Goal: Task Accomplishment & Management: Complete application form

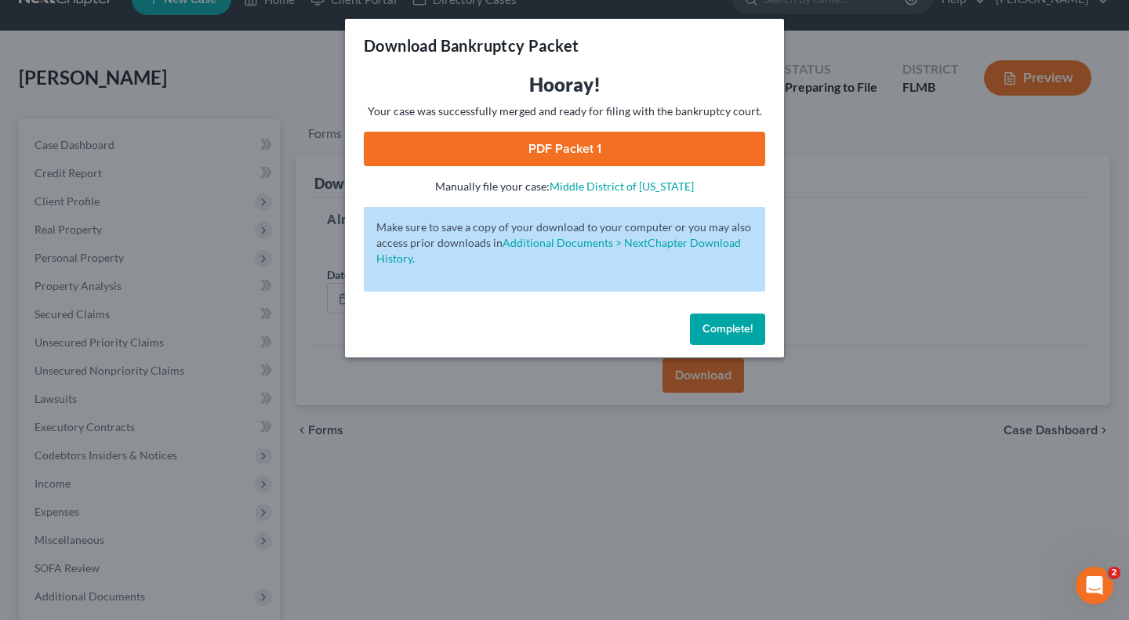
click at [719, 322] on span "Complete!" at bounding box center [728, 328] width 50 height 13
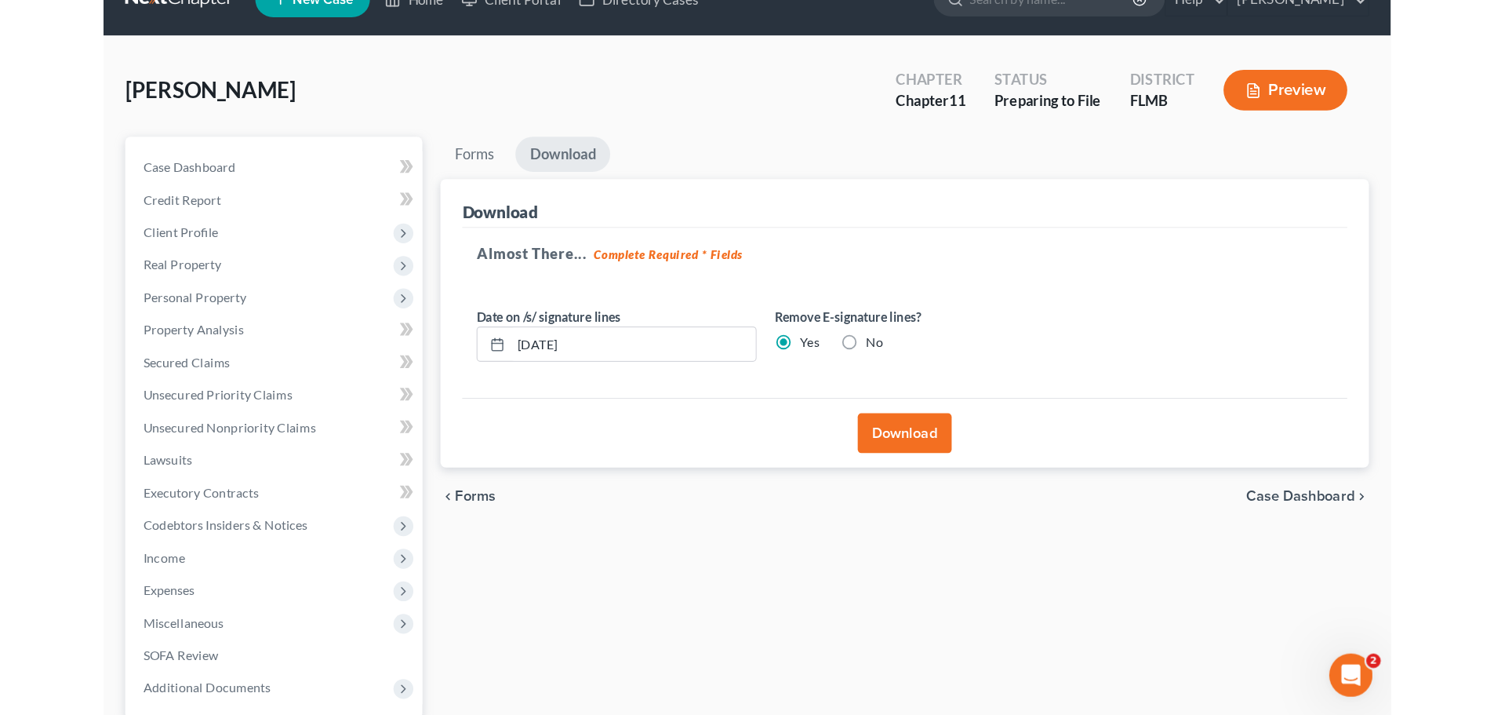
scroll to position [33, 0]
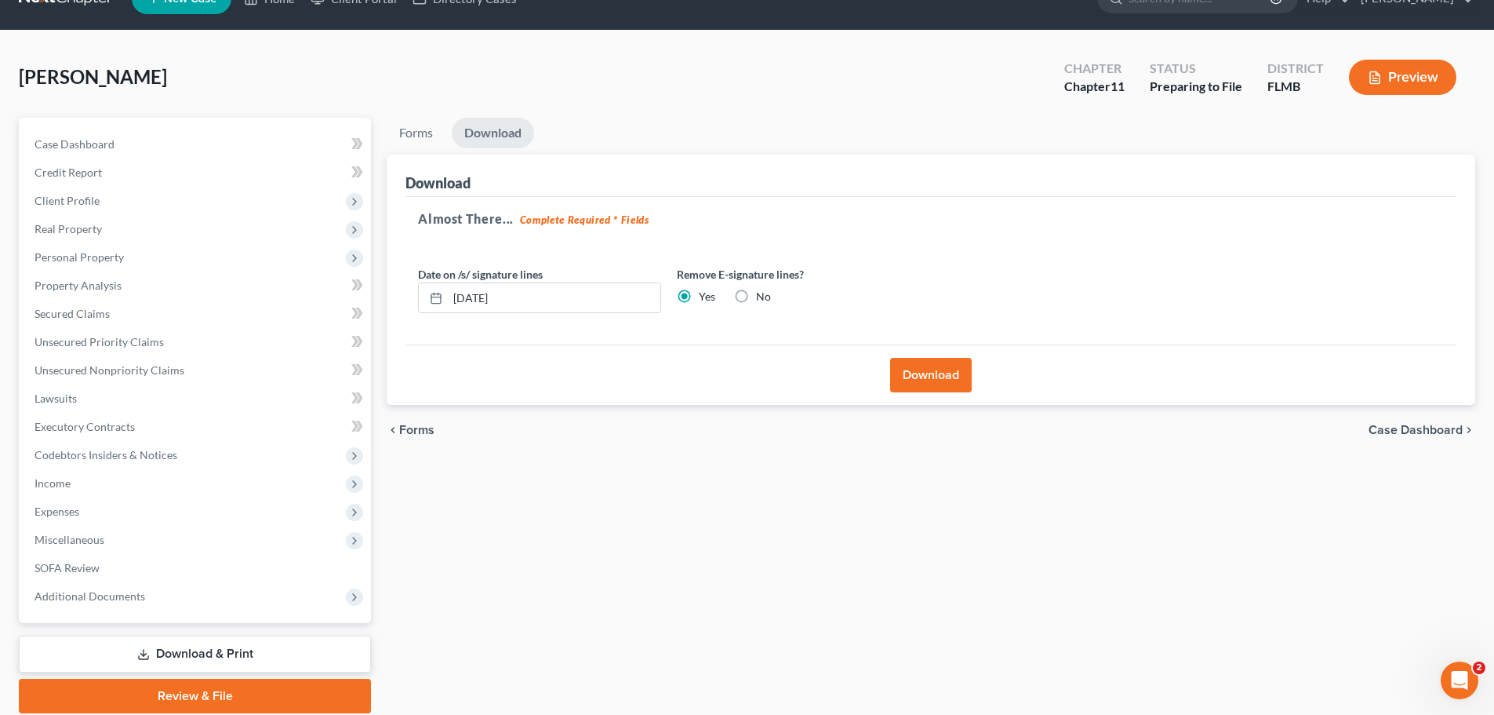
click at [61, 257] on span "Personal Property" at bounding box center [79, 256] width 89 height 13
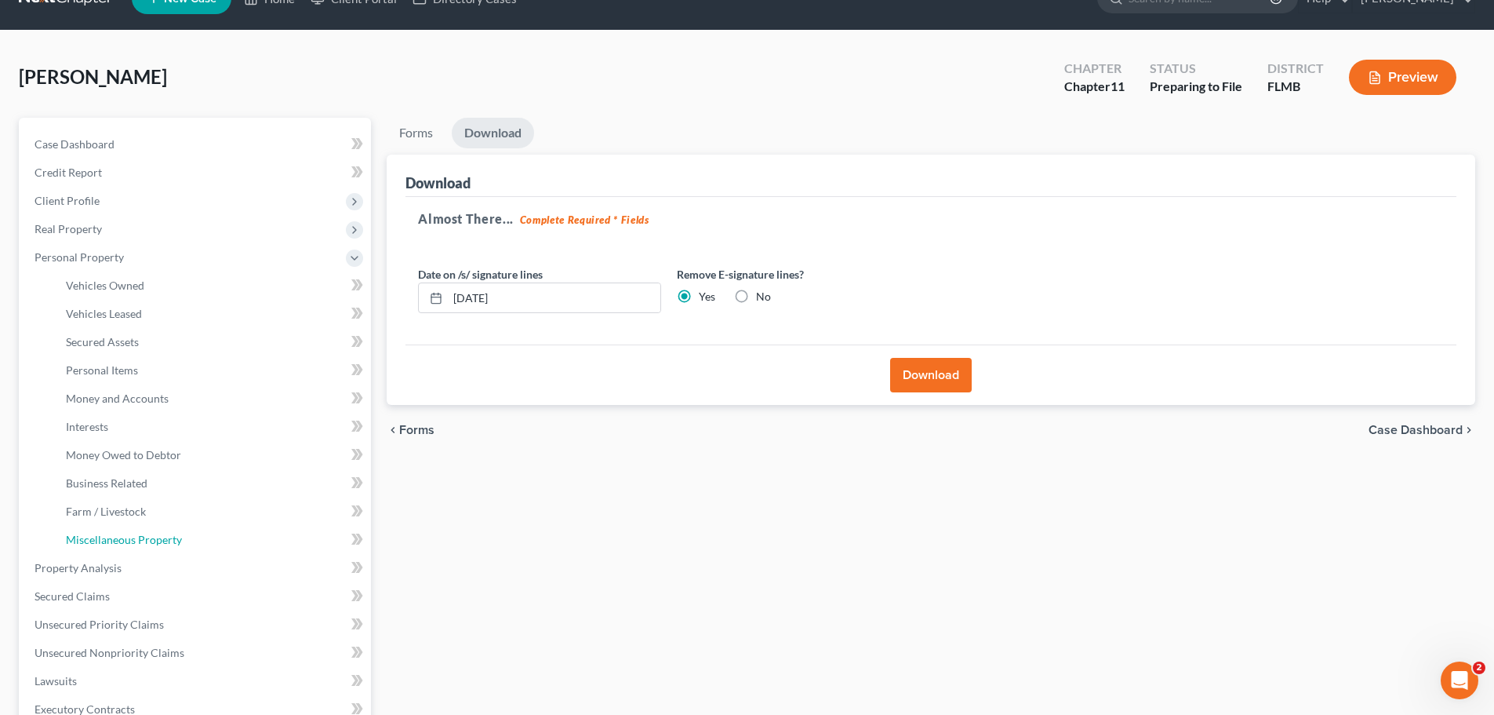
click at [119, 531] on link "Miscellaneous Property" at bounding box center [212, 540] width 318 height 28
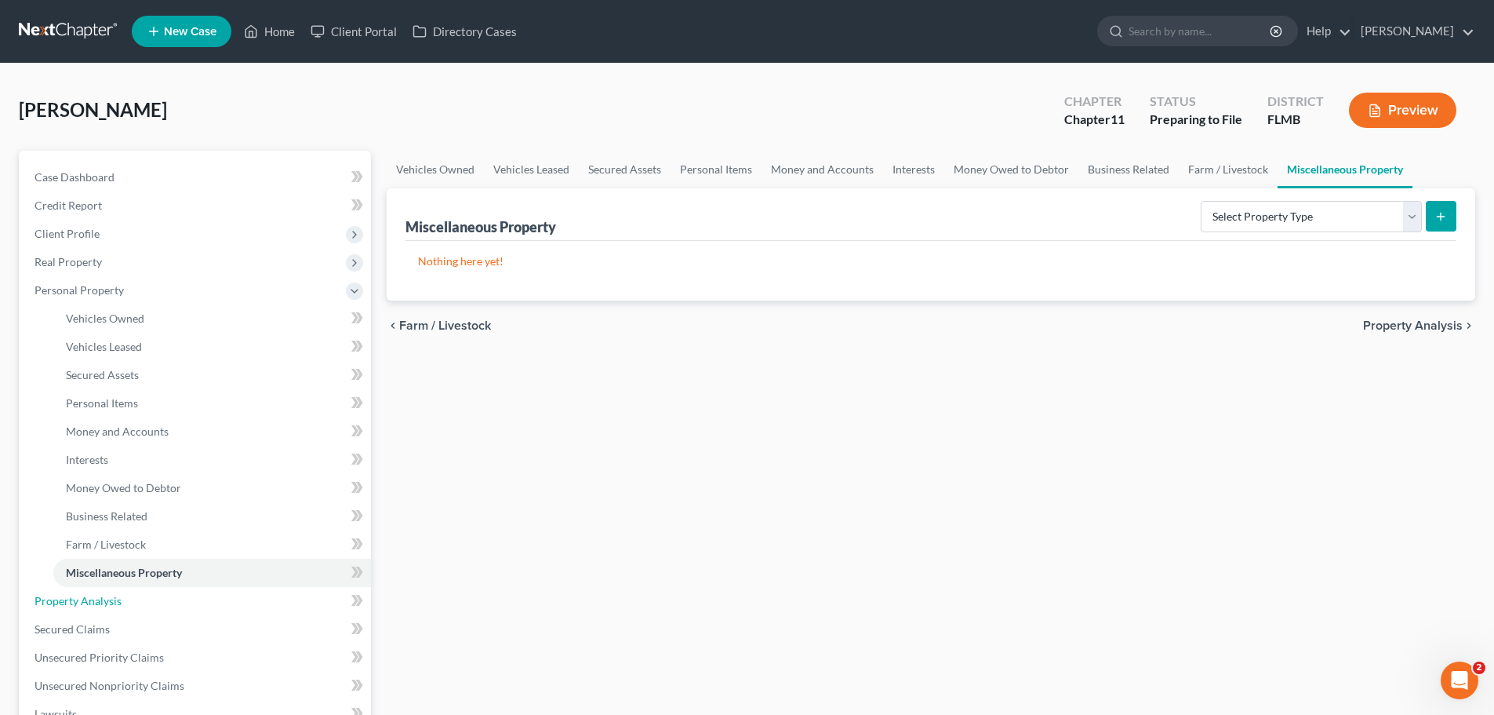
click at [172, 605] on link "Property Analysis" at bounding box center [196, 601] width 349 height 28
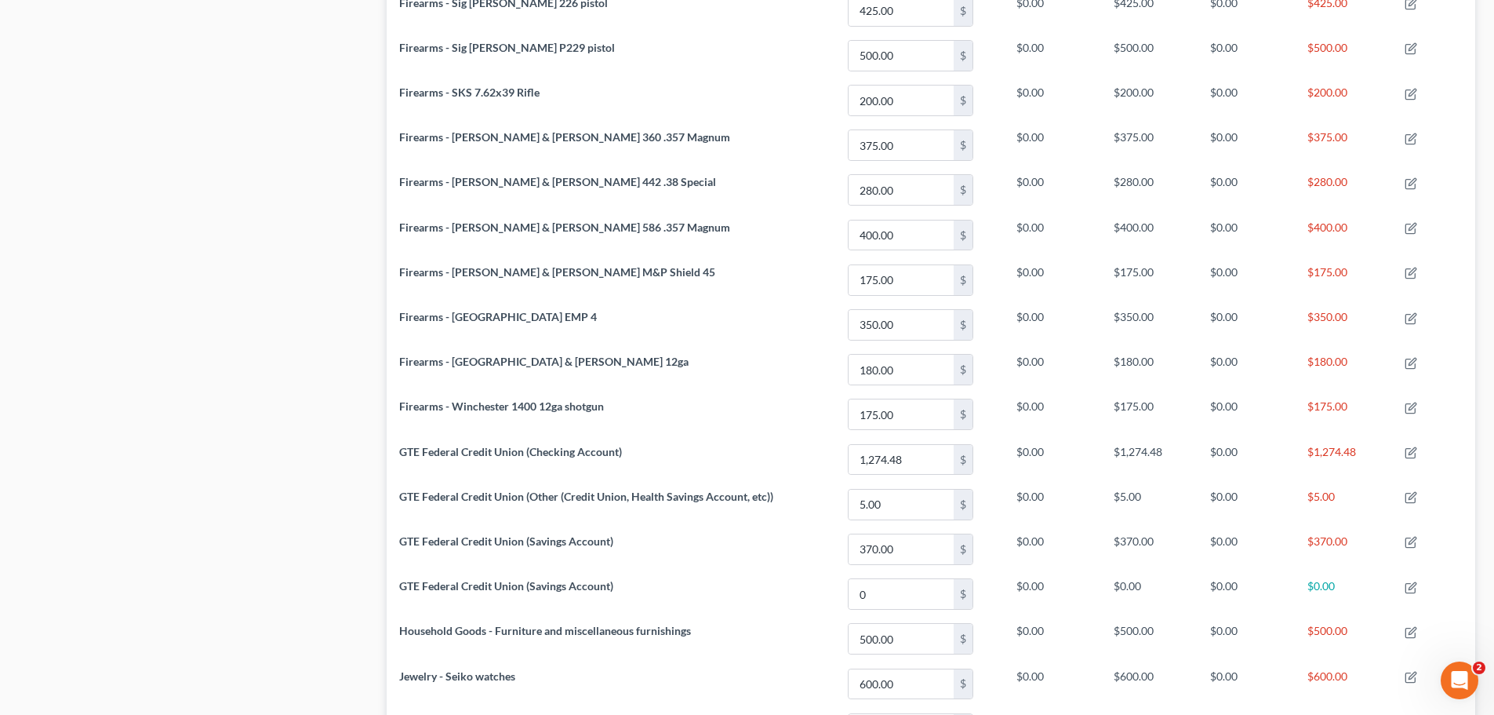
scroll to position [1959, 0]
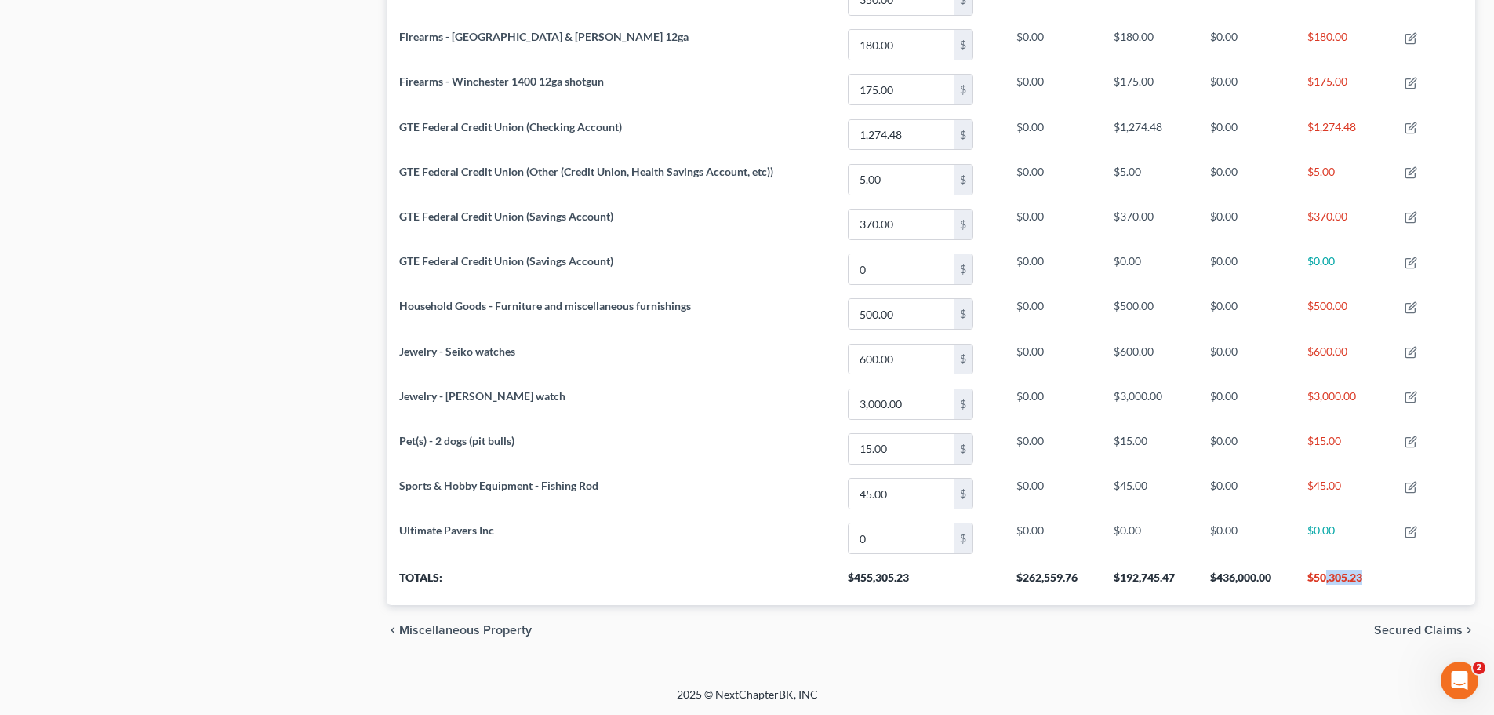
drag, startPoint x: 1326, startPoint y: 571, endPoint x: 1380, endPoint y: 569, distance: 54.1
click at [1129, 584] on th "$50,305.23" at bounding box center [1344, 583] width 98 height 44
click at [1129, 577] on th "$50,305.23" at bounding box center [1344, 583] width 98 height 44
drag, startPoint x: 1311, startPoint y: 573, endPoint x: 1429, endPoint y: 629, distance: 130.9
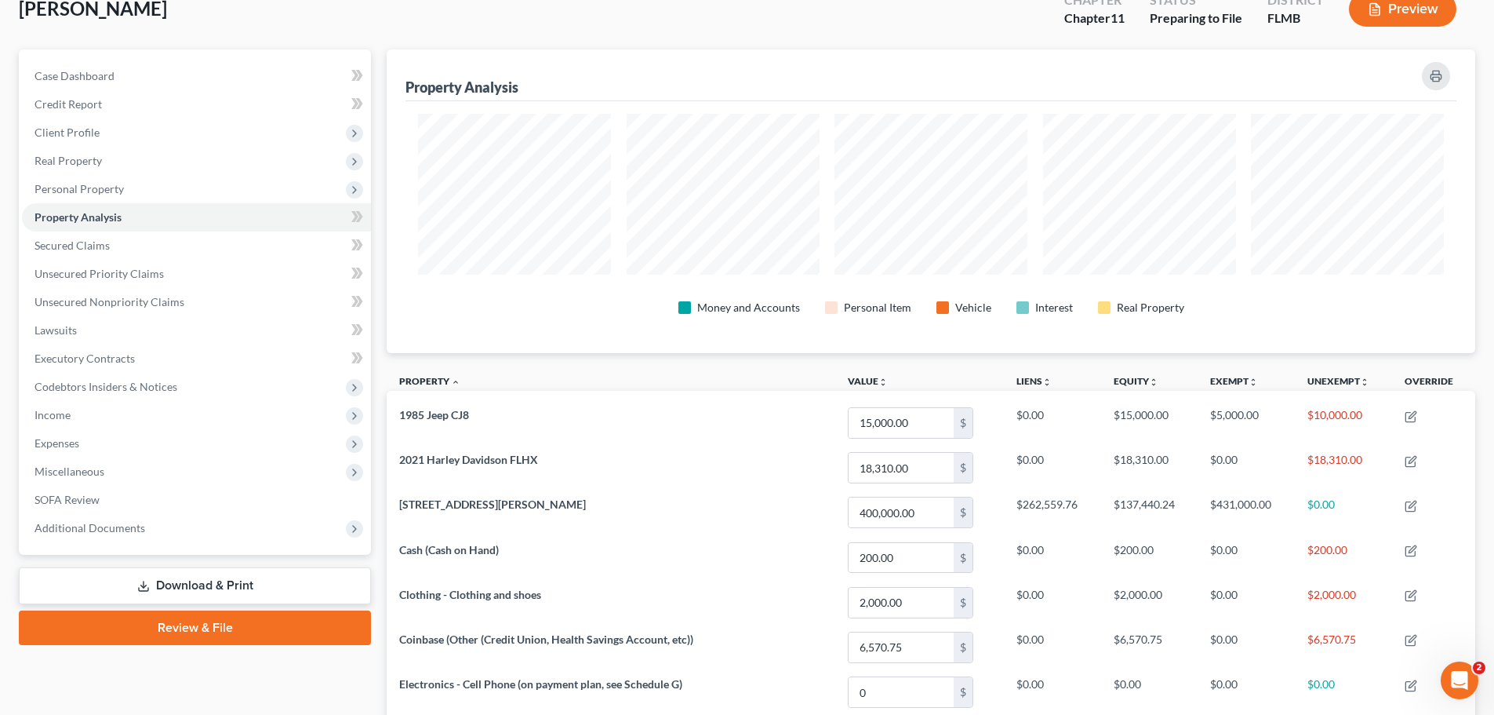
scroll to position [0, 0]
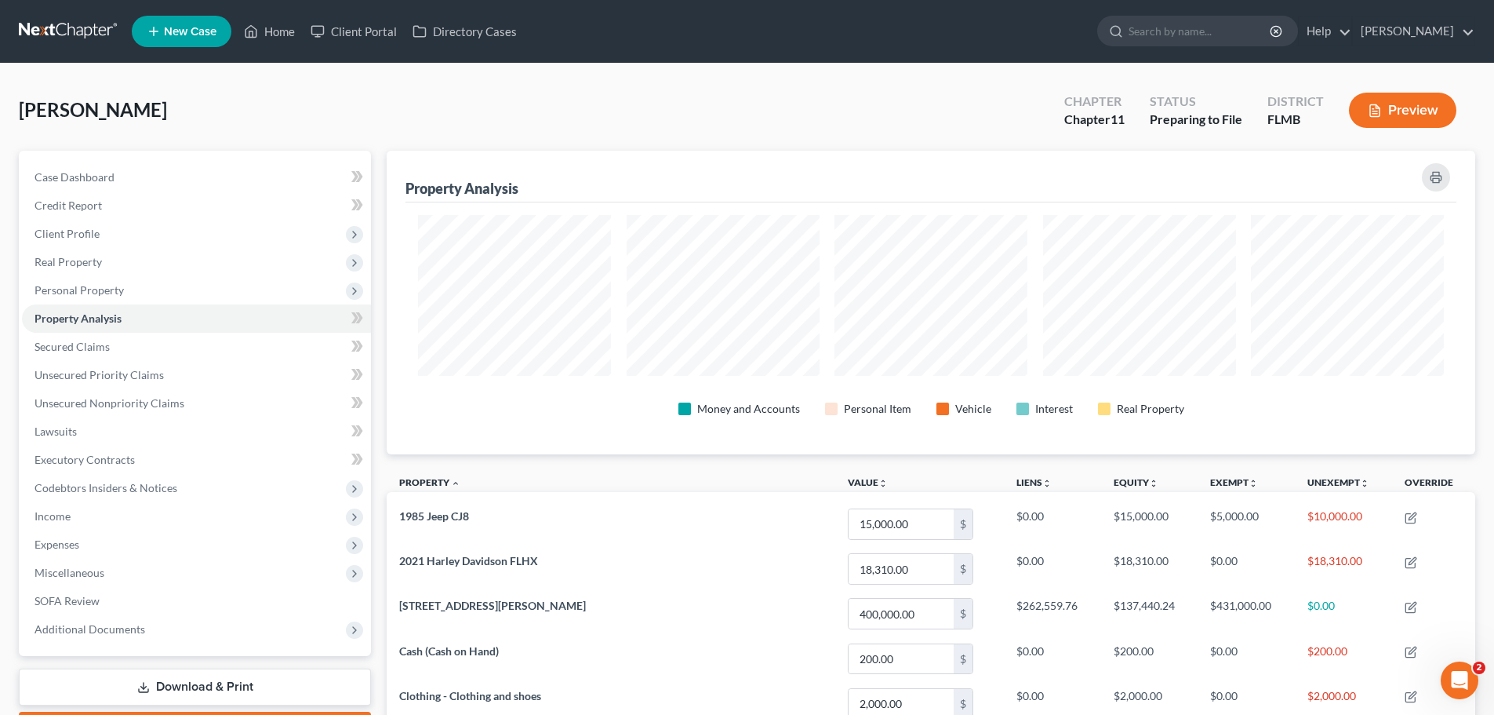
drag, startPoint x: 151, startPoint y: 517, endPoint x: 159, endPoint y: 517, distance: 8.6
click at [151, 517] on span "Income" at bounding box center [196, 516] width 349 height 28
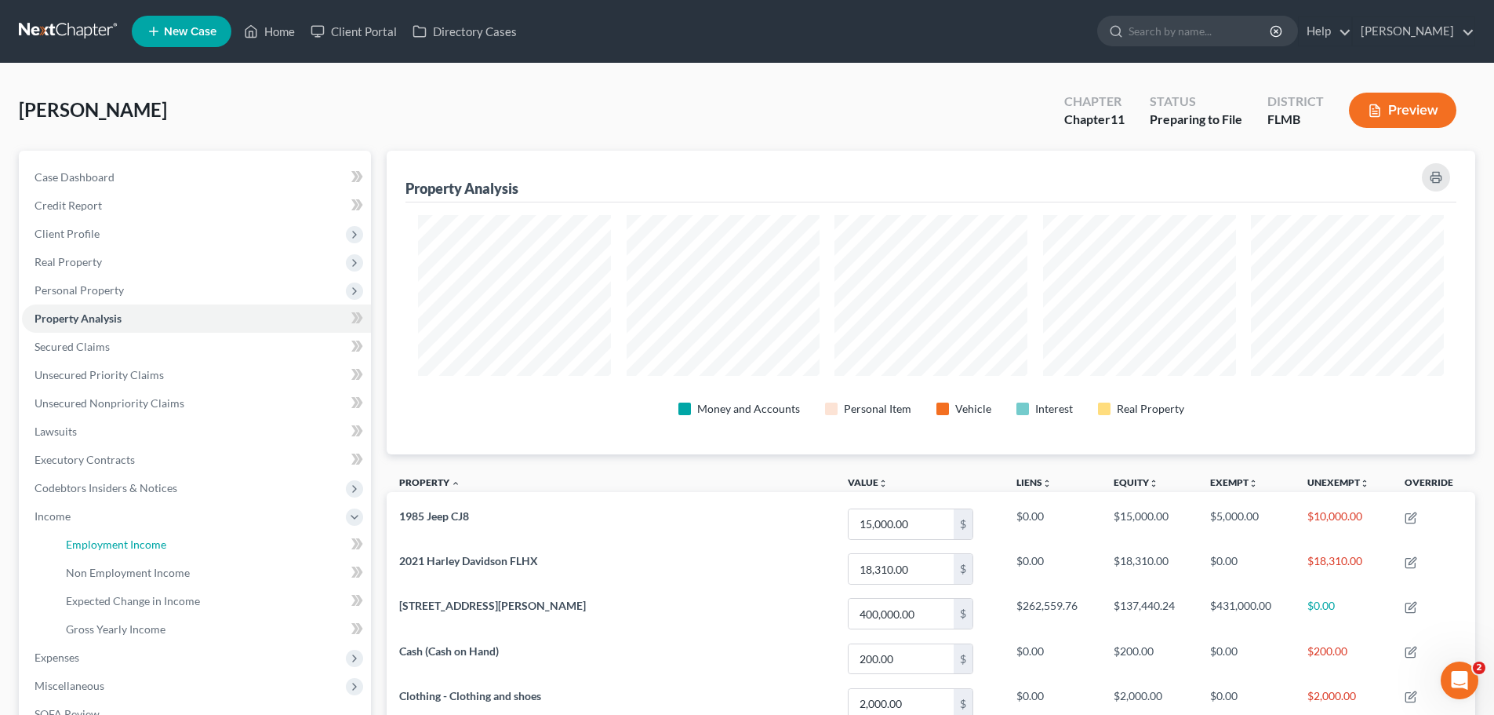
click at [177, 548] on link "Employment Income" at bounding box center [212, 544] width 318 height 28
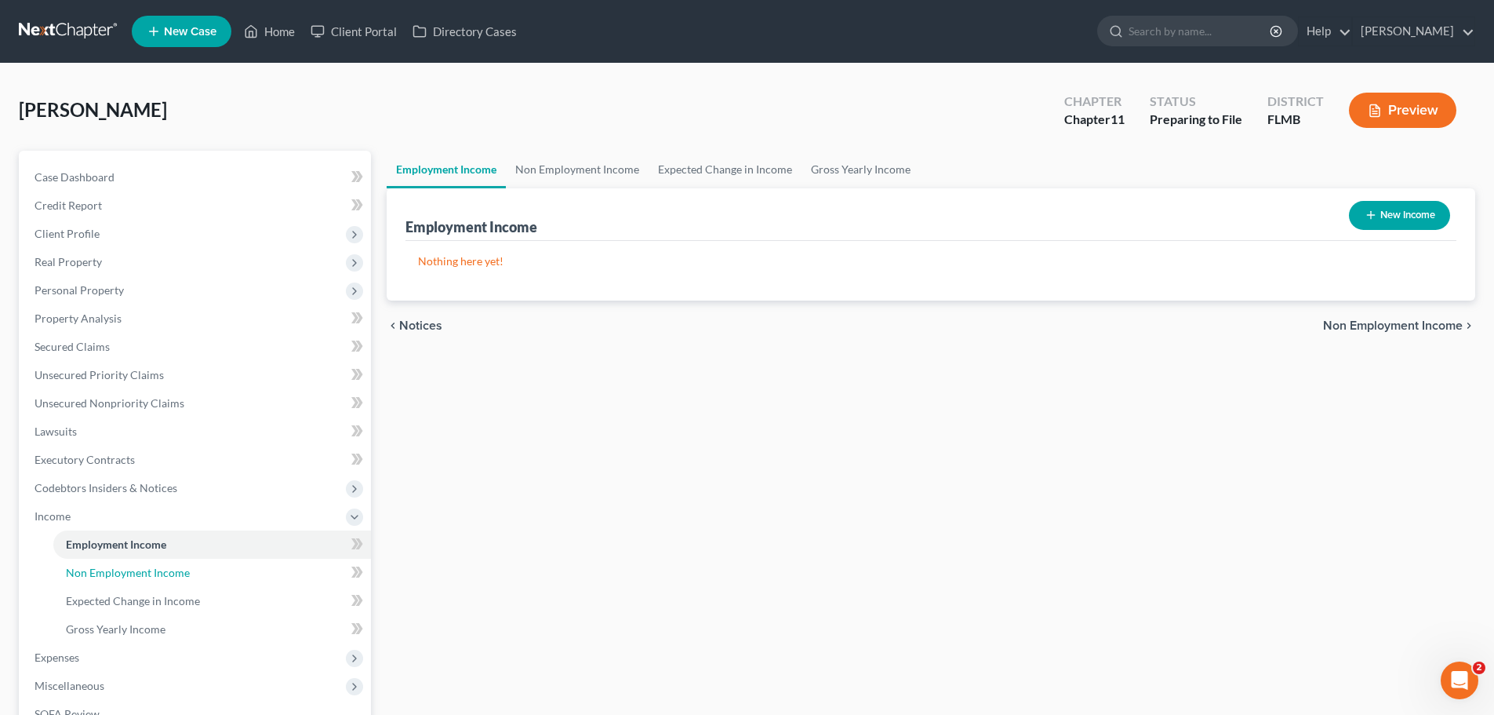
click at [208, 577] on link "Non Employment Income" at bounding box center [212, 572] width 318 height 28
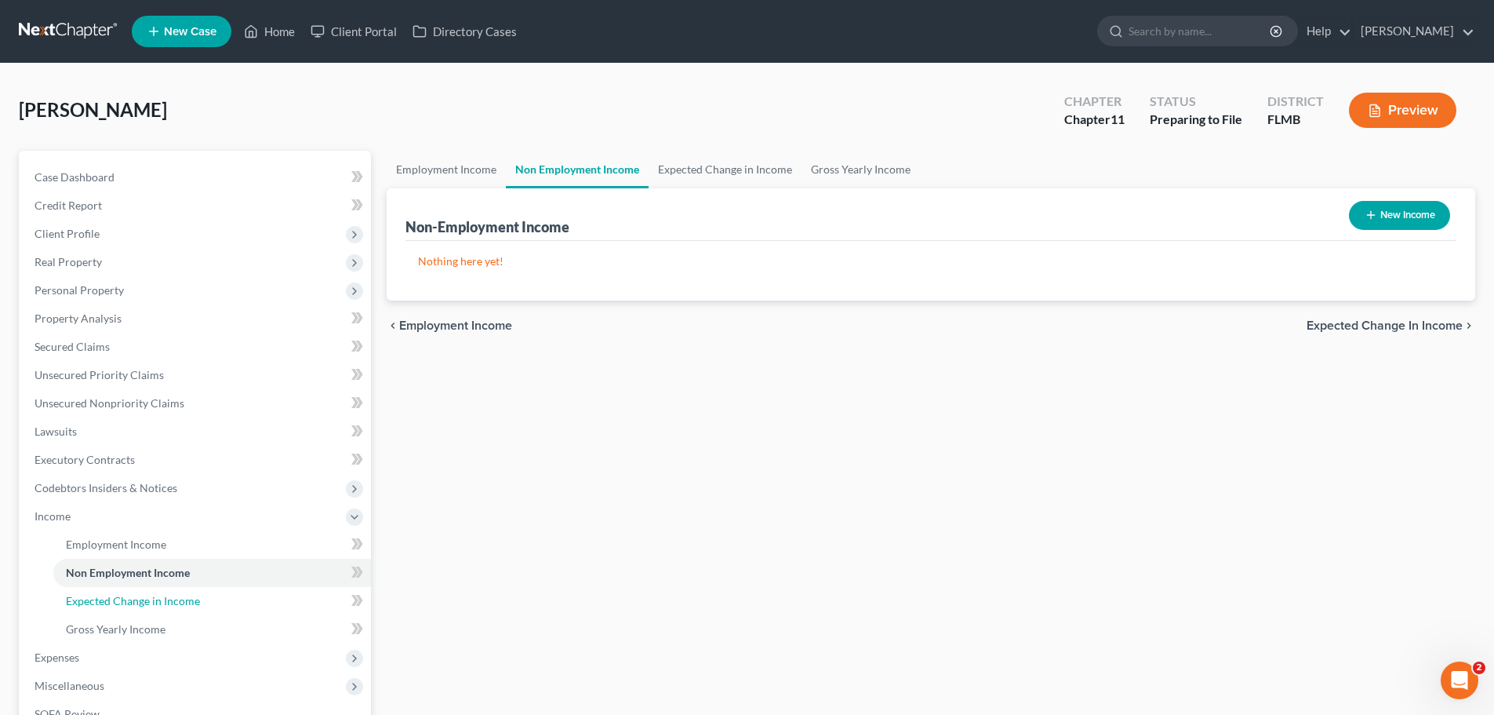
click at [266, 601] on link "Expected Change in Income" at bounding box center [212, 601] width 318 height 28
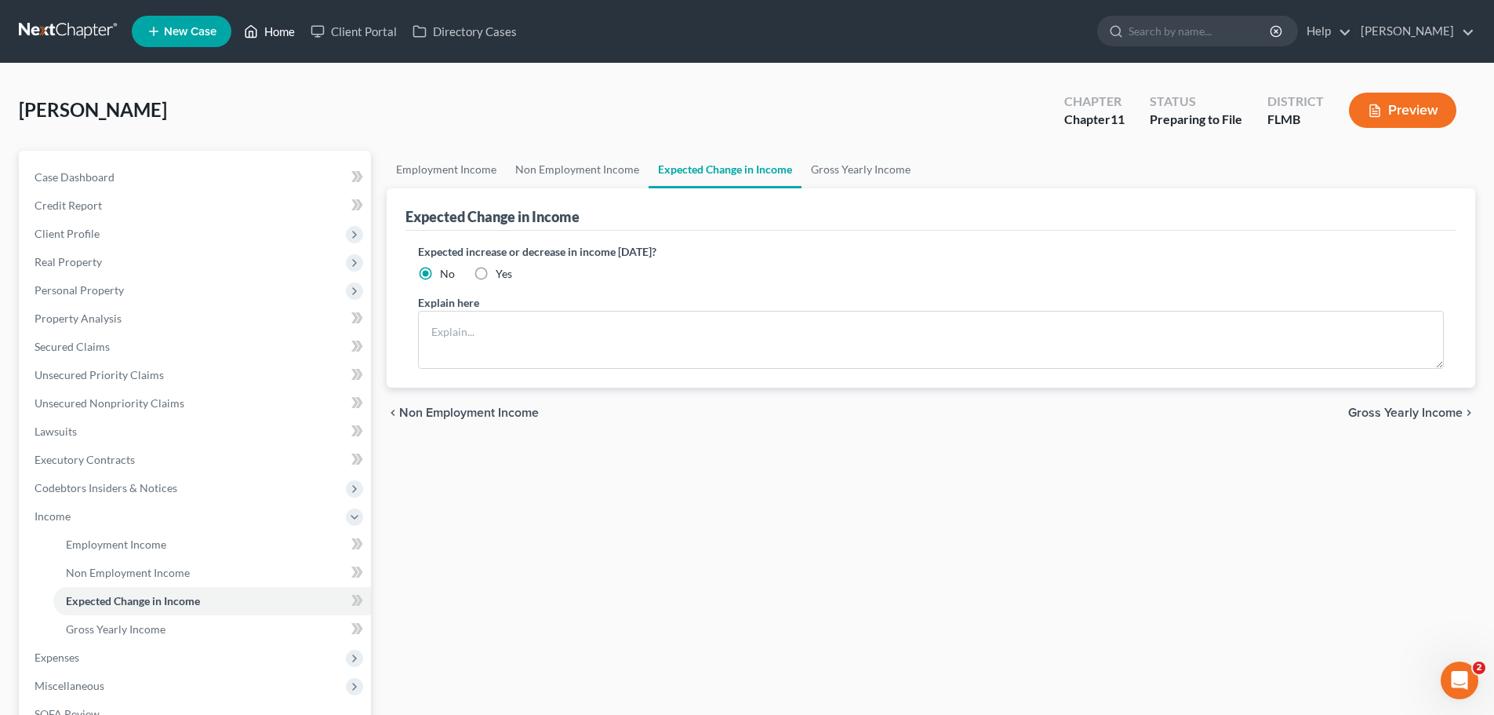
click at [256, 32] on icon at bounding box center [251, 31] width 14 height 19
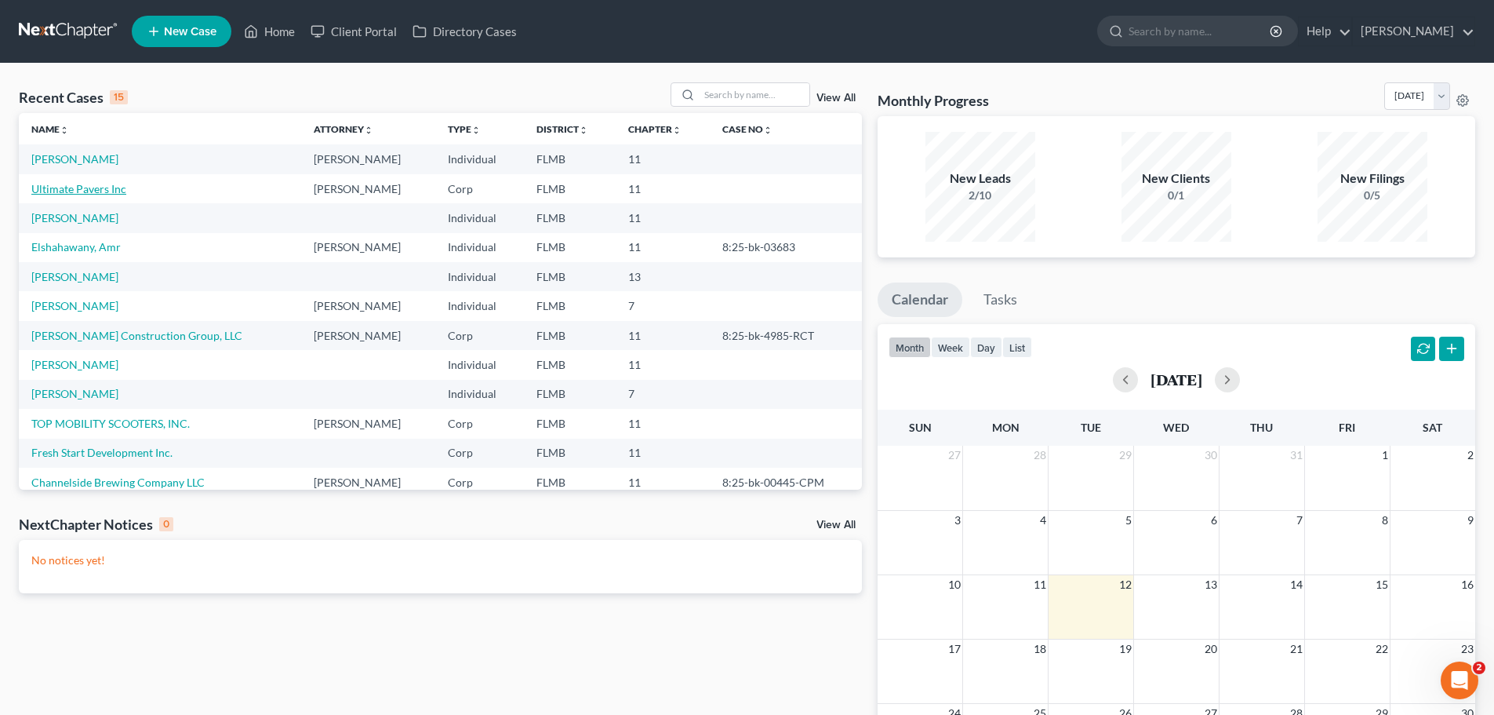
click at [45, 187] on link "Ultimate Pavers Inc" at bounding box center [78, 188] width 95 height 13
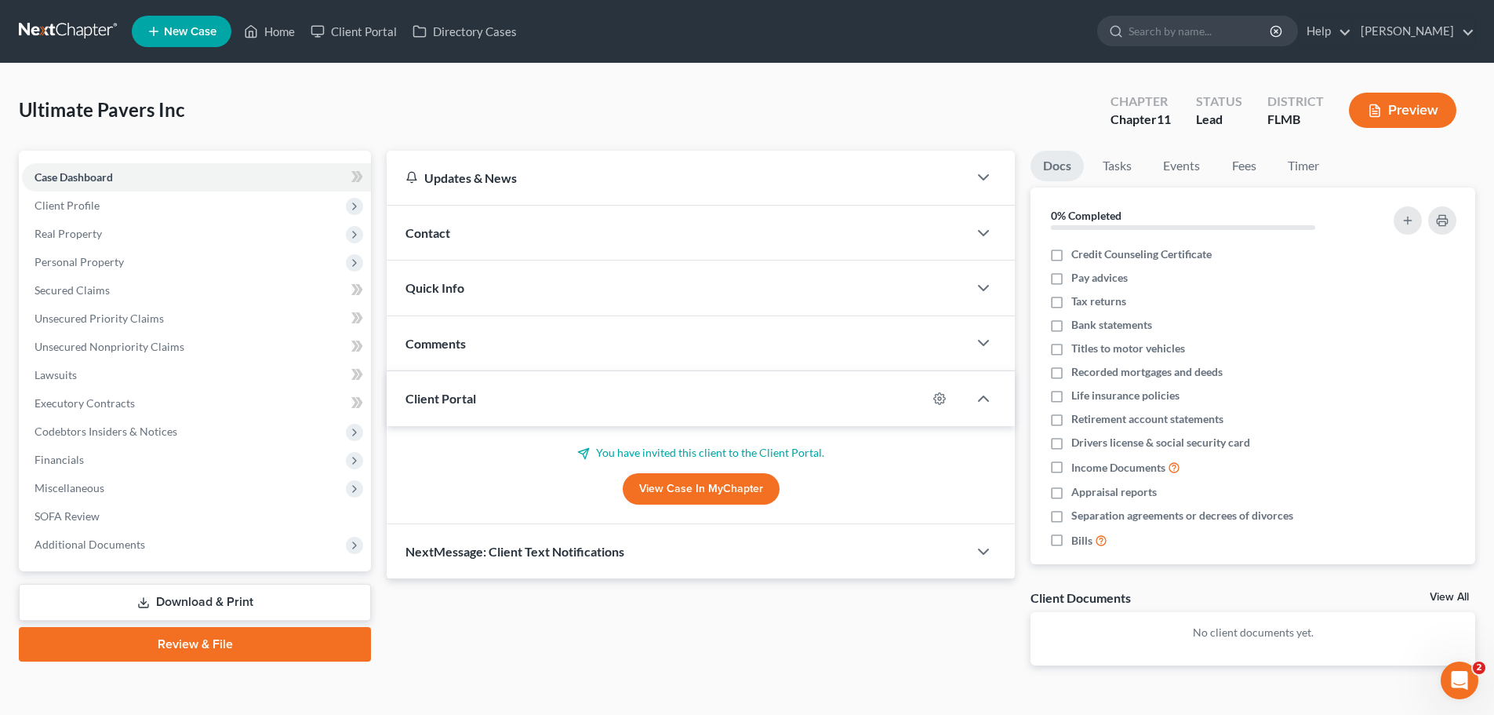
click at [79, 210] on span "Client Profile" at bounding box center [67, 204] width 65 height 13
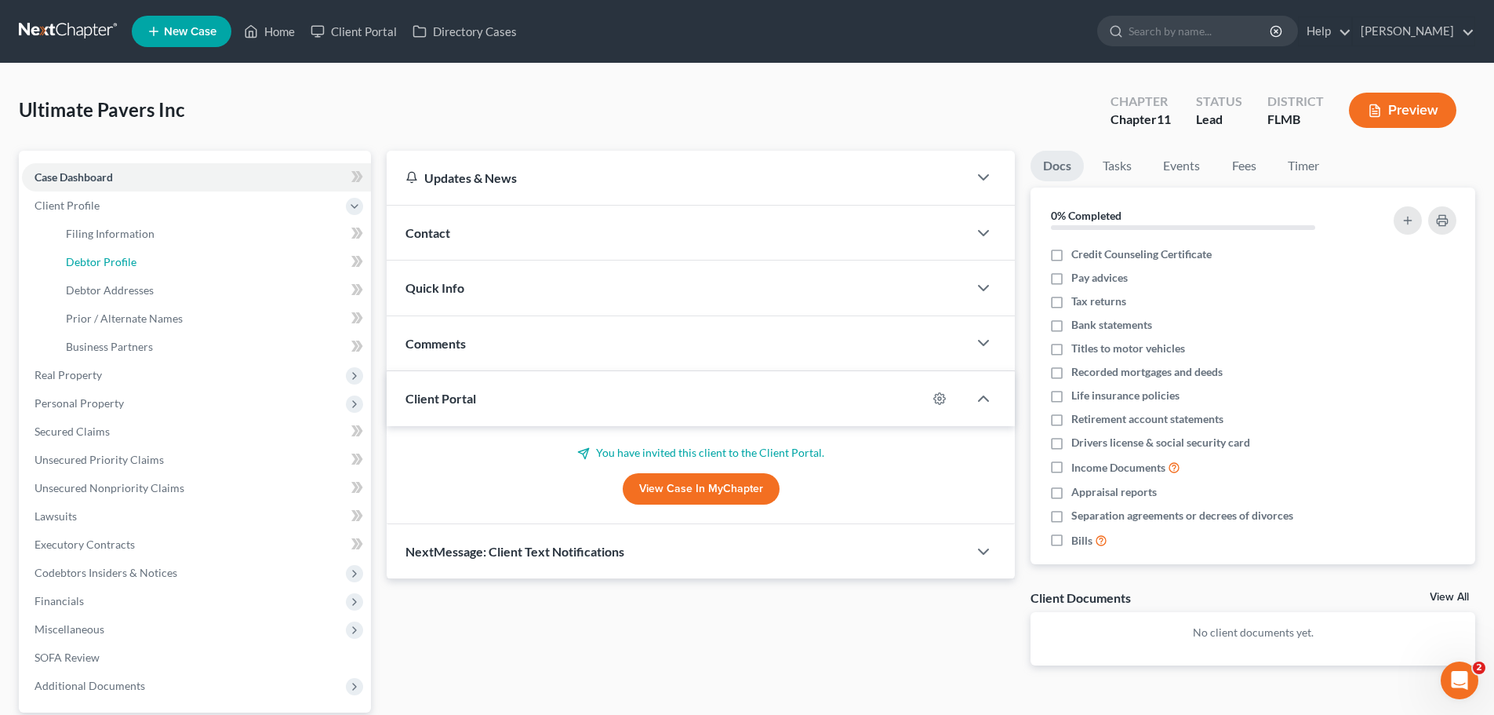
drag, startPoint x: 107, startPoint y: 263, endPoint x: 467, endPoint y: 409, distance: 387.7
click at [107, 263] on span "Debtor Profile" at bounding box center [101, 261] width 71 height 13
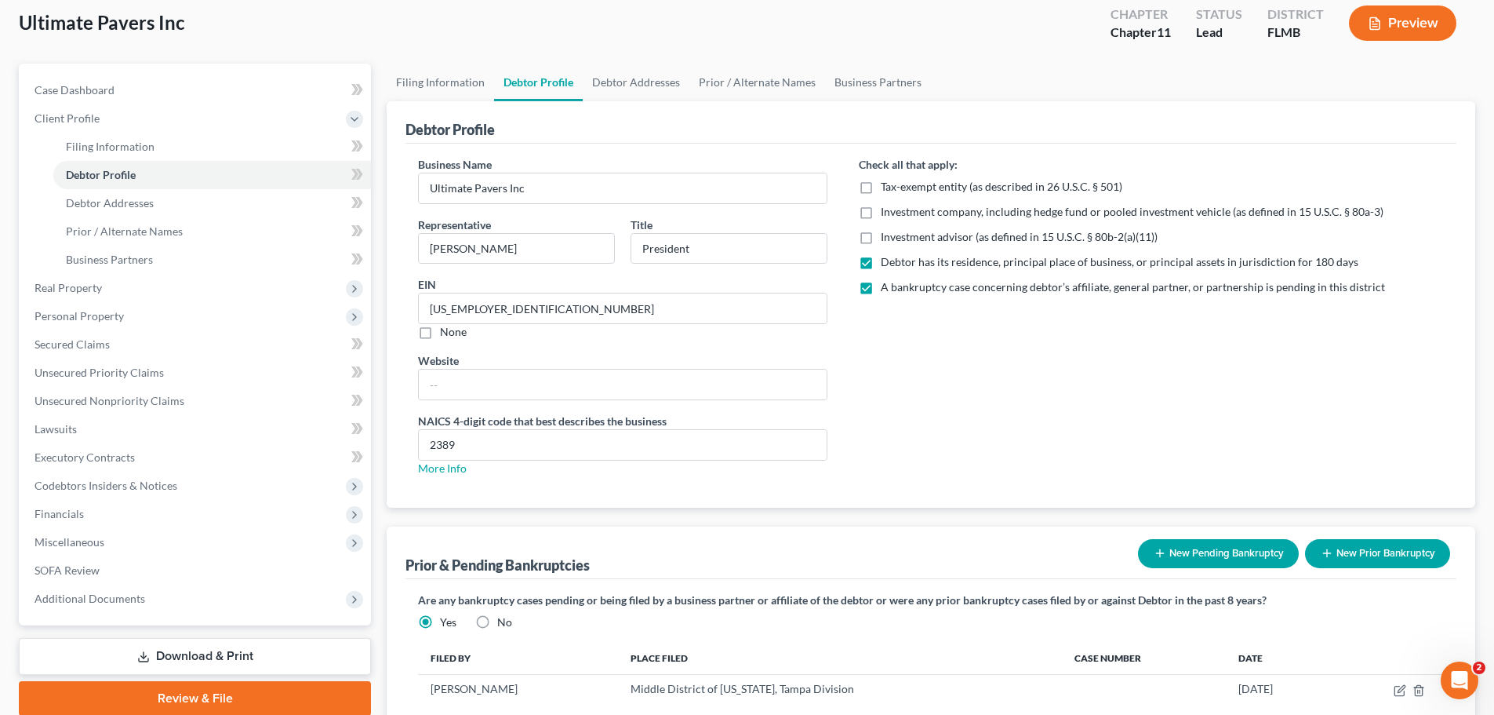
scroll to position [217, 0]
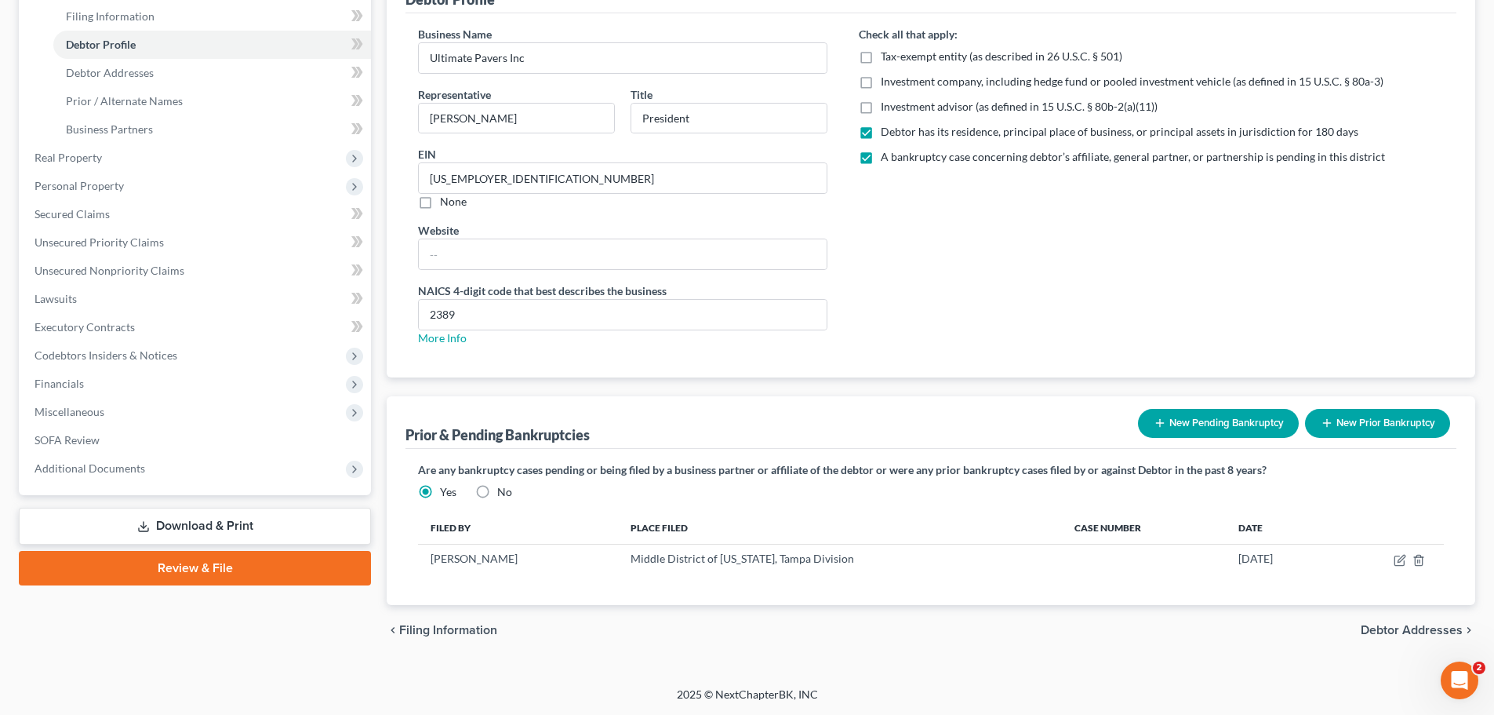
click at [129, 384] on span "Financials" at bounding box center [196, 383] width 349 height 28
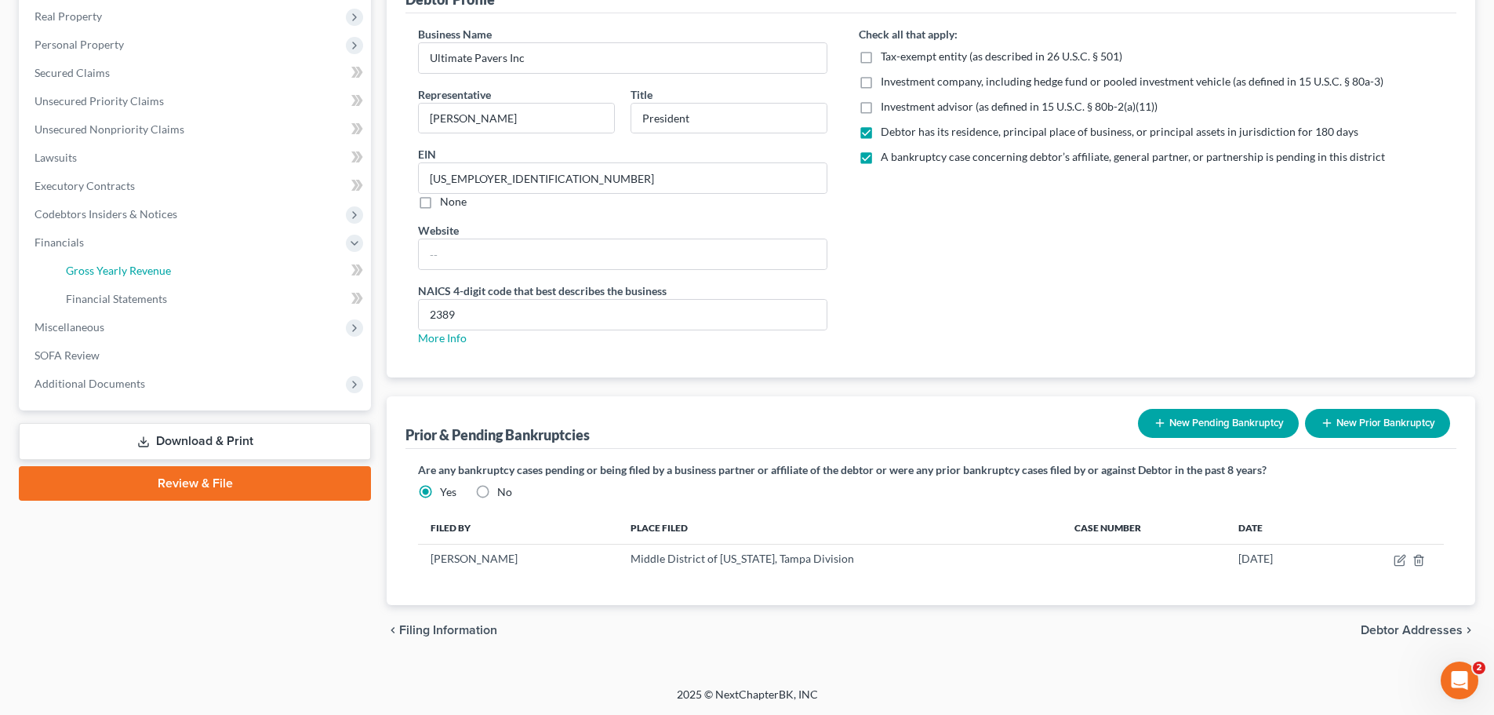
click at [146, 266] on span "Gross Yearly Revenue" at bounding box center [118, 270] width 105 height 13
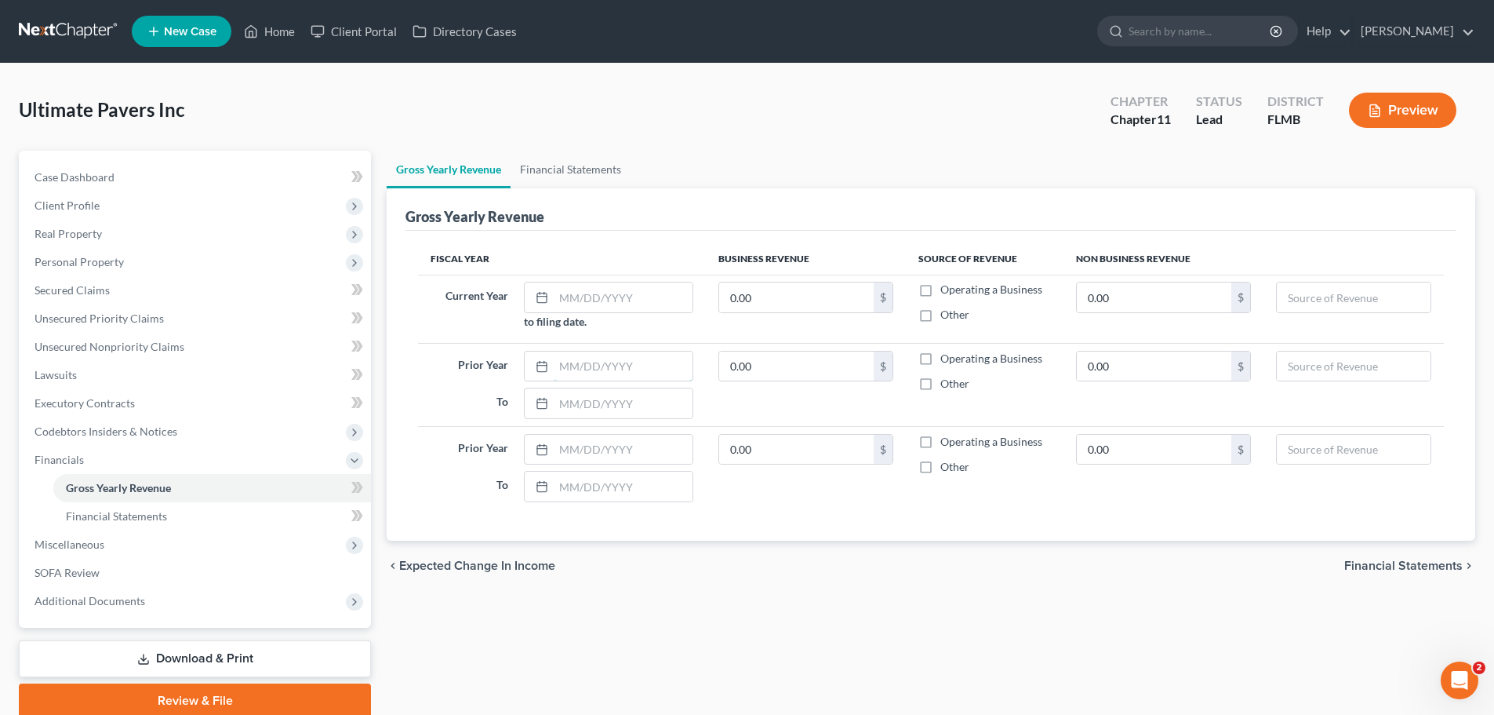
click at [591, 360] on input "text" at bounding box center [624, 366] width 140 height 30
drag, startPoint x: 558, startPoint y: 446, endPoint x: 1260, endPoint y: 584, distance: 715.6
click at [559, 446] on input "text" at bounding box center [624, 450] width 140 height 30
type input "[DATE]"
click at [624, 475] on input "text" at bounding box center [624, 486] width 140 height 30
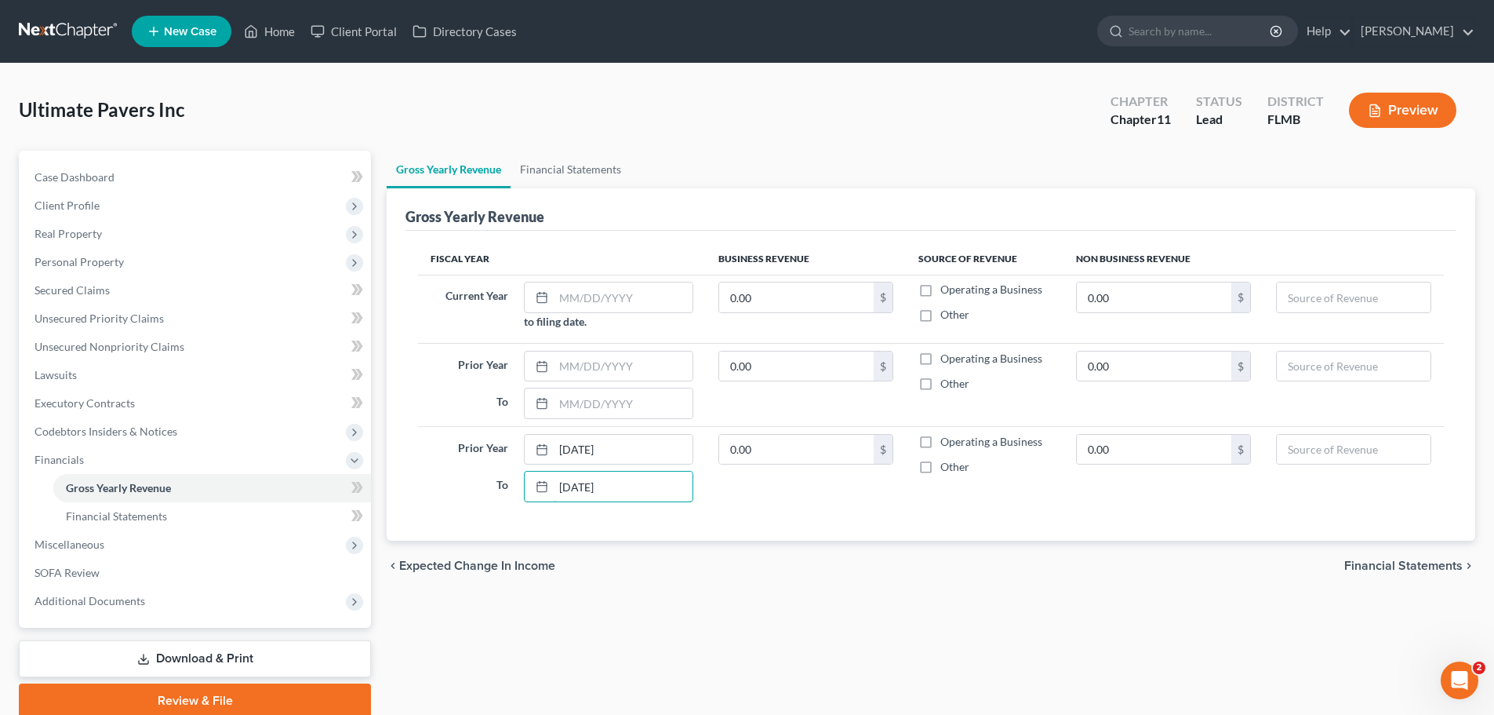
type input "[DATE]"
click at [758, 451] on input "0.00" at bounding box center [796, 450] width 155 height 30
type input "301,755"
drag, startPoint x: 842, startPoint y: 507, endPoint x: 924, endPoint y: 465, distance: 91.9
click at [843, 507] on td "301,755 $" at bounding box center [806, 467] width 200 height 82
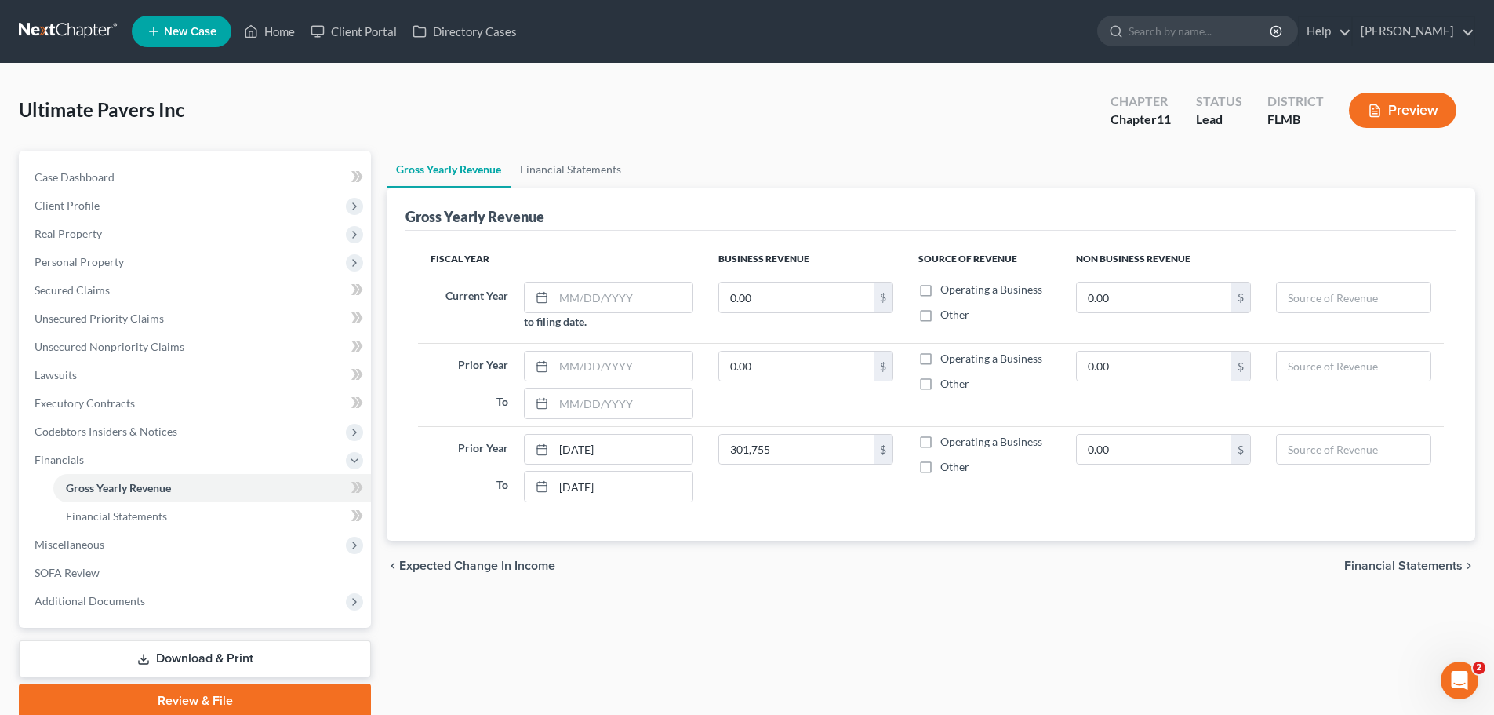
click at [940, 442] on label "Operating a Business" at bounding box center [991, 442] width 102 height 16
click at [947, 442] on input "Operating a Business" at bounding box center [952, 439] width 10 height 10
checkbox input "true"
drag, startPoint x: 615, startPoint y: 366, endPoint x: 969, endPoint y: 609, distance: 428.8
click at [615, 366] on input "text" at bounding box center [624, 366] width 140 height 30
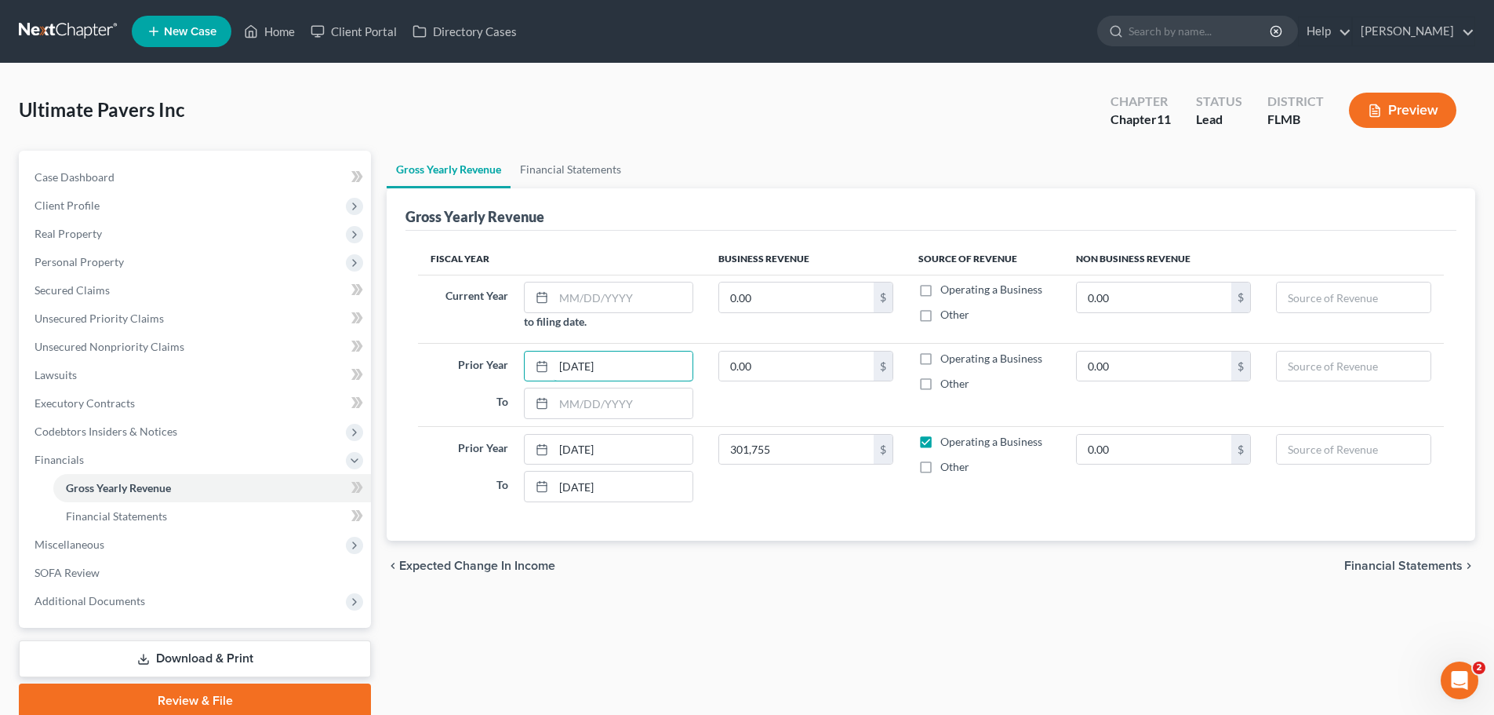
type input "[DATE]"
click at [588, 408] on input "text" at bounding box center [624, 403] width 140 height 30
type input "1"
type input "[DATE]"
click at [798, 365] on input "0.00" at bounding box center [796, 366] width 155 height 30
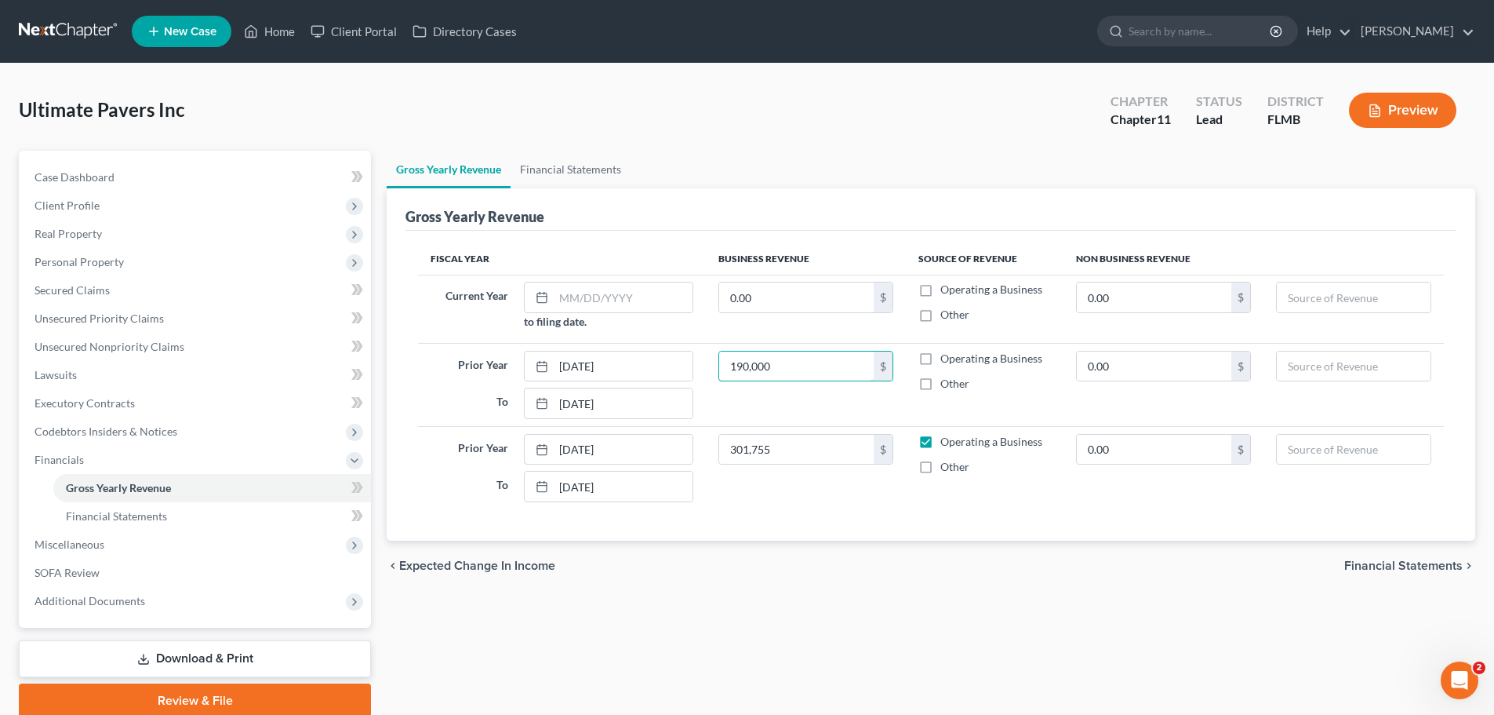
type input "190,000"
click at [940, 364] on label "Operating a Business" at bounding box center [991, 359] width 102 height 16
click at [947, 361] on input "Operating a Business" at bounding box center [952, 356] width 10 height 10
checkbox input "true"
click at [584, 292] on input "text" at bounding box center [624, 297] width 140 height 30
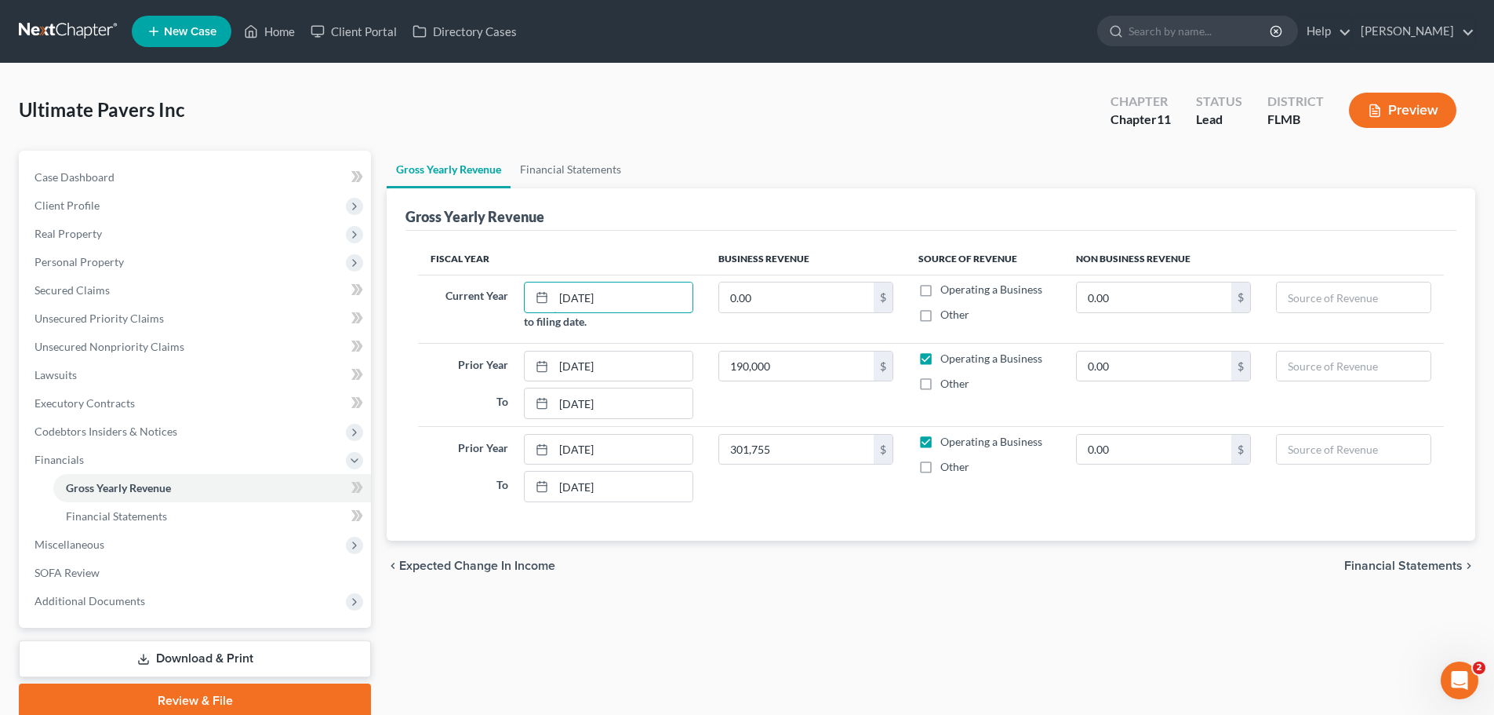
type input "[DATE]"
click at [801, 300] on input "0.00" at bounding box center [796, 297] width 155 height 30
drag, startPoint x: 826, startPoint y: 314, endPoint x: 798, endPoint y: 300, distance: 30.9
click at [823, 311] on td "0.00 $" at bounding box center [806, 309] width 200 height 68
click at [784, 293] on input "0.00" at bounding box center [796, 297] width 155 height 30
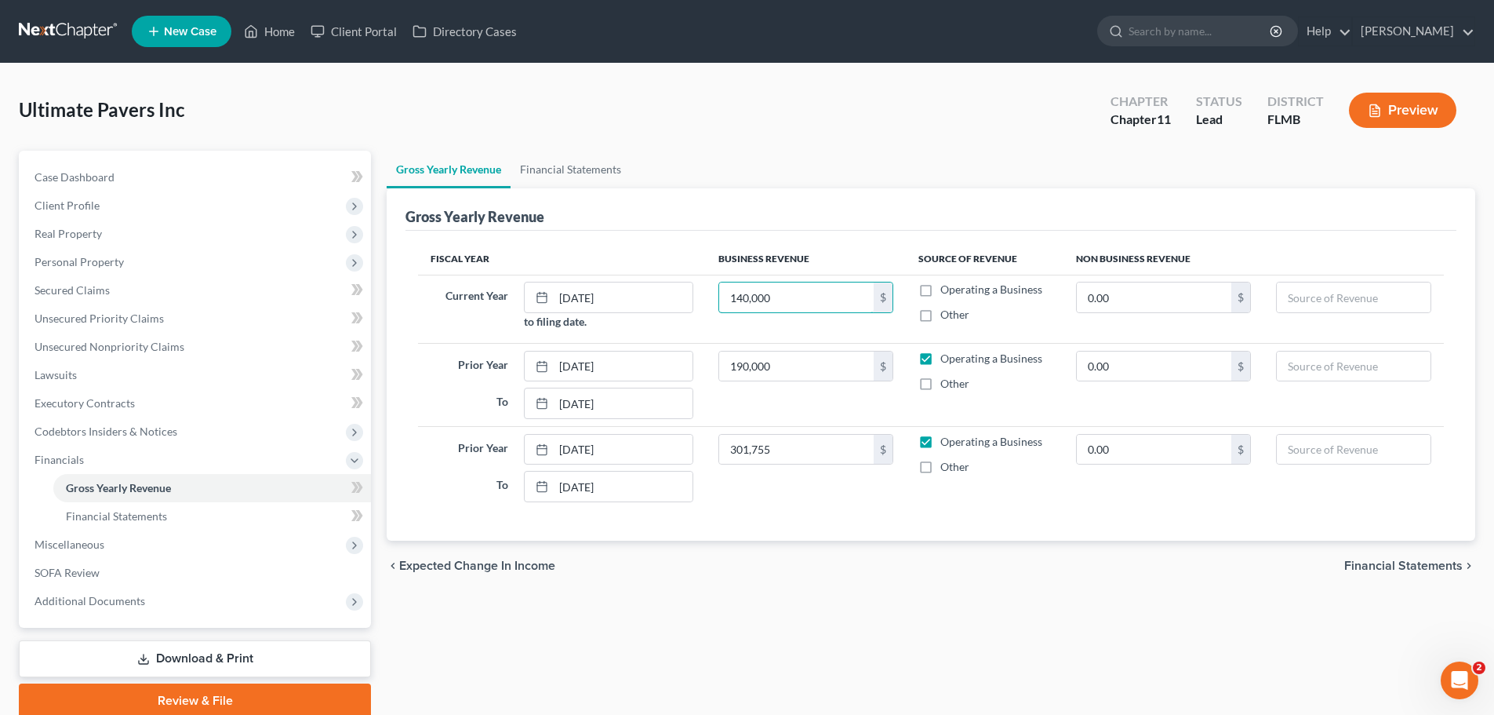
type input "140,000"
click at [940, 291] on label "Operating a Business" at bounding box center [991, 290] width 102 height 16
click at [947, 291] on input "Operating a Business" at bounding box center [952, 287] width 10 height 10
checkbox input "true"
click at [160, 517] on span "Financial Statements" at bounding box center [116, 515] width 101 height 13
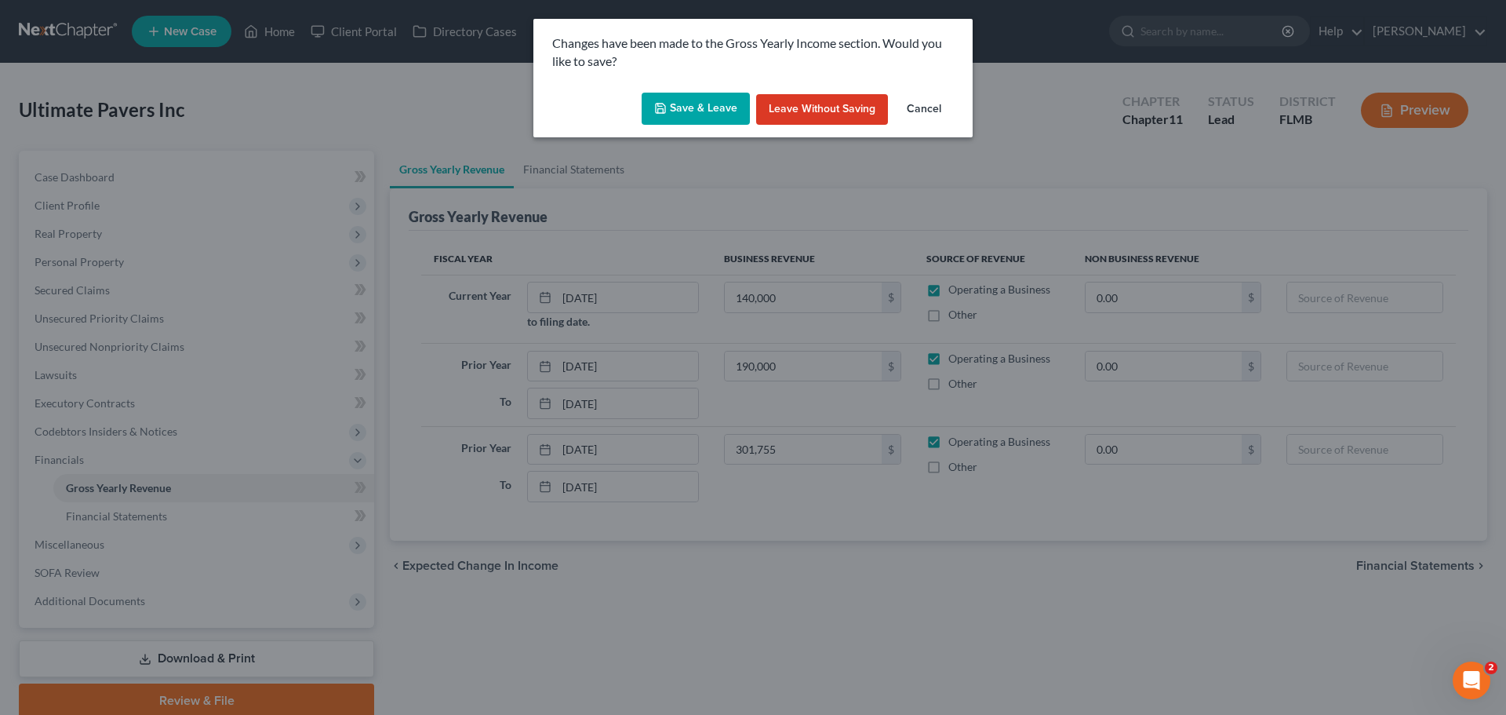
click at [694, 102] on button "Save & Leave" at bounding box center [696, 109] width 108 height 33
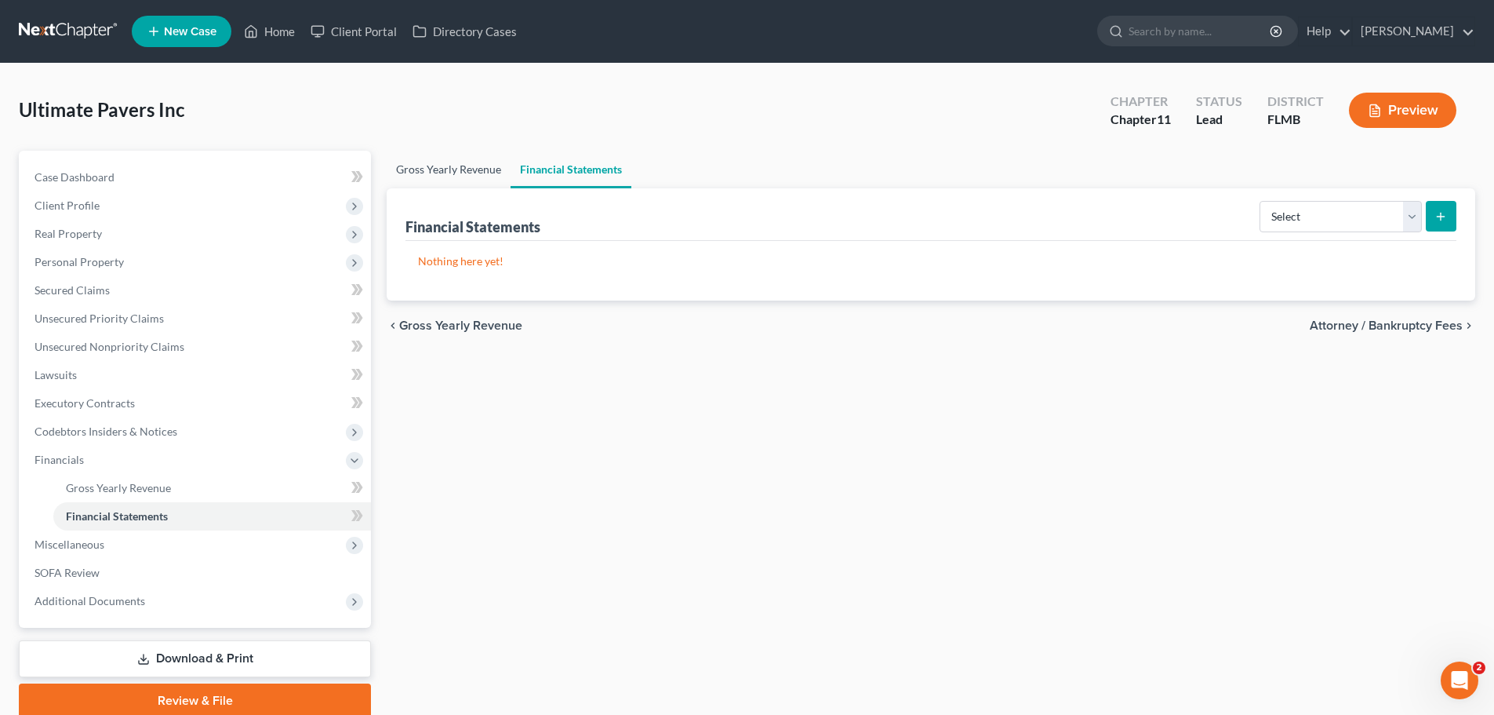
click at [463, 169] on link "Gross Yearly Revenue" at bounding box center [449, 170] width 124 height 38
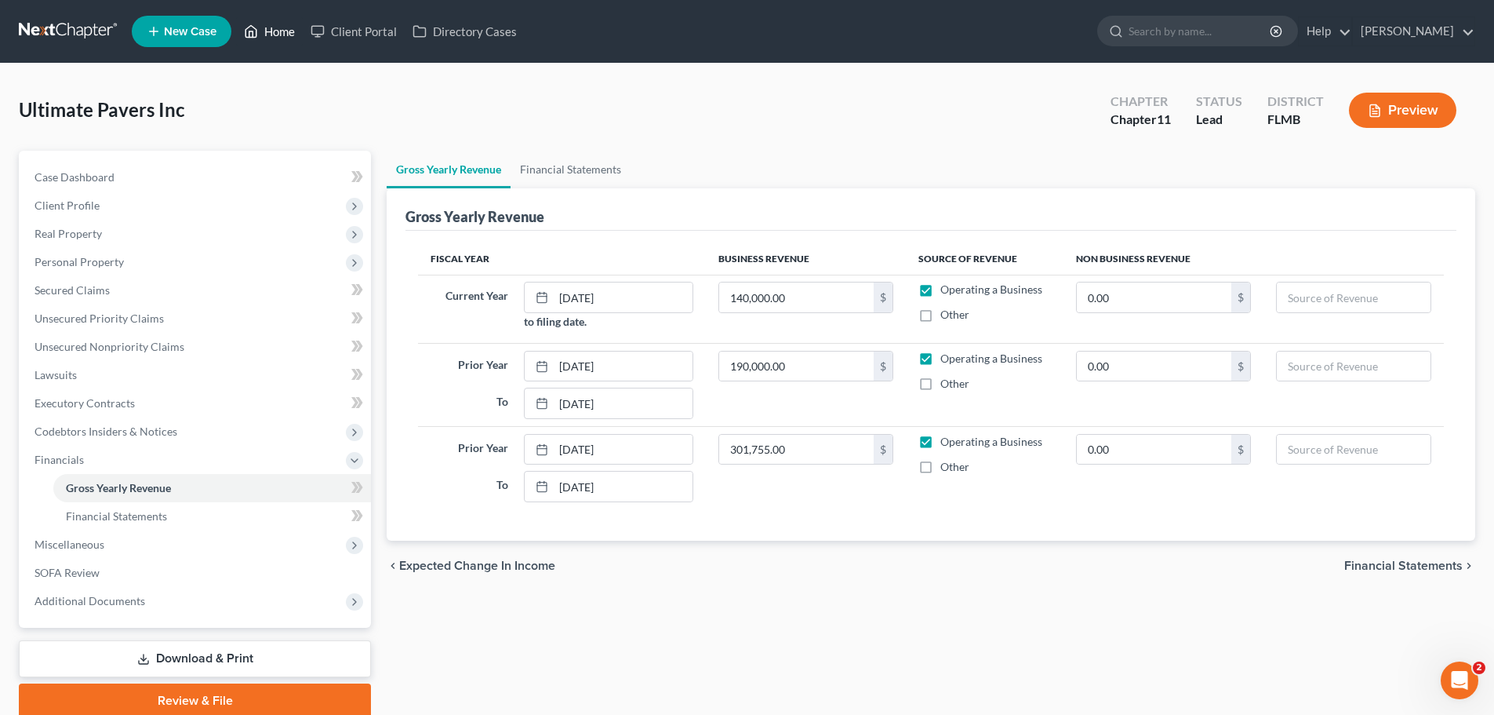
click at [281, 26] on link "Home" at bounding box center [269, 31] width 67 height 28
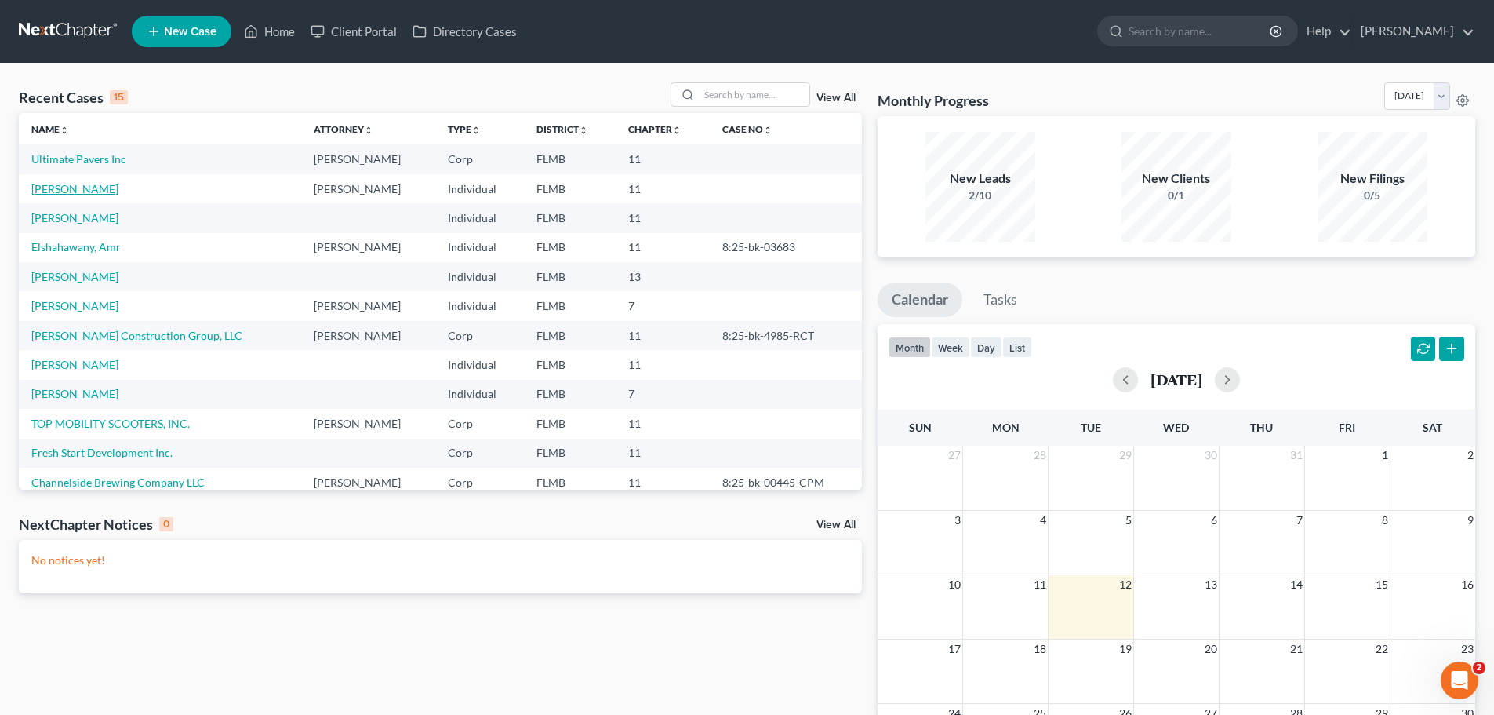
click at [79, 195] on link "[PERSON_NAME]" at bounding box center [74, 188] width 87 height 13
select select "17"
select select "6"
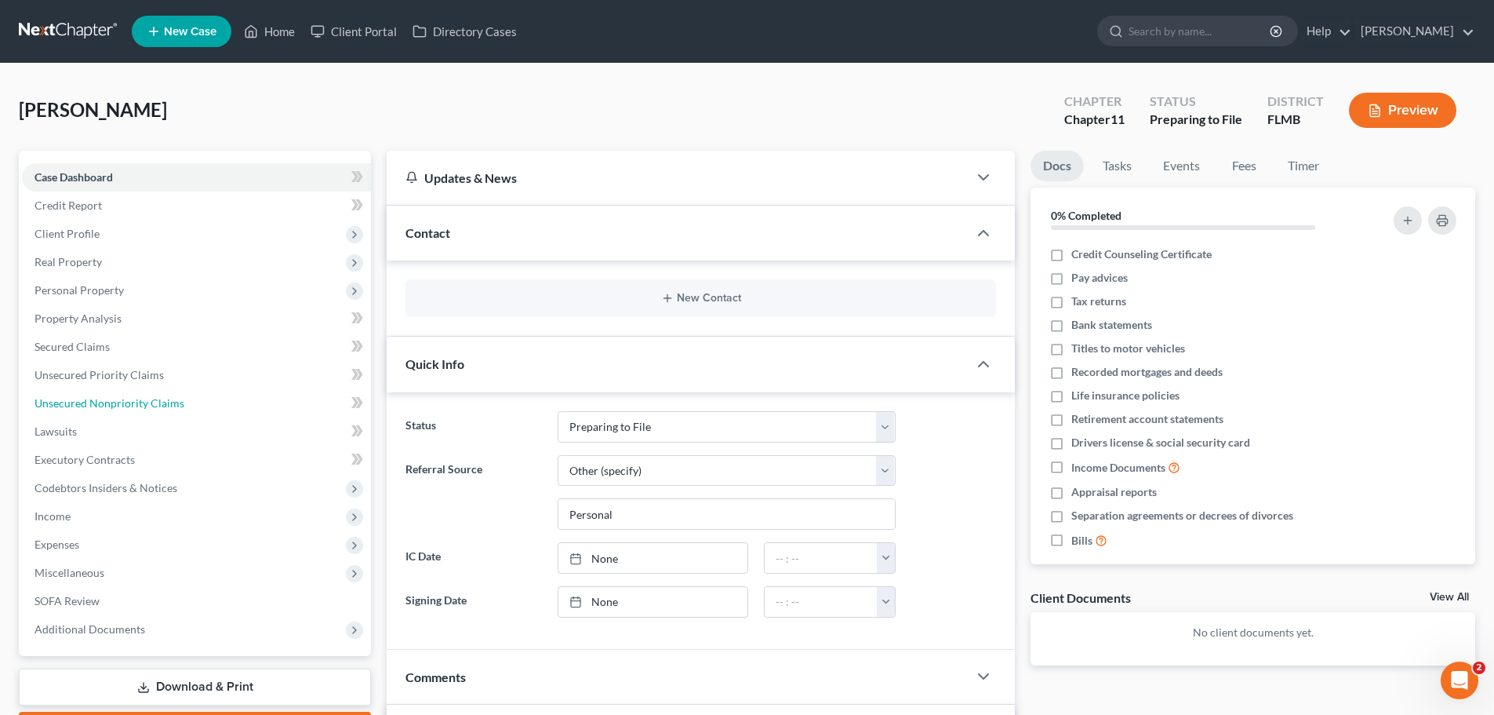
click at [107, 402] on span "Unsecured Nonpriority Claims" at bounding box center [110, 402] width 150 height 13
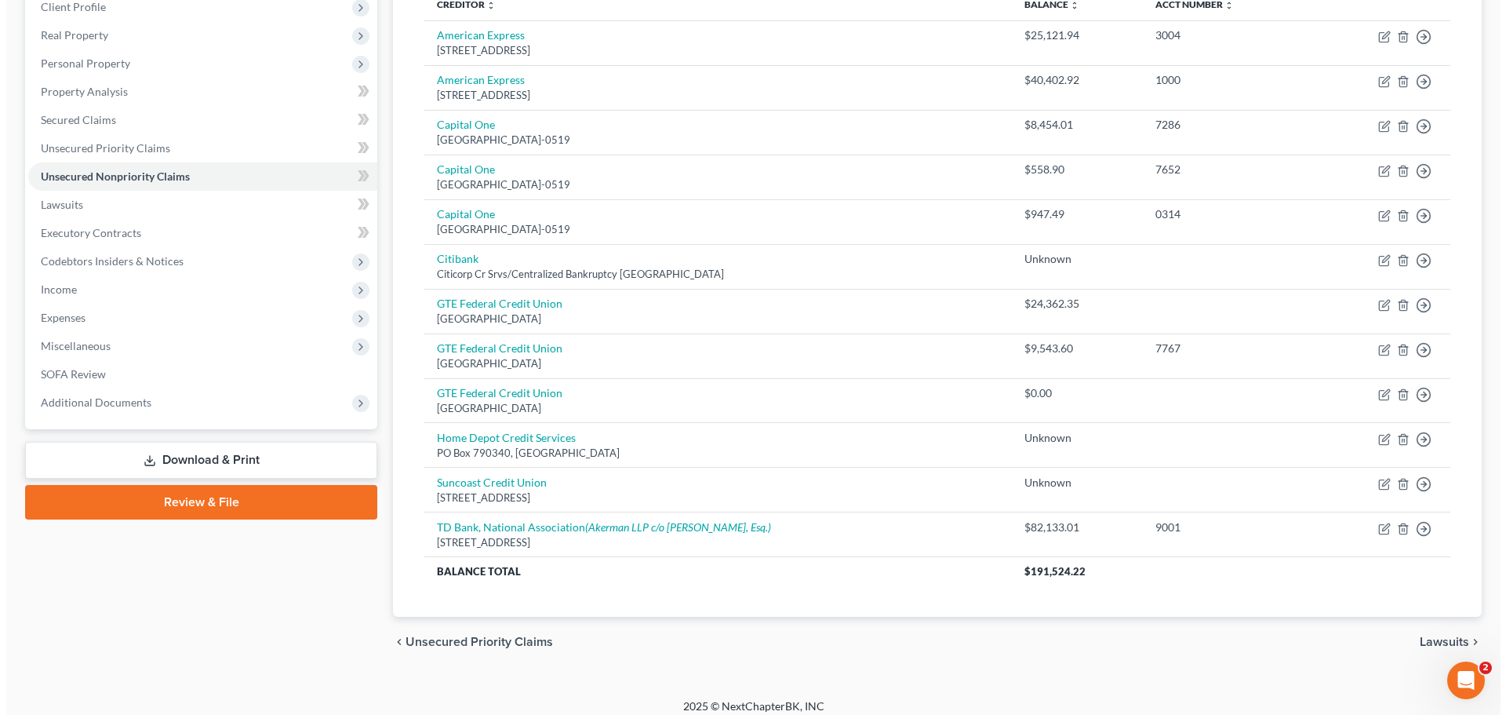
scroll to position [238, 0]
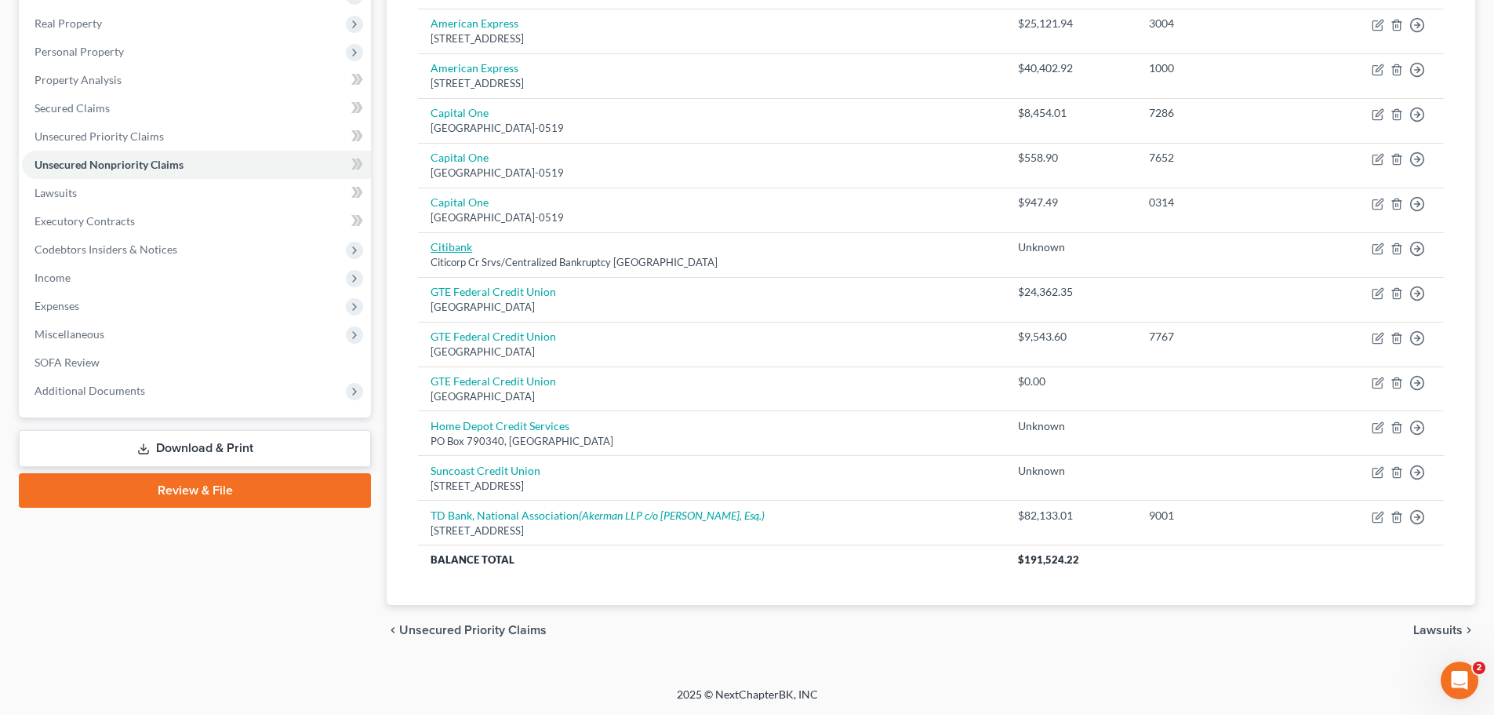
click at [453, 249] on link "Citibank" at bounding box center [452, 246] width 42 height 13
select select "26"
select select "2"
select select "0"
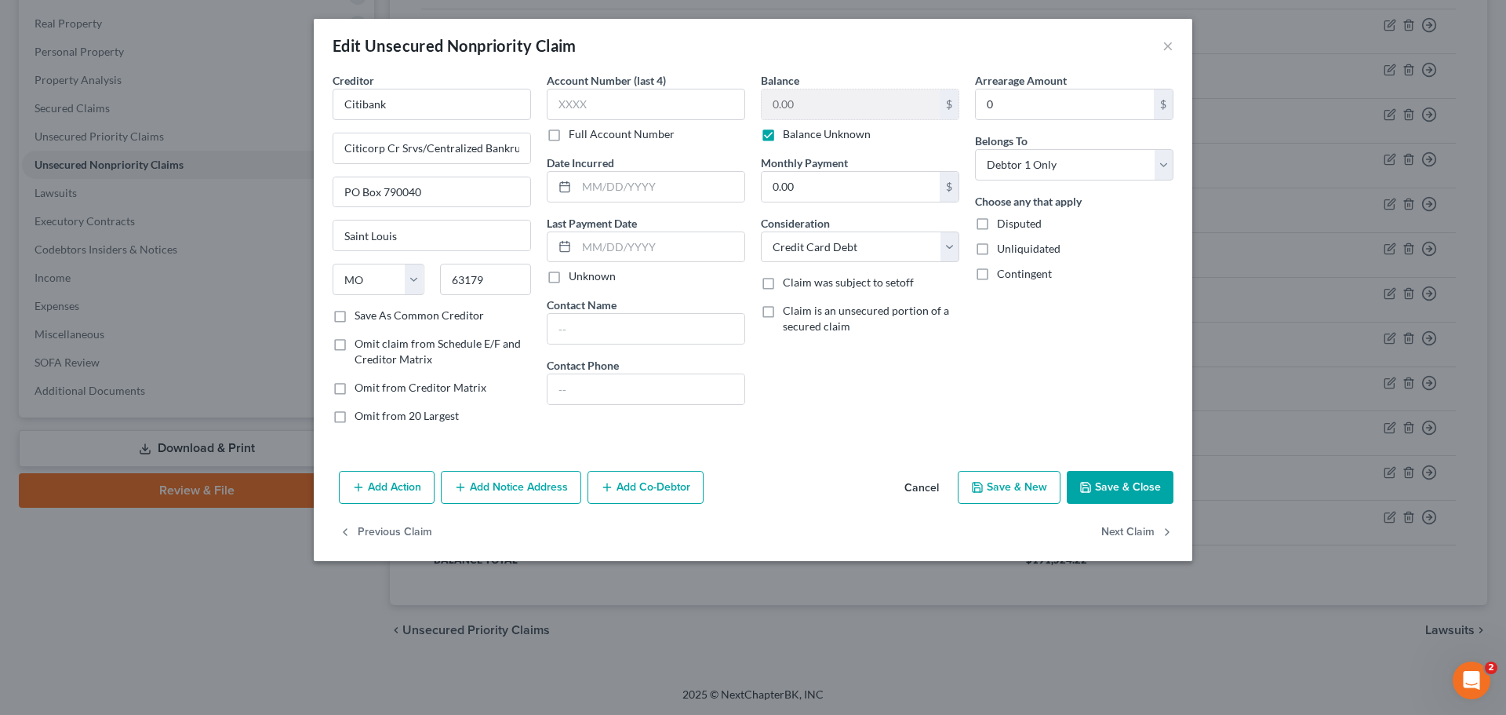
click at [783, 133] on label "Balance Unknown" at bounding box center [827, 134] width 88 height 16
click at [789, 133] on input "Balance Unknown" at bounding box center [794, 131] width 10 height 10
checkbox input "false"
click at [788, 108] on input "0.00" at bounding box center [851, 104] width 178 height 30
type input "8,499.59"
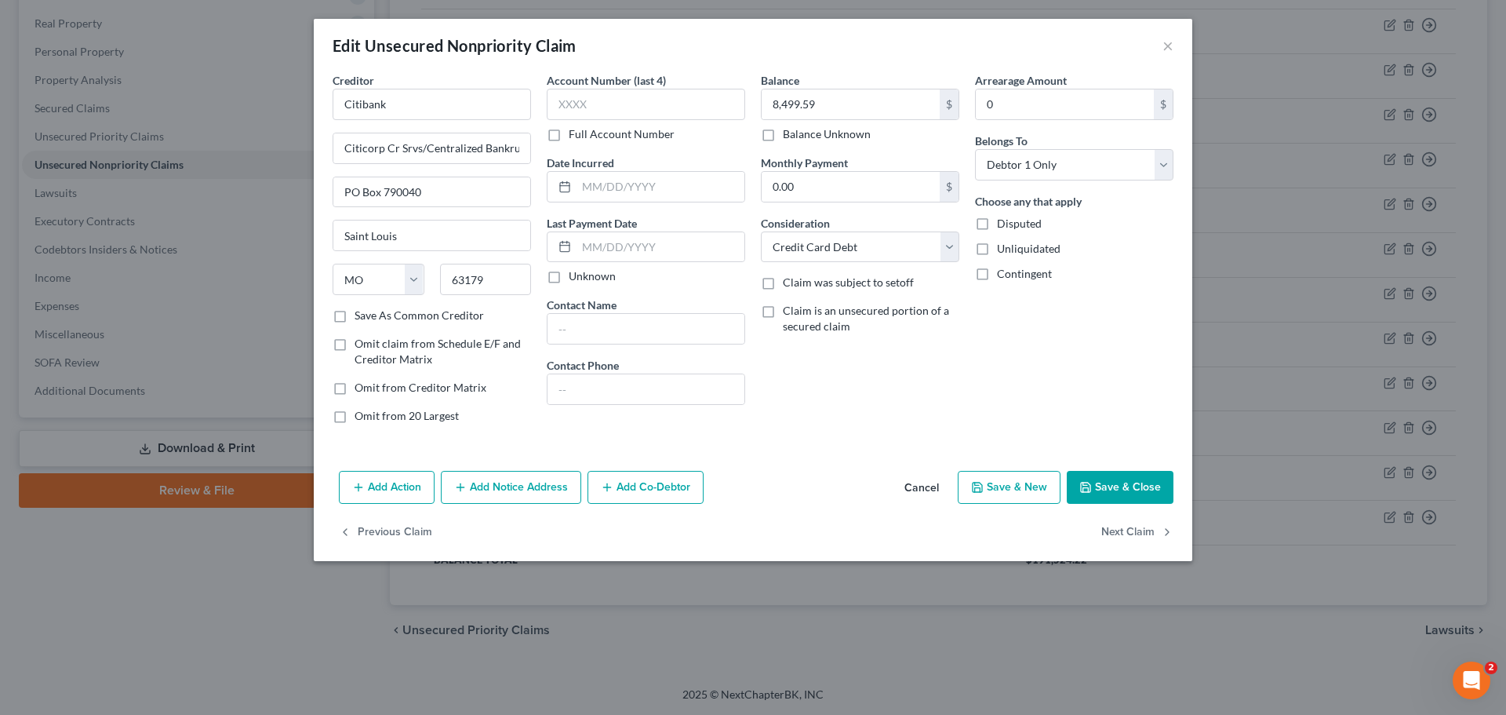
drag, startPoint x: 832, startPoint y: 428, endPoint x: 769, endPoint y: 375, distance: 82.4
click at [831, 428] on div "Balance 8,499.59 $ Balance Unknown Balance Undetermined 8,499.59 $ Balance Unkn…" at bounding box center [860, 254] width 214 height 364
drag, startPoint x: 611, startPoint y: 242, endPoint x: 638, endPoint y: 262, distance: 33.6
click at [611, 242] on input "text" at bounding box center [661, 247] width 168 height 30
click at [868, 387] on div "Balance 8,499.59 $ Balance Unknown Balance Undetermined 8,499.59 $ Balance Unkn…" at bounding box center [860, 254] width 214 height 364
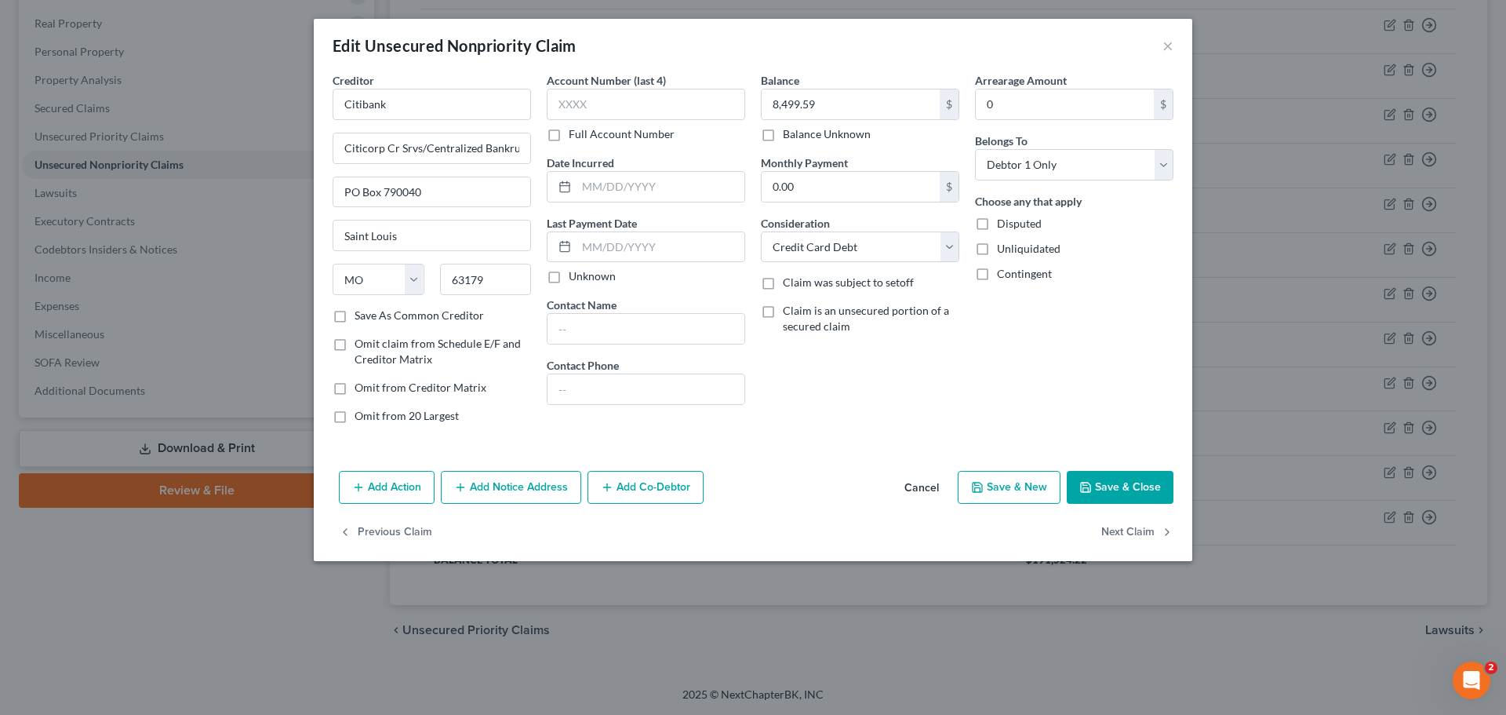
click at [1109, 485] on button "Save & Close" at bounding box center [1120, 487] width 107 height 33
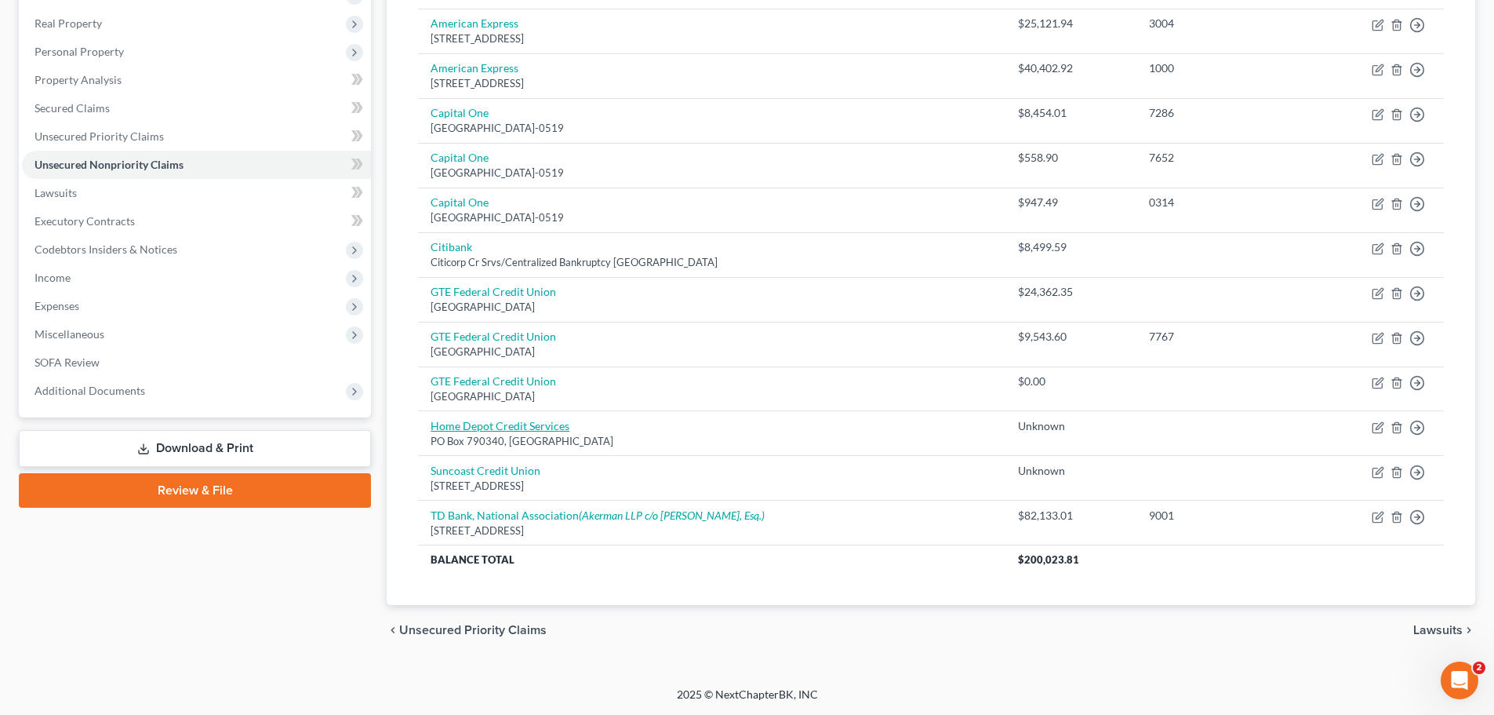
click at [515, 428] on link "Home Depot Credit Services" at bounding box center [500, 425] width 139 height 13
select select "26"
select select "14"
select select "0"
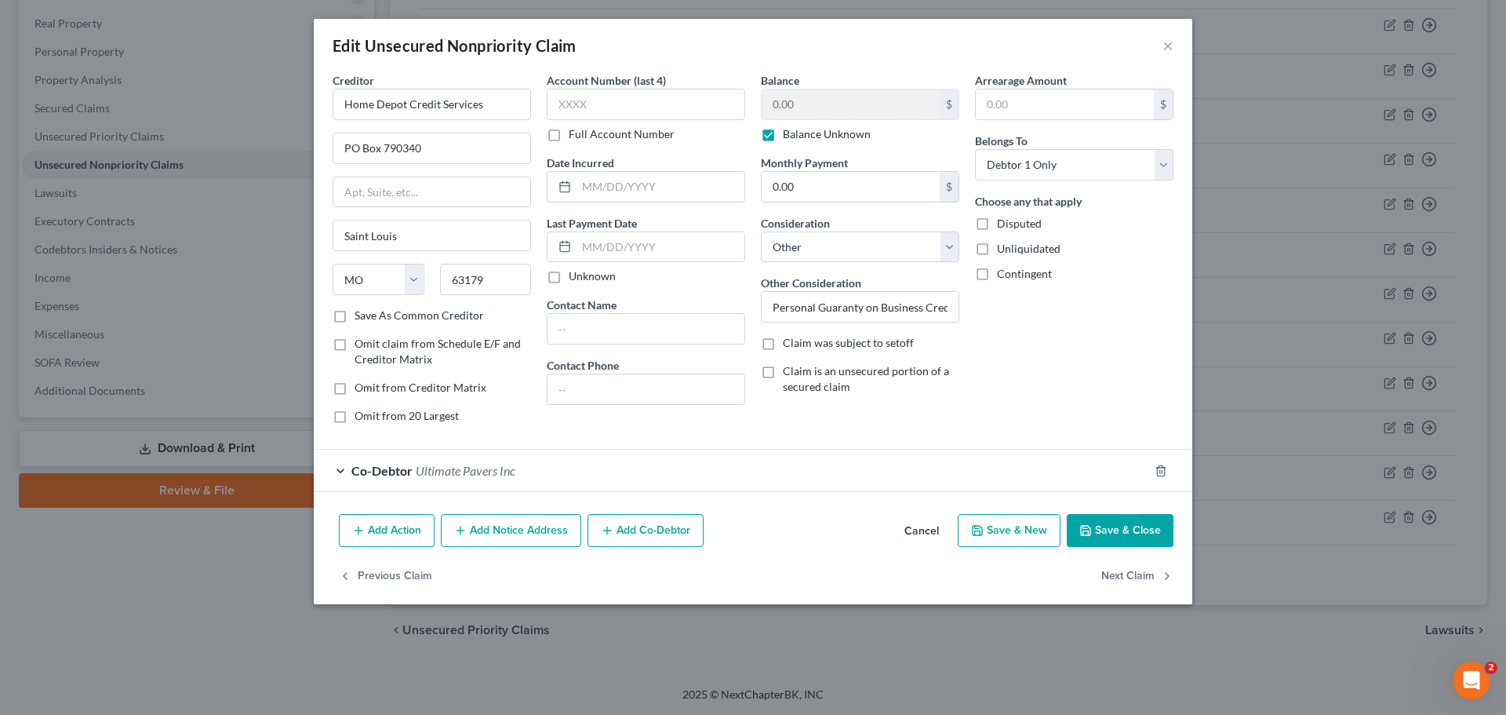
drag, startPoint x: 766, startPoint y: 128, endPoint x: 788, endPoint y: 110, distance: 28.4
click at [783, 129] on label "Balance Unknown" at bounding box center [827, 134] width 88 height 16
click at [789, 129] on input "Balance Unknown" at bounding box center [794, 131] width 10 height 10
checkbox input "false"
click at [997, 268] on label "Contingent" at bounding box center [1024, 274] width 55 height 16
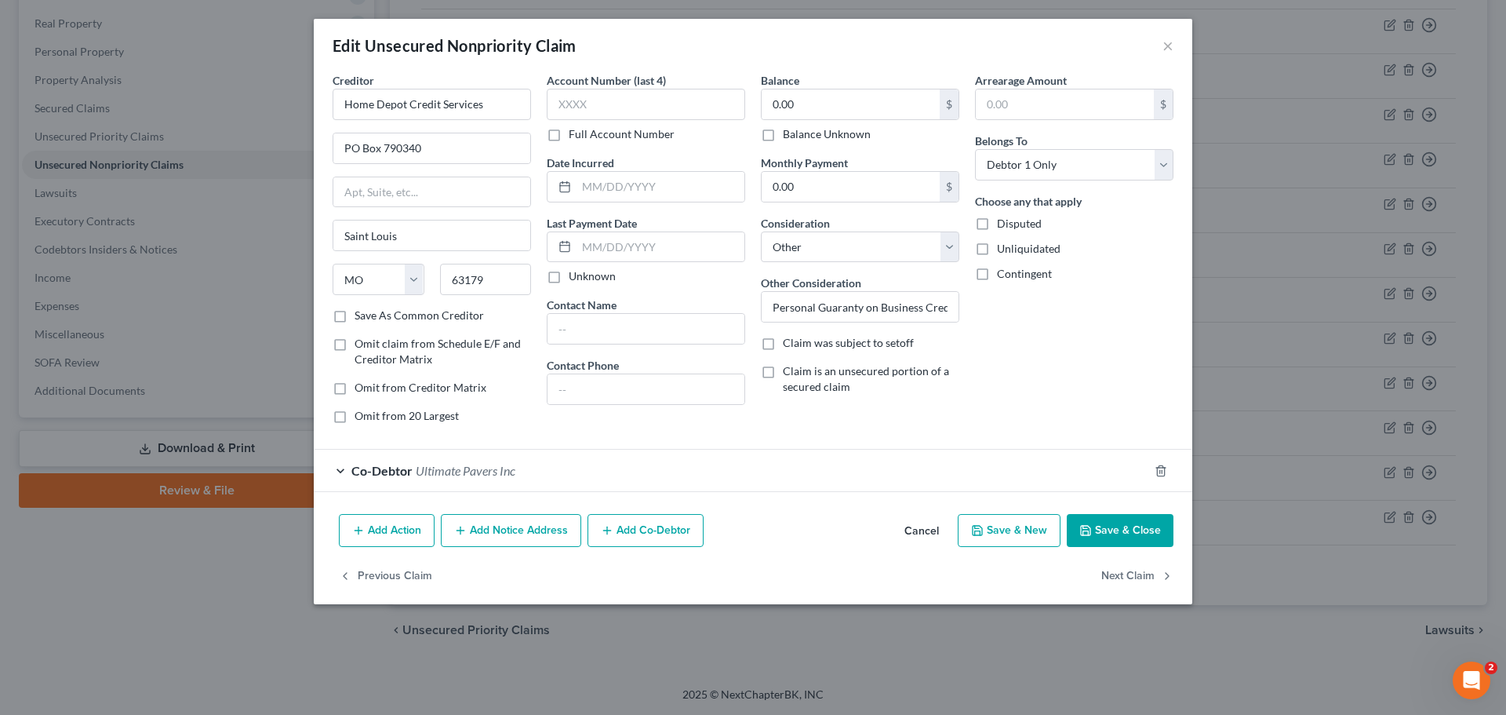
click at [1003, 268] on input "Contingent" at bounding box center [1008, 271] width 10 height 10
checkbox input "true"
click at [861, 307] on input "Personal Guaranty on Business Credit" at bounding box center [860, 307] width 197 height 30
drag, startPoint x: 864, startPoint y: 304, endPoint x: 1068, endPoint y: 340, distance: 207.9
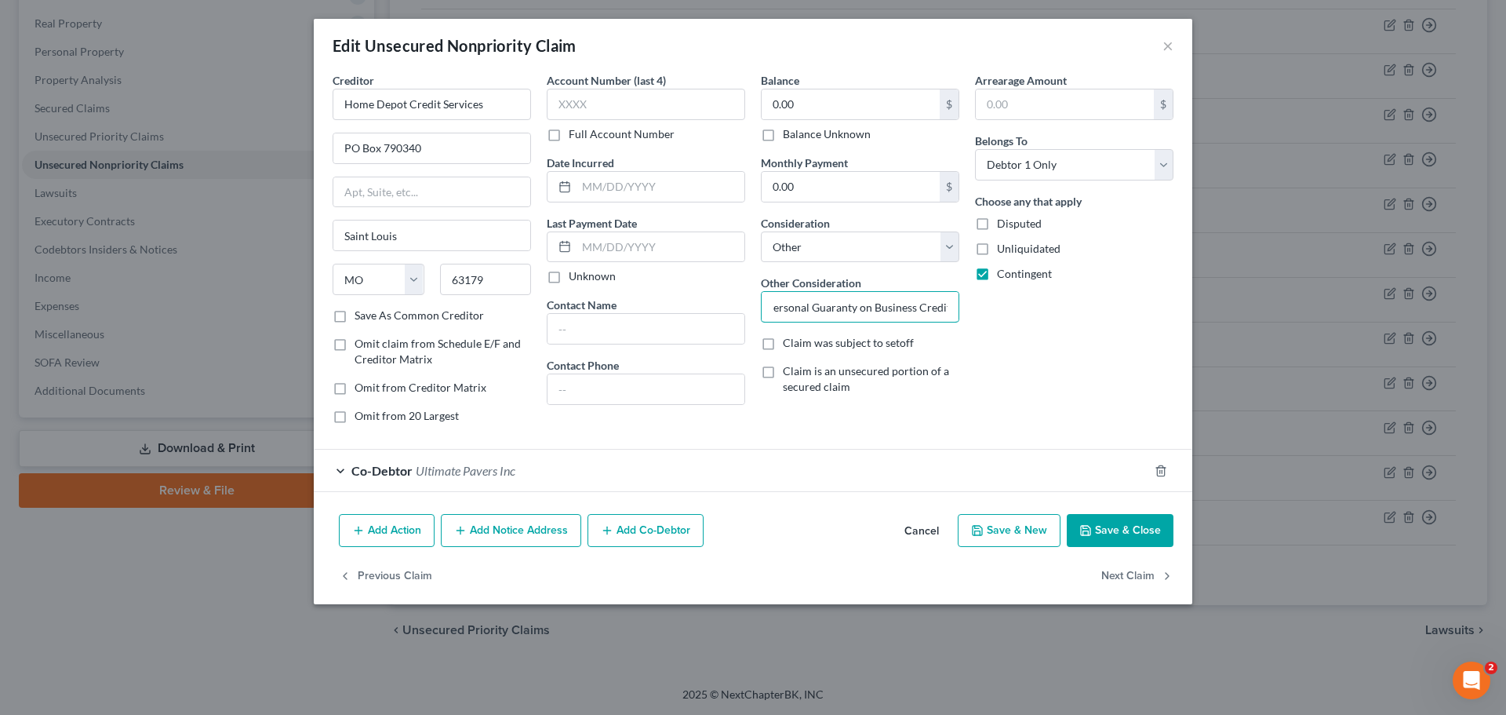
click at [1068, 340] on div "Creditor * Home Depot Credit Services PO Box 790340 [GEOGRAPHIC_DATA] [US_STATE…" at bounding box center [753, 254] width 857 height 364
type input "P"
type input "Pers. Guarantee on Business Card"
click at [815, 107] on input "0.00" at bounding box center [851, 104] width 178 height 30
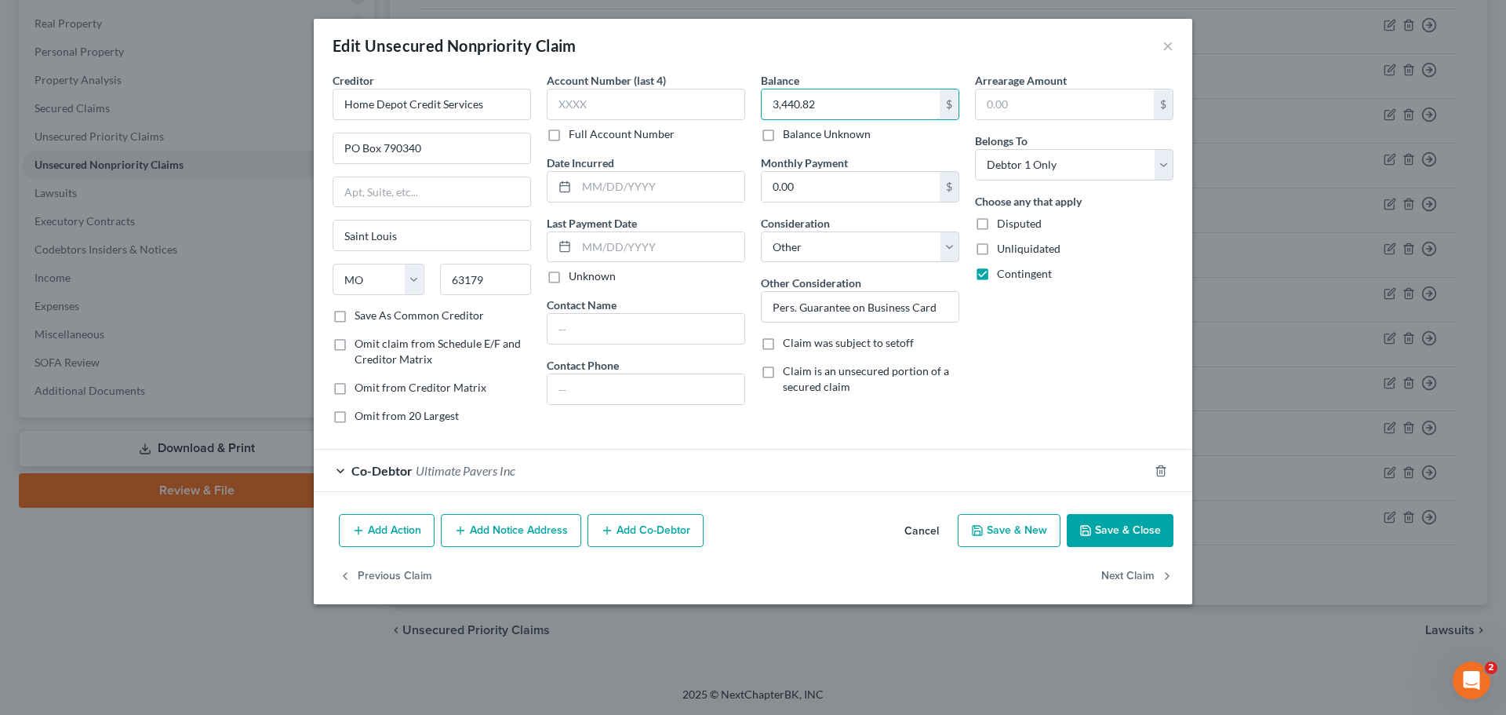
type input "3,440.82"
drag, startPoint x: 847, startPoint y: 237, endPoint x: 861, endPoint y: 260, distance: 26.8
click at [847, 237] on select "Select Cable / Satellite Services Collection Agency Credit Card Debt Debt Couns…" at bounding box center [860, 246] width 198 height 31
click at [761, 231] on select "Select Cable / Satellite Services Collection Agency Credit Card Debt Debt Couns…" at bounding box center [860, 246] width 198 height 31
click at [1107, 520] on button "Save & Close" at bounding box center [1120, 530] width 107 height 33
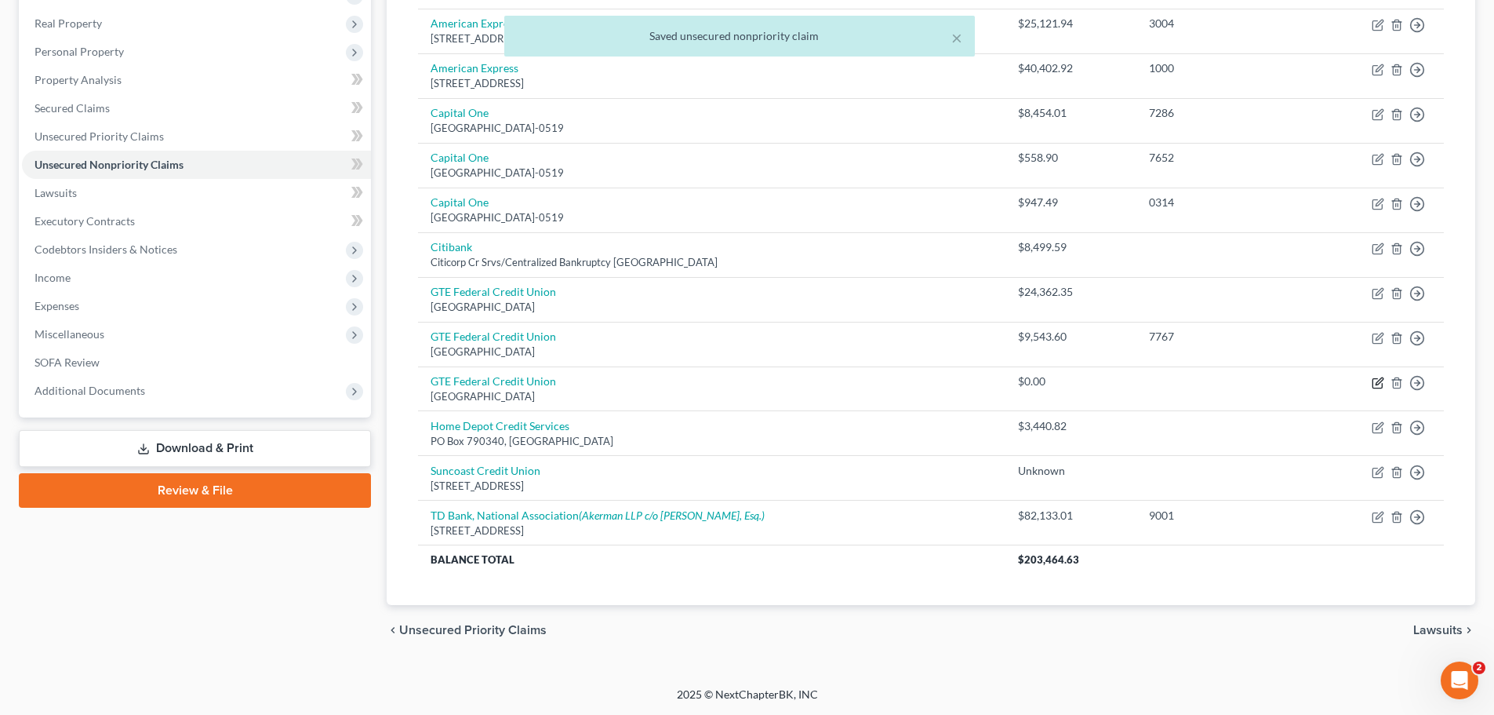
click at [1129, 385] on icon "button" at bounding box center [1378, 382] width 13 height 13
select select "9"
select select "14"
select select "3"
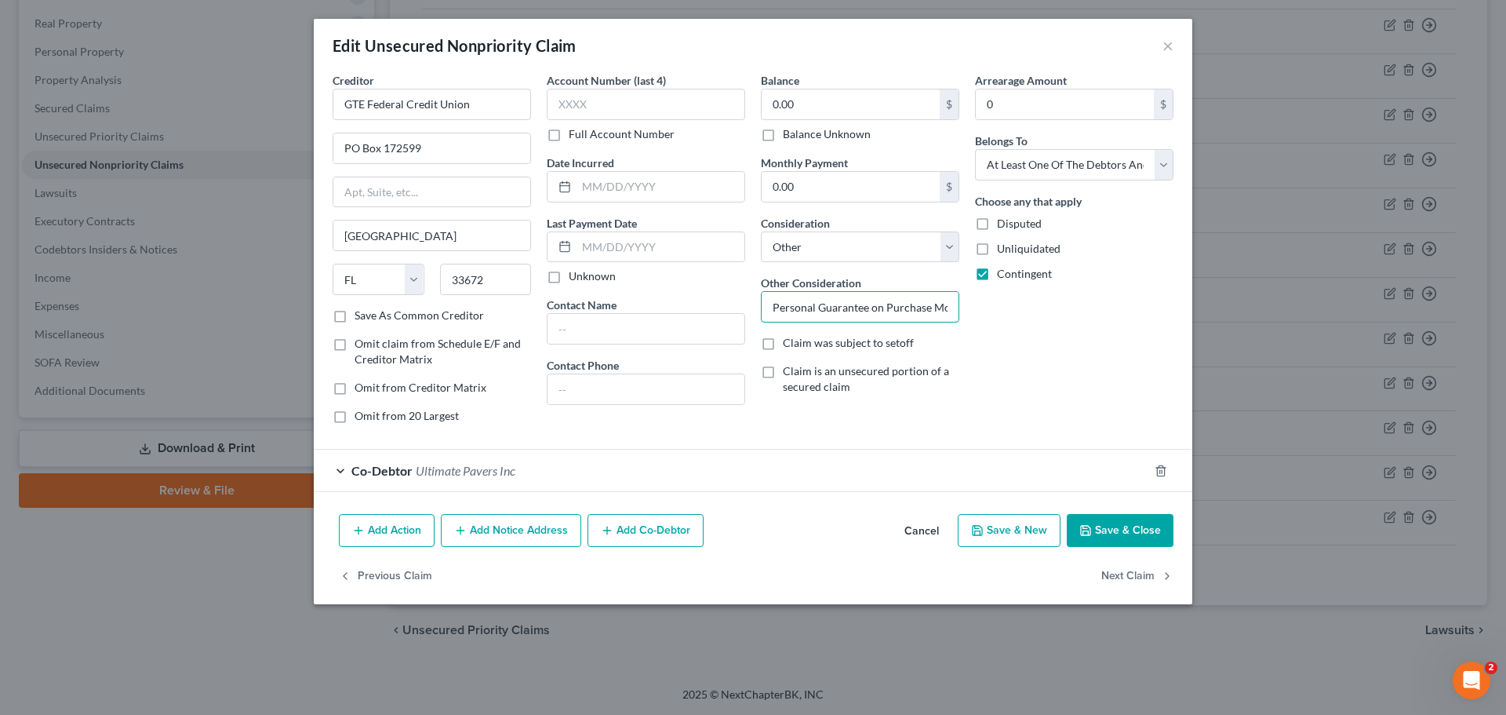
drag, startPoint x: 785, startPoint y: 309, endPoint x: 801, endPoint y: 314, distance: 16.4
click at [801, 314] on input "Personal Guarantee on Purchase Money Loan" at bounding box center [860, 307] width 197 height 30
drag, startPoint x: 888, startPoint y: 309, endPoint x: 1163, endPoint y: 347, distance: 277.9
click at [1129, 345] on div "Creditor * GTE Federal Credit Union PO Box 172599 [GEOGRAPHIC_DATA] [US_STATE] …" at bounding box center [753, 254] width 857 height 364
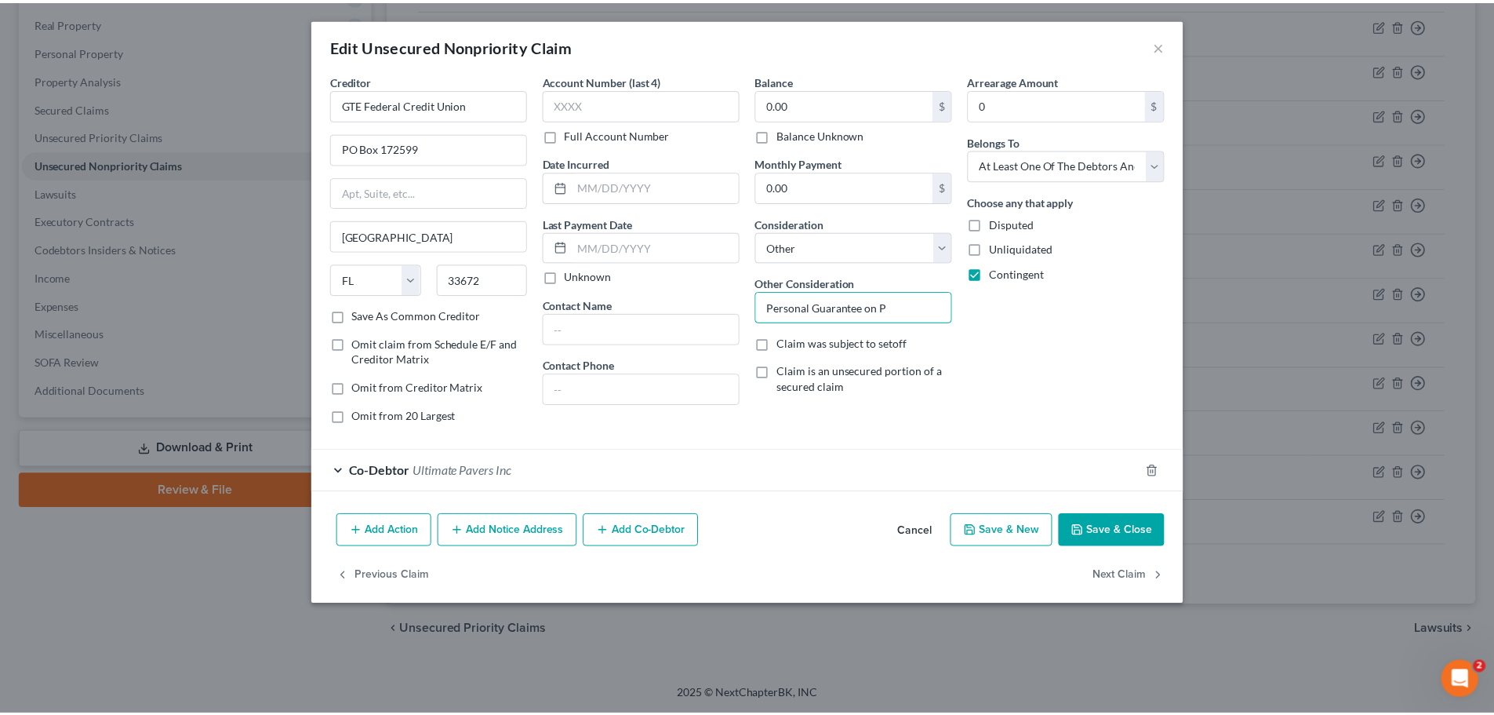
scroll to position [0, 0]
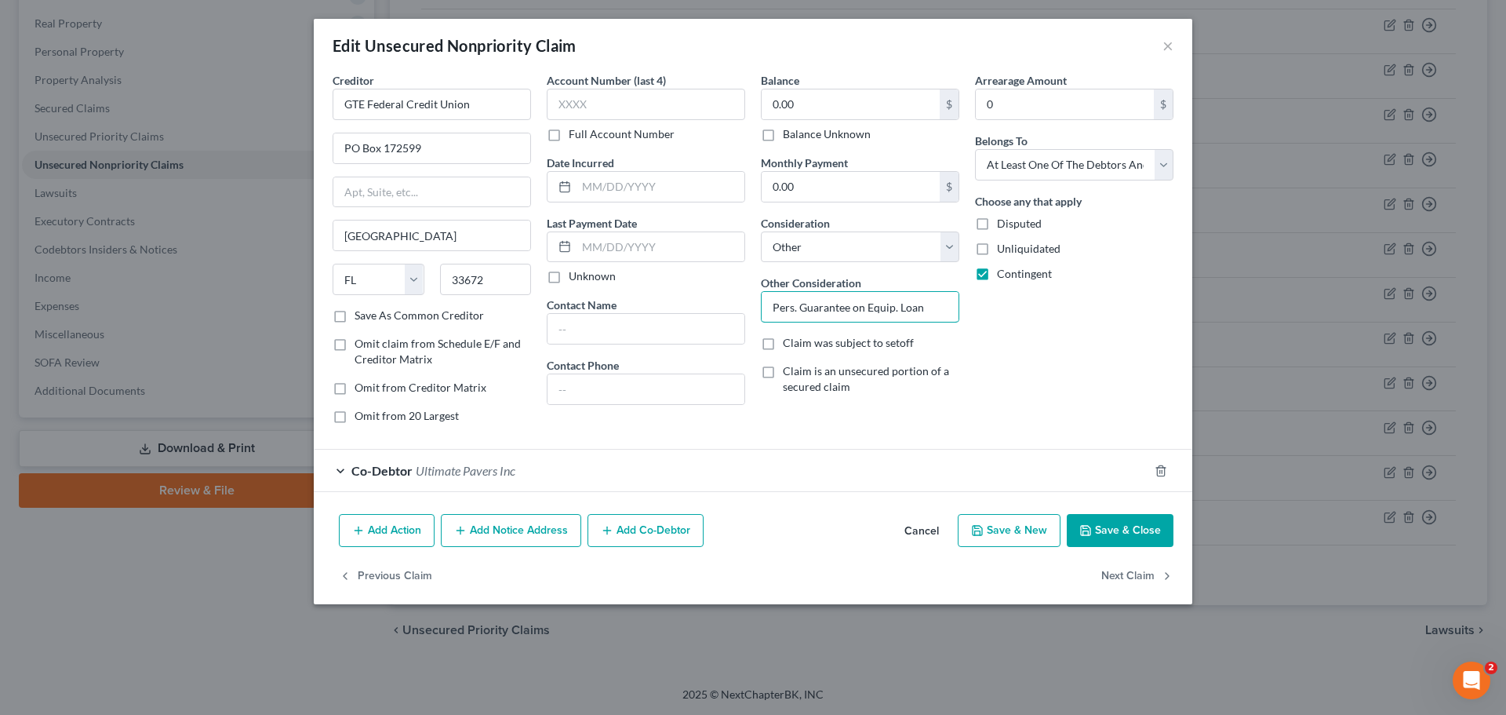
type input "Pers. Guarantee on Equip. Loan"
click at [783, 137] on label "Balance Unknown" at bounding box center [827, 134] width 88 height 16
click at [789, 136] on input "Balance Unknown" at bounding box center [794, 131] width 10 height 10
checkbox input "true"
click at [1110, 529] on button "Save & Close" at bounding box center [1120, 530] width 107 height 33
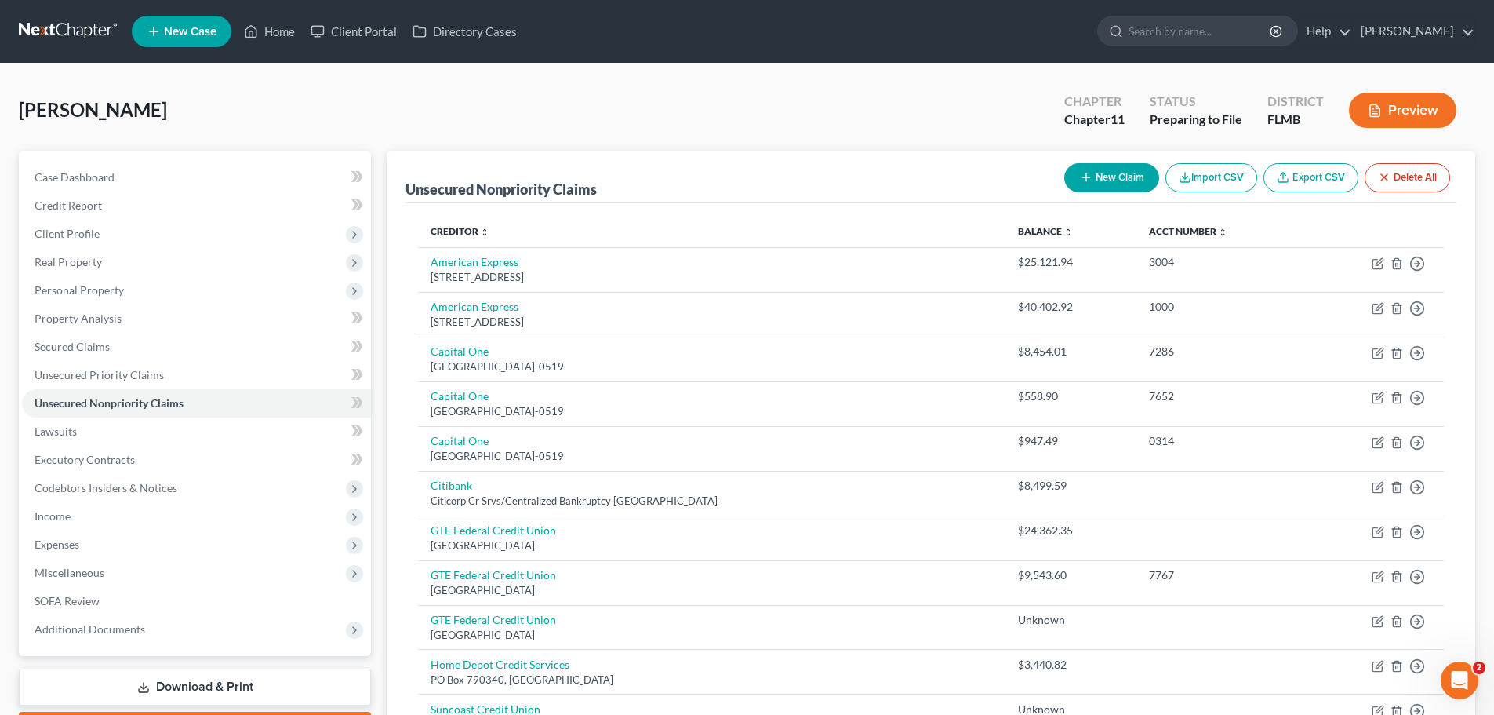
drag, startPoint x: 82, startPoint y: 511, endPoint x: 242, endPoint y: 567, distance: 169.4
click at [82, 511] on span "Income" at bounding box center [196, 516] width 349 height 28
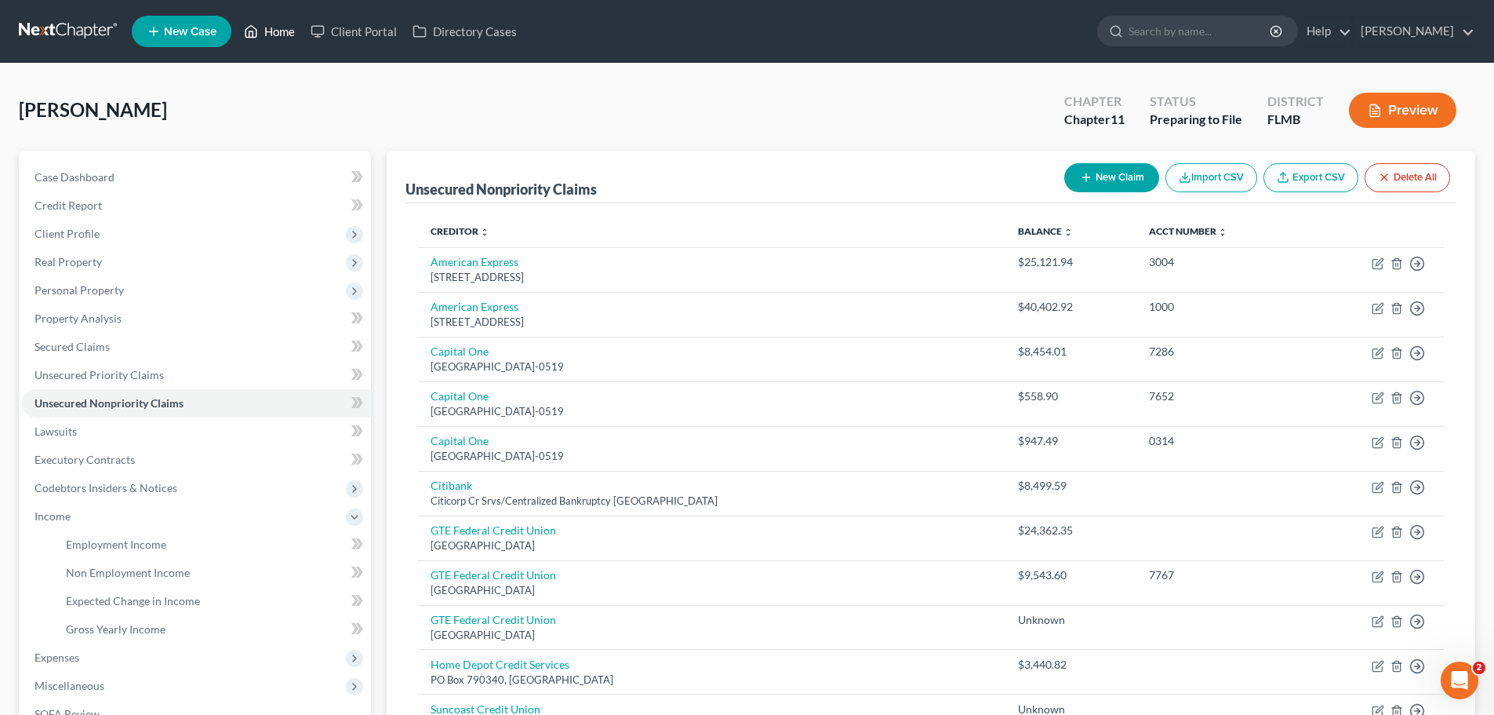
click at [280, 20] on link "Home" at bounding box center [269, 31] width 67 height 28
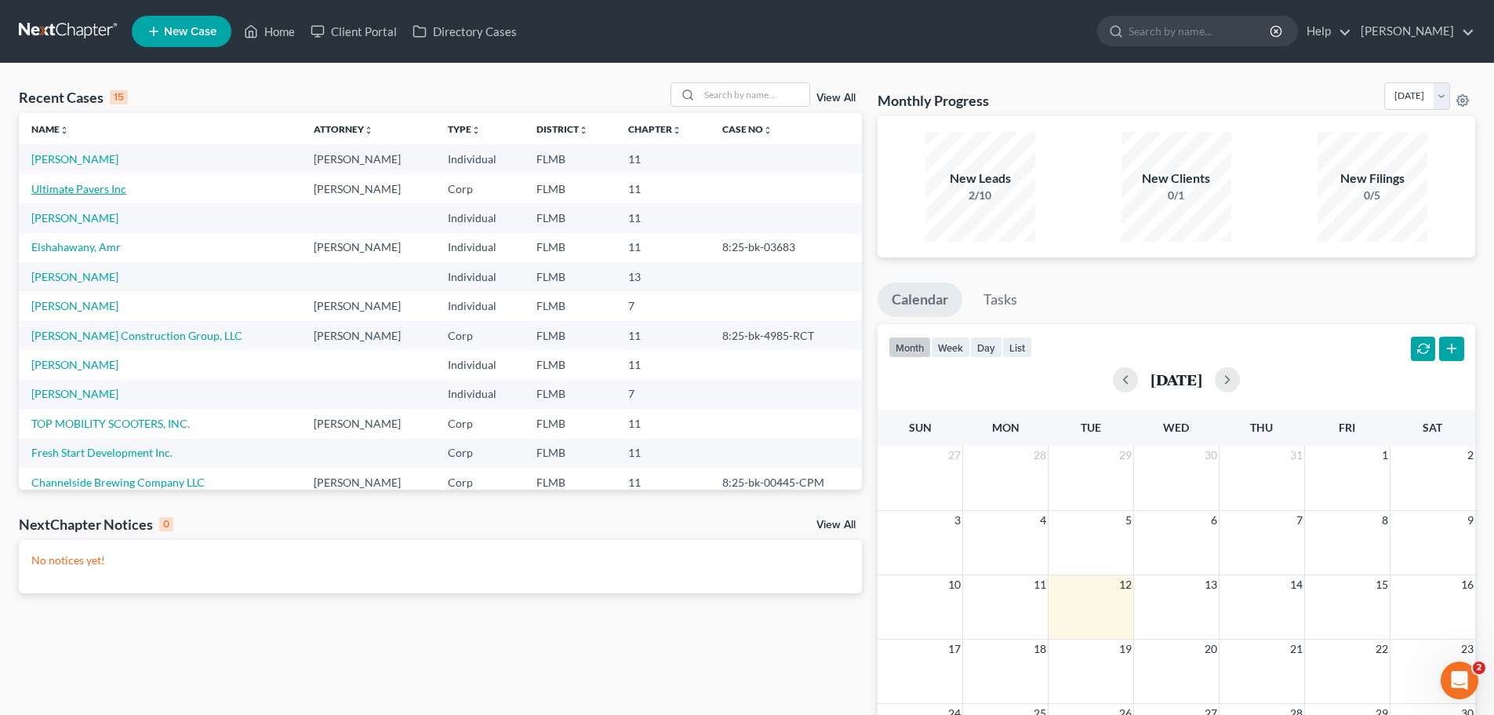
click at [80, 184] on link "Ultimate Pavers Inc" at bounding box center [78, 188] width 95 height 13
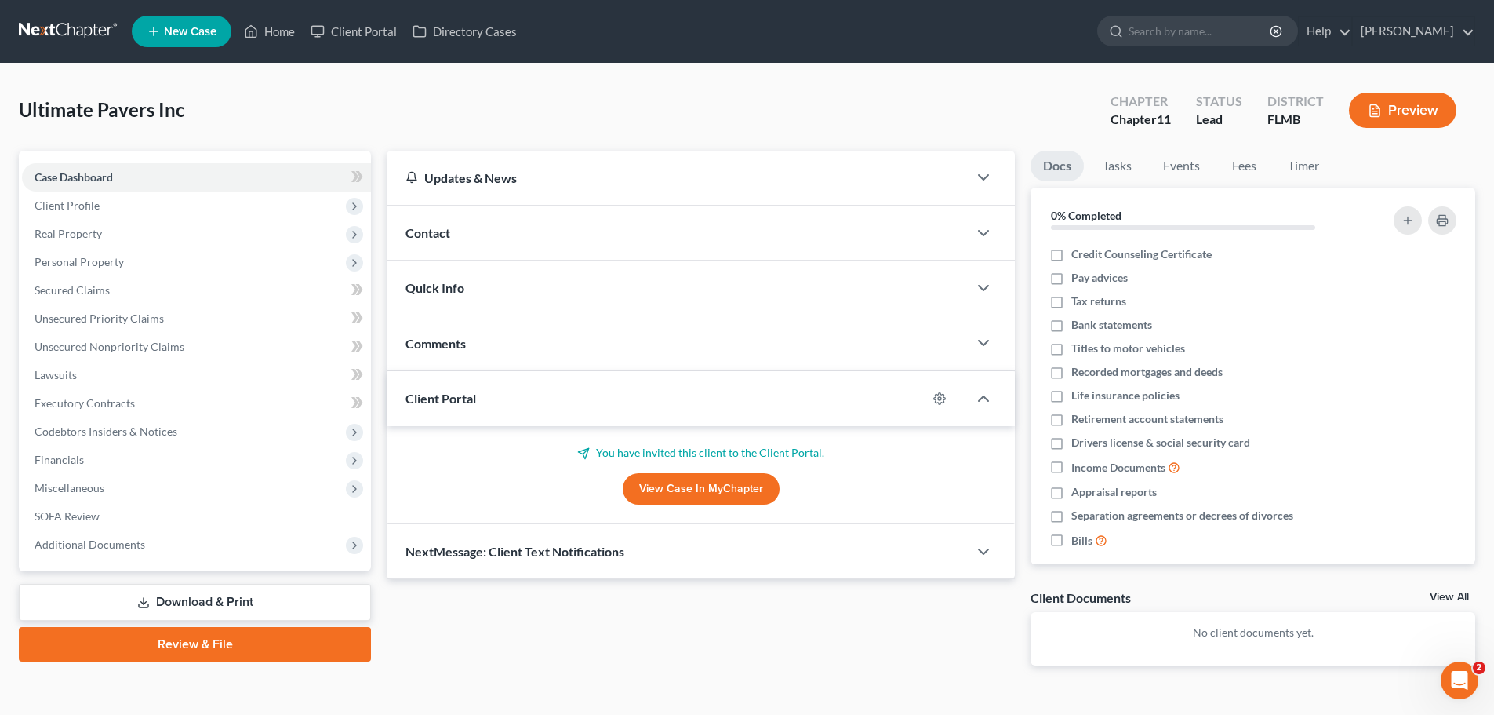
click at [106, 240] on span "Real Property" at bounding box center [196, 234] width 349 height 28
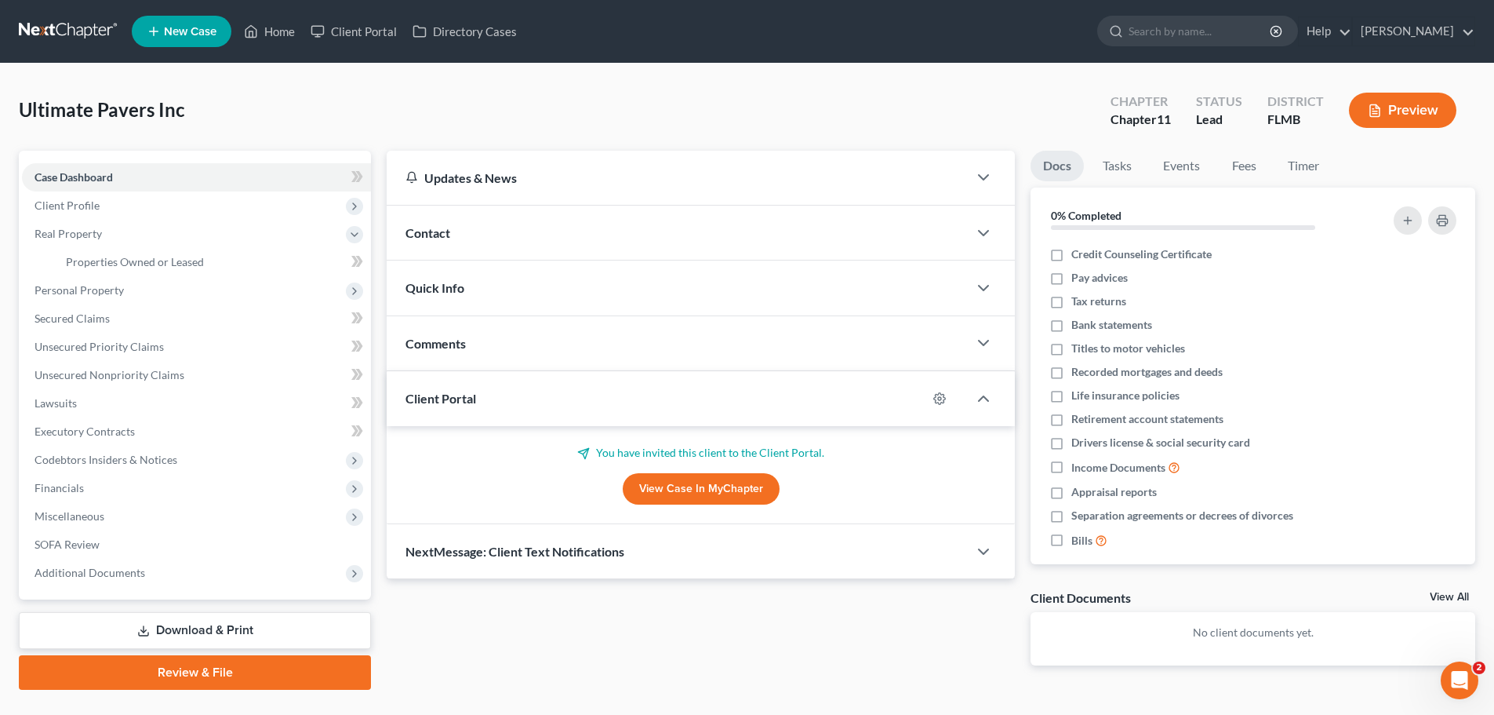
drag, startPoint x: 74, startPoint y: 236, endPoint x: 90, endPoint y: 281, distance: 47.6
click at [74, 236] on span "Real Property" at bounding box center [68, 233] width 67 height 13
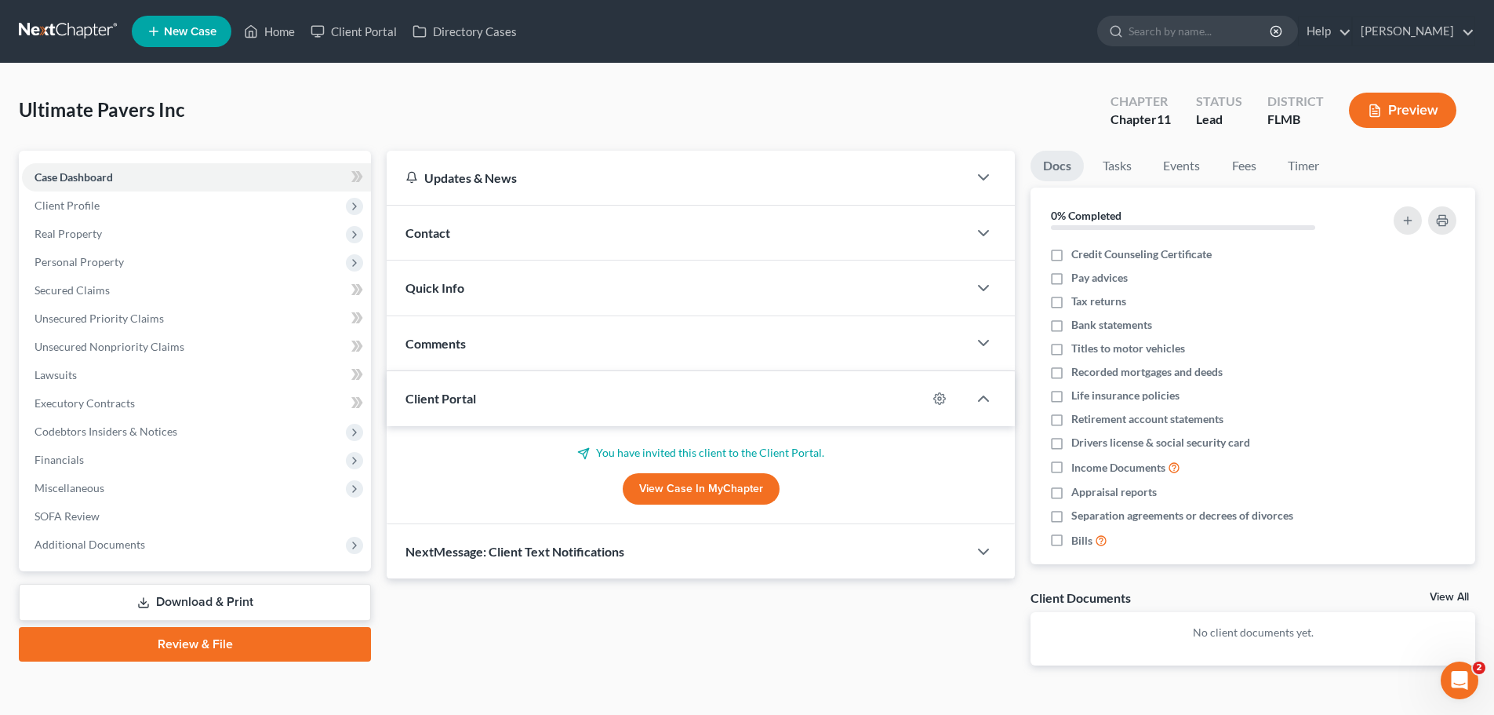
click at [67, 238] on span "Real Property" at bounding box center [68, 233] width 67 height 13
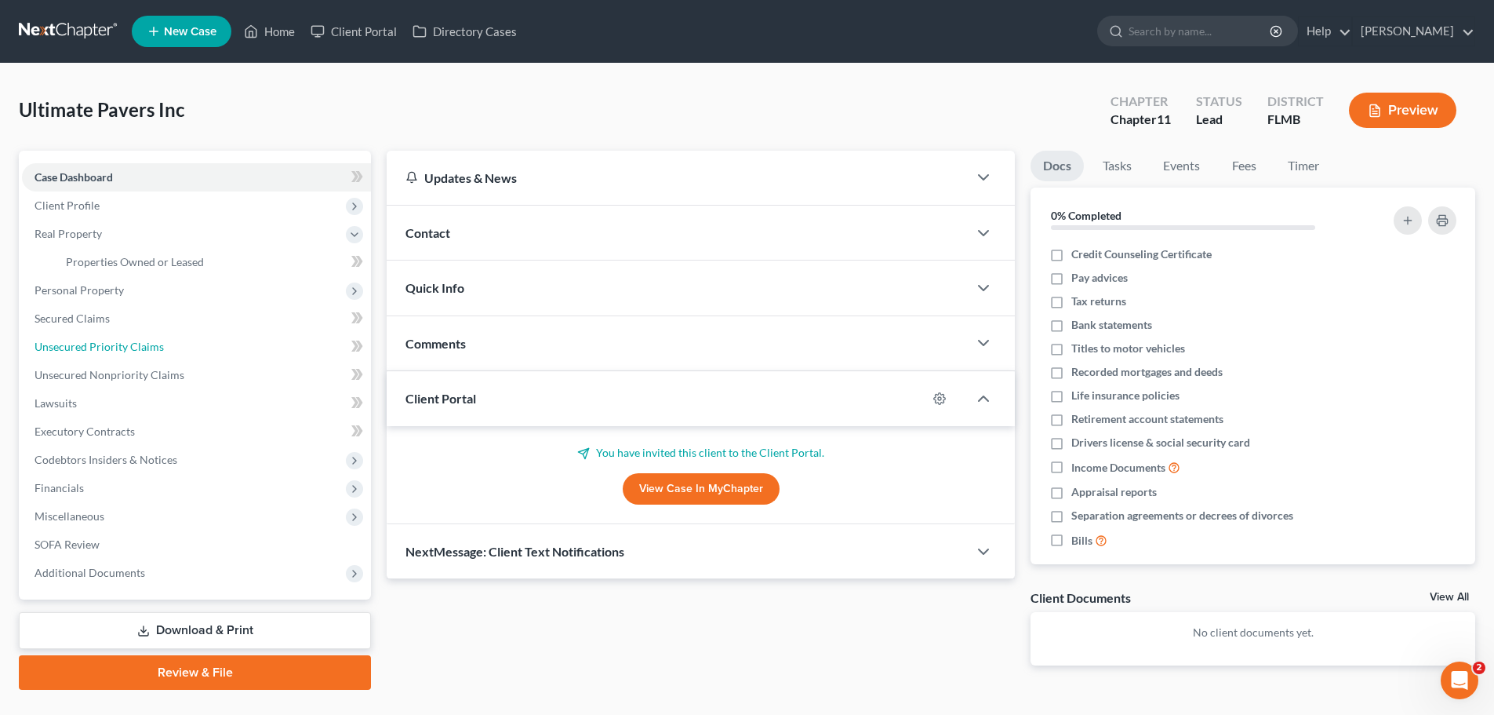
click at [78, 342] on span "Unsecured Priority Claims" at bounding box center [99, 346] width 129 height 13
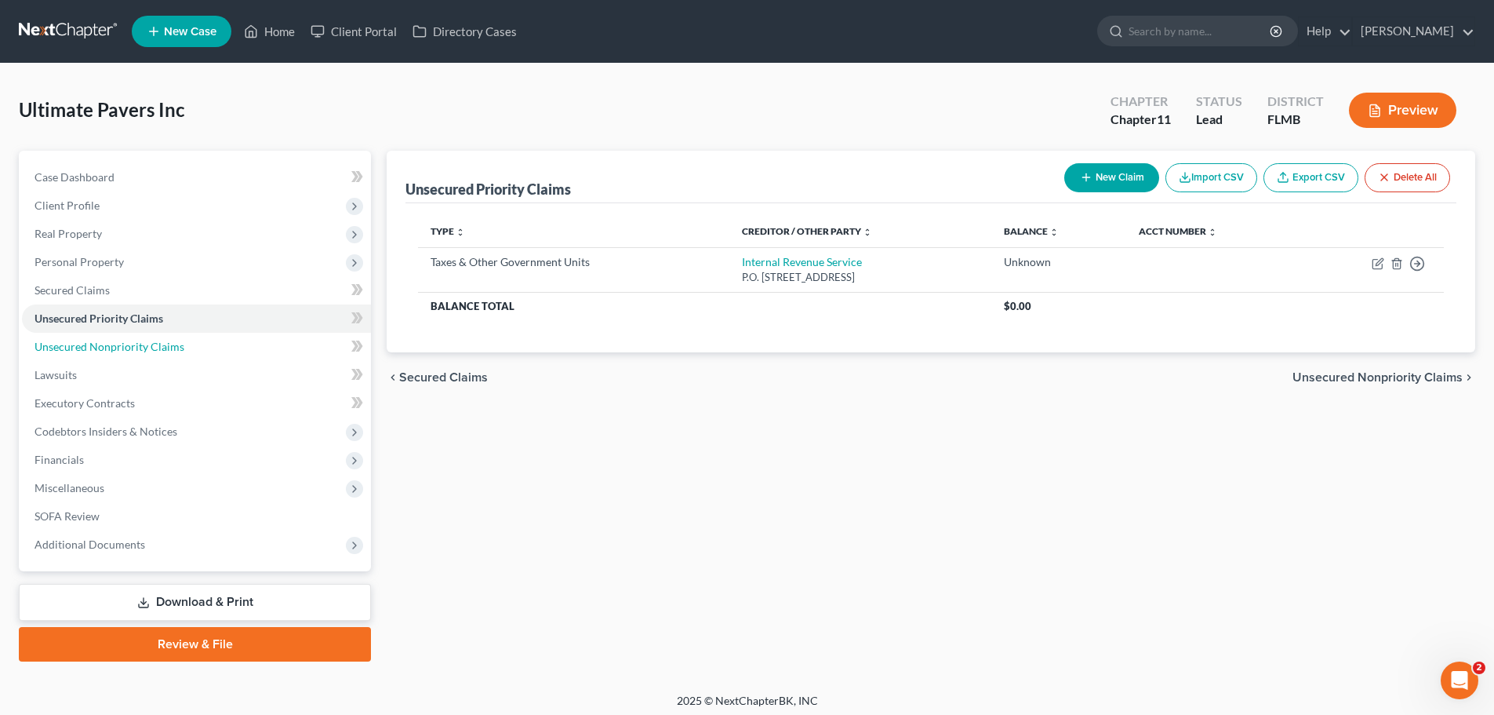
click at [93, 338] on link "Unsecured Nonpriority Claims" at bounding box center [196, 347] width 349 height 28
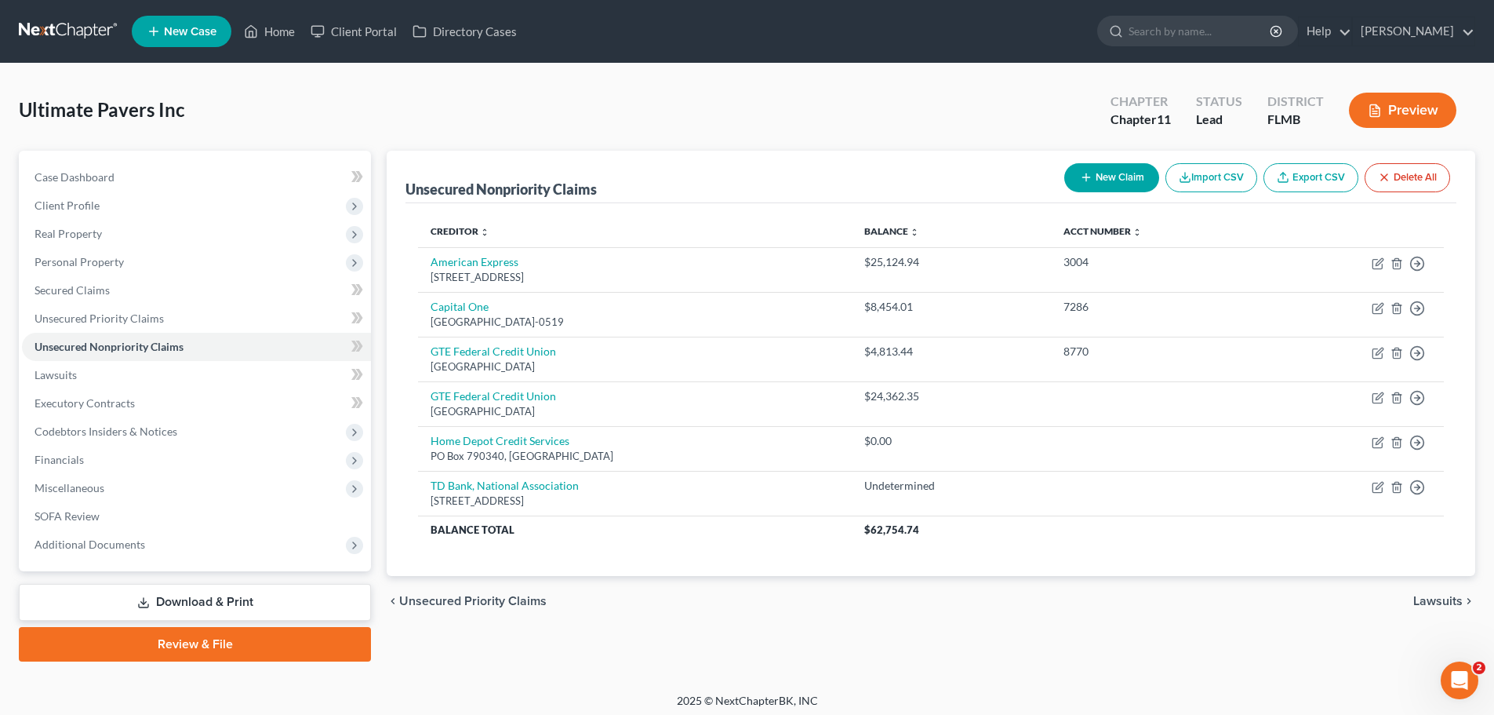
click at [122, 262] on span "Personal Property" at bounding box center [196, 262] width 349 height 28
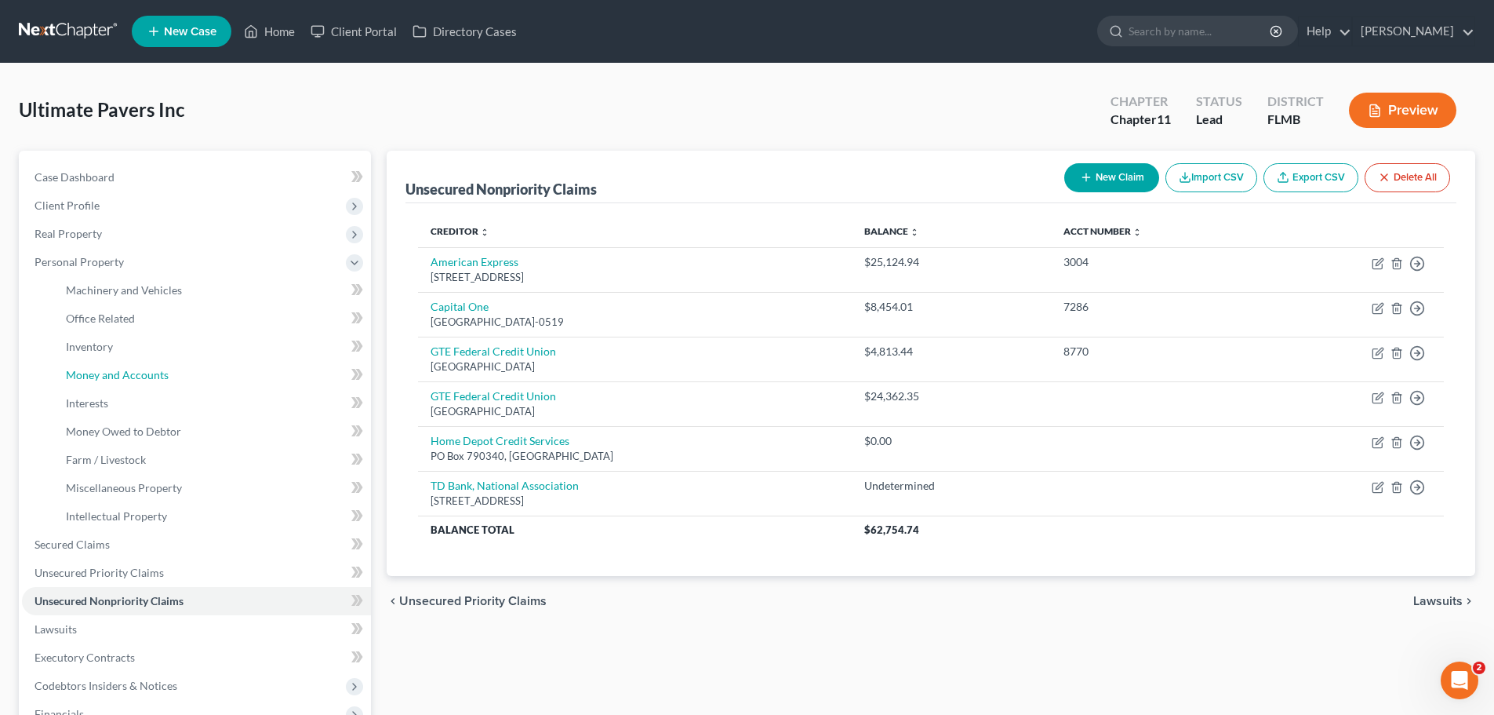
click at [101, 361] on link "Money and Accounts" at bounding box center [212, 375] width 318 height 28
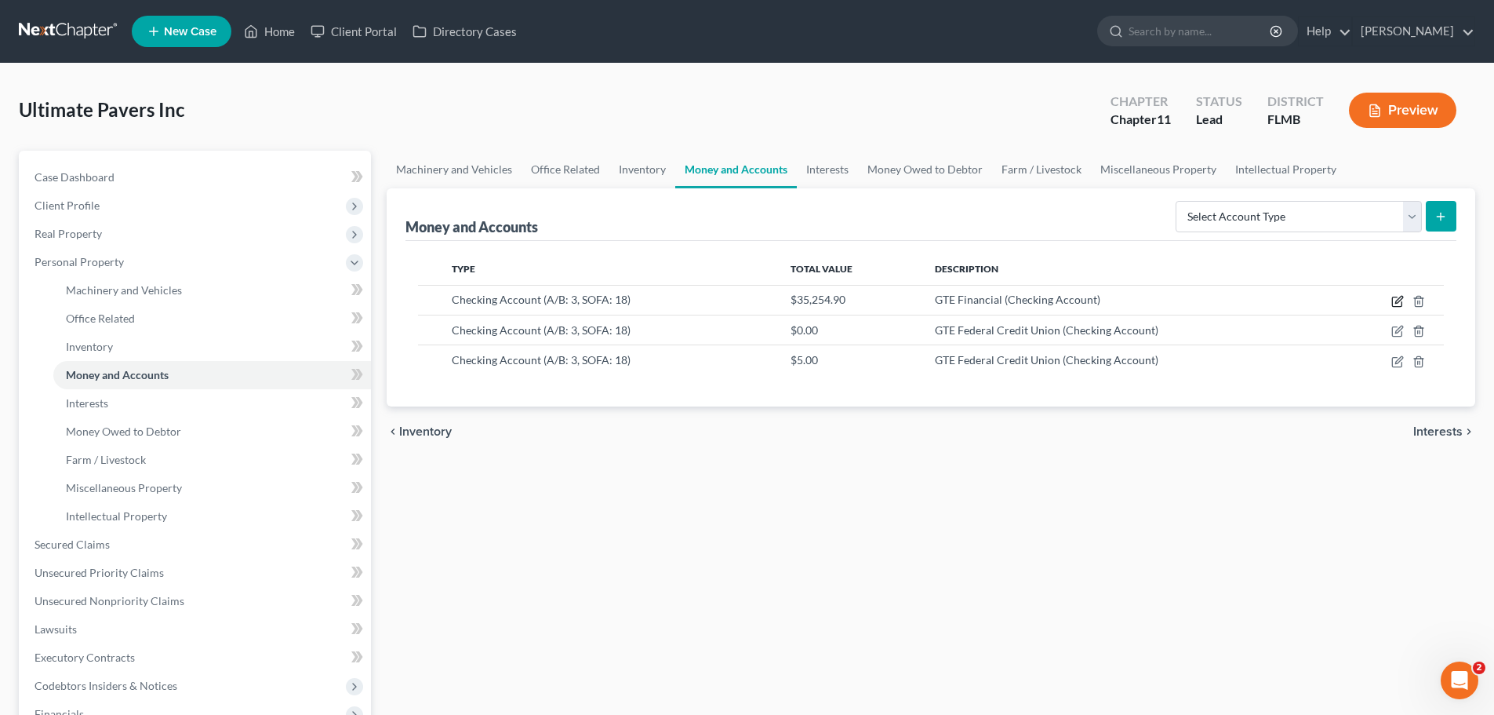
click at [1129, 305] on icon "button" at bounding box center [1397, 301] width 13 height 13
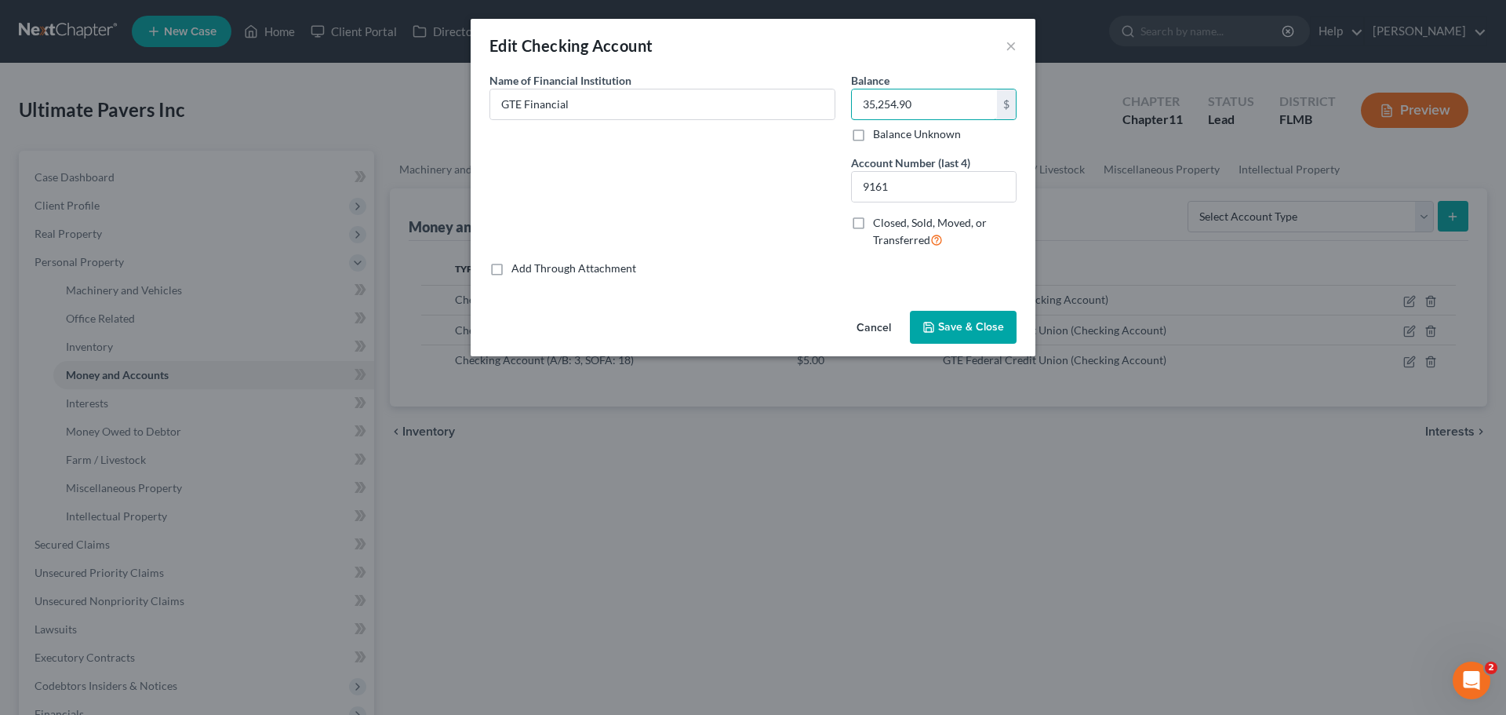
click at [922, 102] on input "35,254.90" at bounding box center [924, 104] width 145 height 30
drag, startPoint x: 937, startPoint y: 103, endPoint x: 742, endPoint y: 79, distance: 196.7
click at [794, 72] on div "Name of Financial Institution * GTE Financial Balance 35,254.90 $ Balance Unkno…" at bounding box center [753, 166] width 543 height 188
type input "0"
click at [958, 326] on span "Save & Close" at bounding box center [971, 326] width 66 height 13
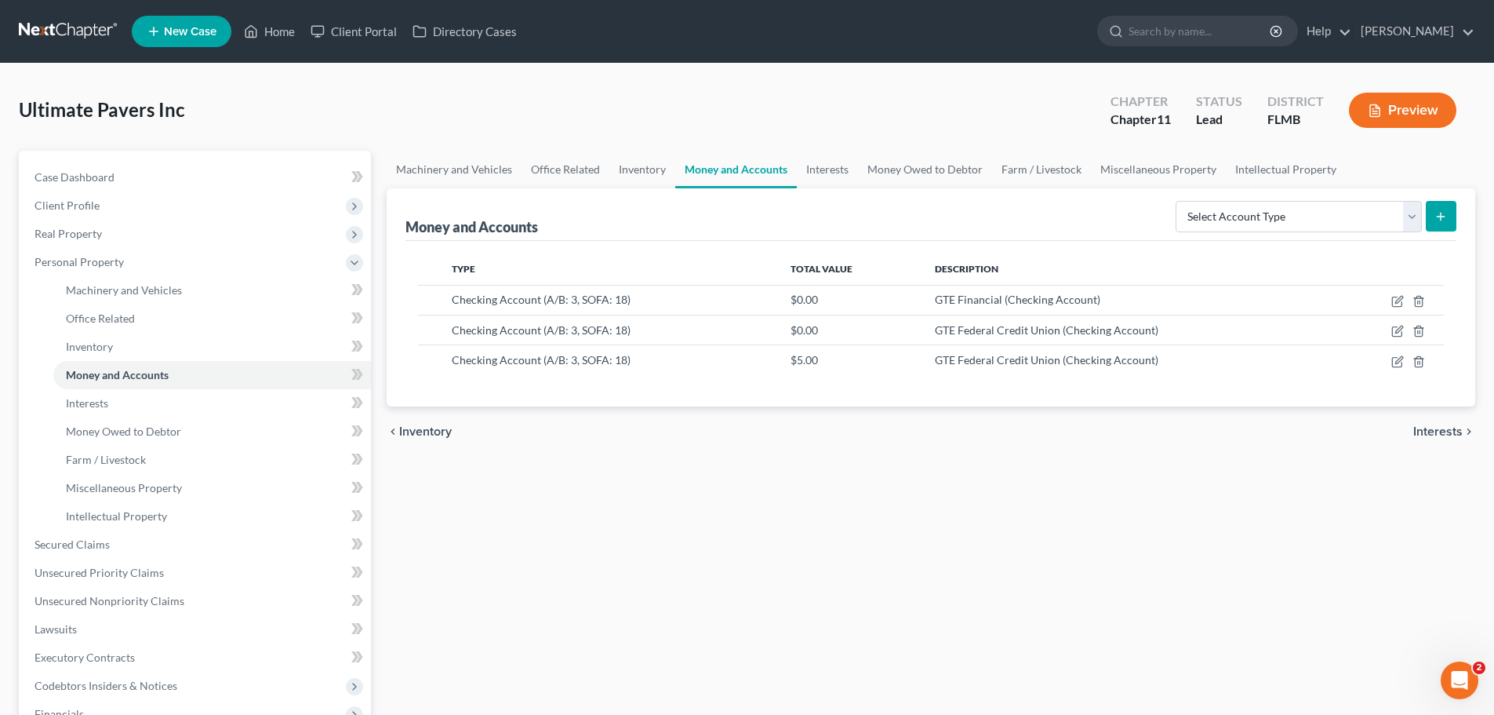
click at [1129, 99] on button "Preview" at bounding box center [1402, 110] width 107 height 35
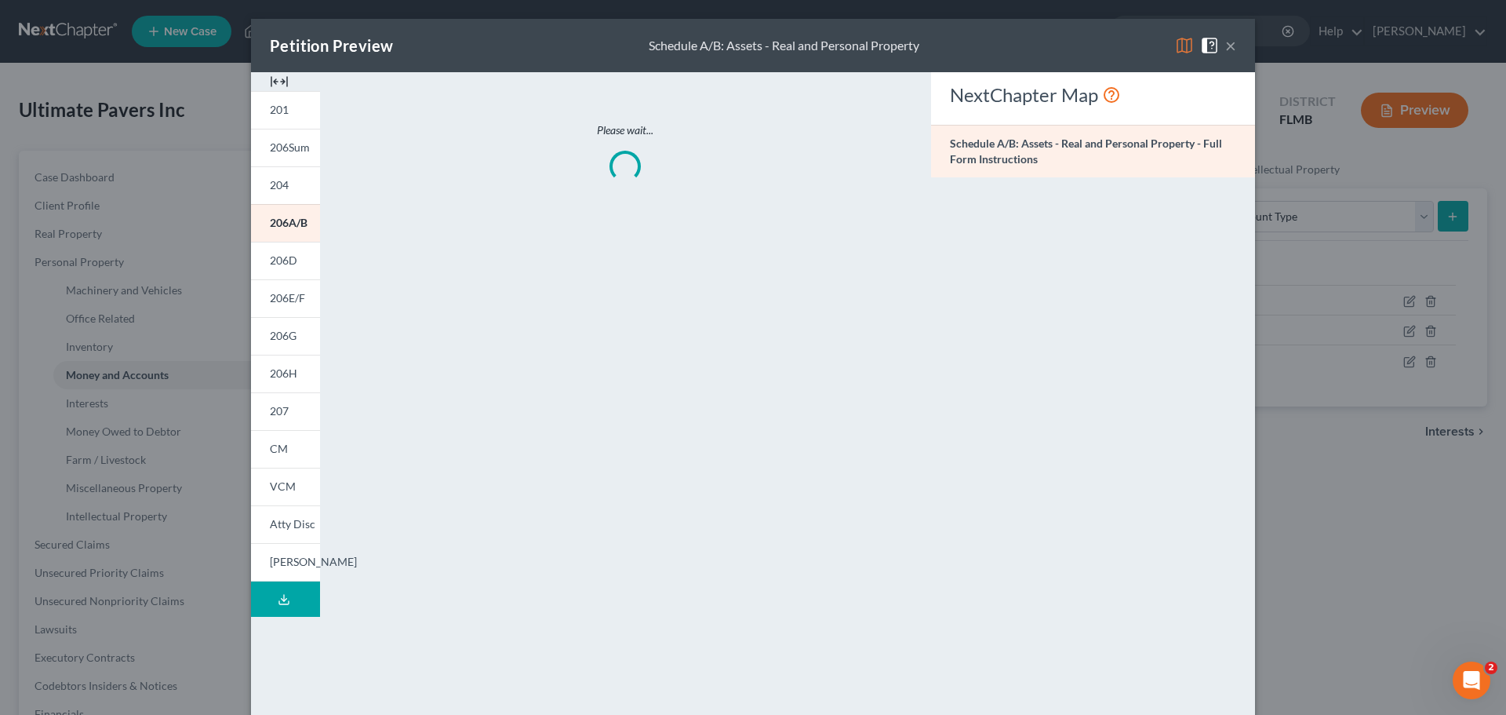
click at [288, 112] on link "201" at bounding box center [285, 110] width 69 height 38
click at [281, 112] on span "201" at bounding box center [279, 109] width 19 height 13
click at [1129, 42] on button "×" at bounding box center [1230, 45] width 11 height 19
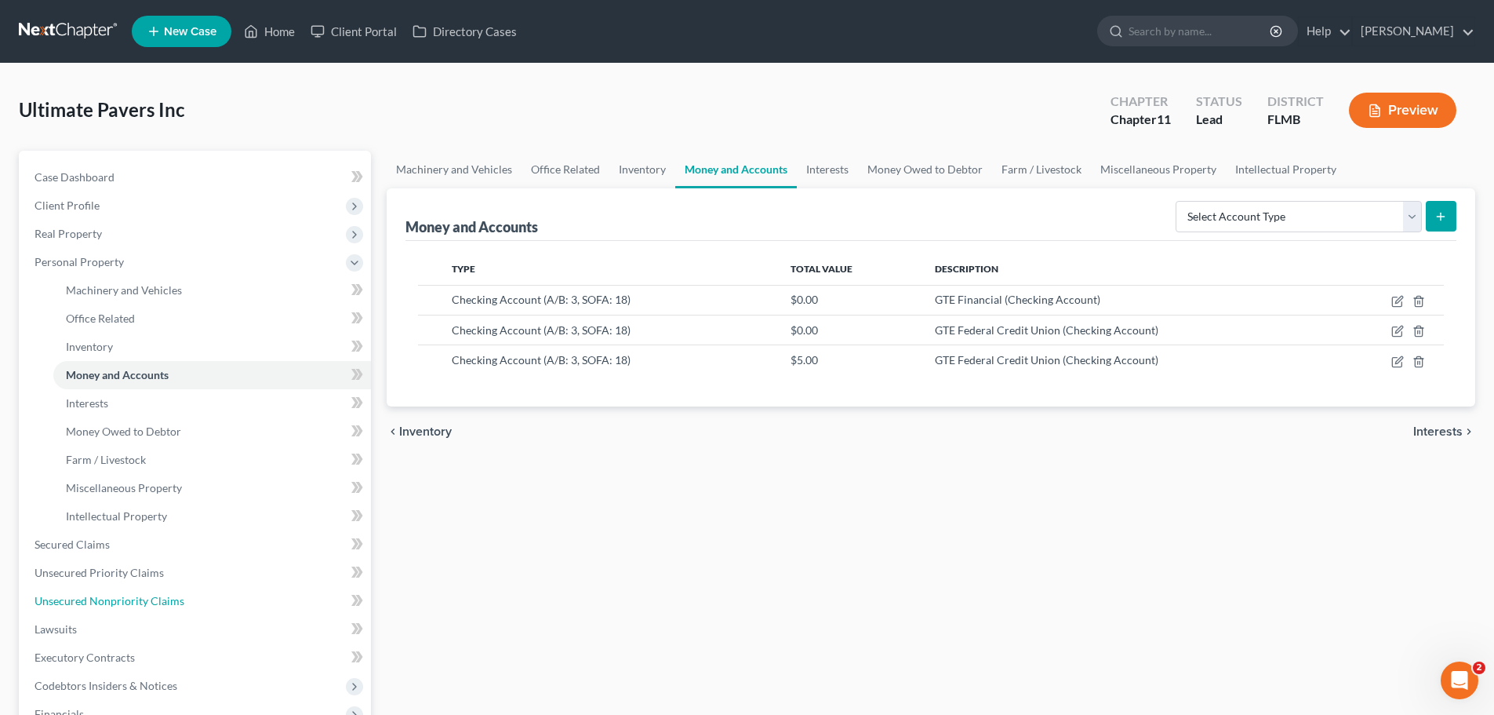
click at [93, 596] on span "Unsecured Nonpriority Claims" at bounding box center [110, 600] width 150 height 13
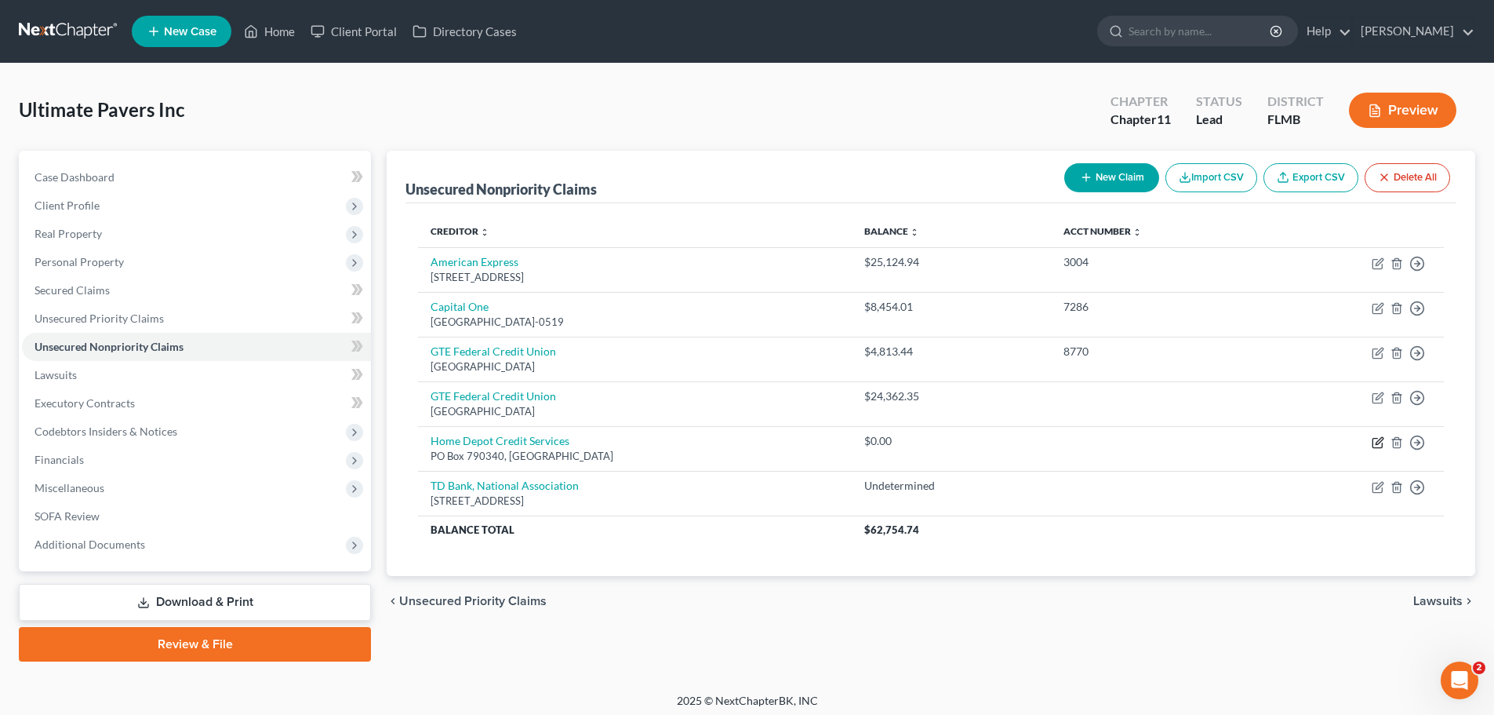
click at [1129, 443] on icon "button" at bounding box center [1377, 442] width 9 height 9
select select "26"
select select "2"
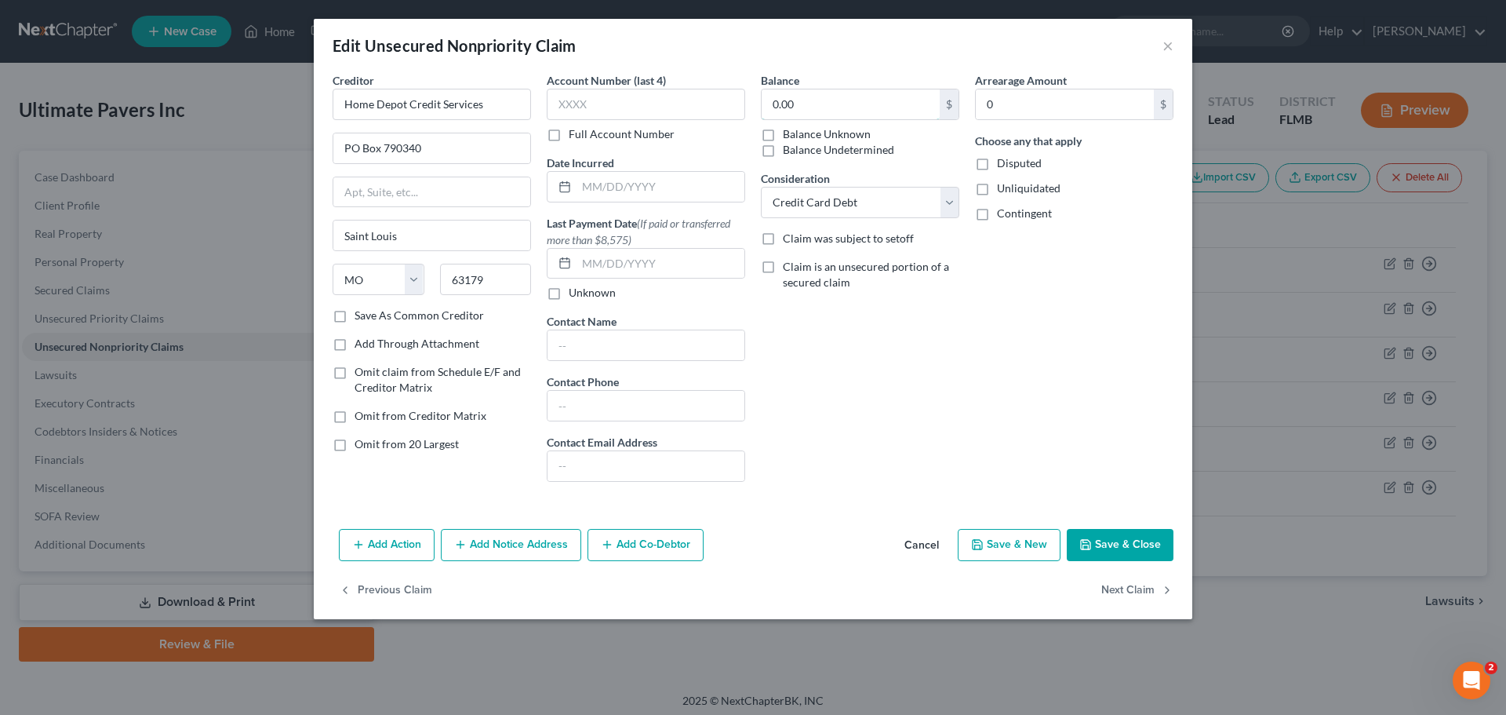
click at [821, 97] on input "0.00" at bounding box center [851, 104] width 178 height 30
type input "3"
type input "3,440.82"
click at [912, 206] on select "Select Cable / Satellite Services Collection Agency Credit Card Debt Debt Couns…" at bounding box center [860, 202] width 198 height 31
click at [761, 187] on select "Select Cable / Satellite Services Collection Agency Credit Card Debt Debt Couns…" at bounding box center [860, 202] width 198 height 31
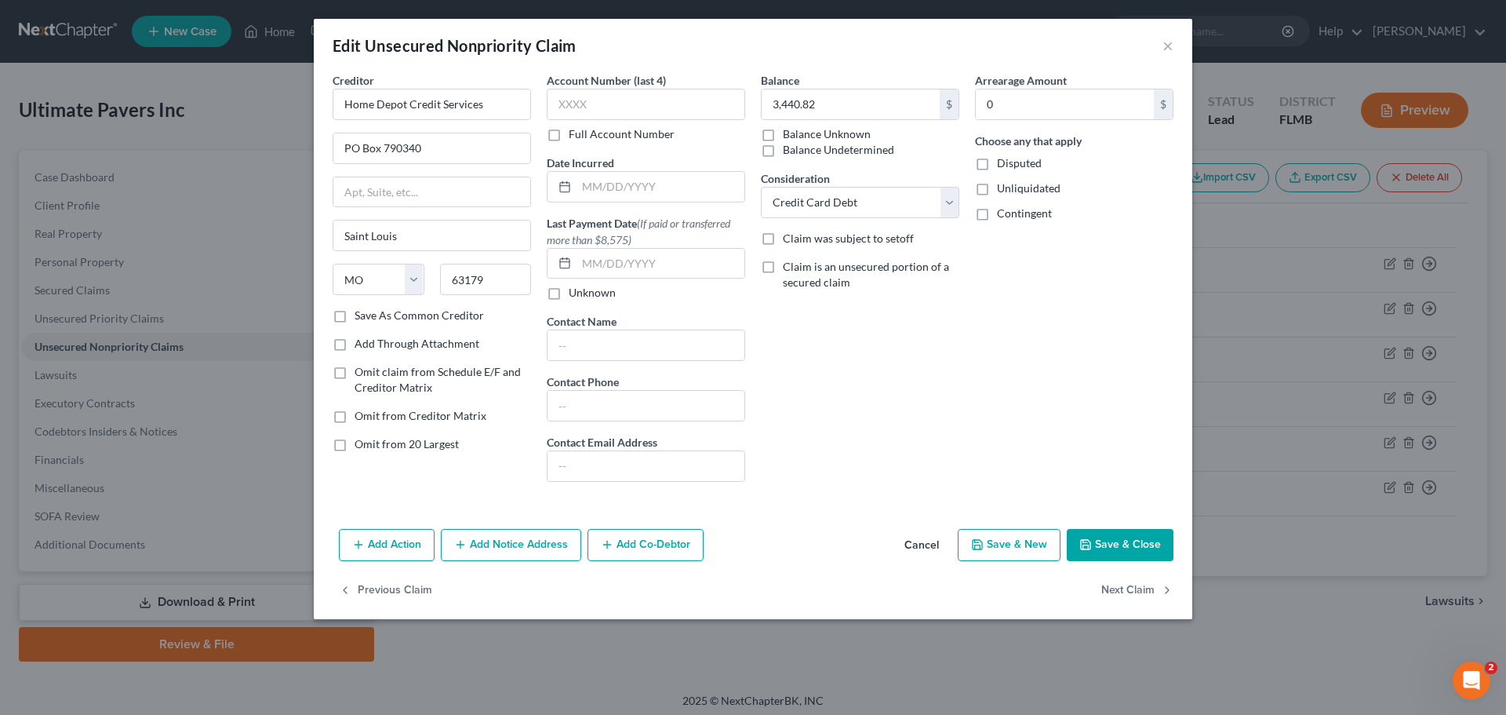
drag, startPoint x: 637, startPoint y: 538, endPoint x: 642, endPoint y: 451, distance: 87.2
click at [635, 539] on button "Add Co-Debtor" at bounding box center [645, 545] width 116 height 33
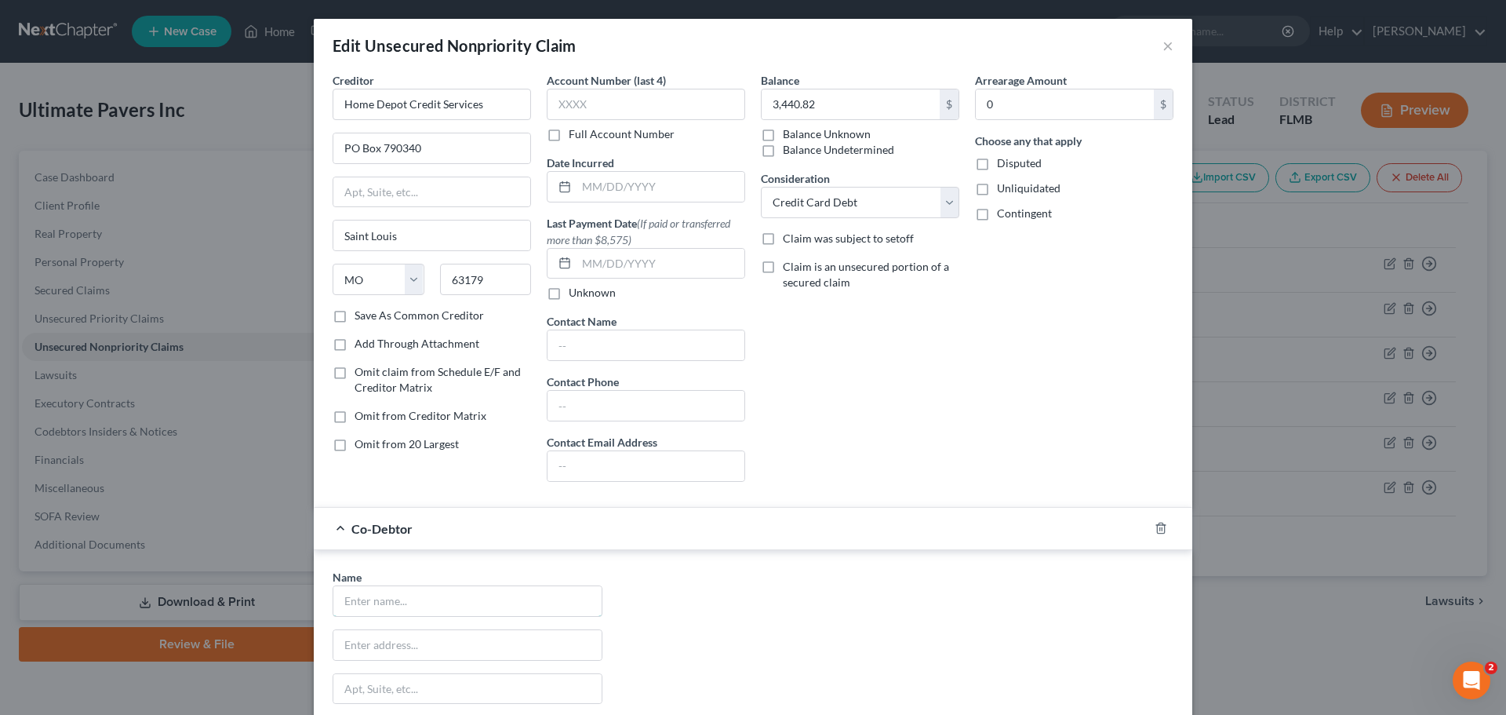
click at [449, 607] on input "text" at bounding box center [467, 601] width 268 height 30
type input "[PERSON_NAME]"
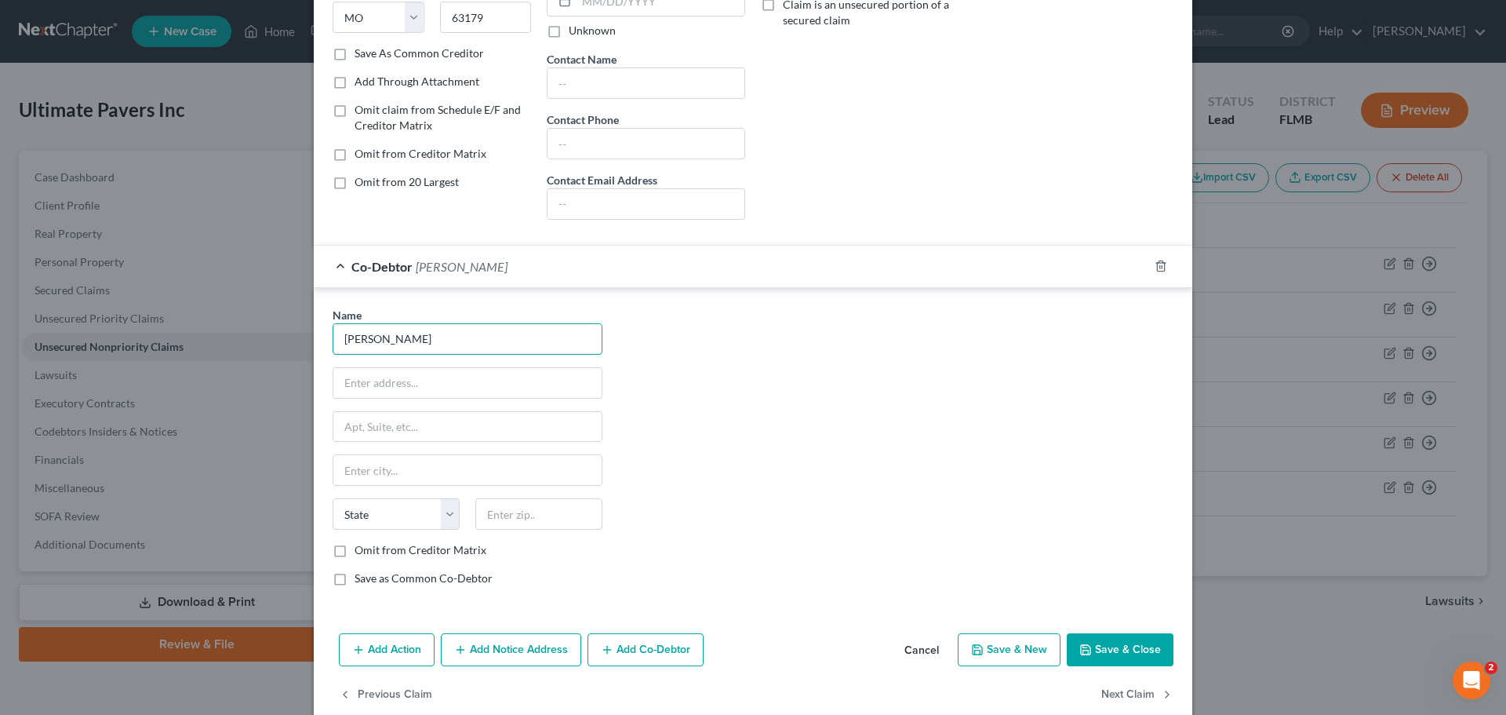
scroll to position [289, 0]
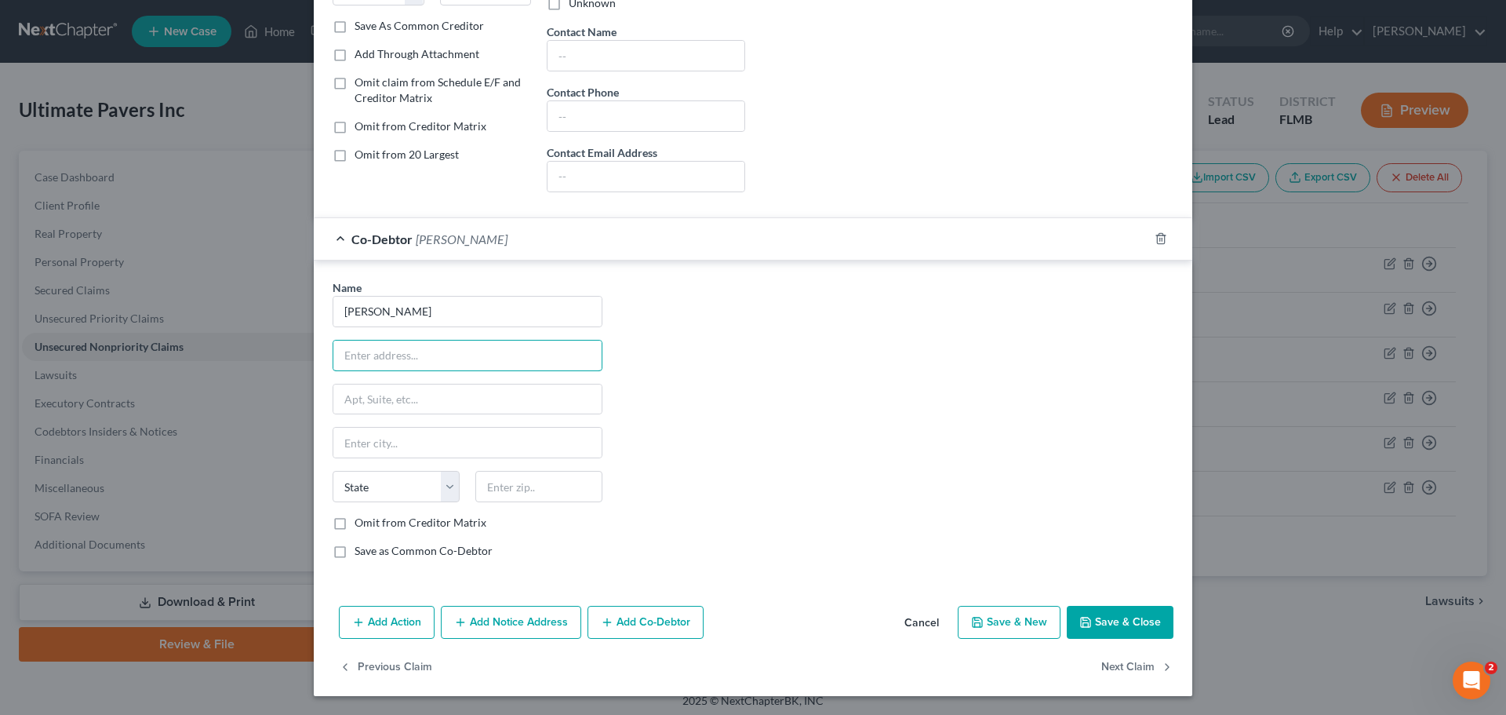
click at [388, 362] on input "text" at bounding box center [467, 355] width 268 height 30
type input "[STREET_ADDRESS][PERSON_NAME]"
drag, startPoint x: 506, startPoint y: 488, endPoint x: 691, endPoint y: 542, distance: 192.9
click at [506, 488] on input "text" at bounding box center [538, 486] width 127 height 31
drag, startPoint x: 651, startPoint y: 487, endPoint x: 902, endPoint y: 584, distance: 269.2
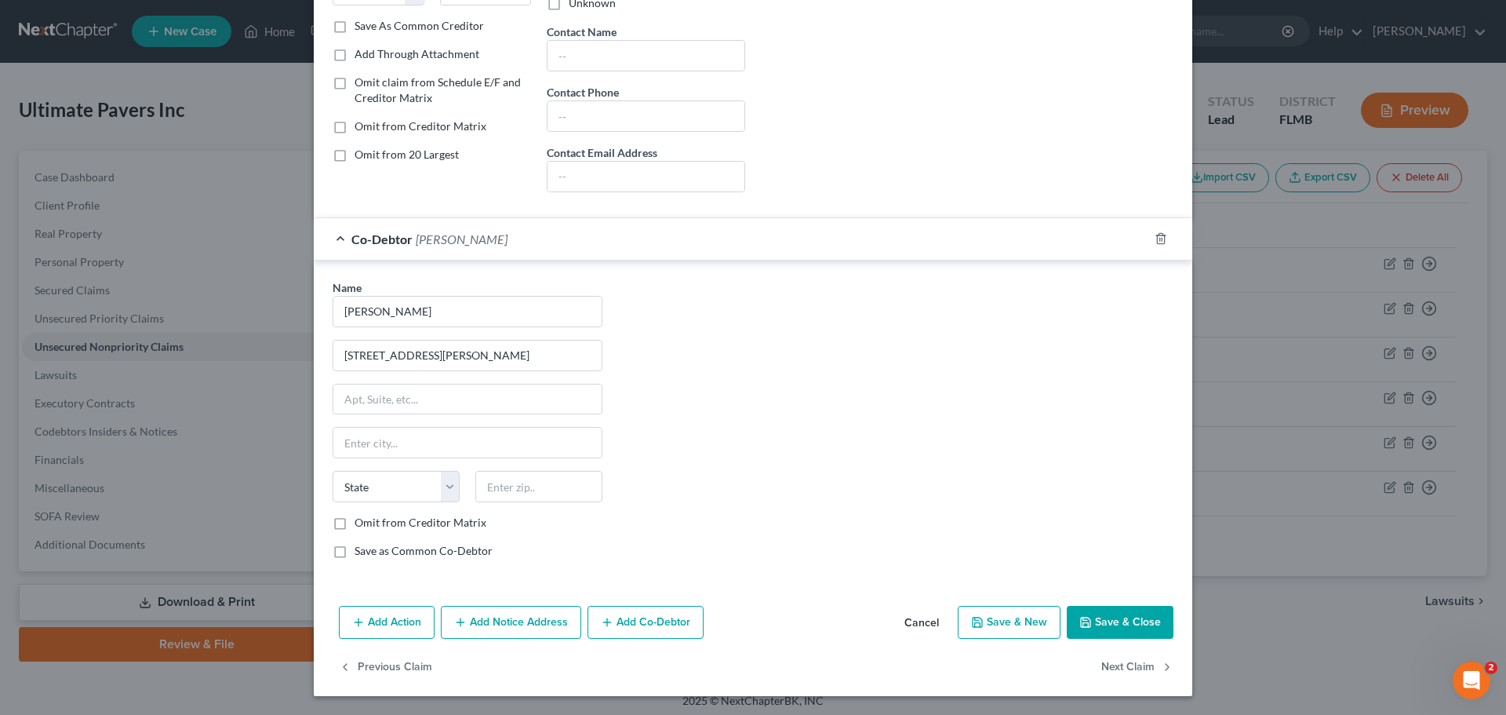
click at [651, 487] on div "Name * [PERSON_NAME] 318 W [PERSON_NAME][GEOGRAPHIC_DATA] [US_STATE] AK AR AZ C…" at bounding box center [753, 425] width 857 height 292
click at [580, 493] on input "text" at bounding box center [538, 486] width 127 height 31
type input "33603"
click at [605, 540] on div "Name * [PERSON_NAME] 318 W [PERSON_NAME][GEOGRAPHIC_DATA] [US_STATE] AK AR AZ C…" at bounding box center [753, 425] width 857 height 292
type input "[GEOGRAPHIC_DATA]"
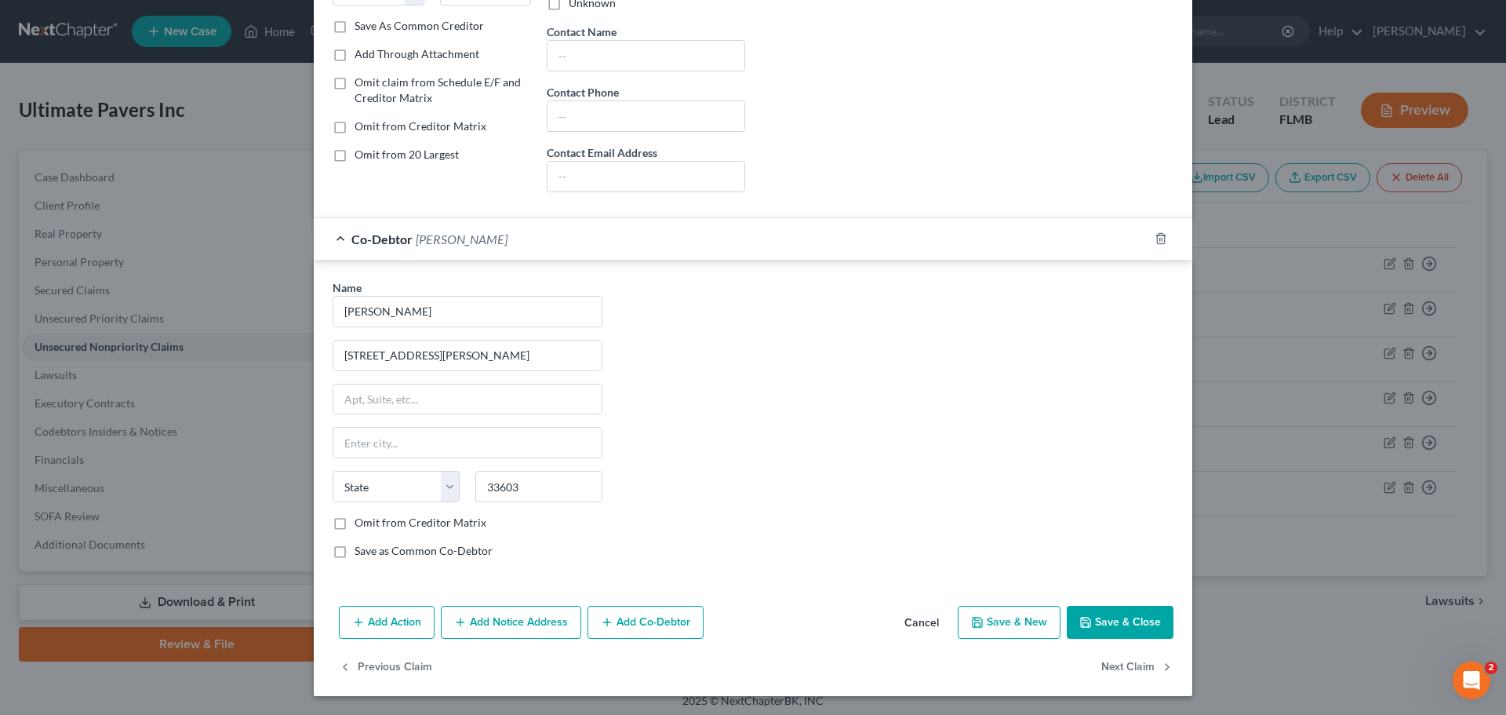
select select "9"
drag, startPoint x: 1126, startPoint y: 612, endPoint x: 1056, endPoint y: 560, distance: 86.9
click at [1126, 612] on button "Save & Close" at bounding box center [1120, 622] width 107 height 33
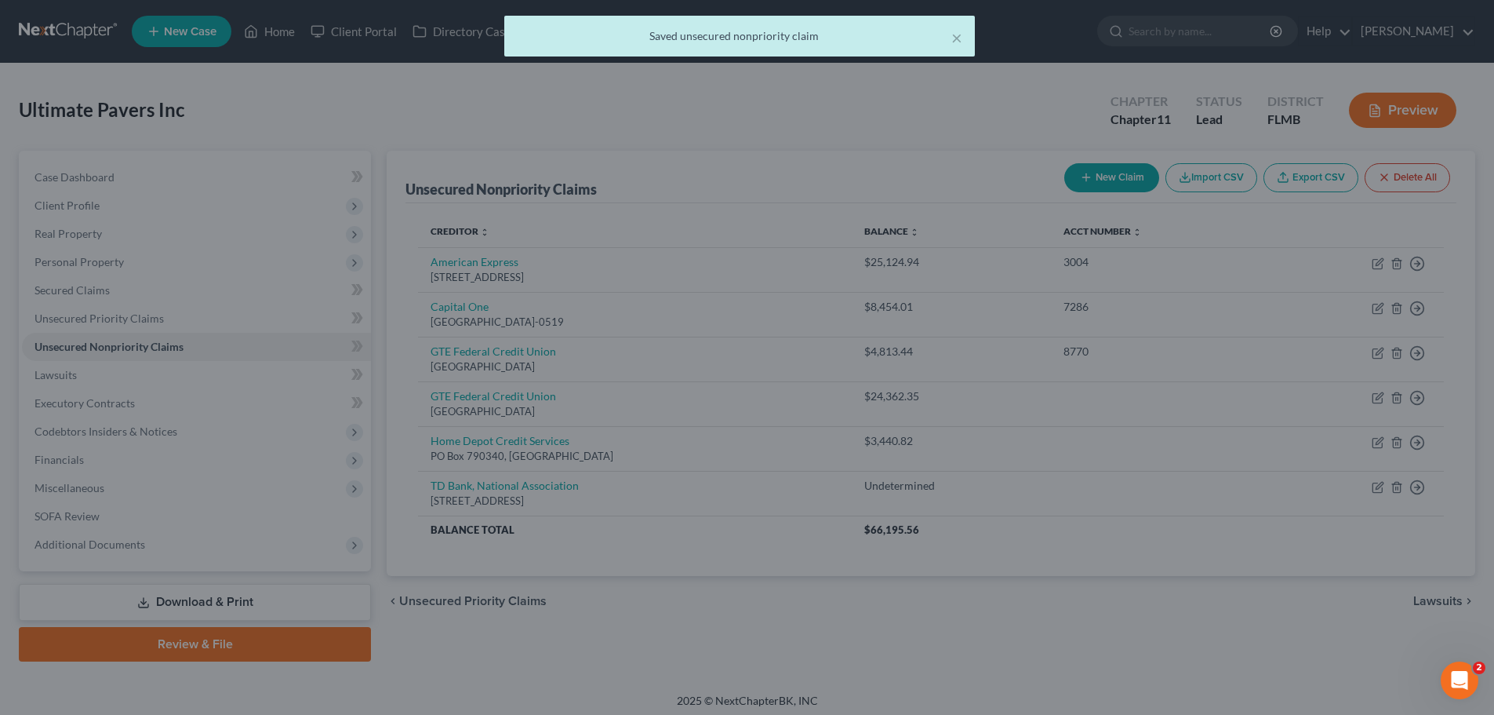
scroll to position [0, 0]
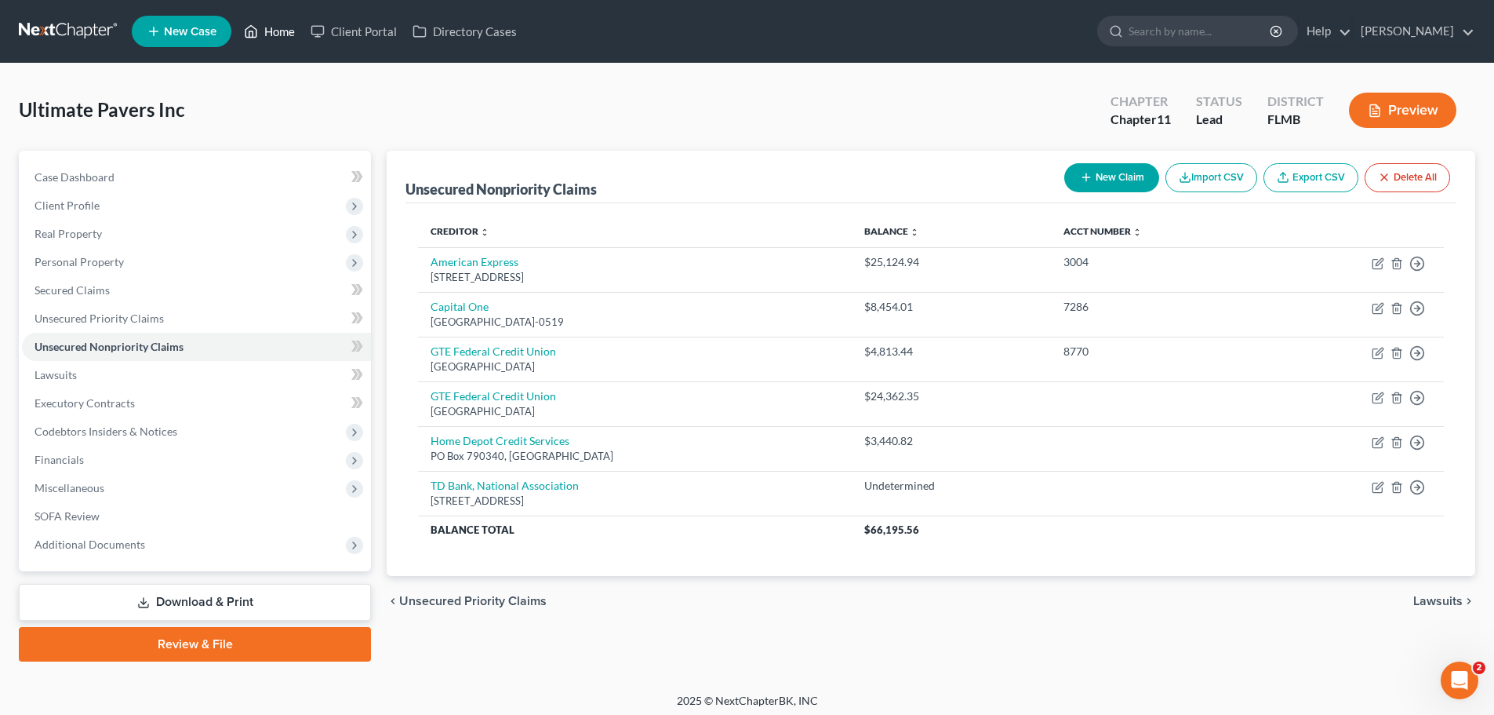
click at [288, 25] on link "Home" at bounding box center [269, 31] width 67 height 28
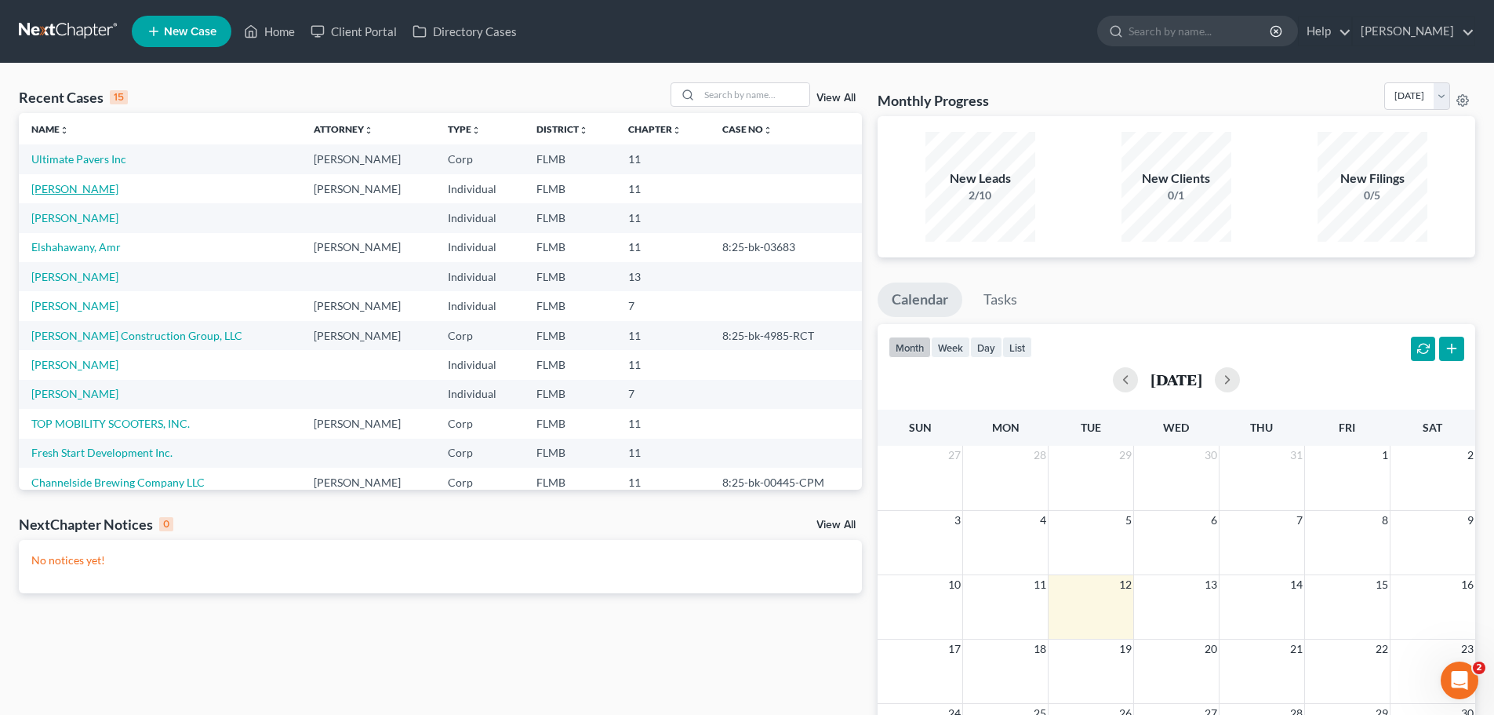
click at [74, 184] on link "[PERSON_NAME]" at bounding box center [74, 188] width 87 height 13
select select "6"
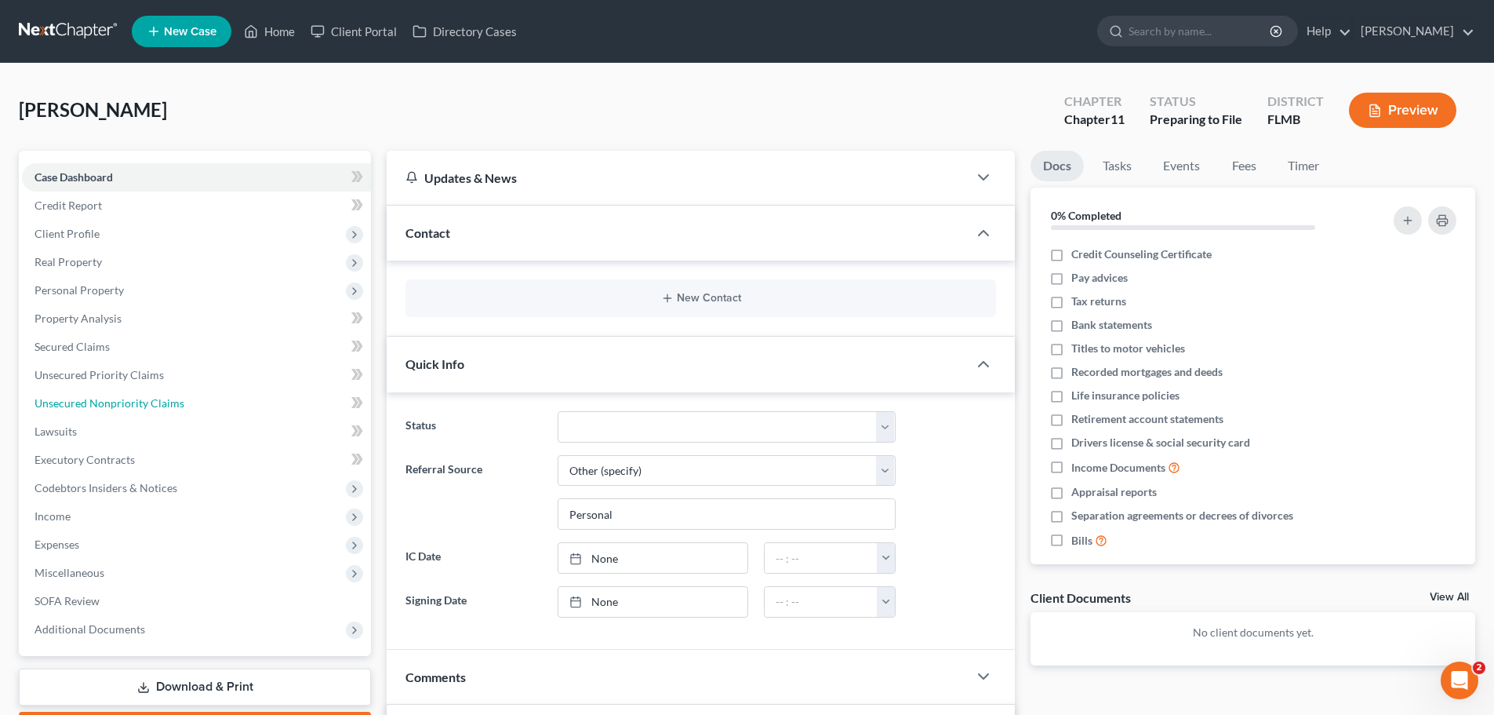
click at [108, 400] on span "Unsecured Nonpriority Claims" at bounding box center [110, 402] width 150 height 13
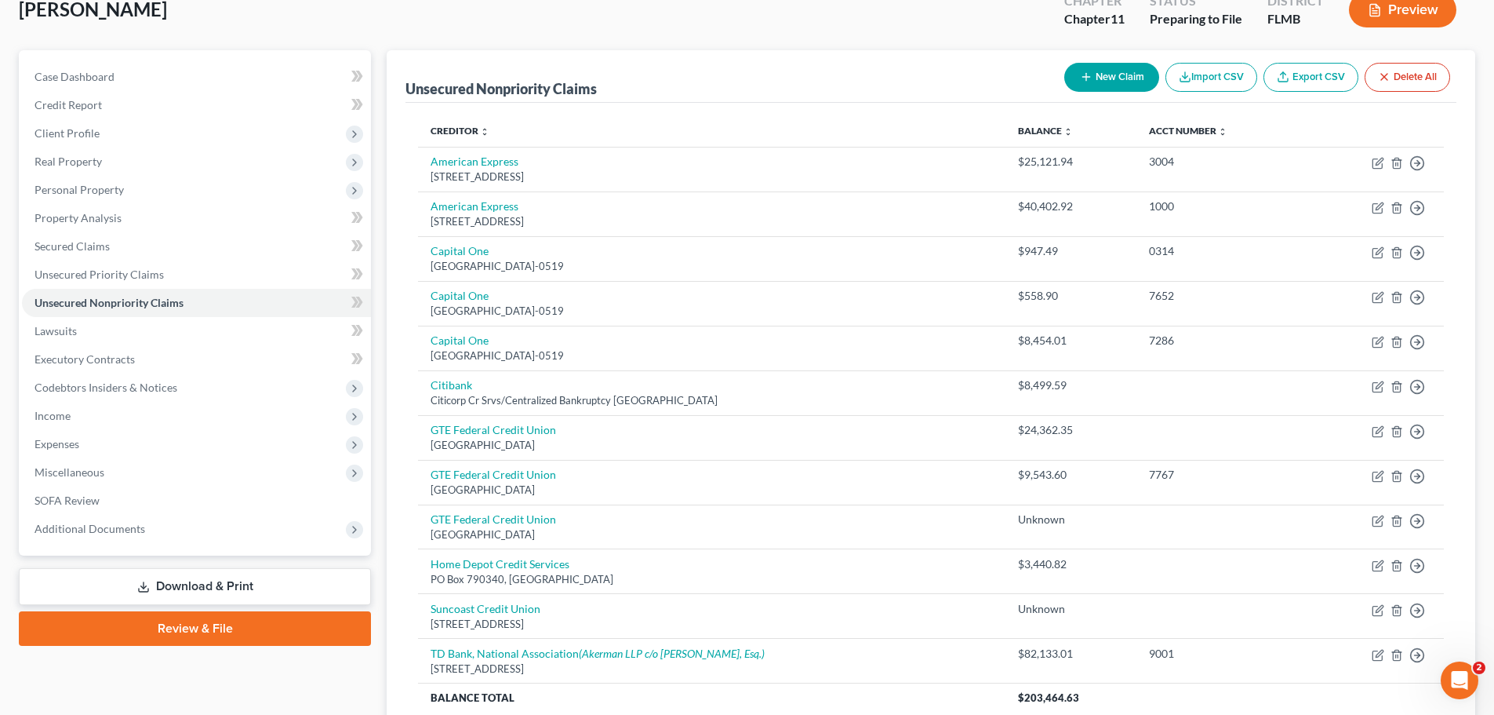
scroll to position [238, 0]
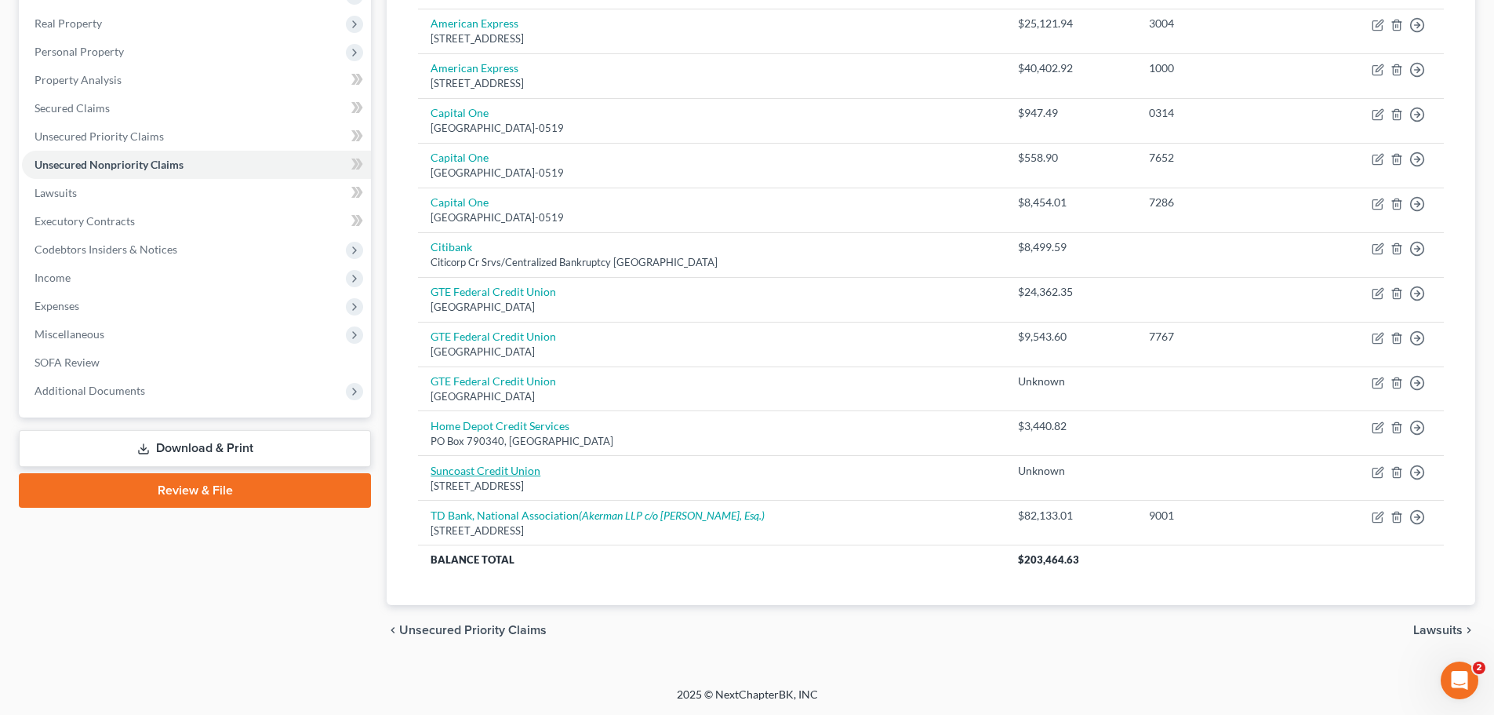
click at [475, 467] on link "Suncoast Credit Union" at bounding box center [486, 470] width 110 height 13
select select "9"
select select "2"
select select "0"
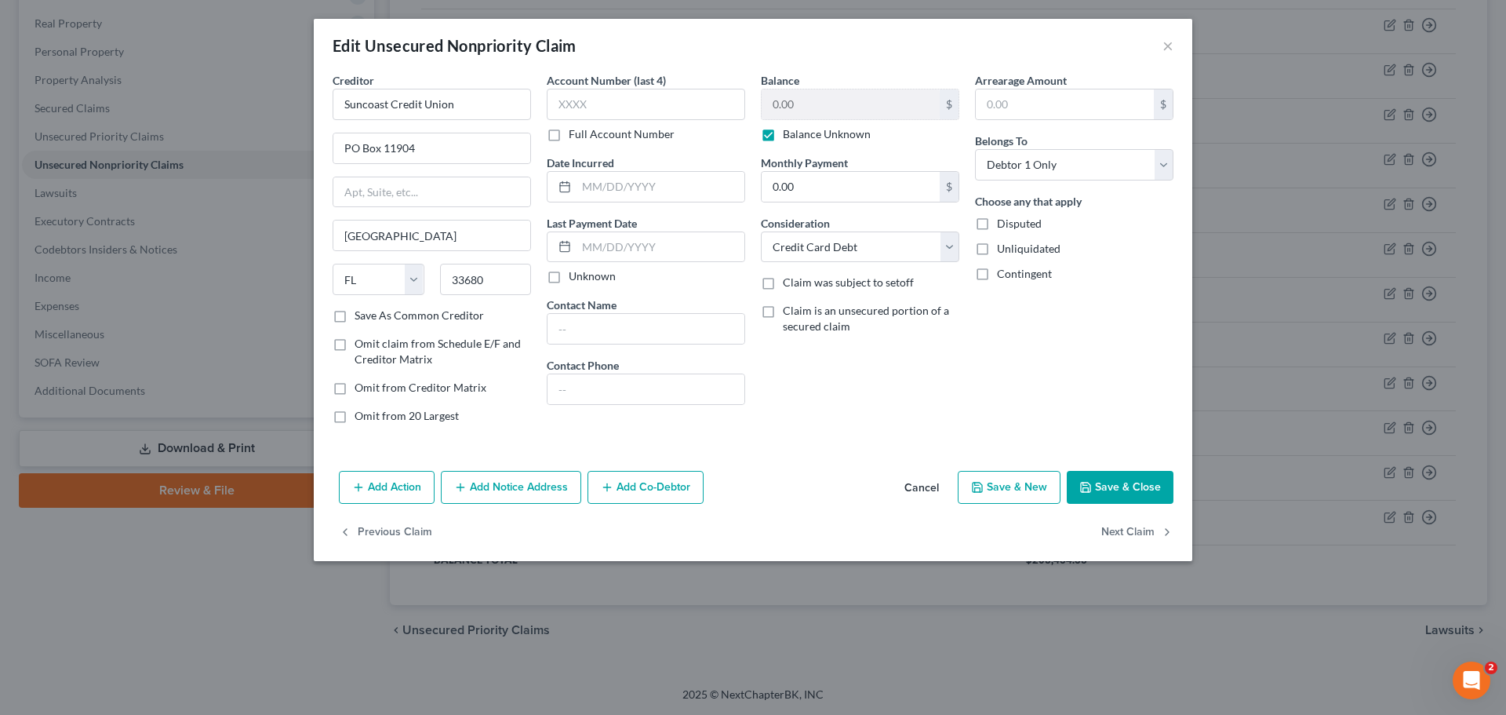
click at [783, 133] on label "Balance Unknown" at bounding box center [827, 134] width 88 height 16
click at [789, 133] on input "Balance Unknown" at bounding box center [794, 131] width 10 height 10
click at [783, 136] on label "Balance Unknown" at bounding box center [827, 134] width 88 height 16
click at [789, 136] on input "Balance Unknown" at bounding box center [794, 131] width 10 height 10
click at [783, 129] on label "Balance Unknown" at bounding box center [827, 134] width 88 height 16
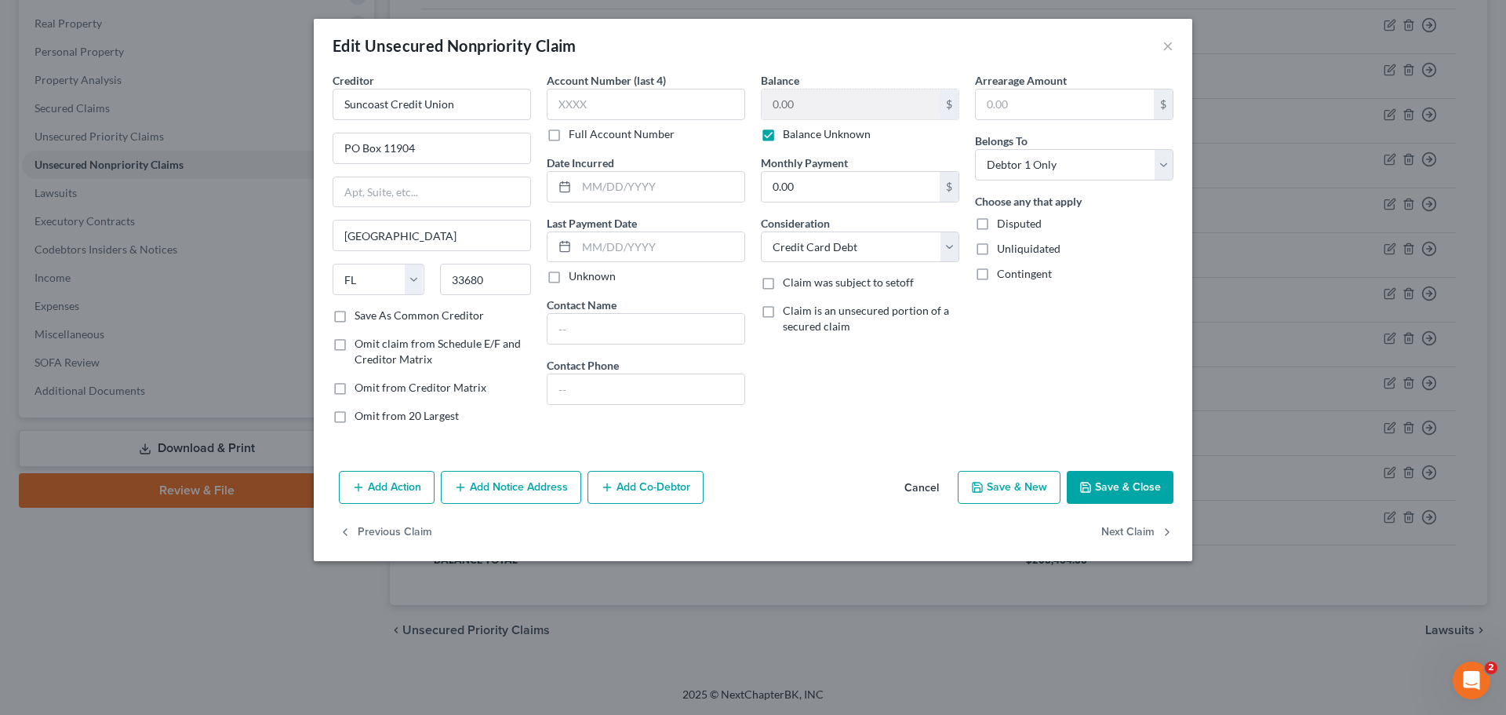
click at [789, 129] on input "Balance Unknown" at bounding box center [794, 131] width 10 height 10
checkbox input "false"
type input "3,504"
click at [605, 100] on input "text" at bounding box center [646, 104] width 198 height 31
click at [1124, 497] on button "Save & Close" at bounding box center [1120, 487] width 107 height 33
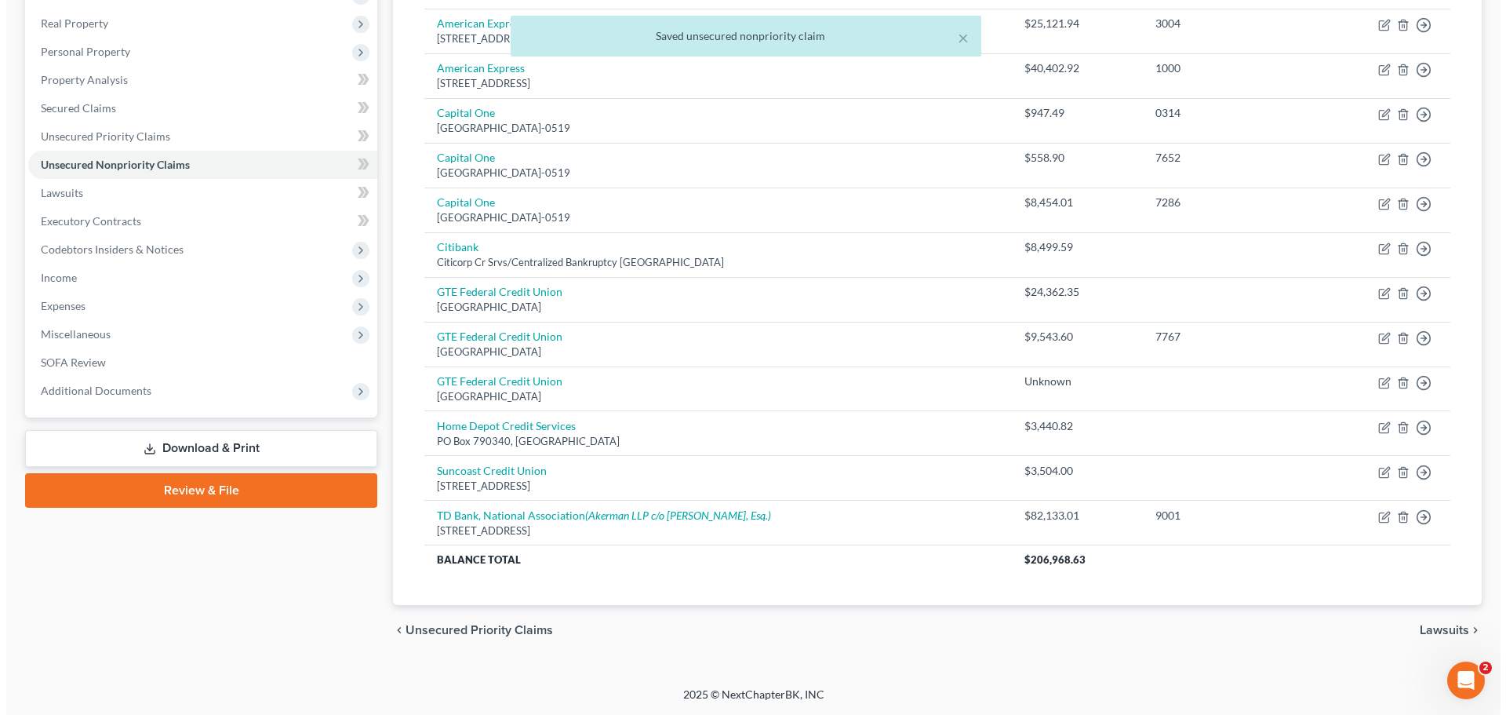
scroll to position [0, 0]
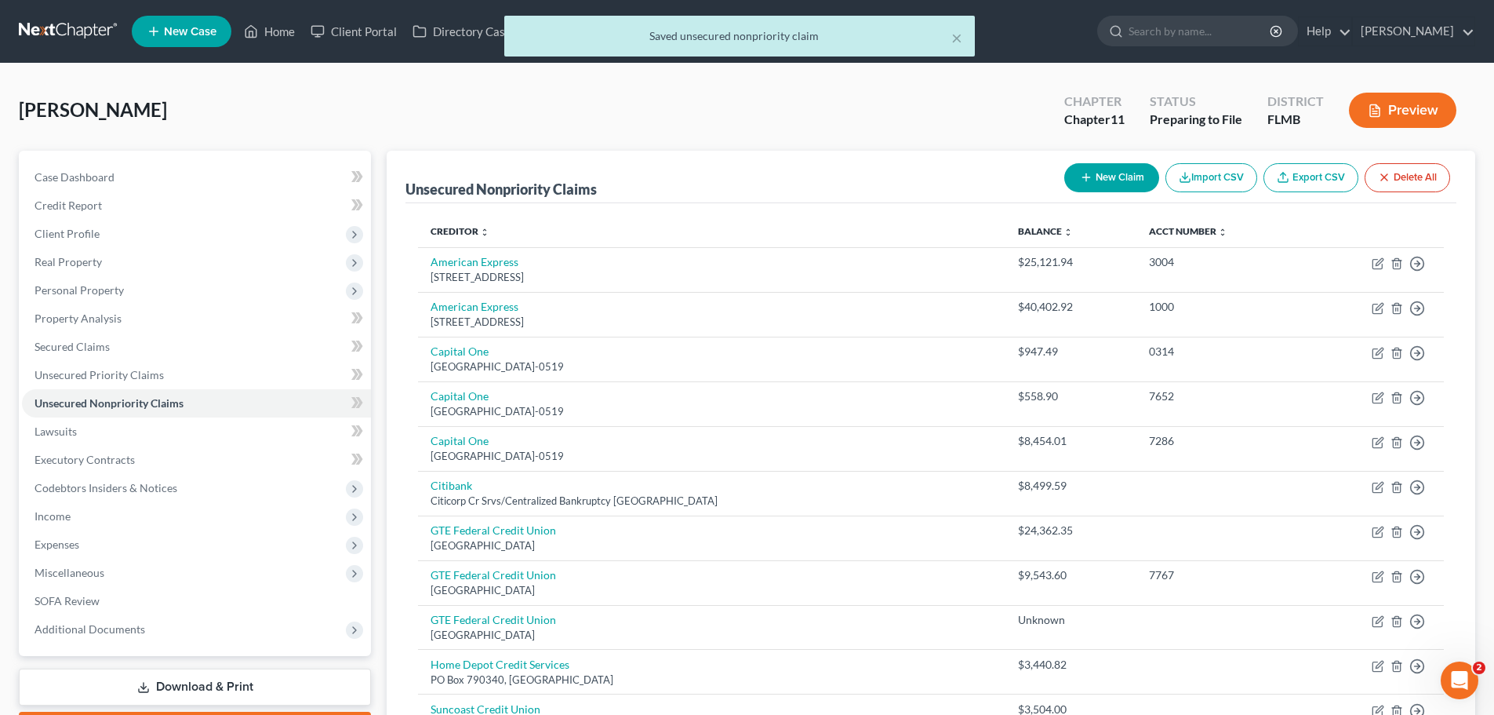
click at [1129, 176] on button "New Claim" at bounding box center [1111, 177] width 95 height 29
select select "0"
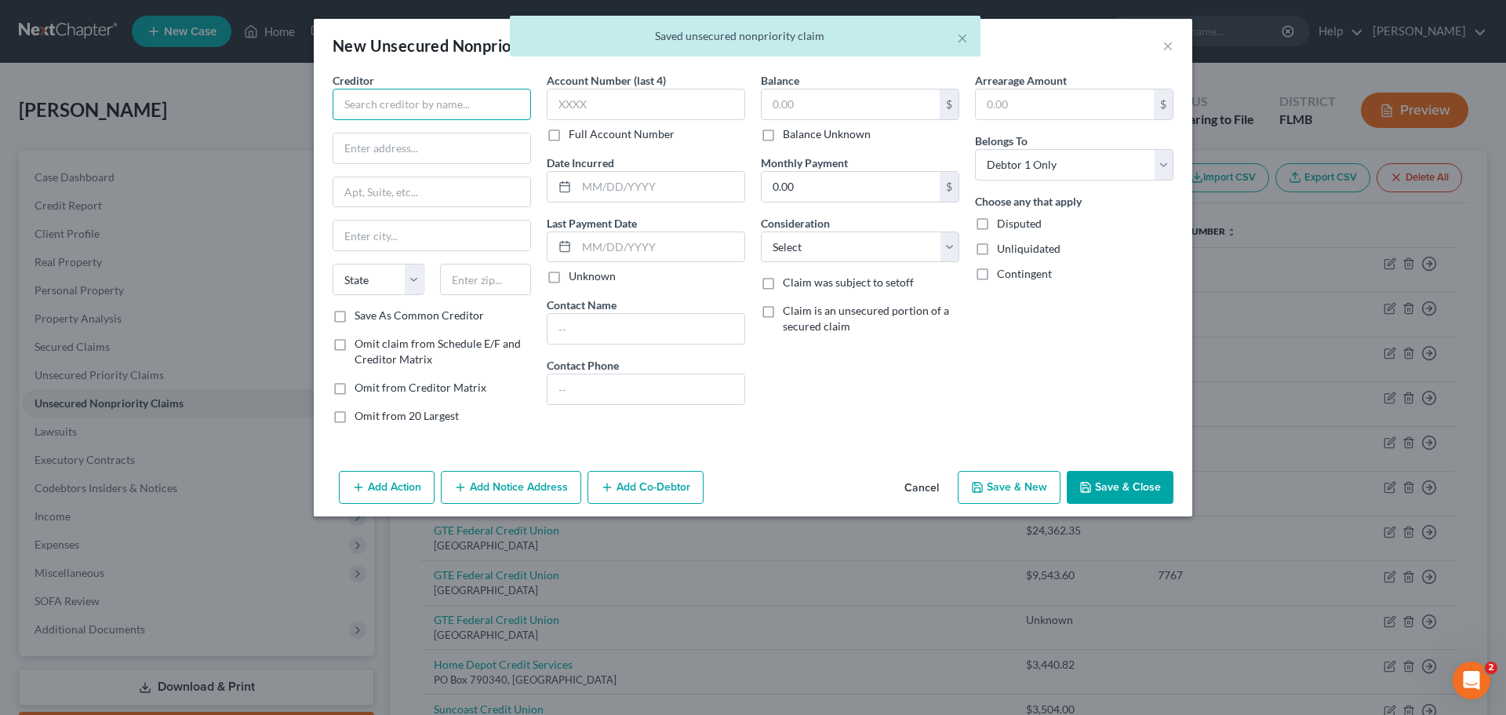
drag, startPoint x: 442, startPoint y: 96, endPoint x: 452, endPoint y: 96, distance: 10.2
click at [442, 96] on input "text" at bounding box center [432, 104] width 198 height 31
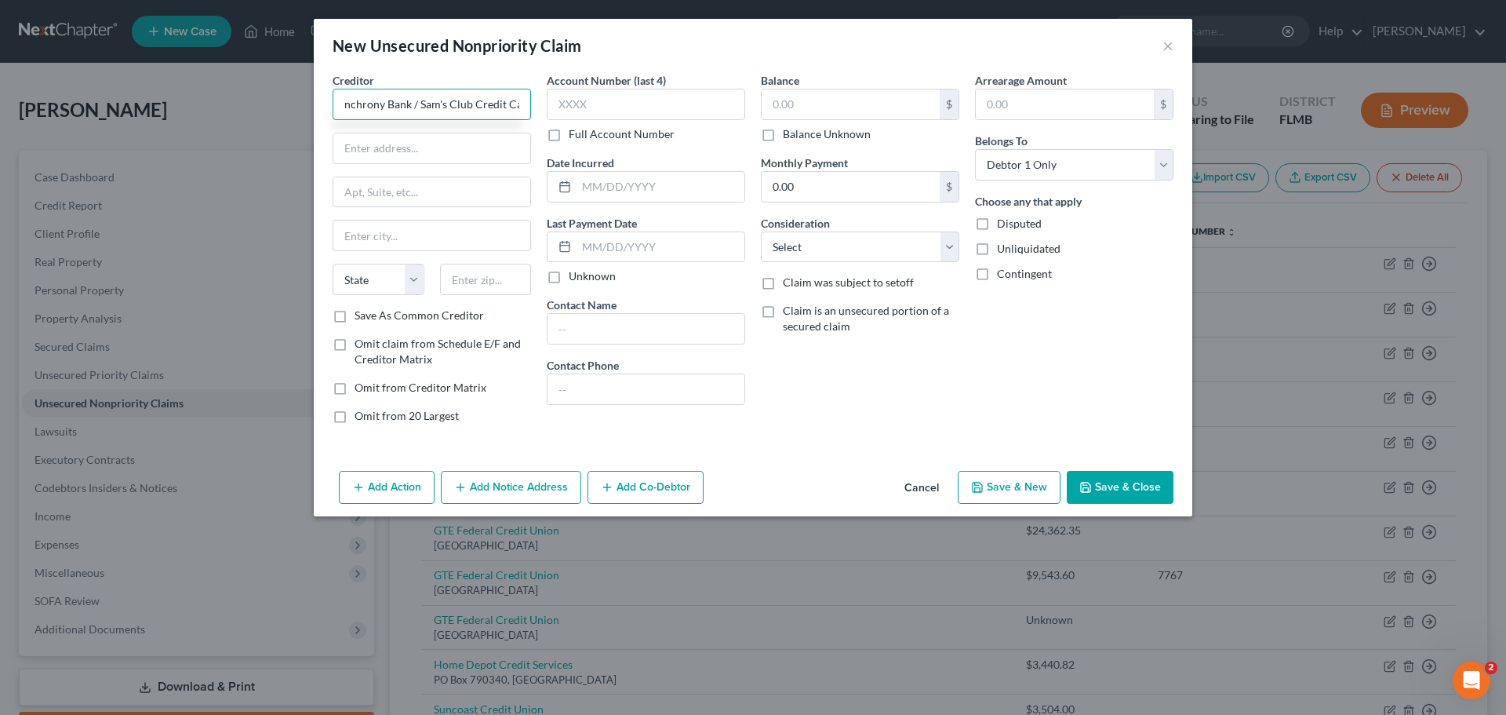
scroll to position [0, 21]
type input "Synchrony Bank / Sam's Club Credit Card"
drag, startPoint x: 409, startPoint y: 140, endPoint x: 633, endPoint y: 47, distance: 242.7
click at [409, 139] on input "text" at bounding box center [431, 148] width 197 height 30
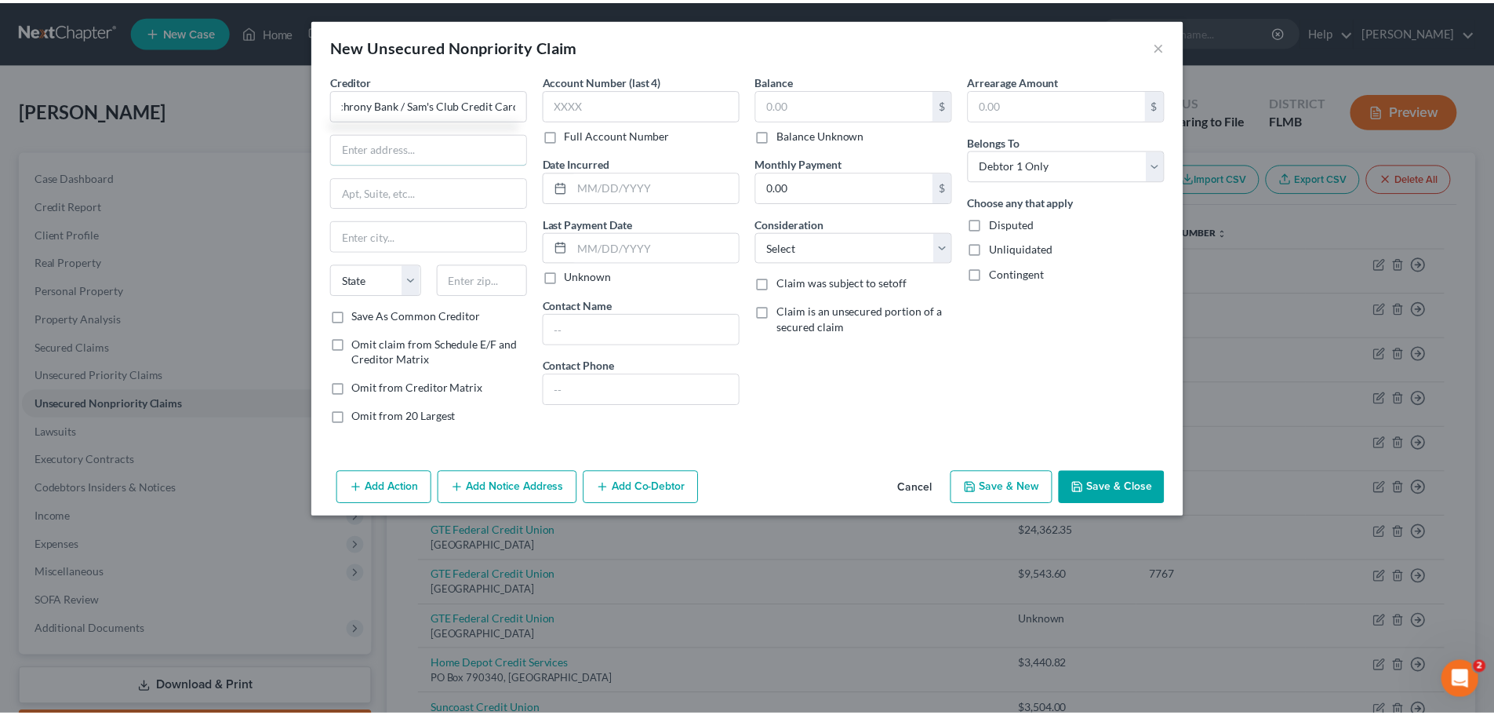
scroll to position [0, 0]
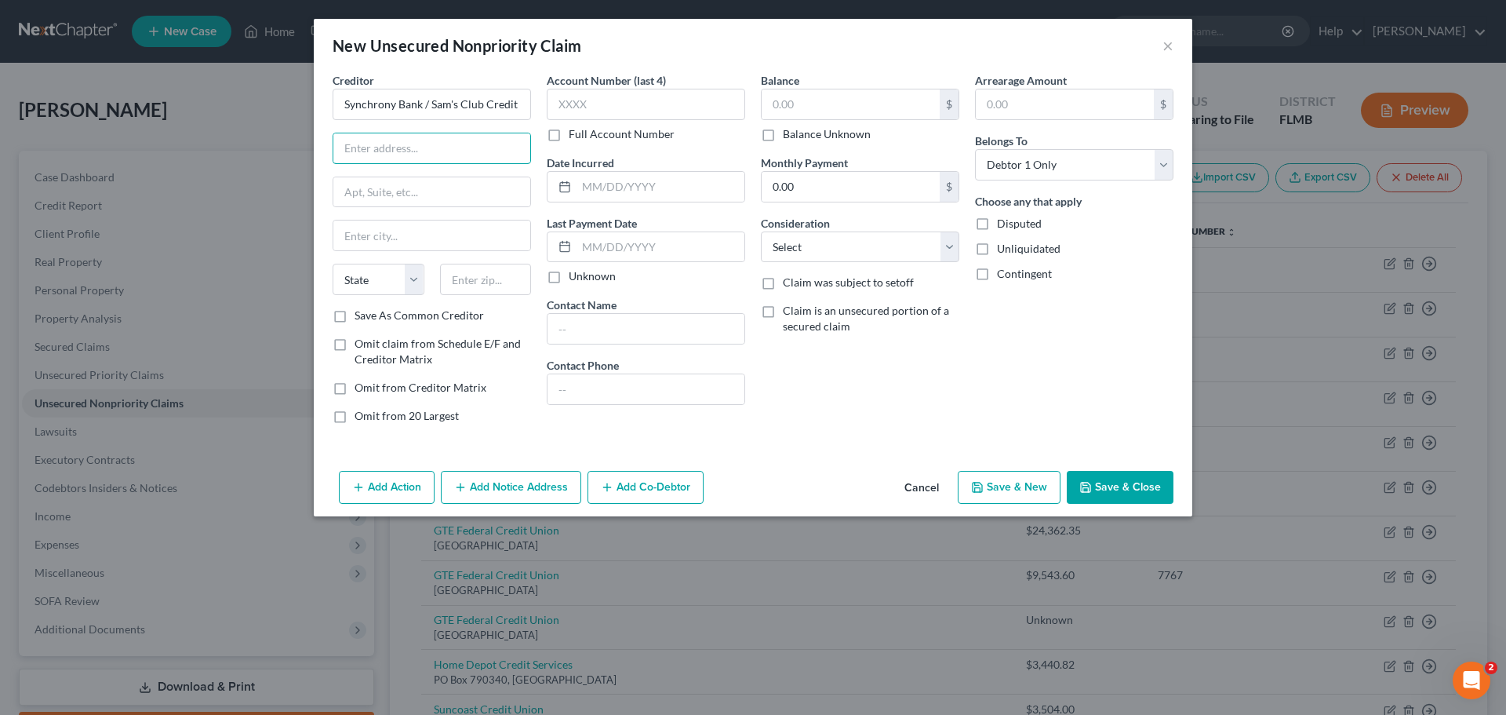
drag, startPoint x: 416, startPoint y: 144, endPoint x: 435, endPoint y: 163, distance: 26.6
click at [416, 144] on input "text" at bounding box center [431, 148] width 197 height 30
paste input "PO BOX 71746"
type input "PO BOX 71746"
click at [494, 283] on input "text" at bounding box center [486, 279] width 92 height 31
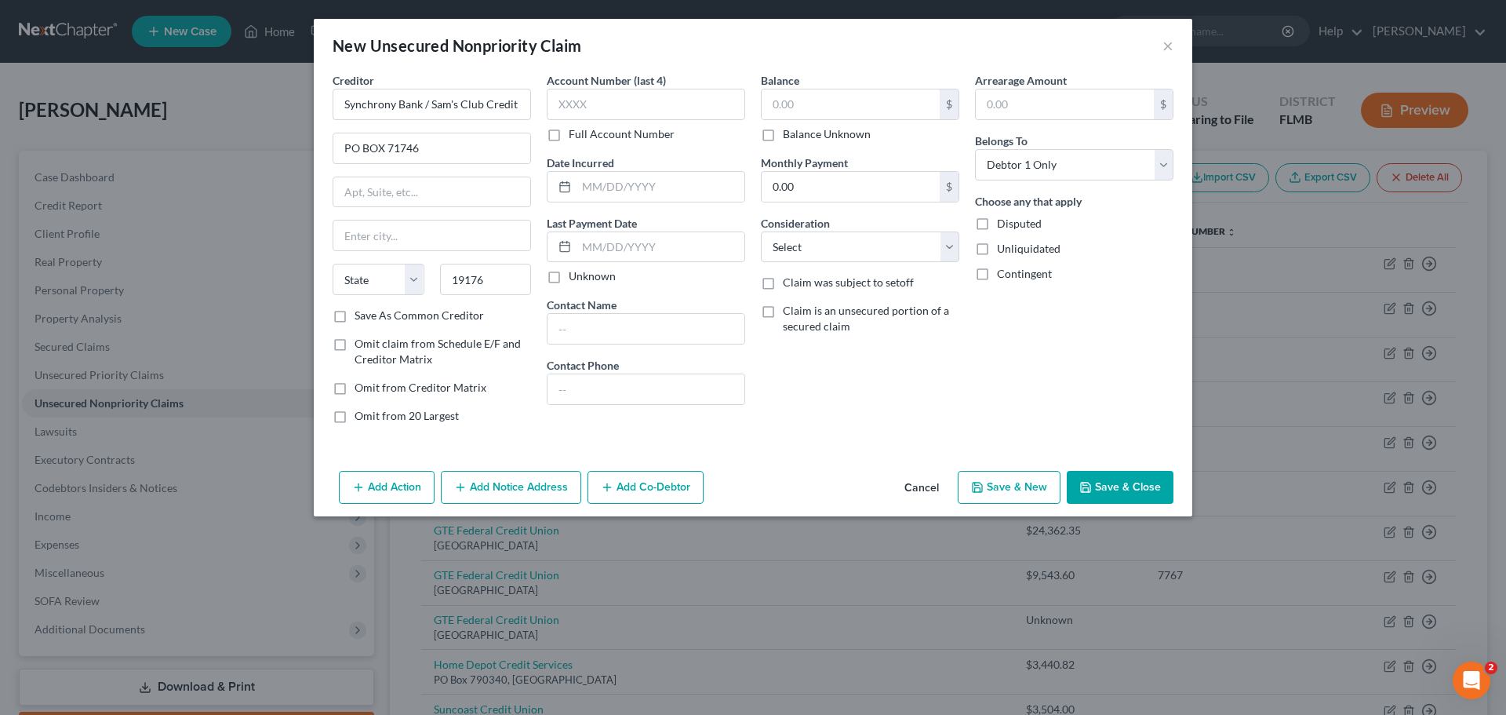
drag, startPoint x: 491, startPoint y: 395, endPoint x: 522, endPoint y: 404, distance: 32.0
click at [491, 393] on div "Omit from Creditor Matrix" at bounding box center [432, 388] width 198 height 16
click at [514, 307] on div "Save As Common Creditor" at bounding box center [432, 315] width 198 height 16
click at [490, 275] on input "19176" at bounding box center [486, 279] width 92 height 31
drag, startPoint x: 489, startPoint y: 334, endPoint x: 456, endPoint y: 270, distance: 72.3
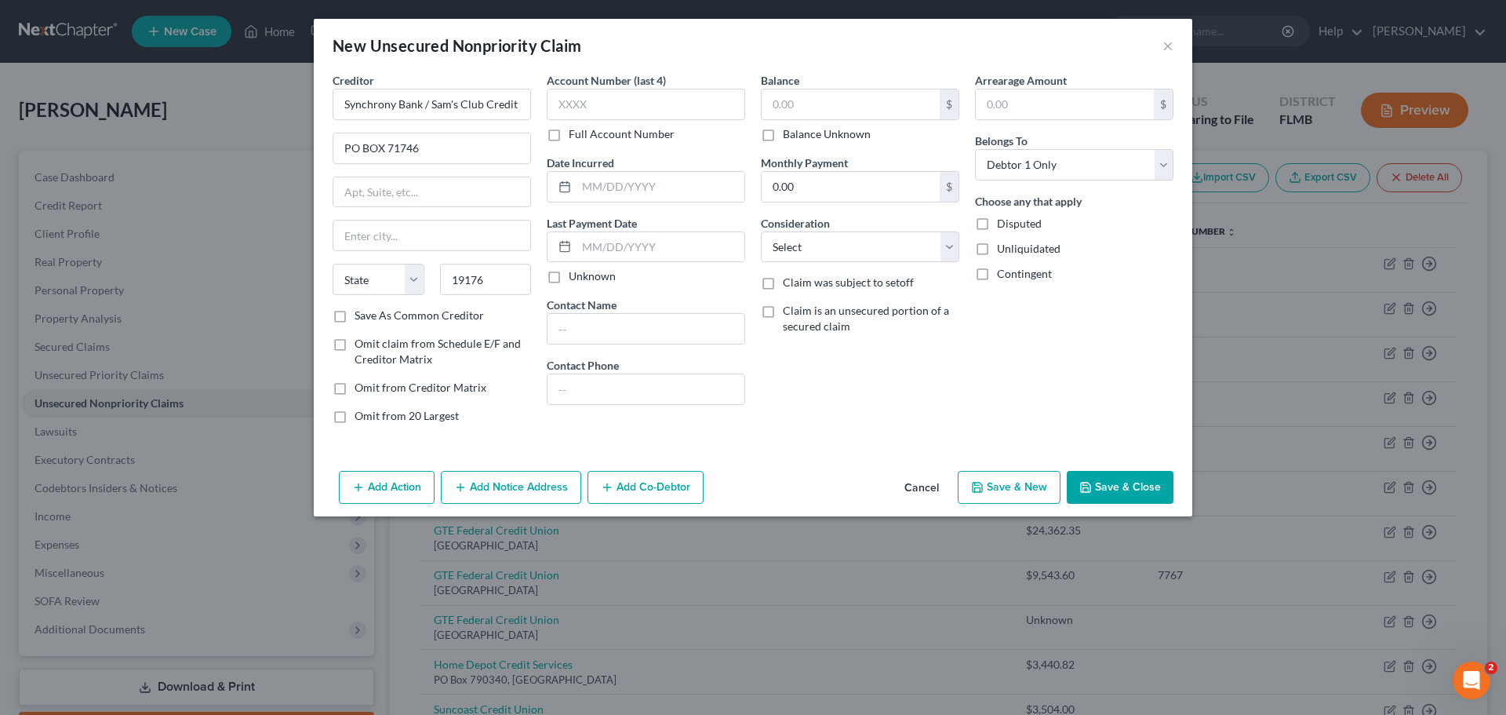
click at [490, 330] on div "Creditor * Synchrony Bank / Sam's Club Credit Card PO BOX 71746 State [US_STATE…" at bounding box center [432, 254] width 214 height 364
click at [478, 275] on input "19176" at bounding box center [486, 279] width 92 height 31
drag, startPoint x: 450, startPoint y: 273, endPoint x: 729, endPoint y: 372, distance: 296.2
click at [456, 278] on input "19176" at bounding box center [486, 279] width 92 height 31
click at [486, 310] on div "Save As Common Creditor" at bounding box center [432, 315] width 198 height 16
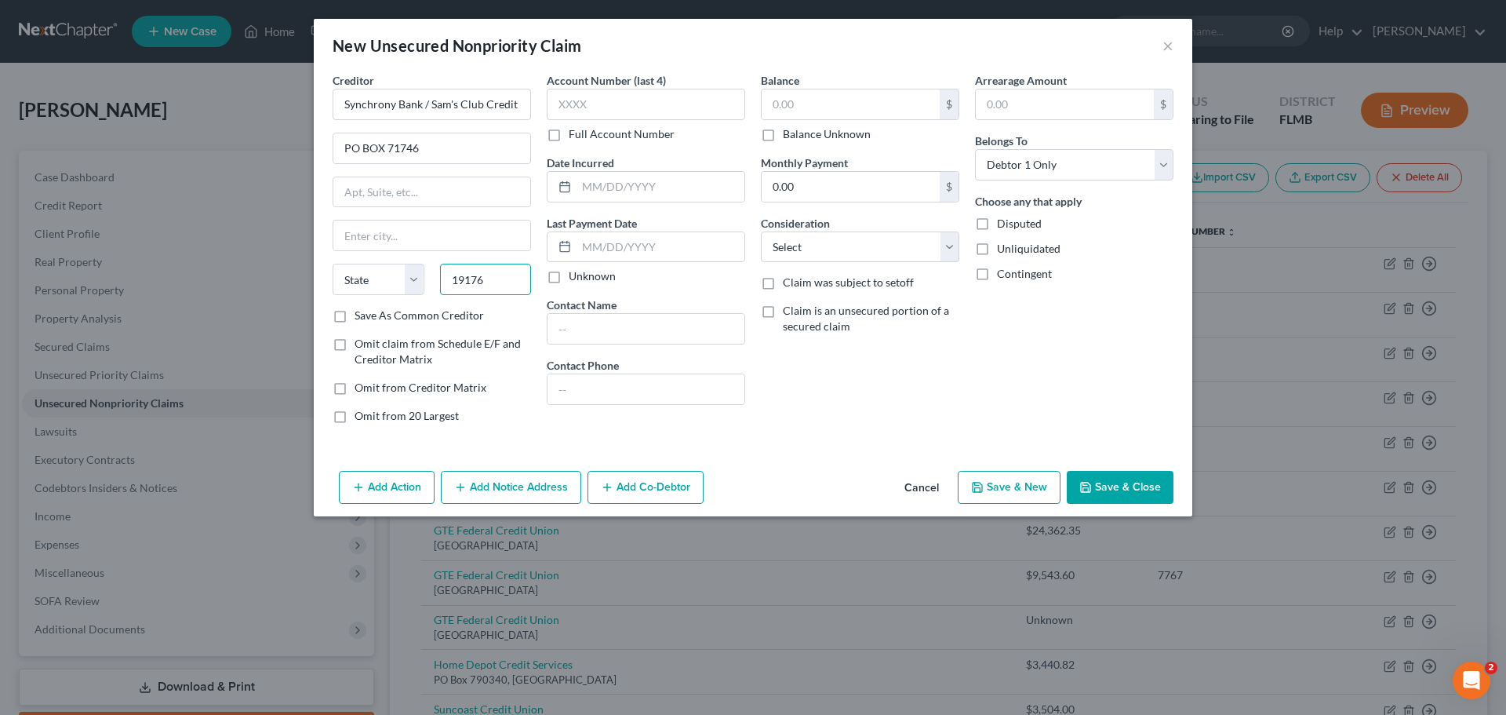
drag, startPoint x: 506, startPoint y: 277, endPoint x: 285, endPoint y: 249, distance: 223.0
click at [282, 248] on div "New Unsecured Nonpriority Claim × Creditor * Synchrony Bank / Sam's Club Credit…" at bounding box center [753, 357] width 1506 height 715
type input "19176"
drag, startPoint x: 533, startPoint y: 301, endPoint x: 533, endPoint y: 310, distance: 8.7
click at [536, 300] on div "State [US_STATE] AK AR AZ CA CO CT DE DC [GEOGRAPHIC_DATA] [GEOGRAPHIC_DATA] GU…" at bounding box center [432, 286] width 214 height 44
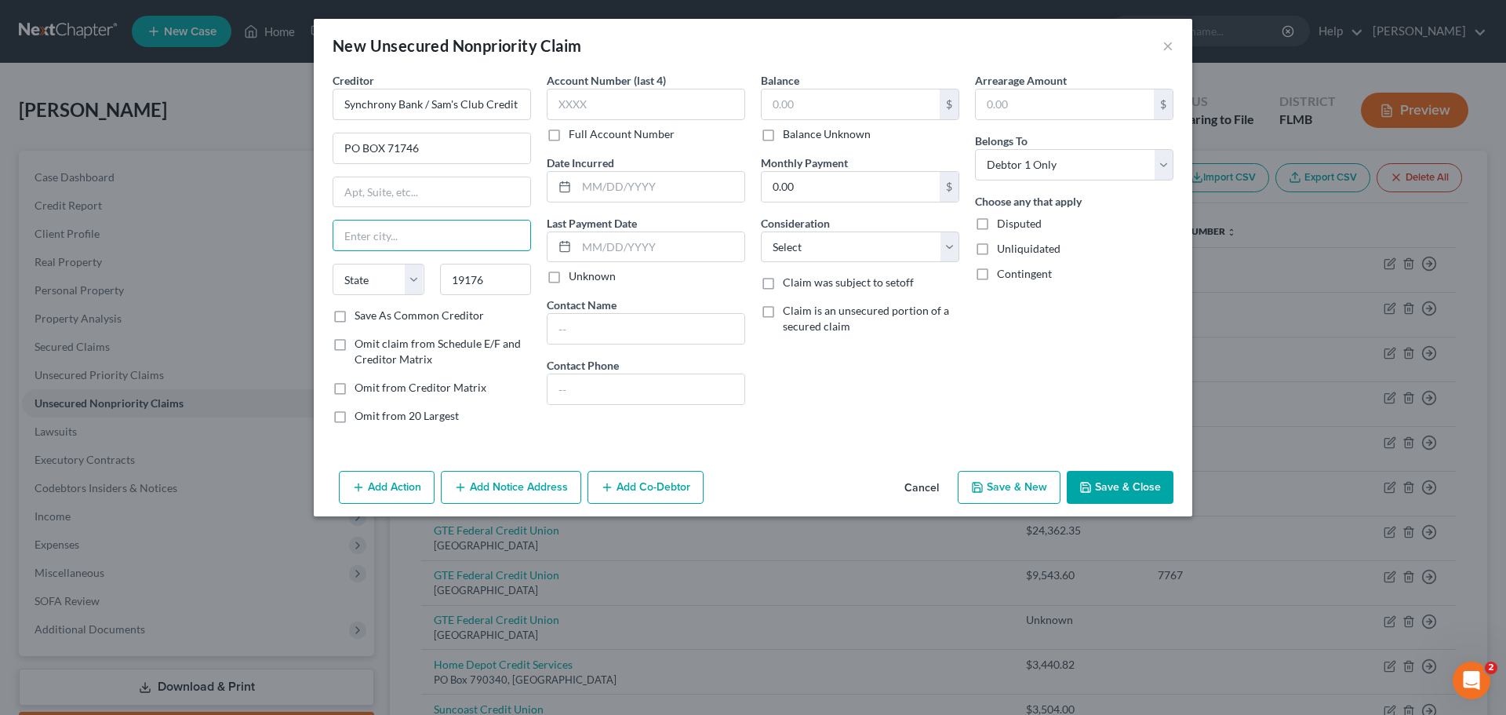
drag, startPoint x: 433, startPoint y: 242, endPoint x: 673, endPoint y: 5, distance: 336.7
click at [433, 242] on input "text" at bounding box center [431, 235] width 197 height 30
type input "[GEOGRAPHIC_DATA]"
click at [350, 277] on select "State [US_STATE] AK AR AZ CA CO CT DE DC [GEOGRAPHIC_DATA] [GEOGRAPHIC_DATA] GU…" at bounding box center [379, 279] width 92 height 31
select select "39"
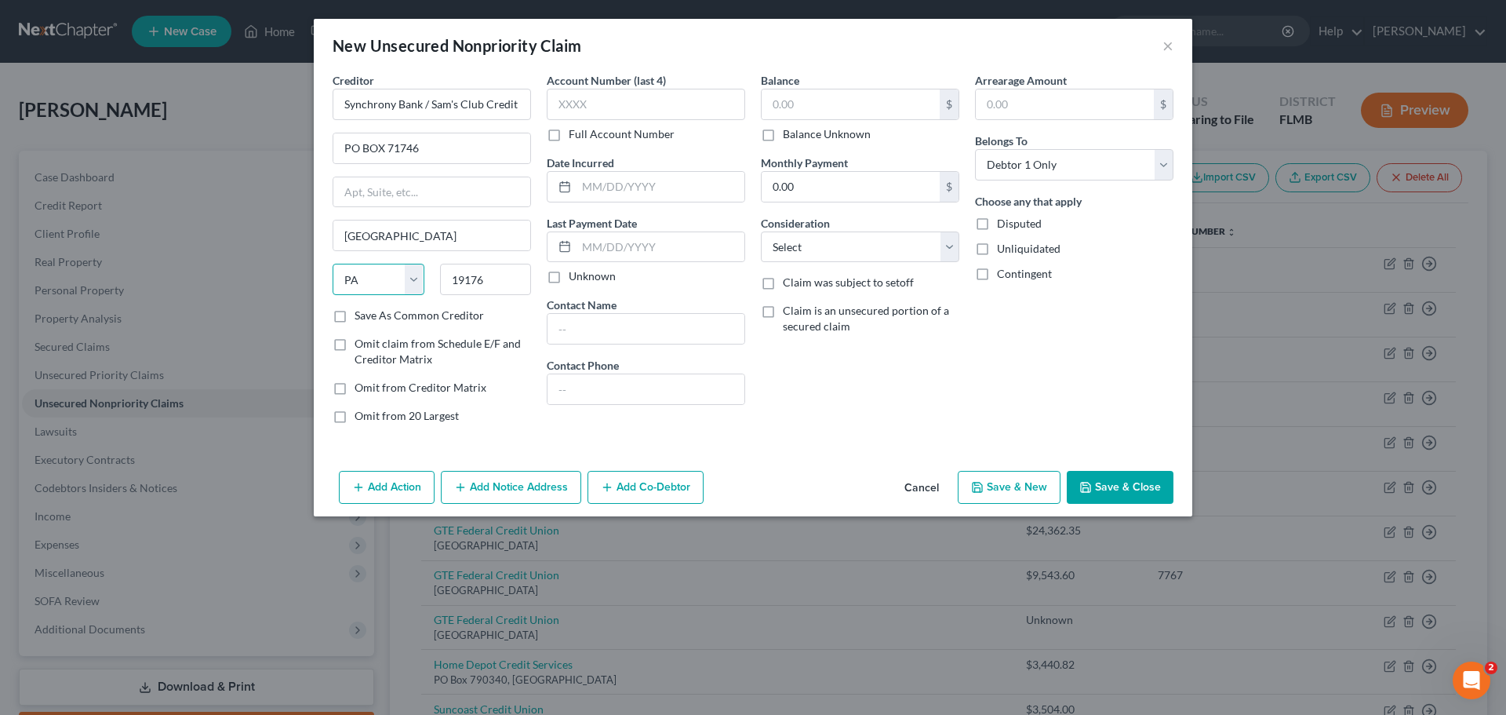
click at [333, 264] on select "State [US_STATE] AK AR AZ CA CO CT DE DC [GEOGRAPHIC_DATA] [GEOGRAPHIC_DATA] GU…" at bounding box center [379, 279] width 92 height 31
click at [855, 102] on input "text" at bounding box center [851, 104] width 178 height 30
type input "2,873"
click at [926, 369] on div "Balance 2,873.00 $ Balance Unknown Balance Undetermined 2,873 $ Balance Unknown…" at bounding box center [860, 254] width 214 height 364
click at [355, 313] on label "Save As Common Creditor" at bounding box center [419, 315] width 129 height 16
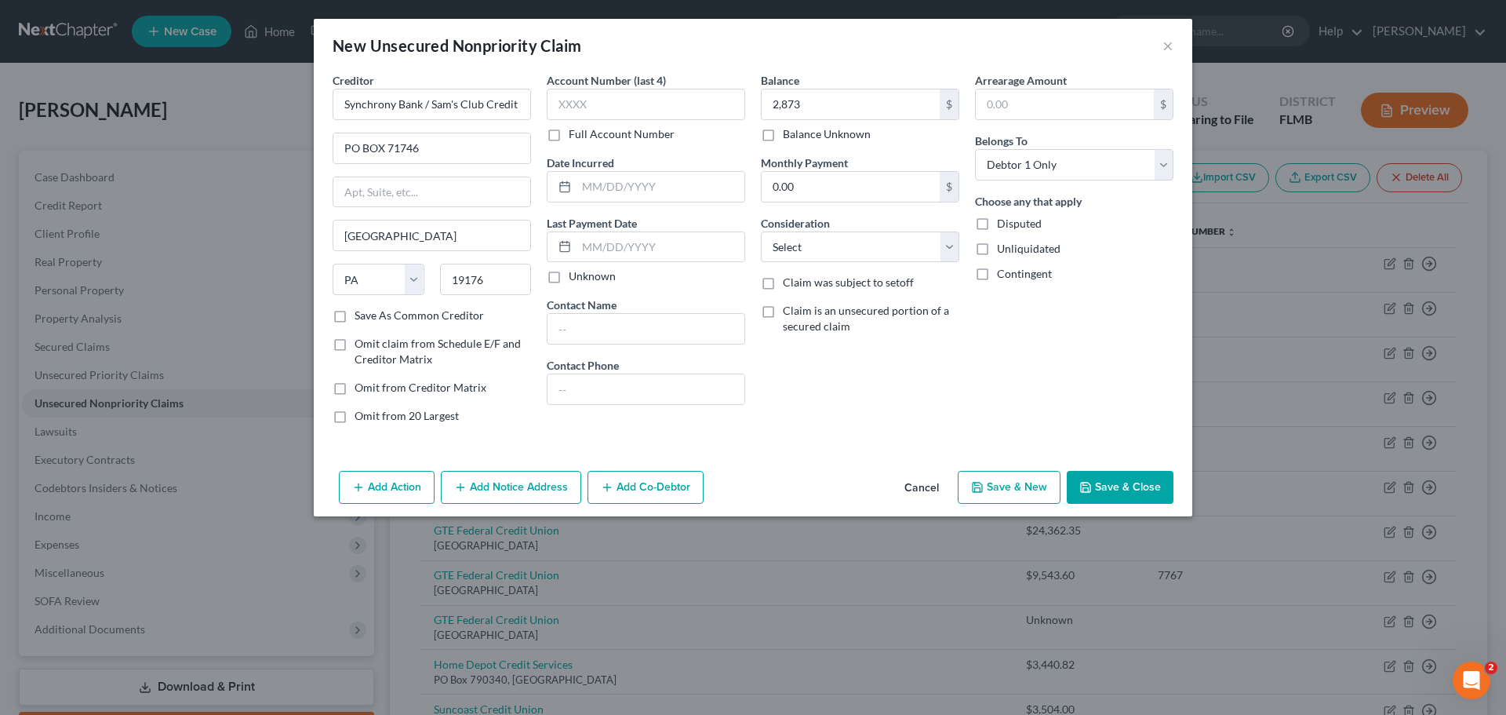
click at [361, 313] on input "Save As Common Creditor" at bounding box center [366, 312] width 10 height 10
checkbox input "true"
click at [829, 189] on input "0.00" at bounding box center [851, 187] width 178 height 30
type input "96"
drag, startPoint x: 815, startPoint y: 242, endPoint x: 820, endPoint y: 259, distance: 18.1
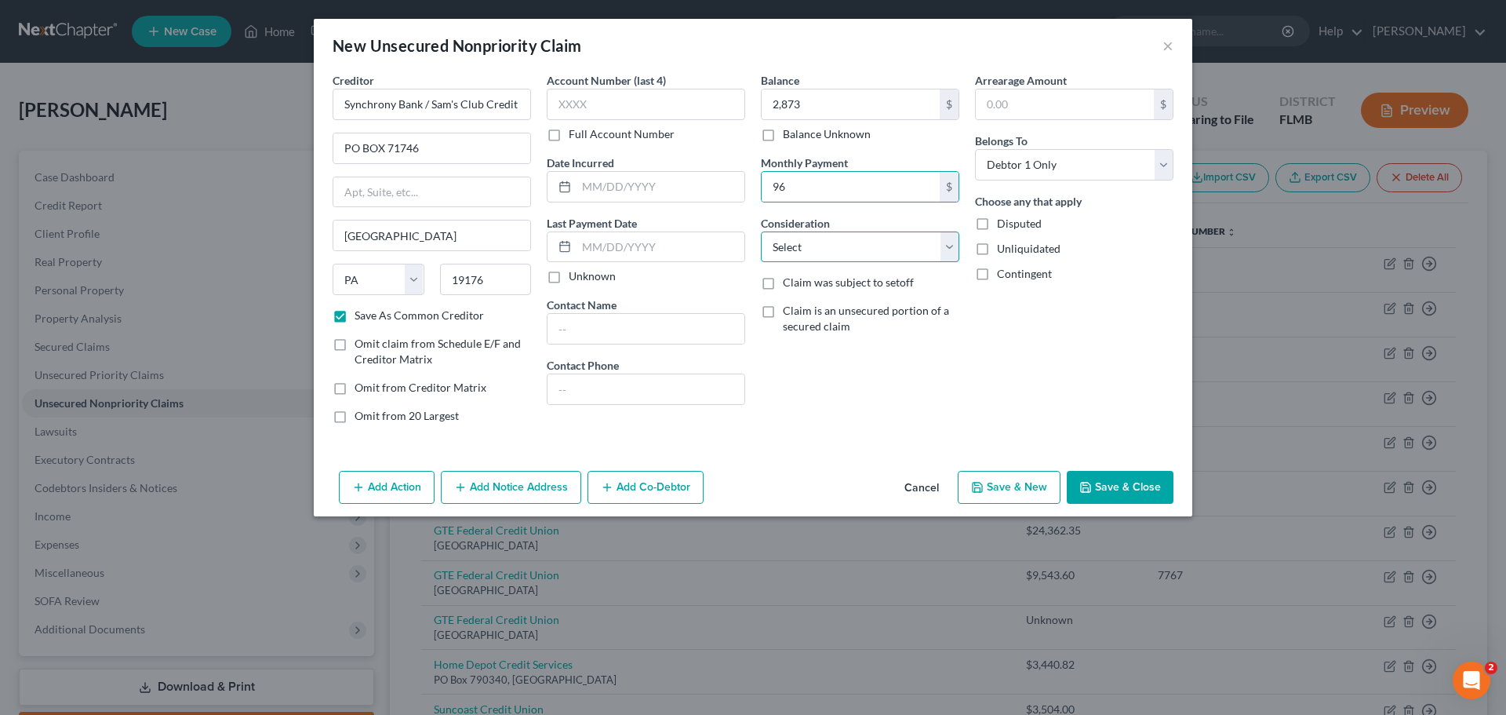
click at [815, 242] on select "Select Cable / Satellite Services Collection Agency Credit Card Debt Debt Couns…" at bounding box center [860, 246] width 198 height 31
select select "2"
click at [761, 231] on select "Select Cable / Satellite Services Collection Agency Credit Card Debt Debt Couns…" at bounding box center [860, 246] width 198 height 31
click at [499, 289] on input "19176" at bounding box center [486, 279] width 92 height 31
type input "1"
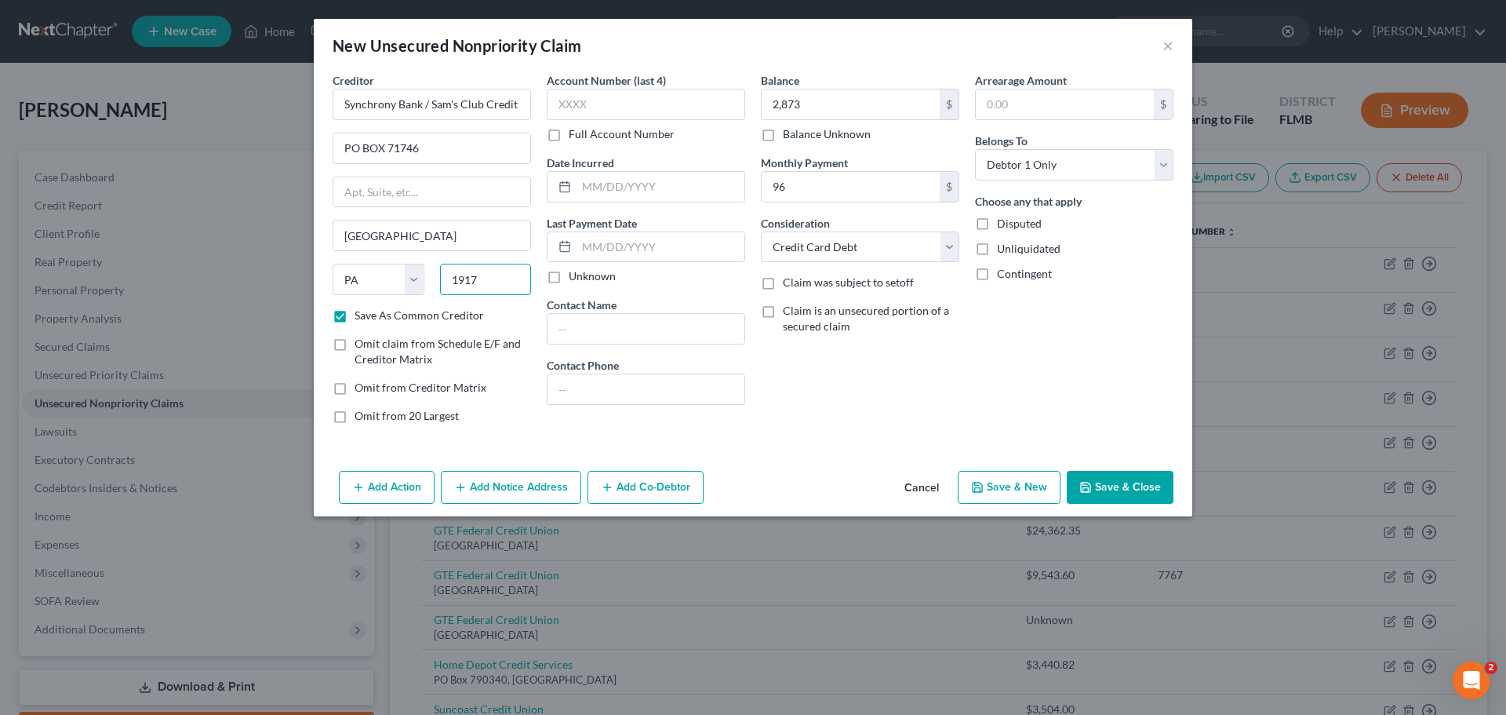
type input "19176"
click at [520, 311] on div "Save As Common Creditor" at bounding box center [432, 315] width 198 height 16
drag, startPoint x: 444, startPoint y: 151, endPoint x: 295, endPoint y: 129, distance: 150.5
click at [289, 125] on div "New Unsecured Nonpriority Claim × Creditor * Synchrony Bank / Sam's Club Credit…" at bounding box center [753, 357] width 1506 height 715
click at [1109, 492] on button "Save & Close" at bounding box center [1120, 487] width 107 height 33
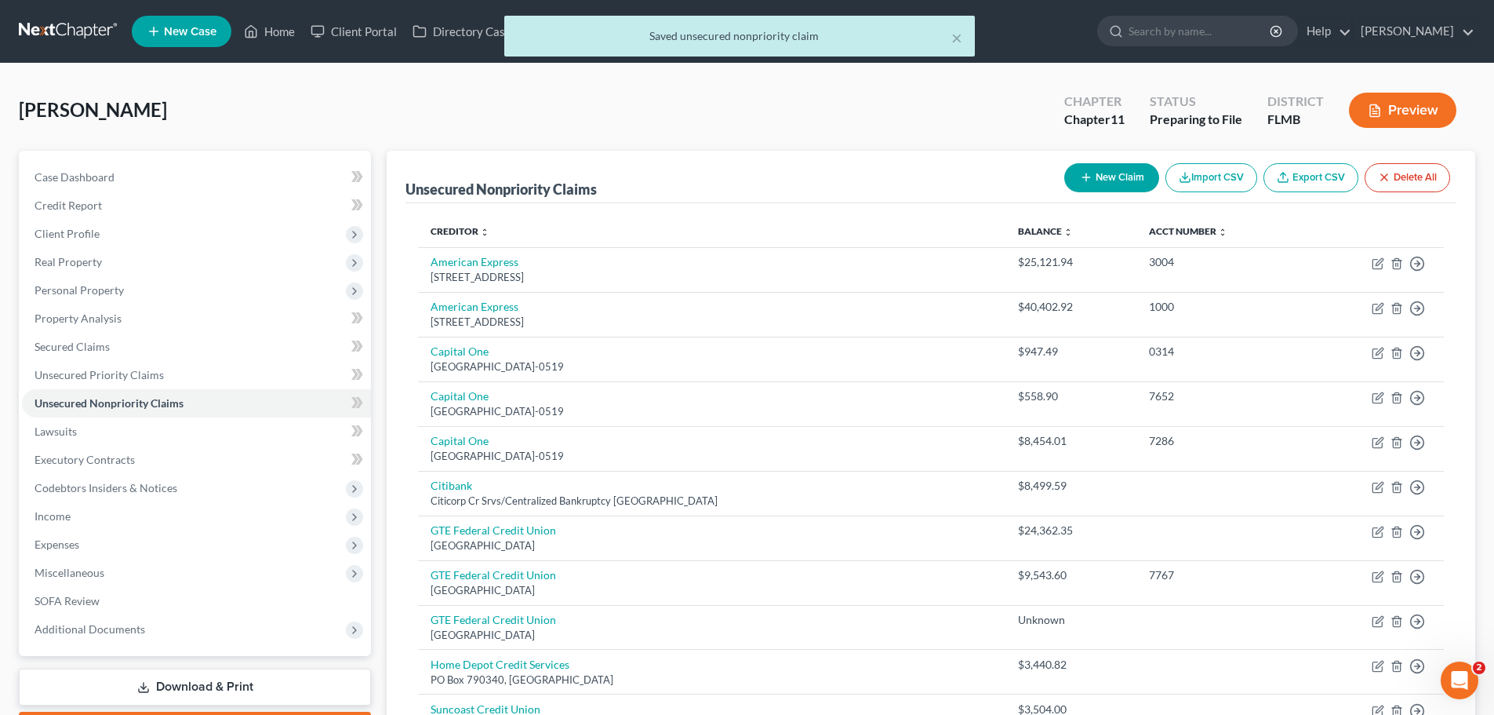
click at [1100, 175] on button "New Claim" at bounding box center [1111, 177] width 95 height 29
select select "0"
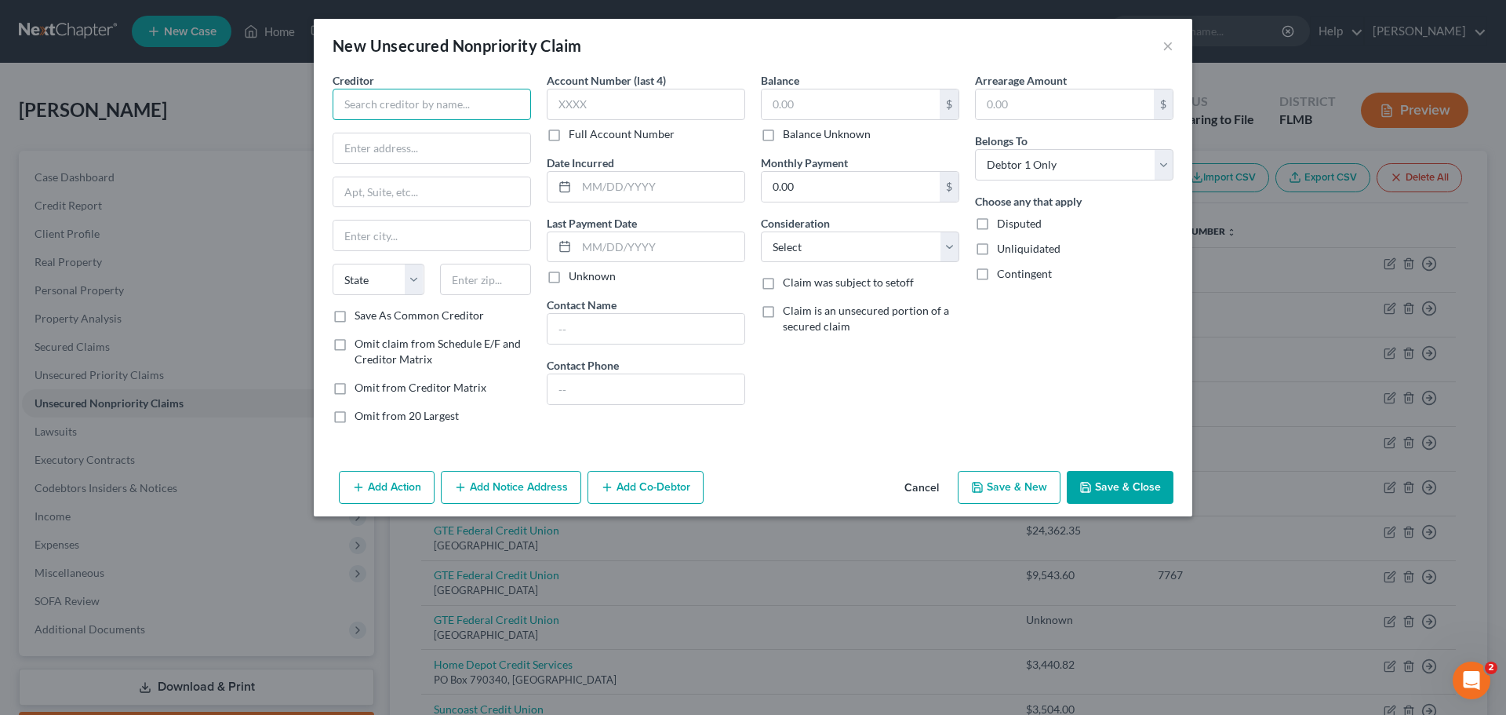
click at [398, 101] on input "text" at bounding box center [432, 104] width 198 height 31
type input "US Bank NA"
drag, startPoint x: 407, startPoint y: 151, endPoint x: 411, endPoint y: 163, distance: 12.4
click at [407, 151] on input "text" at bounding box center [431, 148] width 197 height 30
paste input "PO BOX 108"
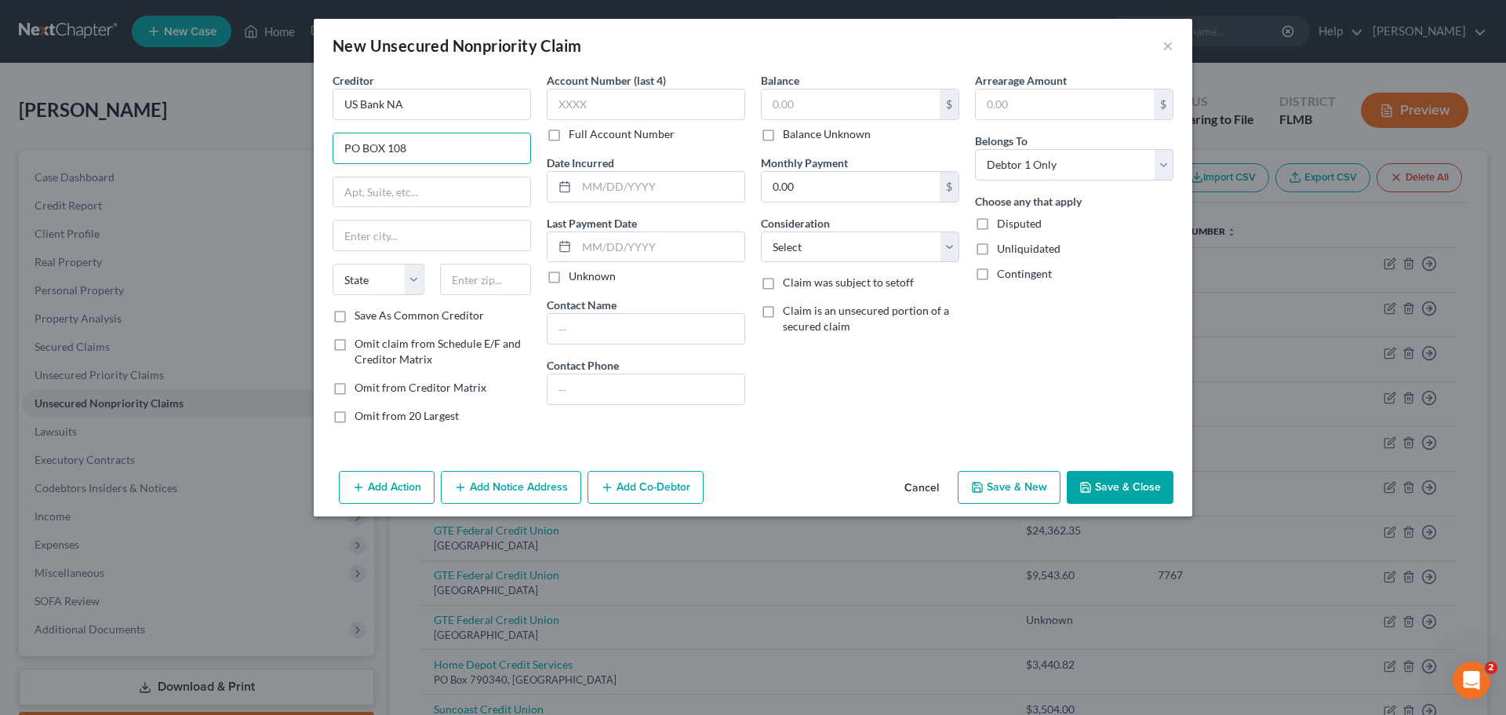
drag, startPoint x: 417, startPoint y: 140, endPoint x: 473, endPoint y: 194, distance: 77.1
click at [416, 143] on input "PO BOX 108" at bounding box center [431, 148] width 197 height 30
type input "PO BOX 108"
drag, startPoint x: 474, startPoint y: 287, endPoint x: 602, endPoint y: 48, distance: 271.6
click at [476, 287] on input "text" at bounding box center [486, 279] width 92 height 31
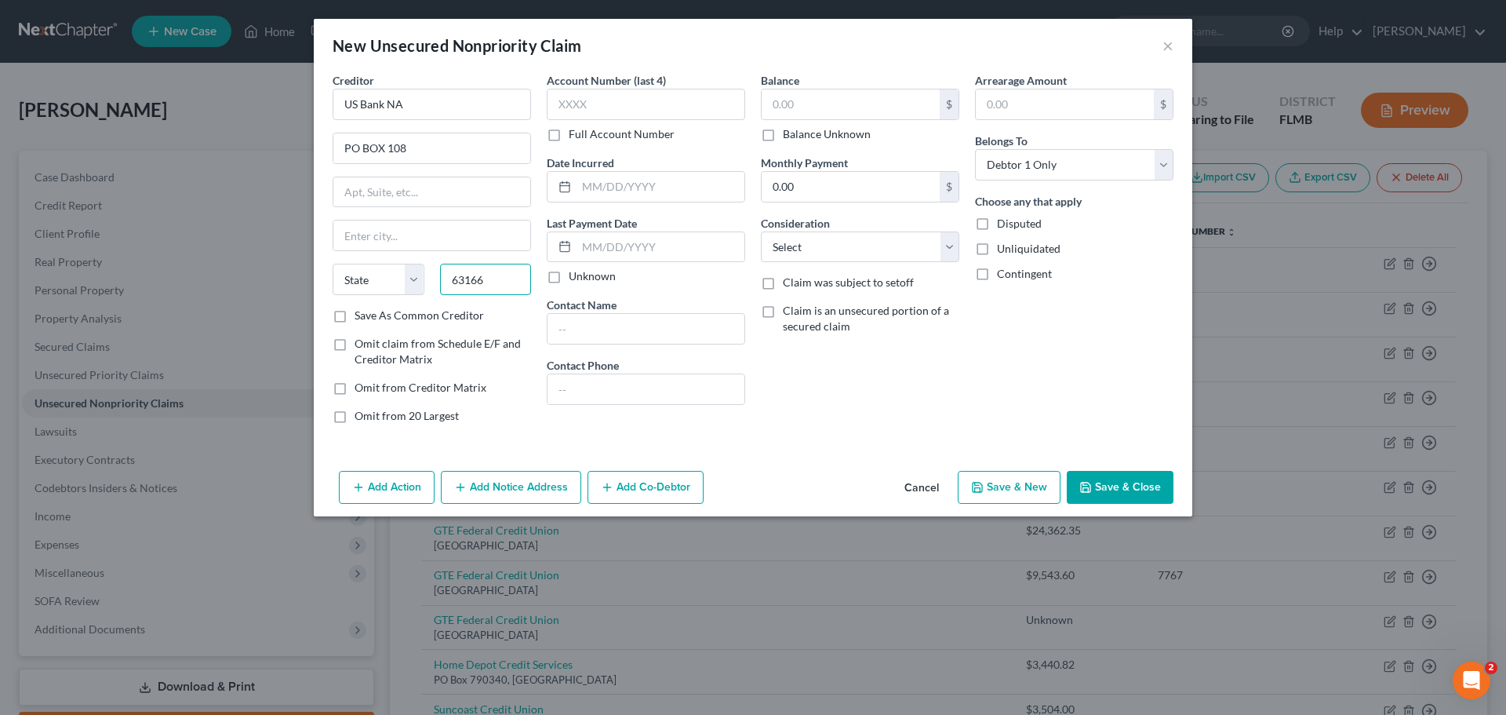
type input "63166"
type input "Saint Louis"
select select "26"
click at [493, 312] on div "Save As Common Creditor" at bounding box center [432, 315] width 198 height 16
click at [863, 242] on select "Select Cable / Satellite Services Collection Agency Credit Card Debt Debt Couns…" at bounding box center [860, 246] width 198 height 31
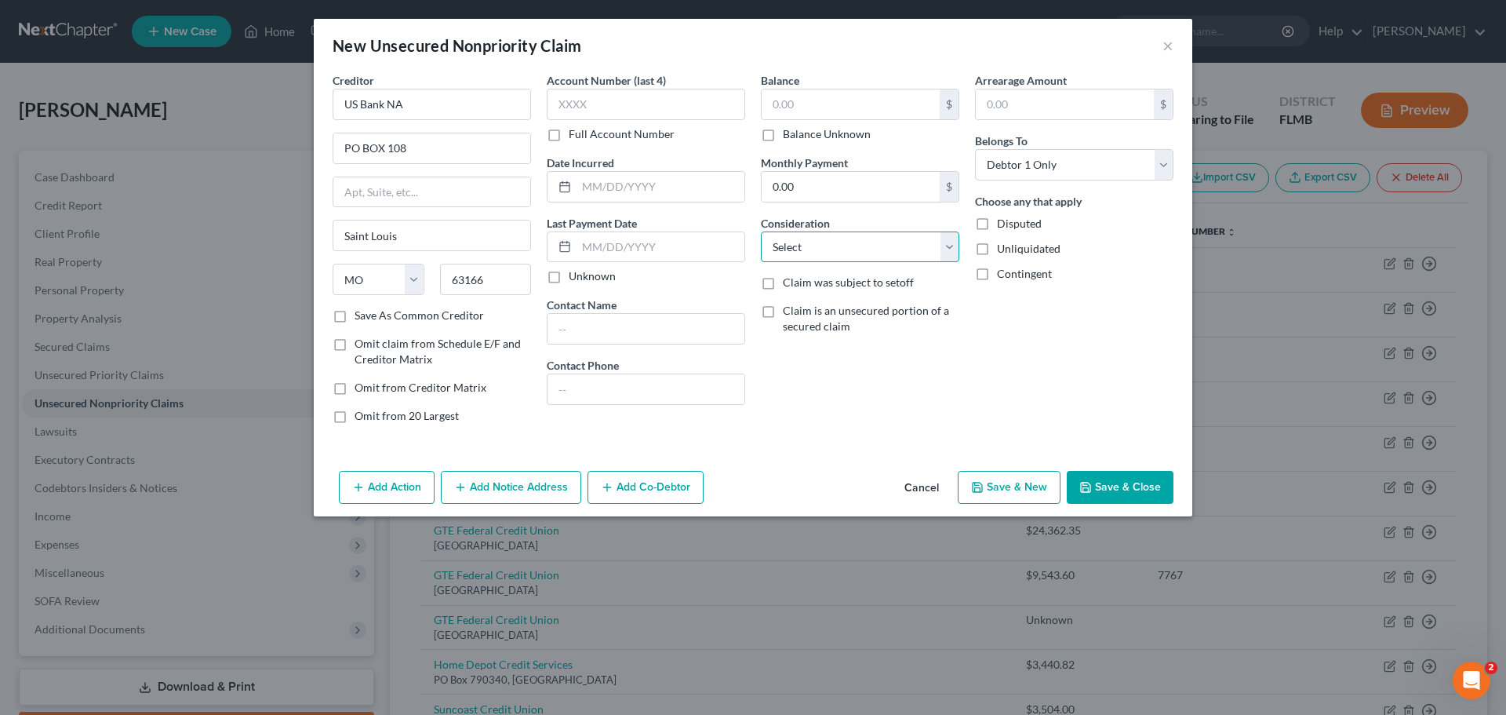
select select "2"
click at [761, 231] on select "Select Cable / Satellite Services Collection Agency Credit Card Debt Debt Couns…" at bounding box center [860, 246] width 198 height 31
click at [846, 112] on input "text" at bounding box center [851, 104] width 178 height 30
click at [824, 100] on input "text" at bounding box center [851, 104] width 178 height 30
type input "2,478"
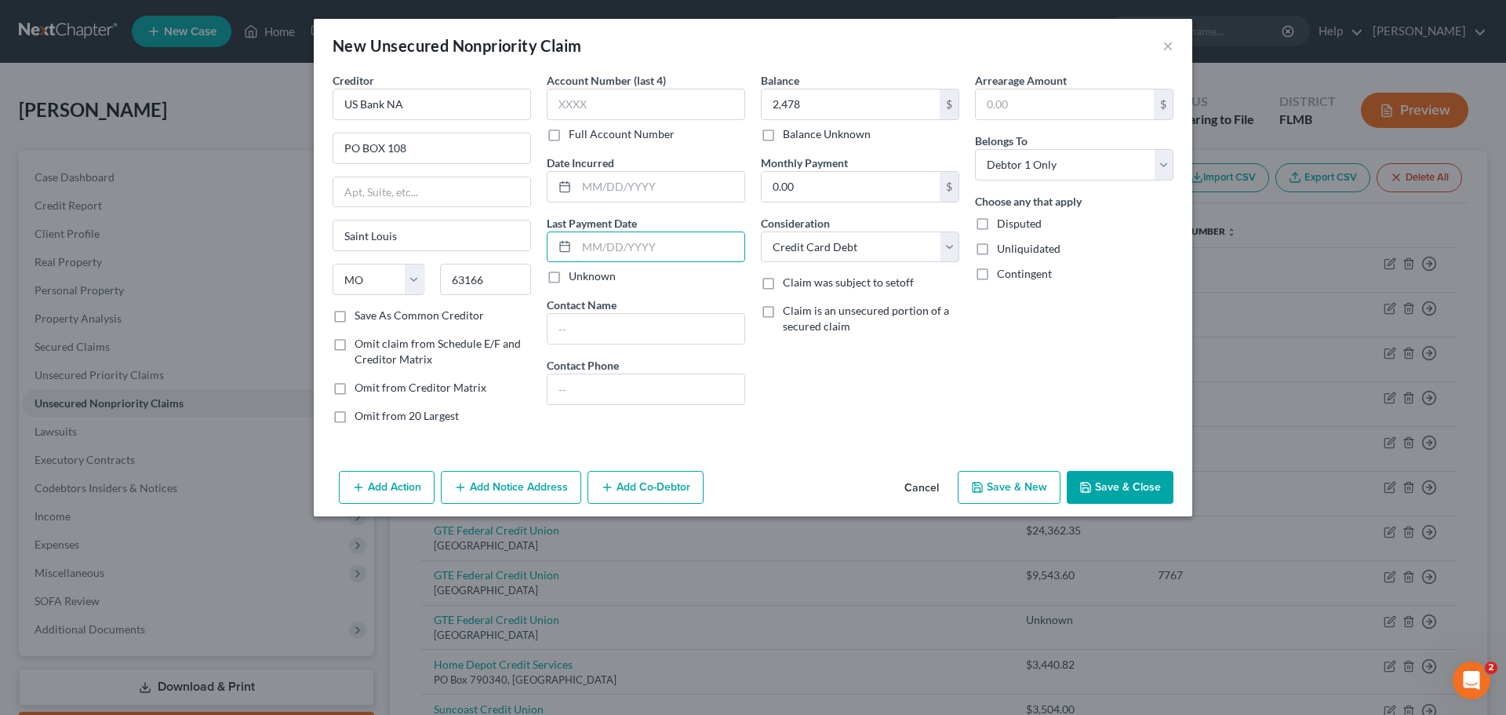
drag, startPoint x: 635, startPoint y: 243, endPoint x: 878, endPoint y: 170, distance: 253.1
click at [635, 243] on input "text" at bounding box center [661, 247] width 168 height 30
click at [839, 188] on input "0.00" at bounding box center [851, 187] width 178 height 30
type input "100"
click at [1126, 475] on button "Save & Close" at bounding box center [1120, 487] width 107 height 33
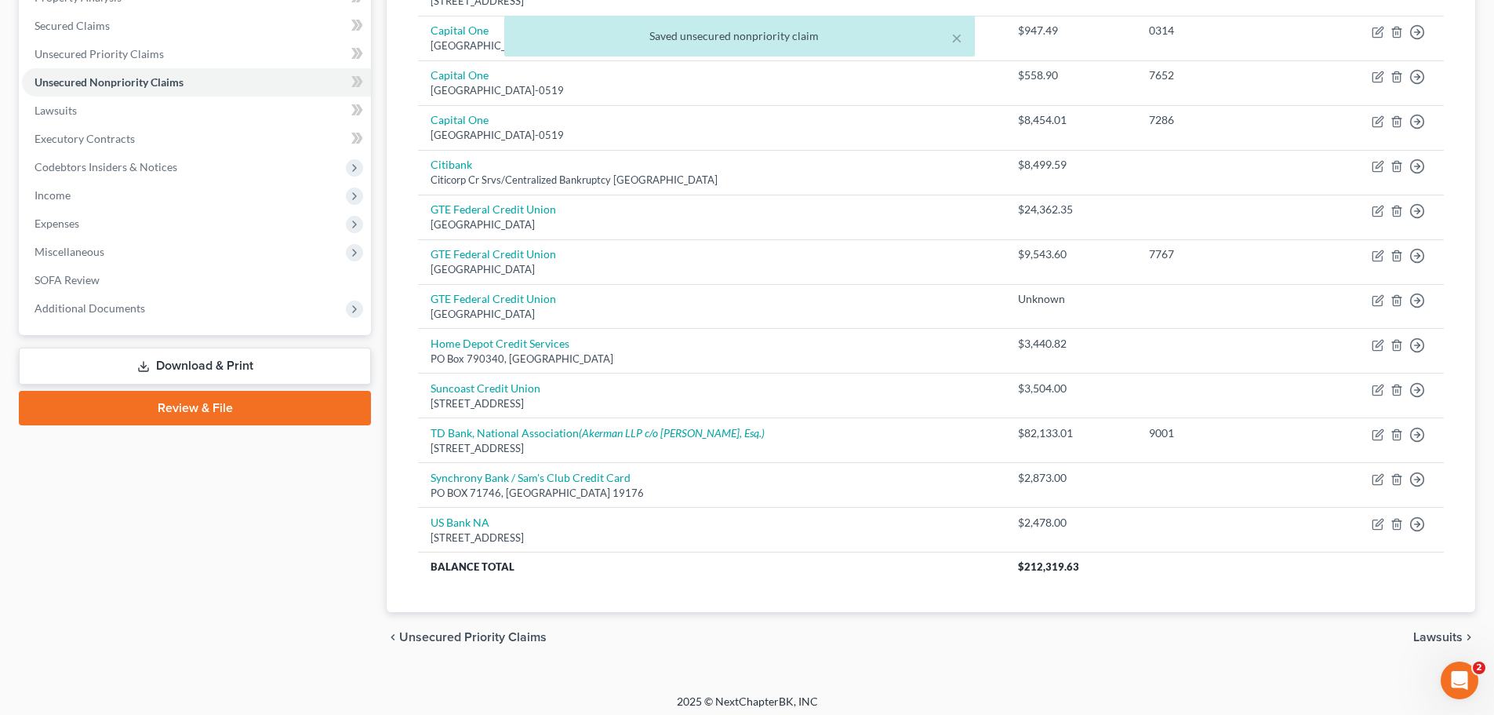
scroll to position [328, 0]
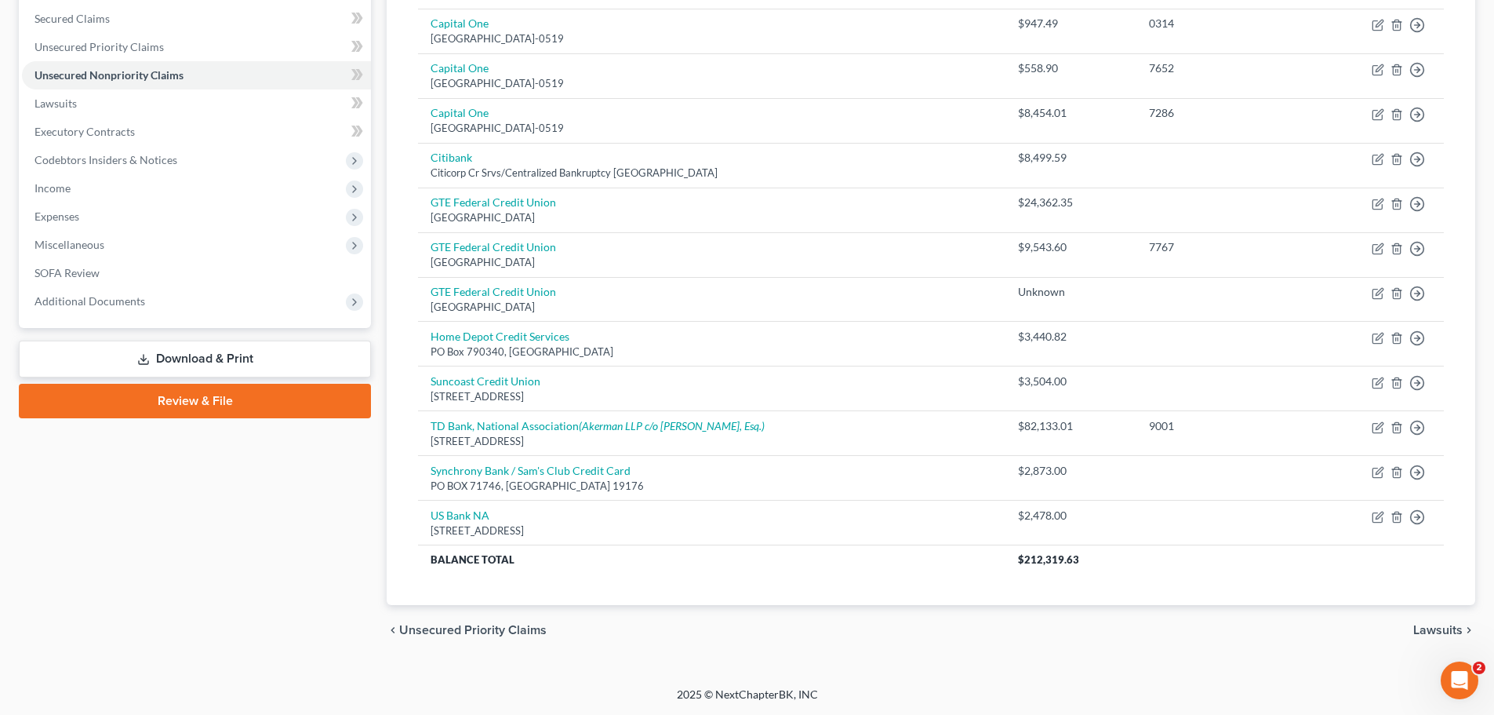
drag, startPoint x: 178, startPoint y: 365, endPoint x: 147, endPoint y: 343, distance: 38.3
click at [178, 365] on link "Download & Print" at bounding box center [195, 358] width 352 height 37
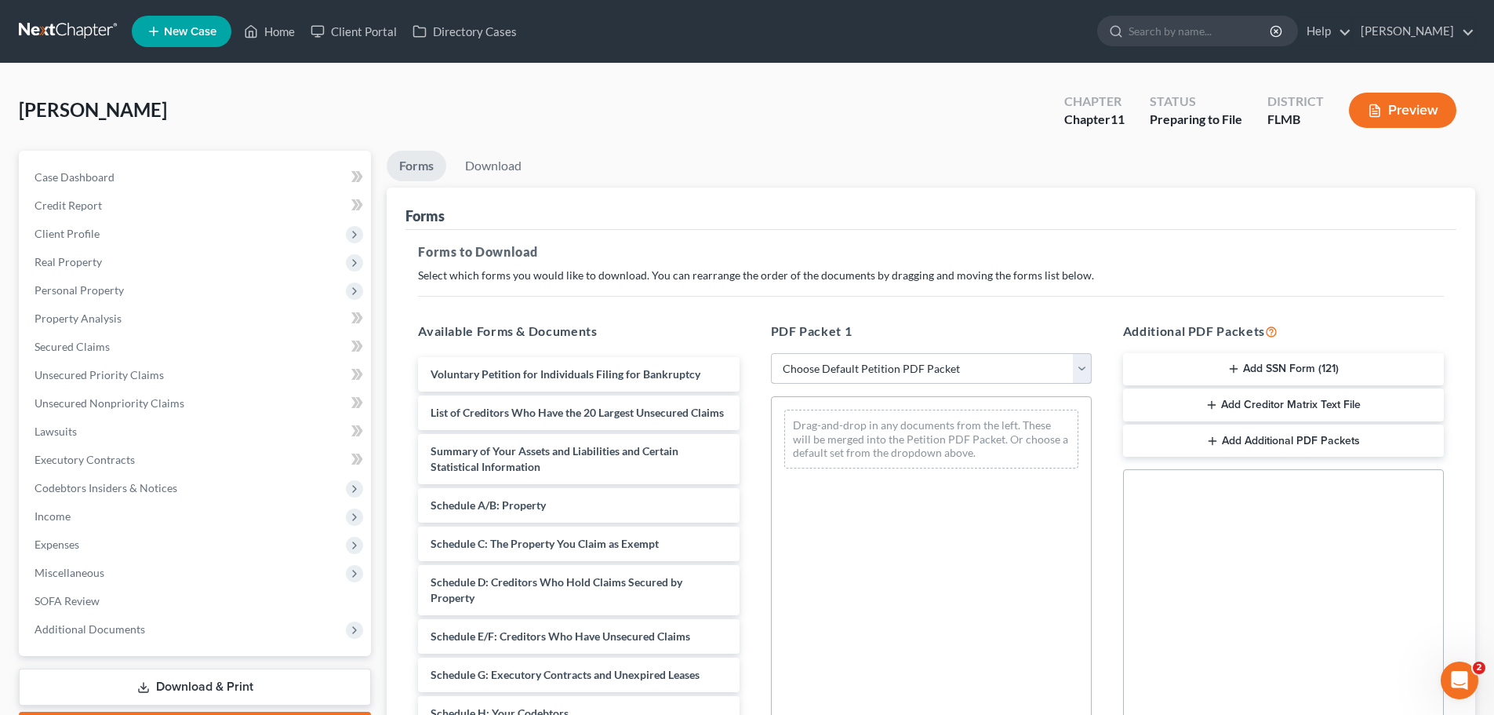
drag, startPoint x: 911, startPoint y: 371, endPoint x: 885, endPoint y: 372, distance: 25.9
click at [911, 371] on select "Choose Default Petition PDF Packet Complete Bankruptcy Petition (all forms and …" at bounding box center [931, 368] width 321 height 31
drag, startPoint x: 668, startPoint y: 269, endPoint x: 598, endPoint y: 367, distance: 120.4
click at [668, 269] on p "Select which forms you would like to download. You can rearrange the order of t…" at bounding box center [931, 275] width 1026 height 16
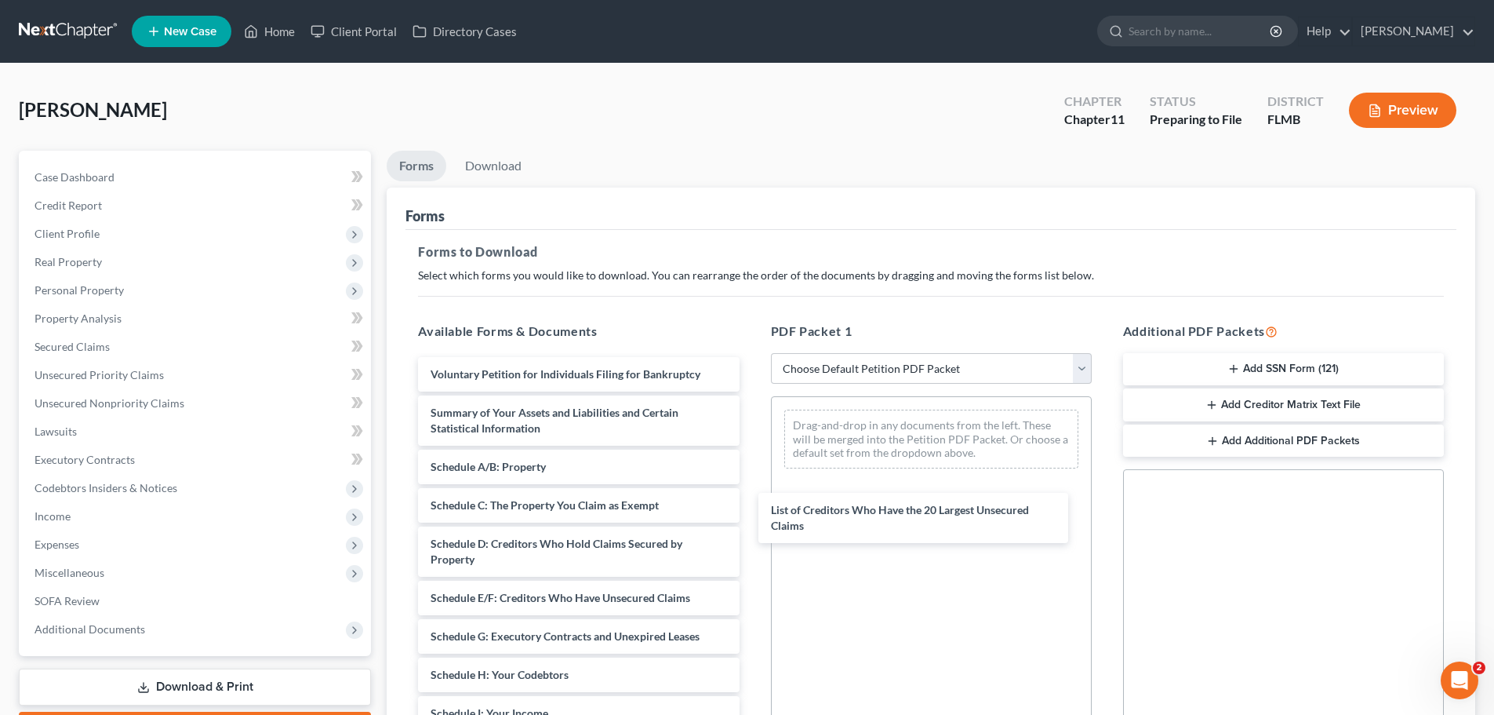
drag, startPoint x: 549, startPoint y: 429, endPoint x: 864, endPoint y: 505, distance: 323.6
click at [751, 539] on div "List of Creditors Who Have the 20 Largest Unsecured Claims Voluntary Petition f…" at bounding box center [579, 713] width 346 height 712
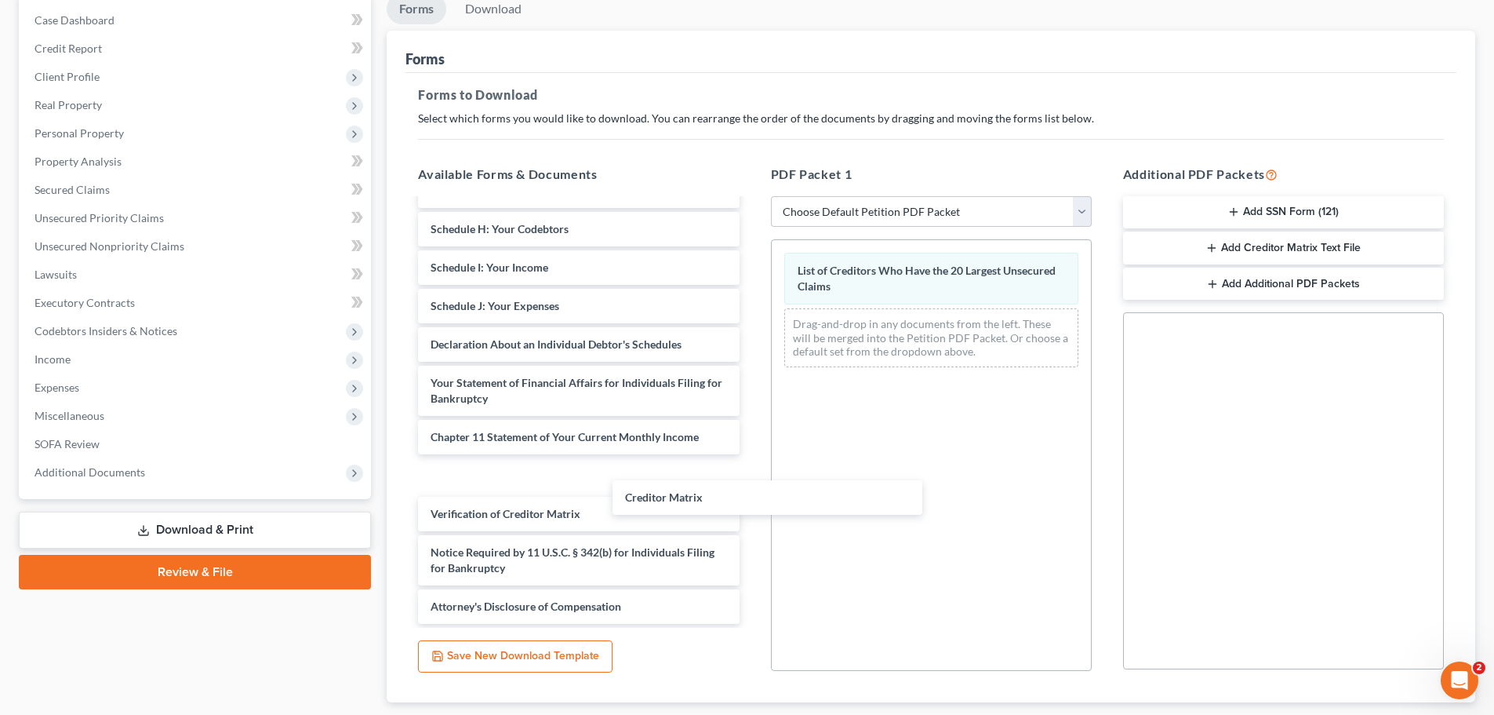
scroll to position [250, 0]
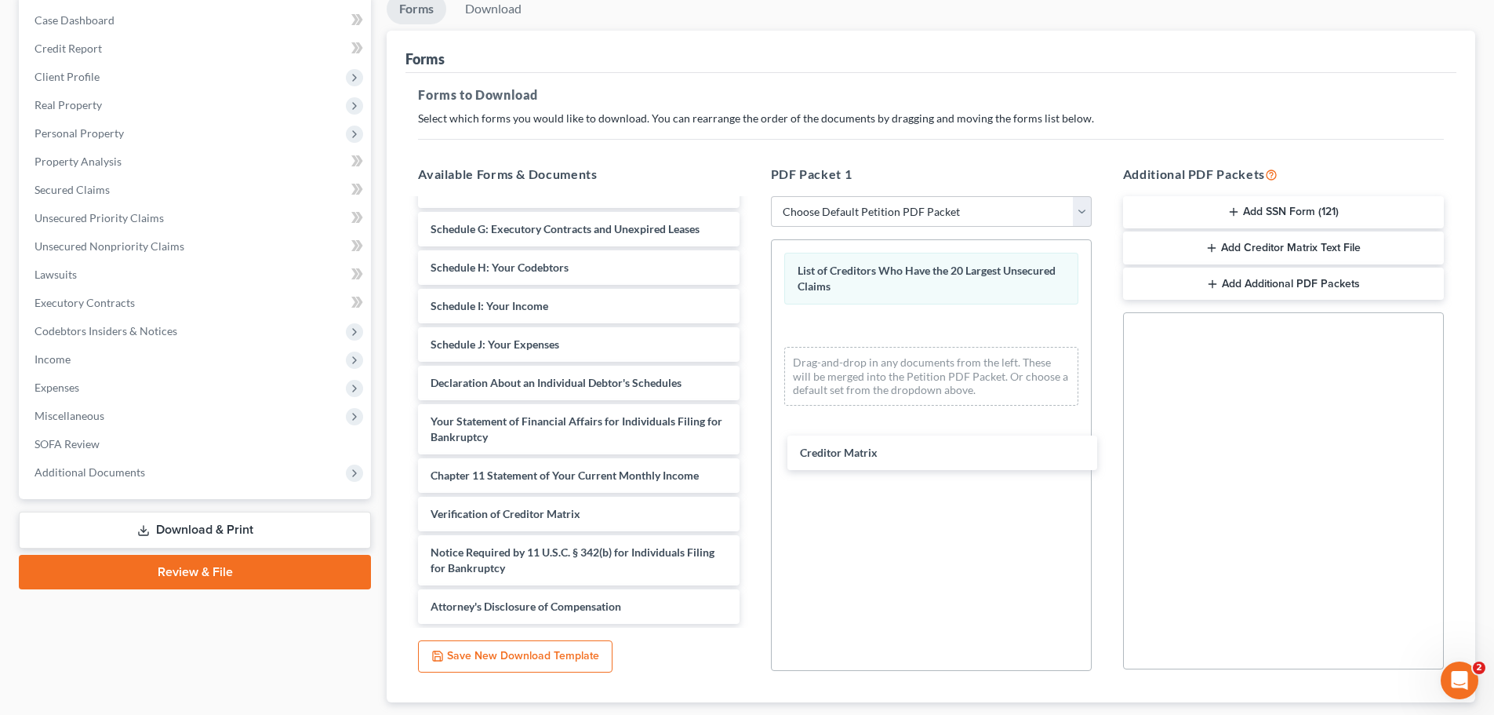
drag, startPoint x: 558, startPoint y: 475, endPoint x: 928, endPoint y: 453, distance: 370.1
click at [751, 453] on div "Creditor Matrix Voluntary Petition for Individuals Filing for Bankruptcy Summar…" at bounding box center [579, 287] width 346 height 674
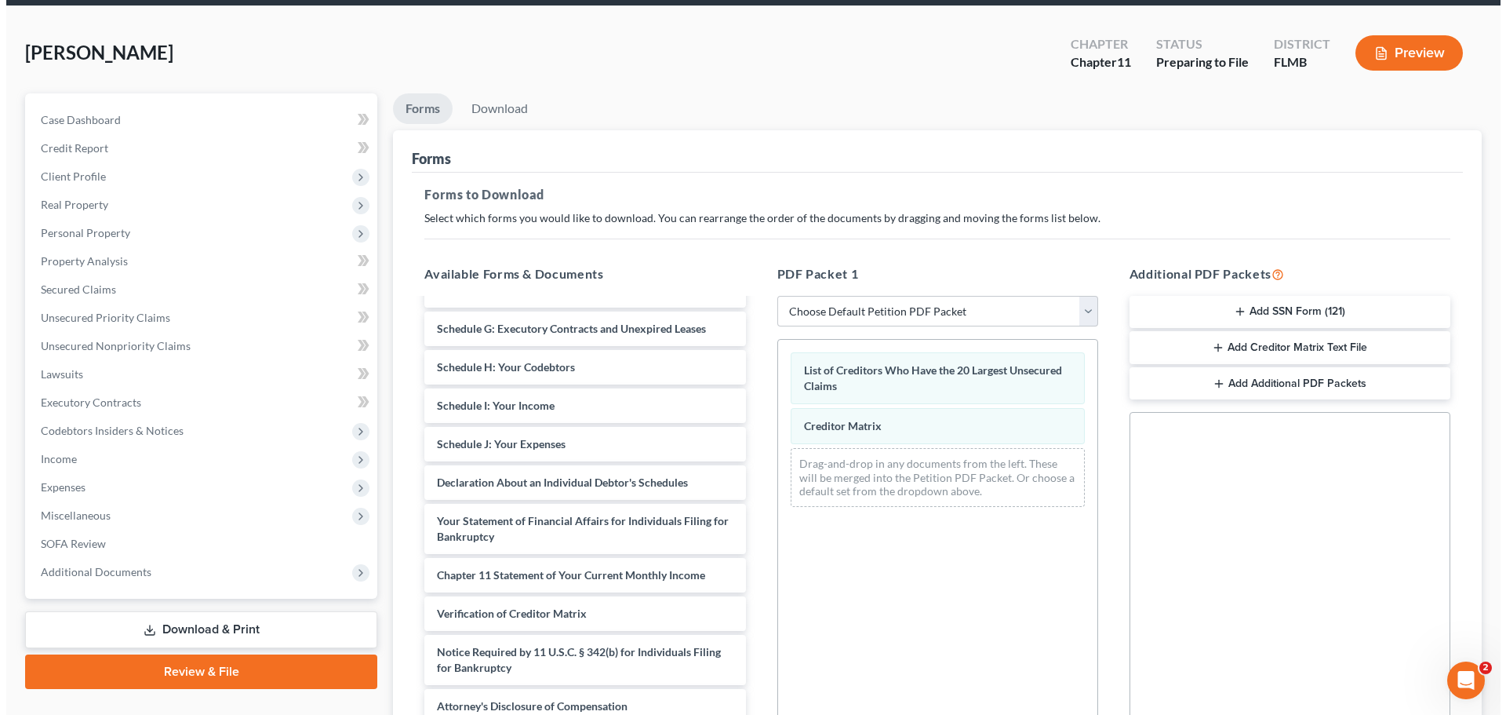
scroll to position [0, 0]
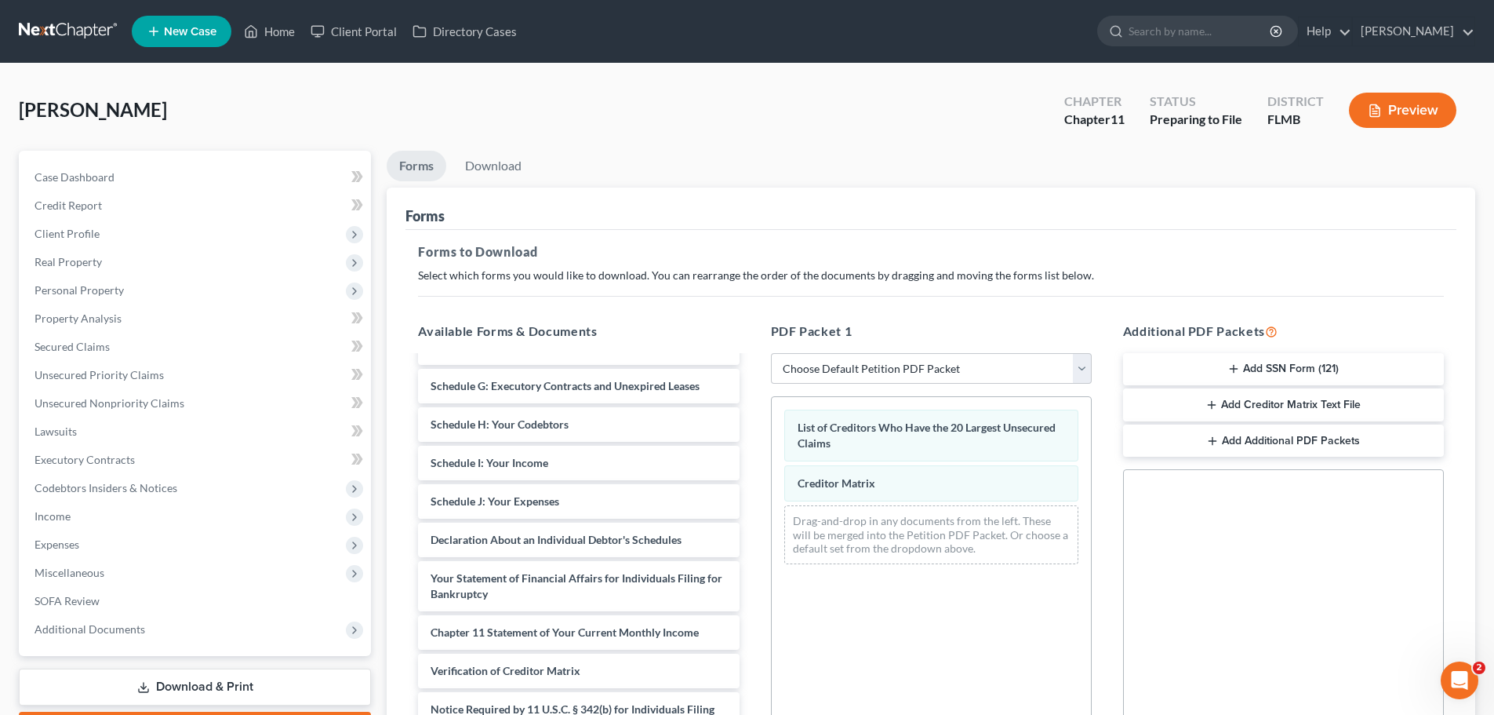
click at [1129, 110] on button "Preview" at bounding box center [1402, 110] width 107 height 35
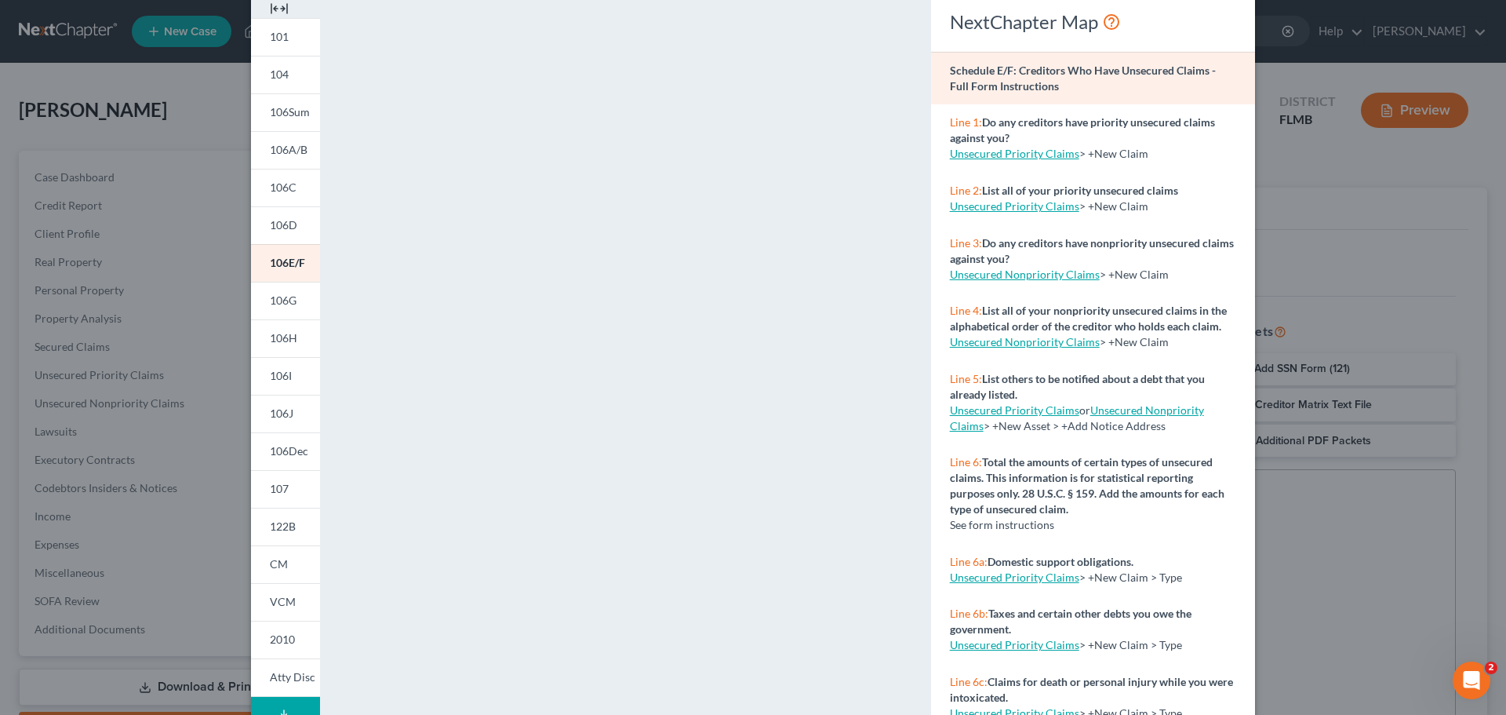
scroll to position [170, 0]
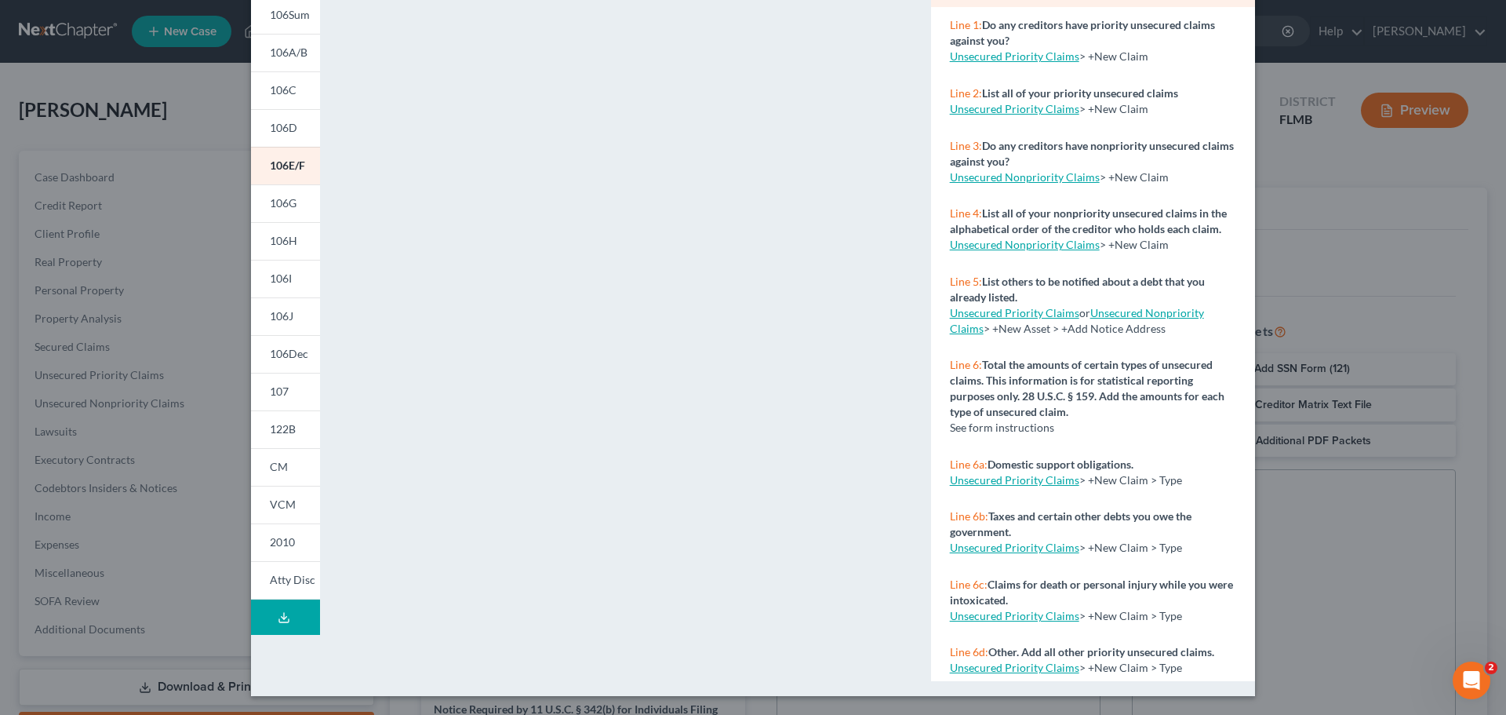
click at [283, 536] on span "2010" at bounding box center [282, 541] width 25 height 13
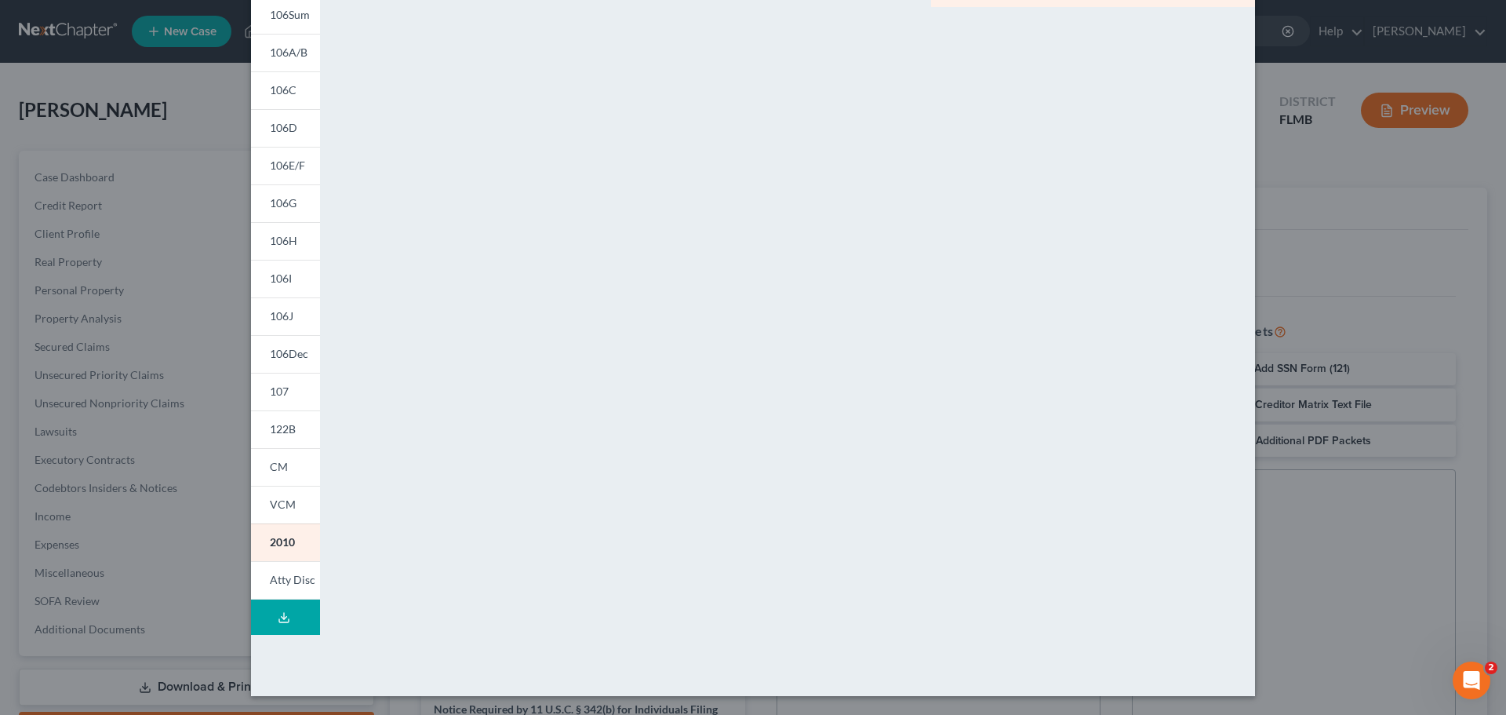
click at [283, 463] on link "CM" at bounding box center [285, 467] width 69 height 38
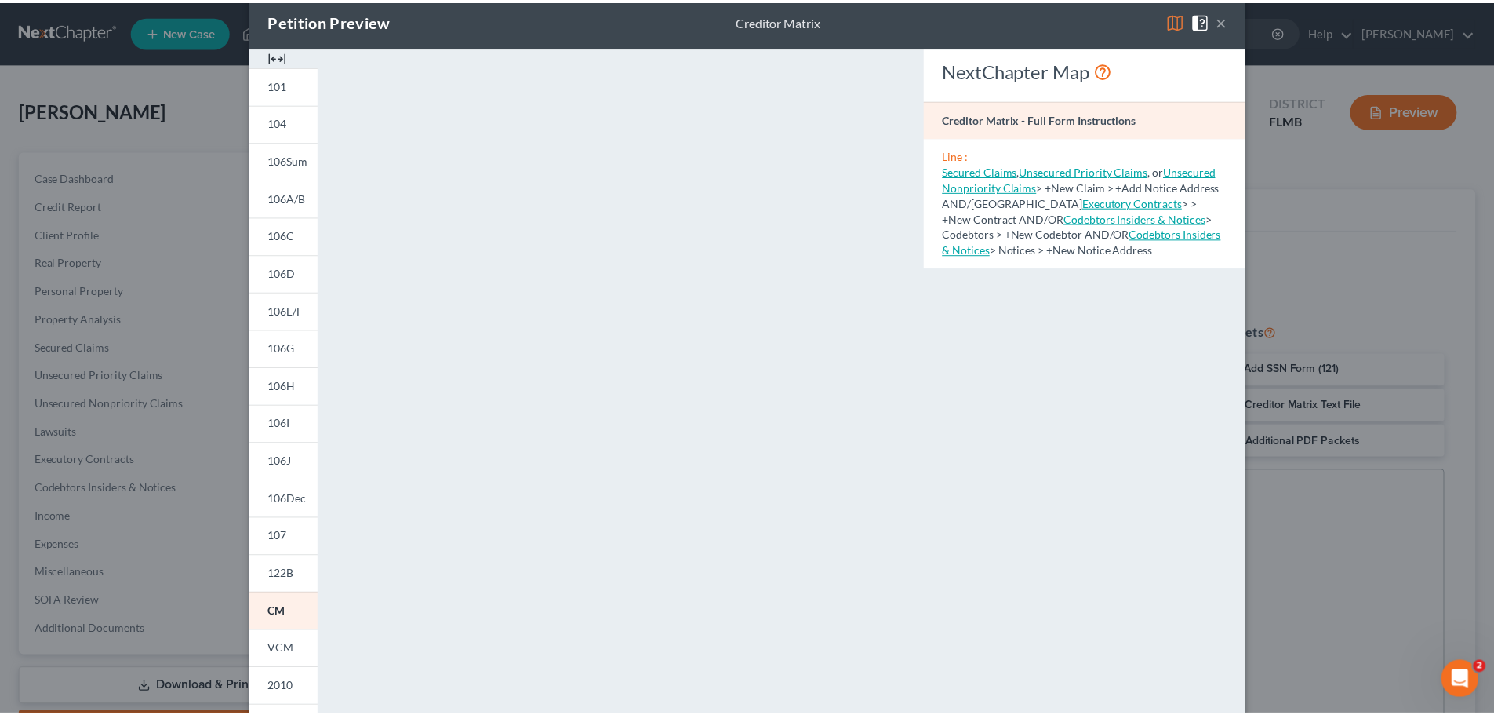
scroll to position [0, 0]
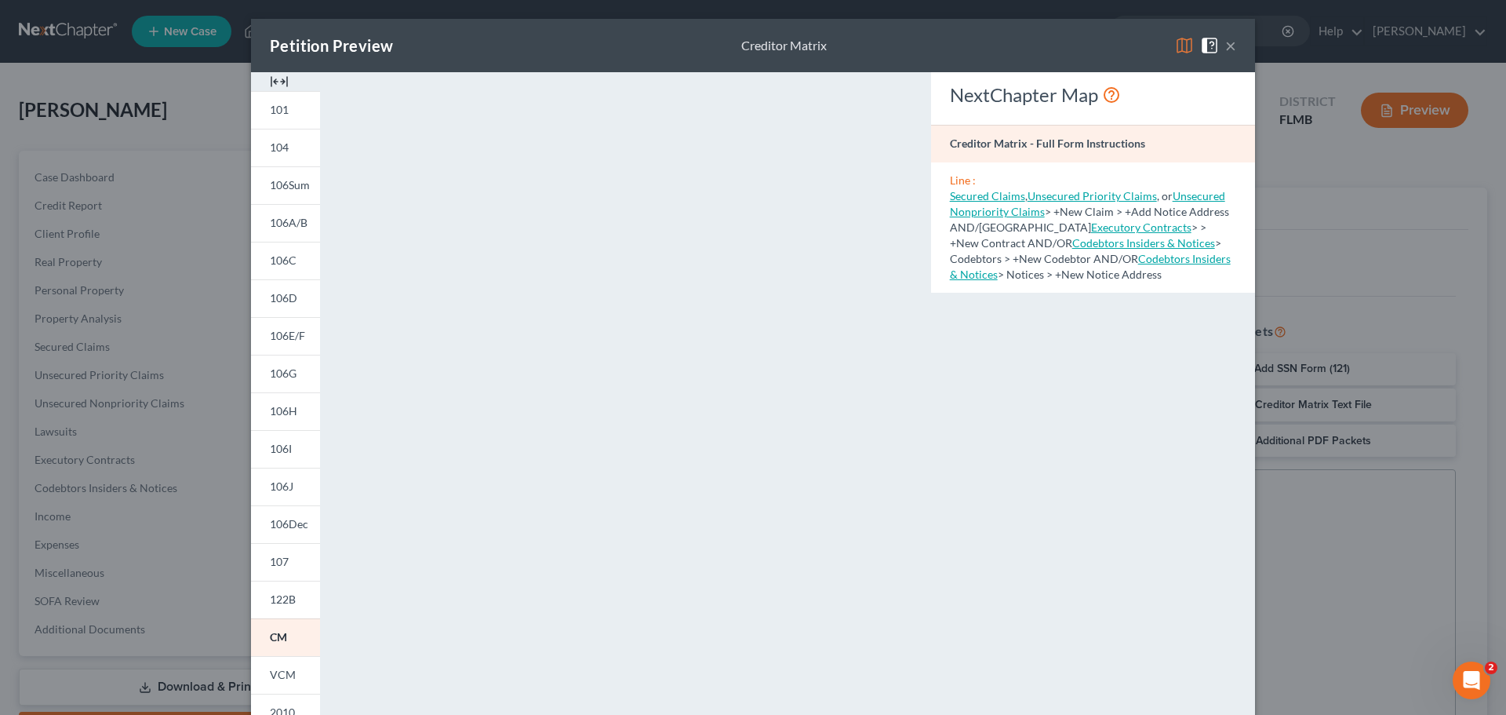
click at [1129, 42] on button "×" at bounding box center [1230, 45] width 11 height 19
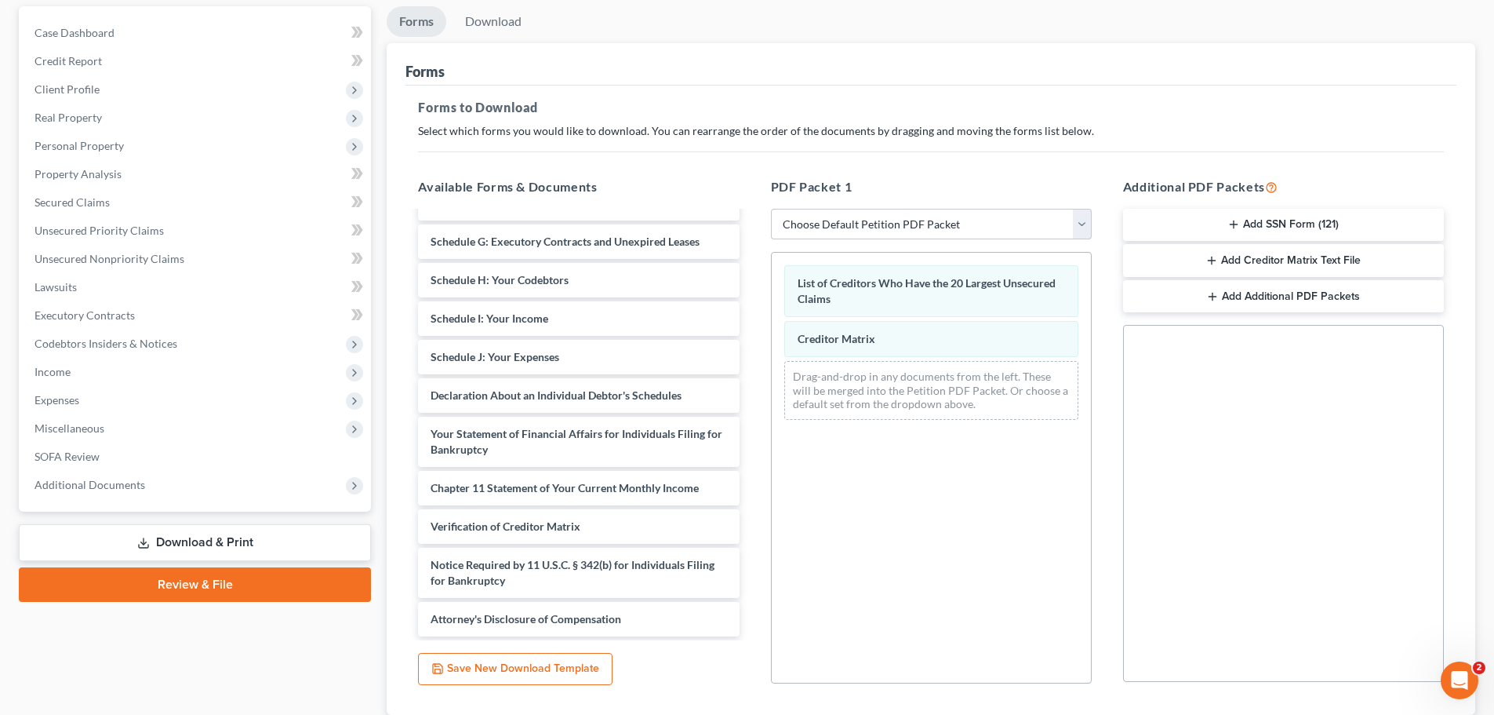
scroll to position [157, 0]
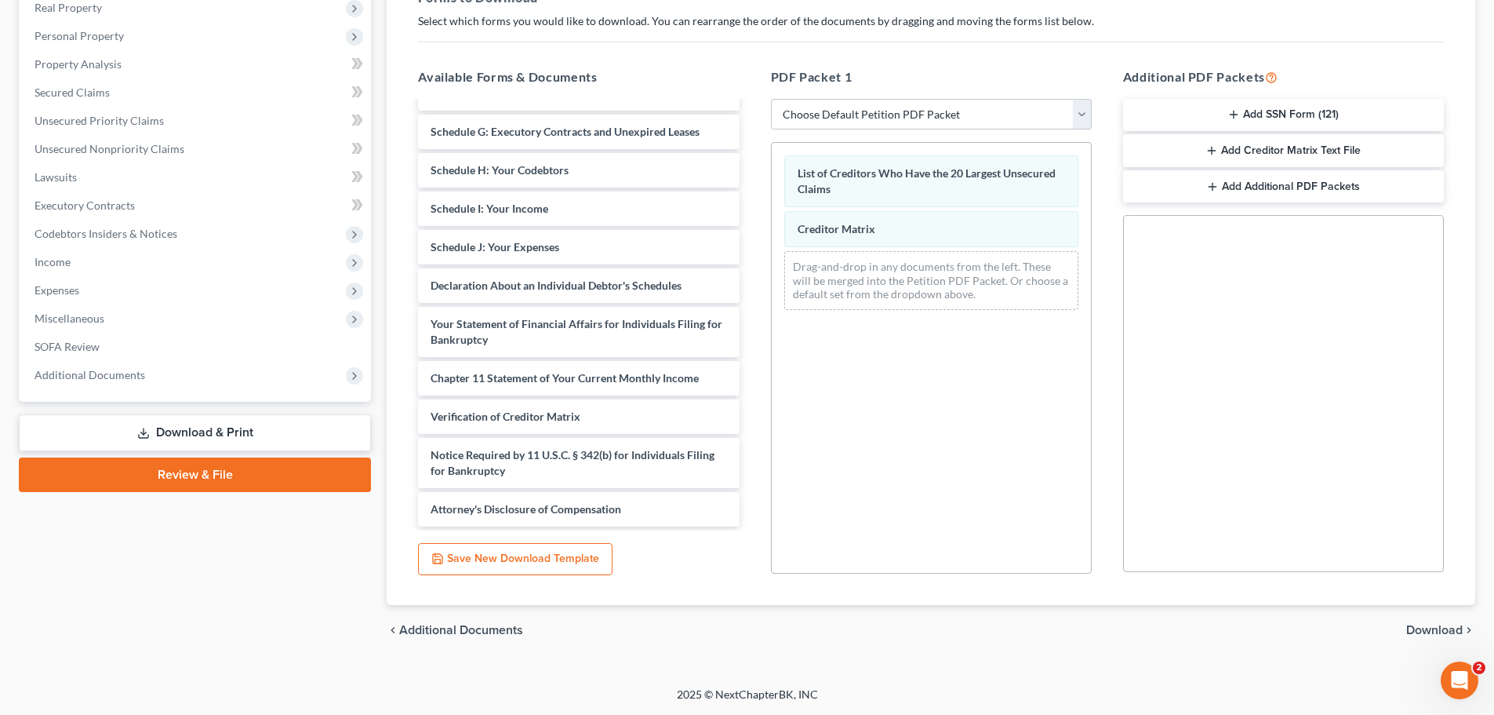
click at [1129, 620] on span "Download" at bounding box center [1434, 630] width 56 height 13
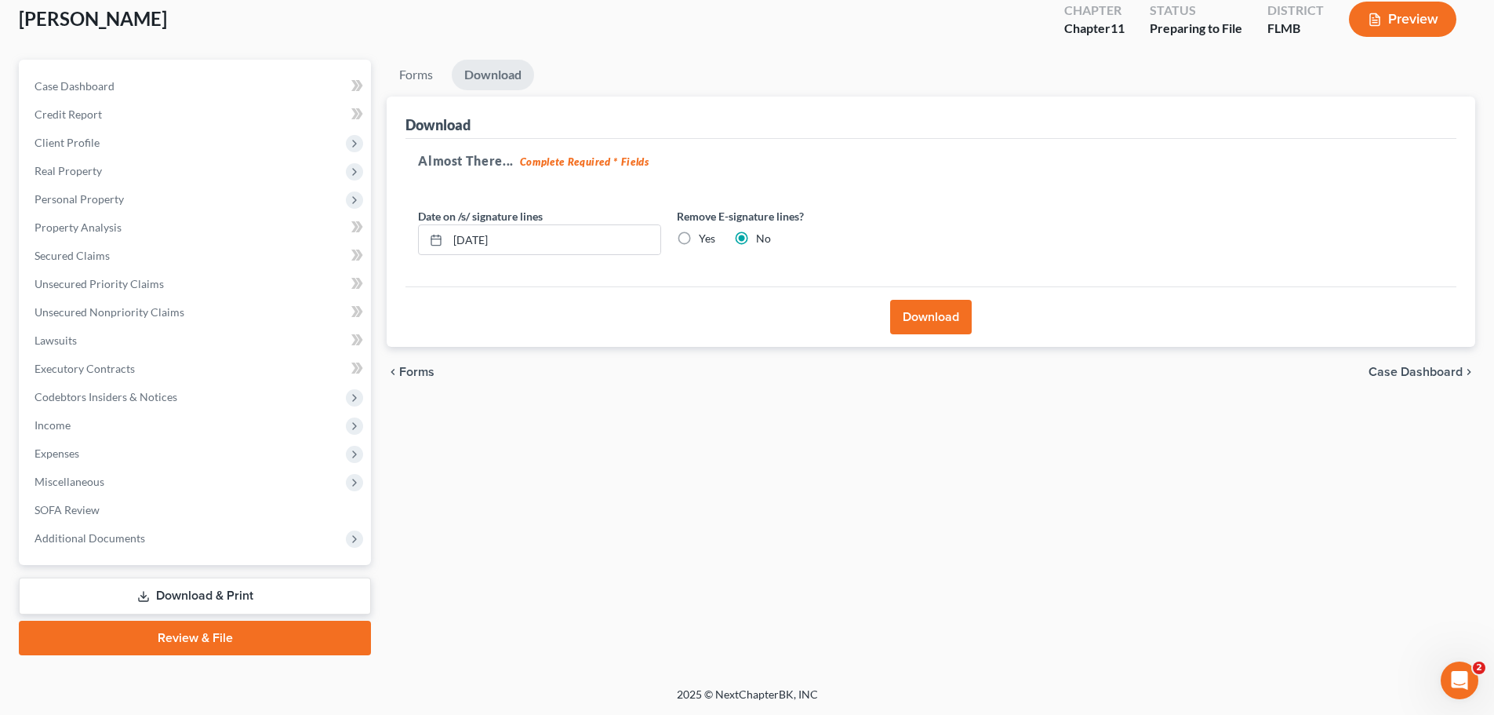
scroll to position [91, 0]
click at [699, 235] on label "Yes" at bounding box center [707, 239] width 16 height 16
click at [705, 235] on input "Yes" at bounding box center [710, 236] width 10 height 10
radio input "true"
radio input "false"
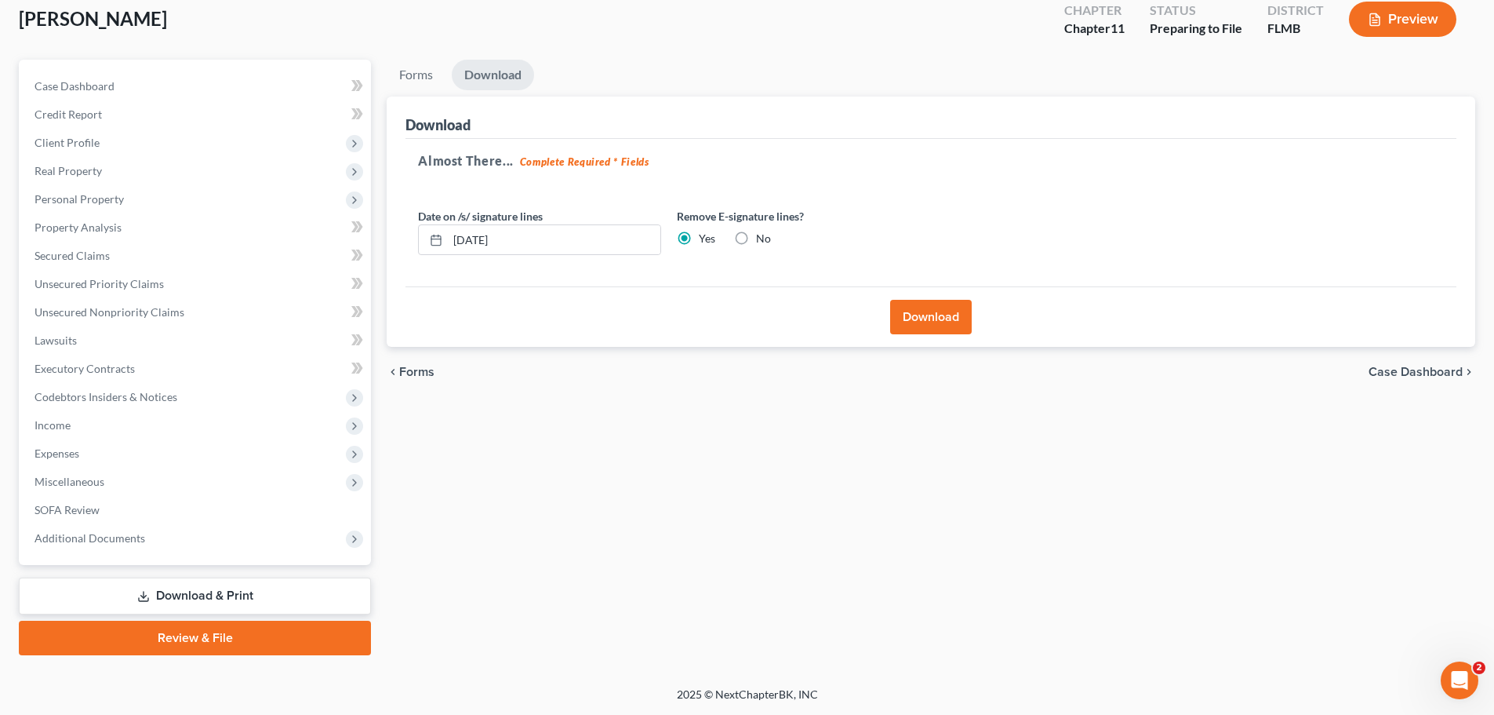
click at [940, 314] on button "Download" at bounding box center [931, 317] width 82 height 35
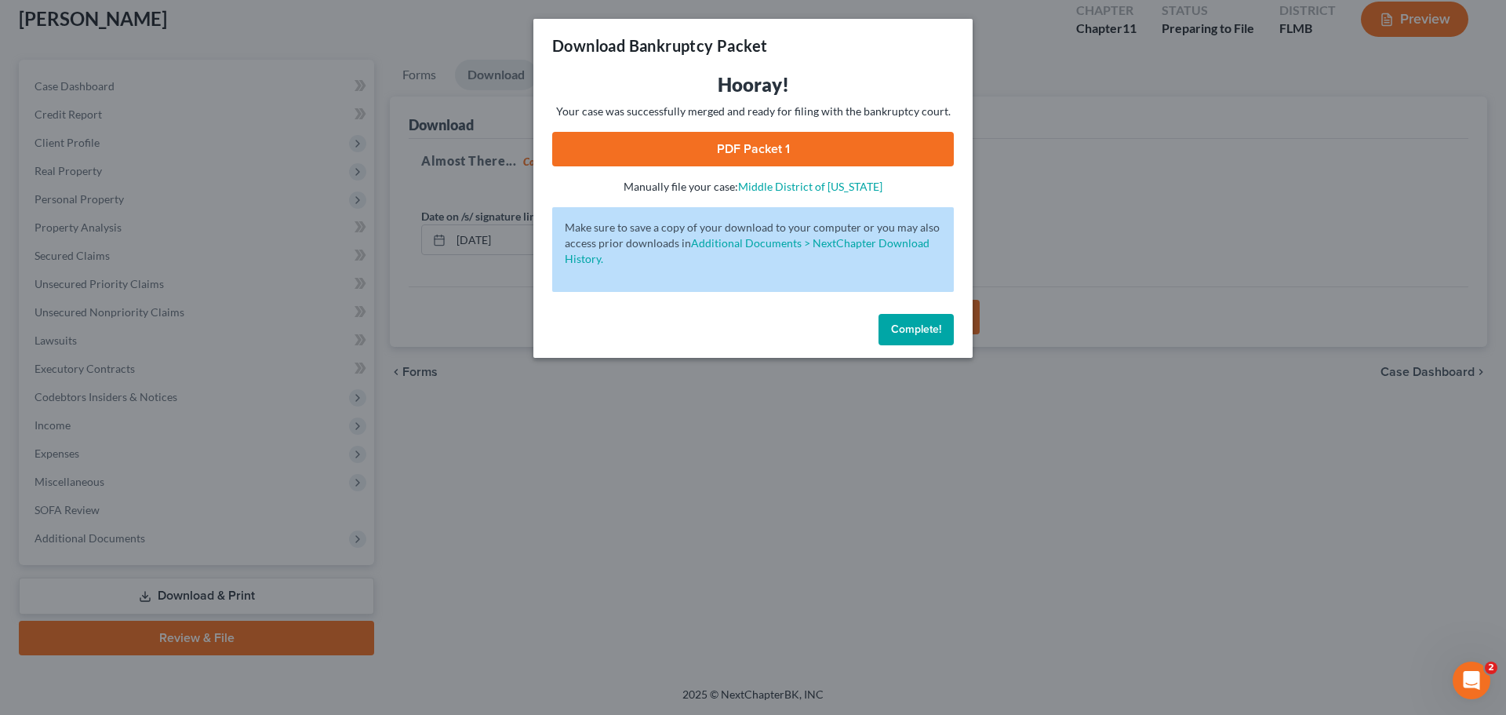
click at [922, 330] on span "Complete!" at bounding box center [916, 328] width 50 height 13
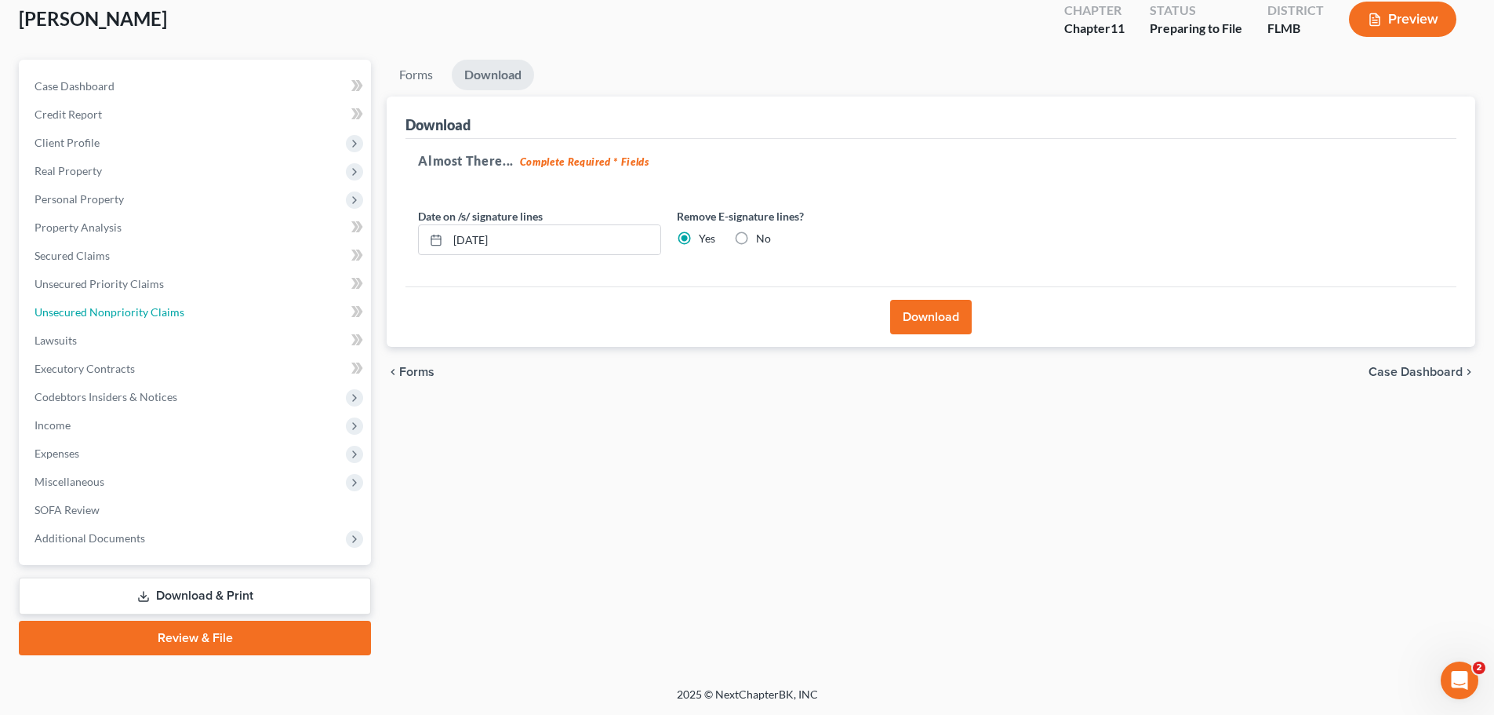
click at [95, 308] on span "Unsecured Nonpriority Claims" at bounding box center [110, 311] width 150 height 13
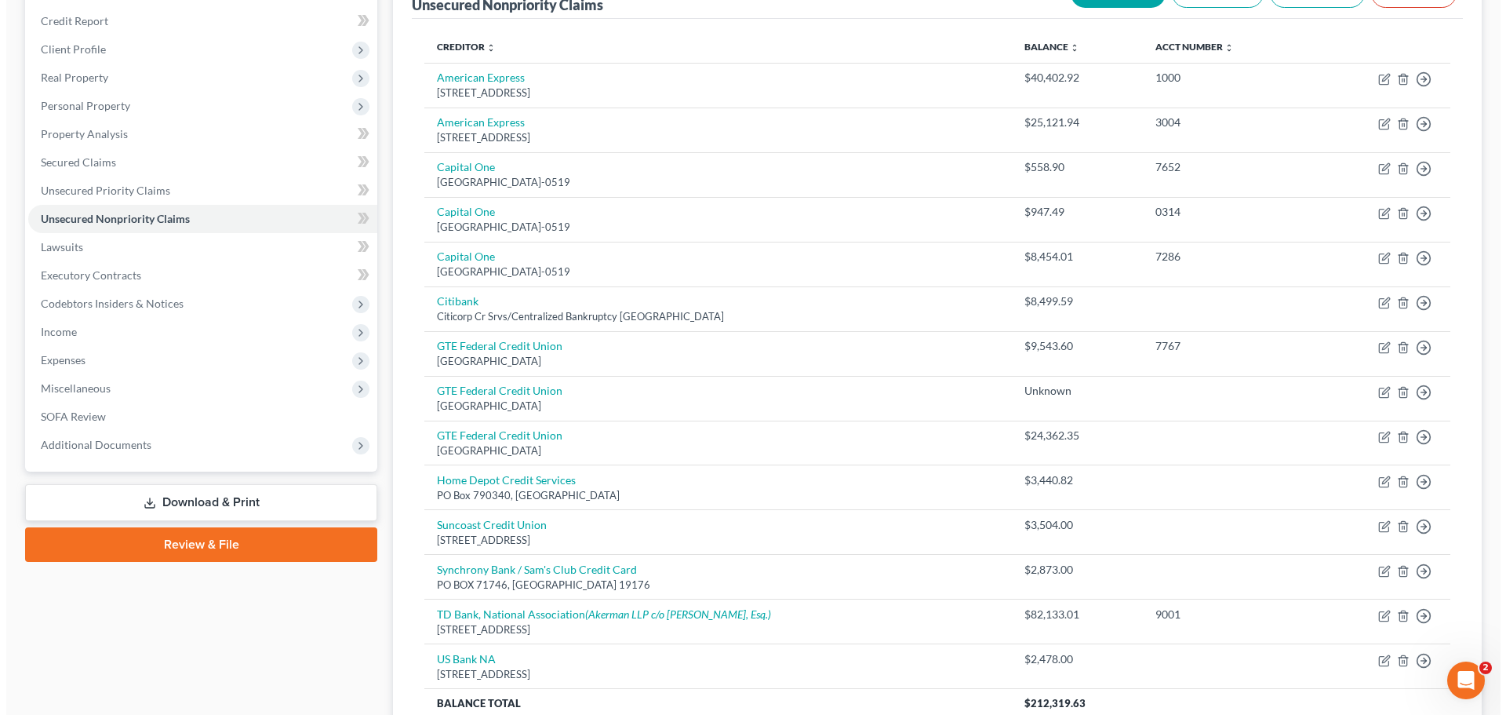
scroll to position [328, 0]
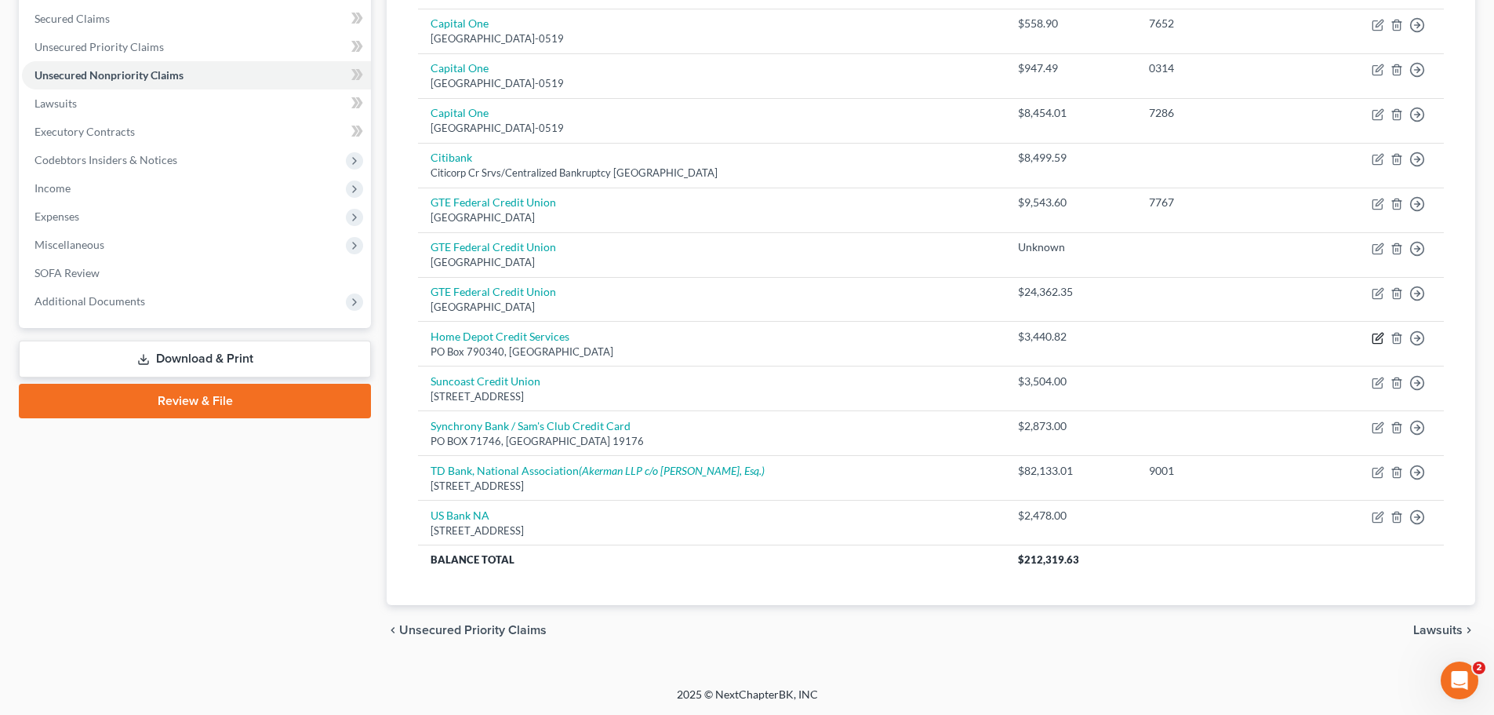
click at [1129, 333] on icon "button" at bounding box center [1378, 338] width 13 height 13
select select "26"
select select "14"
select select "0"
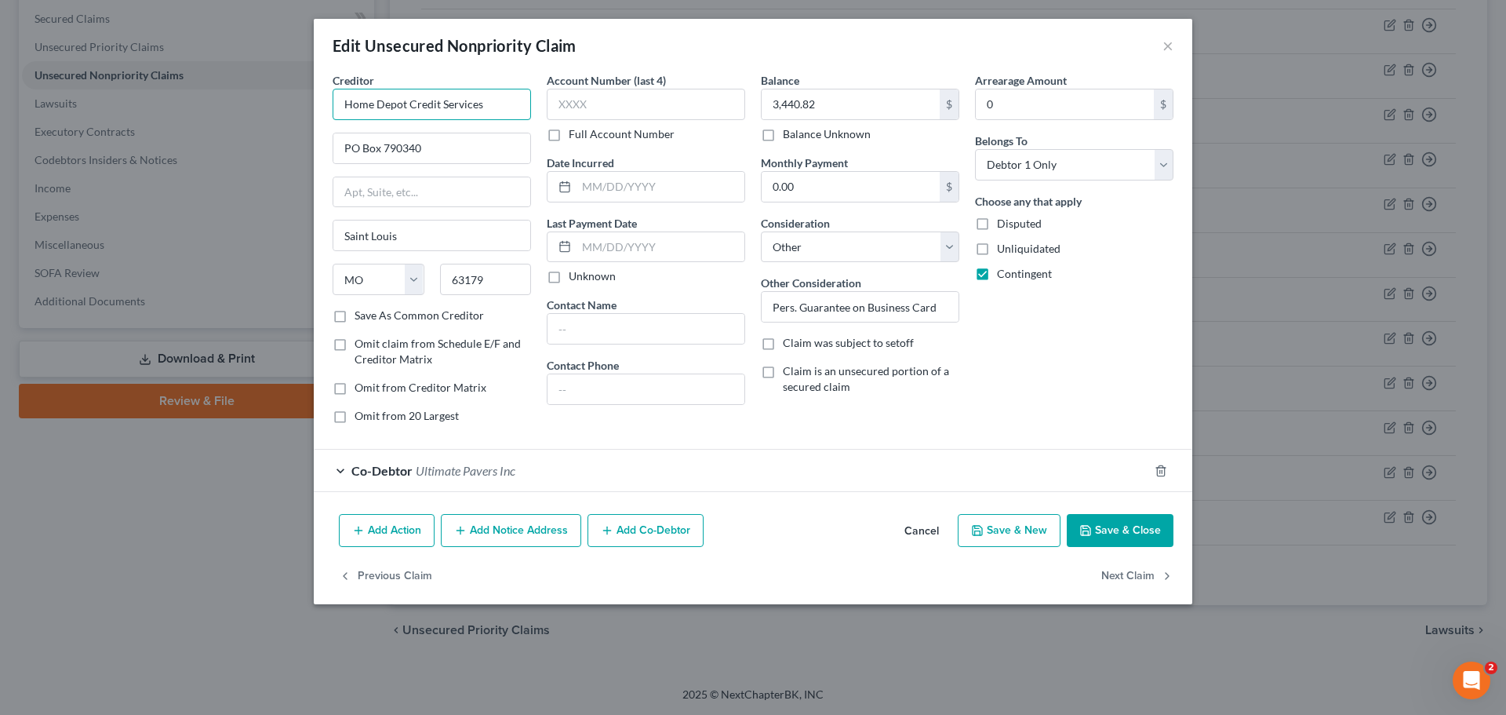
drag, startPoint x: 493, startPoint y: 96, endPoint x: 441, endPoint y: 107, distance: 53.9
click at [441, 107] on input "Home Depot Credit Services" at bounding box center [432, 104] width 198 height 31
drag, startPoint x: 340, startPoint y: 101, endPoint x: 382, endPoint y: 122, distance: 46.7
click at [341, 101] on input "Home Depot Credit Card" at bounding box center [432, 104] width 198 height 31
type input "Citi / Home Depot Credit Card"
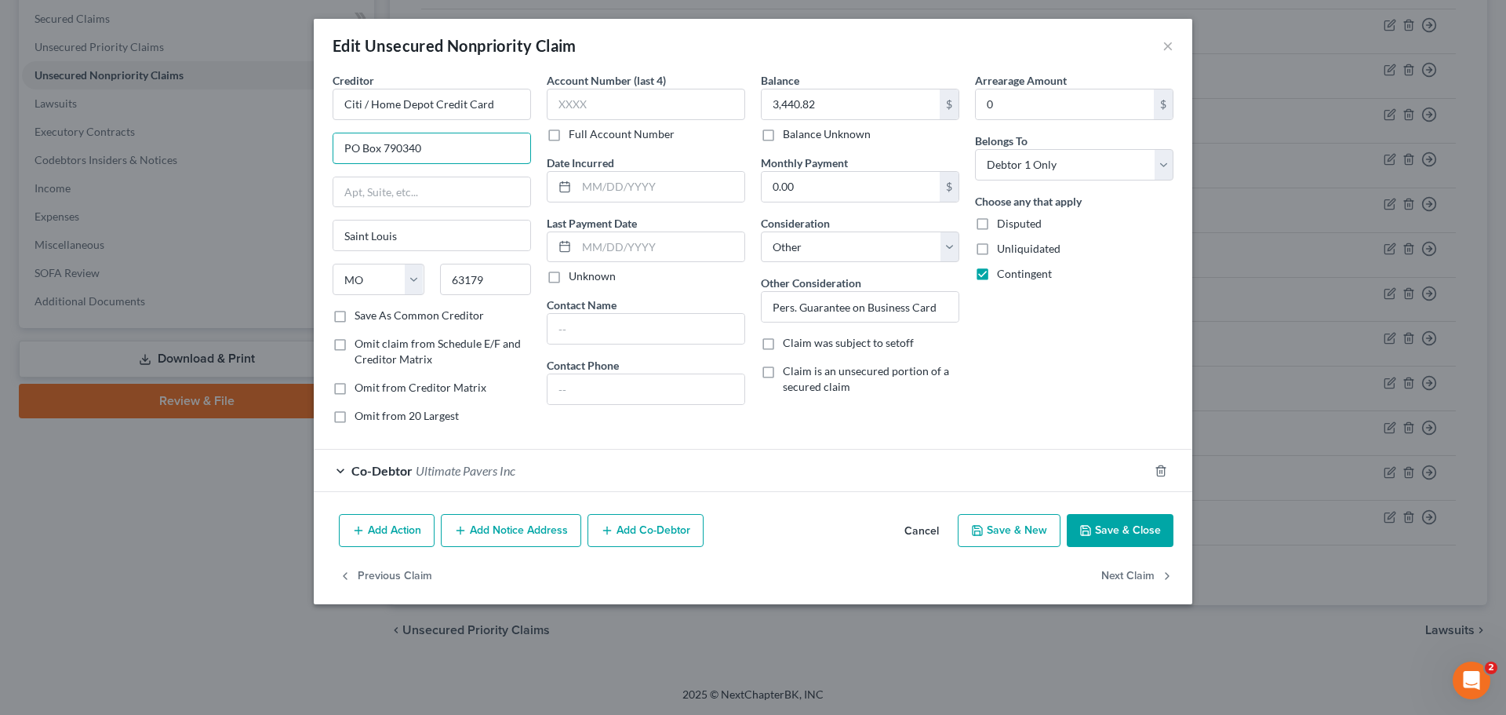
drag, startPoint x: 439, startPoint y: 151, endPoint x: 339, endPoint y: 178, distance: 104.1
click at [262, 132] on div "Edit Unsecured Nonpriority Claim × Creditor * Citi / Home Depot Credit Card PO …" at bounding box center [753, 357] width 1506 height 715
paste input "Citicorp Cr Srvs/Centralized Bankruptcy"
type input "Citicorp Cr Srvs/Centralized Bankruptcy"
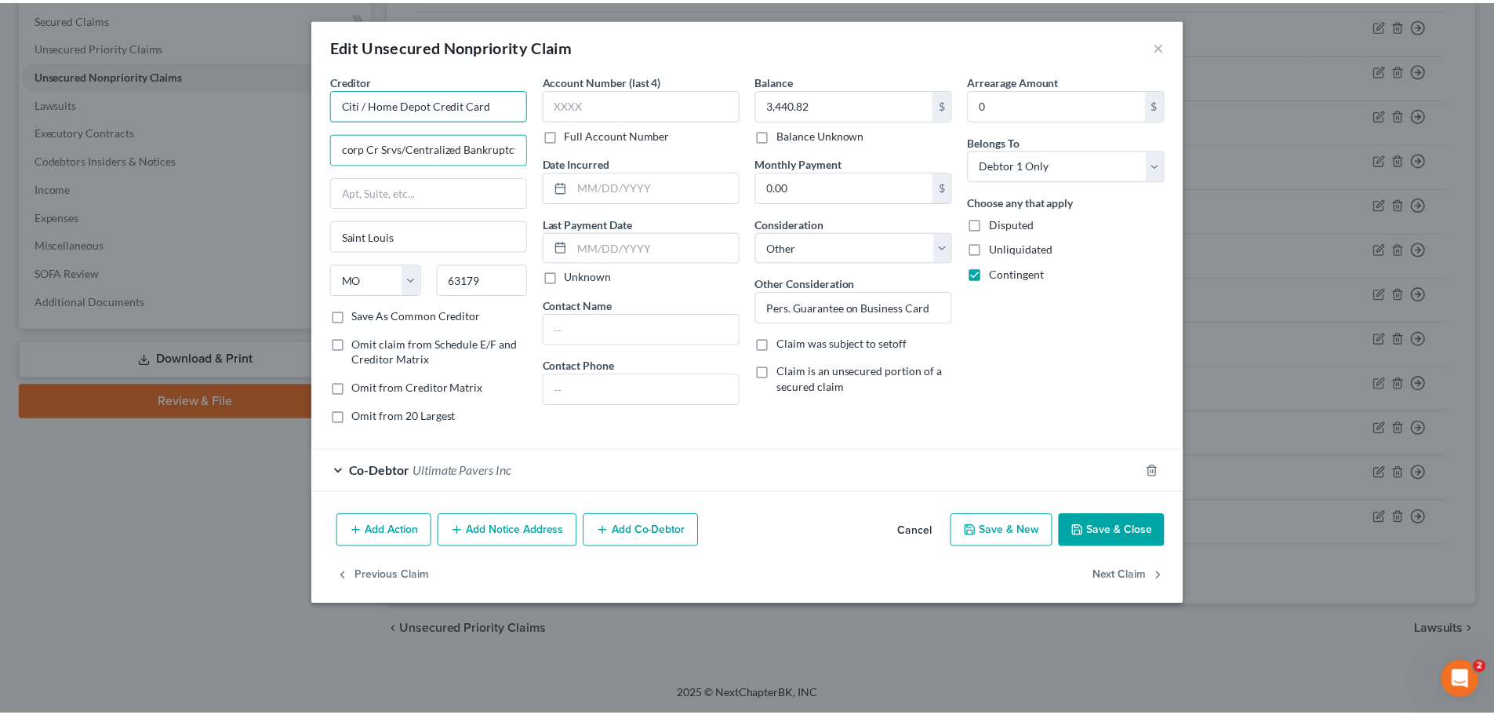
scroll to position [0, 0]
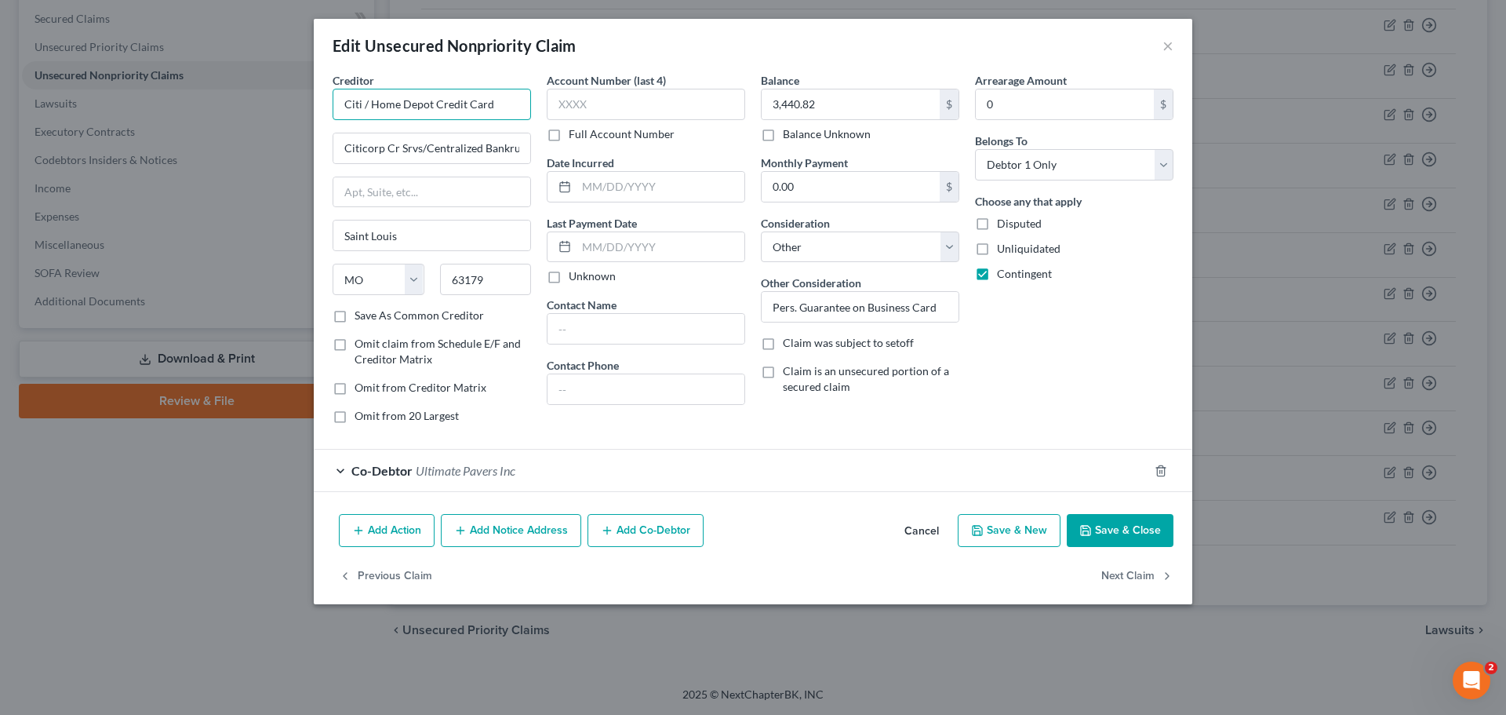
drag, startPoint x: 515, startPoint y: 102, endPoint x: 442, endPoint y: 109, distance: 73.3
click at [447, 100] on input "Citi / Home Depot Credit Card" at bounding box center [432, 104] width 198 height 31
drag, startPoint x: 396, startPoint y: 195, endPoint x: 413, endPoint y: 207, distance: 21.3
click at [396, 195] on input "text" at bounding box center [431, 192] width 197 height 30
paste input "Po Box 790040"
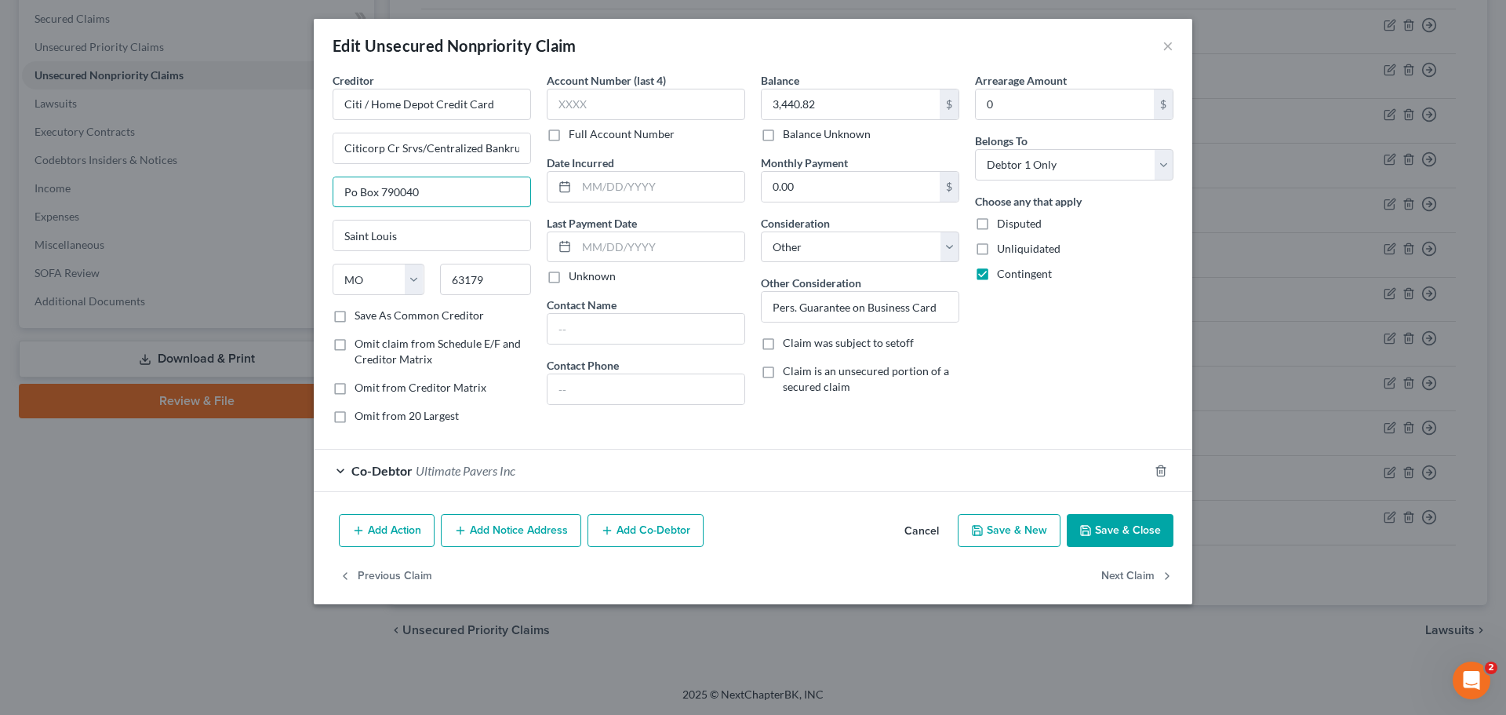
type input "Po Box 790040"
click at [497, 282] on input "63179" at bounding box center [486, 279] width 92 height 31
click at [1108, 529] on button "Save & Close" at bounding box center [1120, 530] width 107 height 33
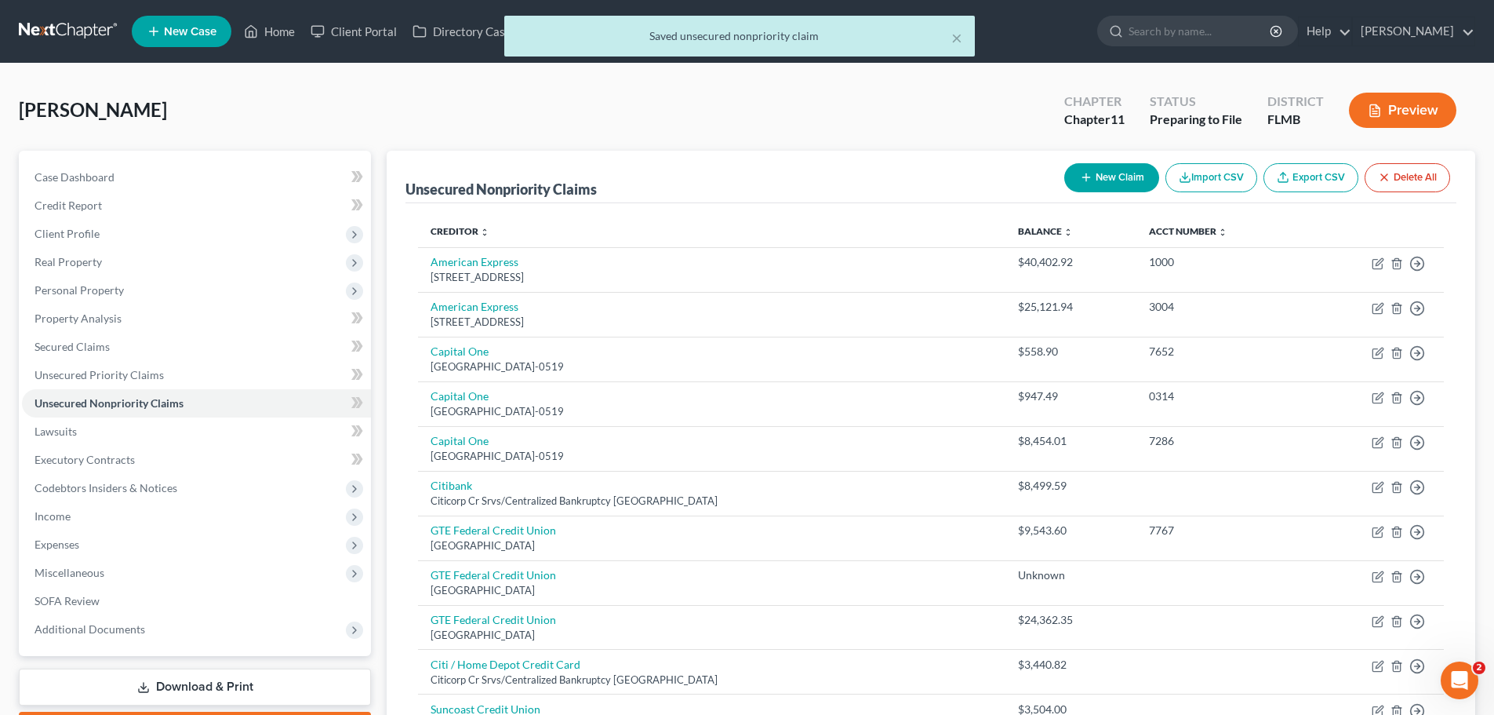
click at [1119, 177] on button "New Claim" at bounding box center [1111, 177] width 95 height 29
select select "0"
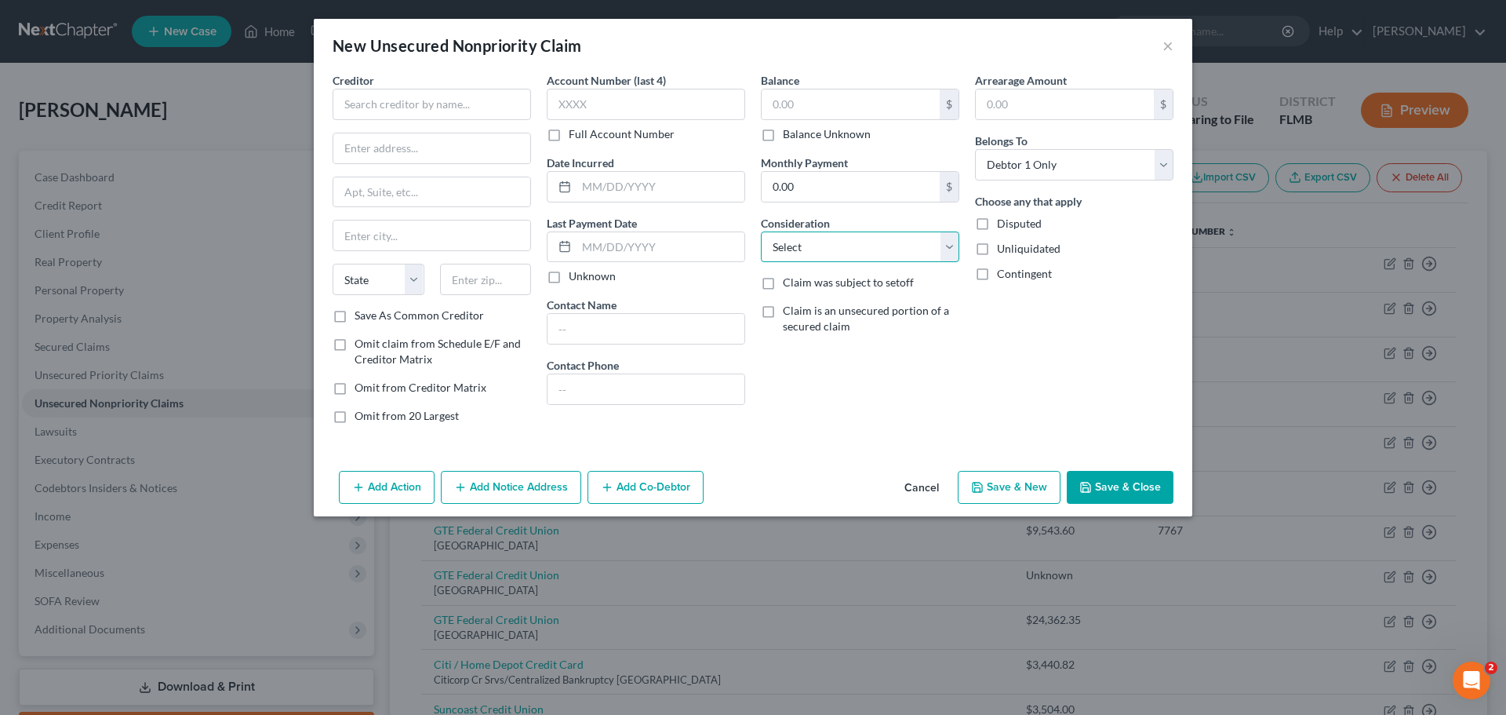
click at [832, 232] on select "Select Cable / Satellite Services Collection Agency Credit Card Debt Debt Couns…" at bounding box center [860, 246] width 198 height 31
select select "17"
click at [761, 231] on select "Select Cable / Satellite Services Collection Agency Credit Card Debt Debt Couns…" at bounding box center [860, 246] width 198 height 31
click at [860, 244] on select "Select Cable / Satellite Services Collection Agency Credit Card Debt Debt Couns…" at bounding box center [860, 246] width 198 height 31
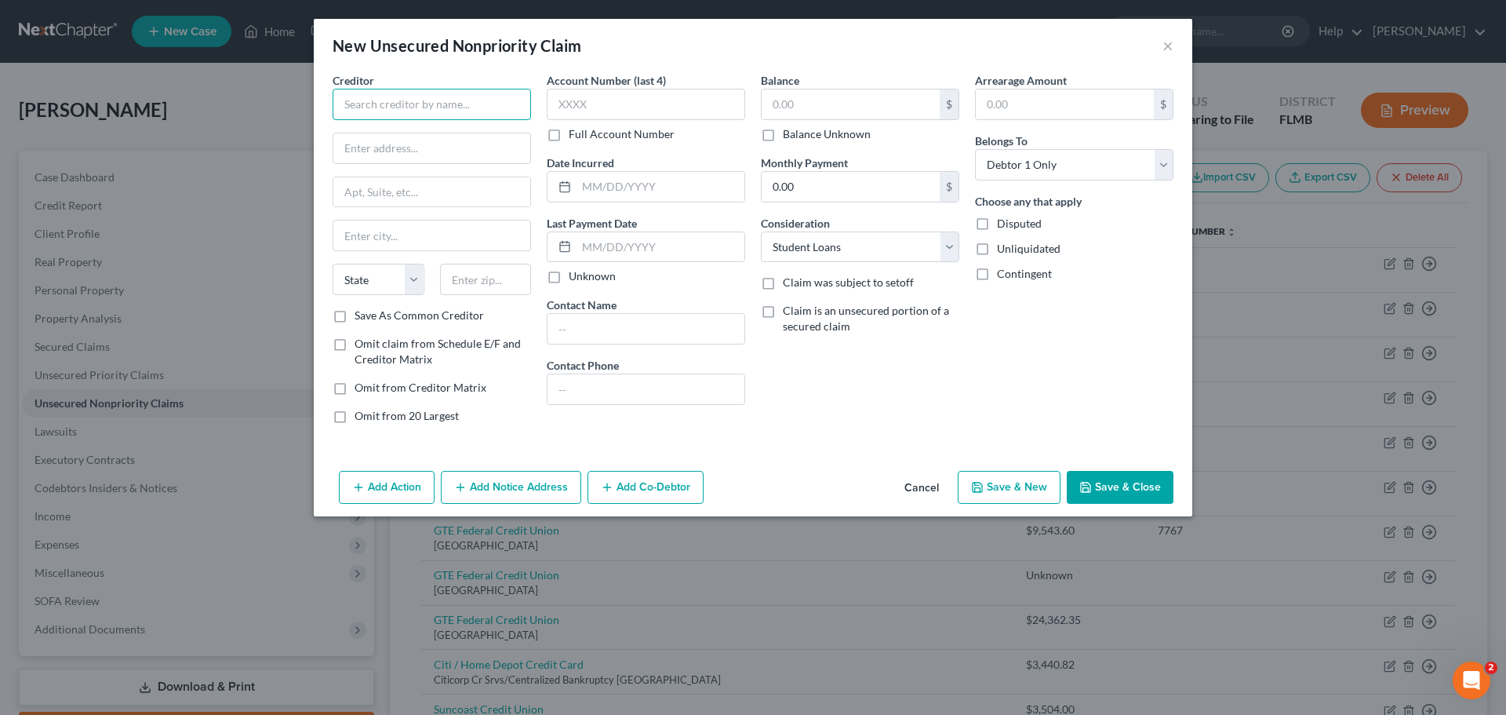
click at [378, 94] on input "text" at bounding box center [432, 104] width 198 height 31
type input "Nelnet"
drag, startPoint x: 438, startPoint y: 158, endPoint x: 820, endPoint y: 83, distance: 389.2
click at [438, 158] on input "text" at bounding box center [431, 148] width 197 height 30
type input "Attn: Claims"
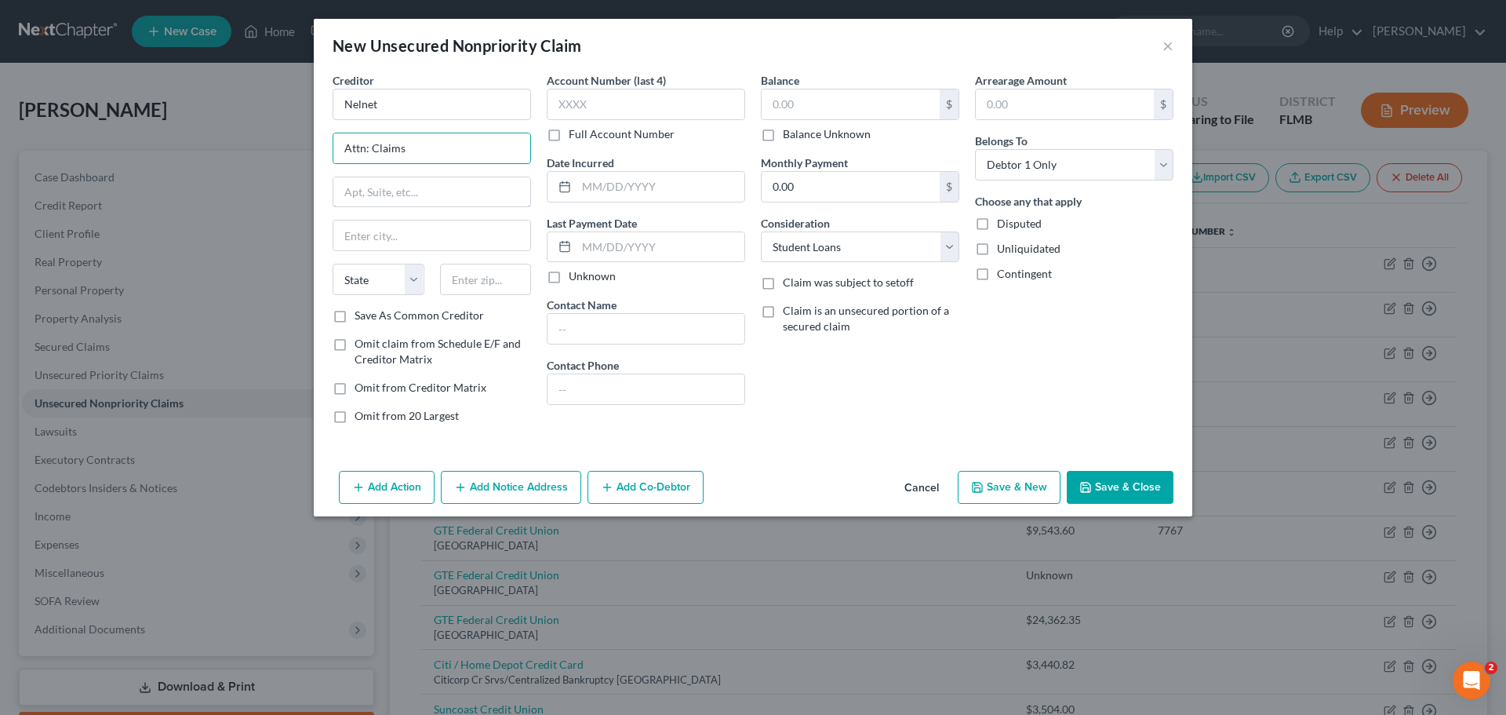
drag, startPoint x: 426, startPoint y: 197, endPoint x: 360, endPoint y: 7, distance: 200.9
click at [426, 197] on input "text" at bounding box center [431, 192] width 197 height 30
drag, startPoint x: 378, startPoint y: 191, endPoint x: 402, endPoint y: 207, distance: 28.9
click at [378, 191] on input "text" at bounding box center [431, 192] width 197 height 30
paste input "Po Box 82505"
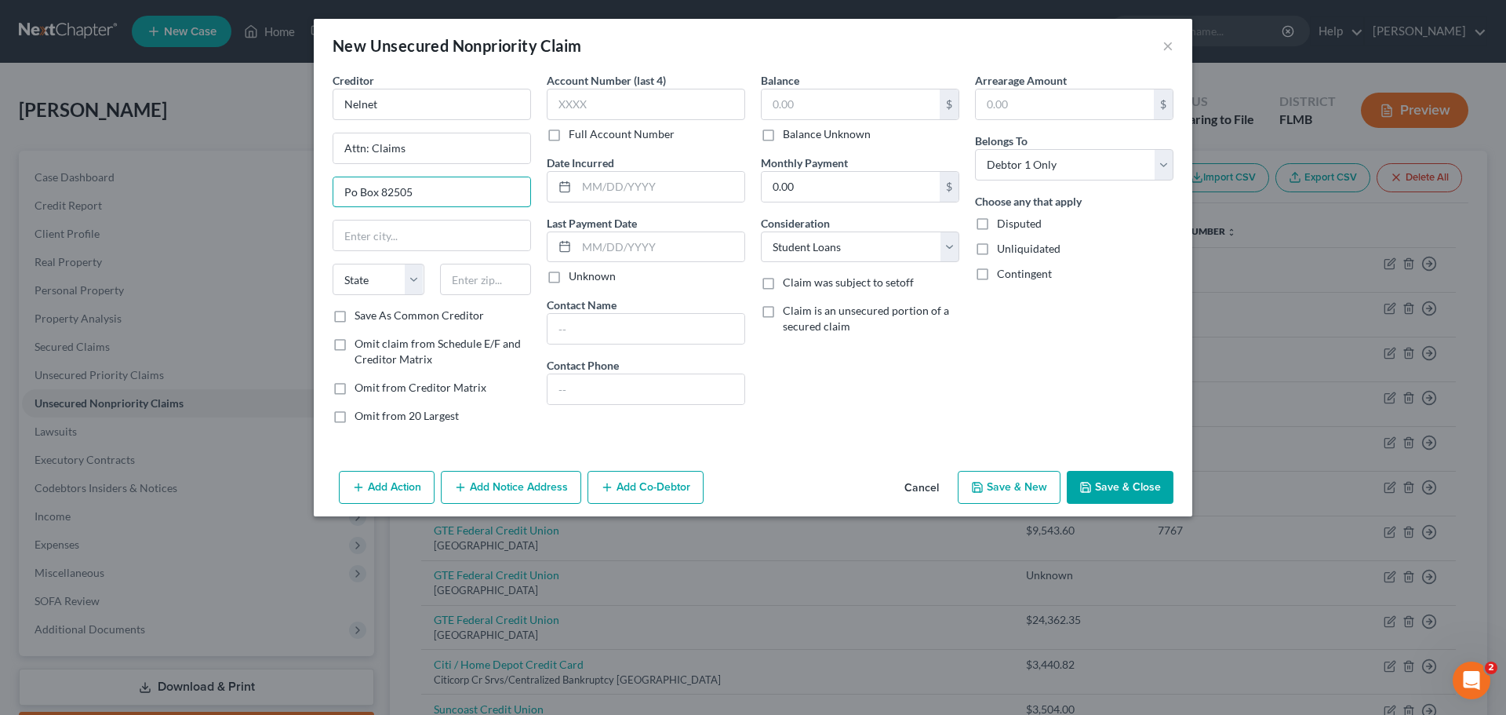
type input "Po Box 82505"
drag, startPoint x: 487, startPoint y: 290, endPoint x: 1002, endPoint y: 449, distance: 539.1
click at [487, 290] on input "text" at bounding box center [486, 279] width 92 height 31
type input "68501"
click at [544, 368] on div "Account Number (last 4) Full Account Number Date Incurred Last Payment Date Unk…" at bounding box center [646, 254] width 214 height 364
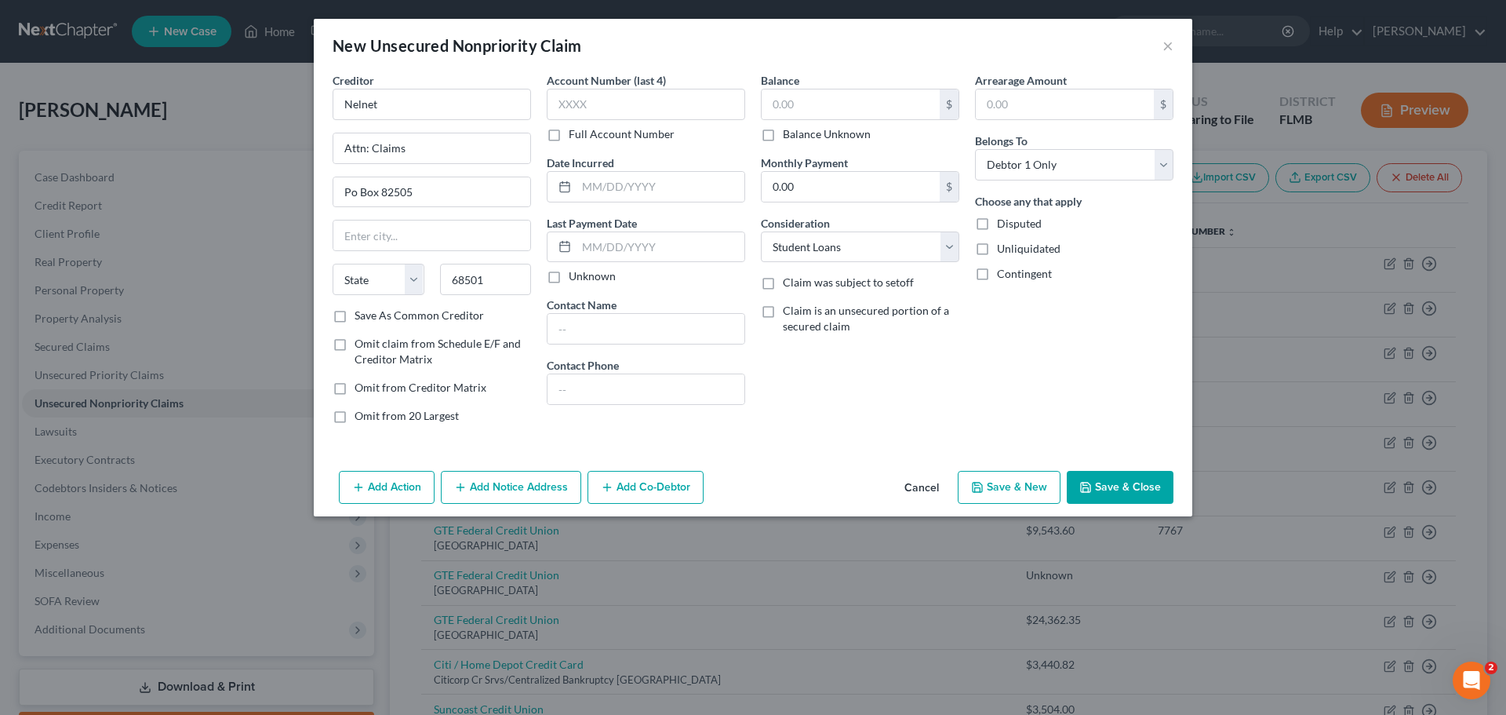
type input "Lincoln"
select select "30"
click at [882, 196] on input "0.00" at bounding box center [851, 187] width 178 height 30
type input "289.54"
click at [825, 104] on input "text" at bounding box center [851, 104] width 178 height 30
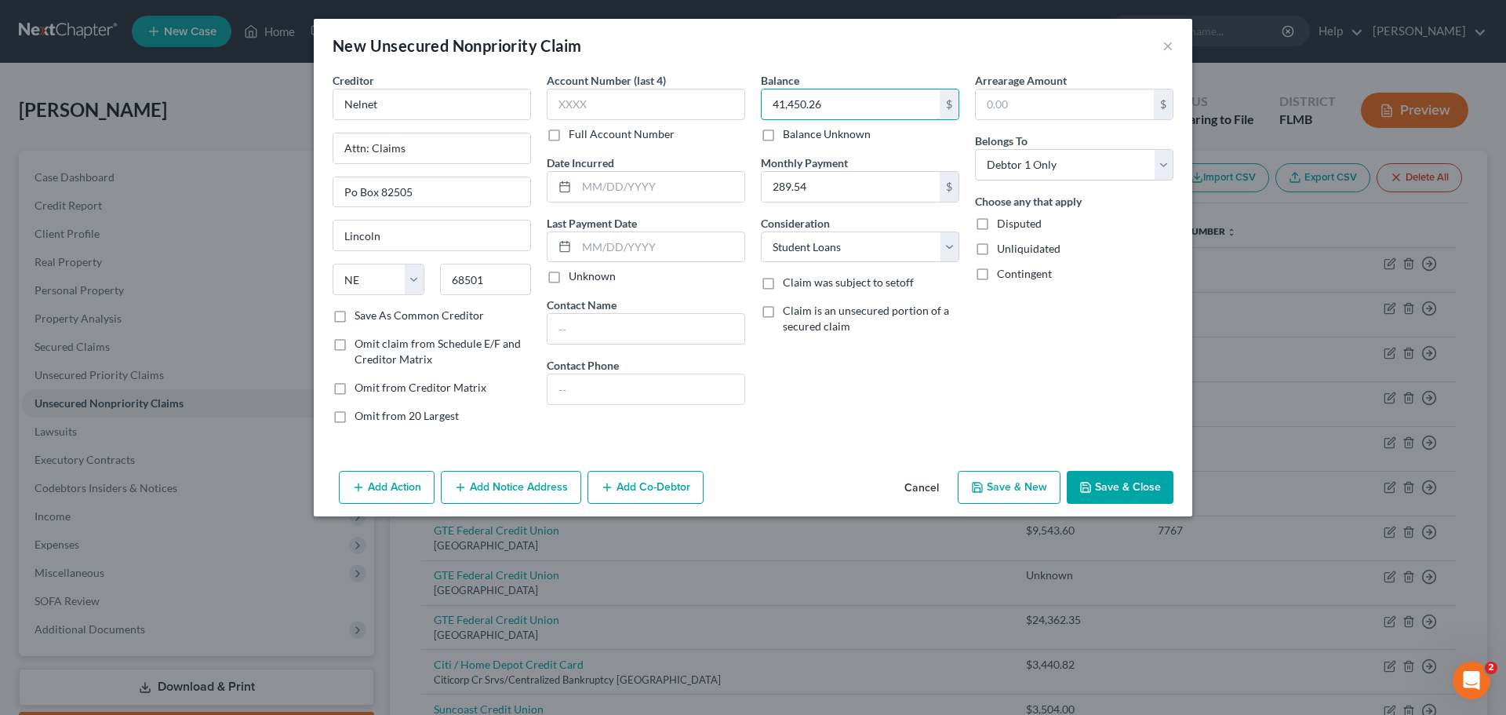
type input "41,450.26"
click at [1031, 172] on select "Select Debtor 1 Only Debtor 2 Only Debtor 1 And Debtor 2 Only At Least One Of T…" at bounding box center [1074, 164] width 198 height 31
click at [1094, 172] on select "Select Debtor 1 Only Debtor 2 Only Debtor 1 And Debtor 2 Only At Least One Of T…" at bounding box center [1074, 164] width 198 height 31
select select "3"
click at [975, 149] on select "Select Debtor 1 Only Debtor 2 Only Debtor 1 And Debtor 2 Only At Least One Of T…" at bounding box center [1074, 164] width 198 height 31
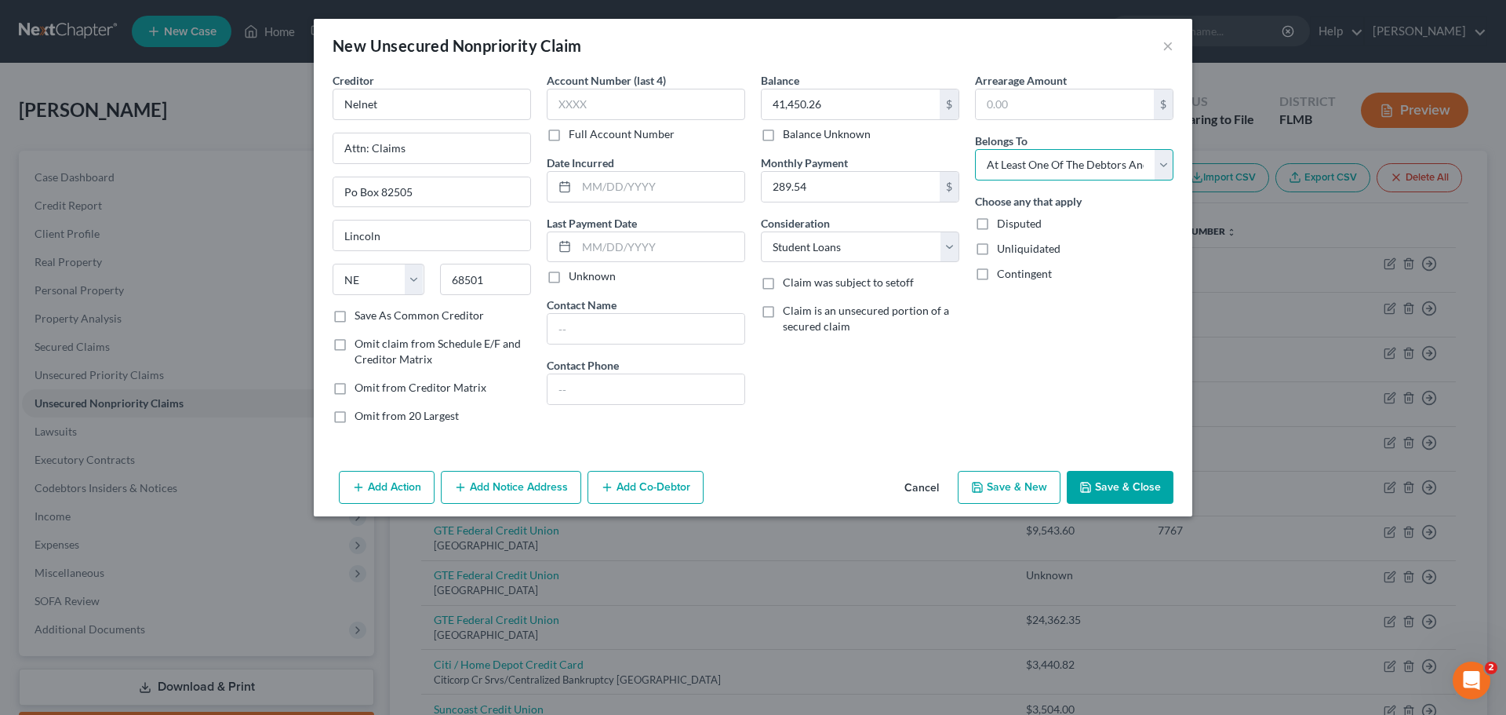
click at [1122, 168] on select "Select Debtor 1 Only Debtor 2 Only Debtor 1 And Debtor 2 Only At Least One Of T…" at bounding box center [1074, 164] width 198 height 31
click at [975, 149] on select "Select Debtor 1 Only Debtor 2 Only Debtor 1 And Debtor 2 Only At Least One Of T…" at bounding box center [1074, 164] width 198 height 31
click at [662, 489] on button "Add Co-Debtor" at bounding box center [645, 487] width 116 height 33
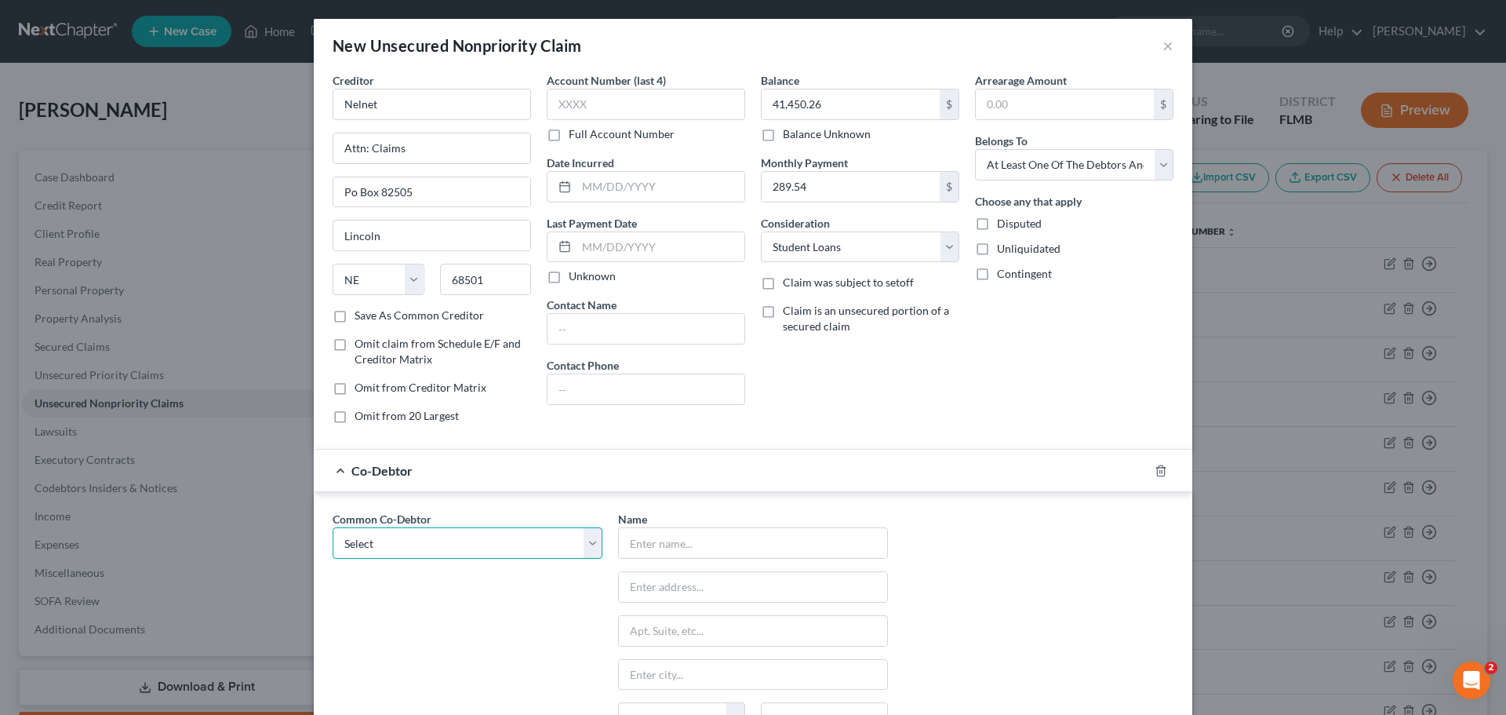
drag, startPoint x: 504, startPoint y: 544, endPoint x: 490, endPoint y: 557, distance: 18.9
click at [504, 544] on select "Select Ultimate Pavers Inc" at bounding box center [468, 542] width 270 height 31
click at [488, 535] on select "Select Ultimate Pavers Inc" at bounding box center [468, 542] width 270 height 31
drag, startPoint x: 649, startPoint y: 533, endPoint x: 721, endPoint y: 545, distance: 73.2
click at [649, 533] on input "text" at bounding box center [753, 543] width 268 height 30
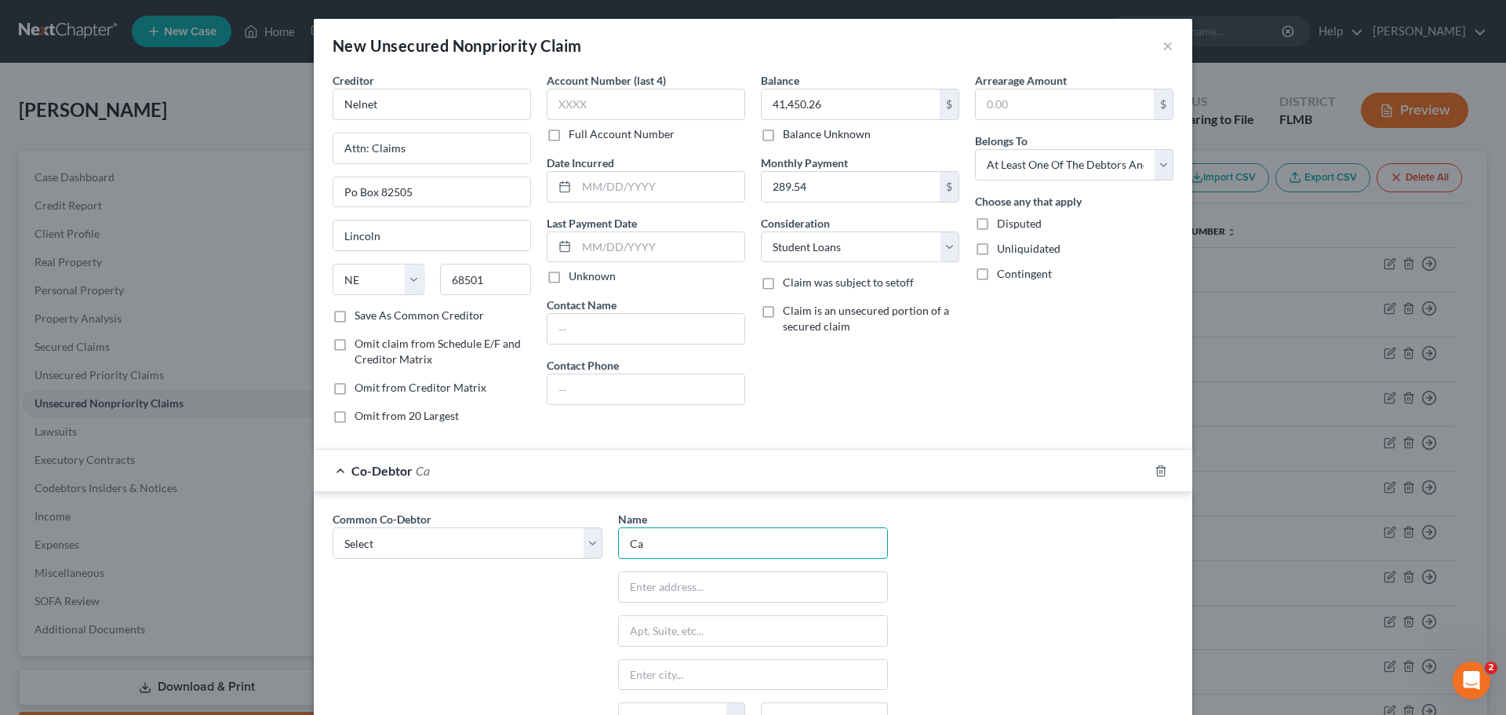
type input "C"
click at [1129, 475] on icon "button" at bounding box center [1160, 470] width 7 height 10
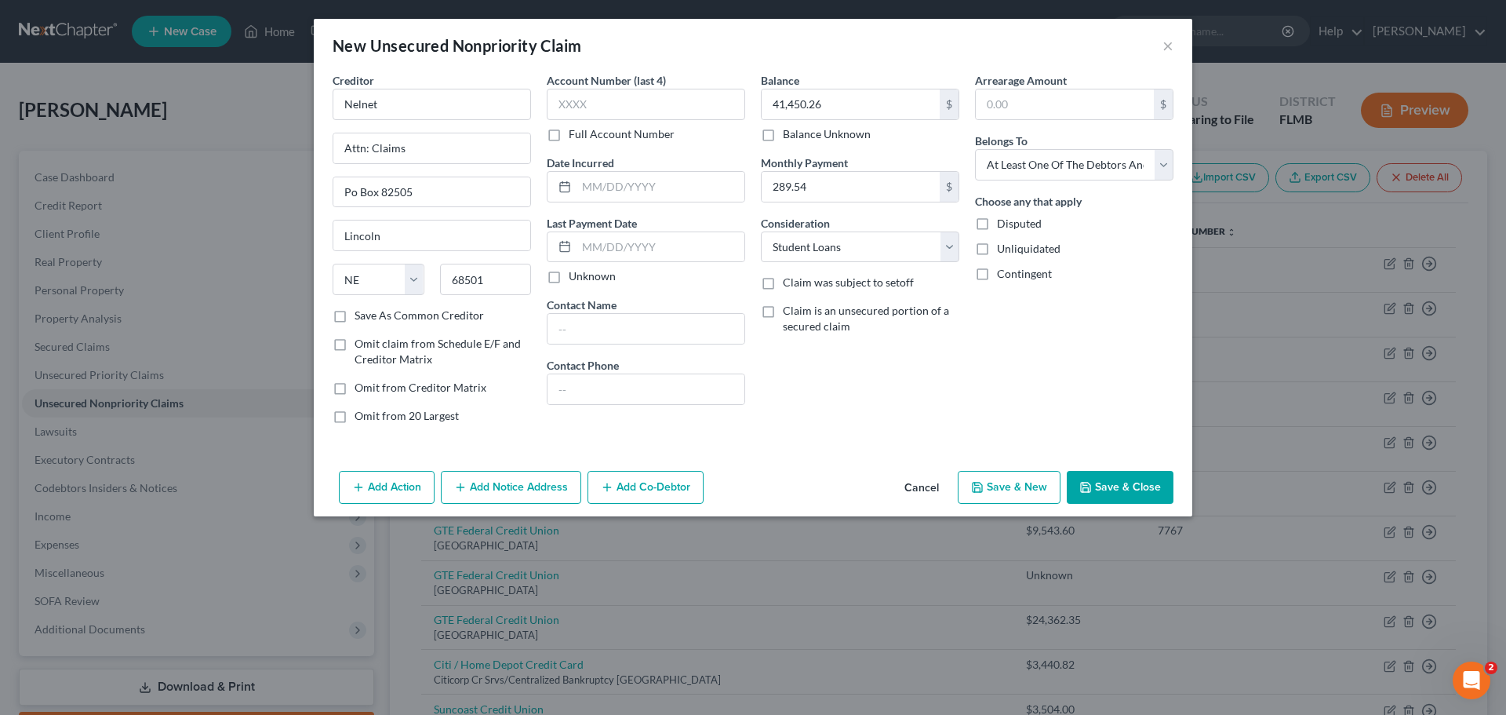
click at [1129, 478] on button "Save & Close" at bounding box center [1120, 487] width 107 height 33
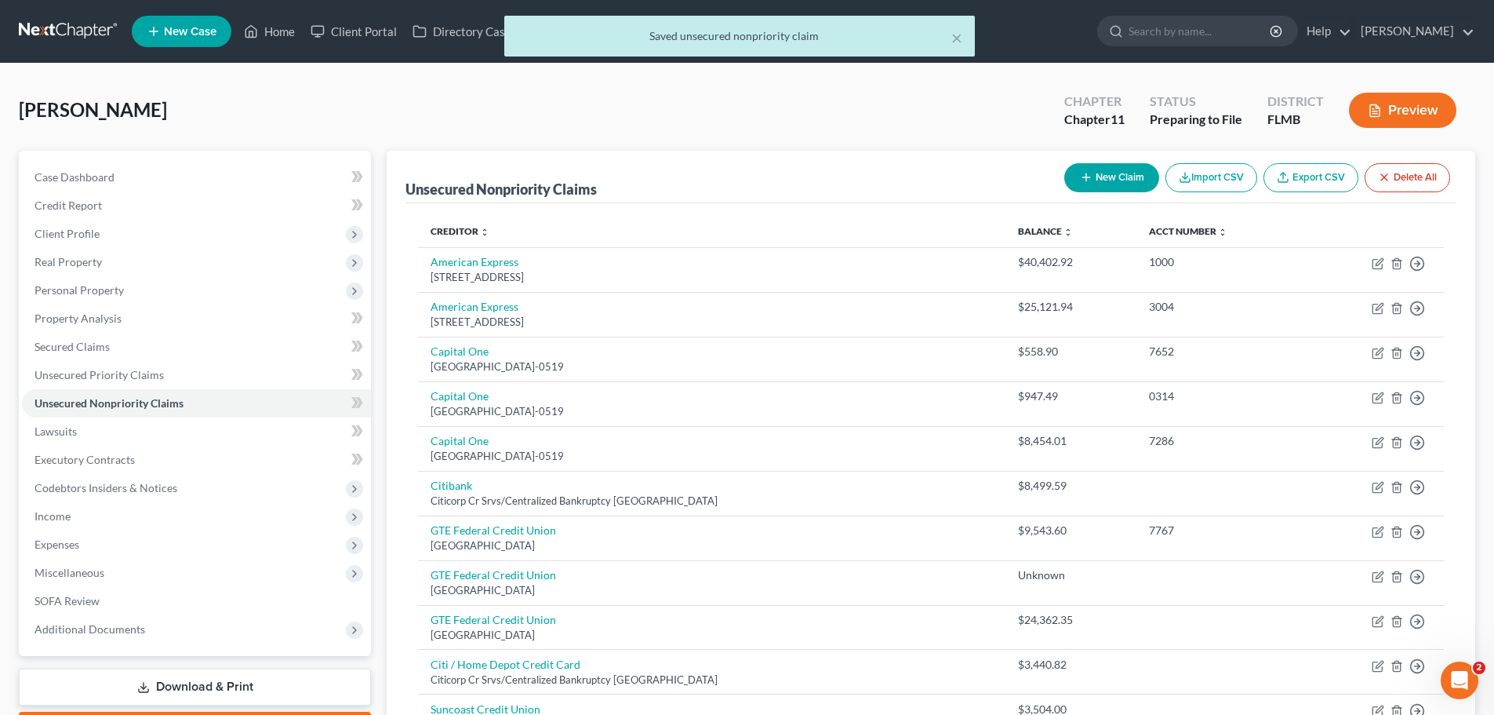
click at [1093, 174] on button "New Claim" at bounding box center [1111, 177] width 95 height 29
select select "0"
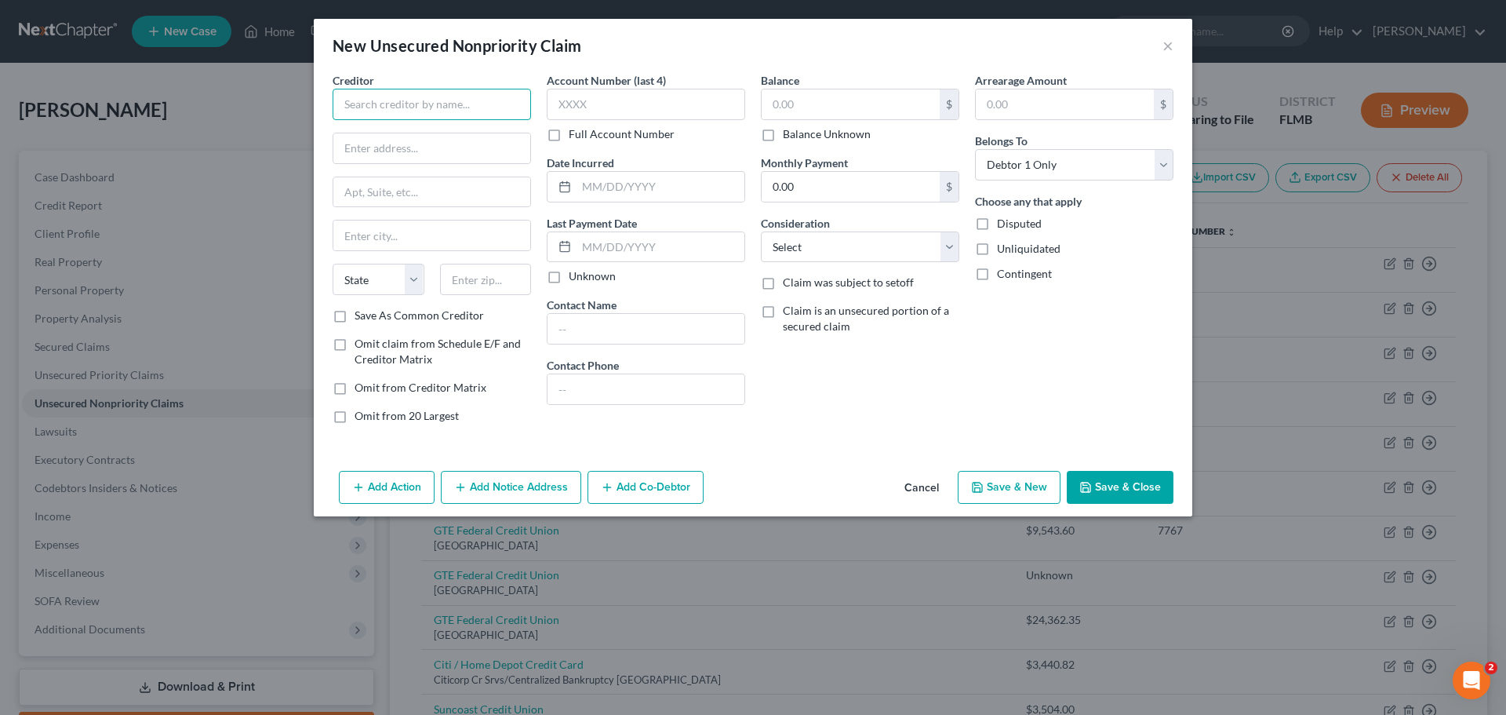
click at [411, 111] on input "text" at bounding box center [432, 104] width 198 height 31
type input "Nelnet"
drag, startPoint x: 433, startPoint y: 148, endPoint x: 623, endPoint y: 256, distance: 218.5
click at [433, 148] on input "text" at bounding box center [431, 148] width 197 height 30
type input "Po Box 82505"
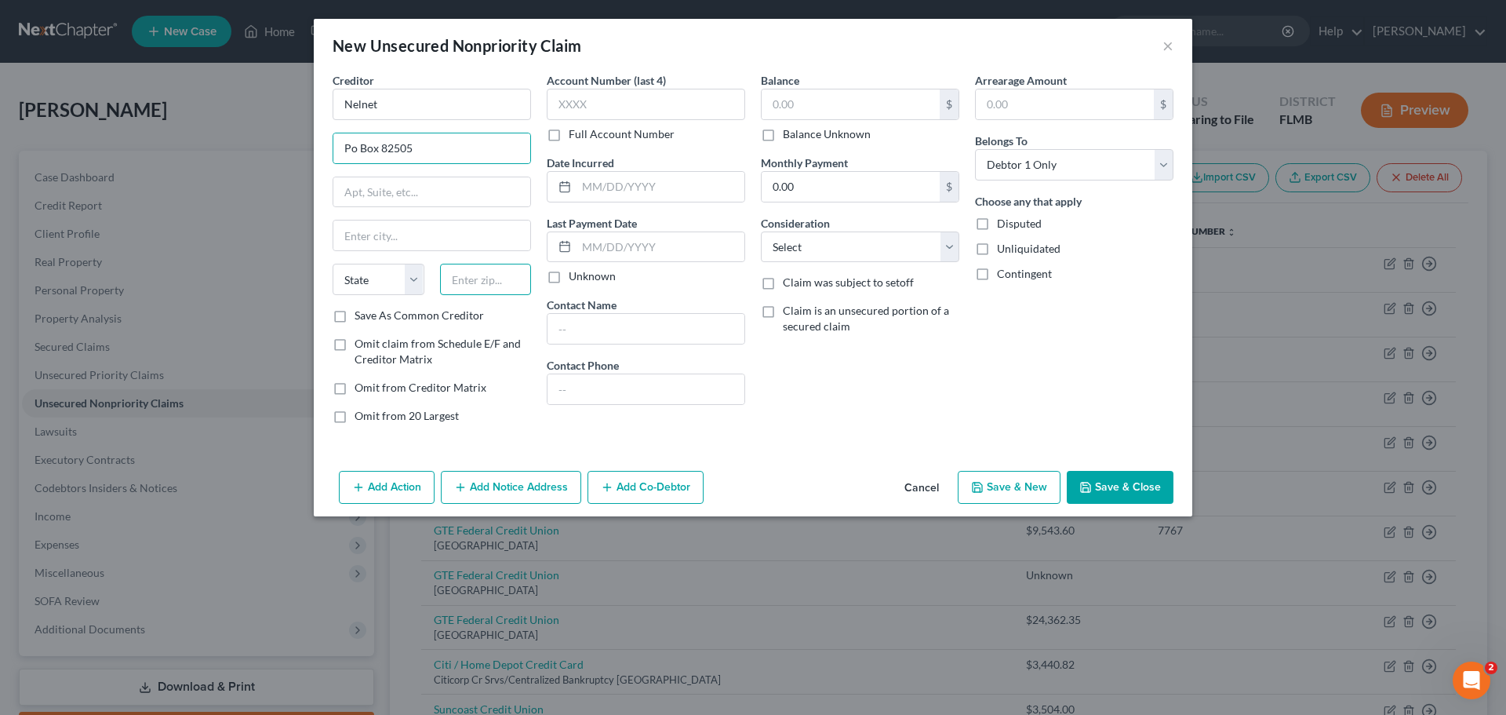
drag, startPoint x: 475, startPoint y: 276, endPoint x: 520, endPoint y: 277, distance: 45.5
click at [475, 276] on input "text" at bounding box center [486, 279] width 92 height 31
type input "68501"
type input "Lincoln"
select select "30"
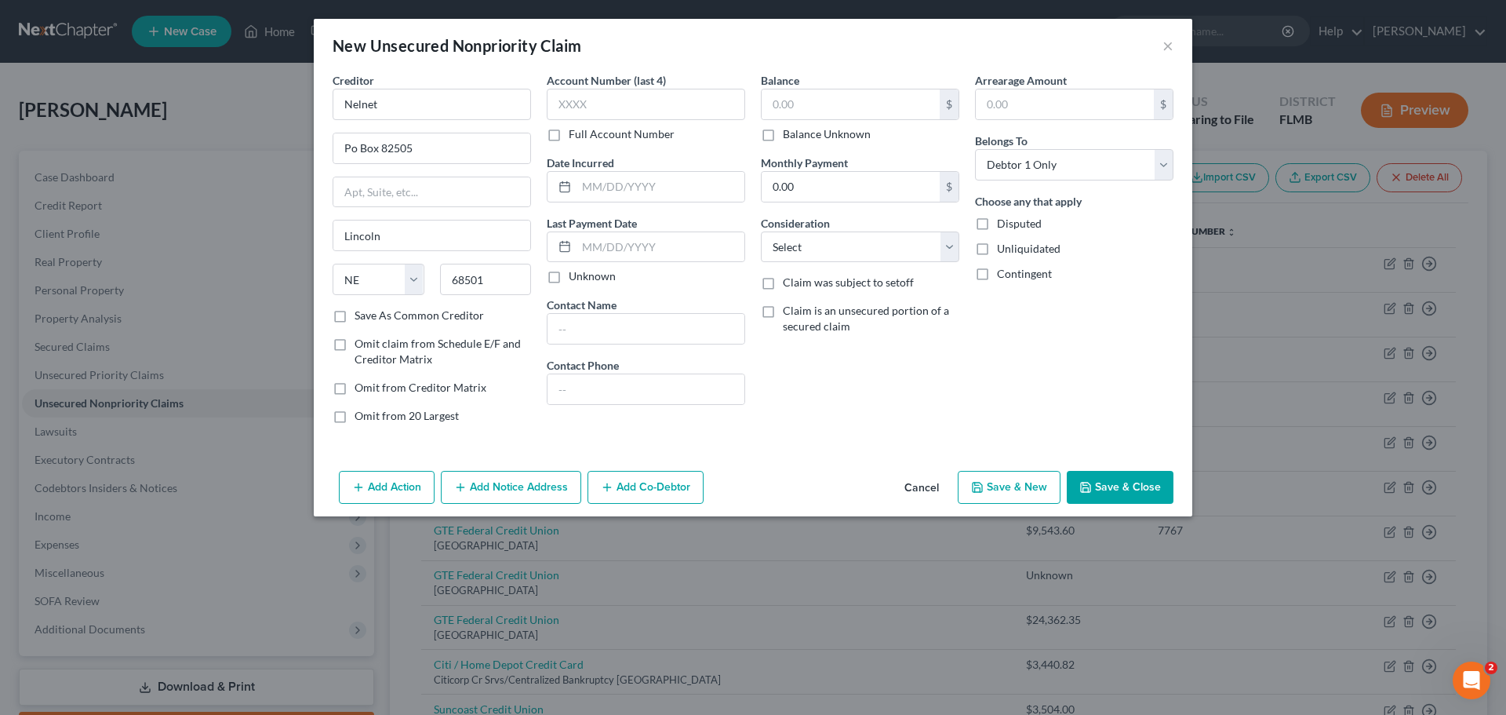
drag, startPoint x: 882, startPoint y: 397, endPoint x: 871, endPoint y: 385, distance: 15.6
click at [881, 398] on div "Balance $ Balance Unknown Balance Undetermined $ Balance Unknown Monthly Paymen…" at bounding box center [860, 254] width 214 height 364
click at [824, 102] on input "text" at bounding box center [851, 104] width 178 height 30
type input "20,122.21"
click at [848, 172] on input "0.00" at bounding box center [851, 187] width 178 height 30
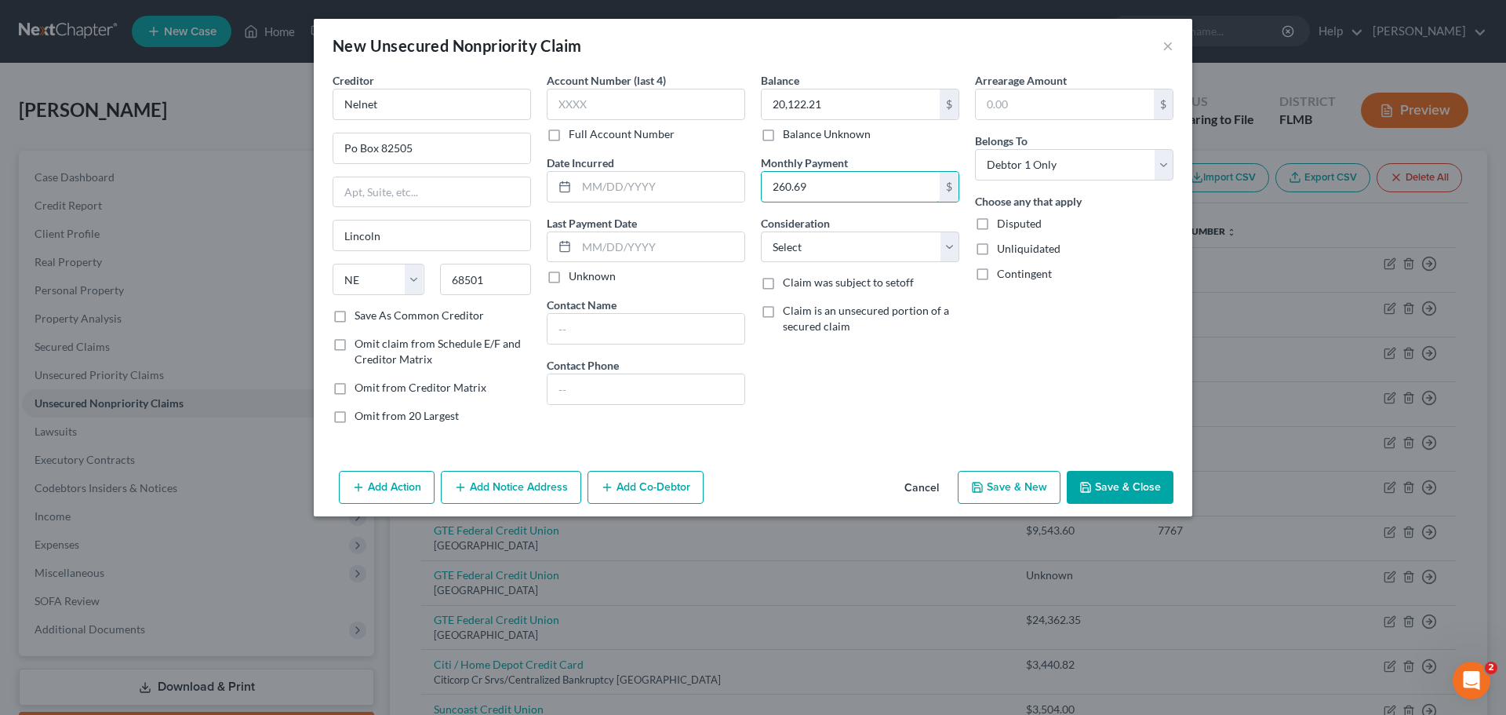
type input "260.69"
click at [853, 246] on select "Select Cable / Satellite Services Collection Agency Credit Card Debt Debt Couns…" at bounding box center [860, 246] width 198 height 31
select select "17"
click at [761, 231] on select "Select Cable / Satellite Services Collection Agency Credit Card Debt Debt Couns…" at bounding box center [860, 246] width 198 height 31
click at [1046, 164] on select "Select Debtor 1 Only Debtor 2 Only Debtor 1 And Debtor 2 Only At Least One Of T…" at bounding box center [1074, 164] width 198 height 31
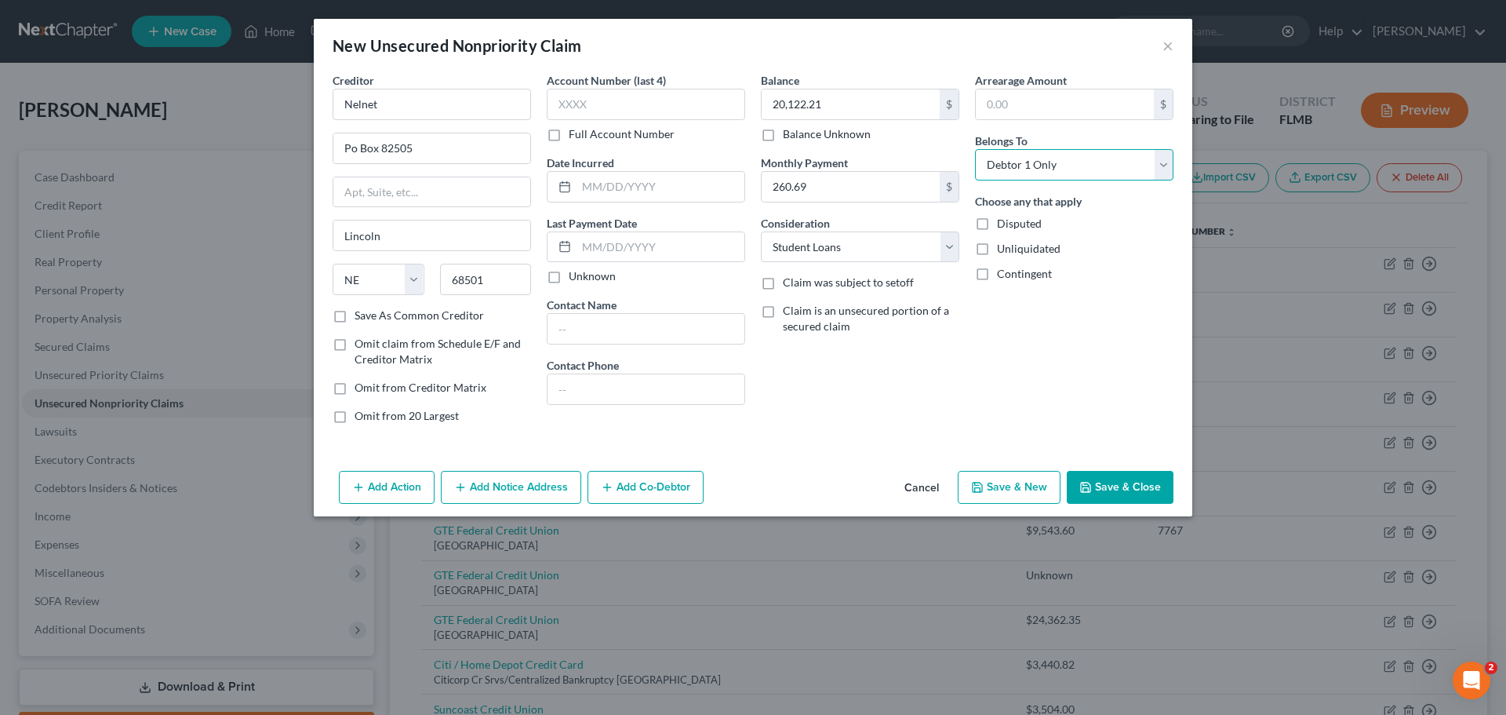
select select "3"
click at [975, 149] on select "Select Debtor 1 Only Debtor 2 Only Debtor 1 And Debtor 2 Only At Least One Of T…" at bounding box center [1074, 164] width 198 height 31
click at [1104, 490] on button "Save & Close" at bounding box center [1120, 487] width 107 height 33
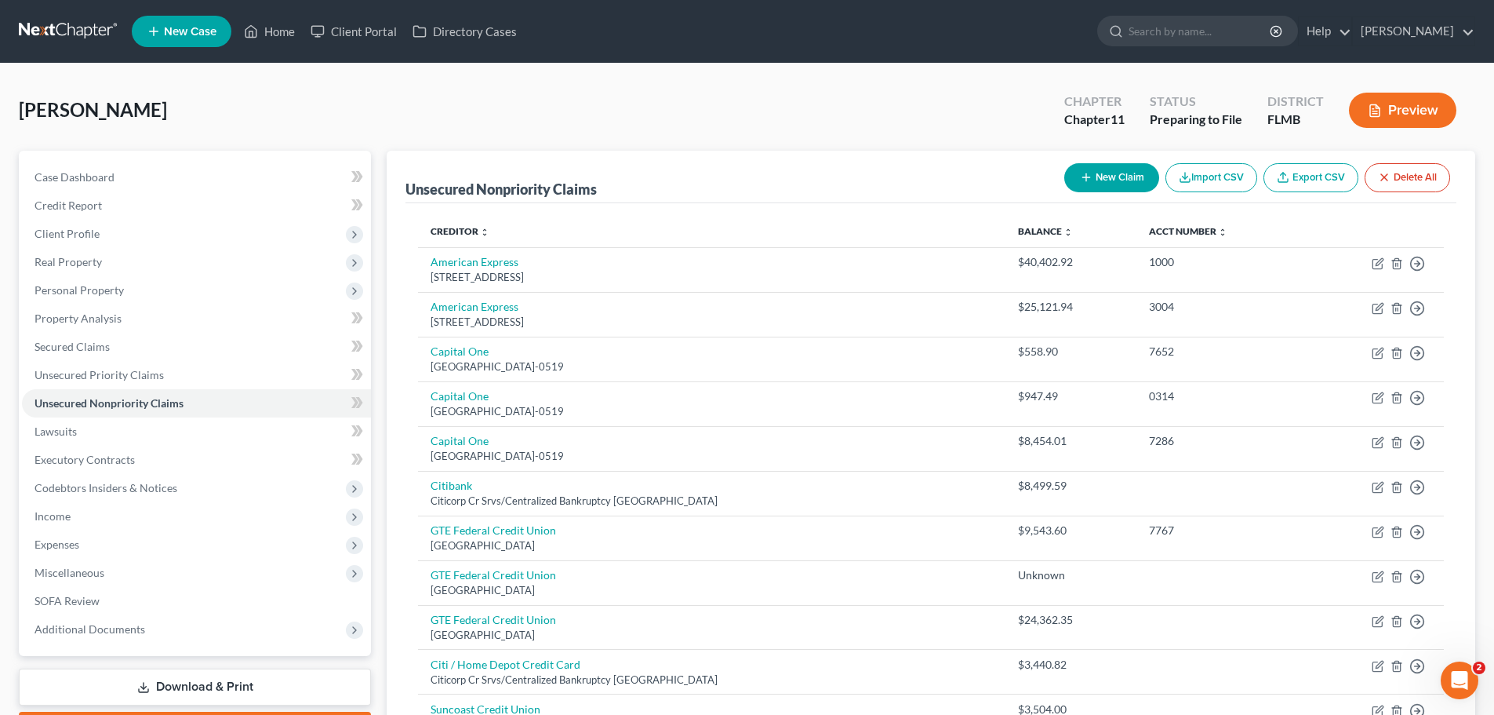
click at [245, 620] on link "Download & Print" at bounding box center [195, 686] width 352 height 37
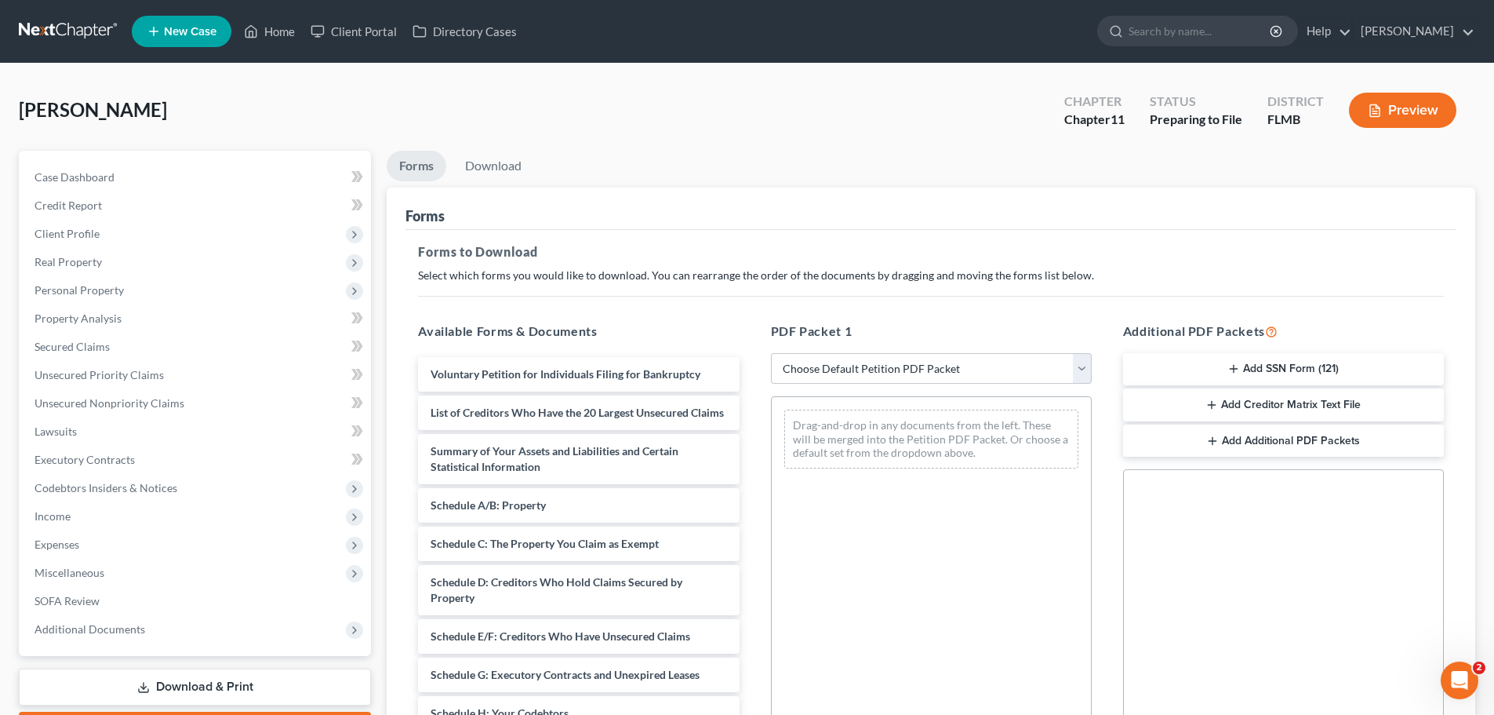
click at [1129, 107] on button "Preview" at bounding box center [1402, 110] width 107 height 35
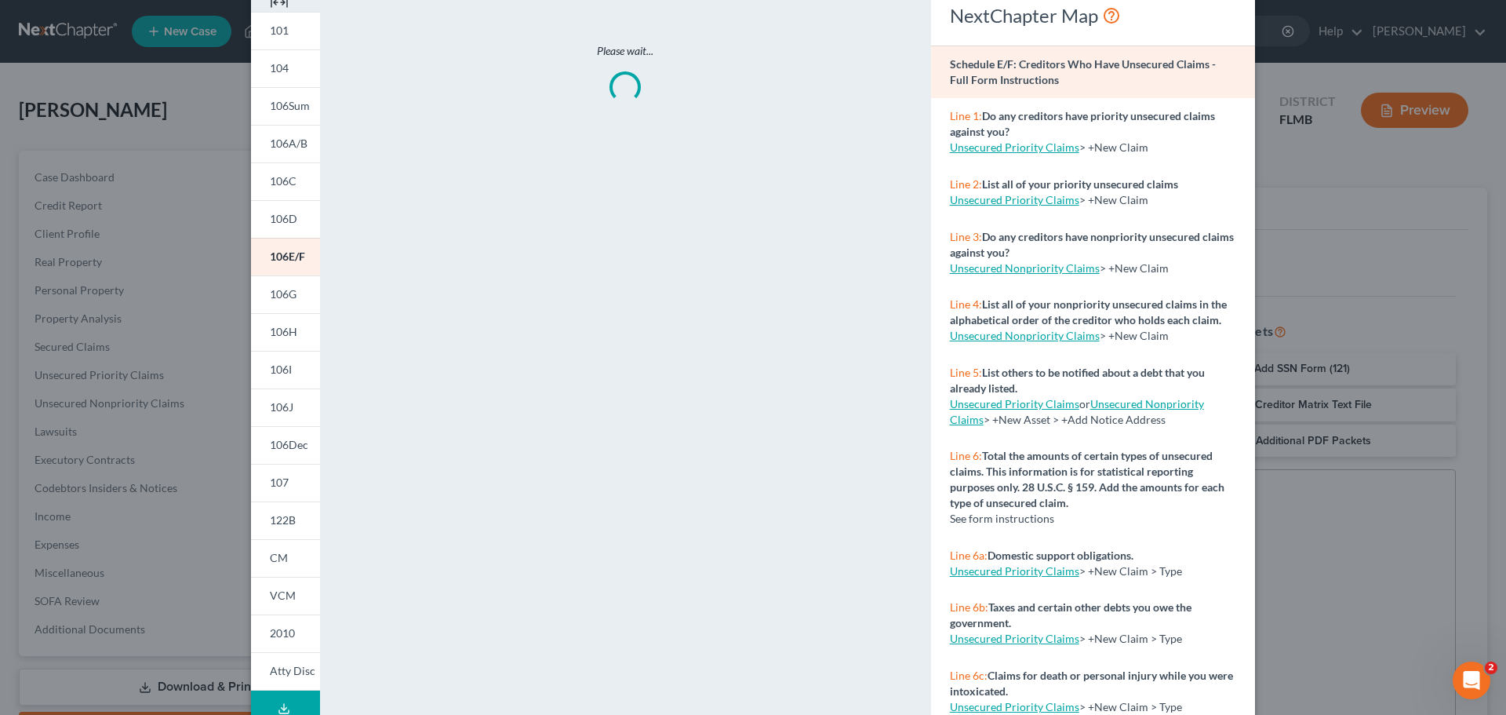
scroll to position [155, 0]
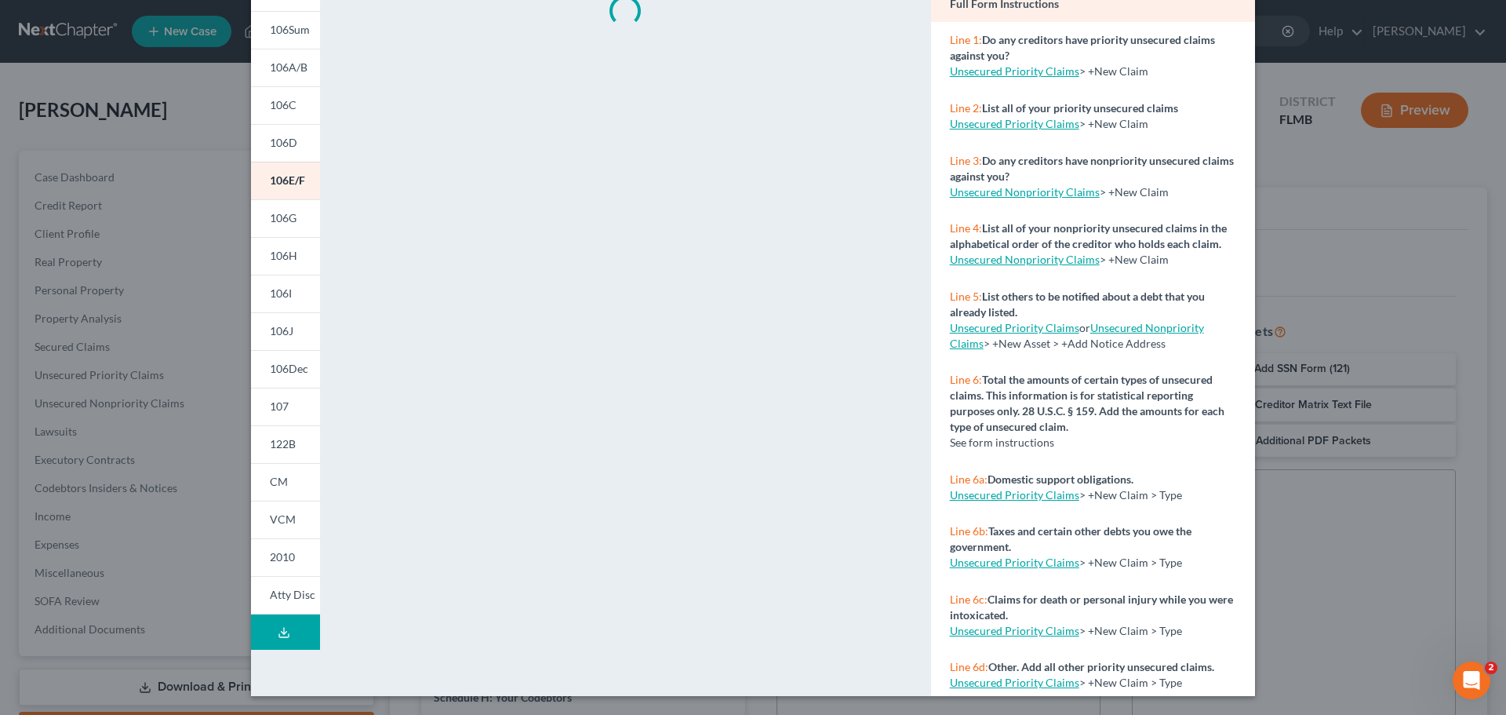
click at [275, 486] on span "CM" at bounding box center [279, 481] width 18 height 13
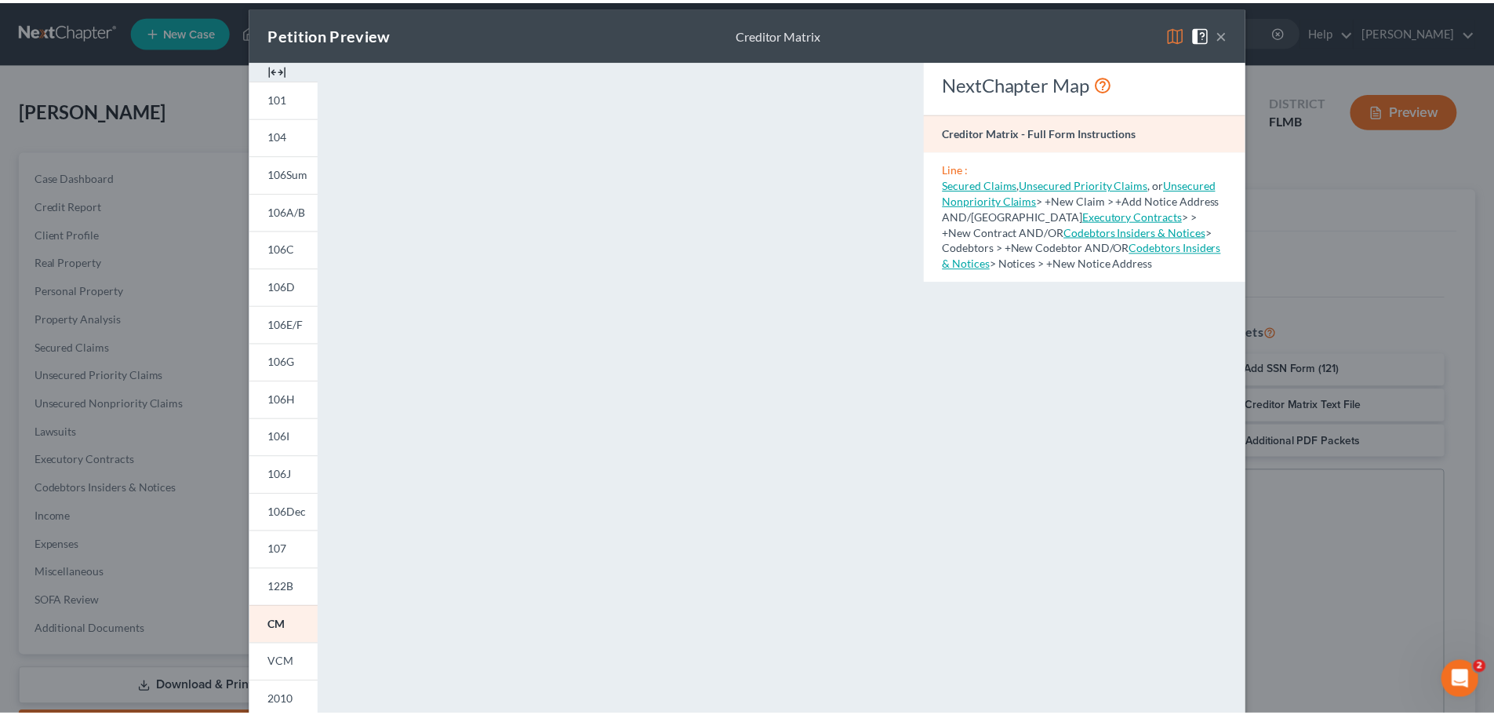
scroll to position [0, 0]
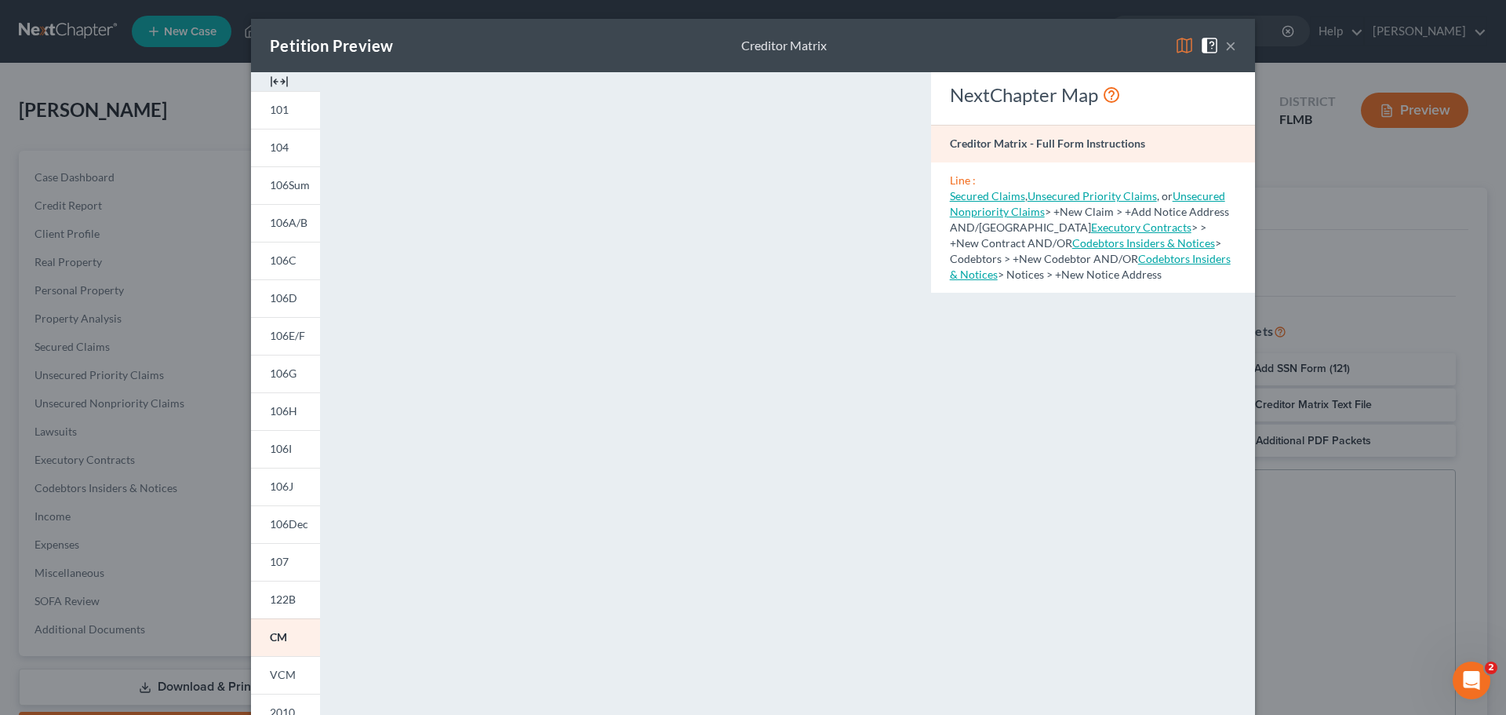
click at [1129, 42] on button "×" at bounding box center [1230, 45] width 11 height 19
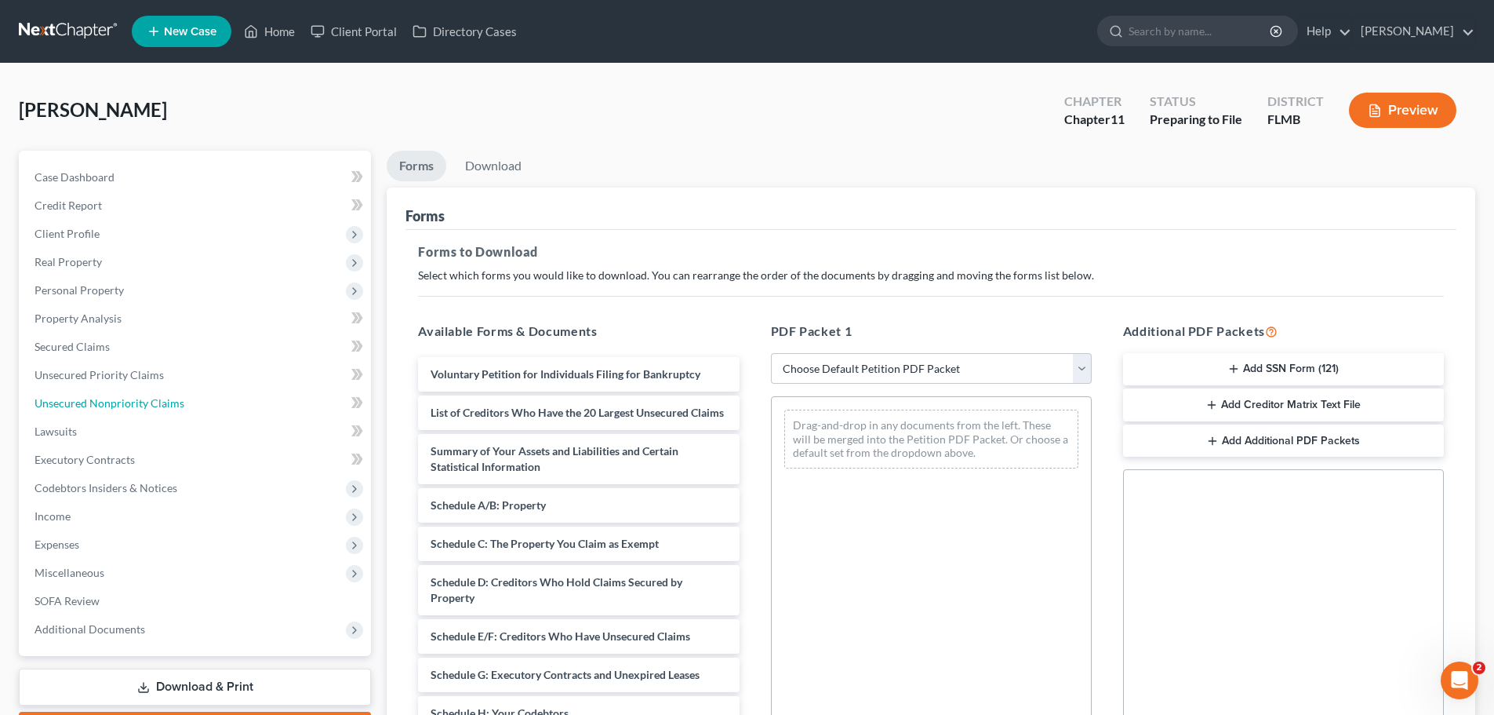
click at [86, 404] on span "Unsecured Nonpriority Claims" at bounding box center [110, 402] width 150 height 13
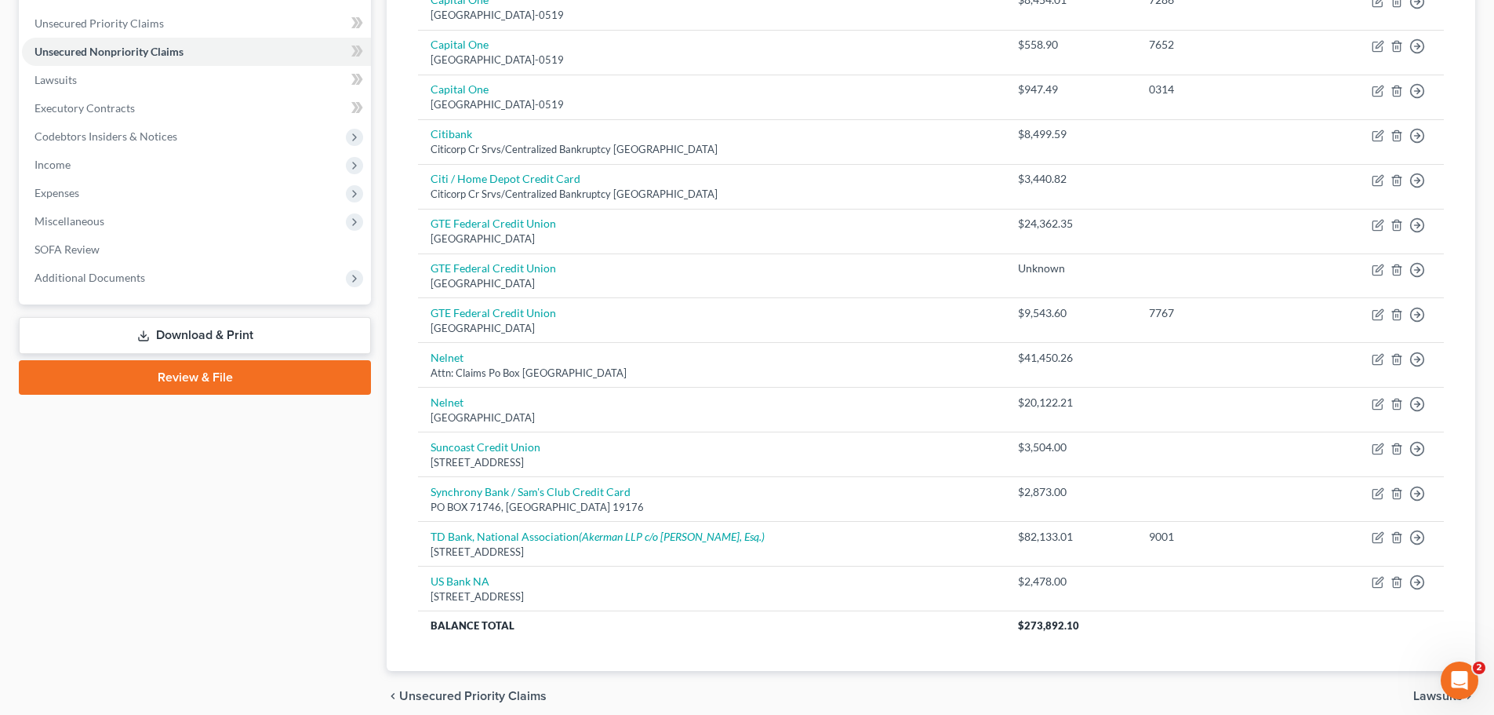
scroll to position [417, 0]
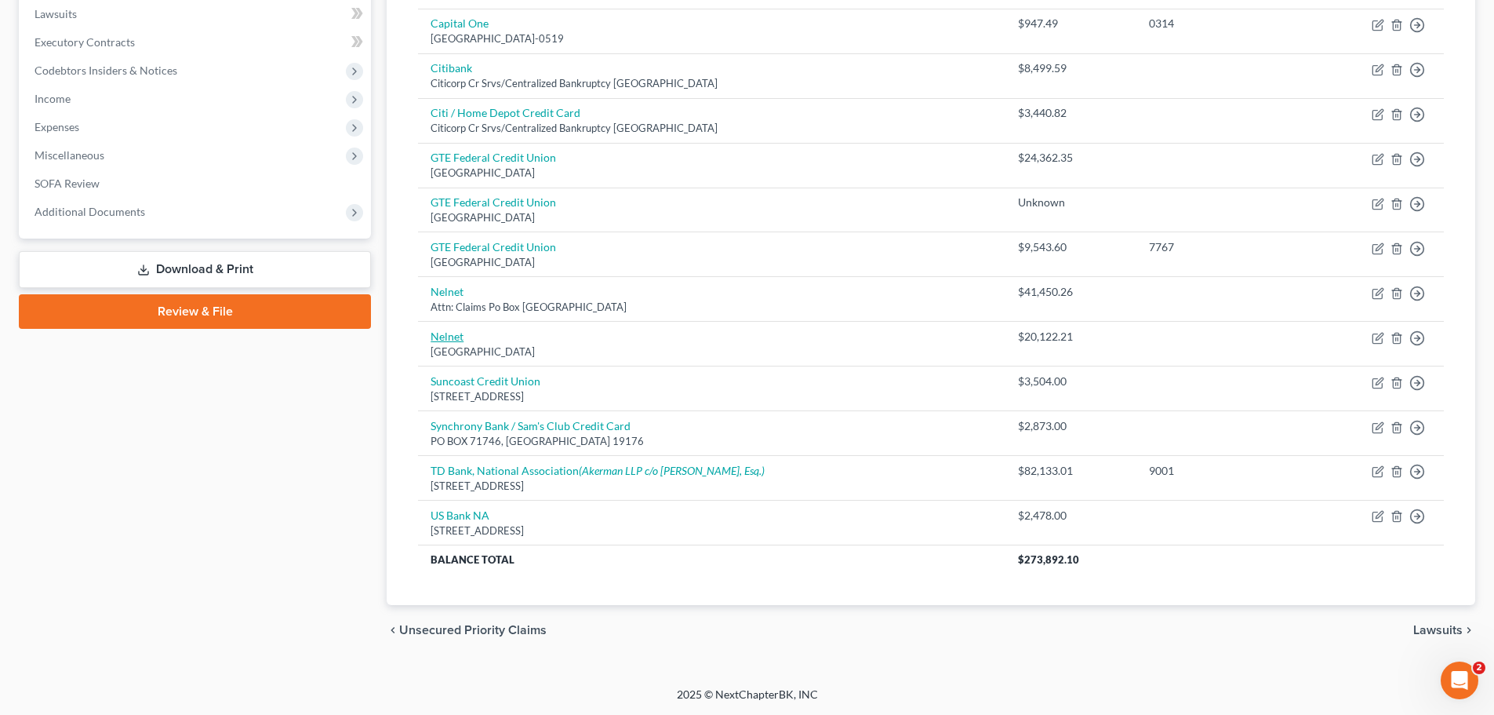
click at [454, 334] on link "Nelnet" at bounding box center [447, 335] width 33 height 13
select select "30"
select select "17"
select select "3"
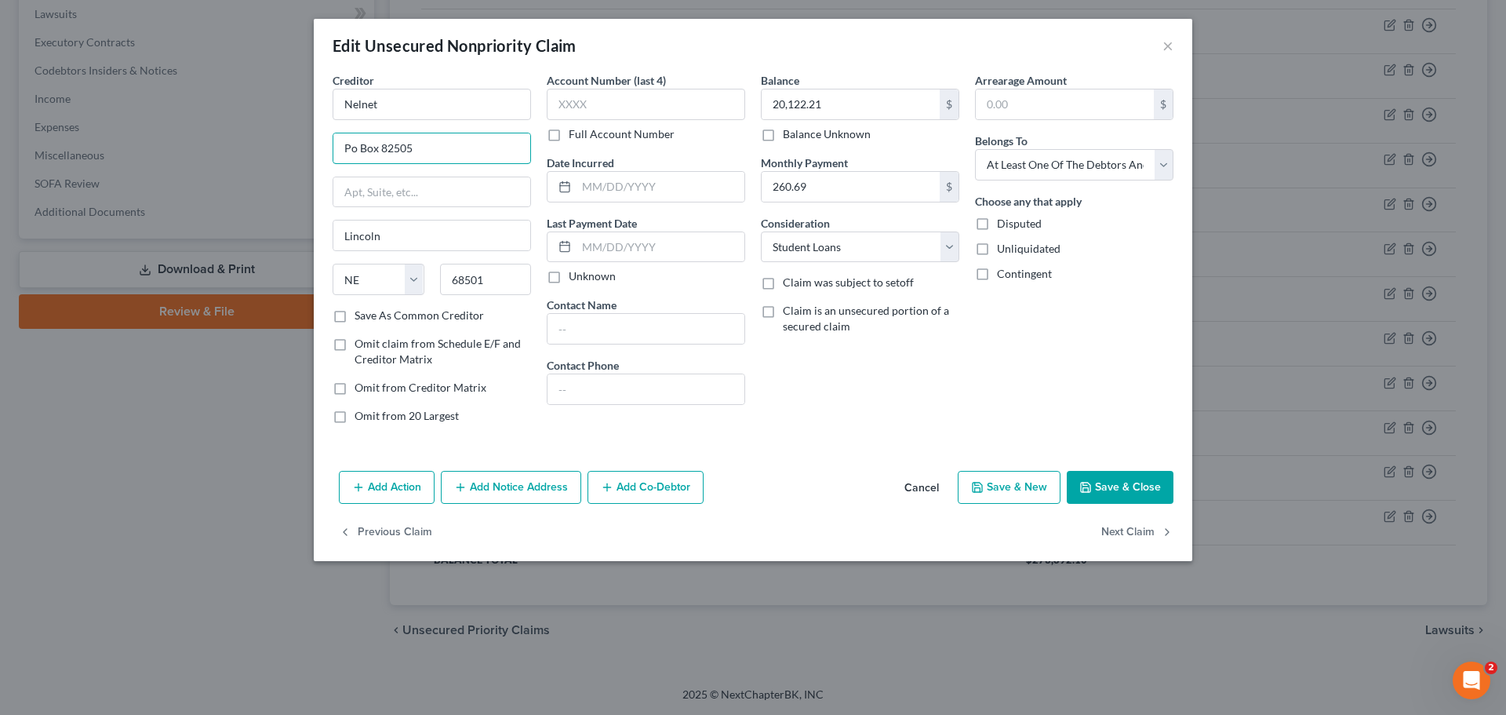
drag, startPoint x: 451, startPoint y: 149, endPoint x: 234, endPoint y: 121, distance: 219.1
click at [229, 121] on div "Edit Unsecured Nonpriority Claim × Creditor * Nelnet Po Box 82505 [GEOGRAPHIC_D…" at bounding box center [753, 357] width 1506 height 715
drag, startPoint x: 392, startPoint y: 187, endPoint x: 390, endPoint y: 195, distance: 8.2
click at [392, 187] on input "text" at bounding box center [431, 192] width 197 height 30
paste input "Po Box 82505"
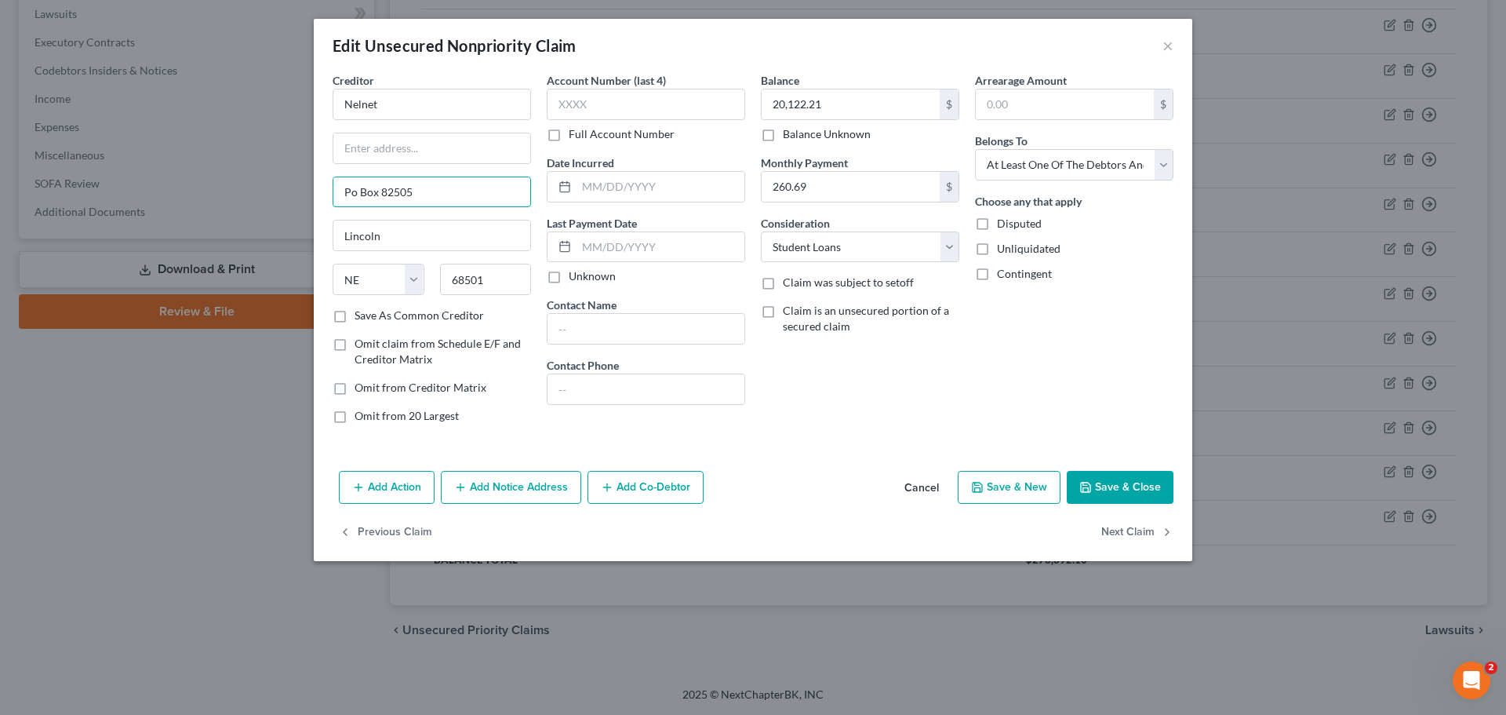
type input "Po Box 82505"
drag, startPoint x: 370, startPoint y: 134, endPoint x: 376, endPoint y: 147, distance: 14.0
click at [370, 134] on input "text" at bounding box center [431, 148] width 197 height 30
type input "Attn: Claims"
click at [1110, 484] on button "Save & Close" at bounding box center [1120, 487] width 107 height 33
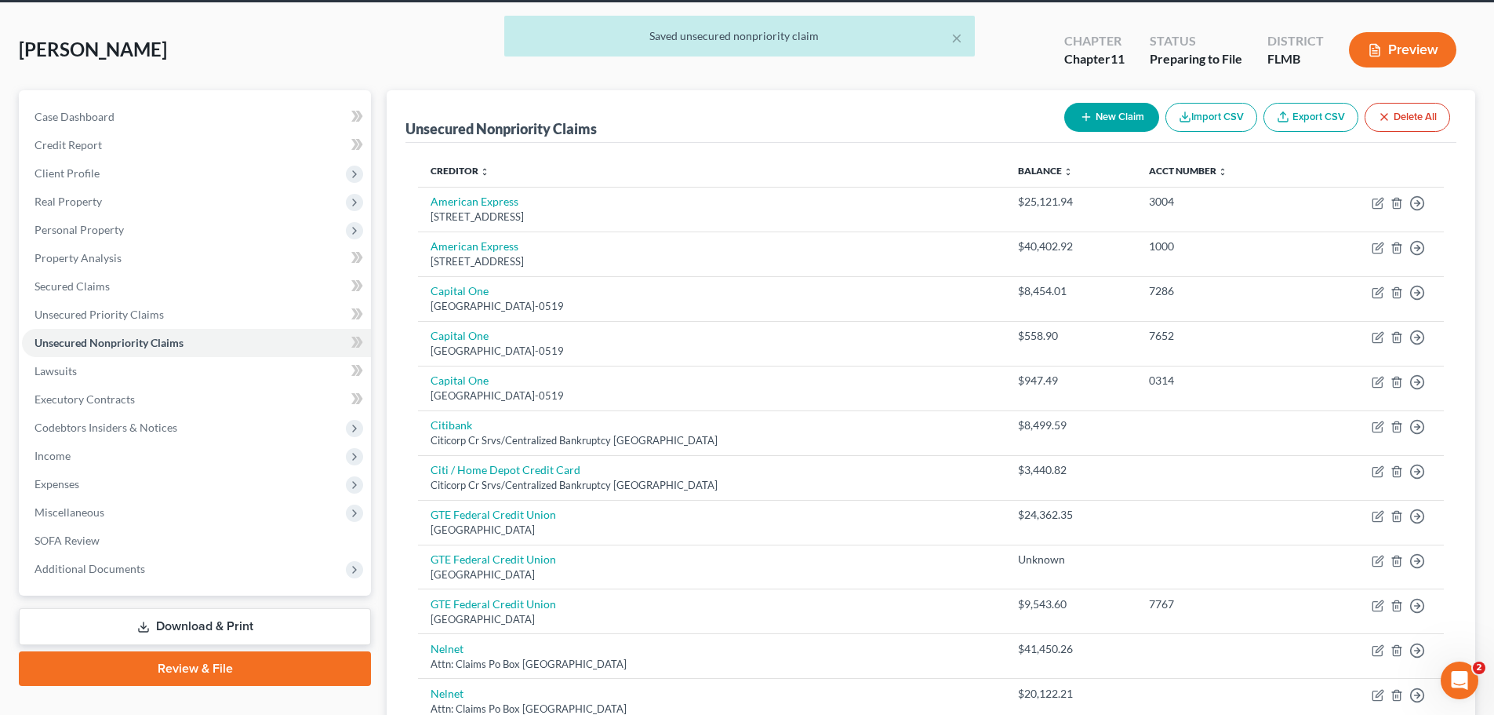
scroll to position [0, 0]
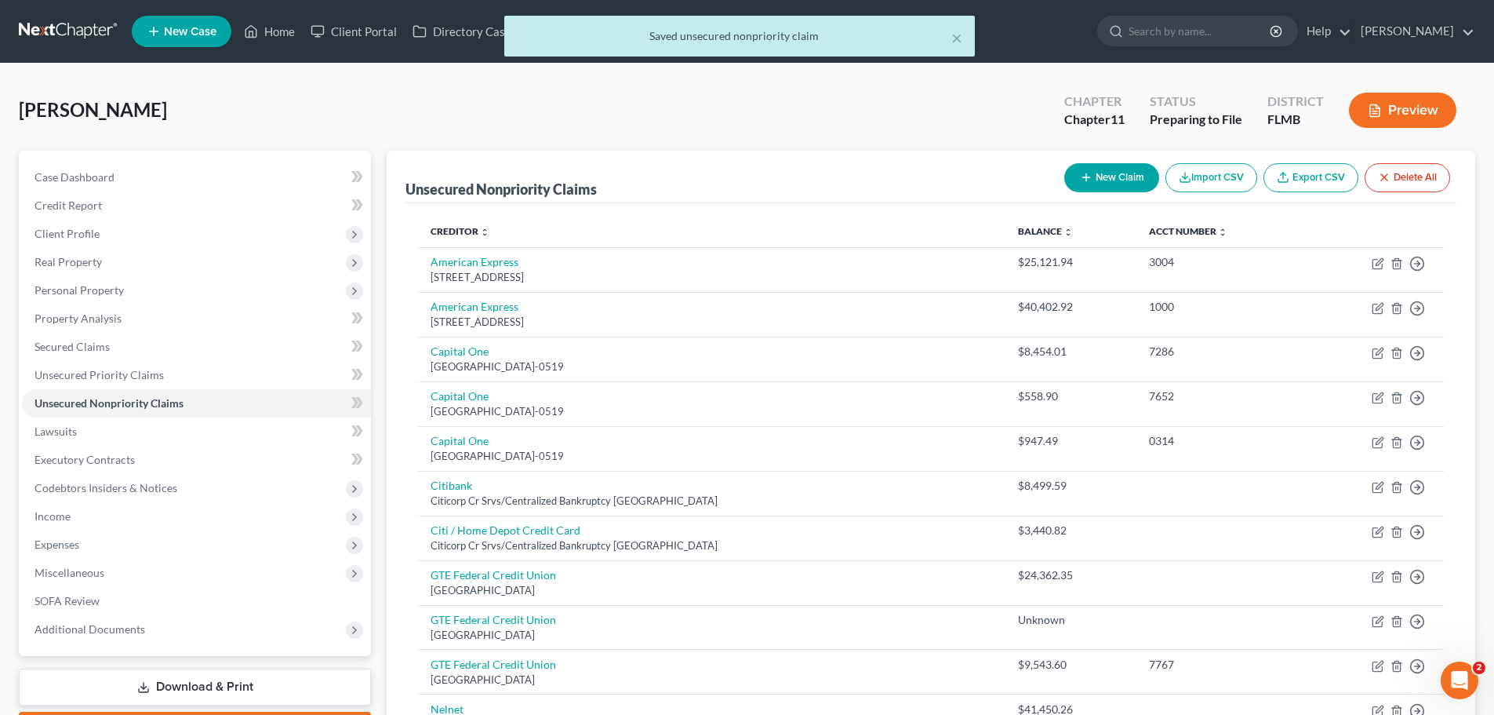
click at [1129, 117] on button "Preview" at bounding box center [1402, 110] width 107 height 35
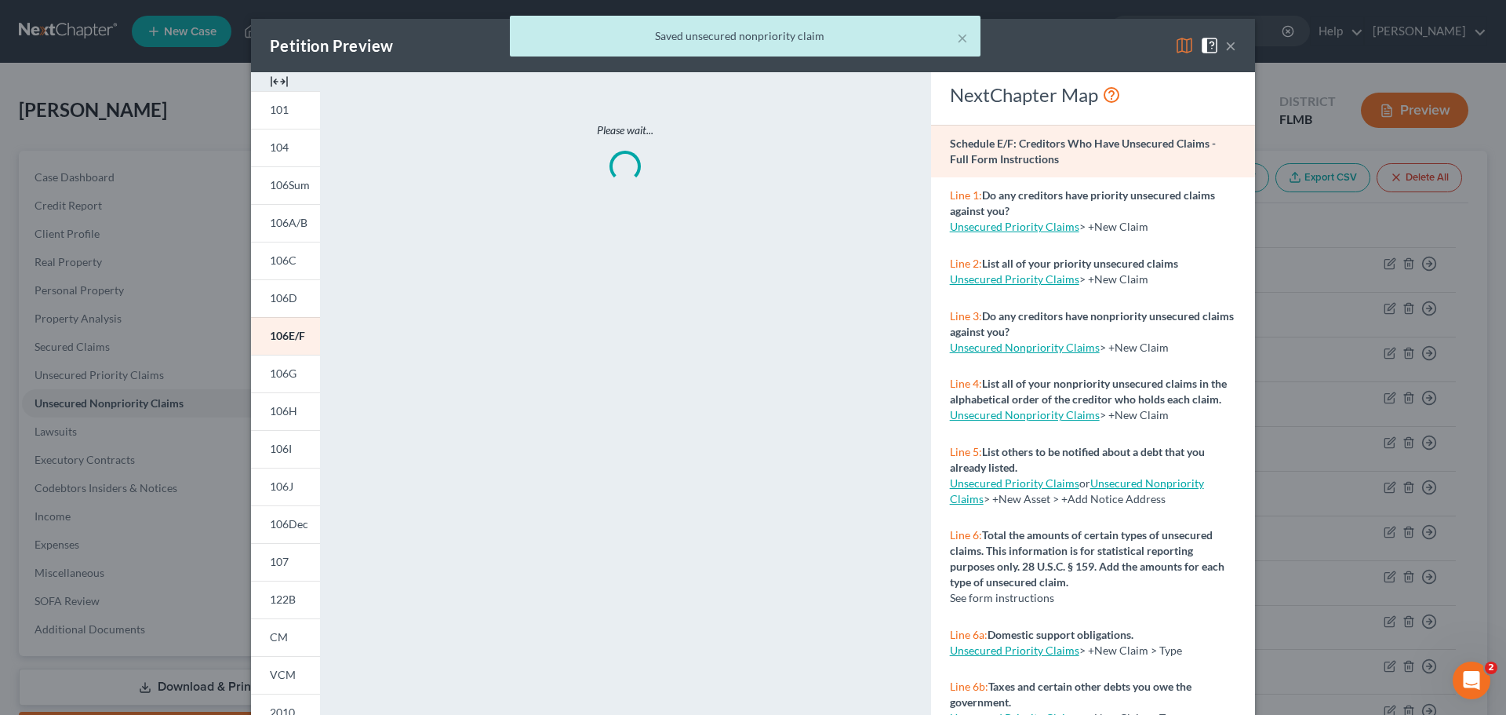
click at [274, 620] on span "CM" at bounding box center [279, 636] width 18 height 13
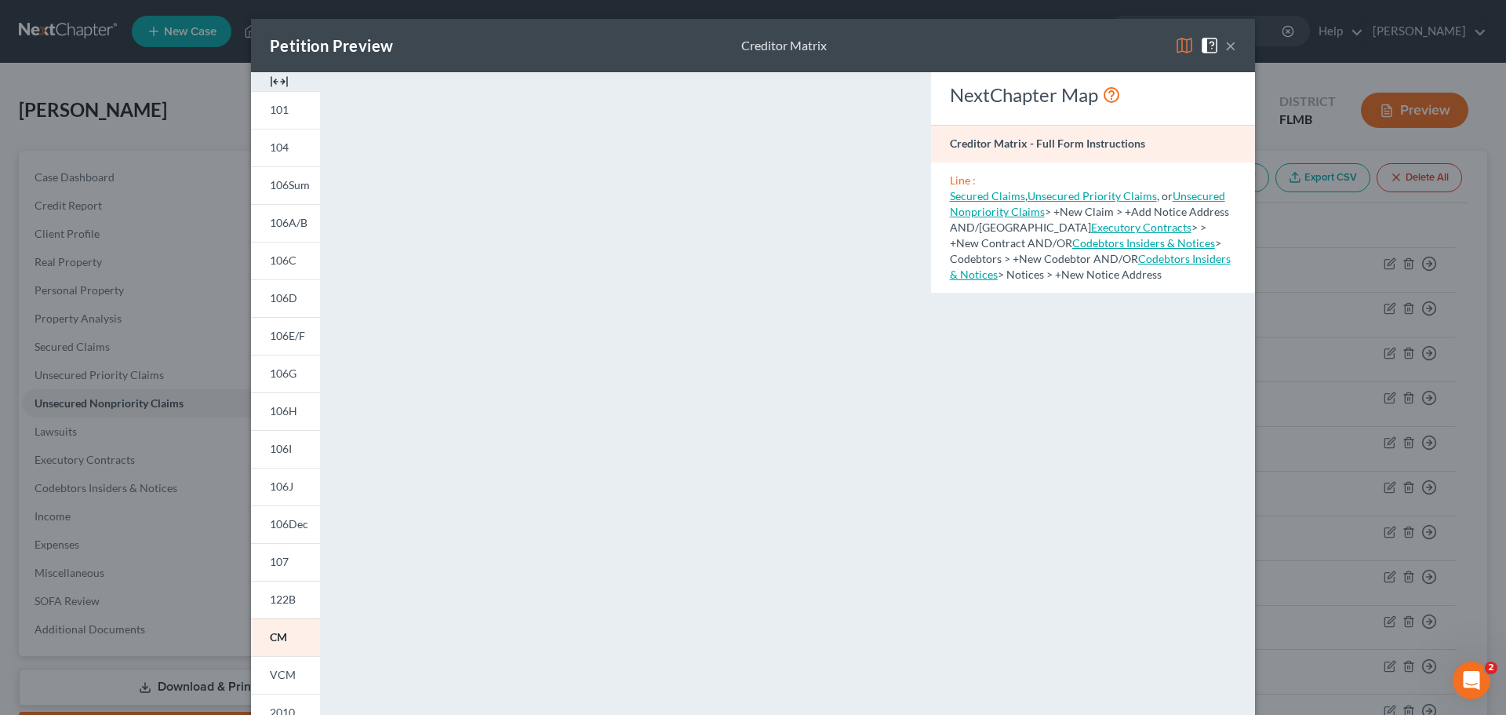
drag, startPoint x: 1226, startPoint y: 39, endPoint x: 1294, endPoint y: 77, distance: 77.9
click at [1129, 39] on button "×" at bounding box center [1230, 45] width 11 height 19
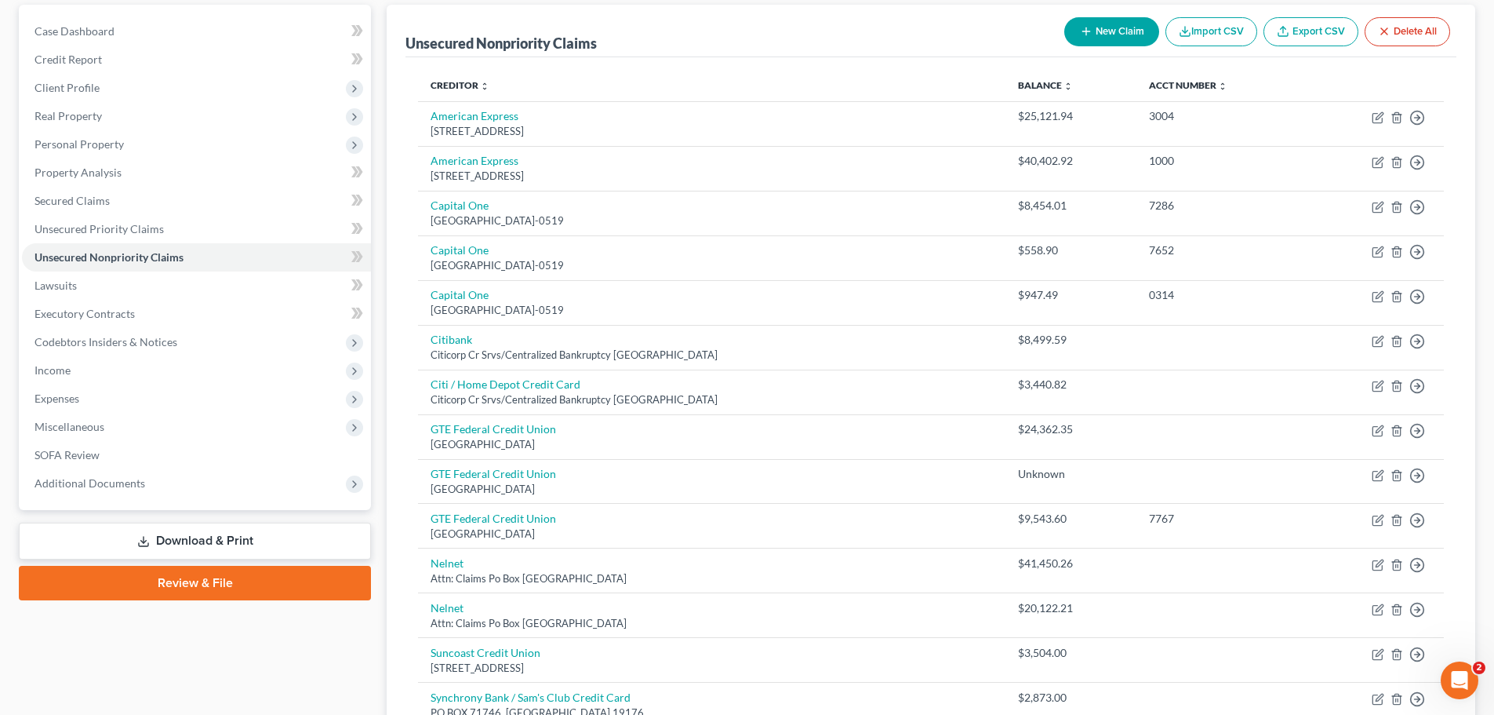
scroll to position [417, 0]
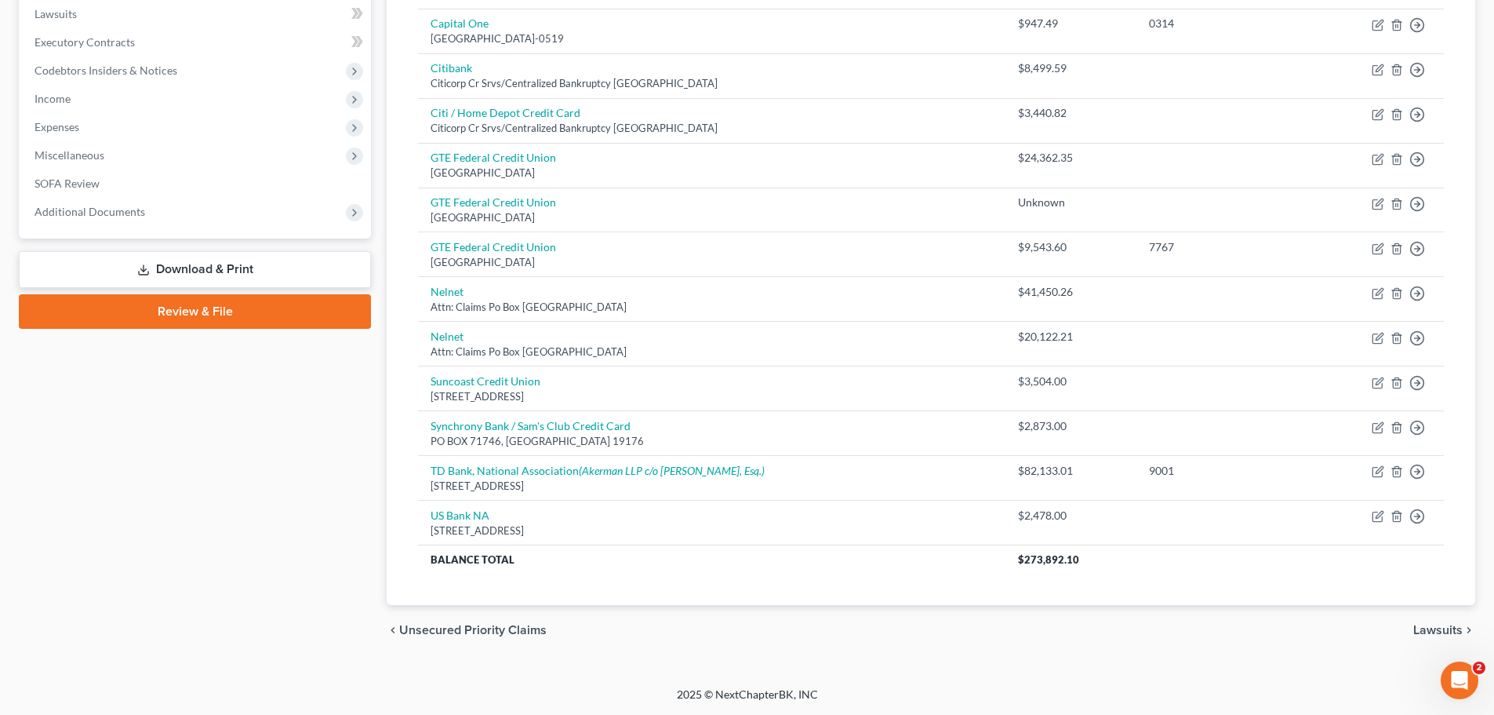
click at [191, 275] on link "Download & Print" at bounding box center [195, 269] width 352 height 37
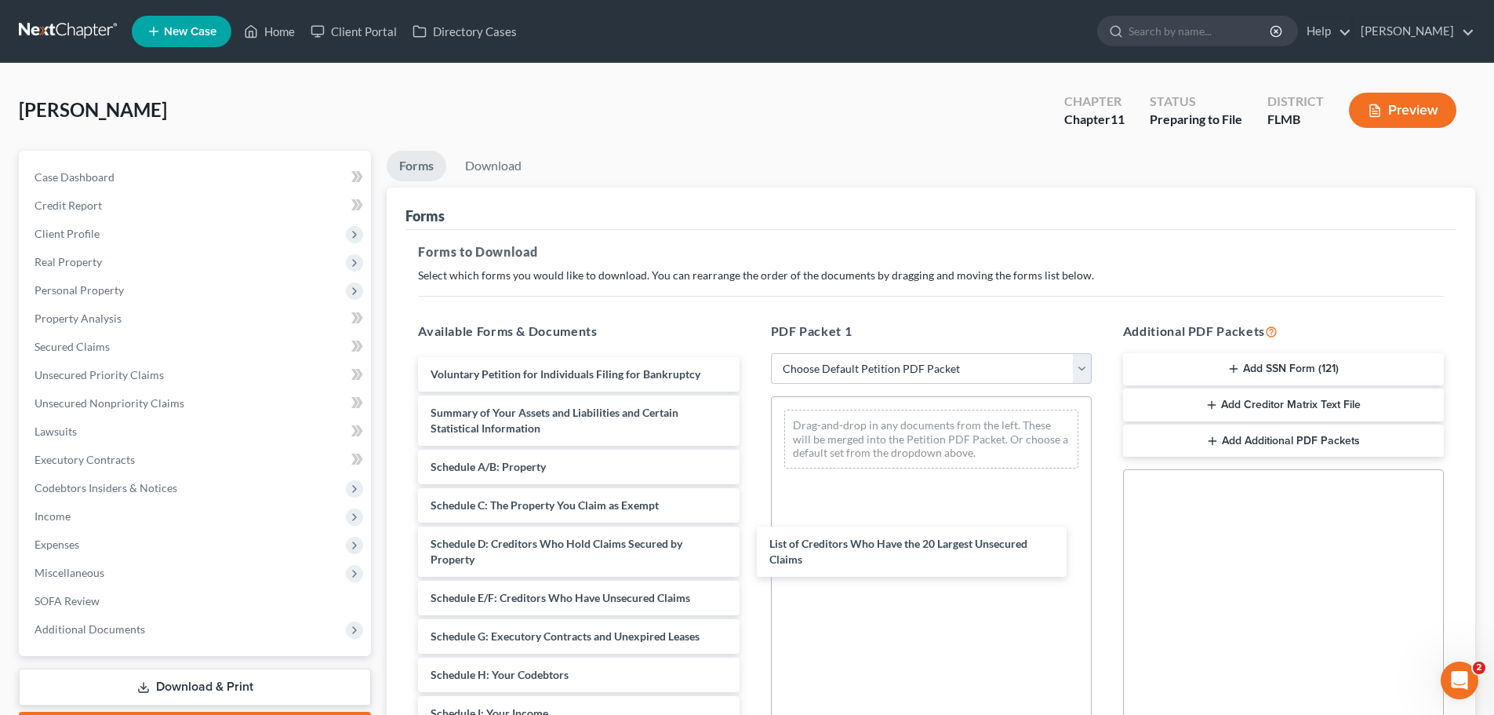
drag, startPoint x: 603, startPoint y: 419, endPoint x: 937, endPoint y: 555, distance: 360.6
click at [751, 547] on div "List of Creditors Who Have the 20 Largest Unsecured Claims Voluntary Petition f…" at bounding box center [579, 713] width 346 height 712
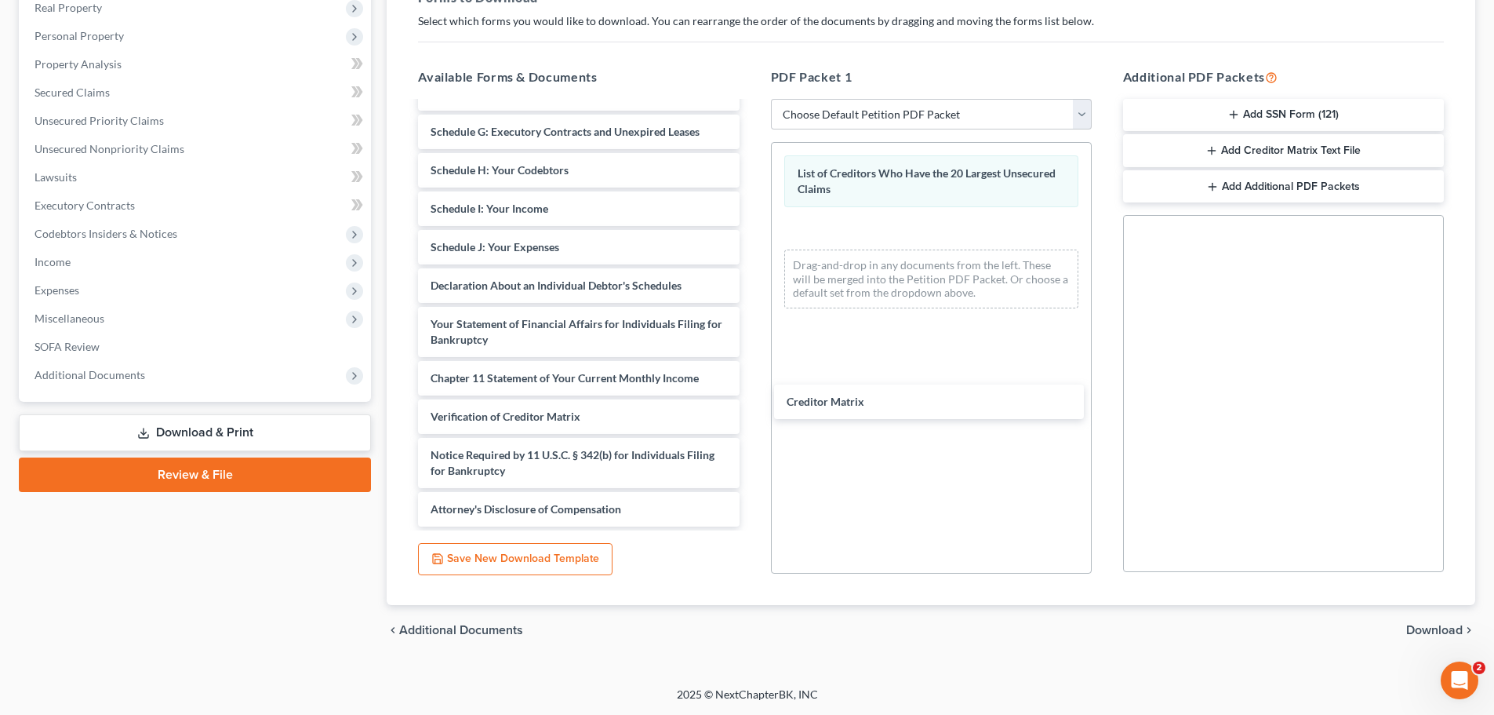
scroll to position [250, 0]
drag, startPoint x: 531, startPoint y: 375, endPoint x: 915, endPoint y: 347, distance: 385.3
click at [751, 359] on div "Creditor Matrix Voluntary Petition for Individuals Filing for Bankruptcy Summar…" at bounding box center [579, 190] width 346 height 674
click at [1129, 620] on span "Download" at bounding box center [1434, 630] width 56 height 13
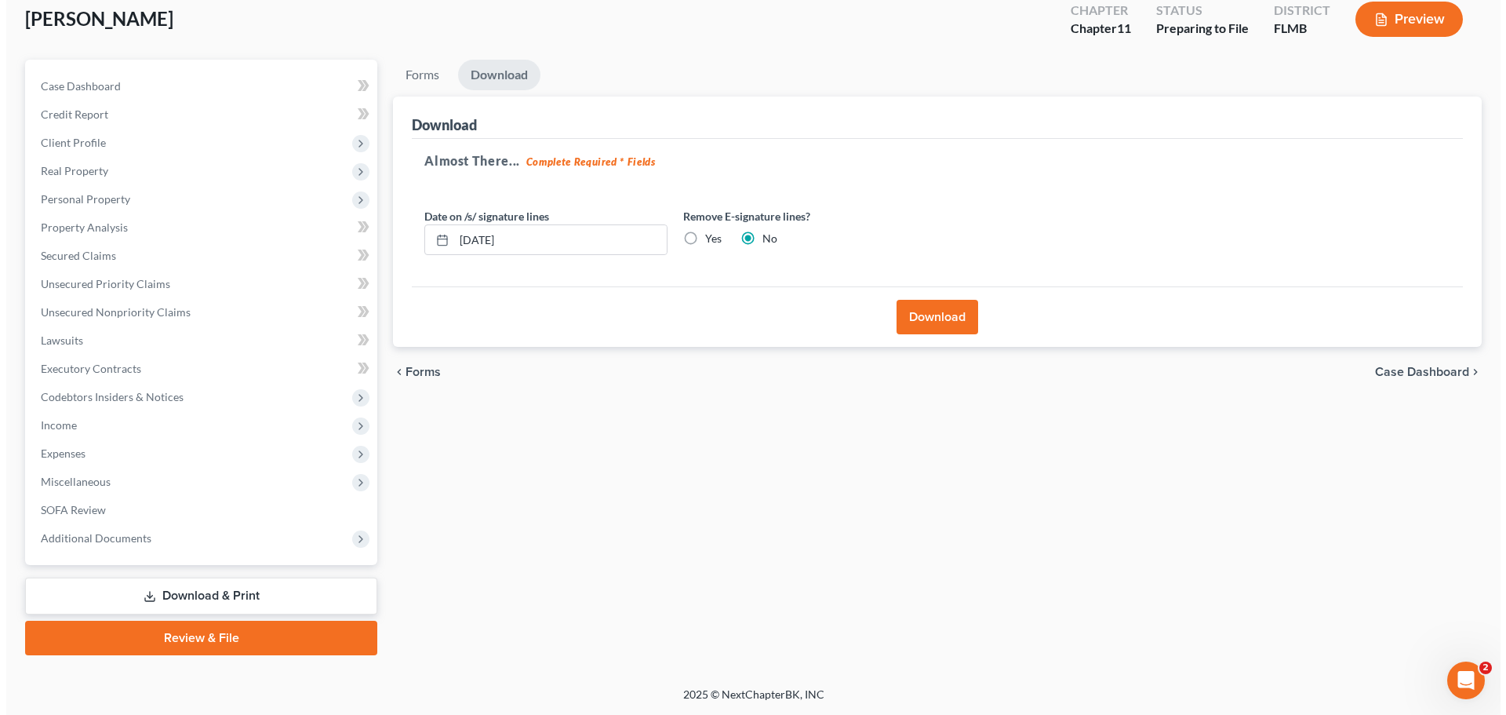
scroll to position [91, 0]
click at [699, 235] on label "Yes" at bounding box center [707, 239] width 16 height 16
click at [705, 235] on input "Yes" at bounding box center [710, 236] width 10 height 10
radio input "true"
radio input "false"
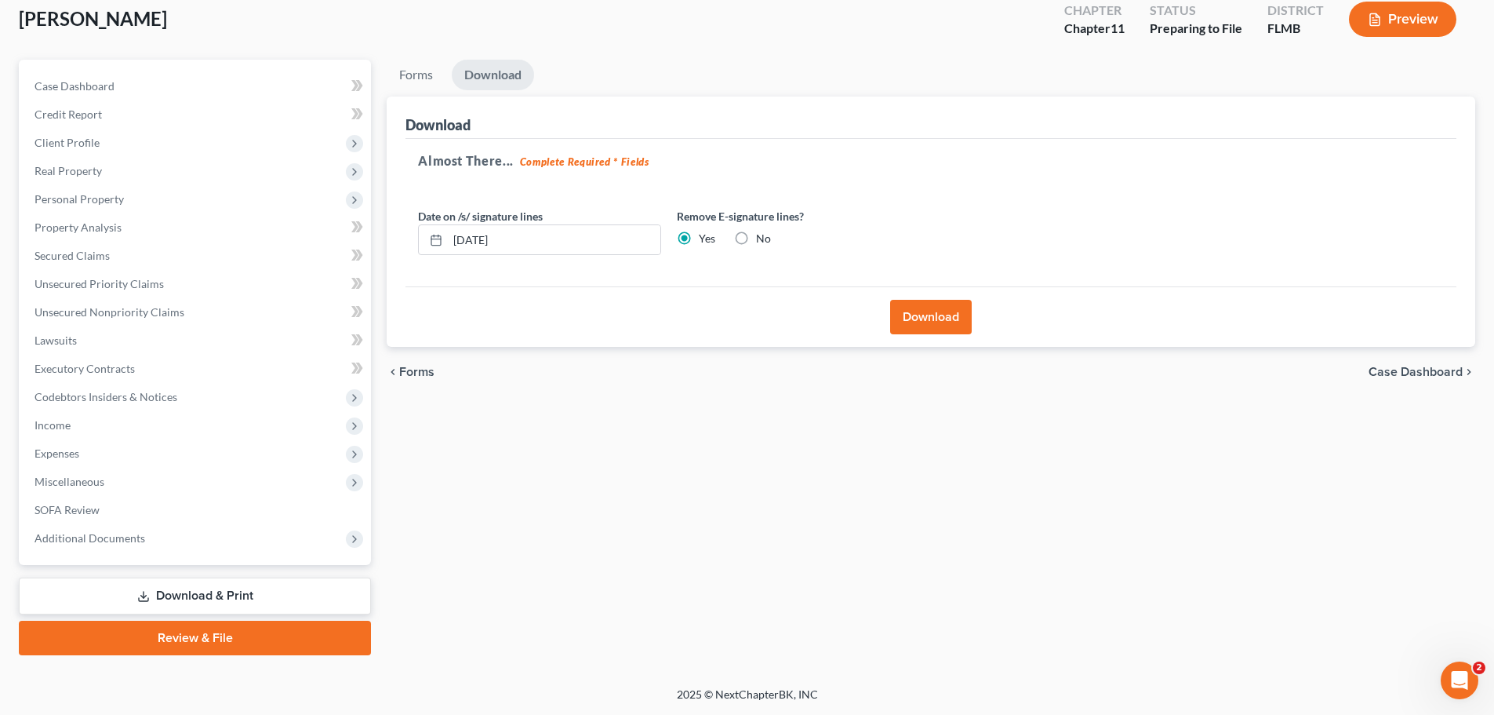
click at [941, 315] on button "Download" at bounding box center [931, 317] width 82 height 35
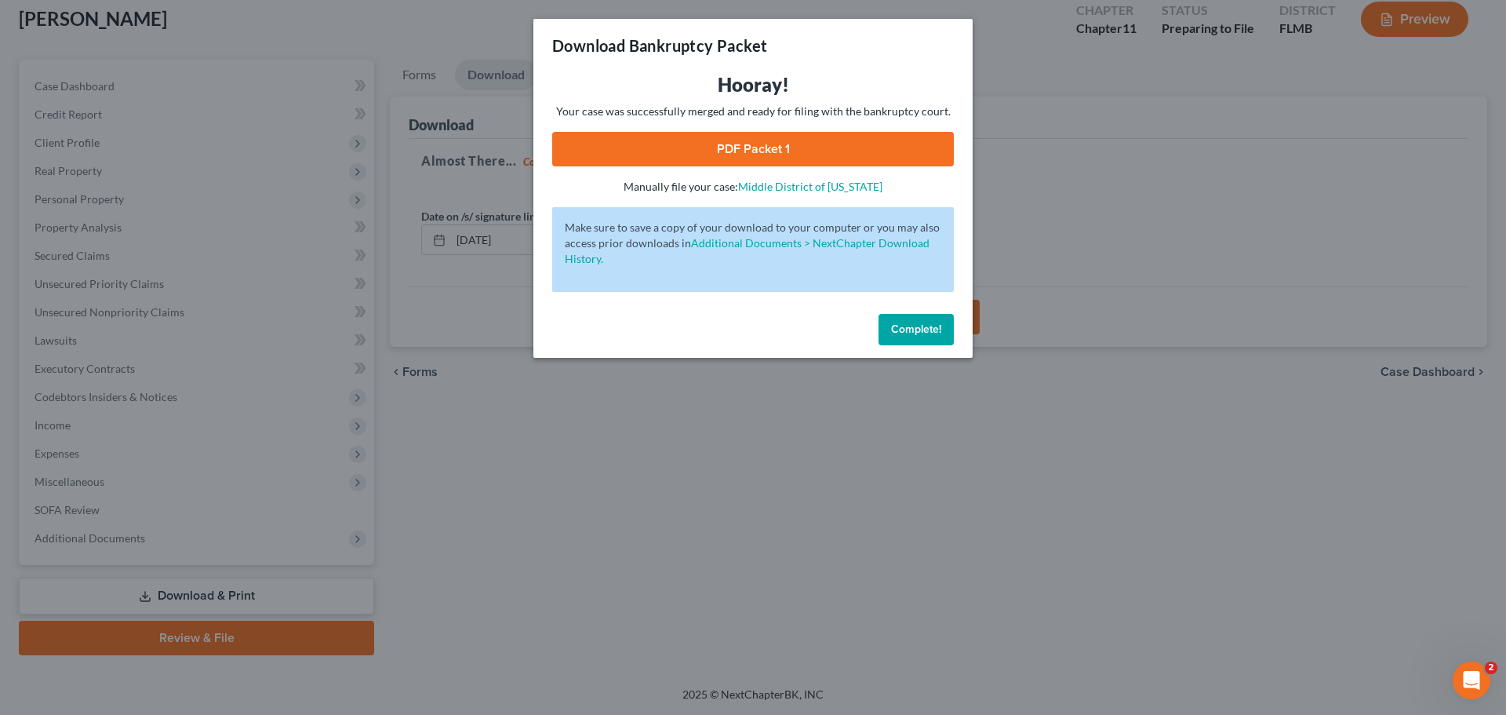
click at [682, 156] on link "PDF Packet 1" at bounding box center [753, 149] width 402 height 35
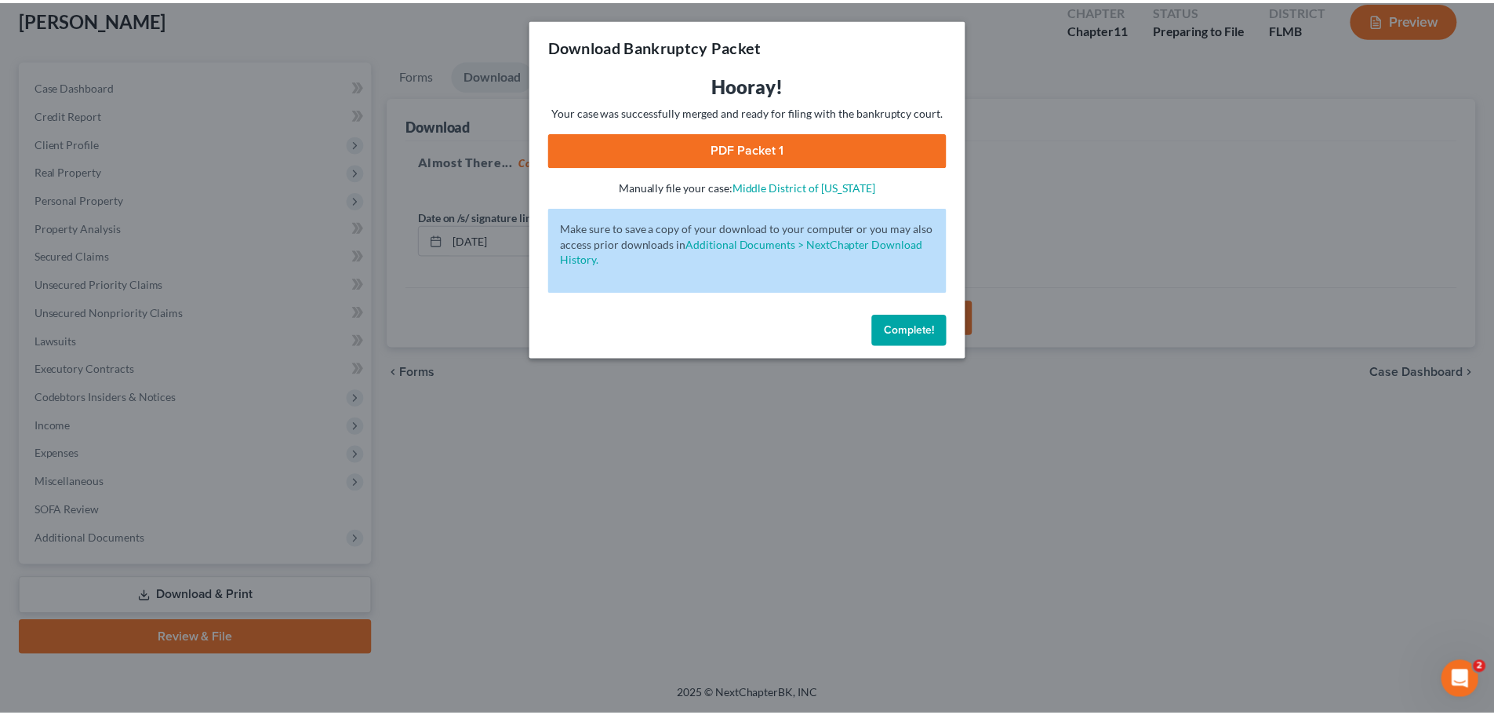
scroll to position [90, 0]
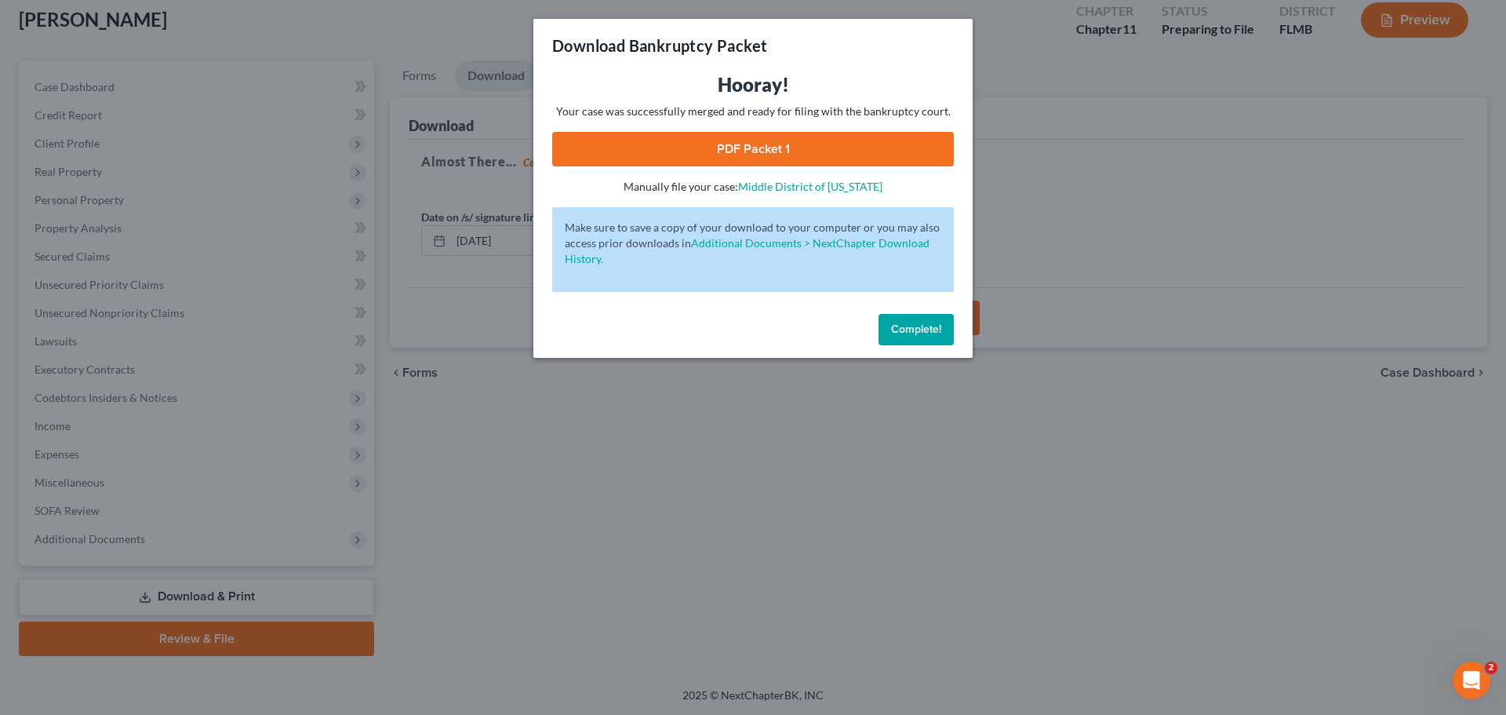
click at [906, 326] on span "Complete!" at bounding box center [916, 328] width 50 height 13
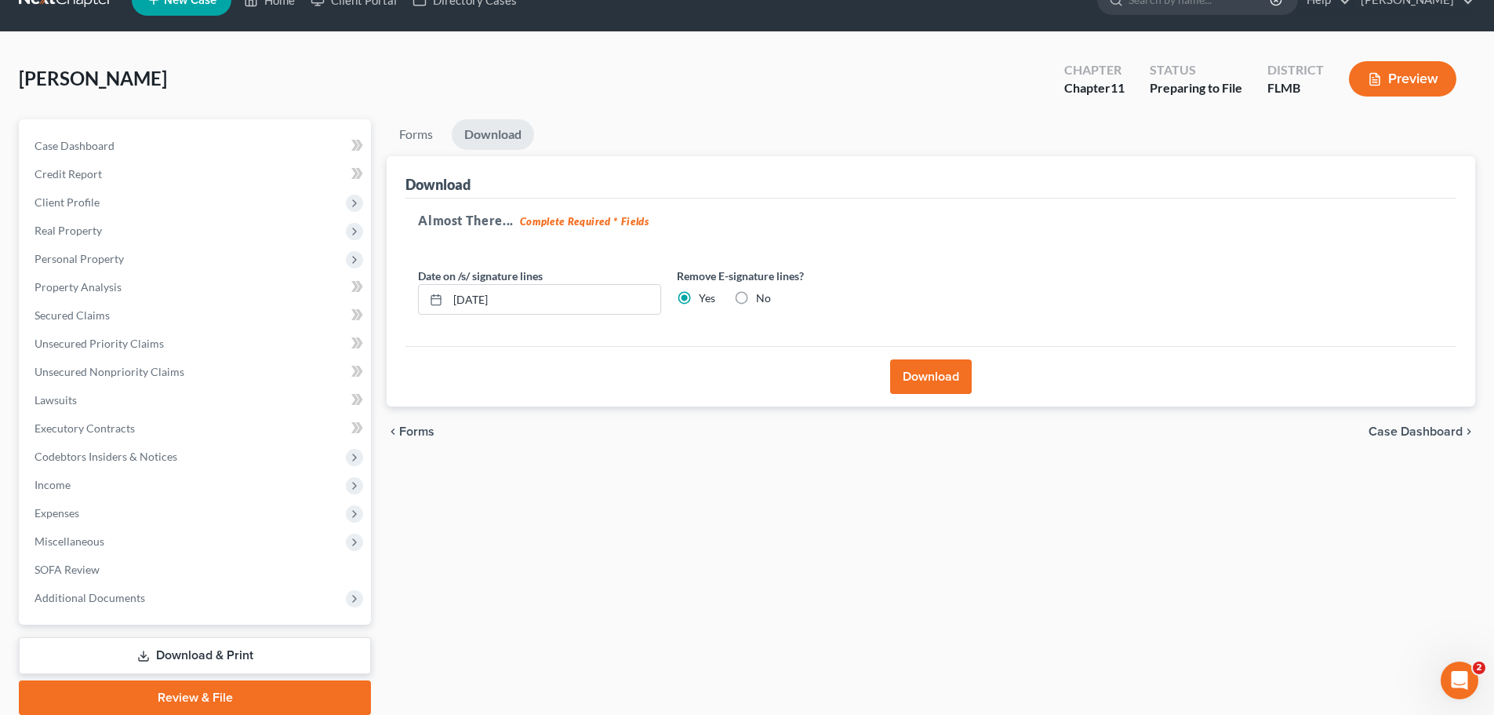
scroll to position [0, 0]
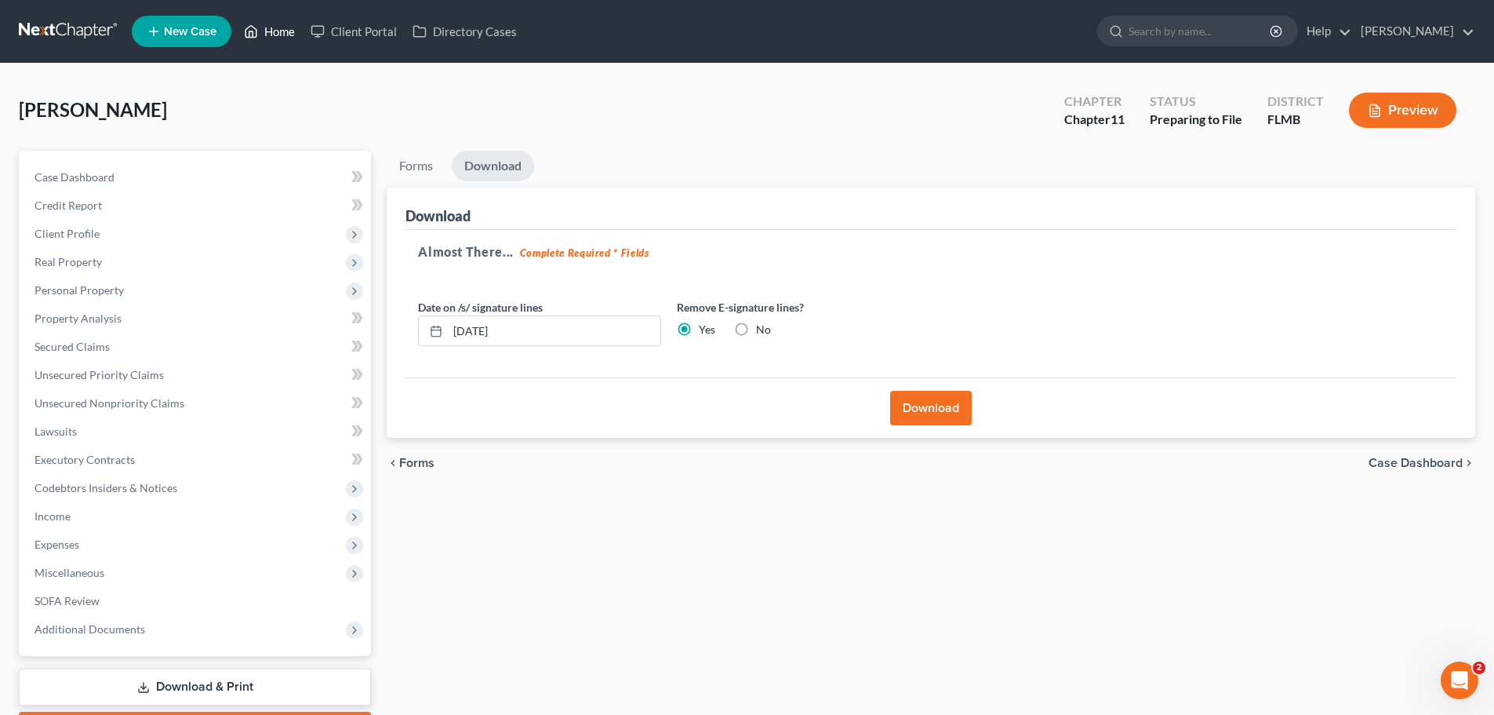
click at [286, 32] on link "Home" at bounding box center [269, 31] width 67 height 28
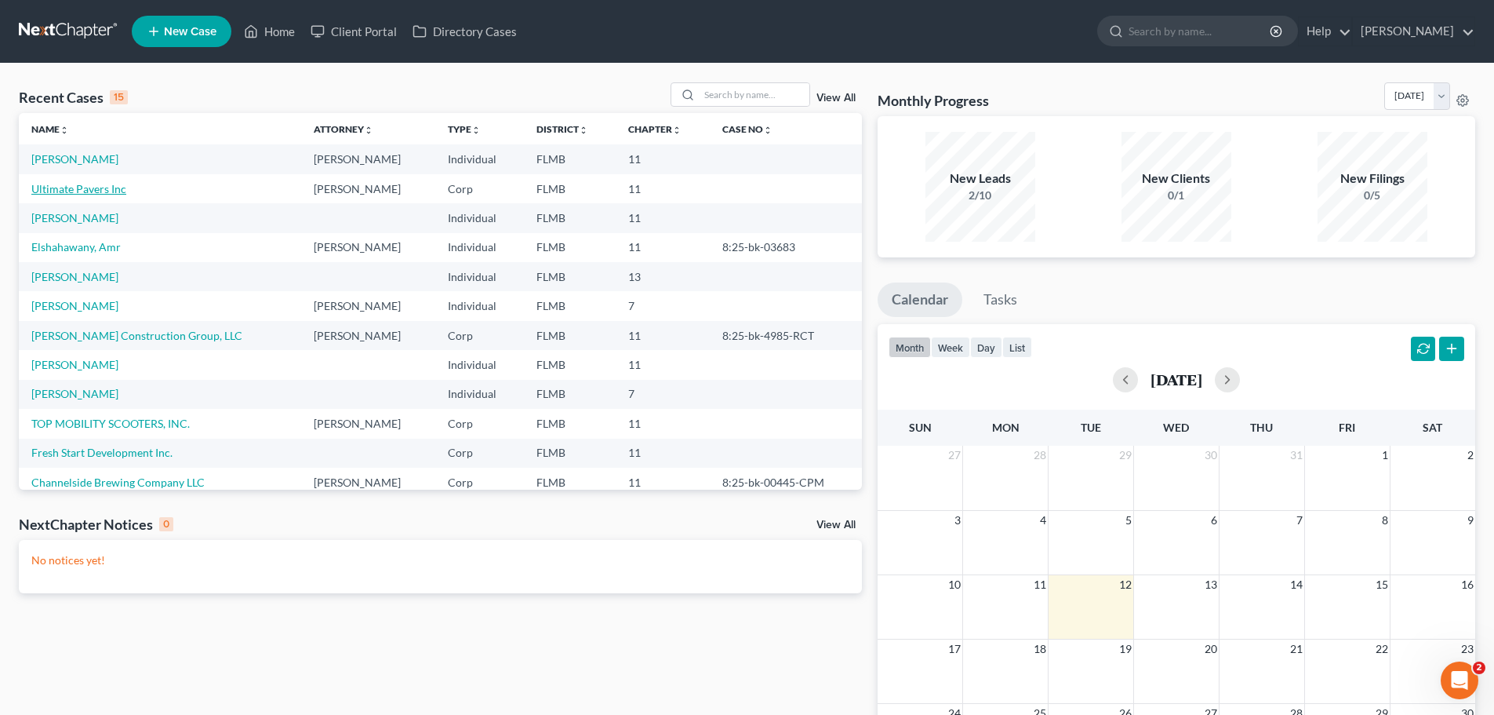
click at [60, 189] on link "Ultimate Pavers Inc" at bounding box center [78, 188] width 95 height 13
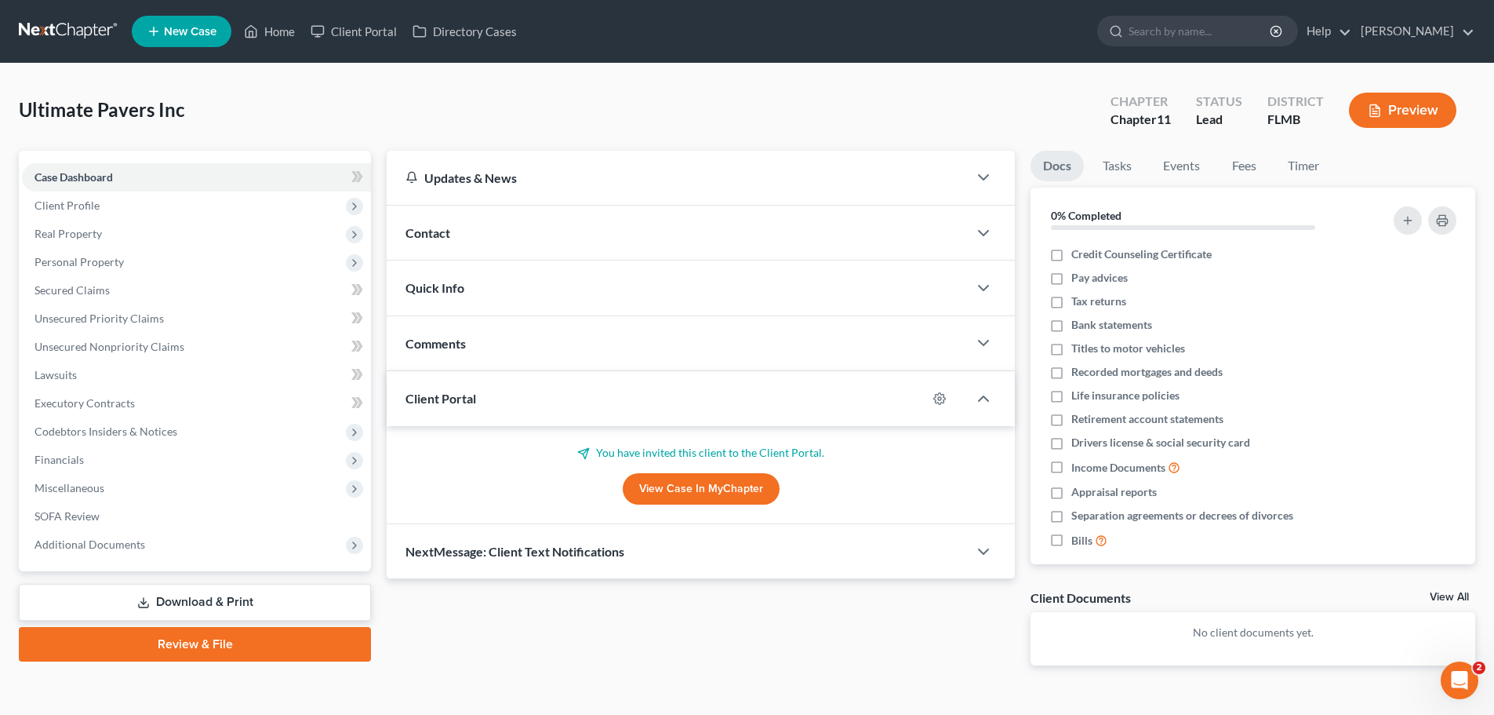
click at [192, 603] on link "Download & Print" at bounding box center [195, 602] width 352 height 37
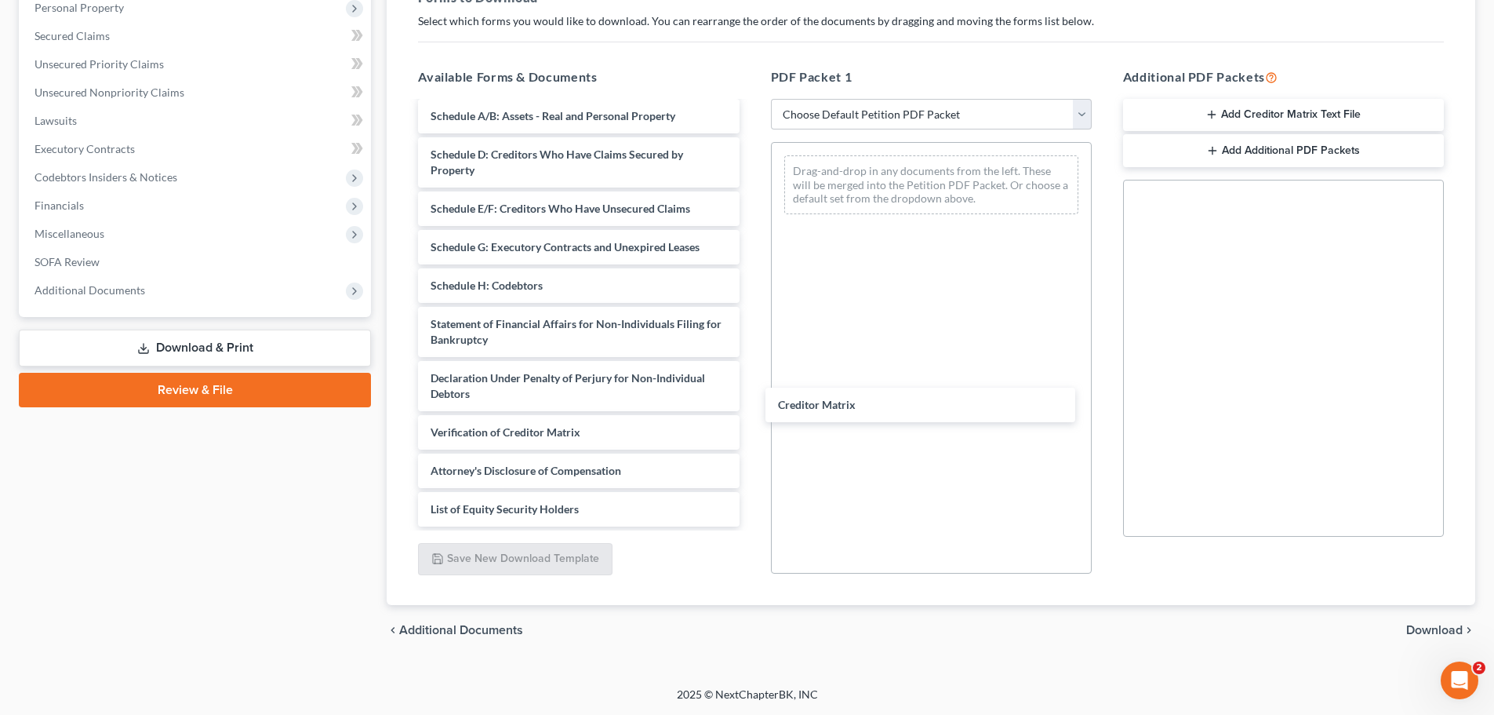
scroll to position [151, 0]
drag, startPoint x: 497, startPoint y: 392, endPoint x: 854, endPoint y: 327, distance: 362.8
click at [751, 366] on div "Creditor Matrix Voluntary Petition for Non-Individuals Filing for Bankruptcy Su…" at bounding box center [579, 247] width 346 height 558
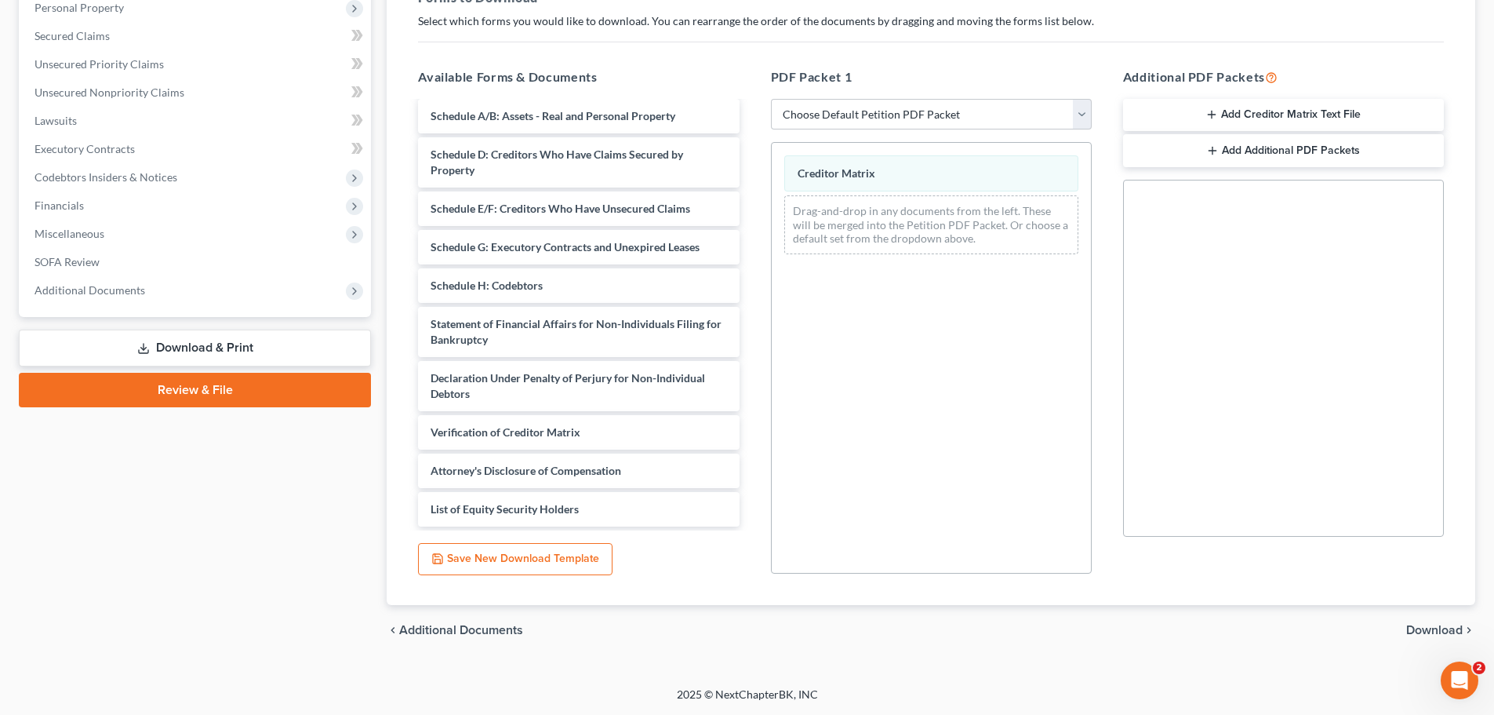
click at [1129, 620] on span "Download" at bounding box center [1434, 630] width 56 height 13
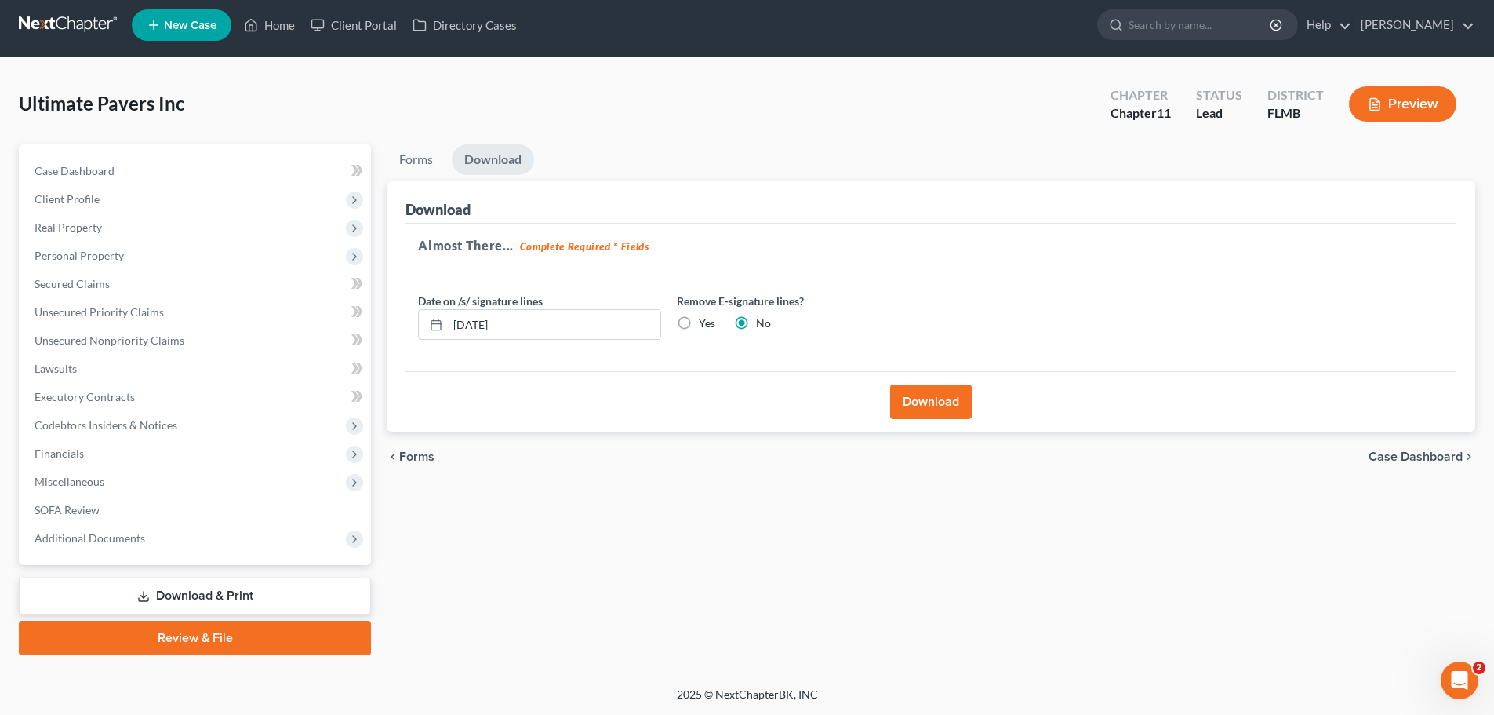
scroll to position [6, 0]
drag, startPoint x: 682, startPoint y: 320, endPoint x: 894, endPoint y: 415, distance: 232.8
click at [699, 321] on label "Yes" at bounding box center [707, 323] width 16 height 16
click at [705, 321] on input "Yes" at bounding box center [710, 320] width 10 height 10
radio input "true"
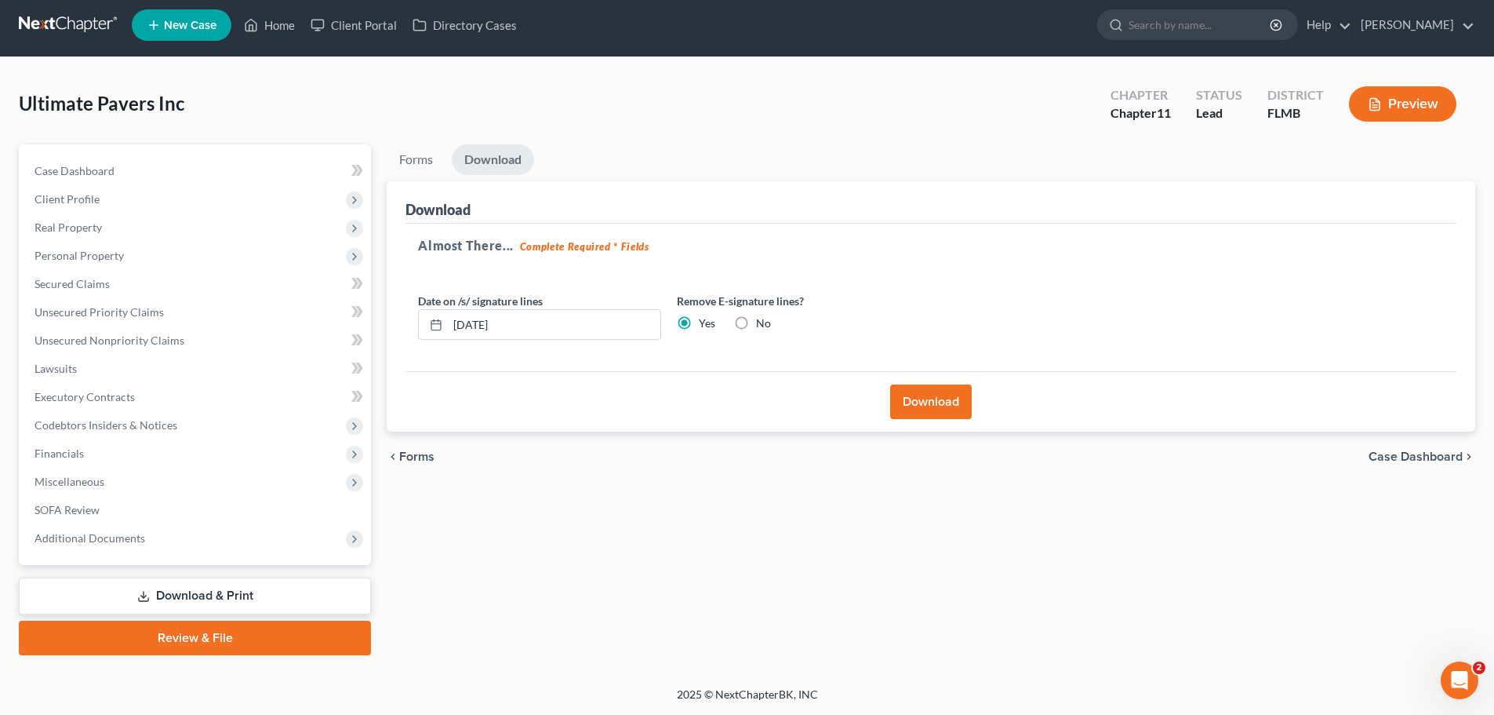
click at [945, 410] on button "Download" at bounding box center [931, 401] width 82 height 35
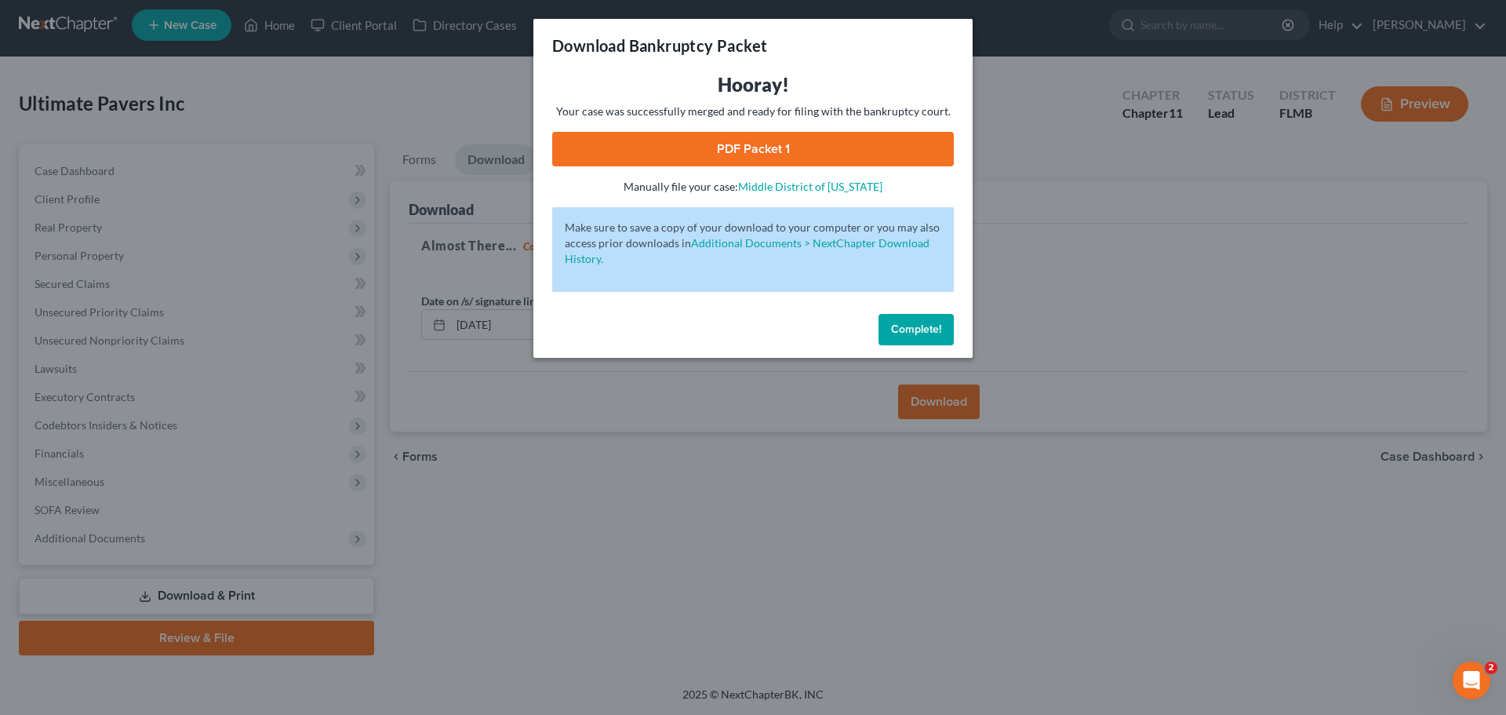
click at [798, 153] on link "PDF Packet 1" at bounding box center [753, 149] width 402 height 35
click at [915, 330] on span "Complete!" at bounding box center [916, 328] width 50 height 13
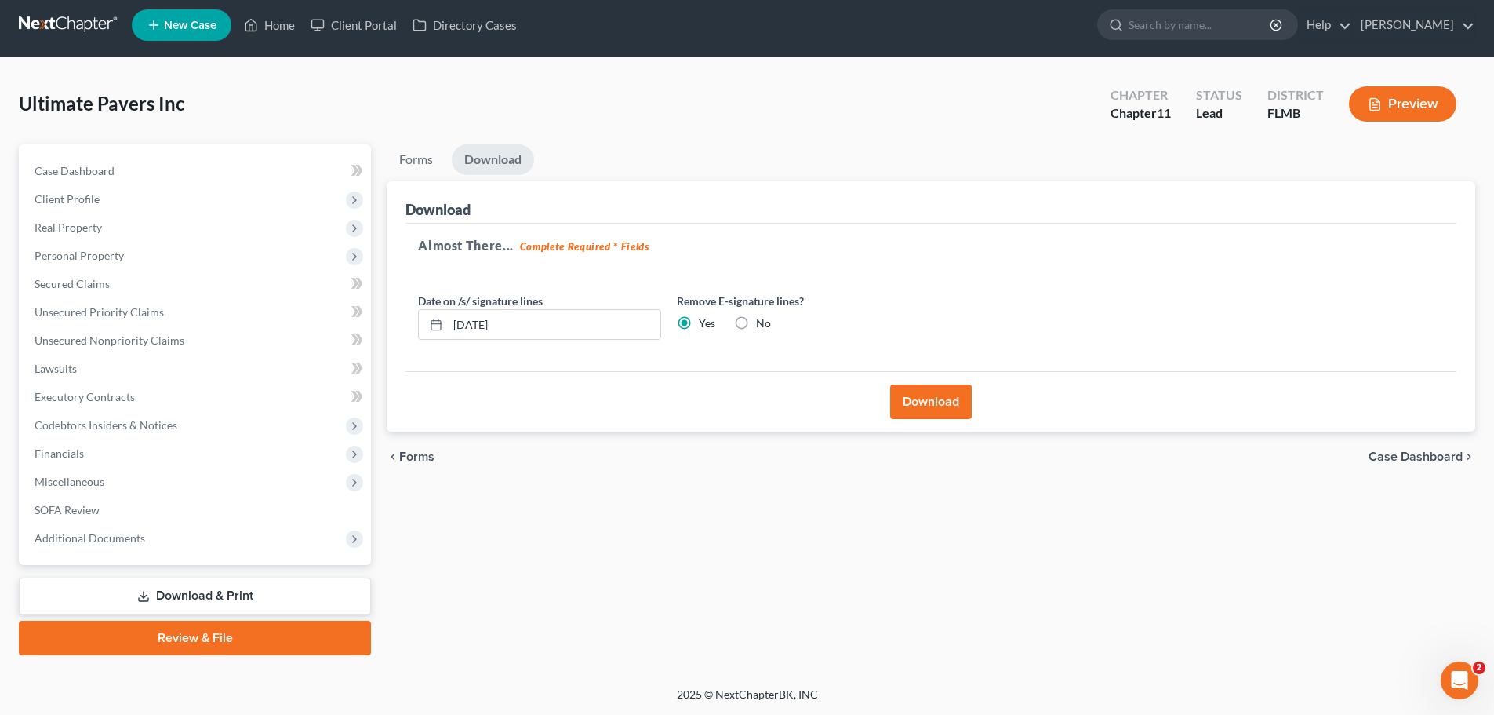
click at [756, 324] on label "No" at bounding box center [763, 323] width 15 height 16
click at [762, 324] on input "No" at bounding box center [767, 320] width 10 height 10
radio input "true"
radio input "false"
click at [413, 157] on link "Forms" at bounding box center [416, 159] width 59 height 31
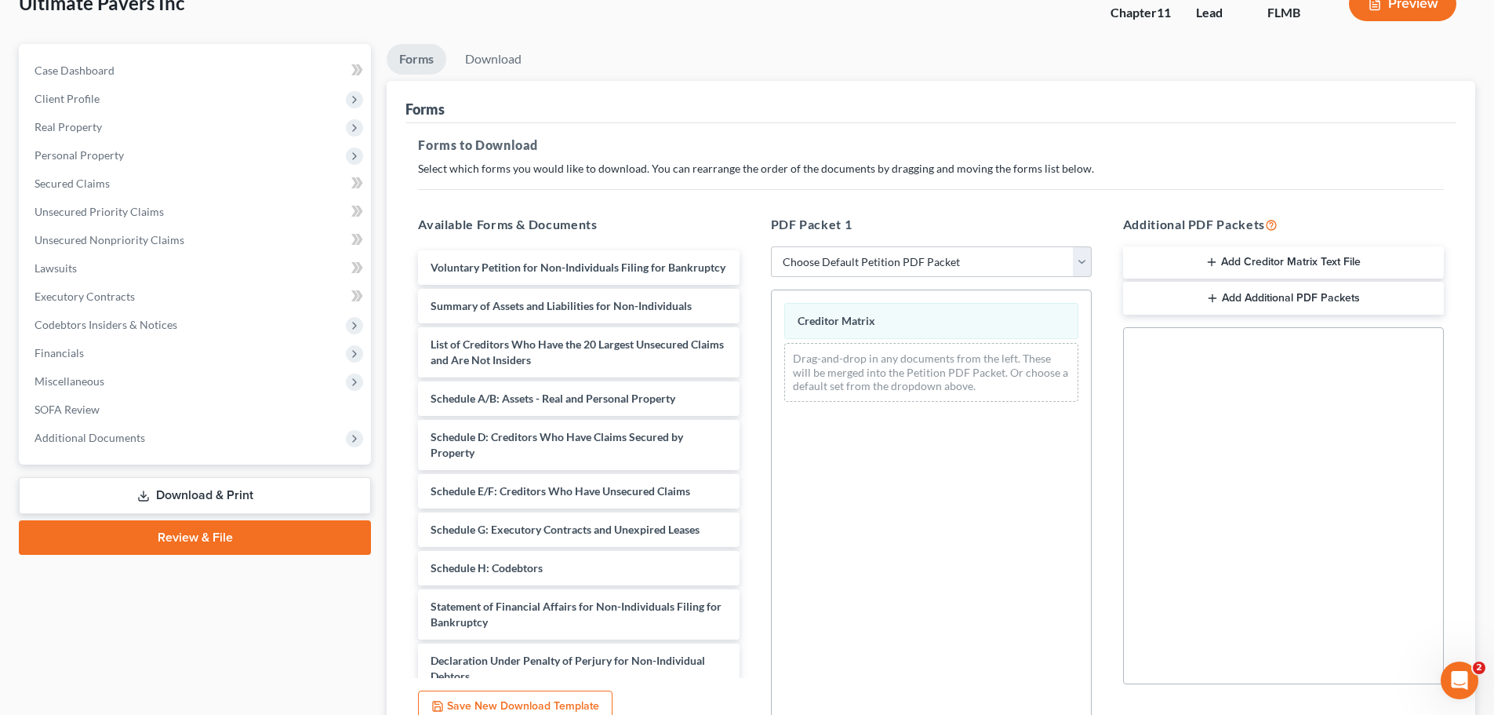
scroll to position [235, 0]
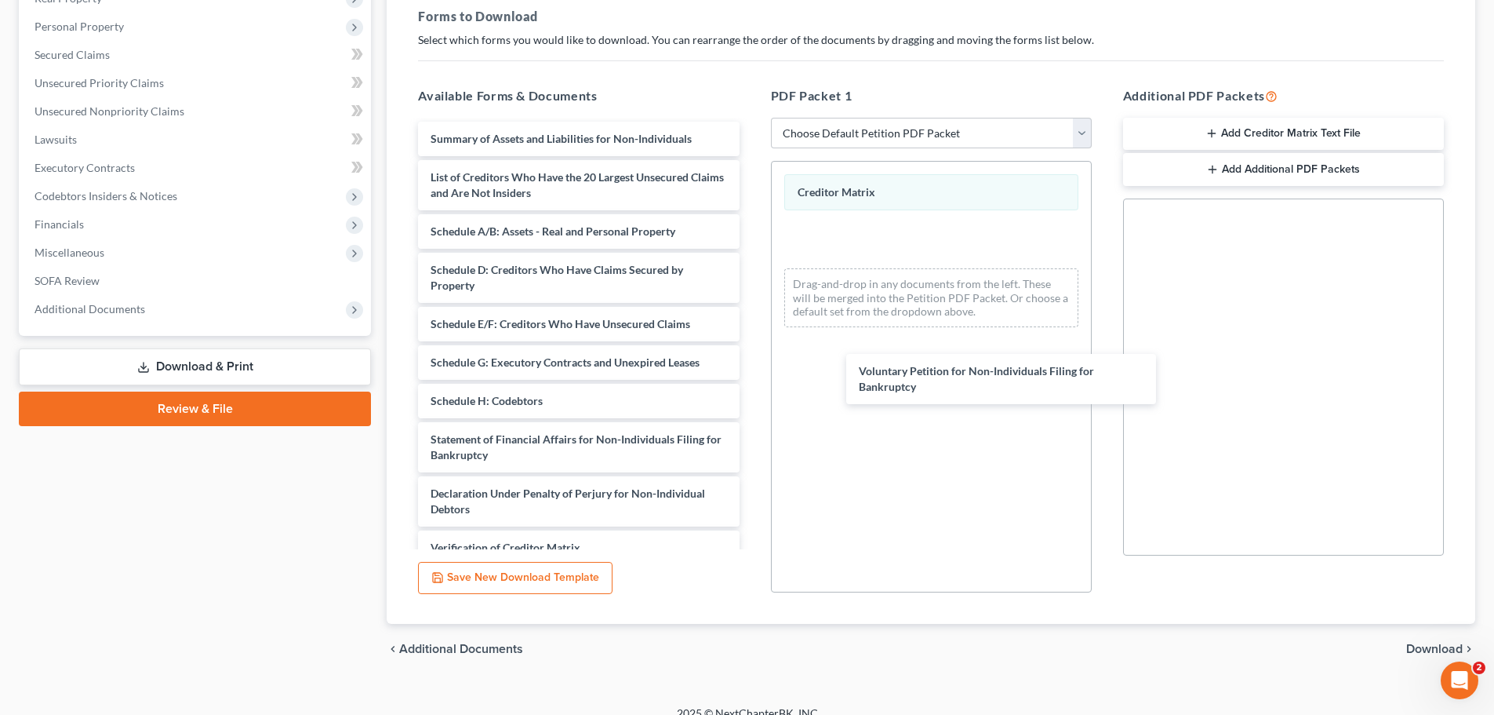
drag, startPoint x: 533, startPoint y: 160, endPoint x: 910, endPoint y: 326, distance: 412.3
click at [751, 330] on div "Voluntary Petition for Non-Individuals Filing for Bankruptcy Voluntary Petition…" at bounding box center [579, 382] width 346 height 520
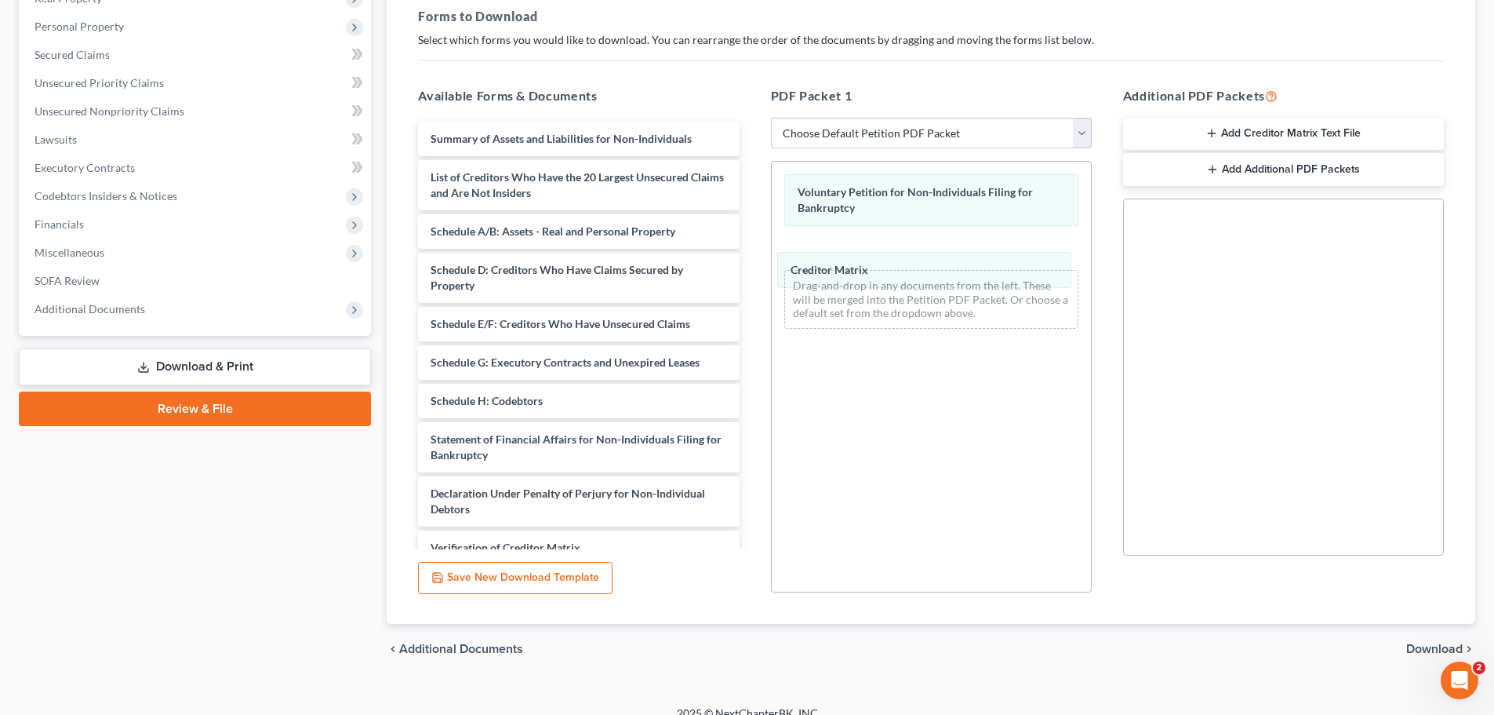
drag, startPoint x: 870, startPoint y: 192, endPoint x: 867, endPoint y: 261, distance: 69.1
click at [867, 262] on div "Creditor Matrix Creditor Matrix Voluntary Petition for Non-Individuals Filing f…" at bounding box center [931, 252] width 319 height 180
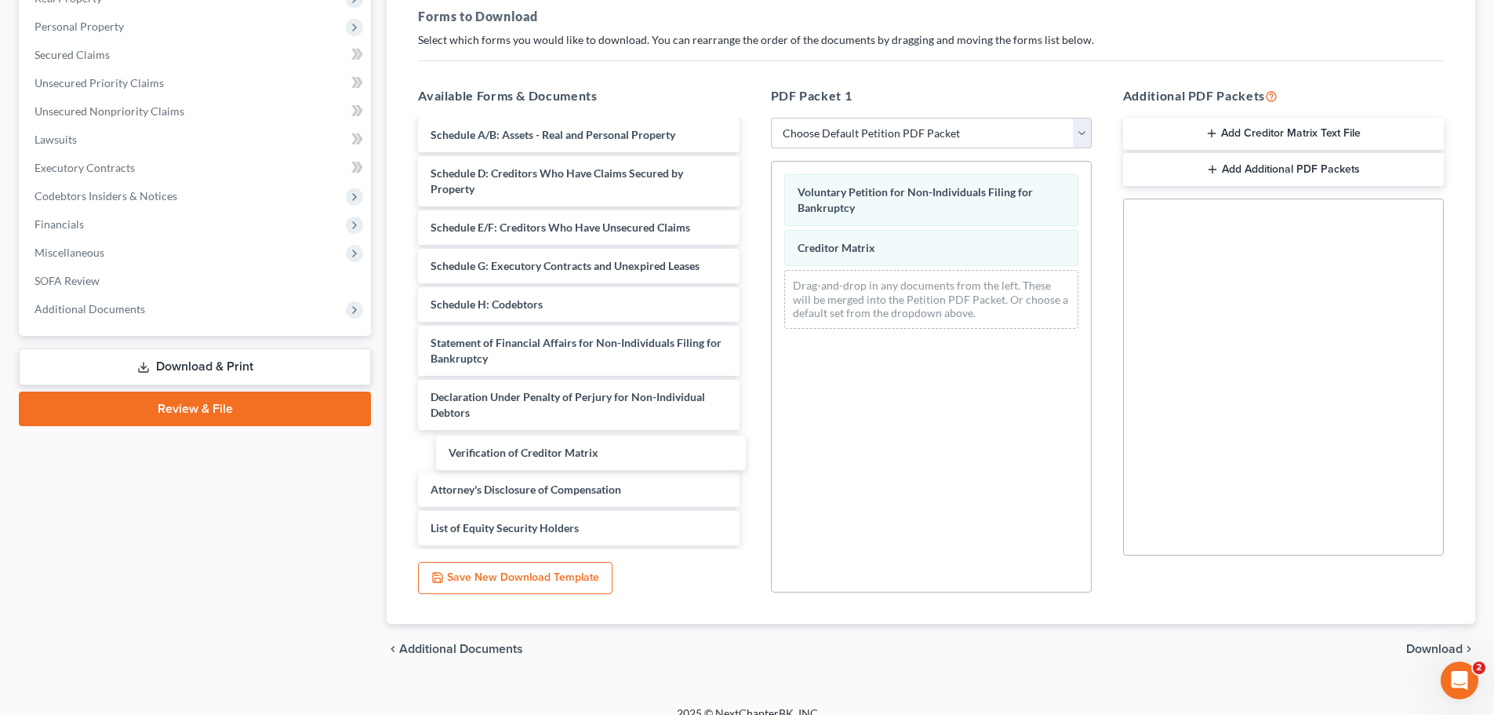
scroll to position [58, 0]
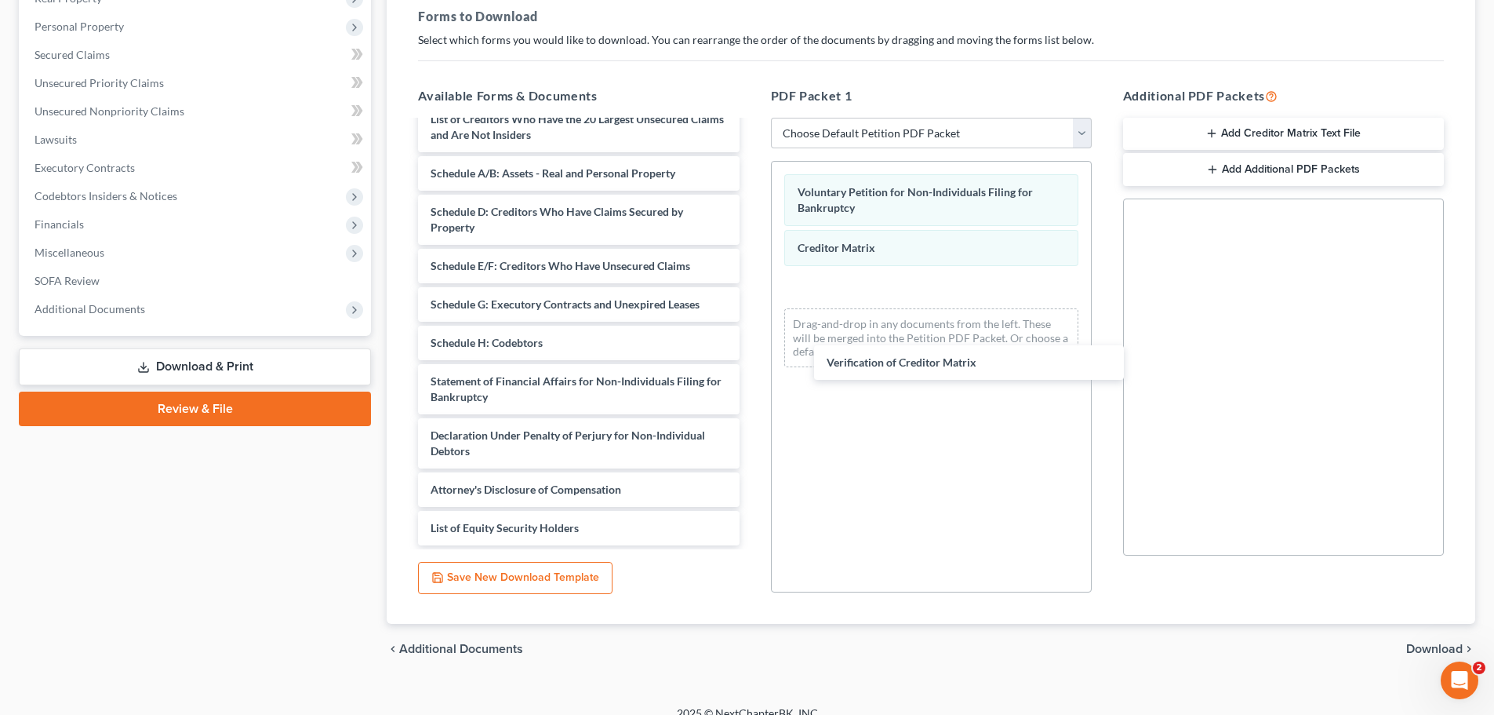
drag, startPoint x: 527, startPoint y: 452, endPoint x: 902, endPoint y: 291, distance: 408.0
click at [751, 291] on div "Verification of Creditor Matrix Summary of Assets and Liabilities for Non-Indiv…" at bounding box center [579, 305] width 346 height 482
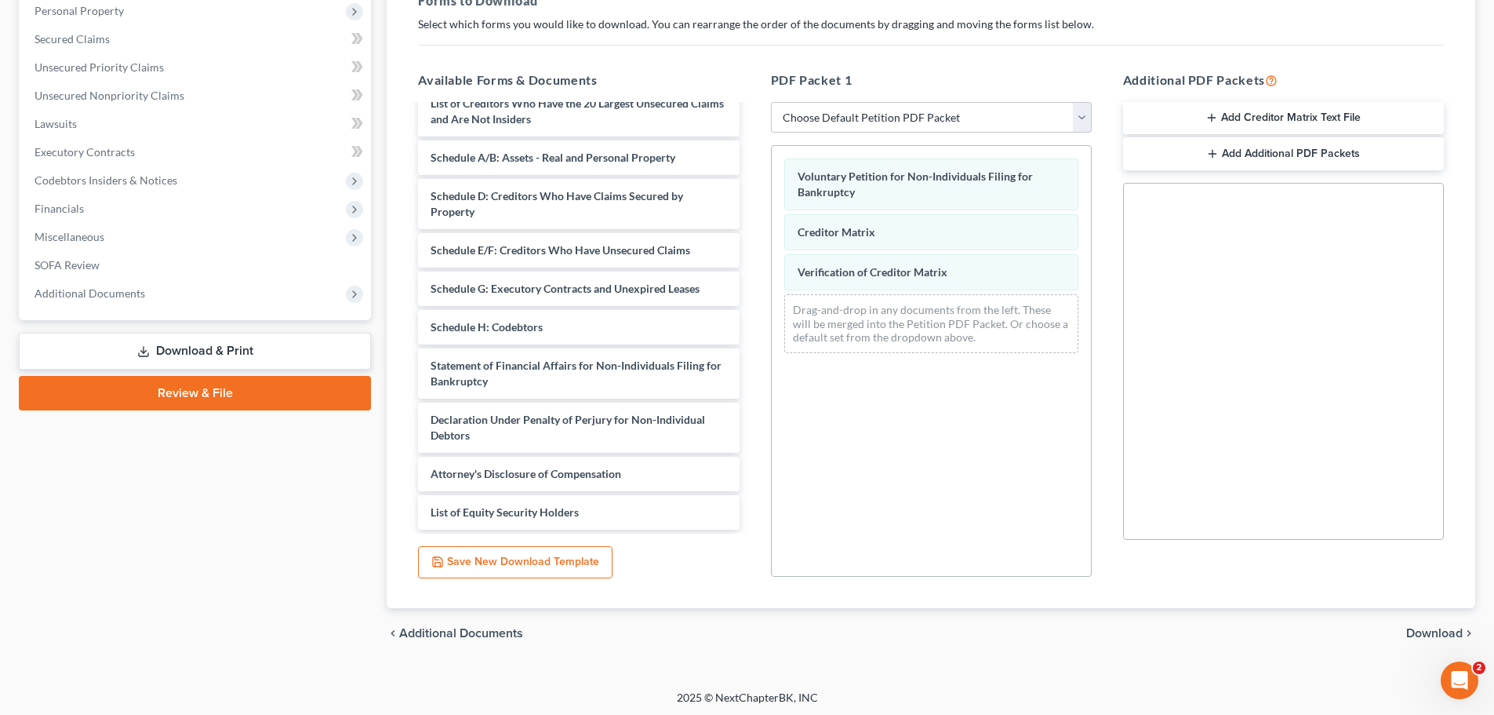
scroll to position [254, 0]
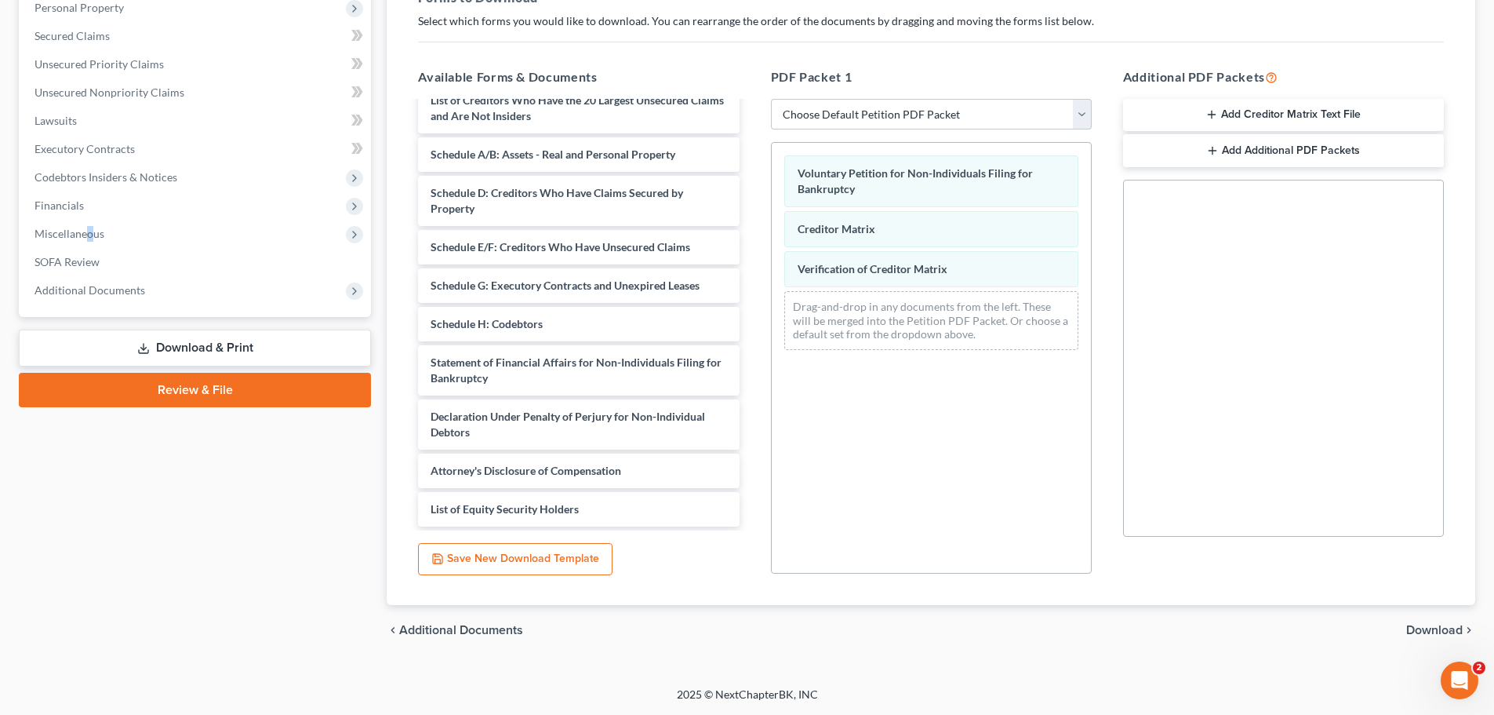
click at [91, 229] on span "Miscellaneous" at bounding box center [70, 233] width 70 height 13
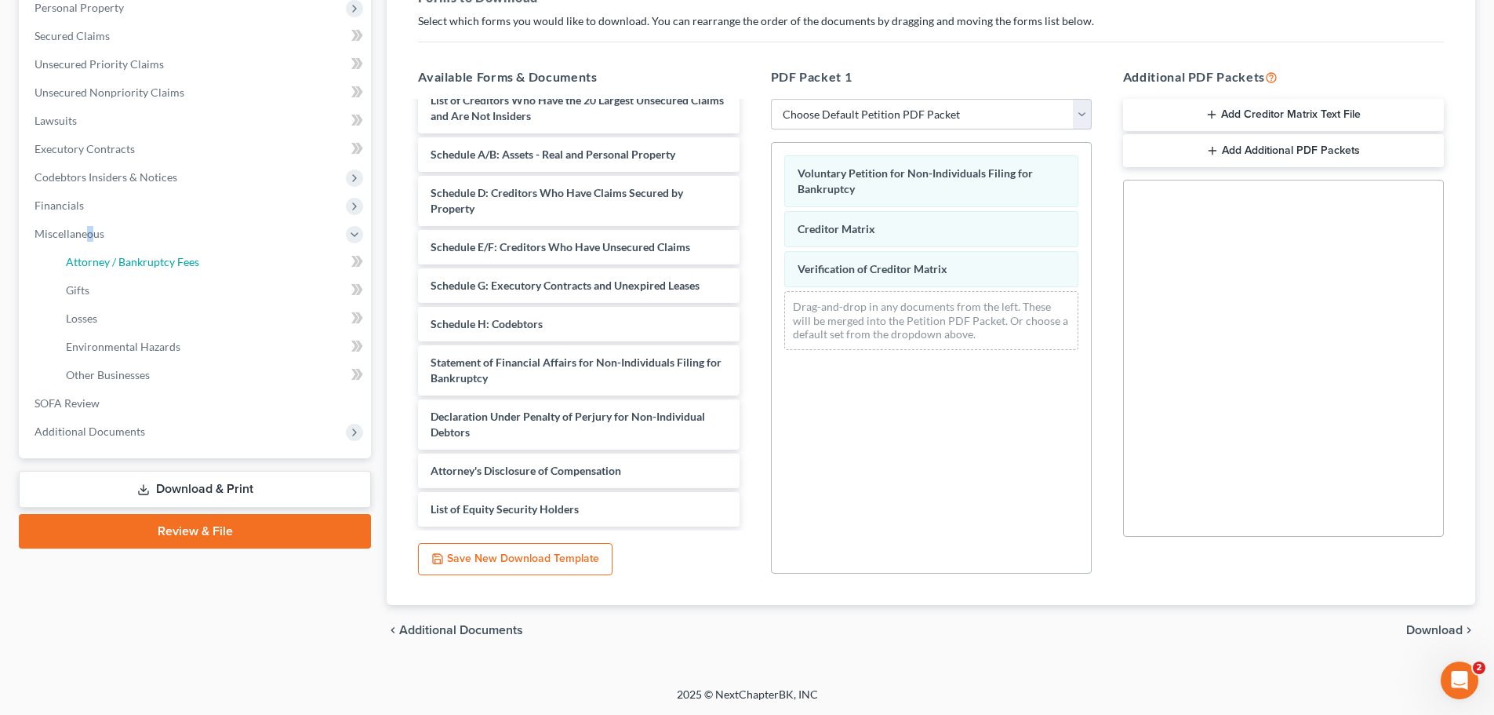
click at [162, 267] on span "Attorney / Bankruptcy Fees" at bounding box center [132, 261] width 133 height 13
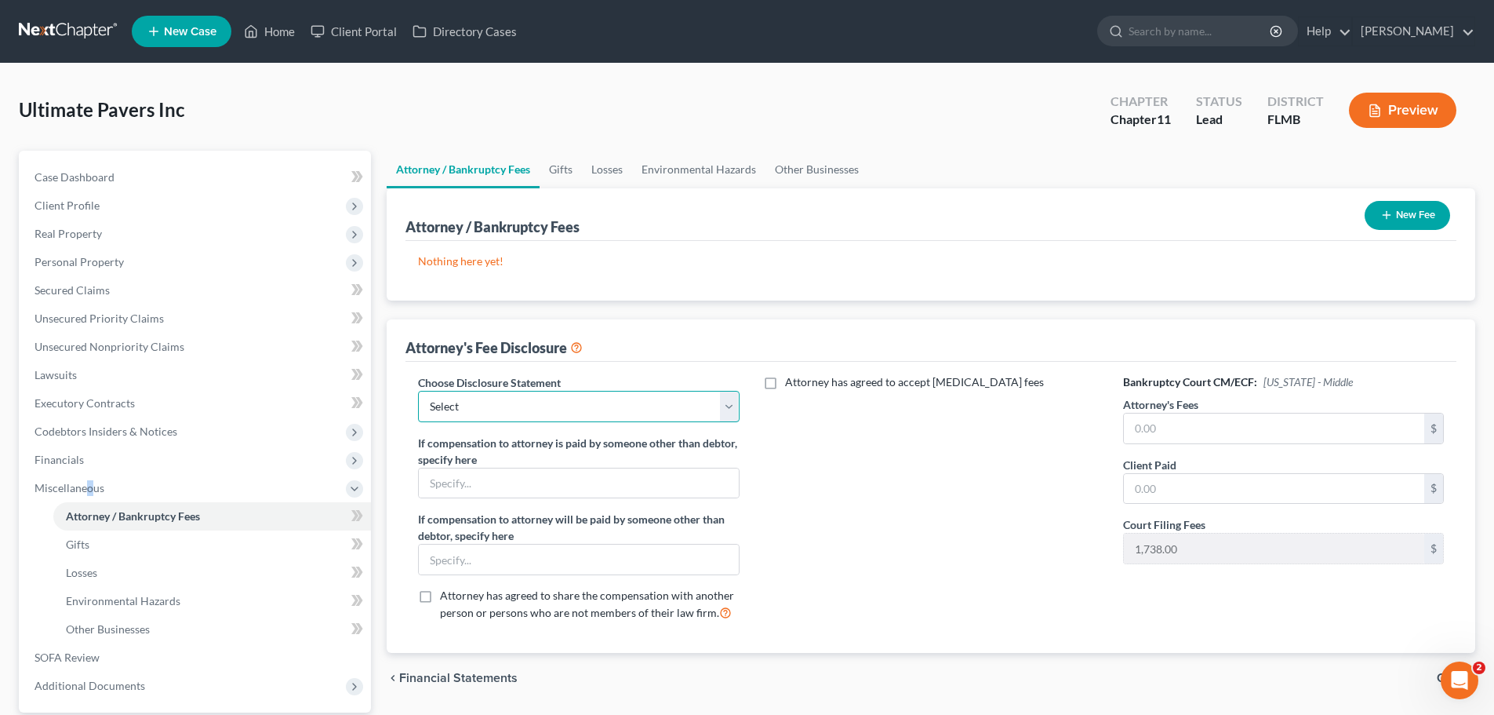
click at [574, 404] on select "Select Disclosure of Compensation of Attorney for Debtor" at bounding box center [578, 406] width 321 height 31
select select "0"
click at [418, 391] on select "Select Disclosure of Compensation of Attorney for Debtor" at bounding box center [578, 406] width 321 height 31
click at [1129, 422] on input "text" at bounding box center [1274, 428] width 300 height 30
type input "0"
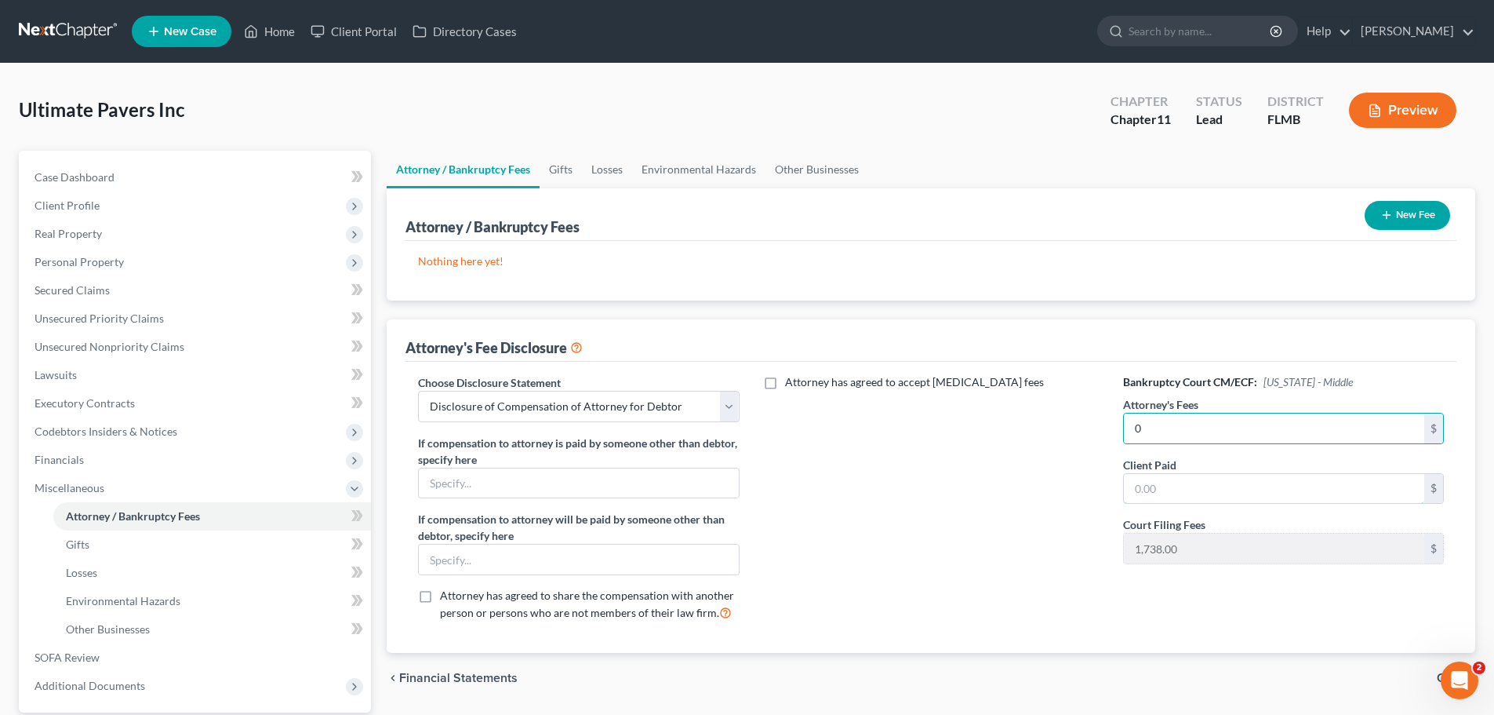
click at [1129, 487] on input "text" at bounding box center [1274, 489] width 300 height 30
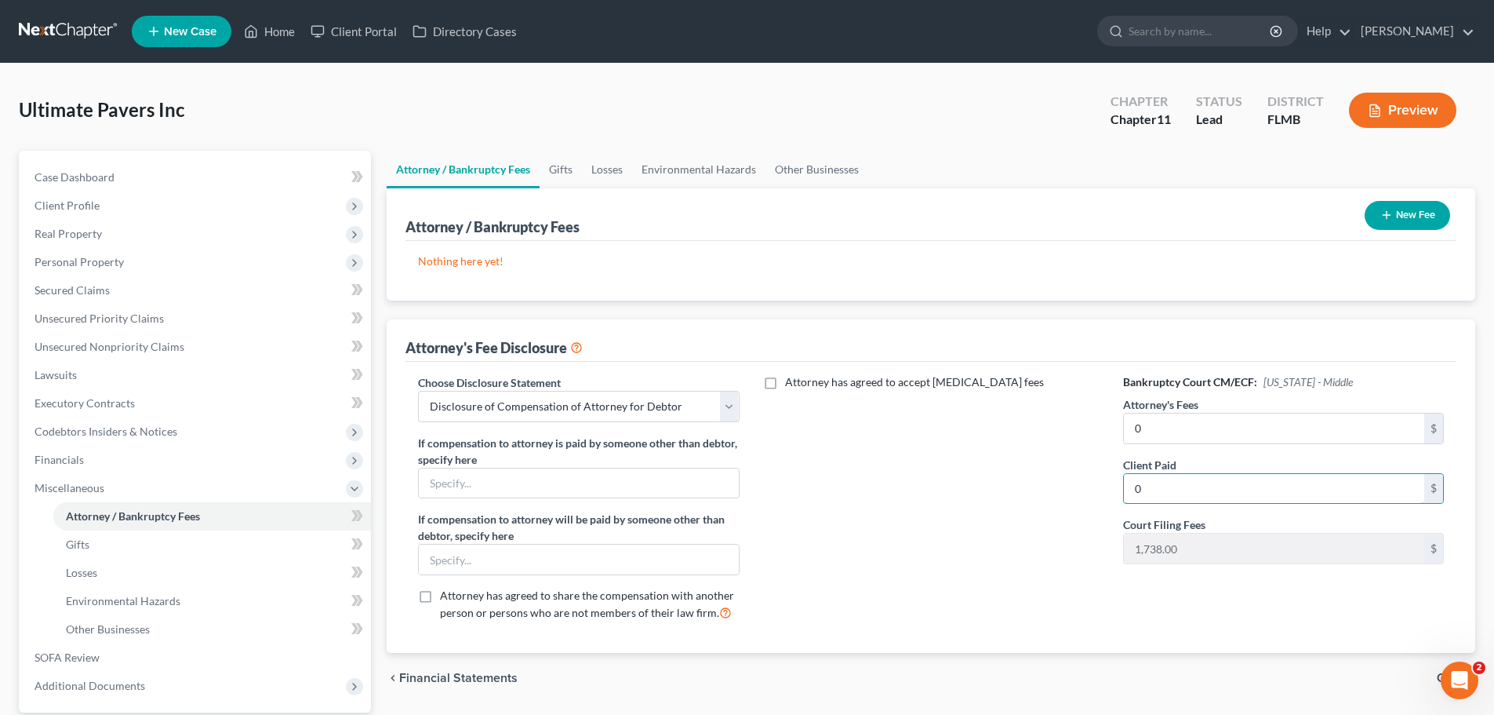
type input "0"
click at [1129, 216] on button "New Fee" at bounding box center [1407, 215] width 85 height 29
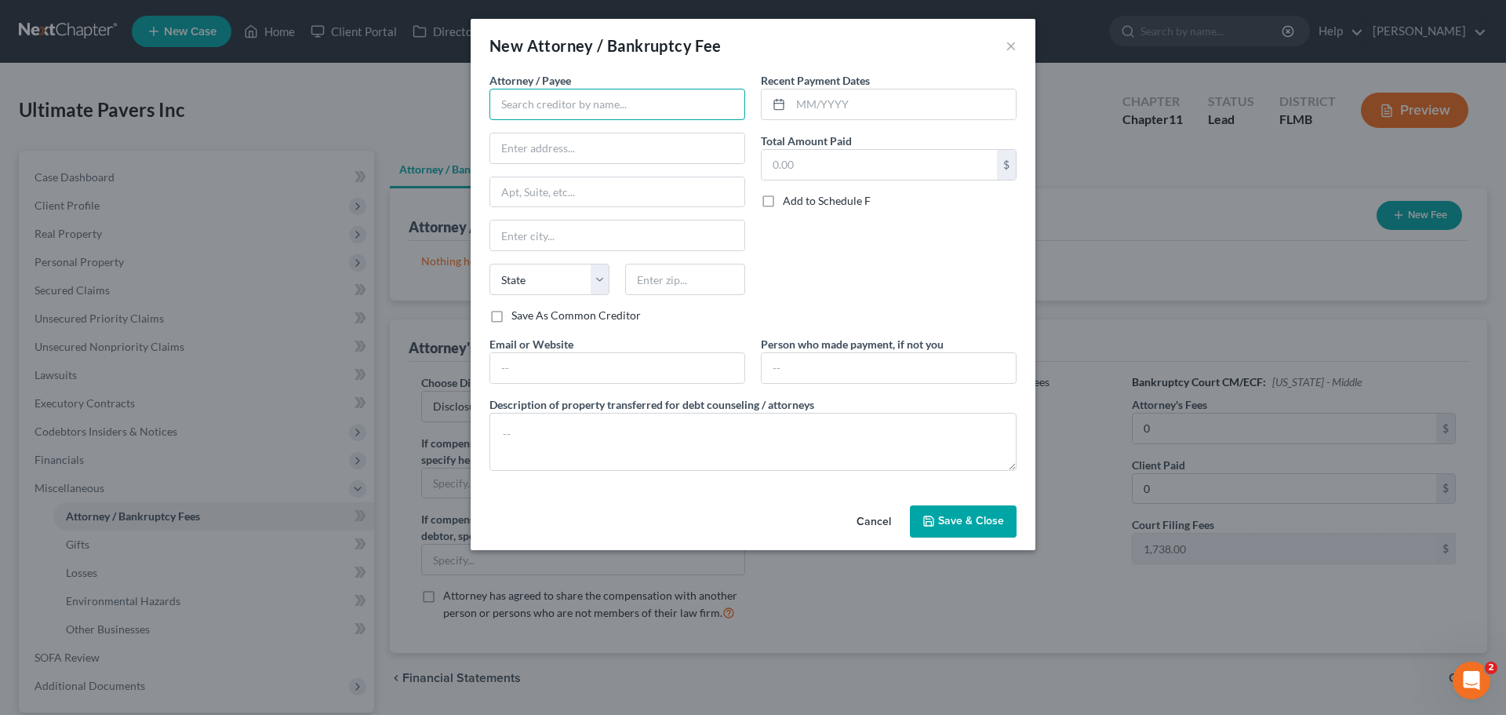
click at [660, 104] on input "text" at bounding box center [617, 104] width 256 height 31
type input "[PERSON_NAME]"
type input "[STREET_ADDRESS]"
type input "[GEOGRAPHIC_DATA]"
select select "9"
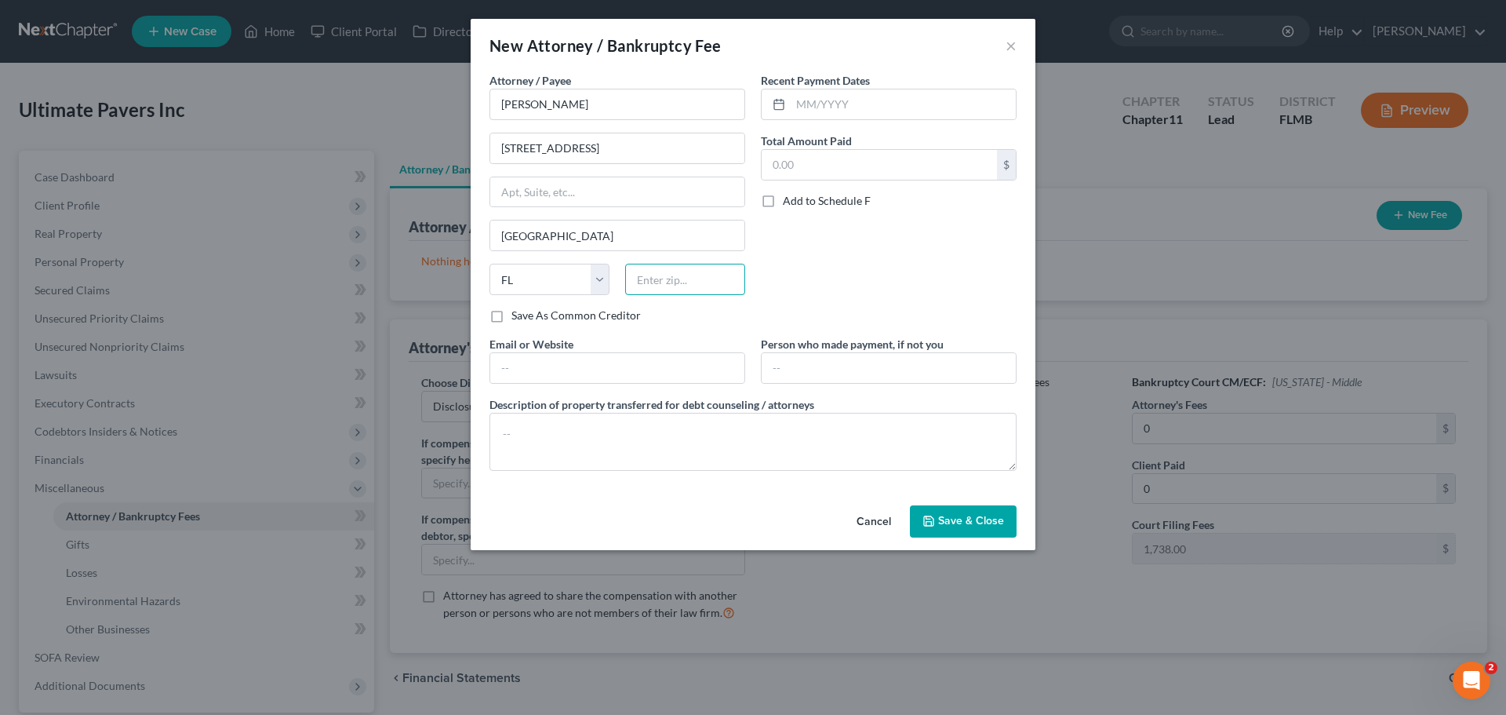
type input "33602"
type input "[EMAIL_ADDRESS][DOMAIN_NAME]"
drag, startPoint x: 500, startPoint y: 100, endPoint x: 561, endPoint y: 130, distance: 68.1
click at [500, 100] on input "[PERSON_NAME]" at bounding box center [617, 104] width 256 height 31
click at [596, 97] on input "[PERSON_NAME]" at bounding box center [617, 104] width 256 height 31
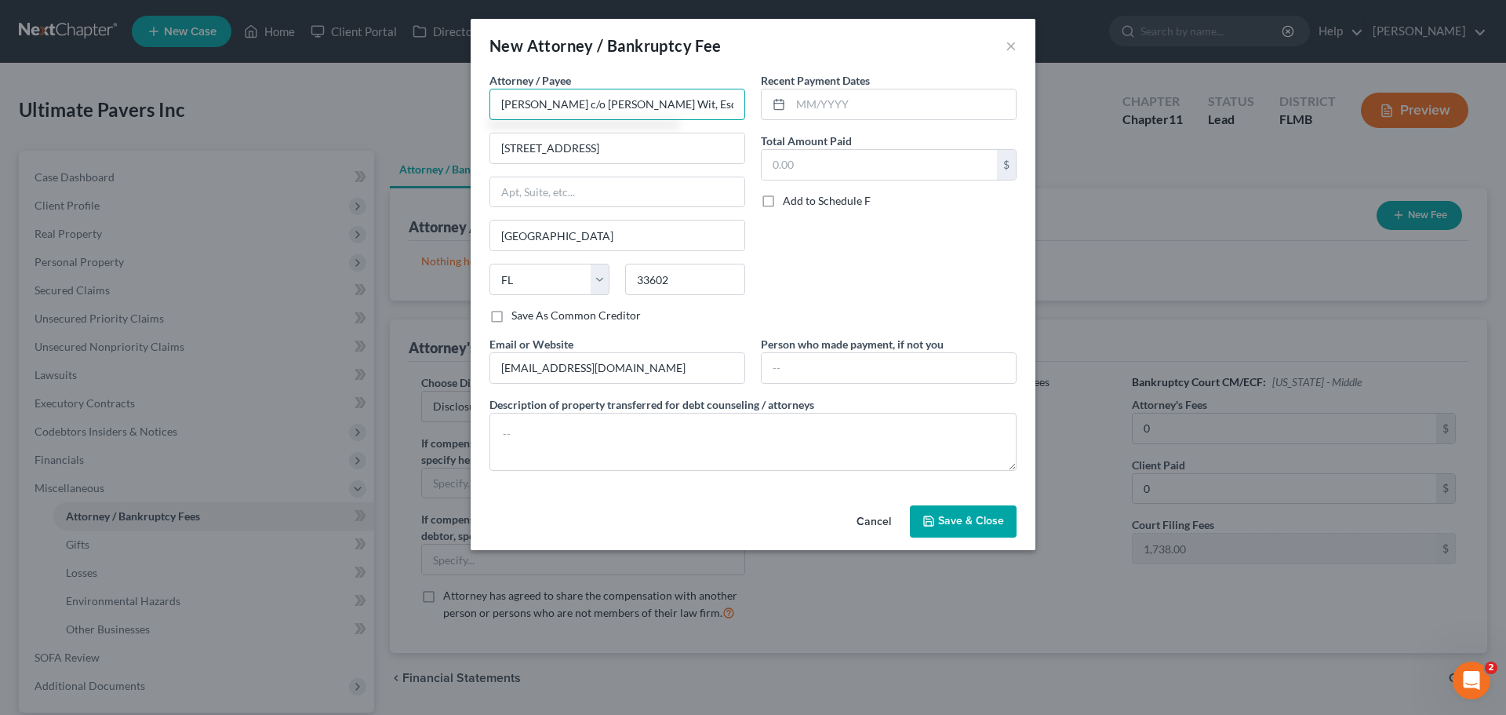
type input "[PERSON_NAME] c/o [PERSON_NAME] Wit, Esq."
click at [811, 113] on input "text" at bounding box center [903, 104] width 225 height 30
click at [796, 371] on input "text" at bounding box center [889, 368] width 254 height 30
type input "[PERSON_NAME]"
drag, startPoint x: 589, startPoint y: 362, endPoint x: 361, endPoint y: 340, distance: 229.2
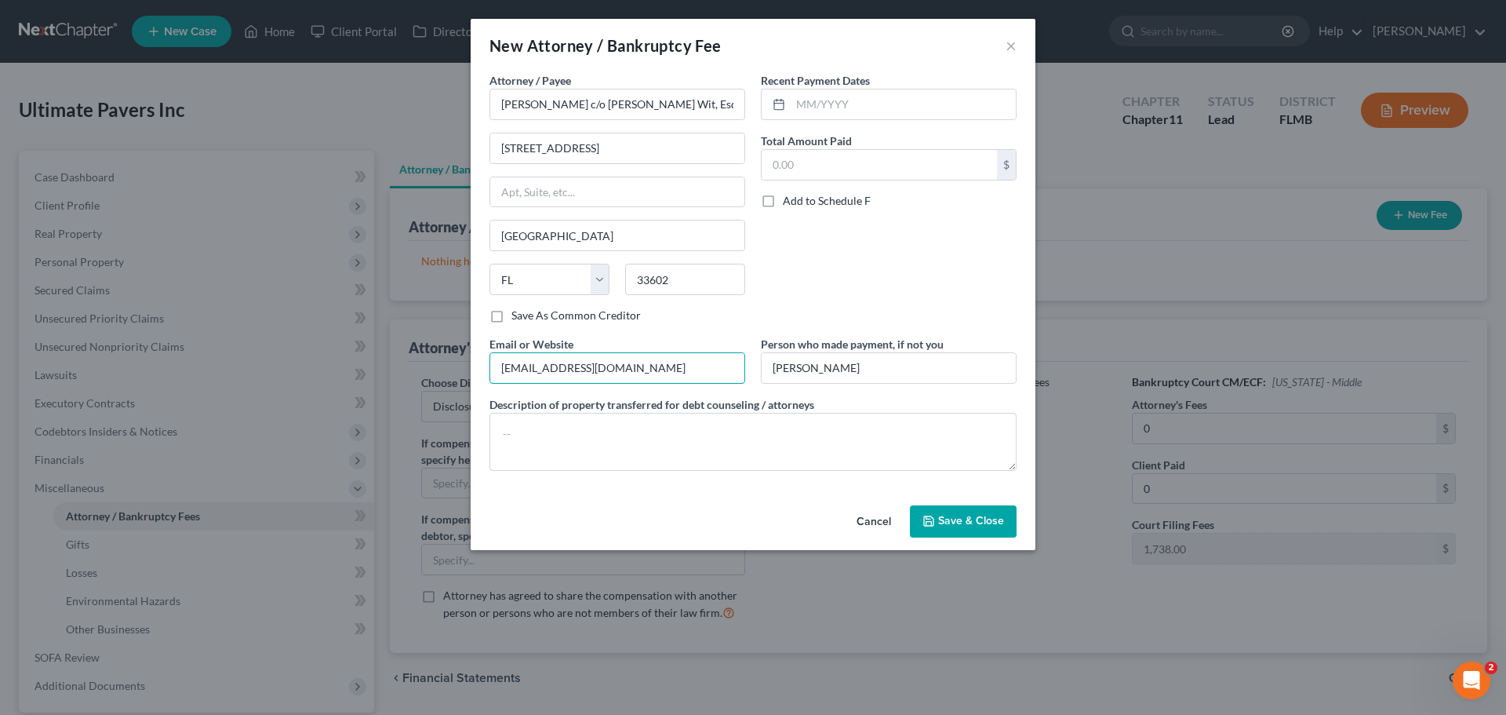
click at [361, 340] on div "New Attorney / Bankruptcy Fee × Attorney / Payee * [PERSON_NAME] c/o [PERSON_NA…" at bounding box center [753, 357] width 1506 height 715
click at [610, 448] on textarea at bounding box center [752, 442] width 527 height 58
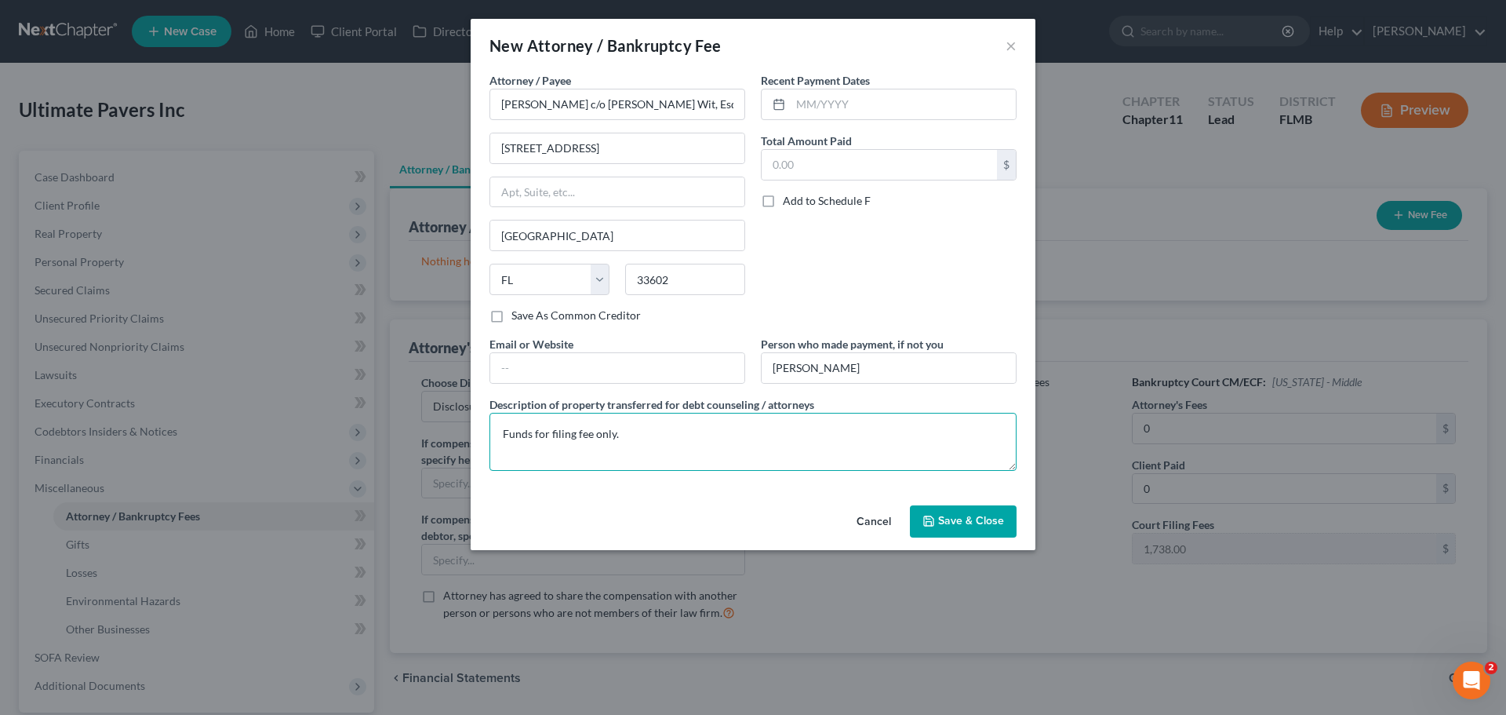
type textarea "Funds for filing fee only."
click at [803, 110] on input "text" at bounding box center [903, 104] width 225 height 30
drag, startPoint x: 858, startPoint y: 166, endPoint x: 871, endPoint y: 156, distance: 15.7
click at [858, 166] on input "text" at bounding box center [879, 165] width 235 height 30
type input "1,738"
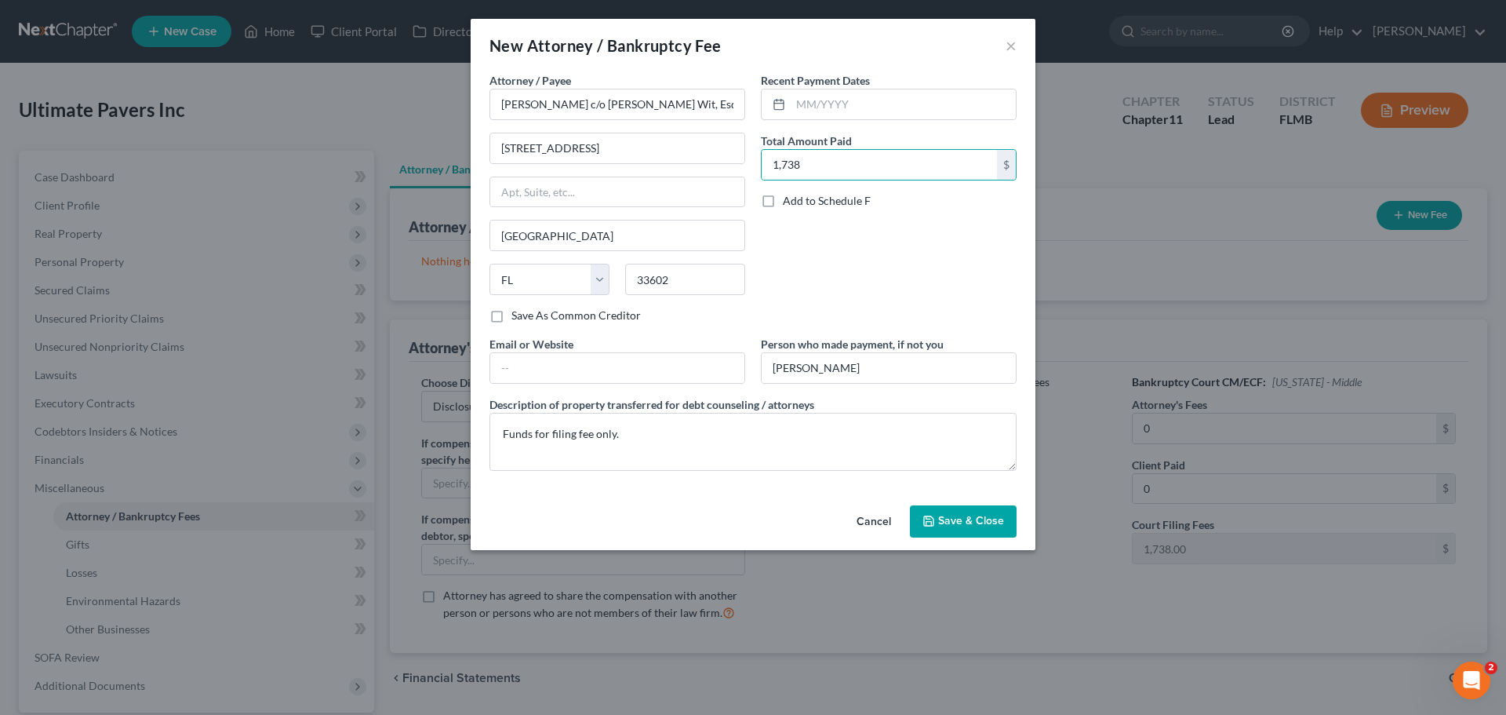
click at [511, 316] on label "Save As Common Creditor" at bounding box center [575, 315] width 129 height 16
click at [518, 316] on input "Save As Common Creditor" at bounding box center [523, 312] width 10 height 10
checkbox input "true"
click at [783, 197] on label "Add to Schedule F" at bounding box center [827, 201] width 88 height 16
click at [789, 197] on input "Add to Schedule F" at bounding box center [794, 198] width 10 height 10
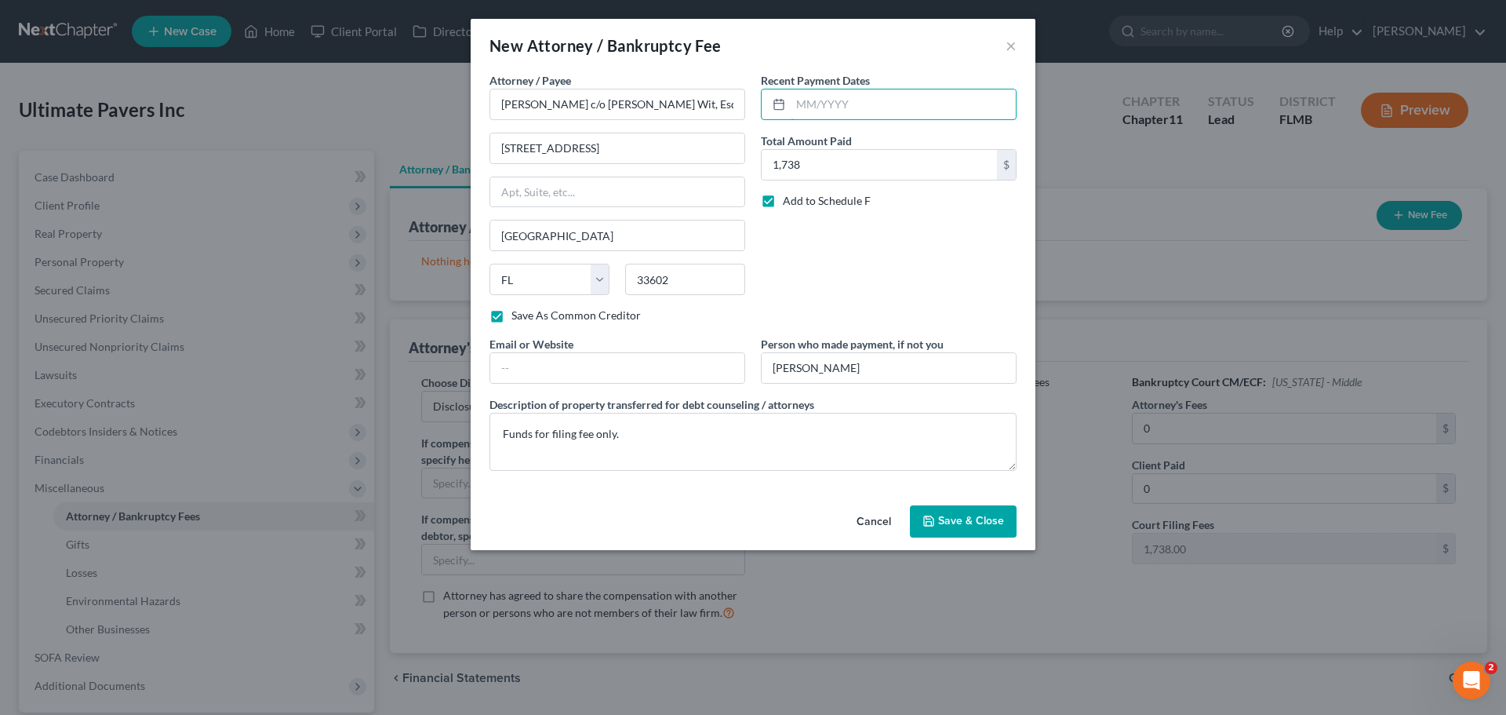
click at [845, 100] on input "text" at bounding box center [903, 104] width 225 height 30
drag, startPoint x: 760, startPoint y: 203, endPoint x: 772, endPoint y: 207, distance: 12.4
click at [783, 203] on label "Add to Schedule F" at bounding box center [827, 201] width 88 height 16
click at [789, 203] on input "Add to Schedule F" at bounding box center [794, 198] width 10 height 10
checkbox input "false"
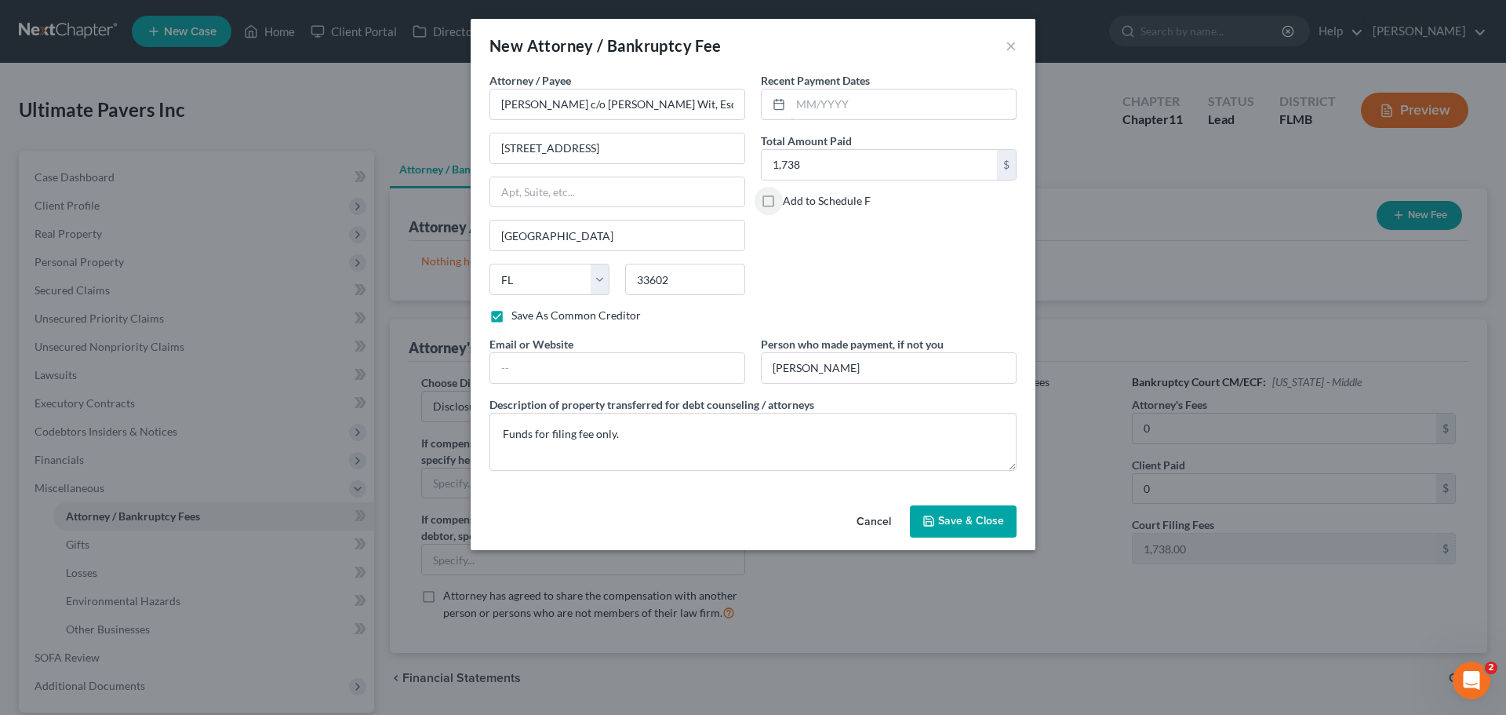
click at [897, 105] on input "text" at bounding box center [903, 104] width 225 height 30
type input "05/2025"
click at [970, 511] on button "Save & Close" at bounding box center [963, 521] width 107 height 33
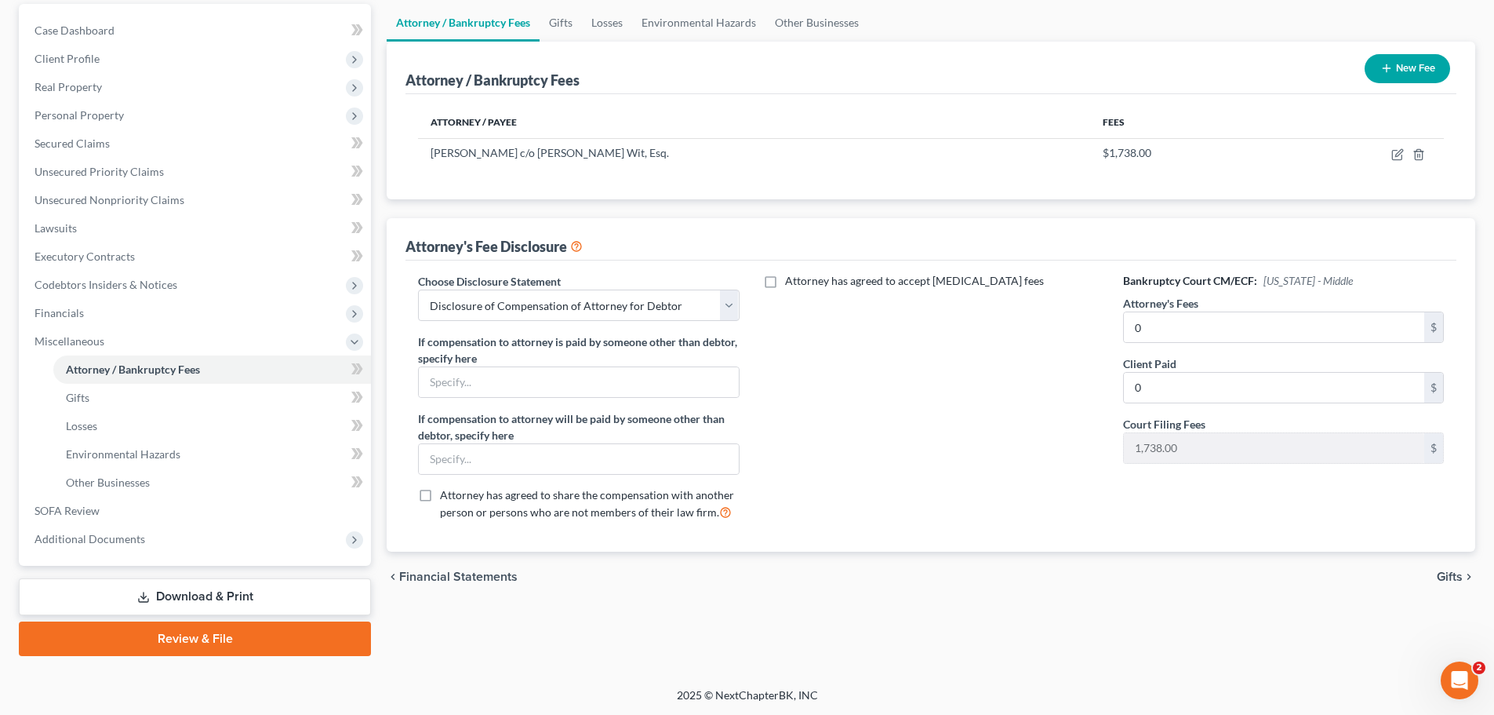
scroll to position [147, 0]
click at [921, 358] on div "Attorney has agreed to accept [MEDICAL_DATA] fees" at bounding box center [931, 402] width 352 height 260
click at [220, 404] on link "Gifts" at bounding box center [212, 397] width 318 height 28
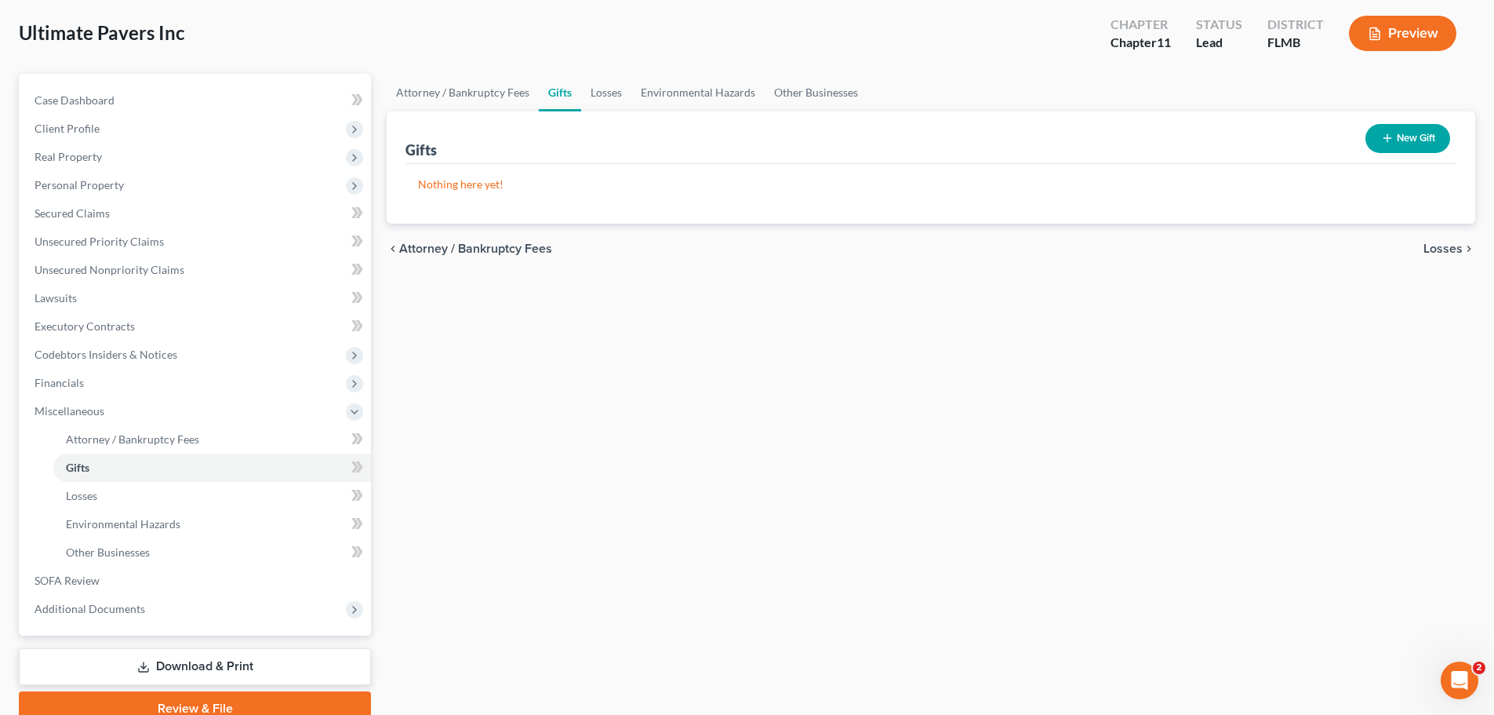
scroll to position [147, 0]
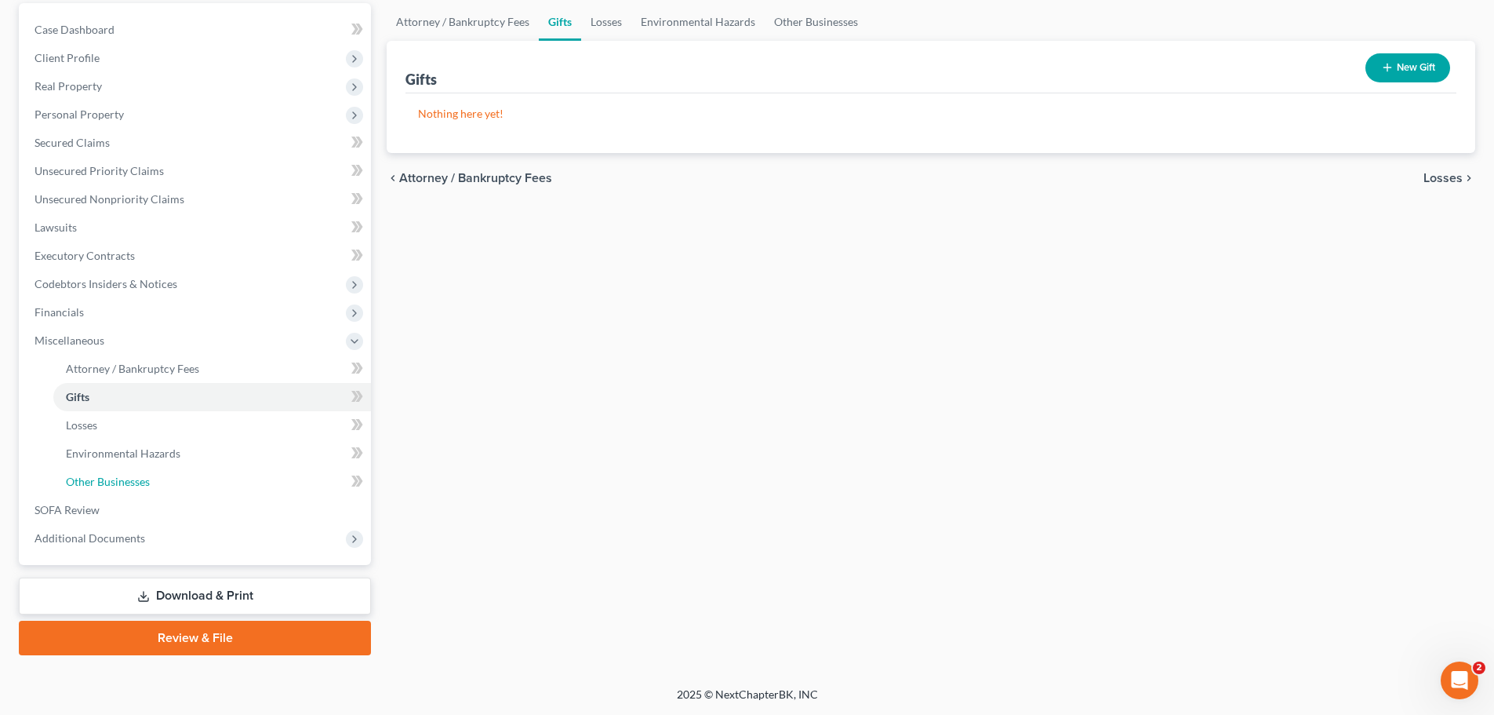
click at [181, 474] on link "Other Businesses" at bounding box center [212, 481] width 318 height 28
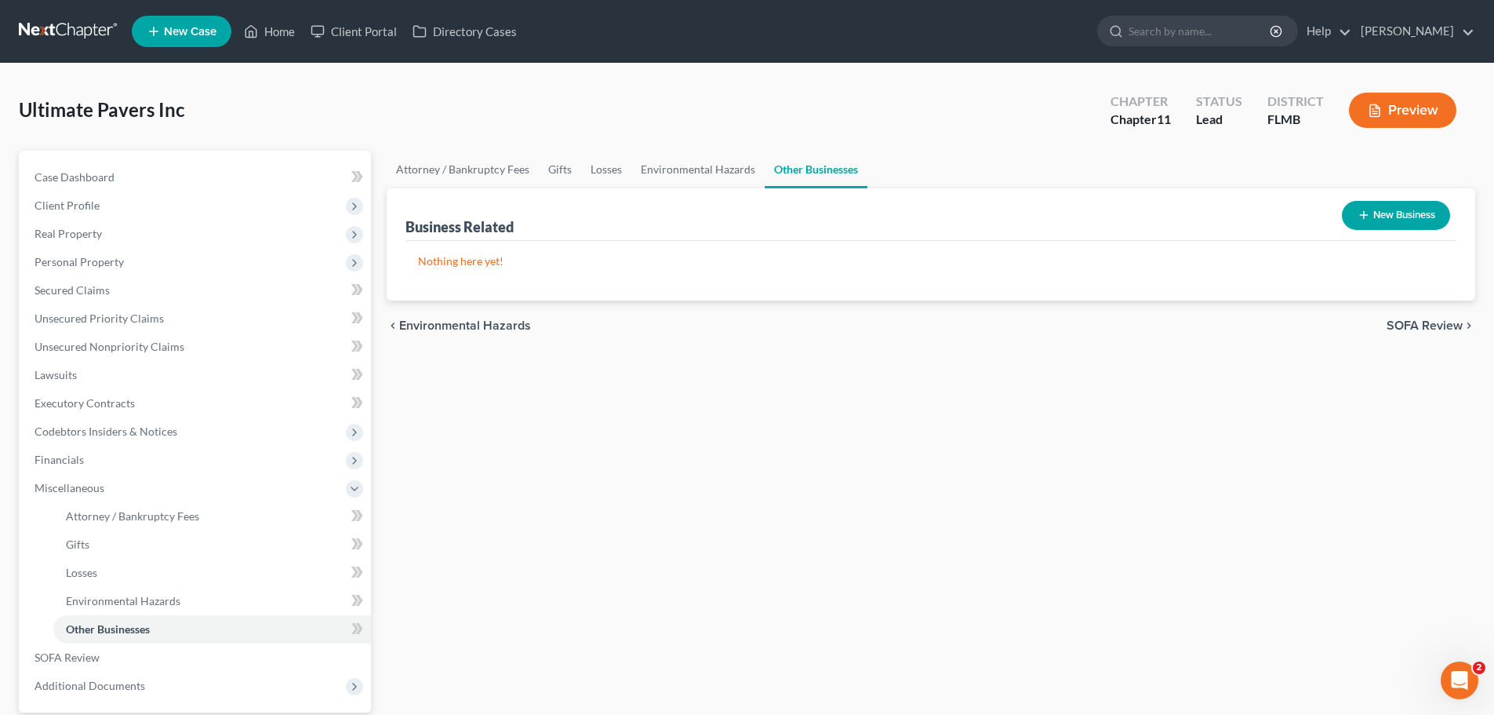
click at [1129, 208] on button "New Business" at bounding box center [1396, 215] width 108 height 29
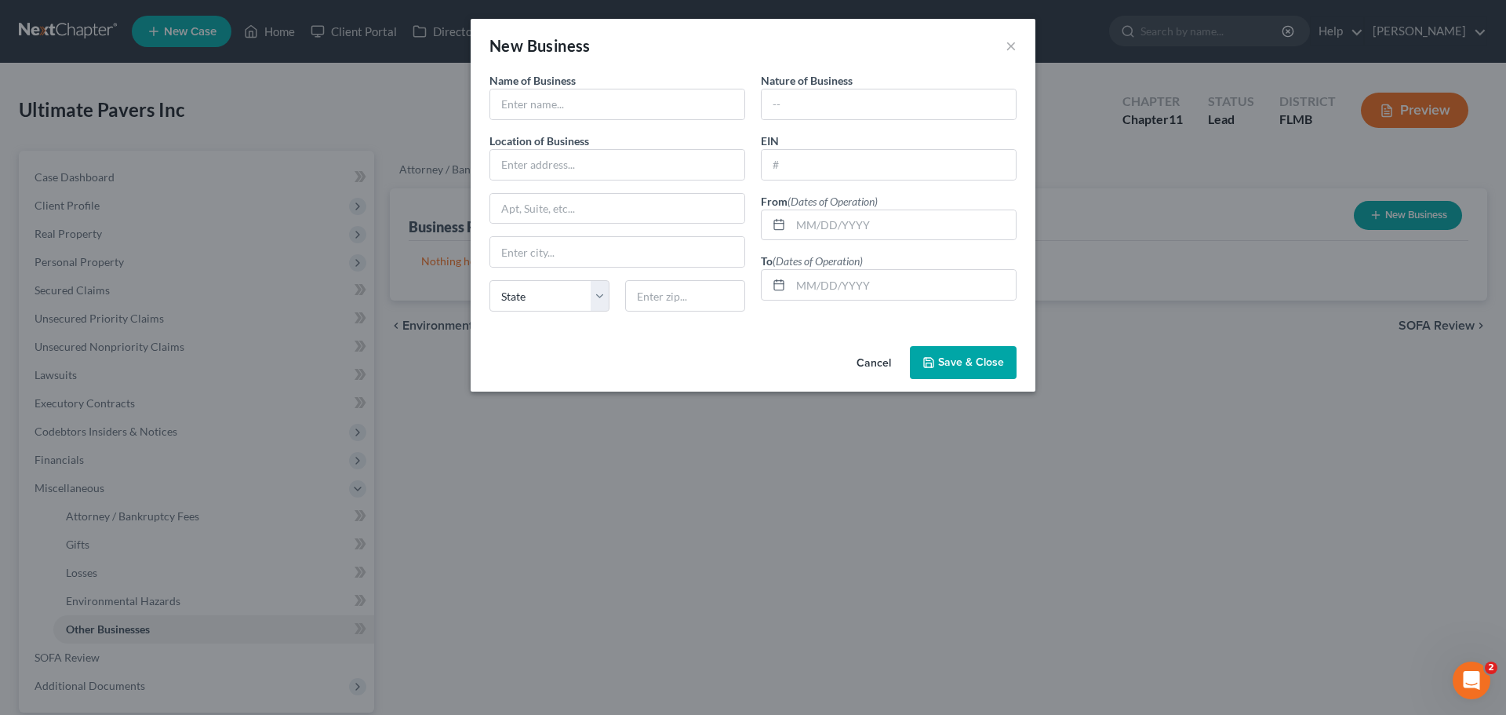
click at [875, 362] on button "Cancel" at bounding box center [874, 362] width 60 height 31
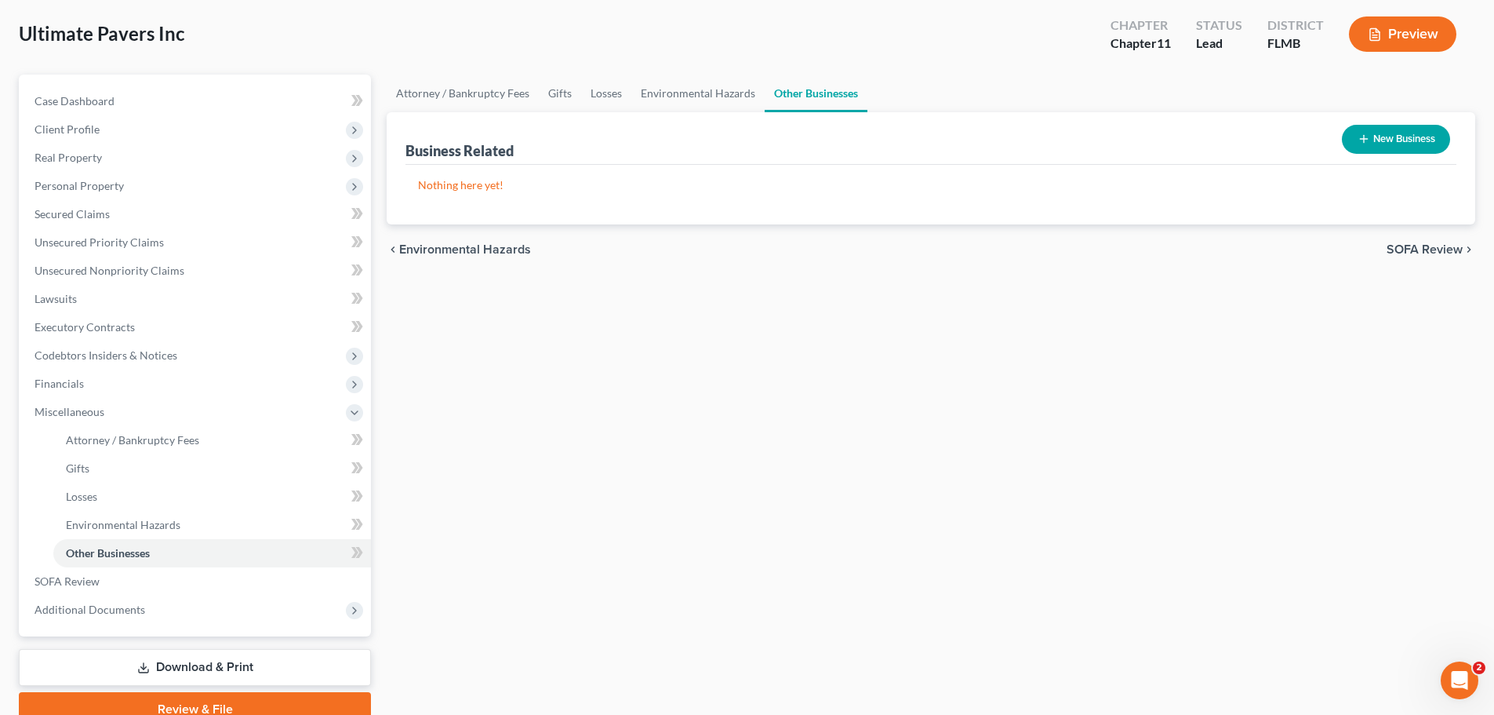
scroll to position [147, 0]
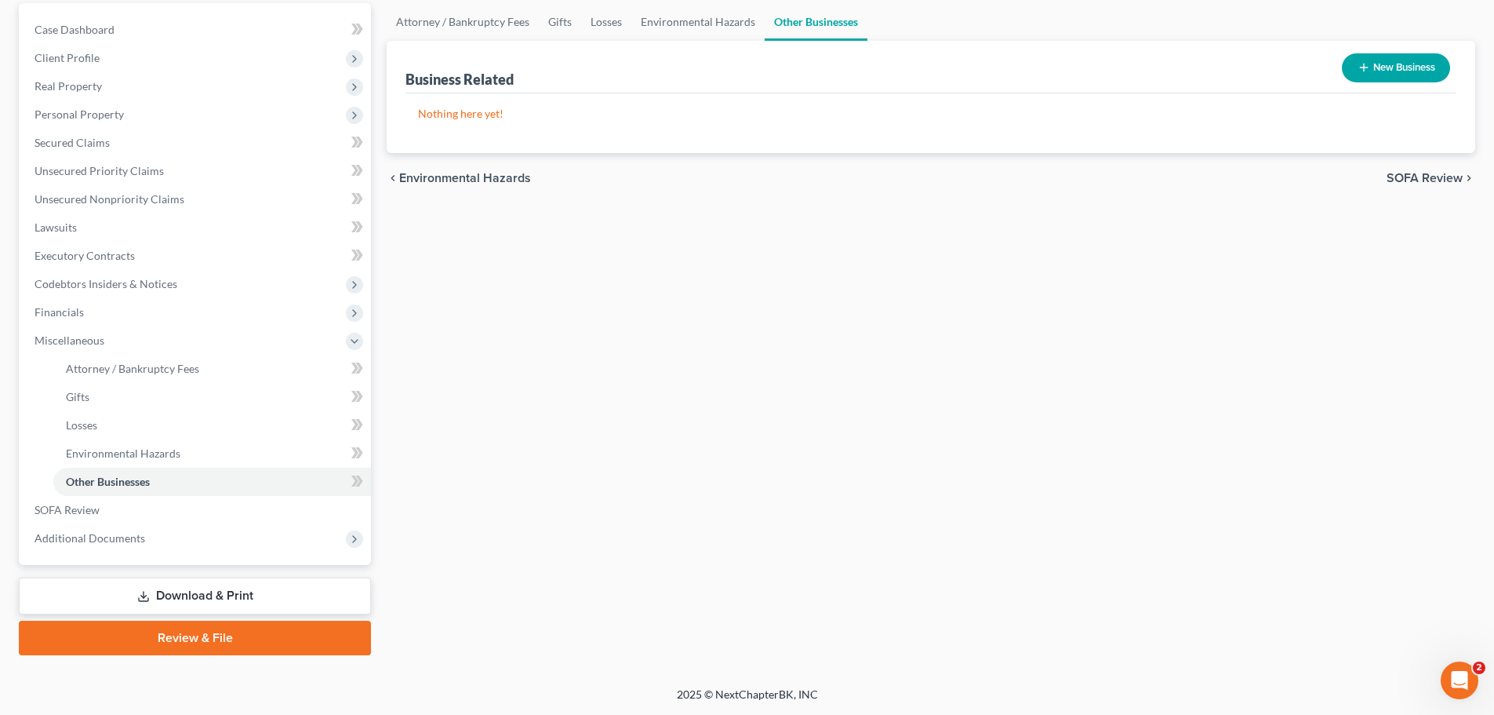
click at [232, 597] on link "Download & Print" at bounding box center [195, 595] width 352 height 37
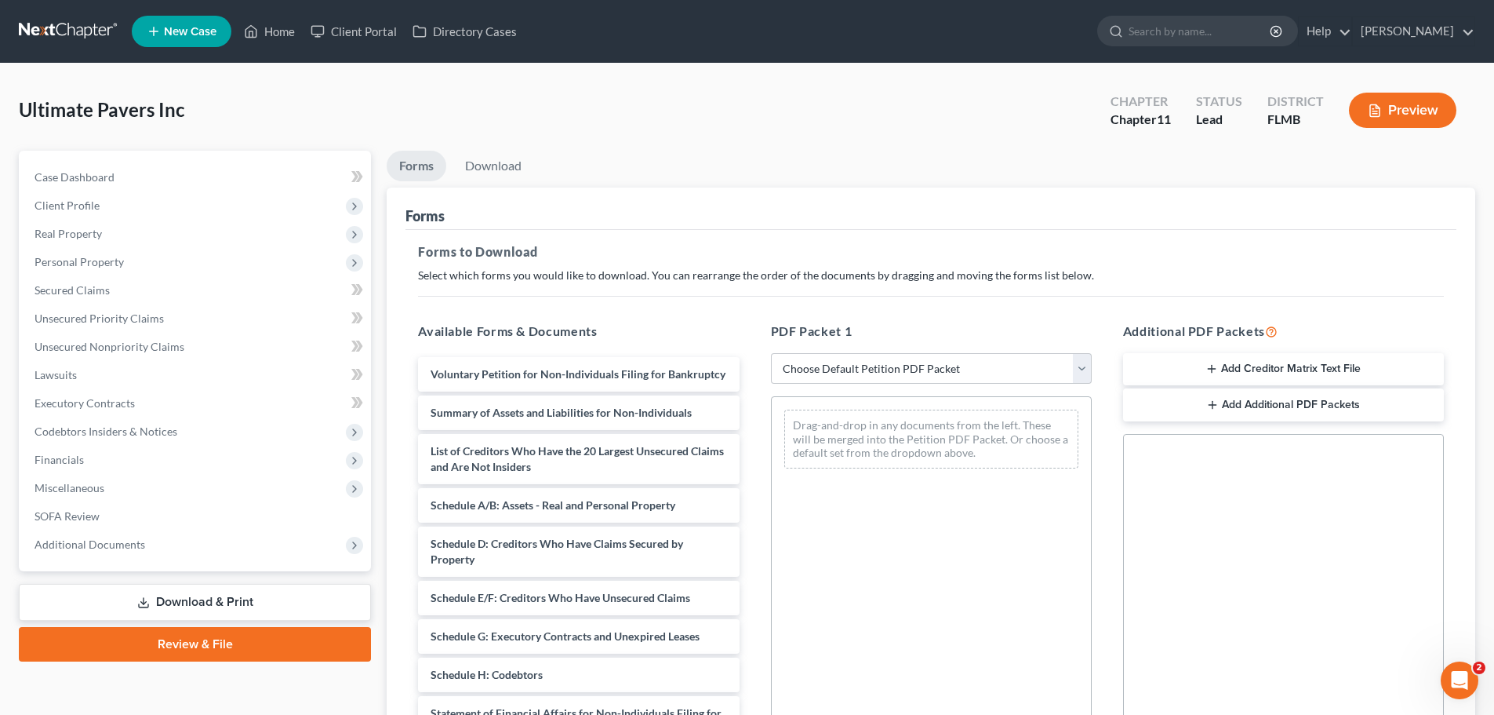
click at [1129, 111] on button "Preview" at bounding box center [1402, 110] width 107 height 35
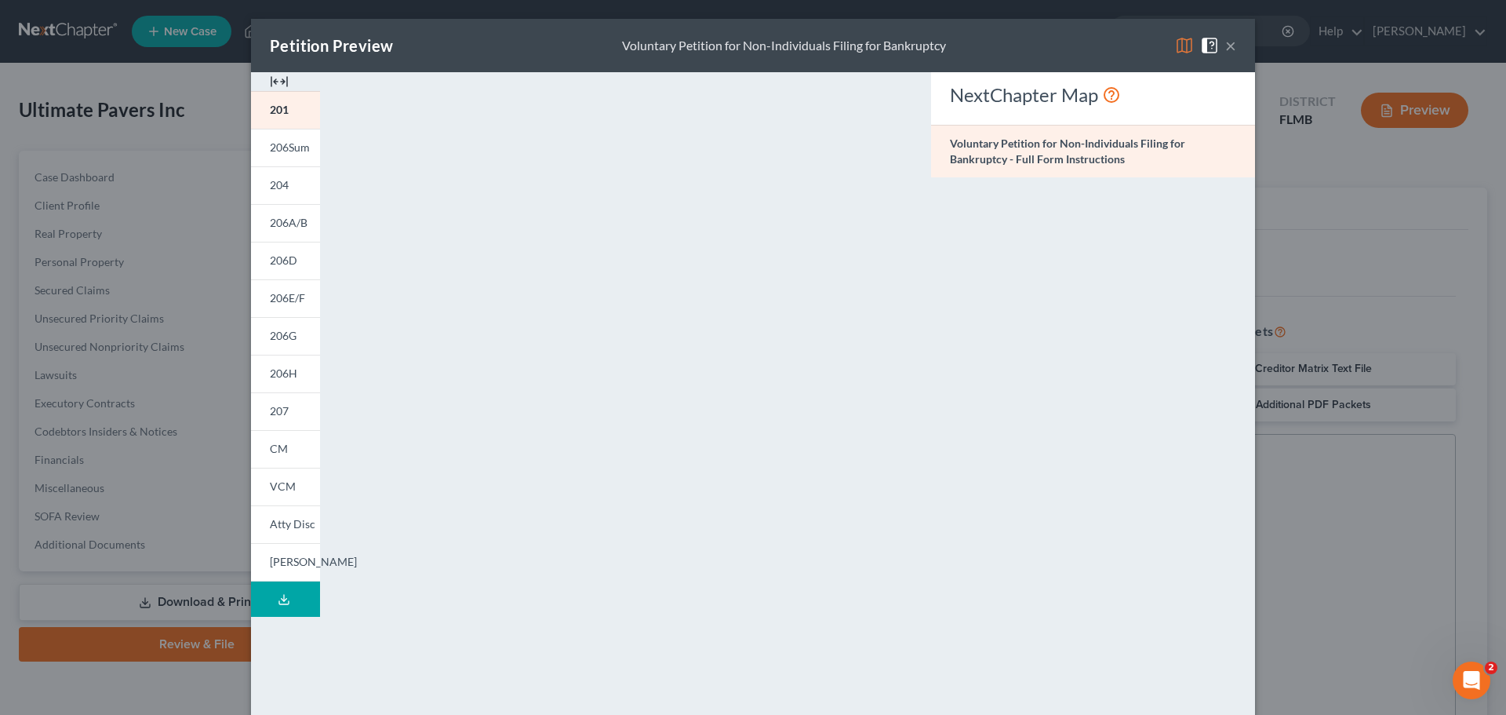
click at [288, 449] on link "CM" at bounding box center [285, 449] width 69 height 38
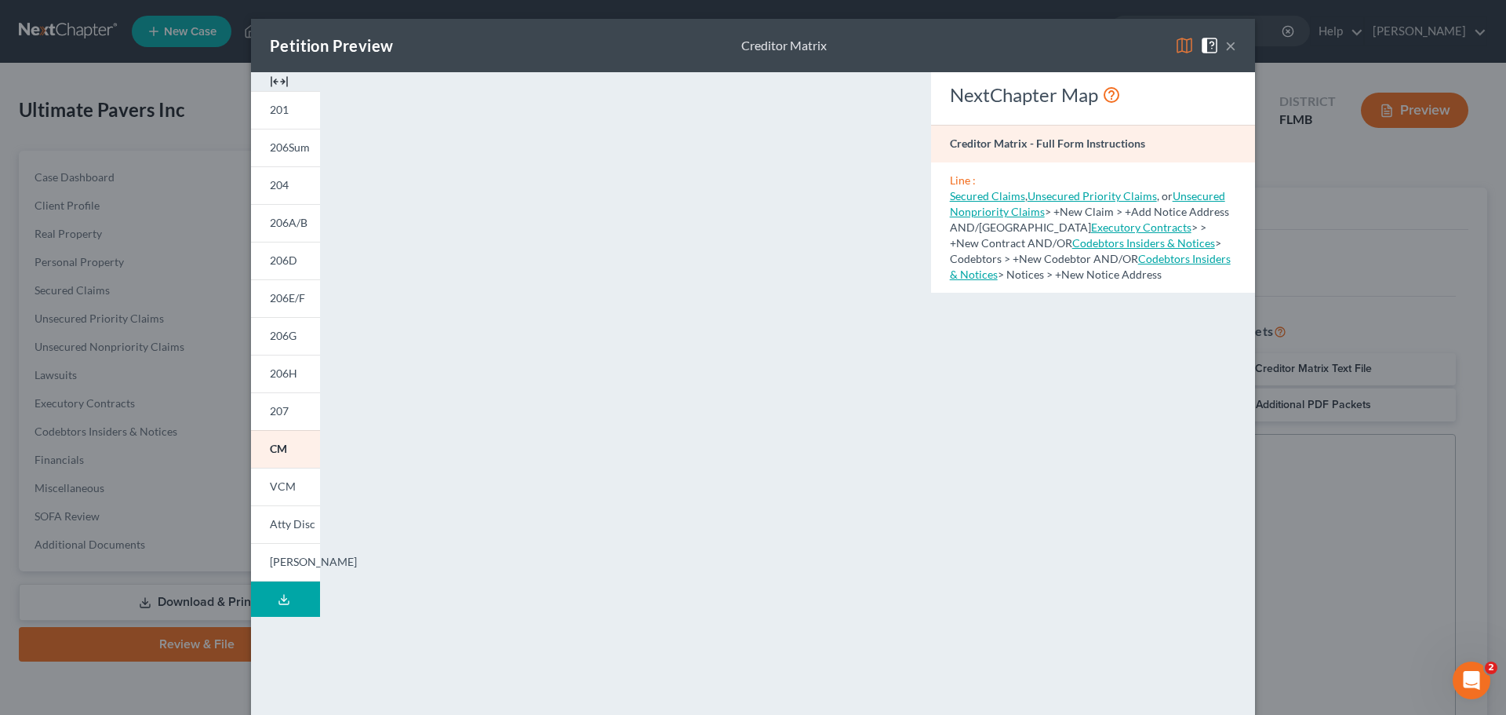
click at [1129, 46] on button "×" at bounding box center [1230, 45] width 11 height 19
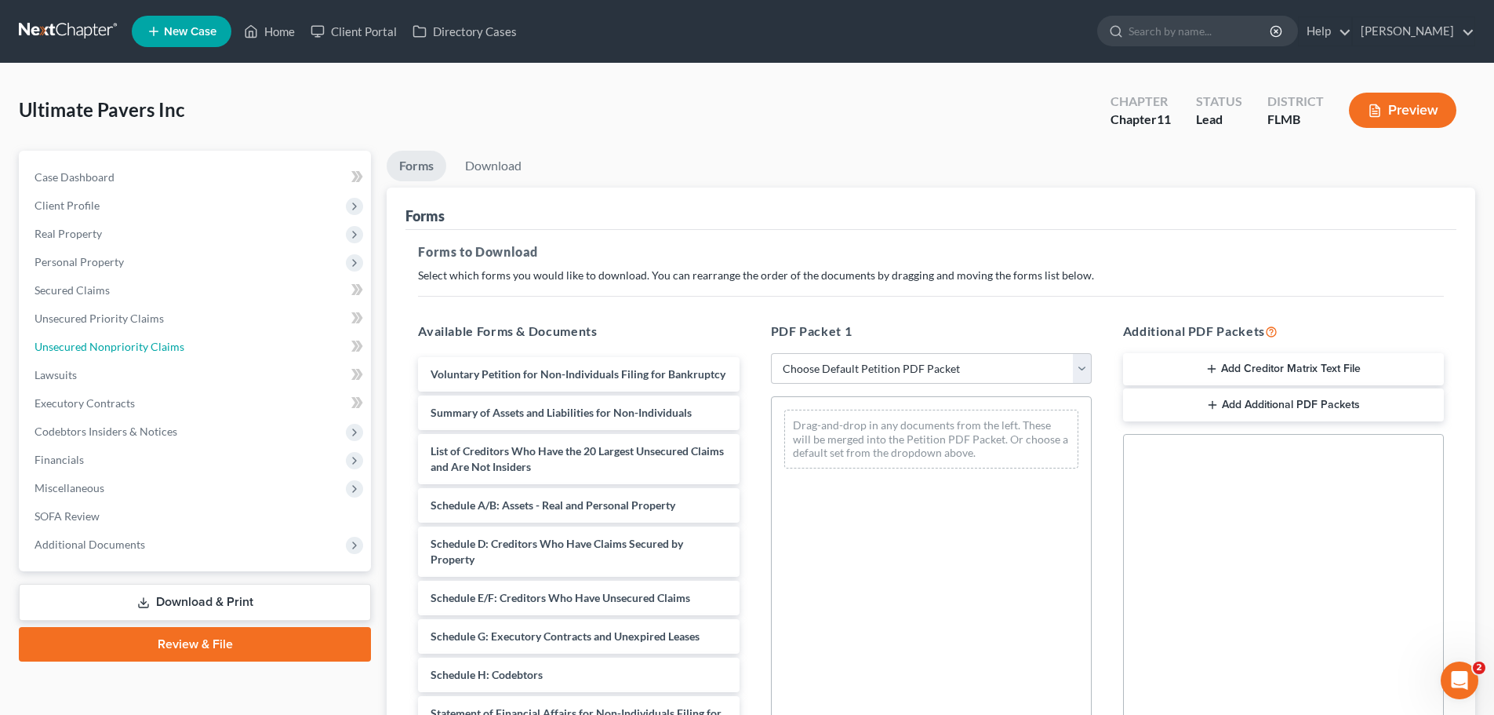
click at [112, 347] on span "Unsecured Nonpriority Claims" at bounding box center [110, 346] width 150 height 13
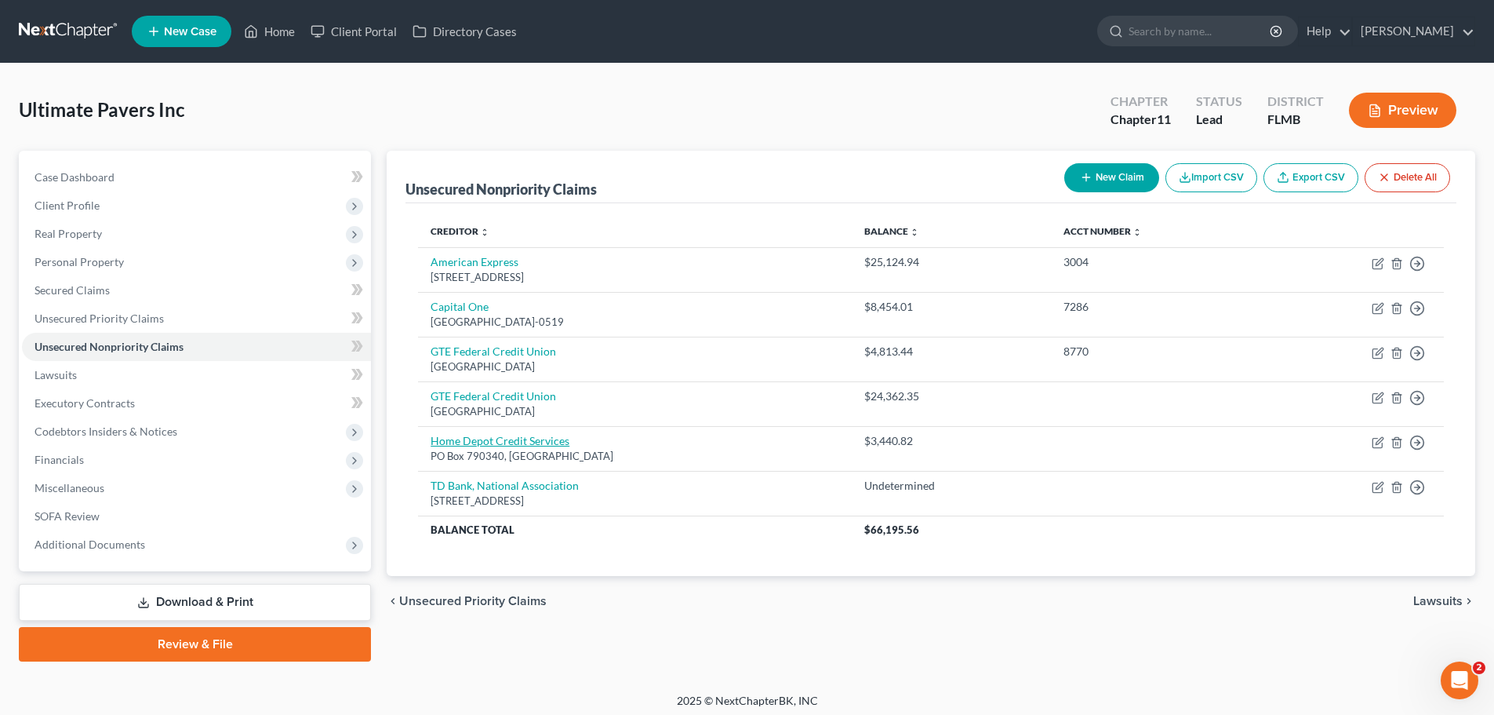
click at [504, 444] on link "Home Depot Credit Services" at bounding box center [500, 440] width 139 height 13
select select "26"
select select "2"
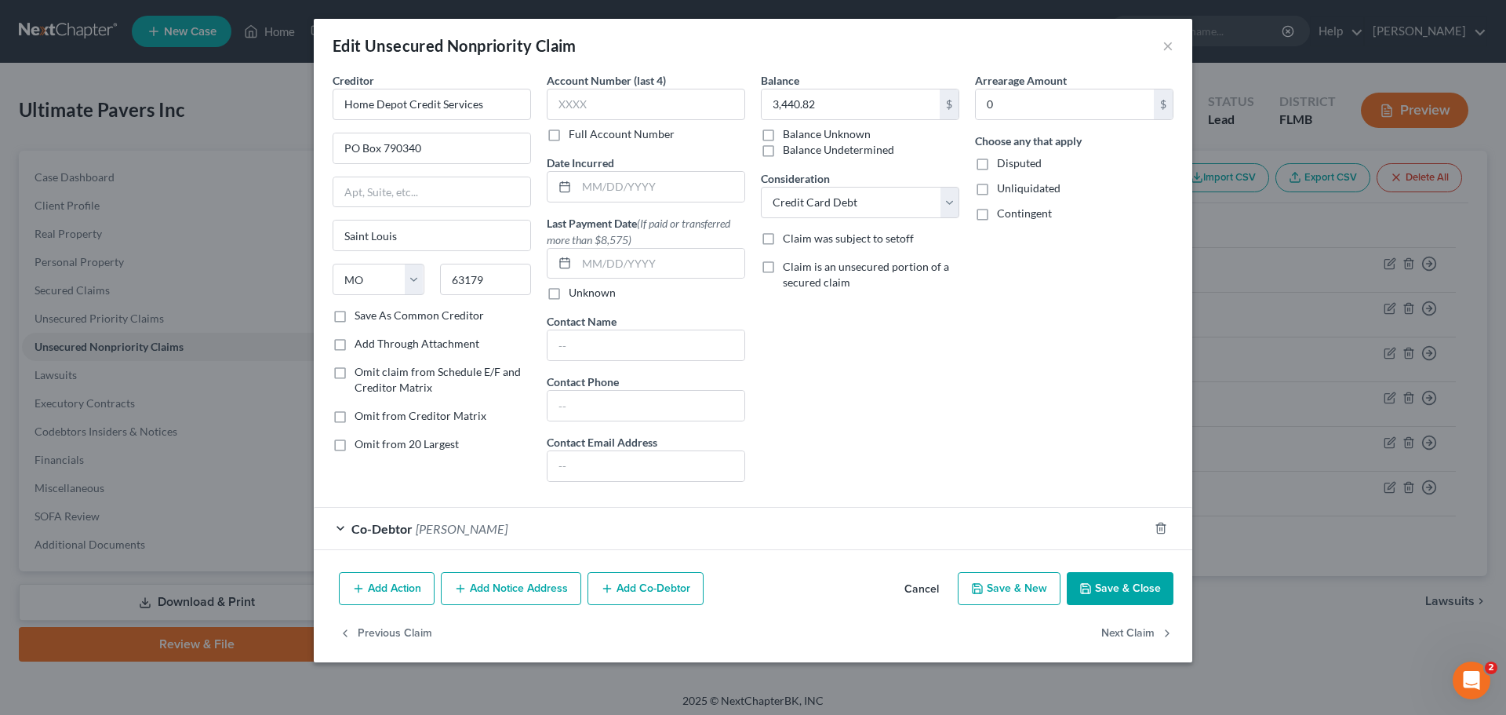
click at [438, 524] on span "[PERSON_NAME]" at bounding box center [462, 528] width 92 height 15
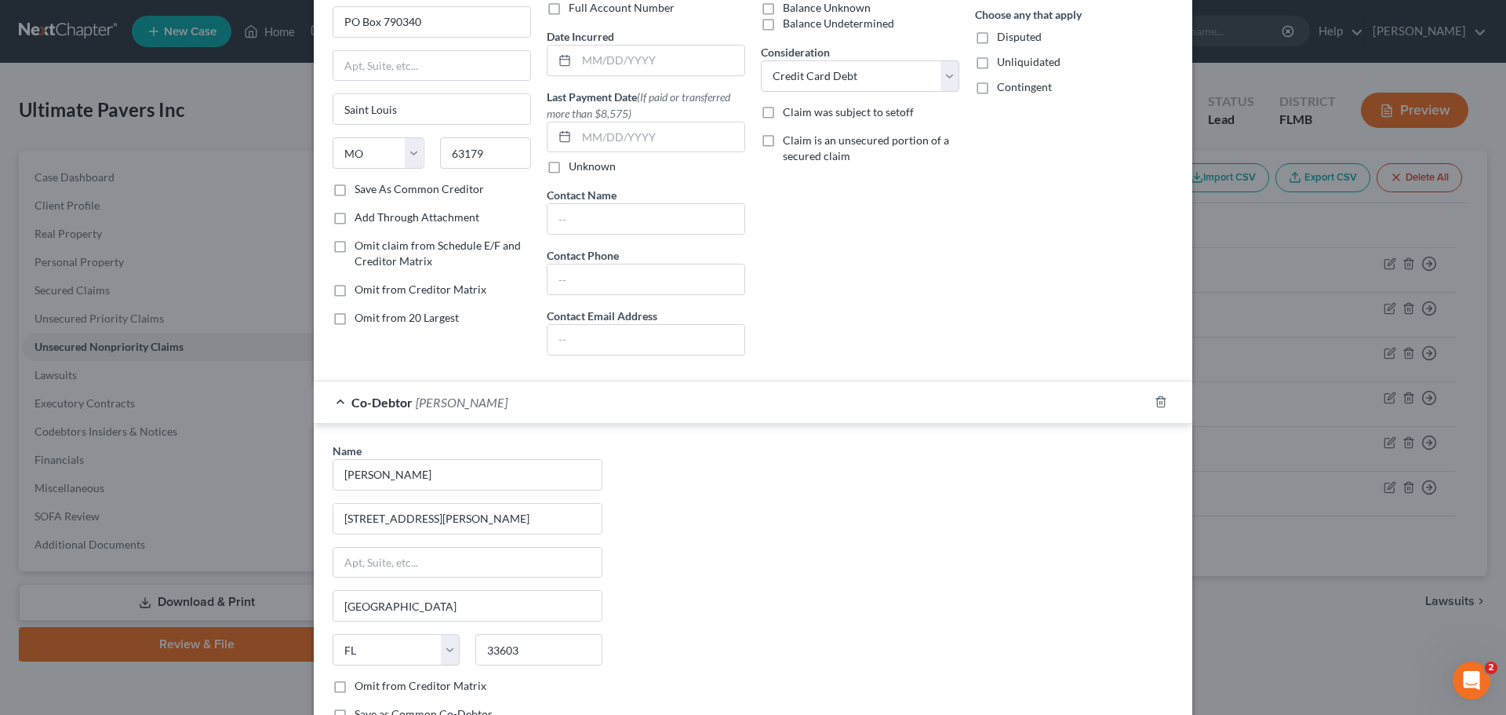
scroll to position [289, 0]
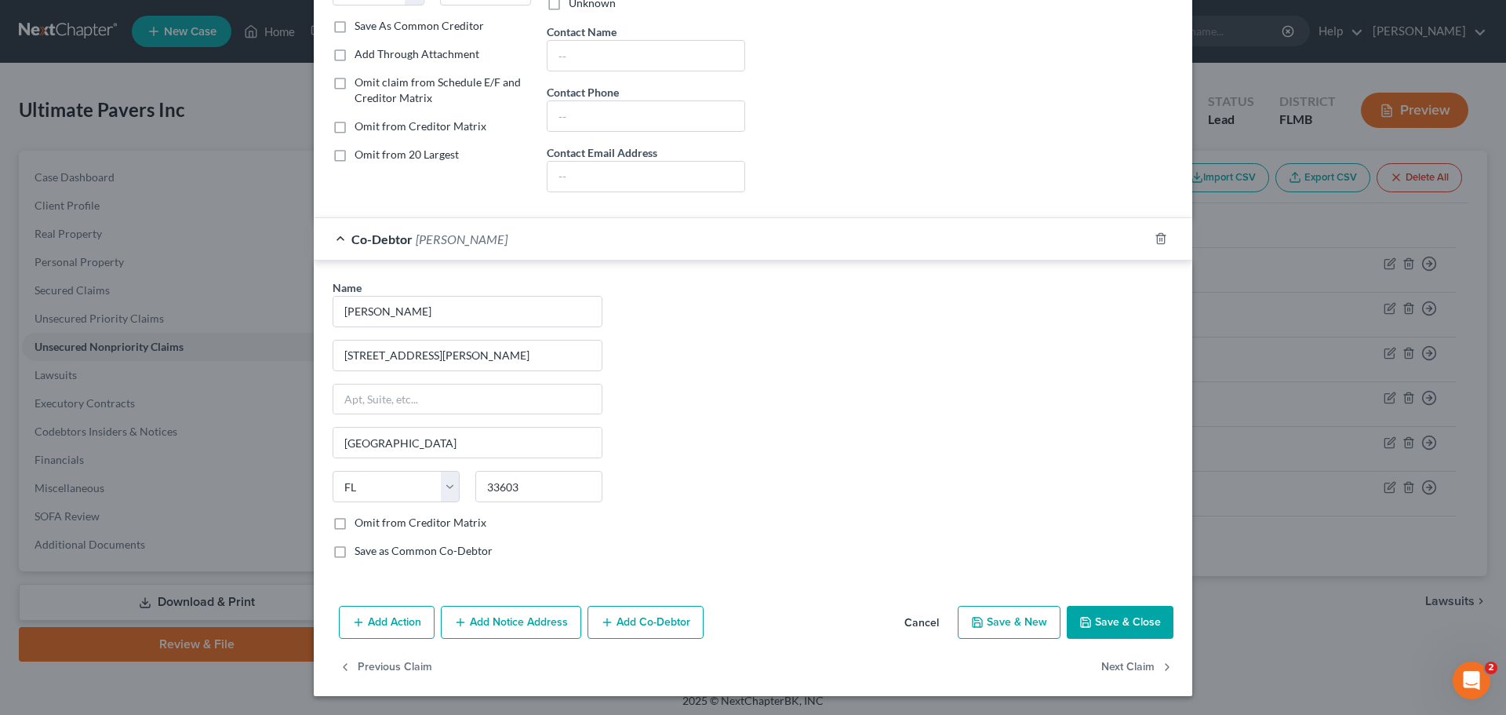
drag, startPoint x: 333, startPoint y: 521, endPoint x: 1092, endPoint y: 597, distance: 762.3
click at [355, 521] on label "Omit from Creditor Matrix" at bounding box center [421, 523] width 132 height 16
click at [361, 521] on input "Omit from Creditor Matrix" at bounding box center [366, 520] width 10 height 10
checkbox input "true"
click at [1092, 620] on button "Save & Close" at bounding box center [1120, 622] width 107 height 33
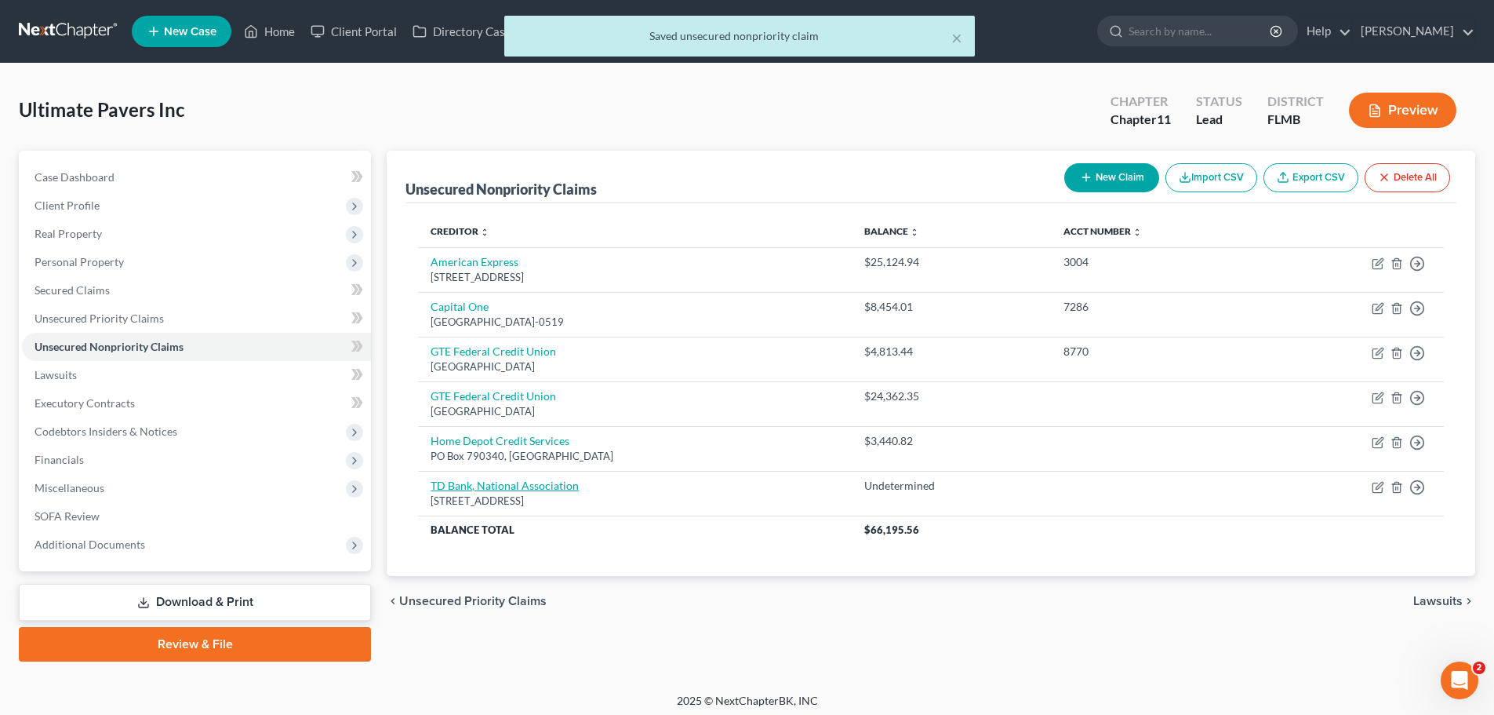
click at [467, 482] on link "TD Bank, National Association" at bounding box center [505, 484] width 148 height 13
select select "33"
select select "8"
select select "4"
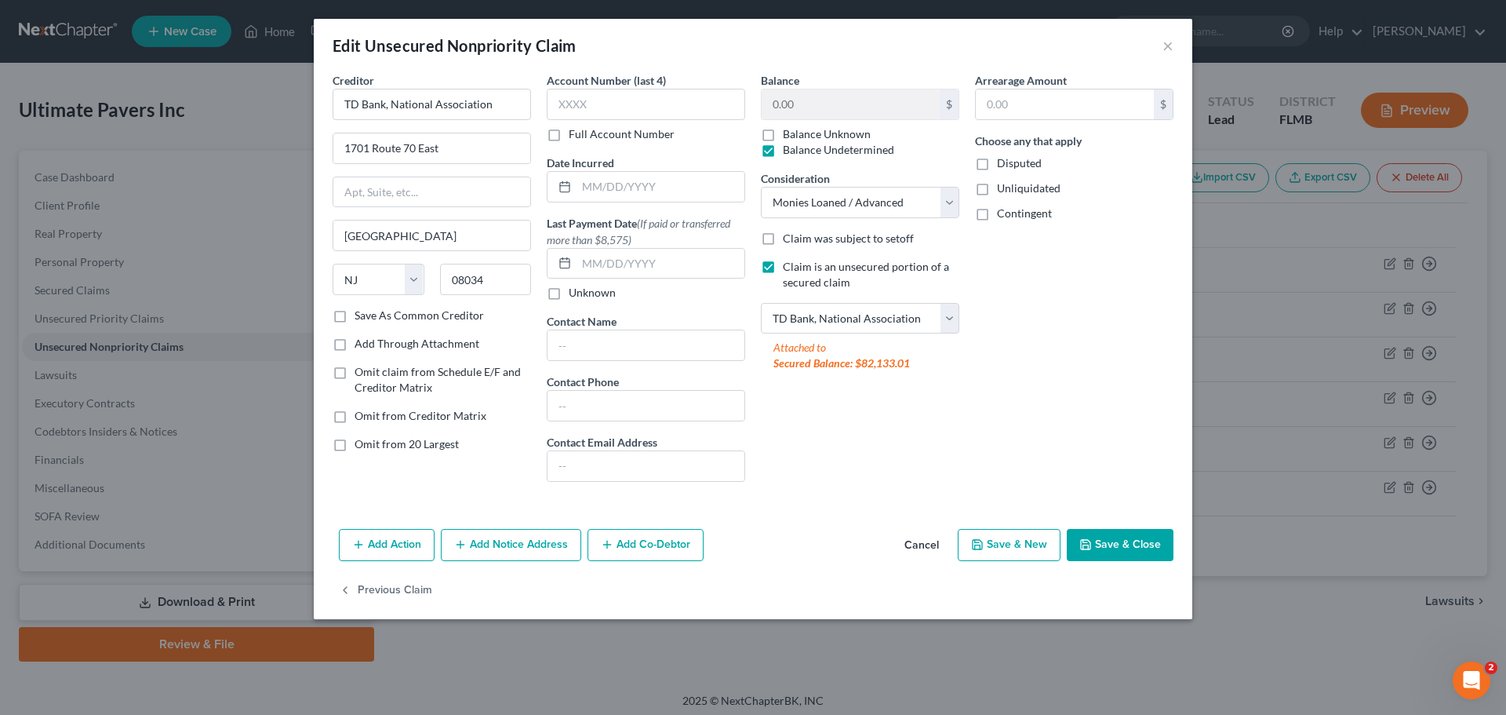
click at [612, 534] on button "Add Co-Debtor" at bounding box center [645, 545] width 116 height 33
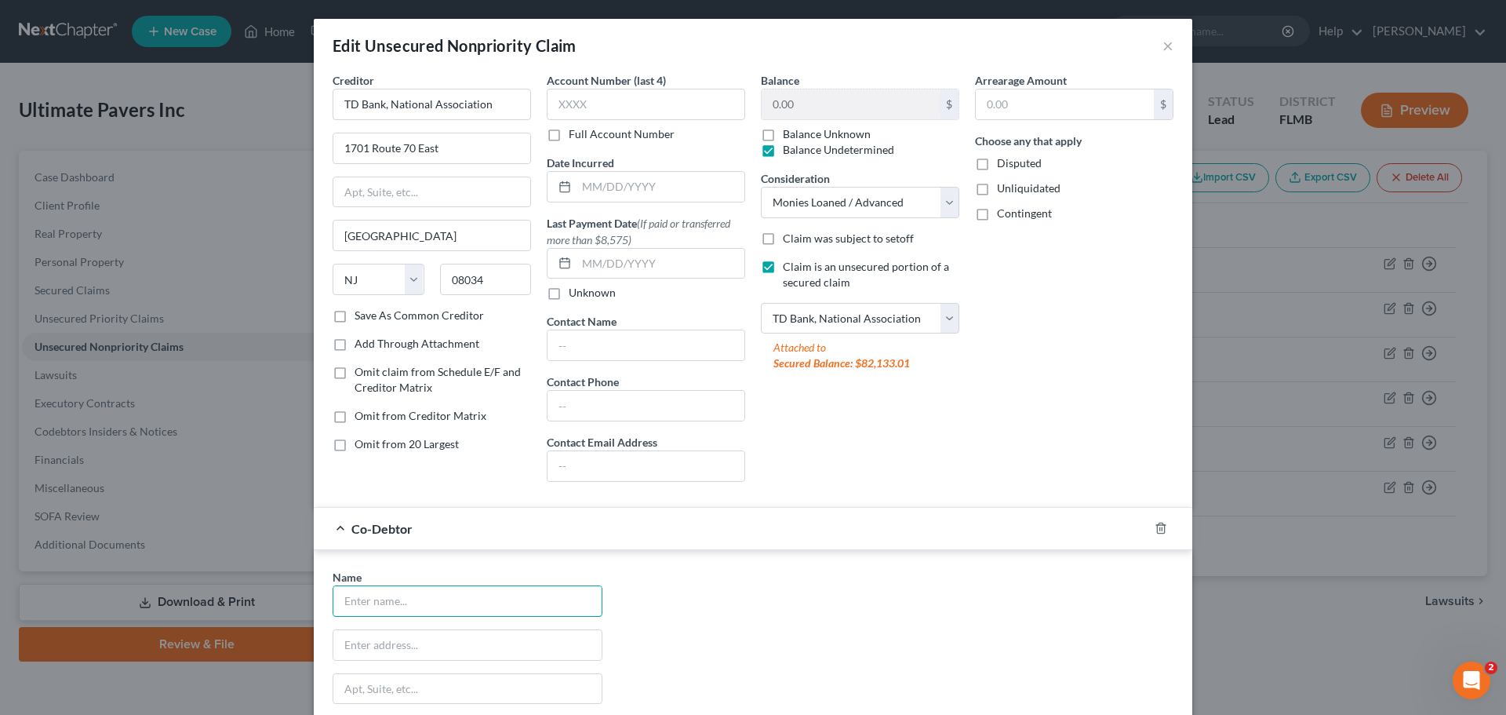
click at [498, 595] on input "text" at bounding box center [467, 601] width 268 height 30
type input "[PERSON_NAME]"
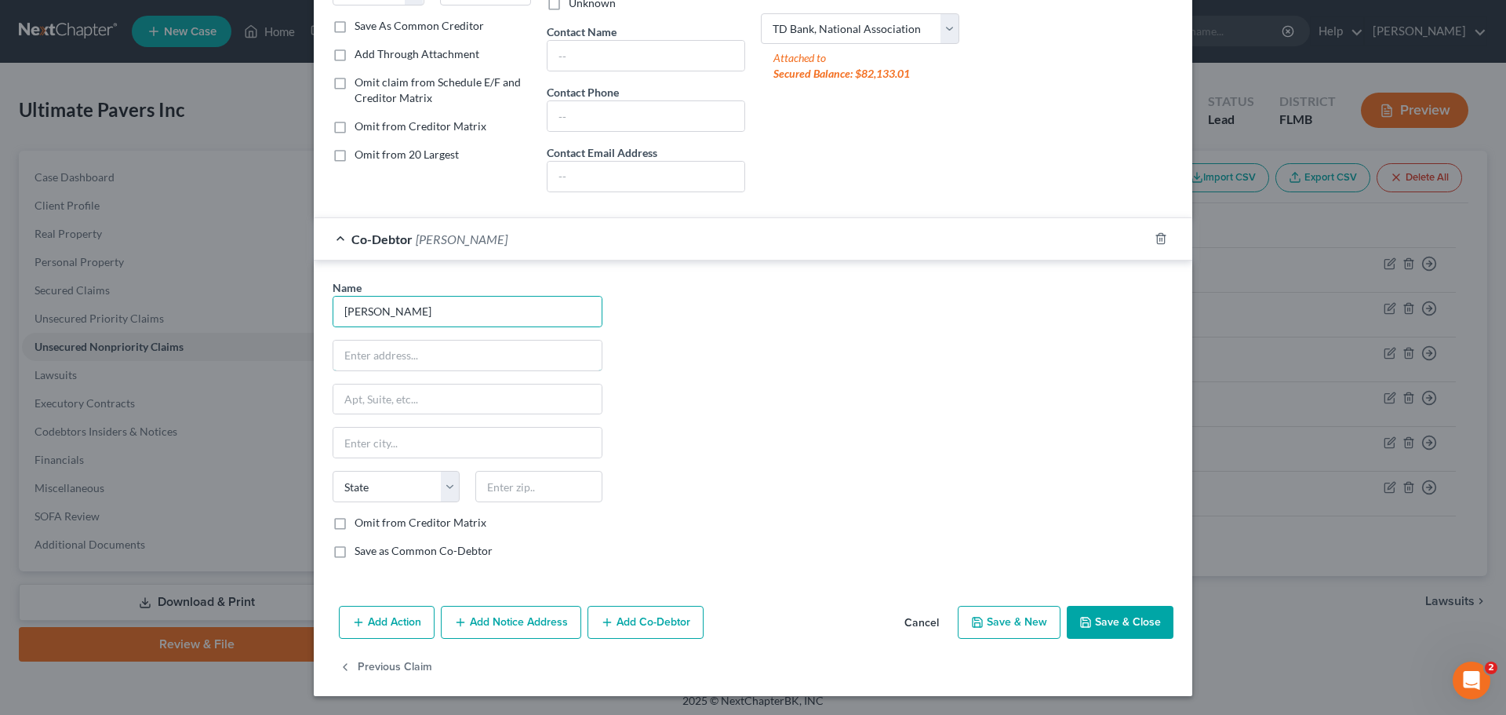
click at [413, 358] on input "text" at bounding box center [467, 355] width 268 height 30
type input "[STREET_ADDRESS][PERSON_NAME]"
click at [502, 487] on input "text" at bounding box center [538, 486] width 127 height 31
type input "2"
type input "33603"
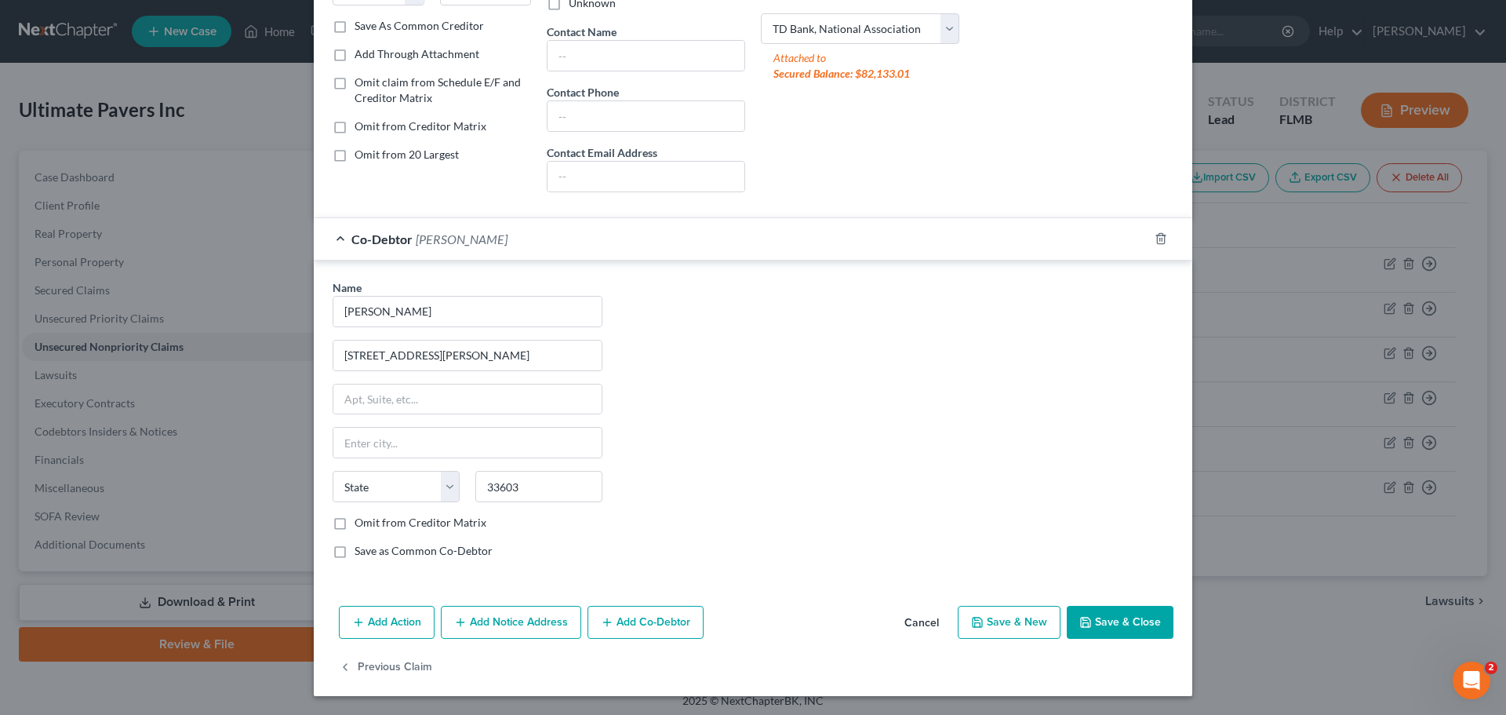
type input "[GEOGRAPHIC_DATA]"
select select "9"
click at [355, 518] on label "Omit from Creditor Matrix" at bounding box center [421, 523] width 132 height 16
click at [361, 518] on input "Omit from Creditor Matrix" at bounding box center [366, 520] width 10 height 10
click at [355, 524] on label "Omit from Creditor Matrix" at bounding box center [421, 523] width 132 height 16
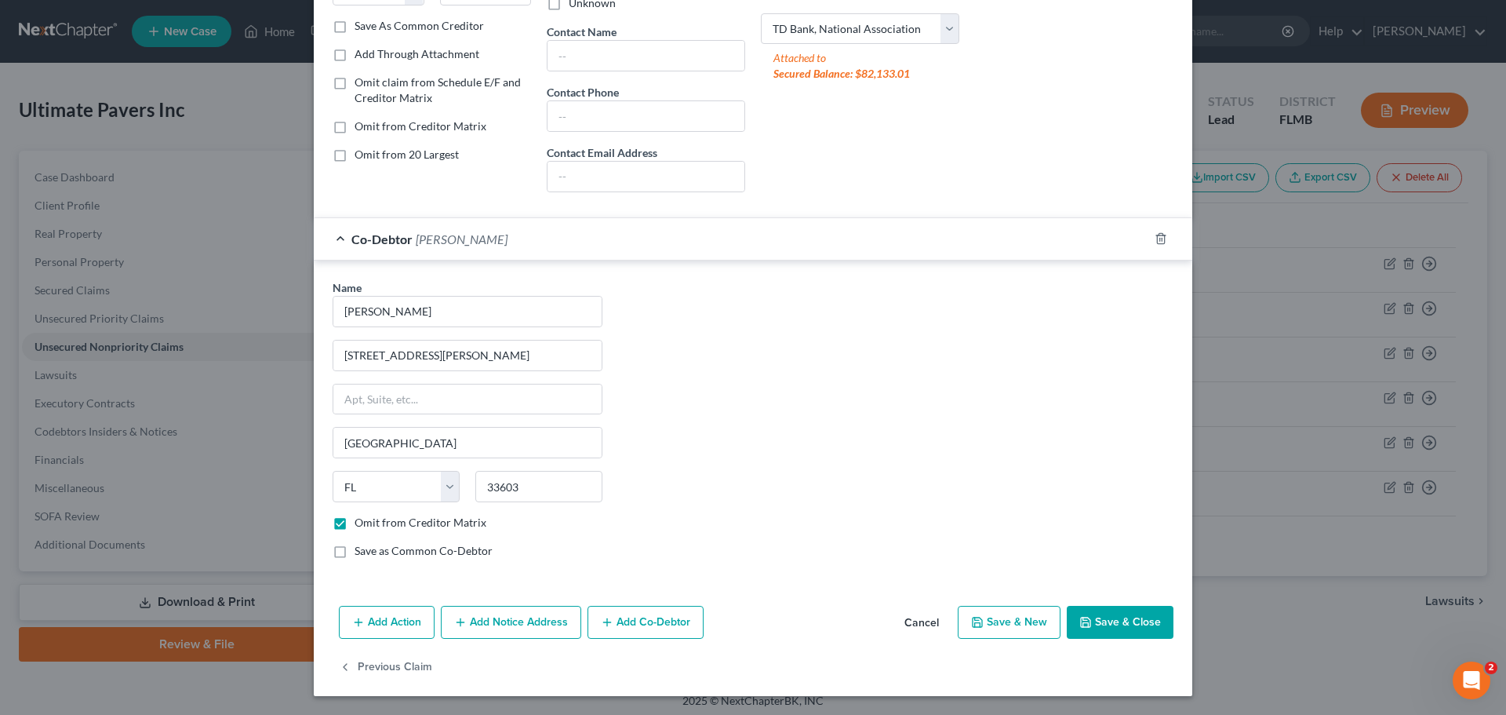
click at [361, 524] on input "Omit from Creditor Matrix" at bounding box center [366, 520] width 10 height 10
click at [355, 529] on label "Omit from Creditor Matrix" at bounding box center [421, 523] width 132 height 16
click at [361, 525] on input "Omit from Creditor Matrix" at bounding box center [366, 520] width 10 height 10
checkbox input "true"
click at [520, 620] on button "Add Notice Address" at bounding box center [511, 622] width 140 height 33
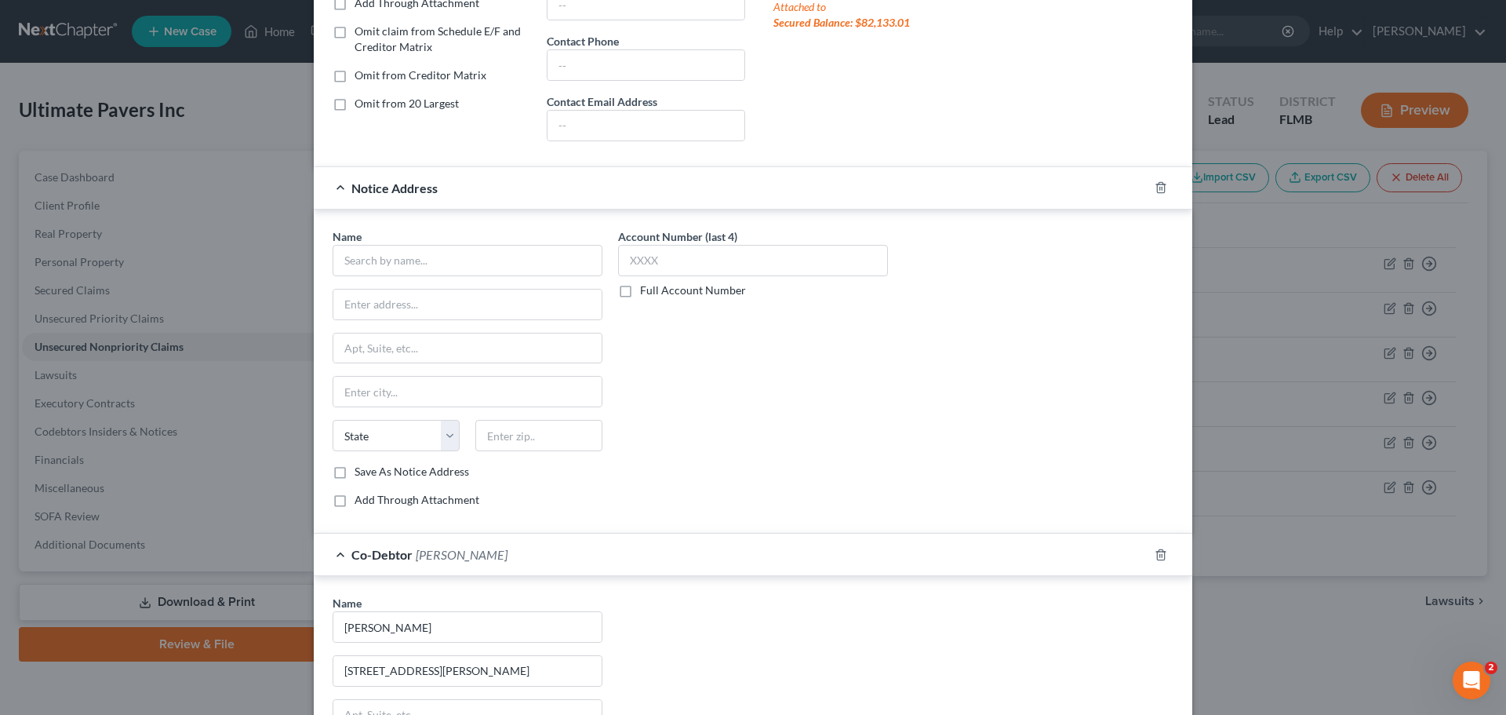
scroll to position [368, 0]
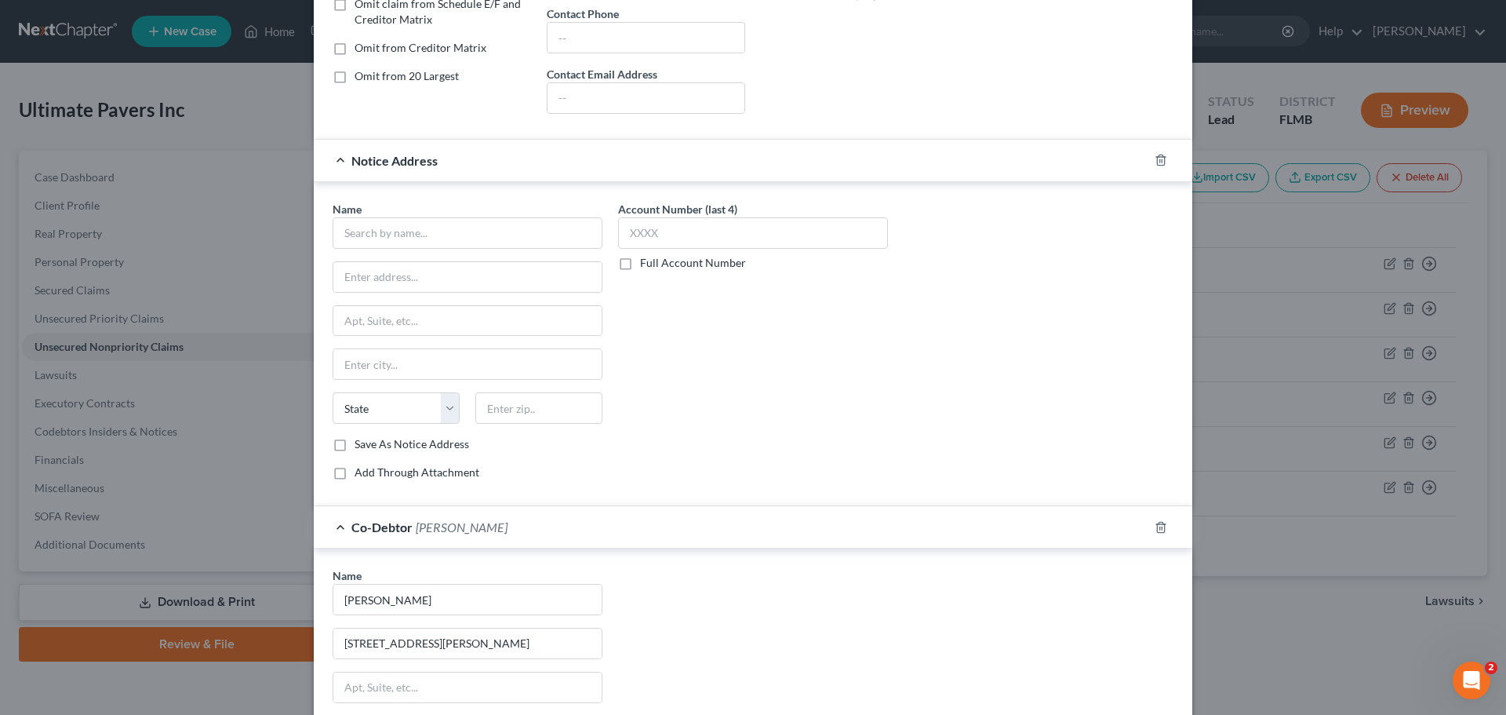
click at [461, 249] on div "Name * State [US_STATE] AK AR AZ CA CO CT DE DC [GEOGRAPHIC_DATA] [GEOGRAPHIC_D…" at bounding box center [468, 326] width 270 height 251
click at [458, 246] on input "text" at bounding box center [468, 232] width 270 height 31
type input "L"
click at [435, 276] on div "[STREET_ADDRESS]" at bounding box center [443, 274] width 196 height 13
type input "Akerman LLP c/o [PERSON_NAME], Esq."
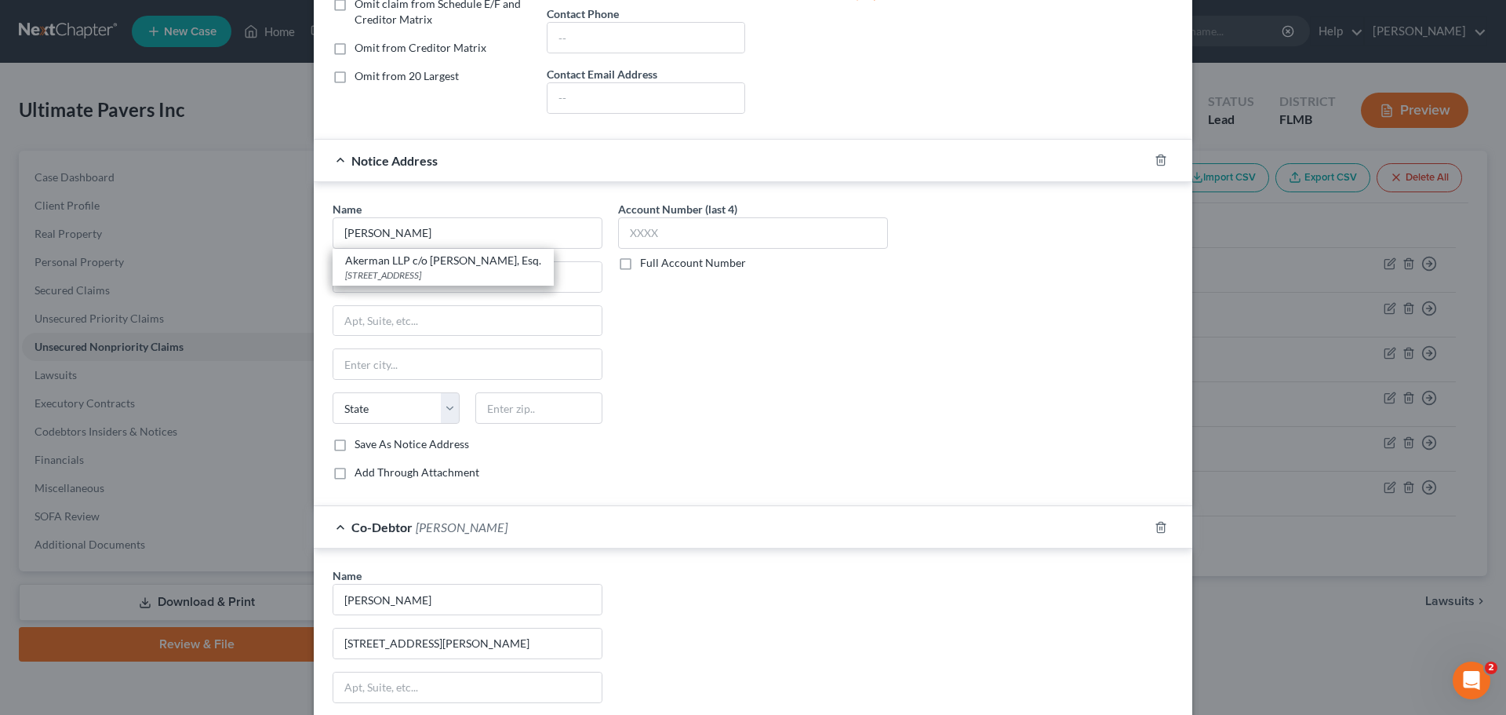
type input "[STREET_ADDRESS]"
type input "Suite 1100"
type input "[GEOGRAPHIC_DATA]"
select select "9"
type input "33401"
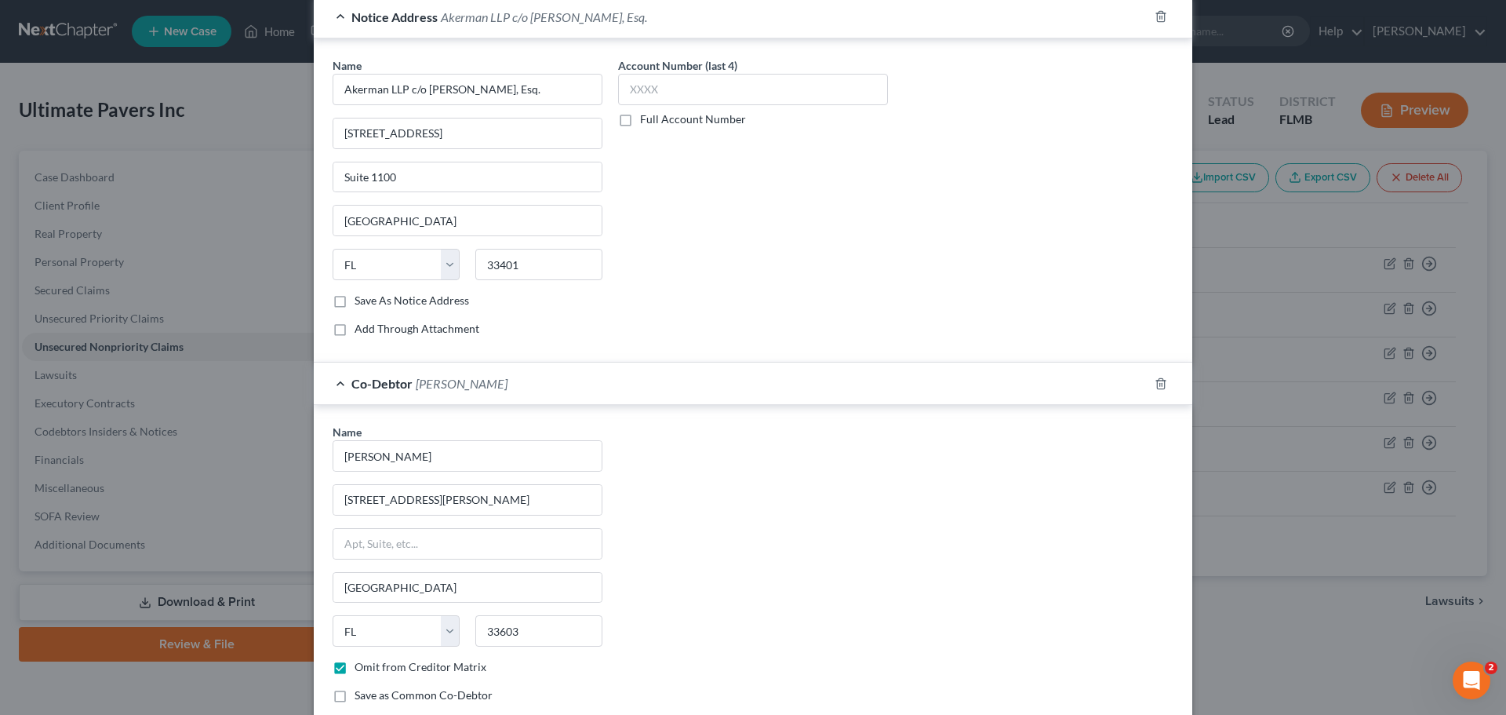
scroll to position [656, 0]
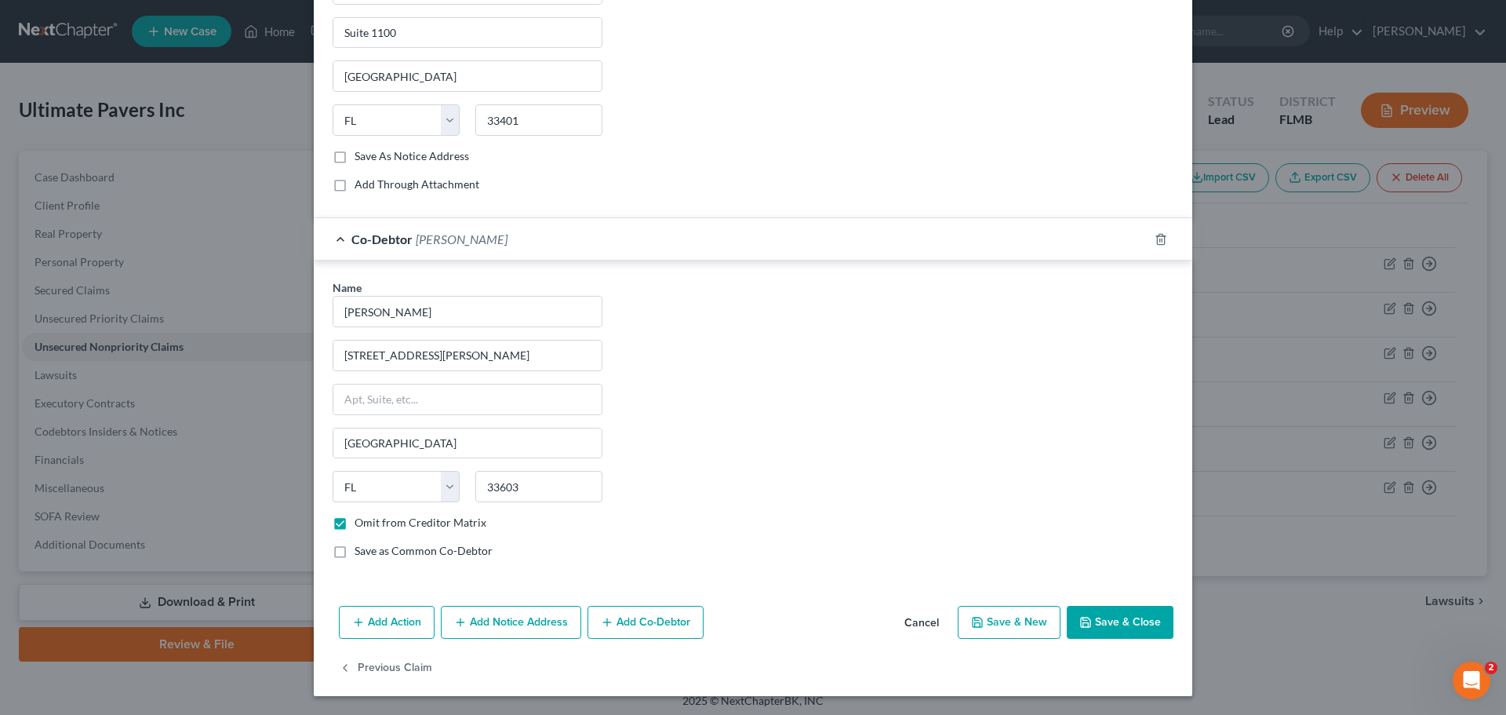
click at [1113, 616] on button "Save & Close" at bounding box center [1120, 622] width 107 height 33
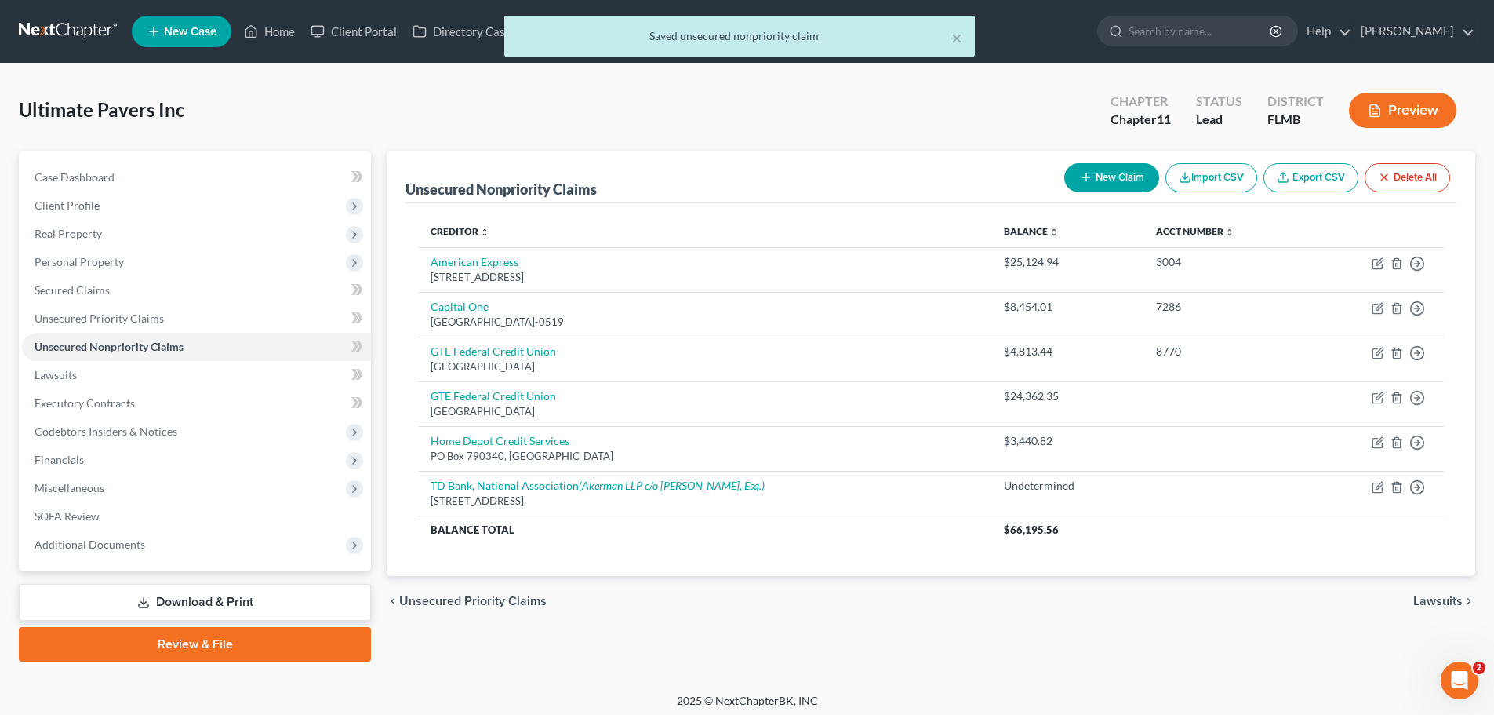
click at [1129, 113] on button "Preview" at bounding box center [1402, 110] width 107 height 35
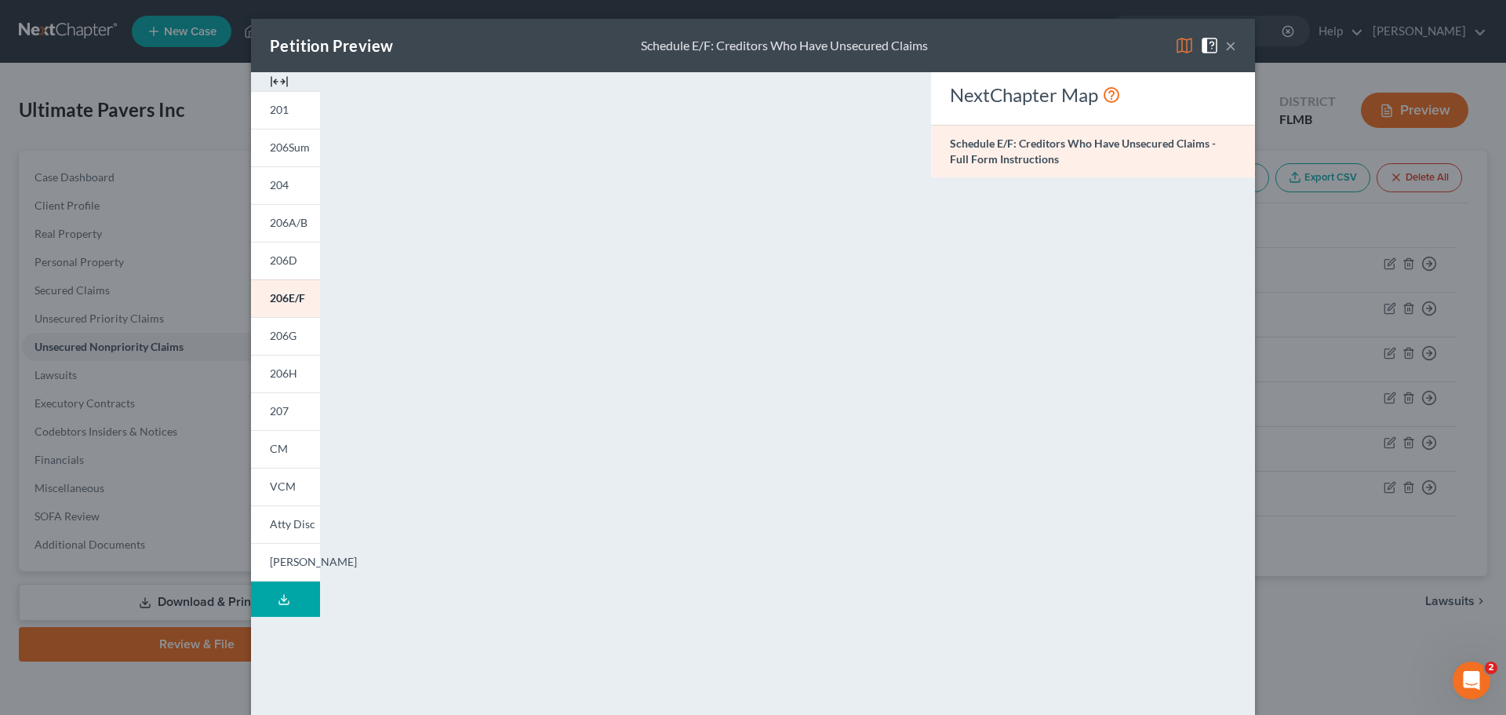
click at [280, 454] on span "CM" at bounding box center [279, 448] width 18 height 13
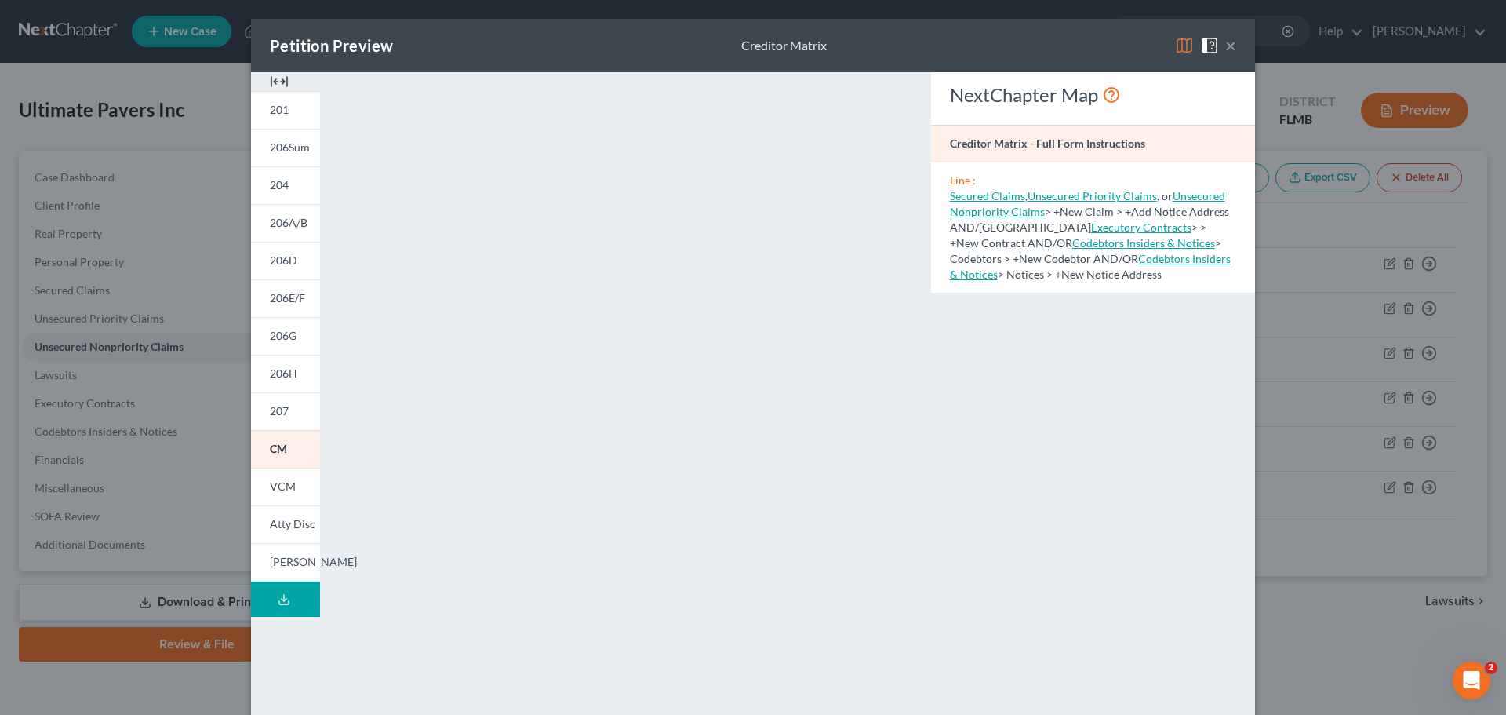
click at [1129, 46] on button "×" at bounding box center [1230, 45] width 11 height 19
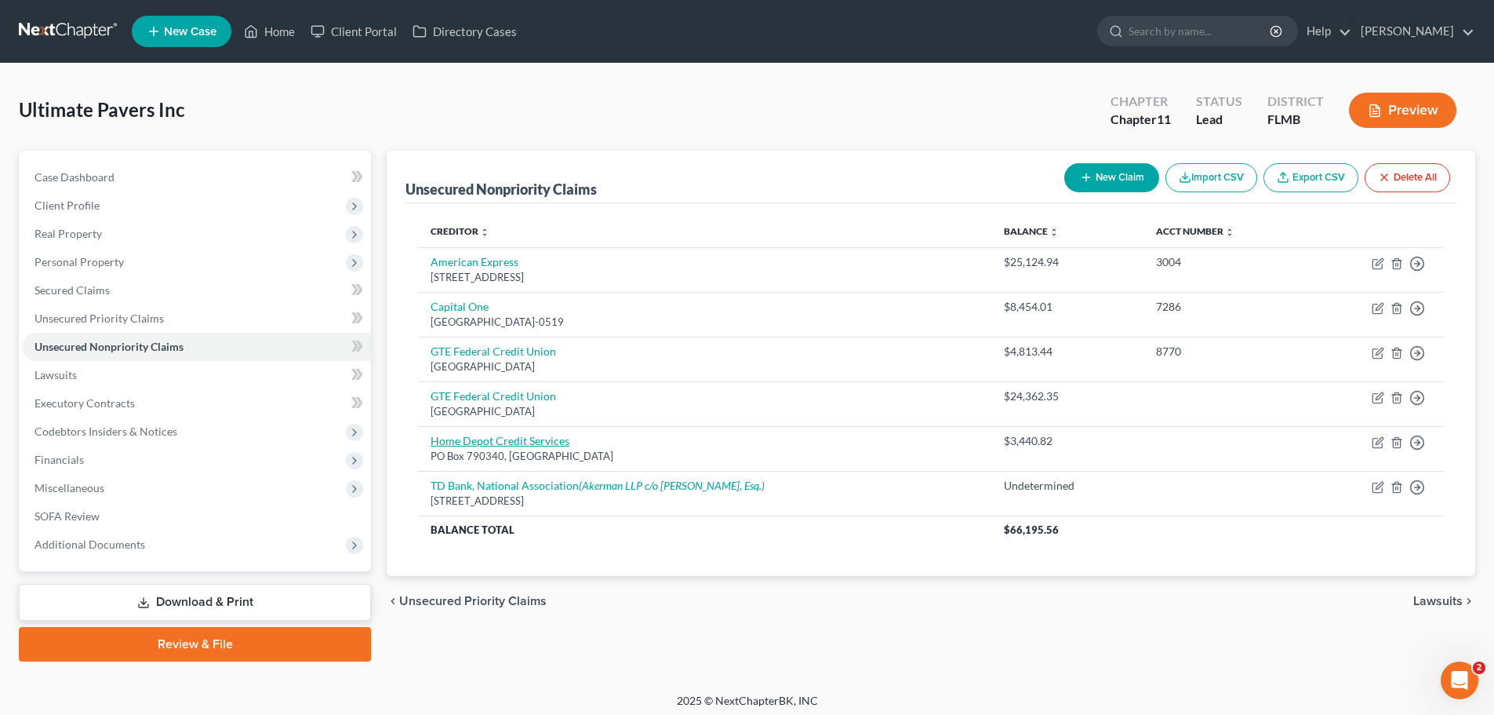
click at [496, 439] on link "Home Depot Credit Services" at bounding box center [500, 440] width 139 height 13
select select "26"
select select "2"
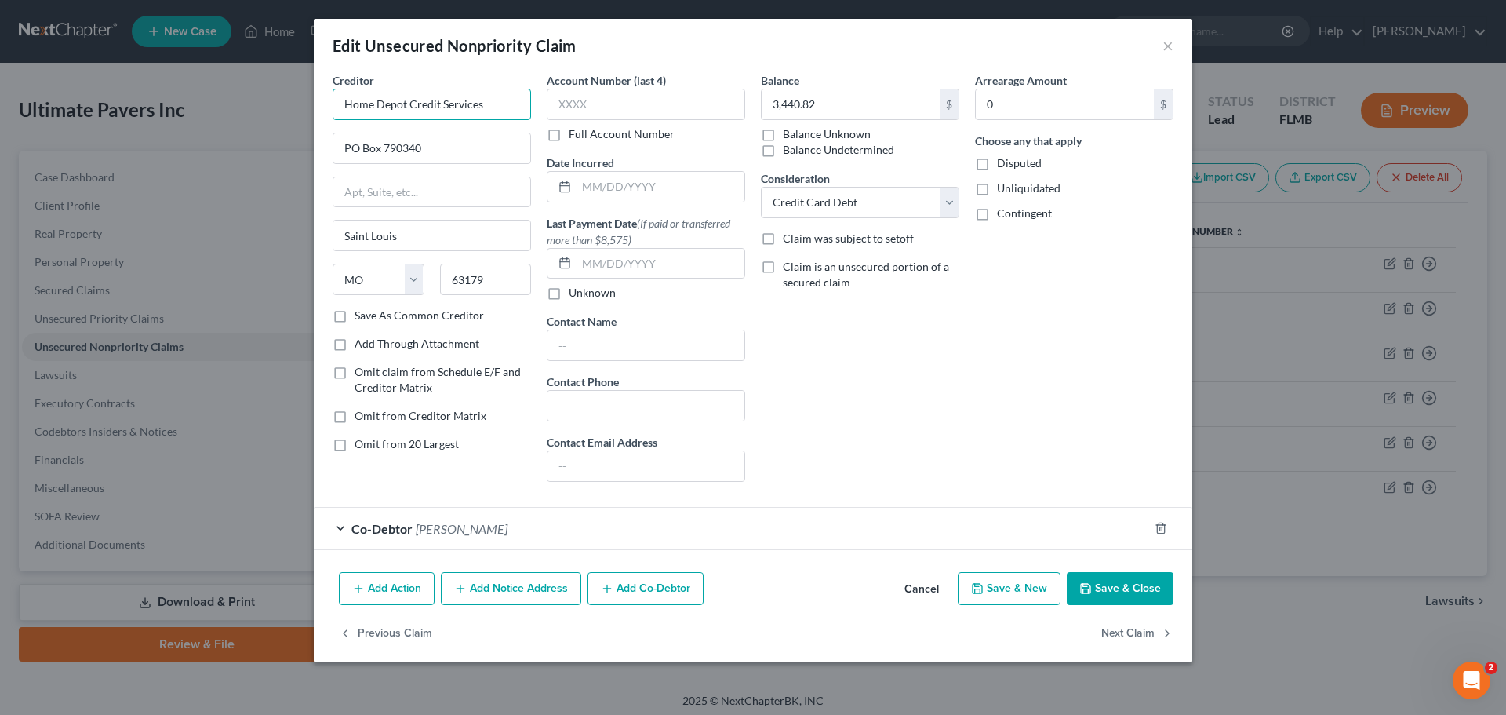
click at [340, 104] on input "Home Depot Credit Services" at bounding box center [432, 104] width 198 height 31
click at [491, 110] on input "Citi / Home Depot Credit Services" at bounding box center [432, 104] width 198 height 31
click at [481, 112] on input "Citi / Home Depot Credit Services" at bounding box center [432, 104] width 198 height 31
click at [488, 107] on input "Citi / Home Depot Credit Services" at bounding box center [432, 104] width 198 height 31
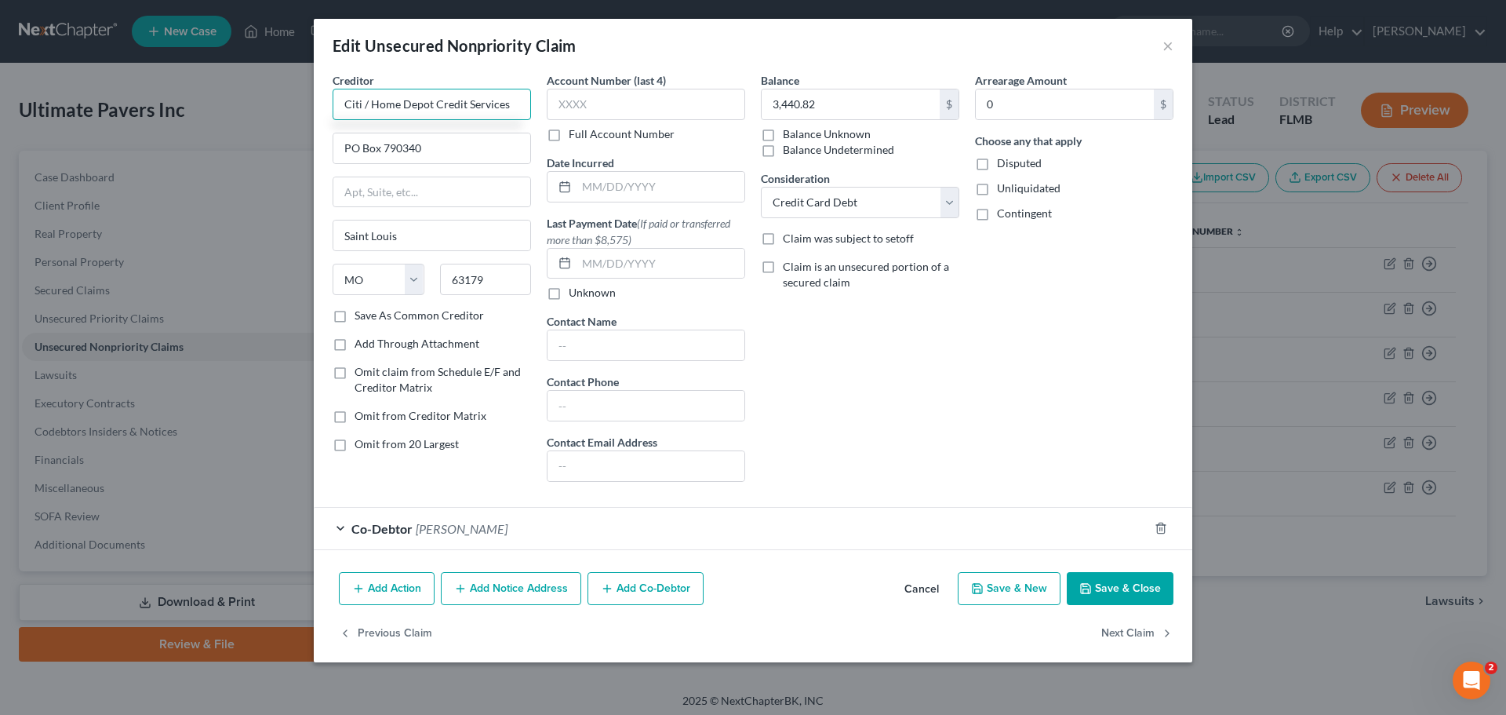
click at [488, 107] on input "Citi / Home Depot Credit Services" at bounding box center [432, 104] width 198 height 31
type input "Citi / Home Depot Credit Card"
drag, startPoint x: 446, startPoint y: 145, endPoint x: 191, endPoint y: 118, distance: 256.4
click at [191, 118] on div "Edit Unsecured Nonpriority Claim × Creditor * Citi / Home Depot Credit Card PO …" at bounding box center [753, 357] width 1506 height 715
type input "Citicorp Cr Srvs/Centralized Bankruptcy"
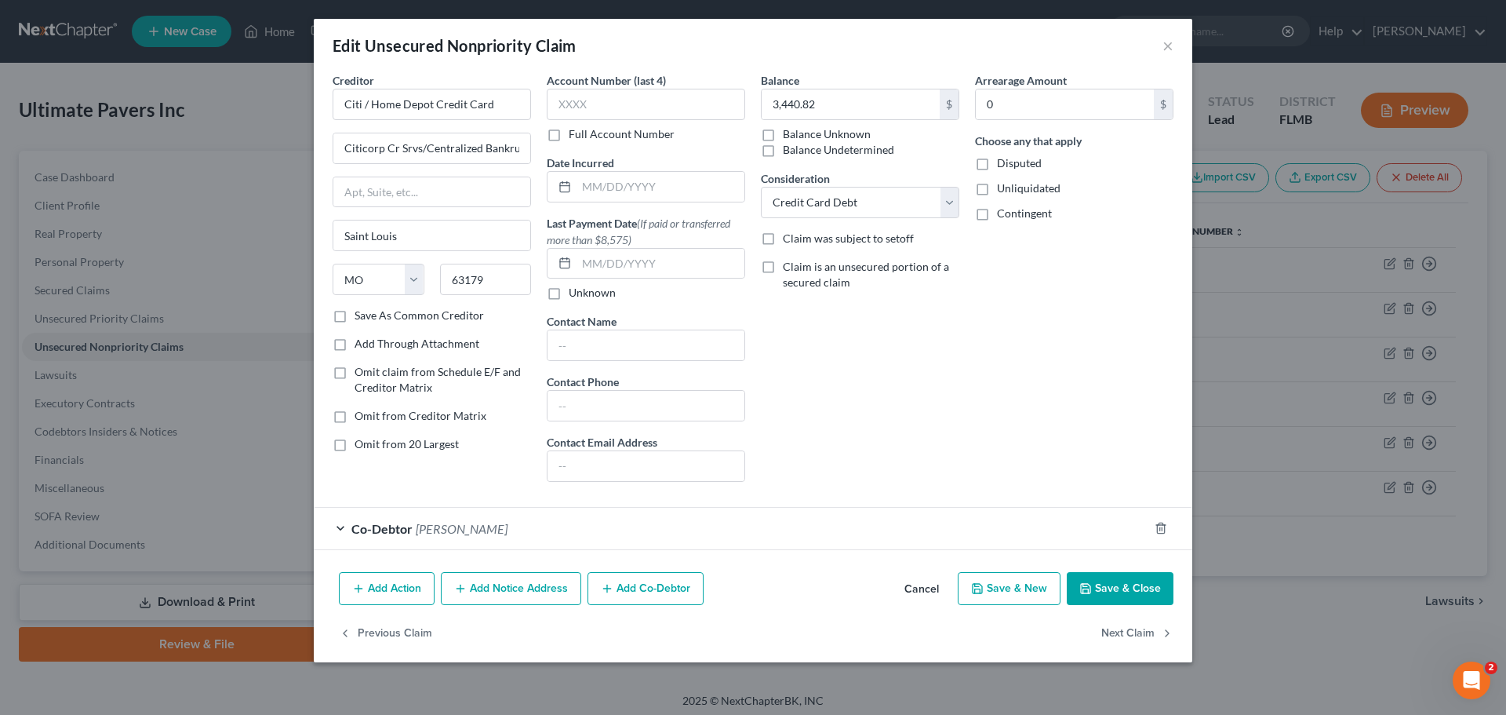
click at [596, 521] on div "Co-Debtor [PERSON_NAME]" at bounding box center [731, 528] width 835 height 42
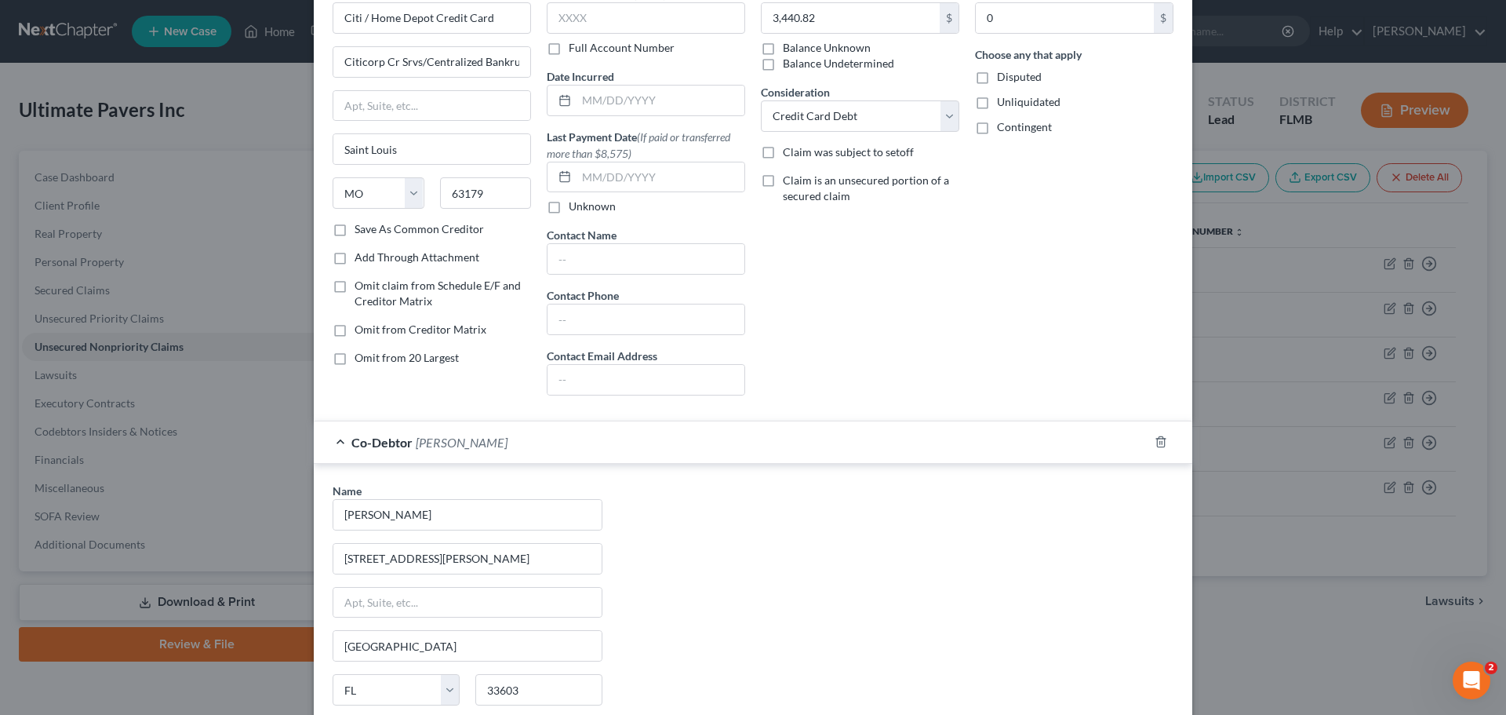
scroll to position [289, 0]
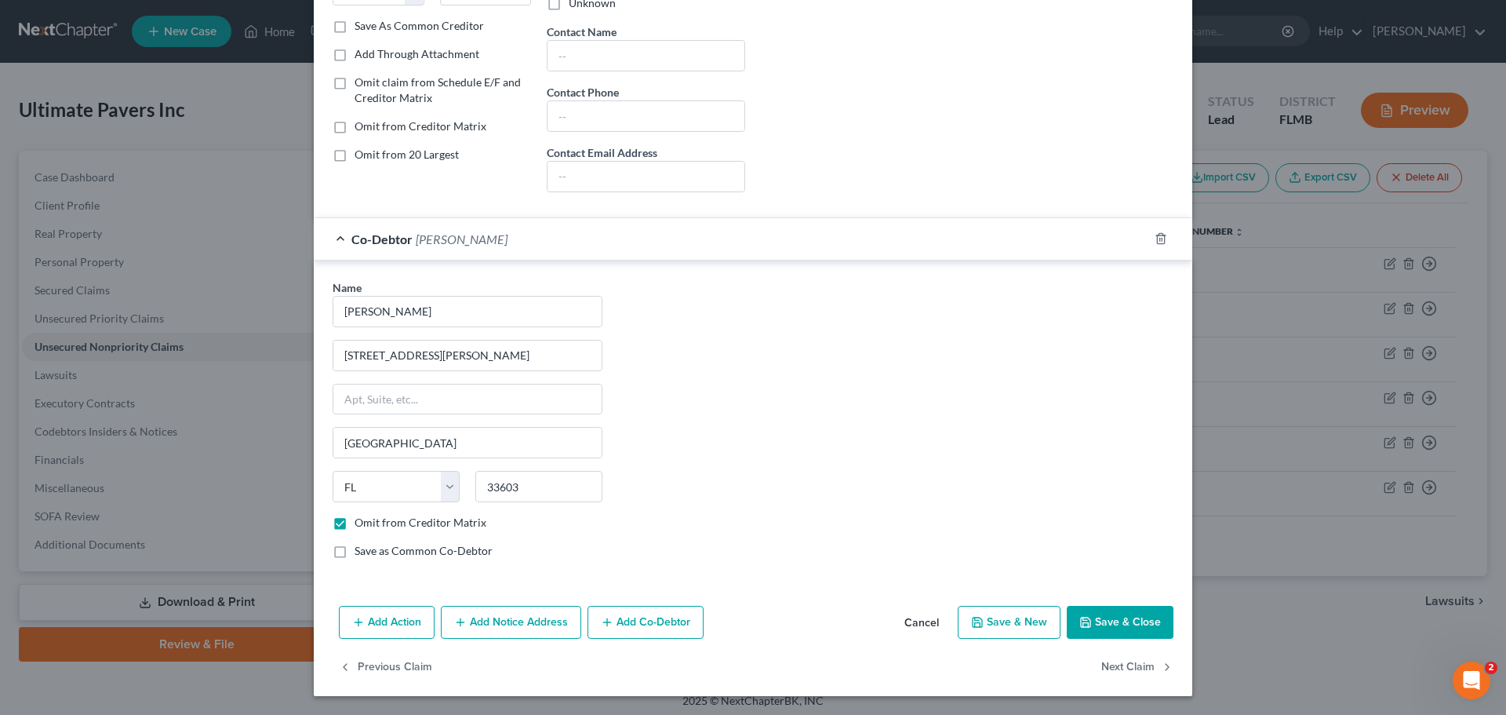
click at [1104, 620] on button "Save & Close" at bounding box center [1120, 622] width 107 height 33
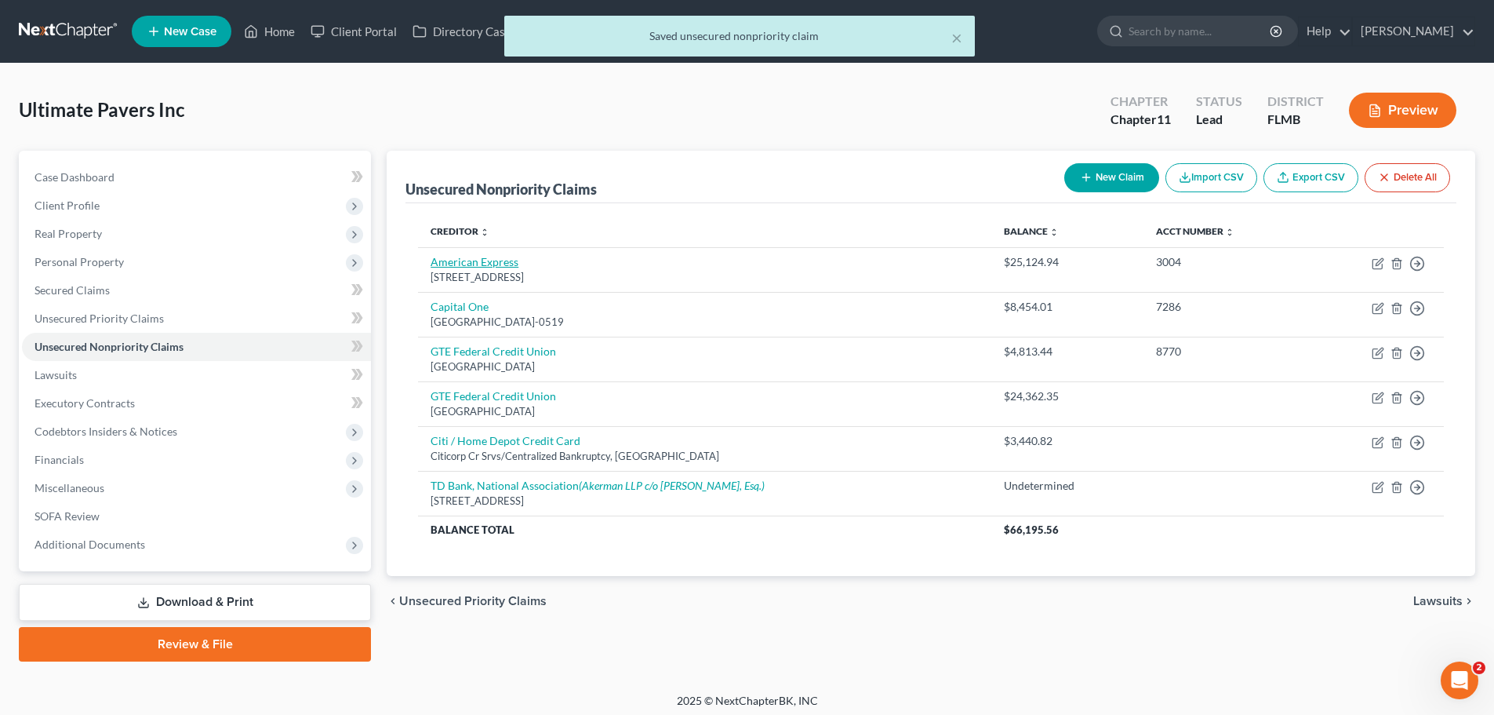
click at [471, 263] on link "American Express" at bounding box center [475, 261] width 88 height 13
select select "45"
select select "2"
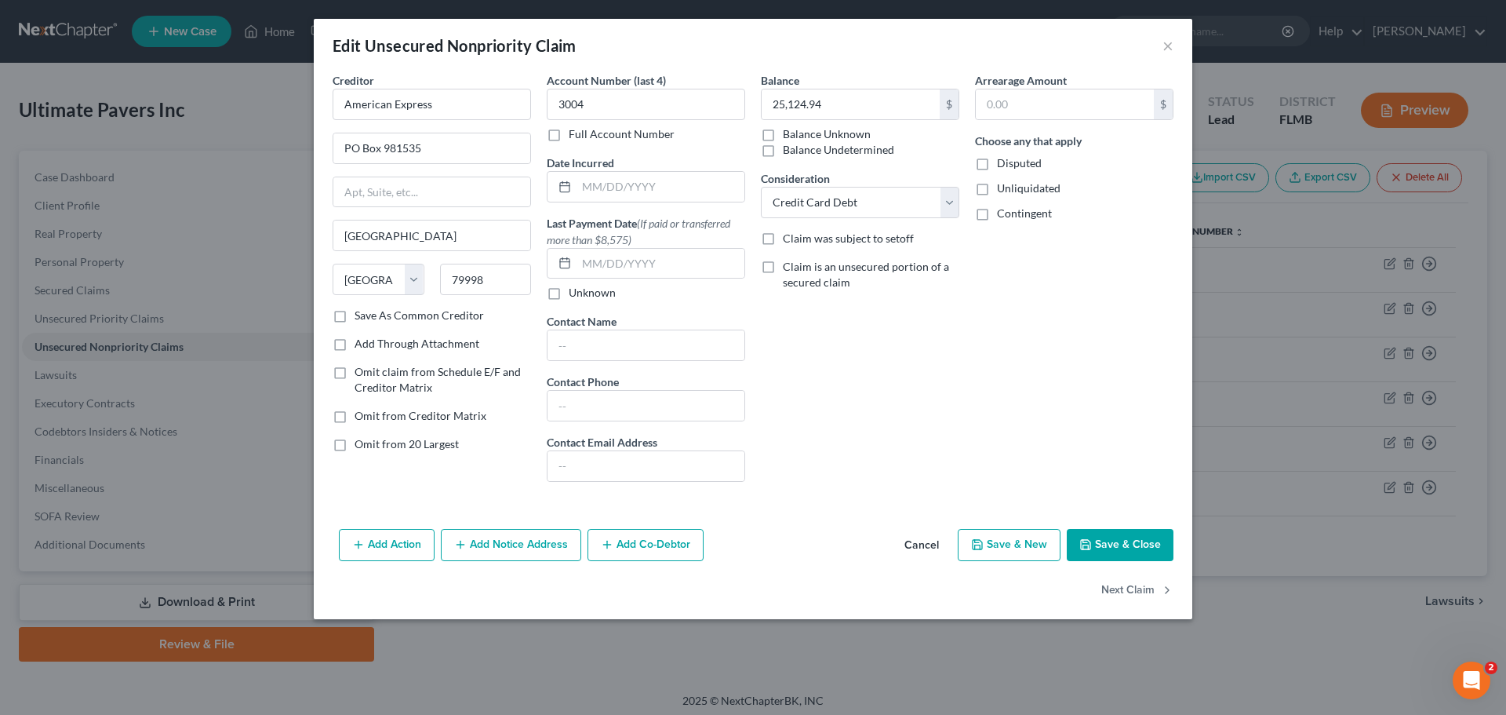
click at [667, 553] on button "Add Co-Debtor" at bounding box center [645, 545] width 116 height 33
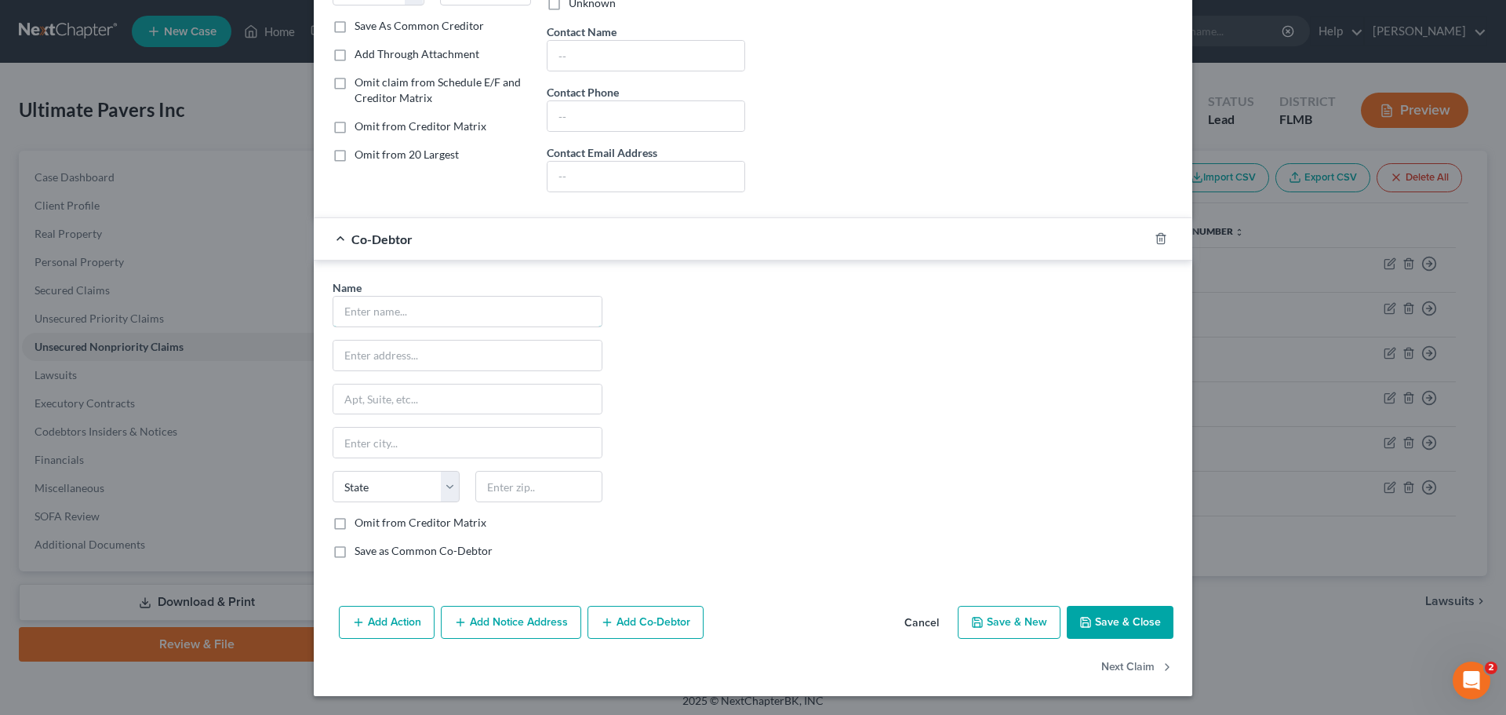
click at [373, 300] on input "text" at bounding box center [467, 311] width 268 height 30
type input "[PERSON_NAME]"
click at [450, 352] on input "text" at bounding box center [467, 355] width 268 height 30
type input "[STREET_ADDRESS][PERSON_NAME]"
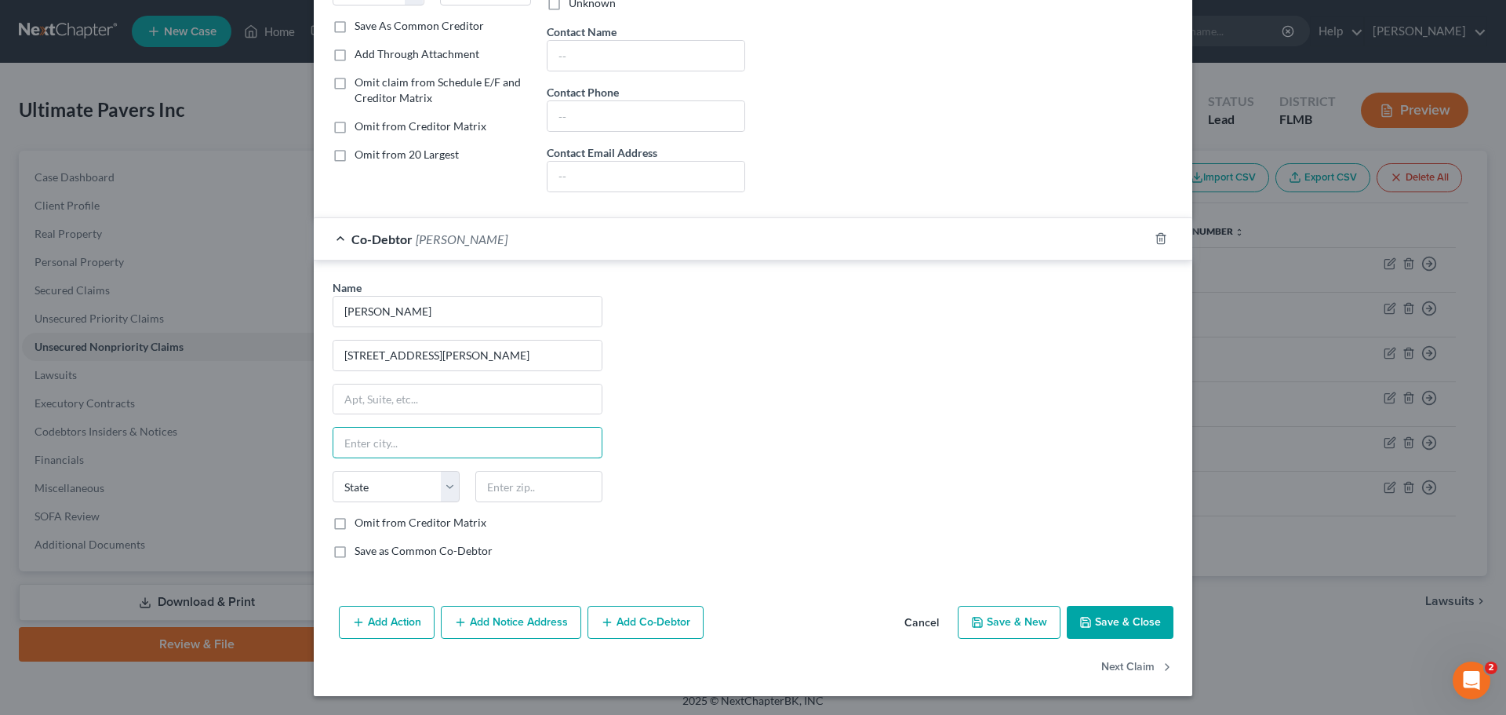
drag, startPoint x: 415, startPoint y: 440, endPoint x: 601, endPoint y: 513, distance: 199.7
click at [415, 440] on input "text" at bounding box center [467, 442] width 268 height 30
click at [584, 491] on input "text" at bounding box center [538, 486] width 127 height 31
type input "33603"
drag, startPoint x: 700, startPoint y: 515, endPoint x: 672, endPoint y: 486, distance: 39.9
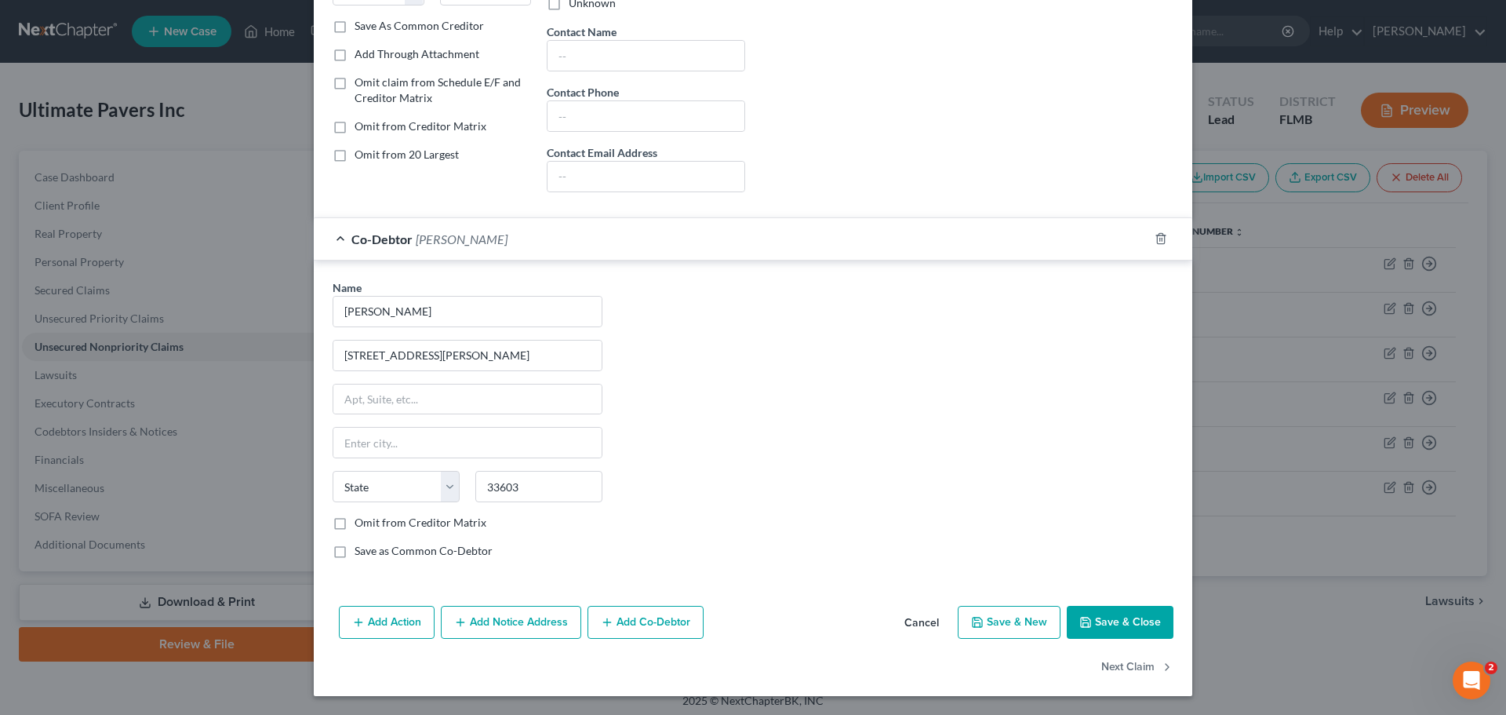
click at [700, 514] on div "Name * [PERSON_NAME] 318 W [PERSON_NAME][GEOGRAPHIC_DATA] [US_STATE] AK AR AZ C…" at bounding box center [753, 425] width 857 height 292
type input "[GEOGRAPHIC_DATA]"
select select "9"
click at [355, 515] on label "Omit from Creditor Matrix" at bounding box center [421, 523] width 132 height 16
click at [361, 515] on input "Omit from Creditor Matrix" at bounding box center [366, 520] width 10 height 10
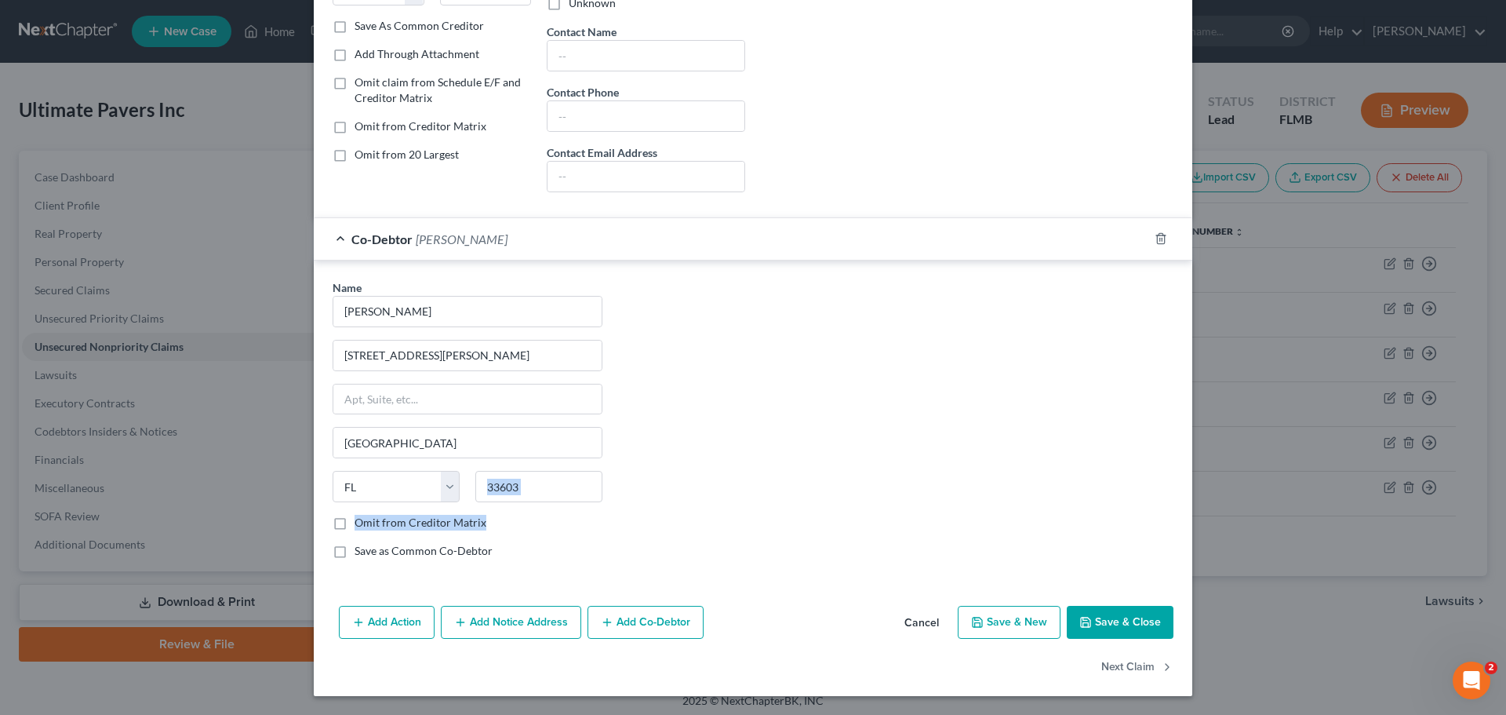
checkbox input "true"
click at [1119, 620] on button "Save & Close" at bounding box center [1120, 622] width 107 height 33
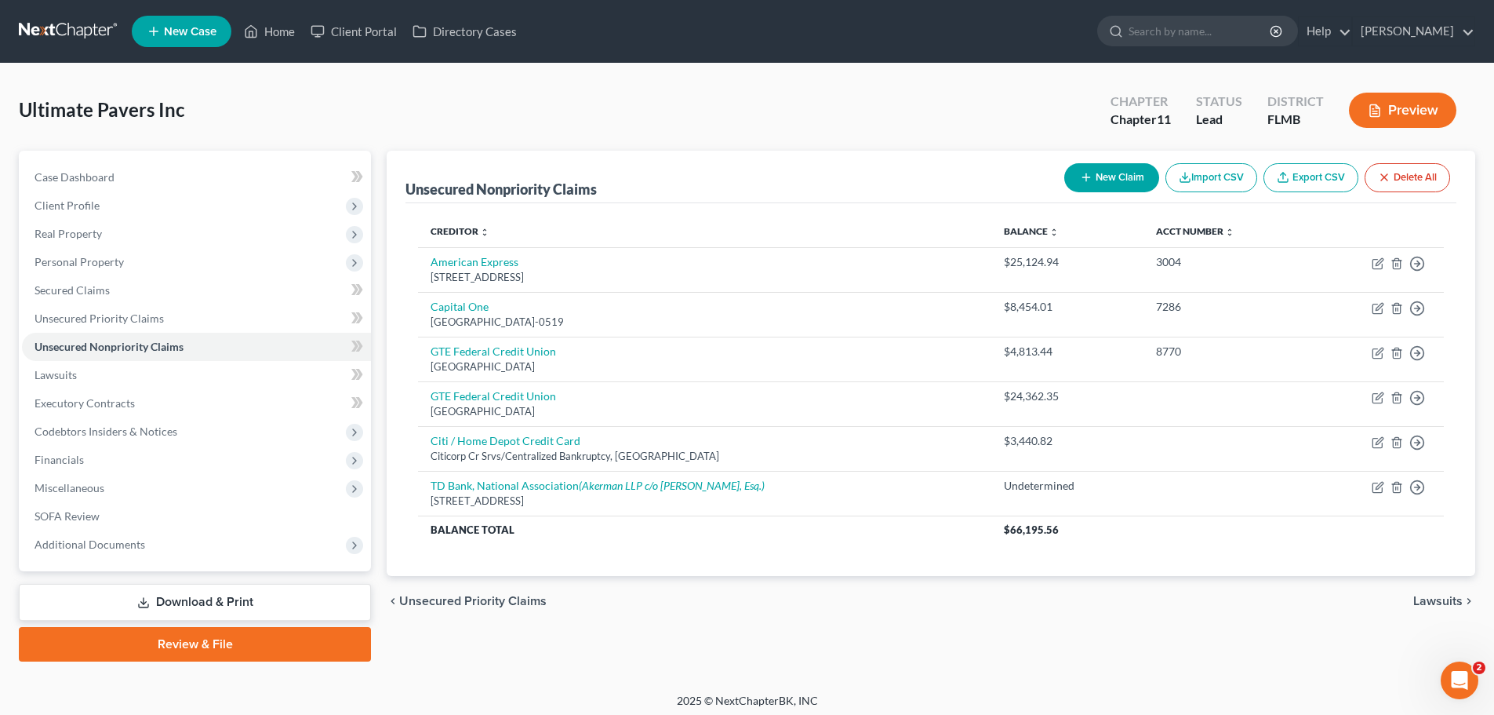
click at [111, 205] on span "Client Profile" at bounding box center [196, 205] width 349 height 28
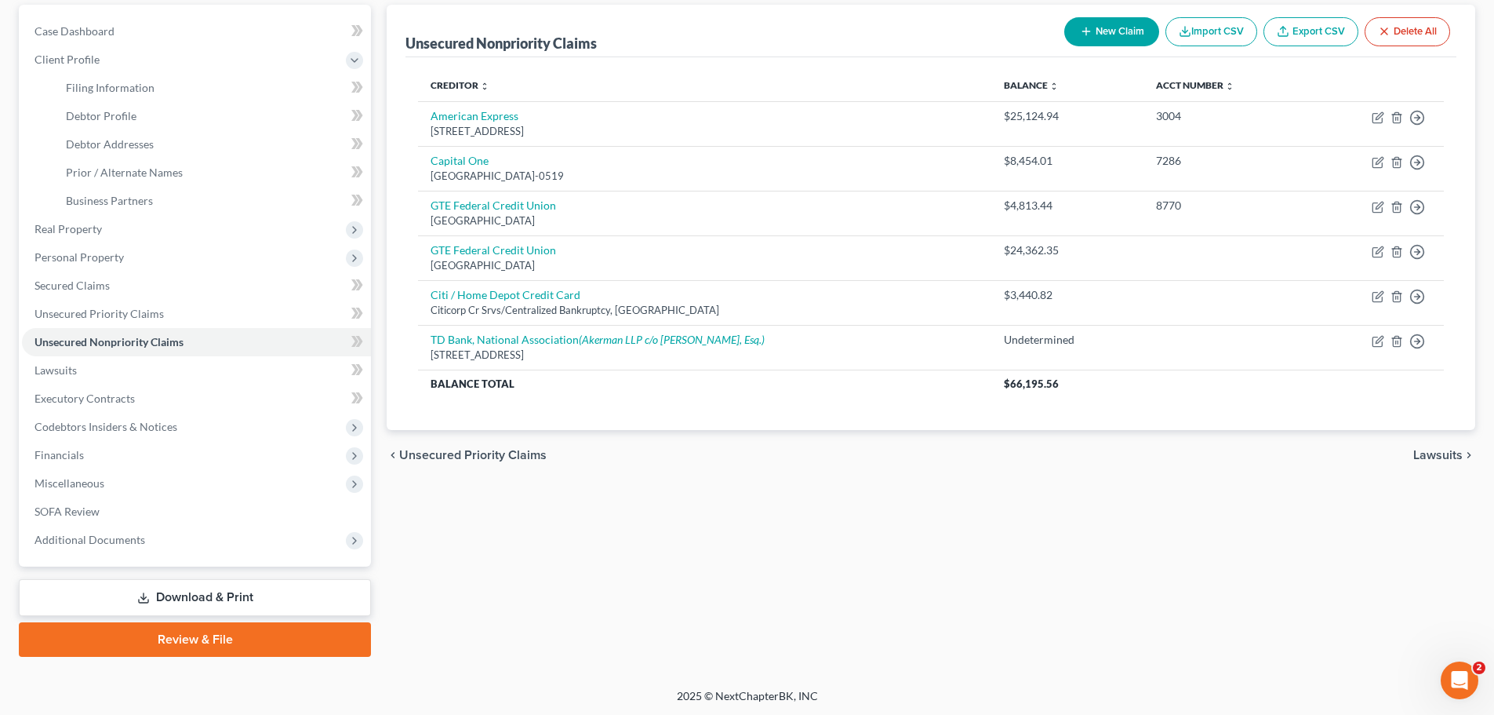
scroll to position [147, 0]
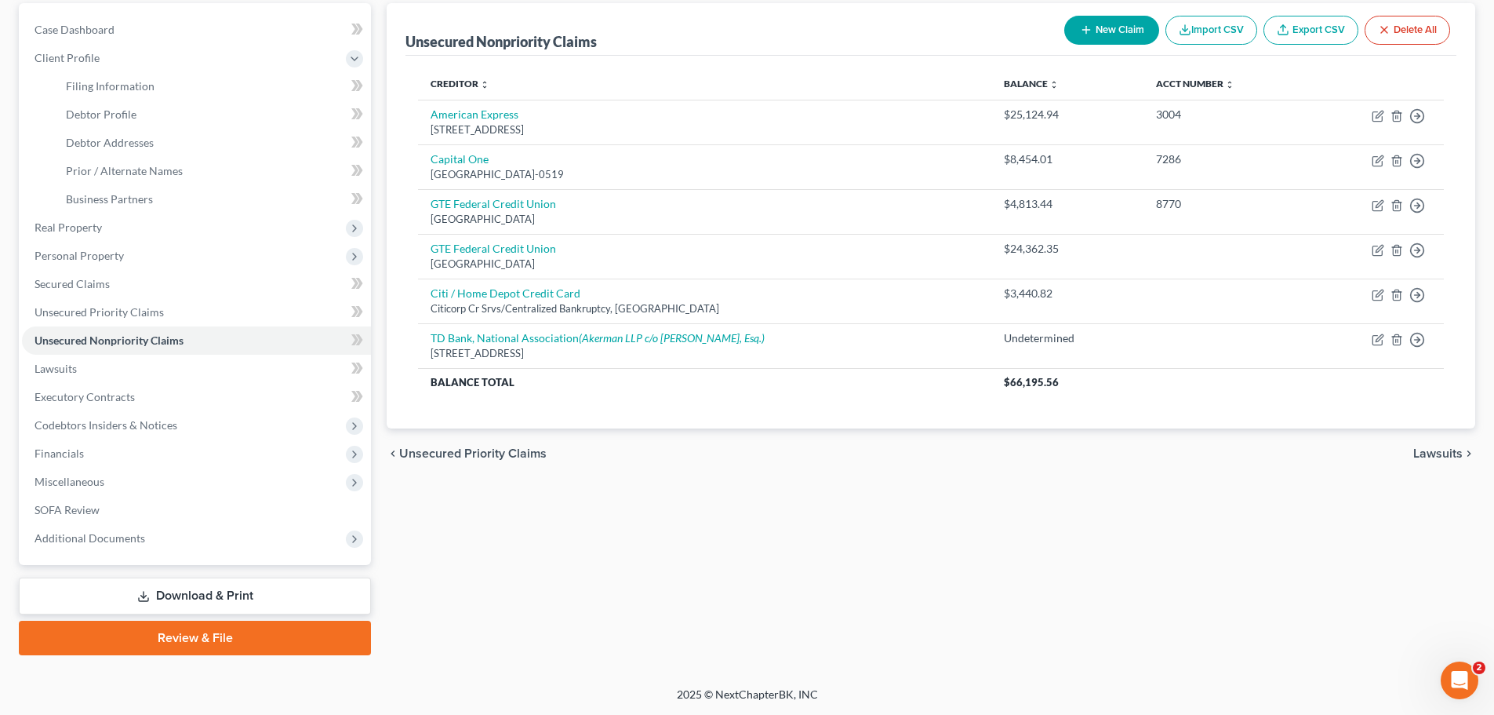
click at [223, 596] on link "Download & Print" at bounding box center [195, 595] width 352 height 37
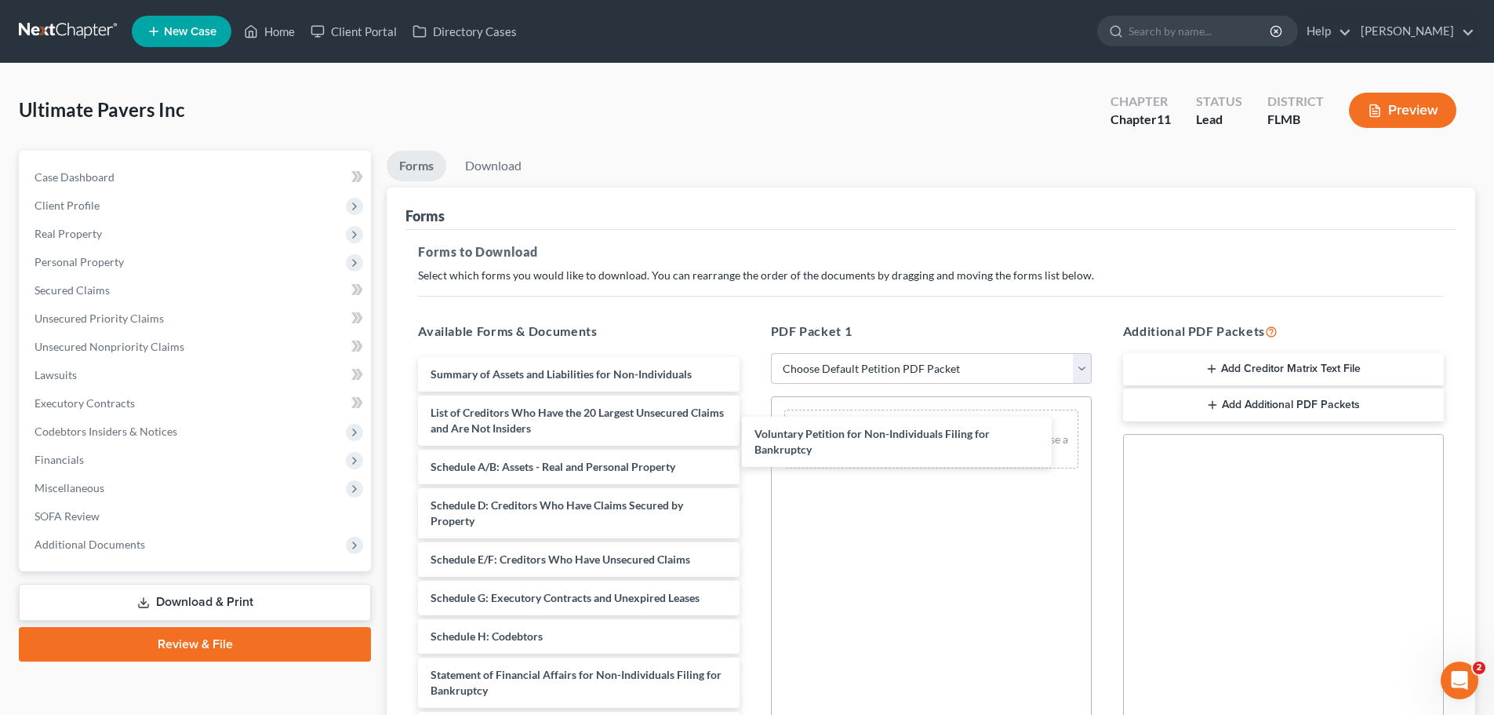
drag, startPoint x: 578, startPoint y: 378, endPoint x: 900, endPoint y: 420, distance: 324.3
click at [751, 420] on div "Voluntary Petition for Non-Individuals Filing for Bankruptcy Voluntary Petition…" at bounding box center [579, 636] width 346 height 558
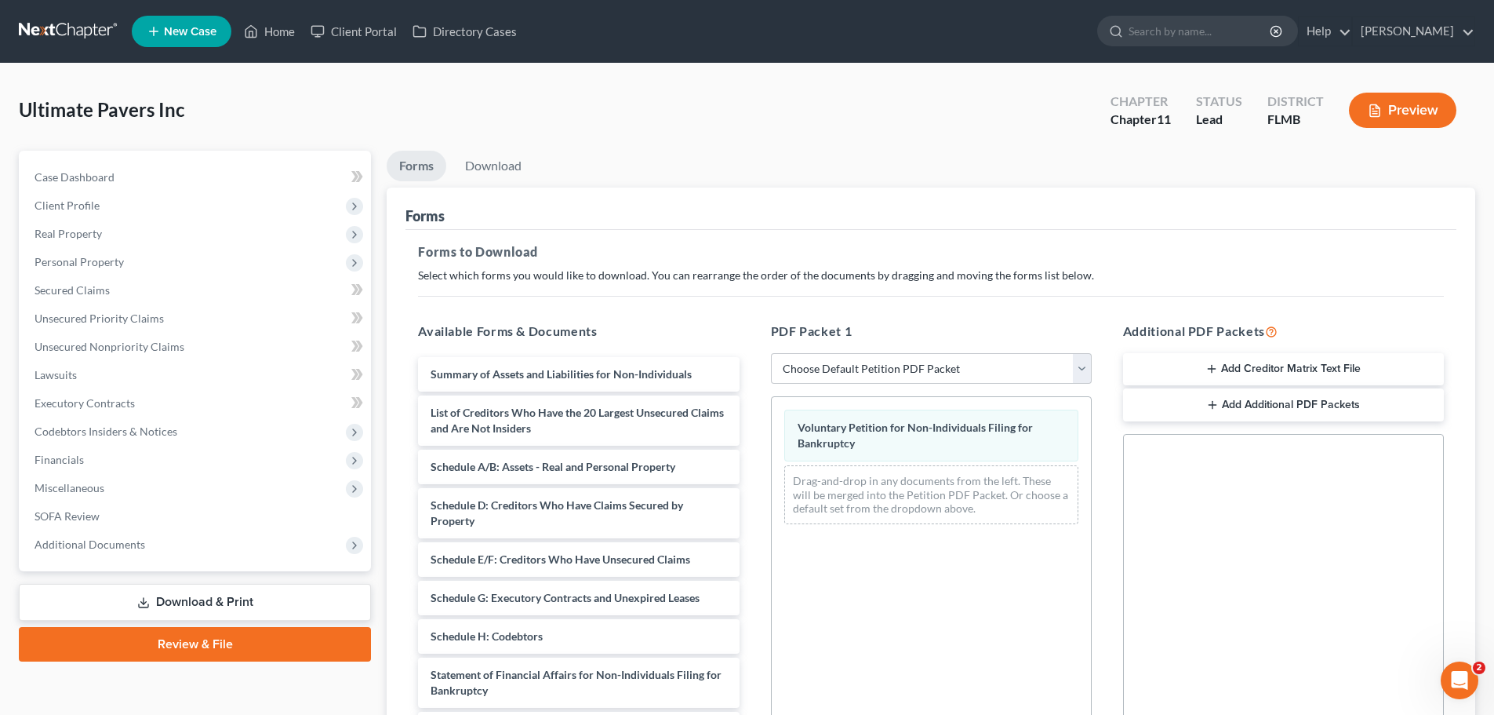
click at [1129, 369] on button "Add Creditor Matrix Text File" at bounding box center [1283, 369] width 321 height 33
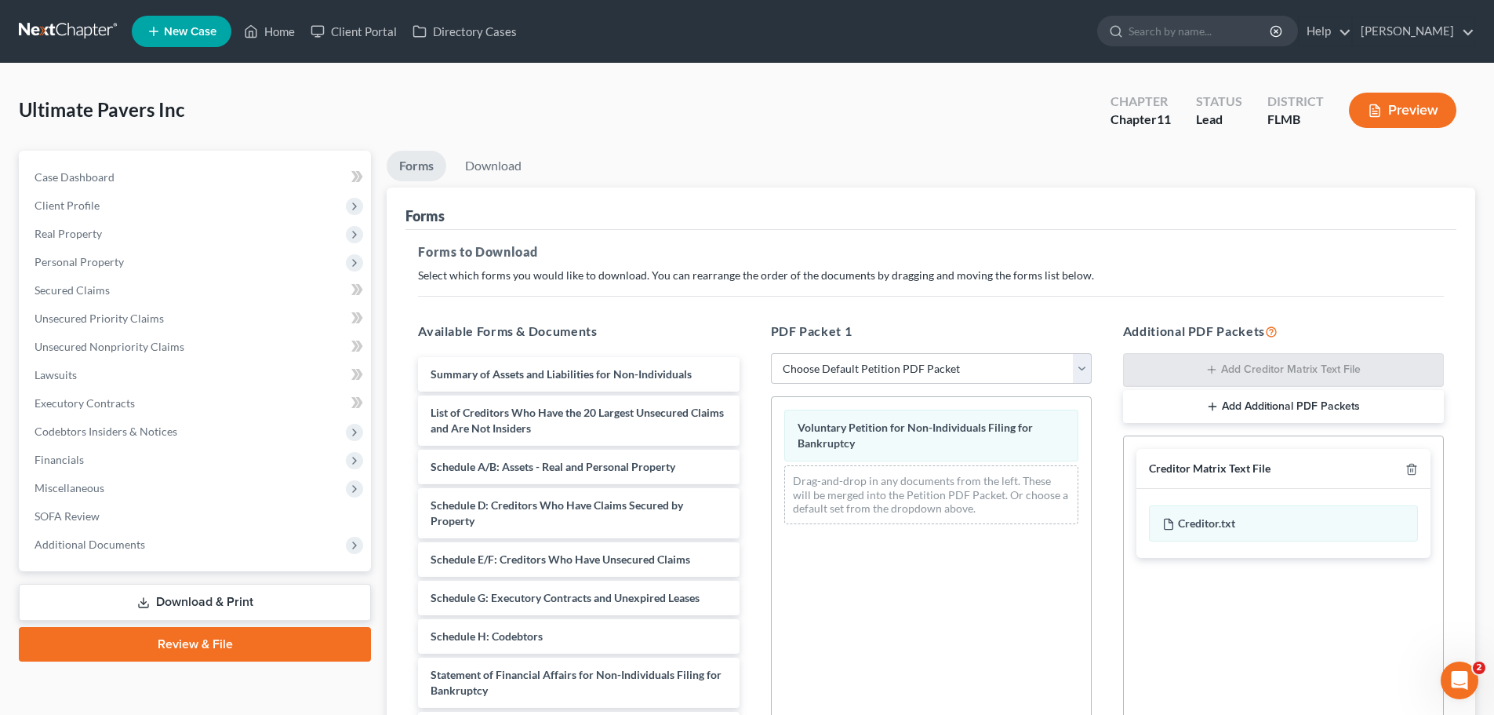
click at [1129, 119] on button "Preview" at bounding box center [1402, 110] width 107 height 35
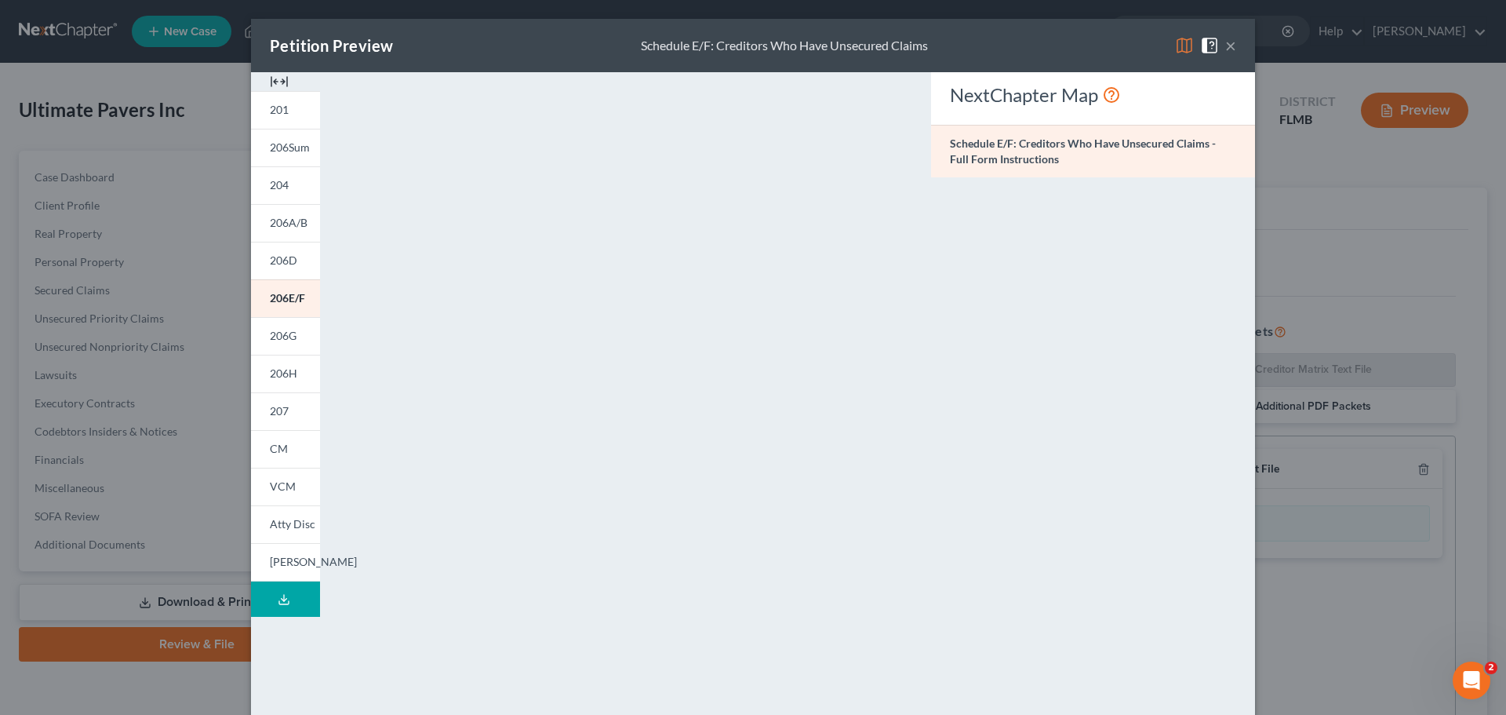
click at [289, 438] on link "CM" at bounding box center [285, 449] width 69 height 38
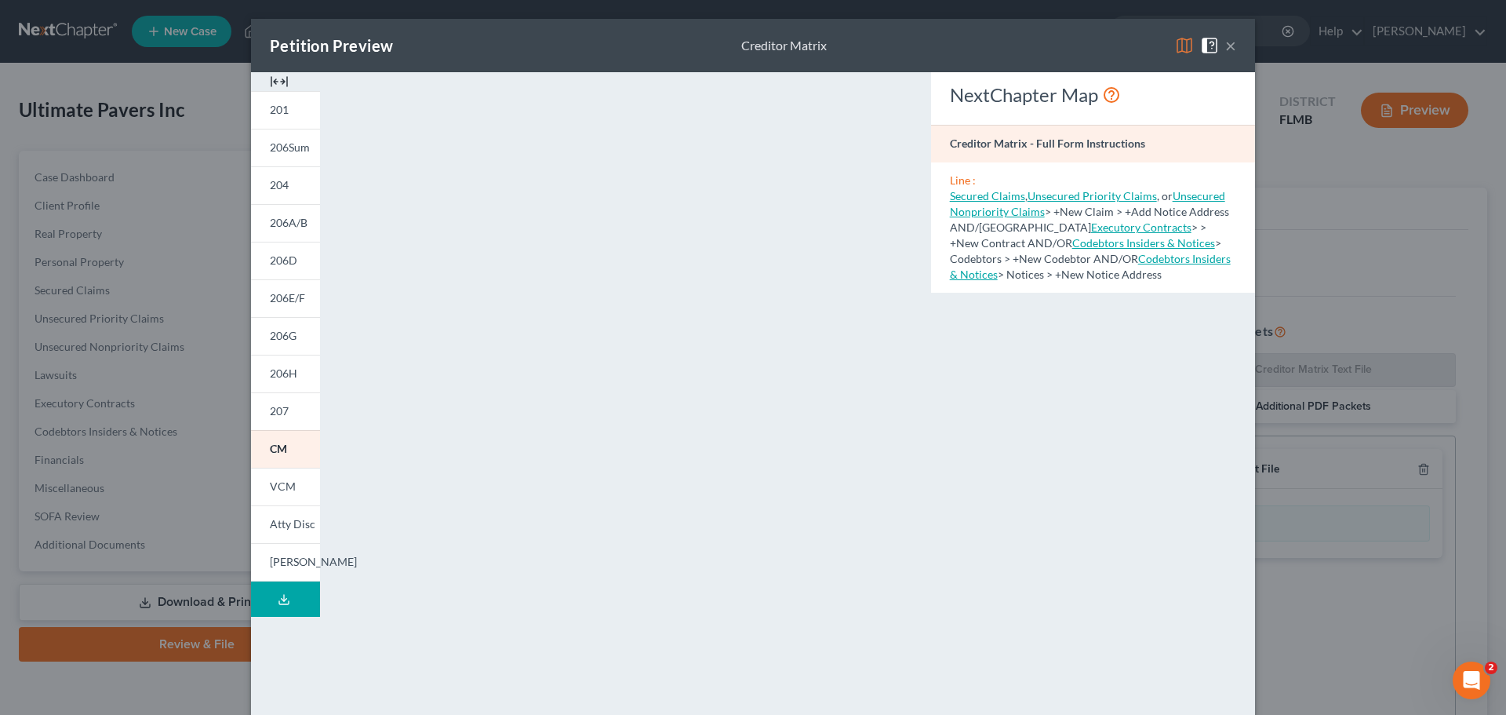
click at [1129, 41] on button "×" at bounding box center [1230, 45] width 11 height 19
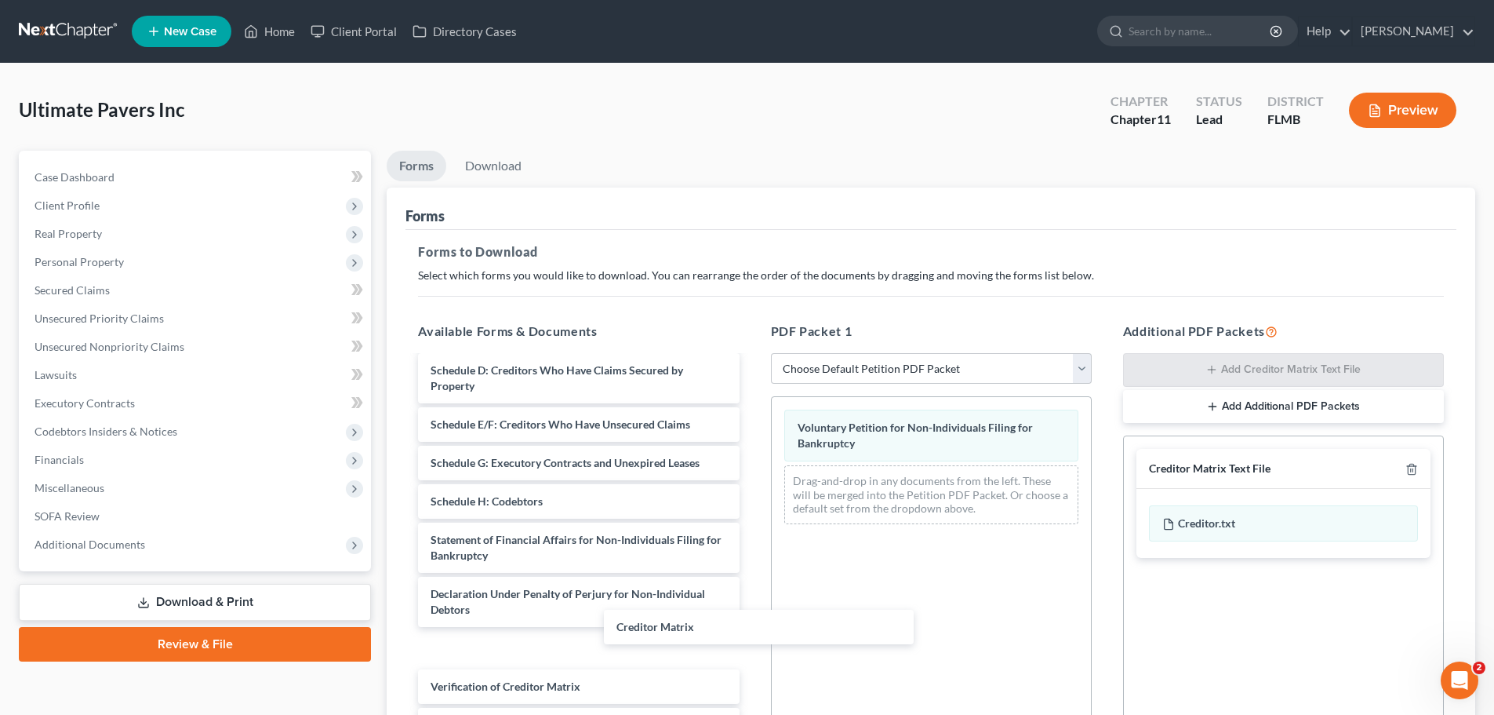
scroll to position [96, 0]
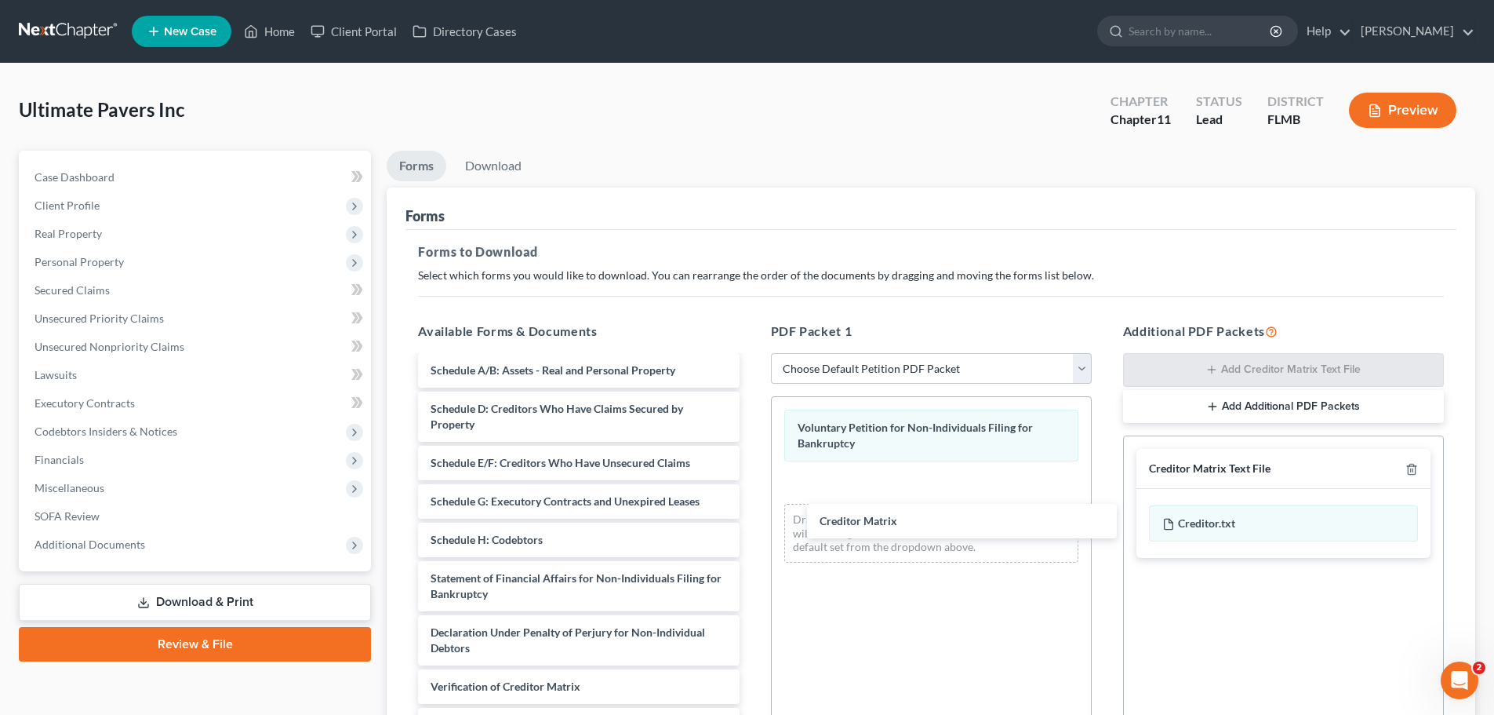
drag, startPoint x: 503, startPoint y: 646, endPoint x: 878, endPoint y: 501, distance: 401.7
click at [751, 501] on div "Creditor Matrix Summary of Assets and Liabilities for Non-Individuals List of C…" at bounding box center [579, 520] width 346 height 520
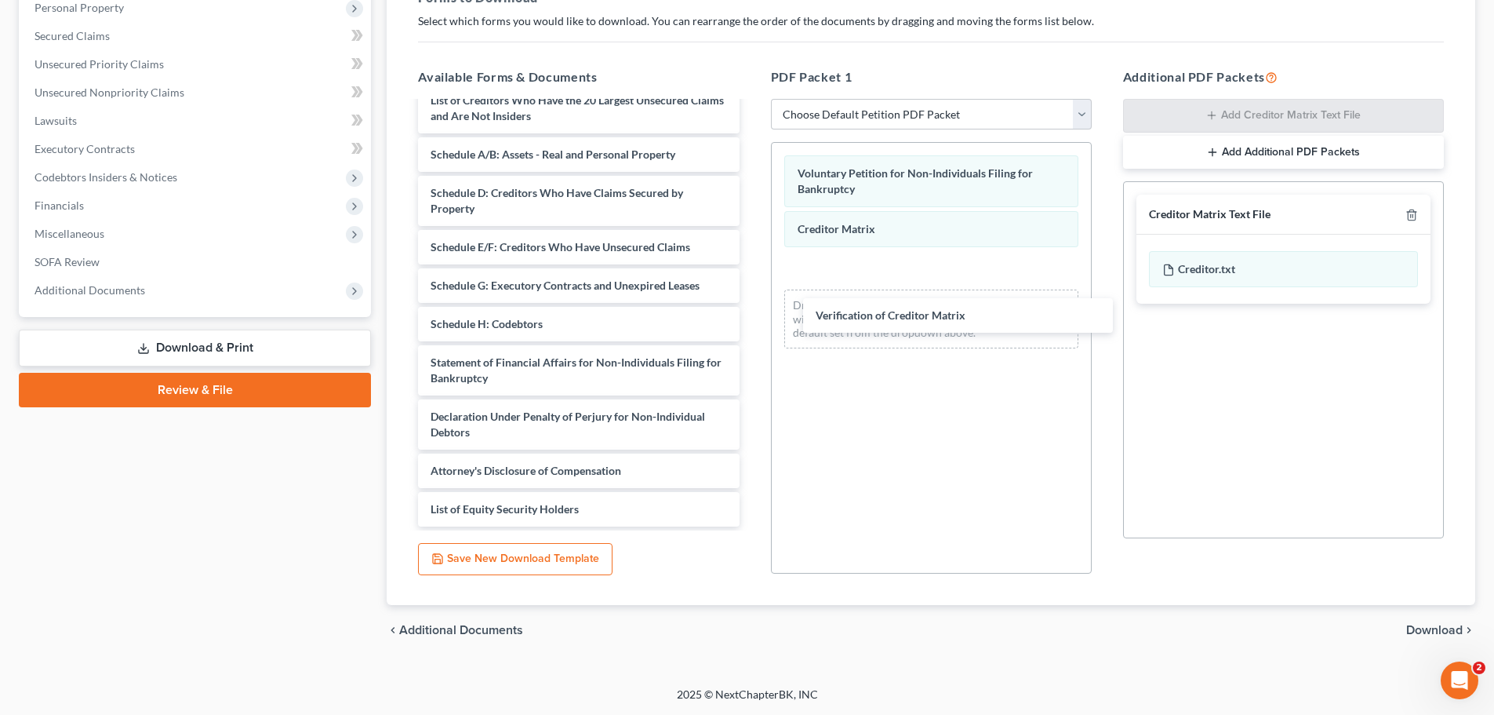
scroll to position [58, 0]
drag, startPoint x: 517, startPoint y: 434, endPoint x: 897, endPoint y: 238, distance: 427.6
click at [751, 238] on div "Verification of Creditor Matrix Summary of Assets and Liabilities for Non-Indiv…" at bounding box center [579, 286] width 346 height 482
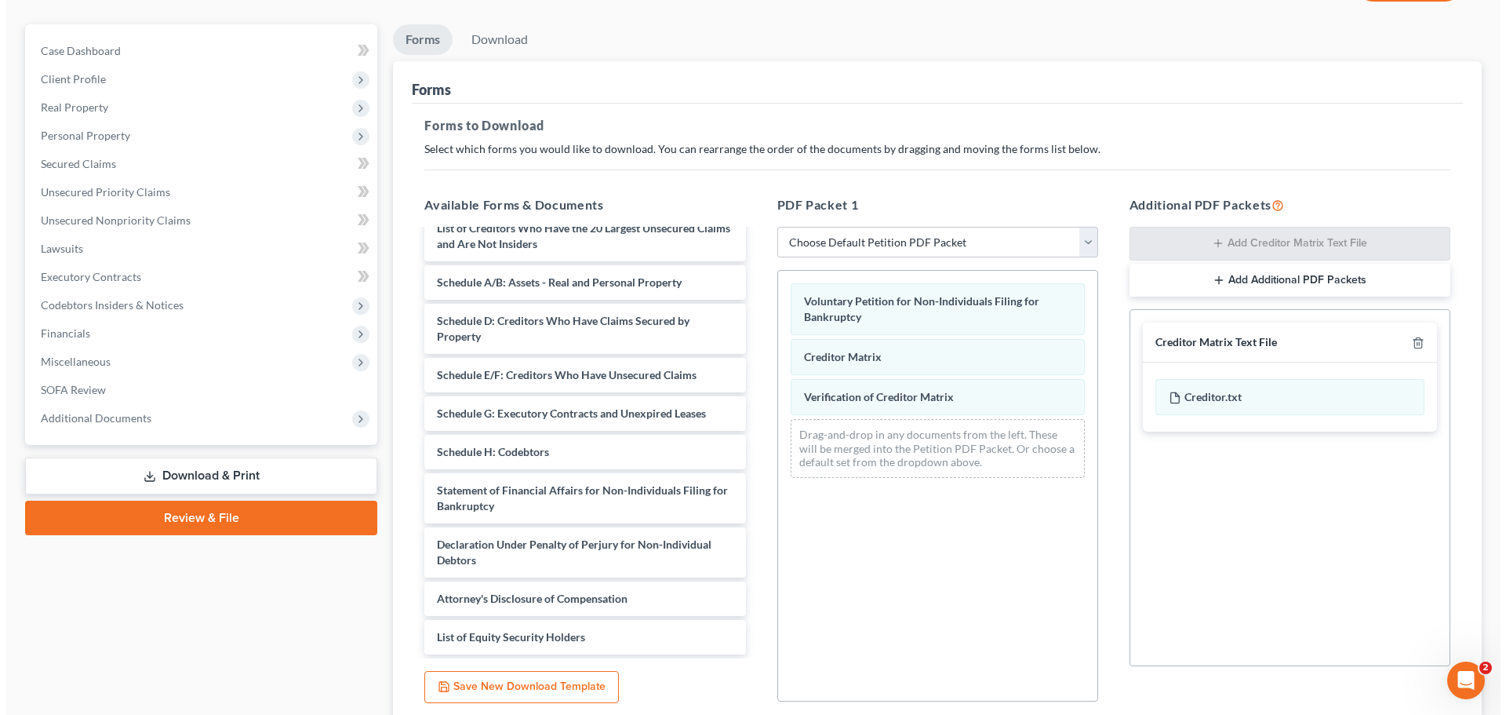
scroll to position [0, 0]
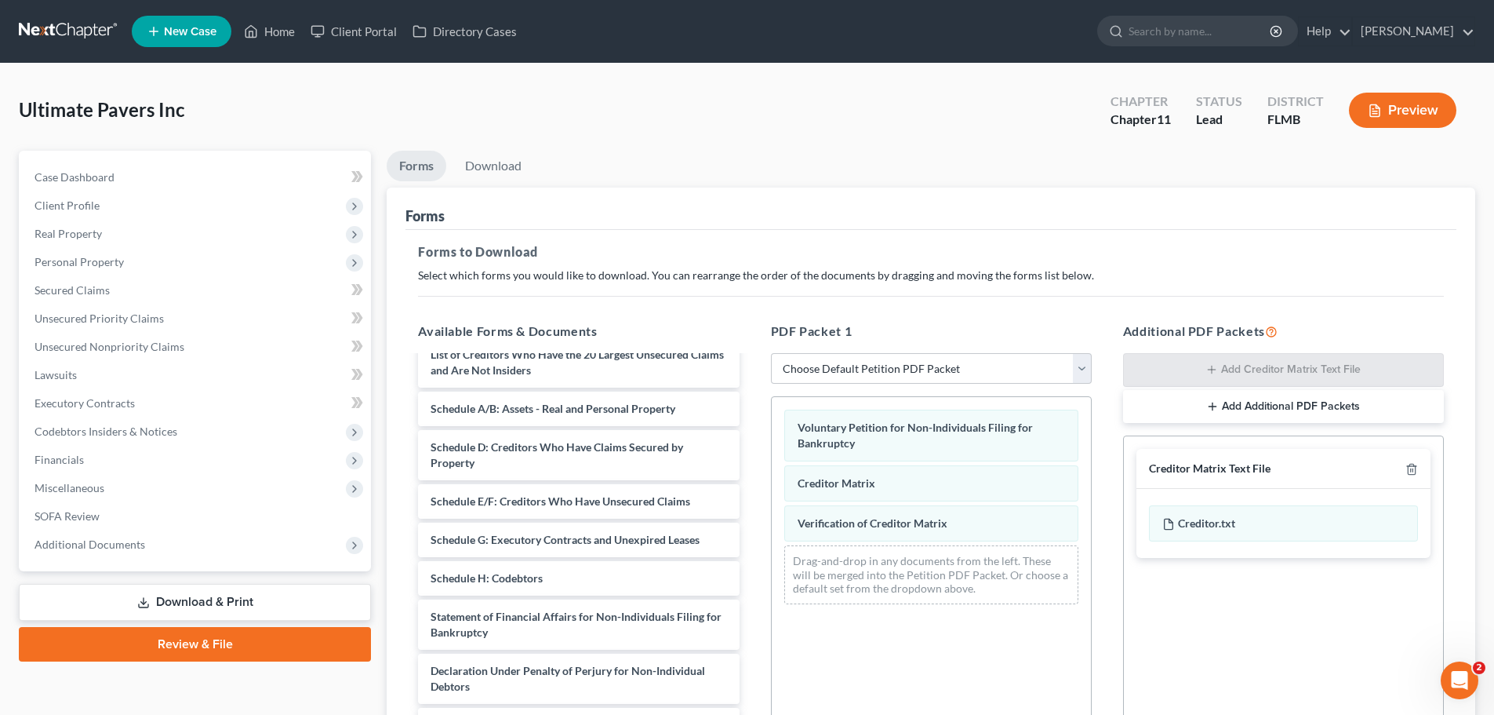
click at [1129, 93] on button "Preview" at bounding box center [1402, 110] width 107 height 35
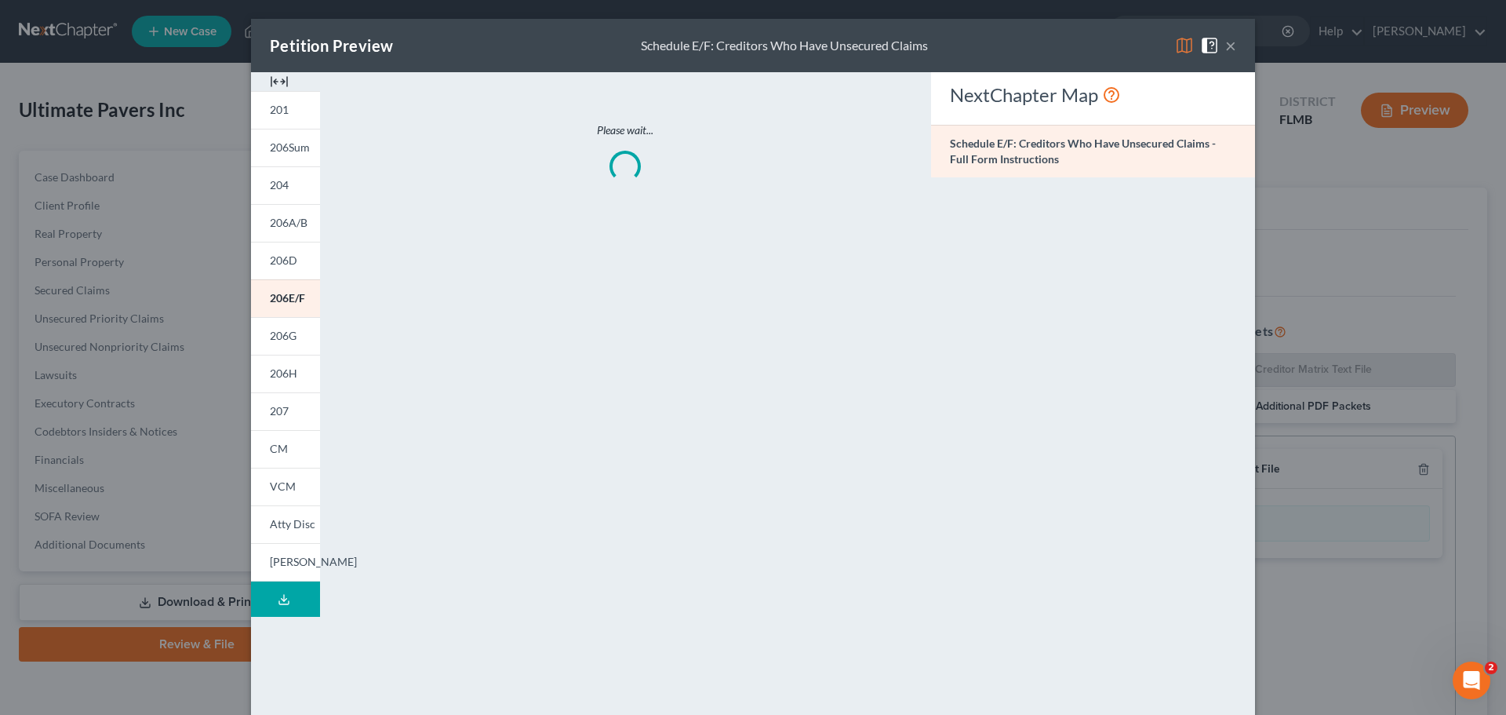
click at [285, 528] on span "Atty Disc" at bounding box center [292, 523] width 45 height 13
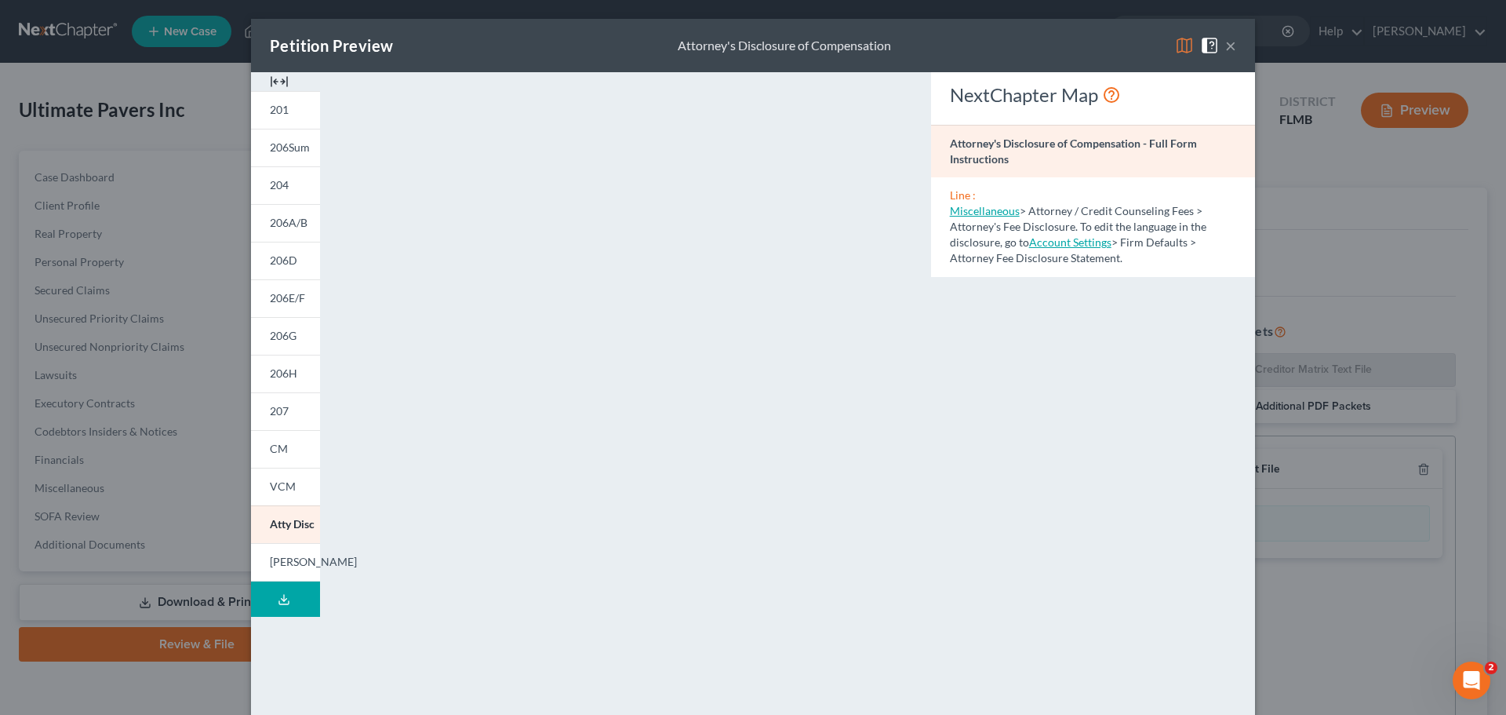
click at [276, 564] on span "[PERSON_NAME]" at bounding box center [313, 561] width 87 height 13
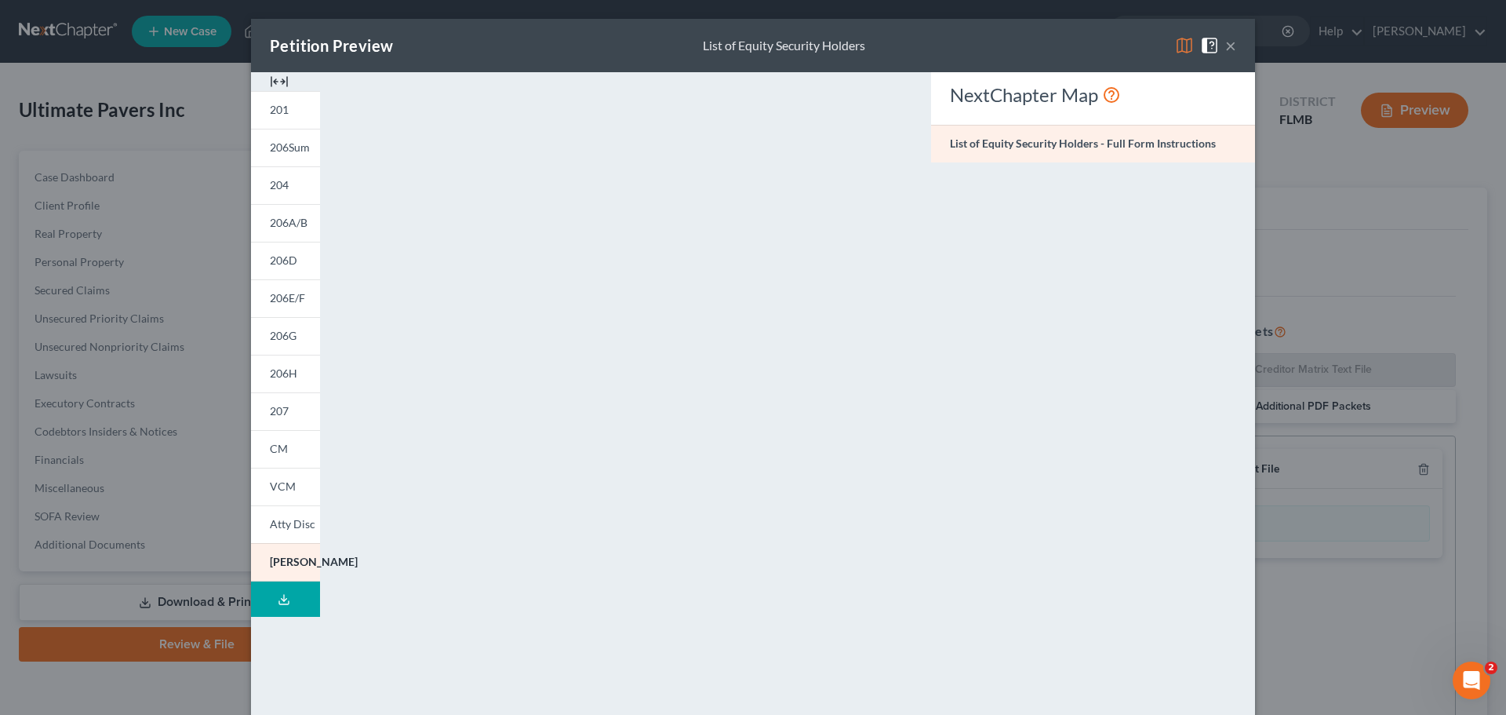
click at [290, 486] on link "VCM" at bounding box center [285, 486] width 69 height 38
click at [289, 518] on span "Atty Disc" at bounding box center [292, 523] width 45 height 13
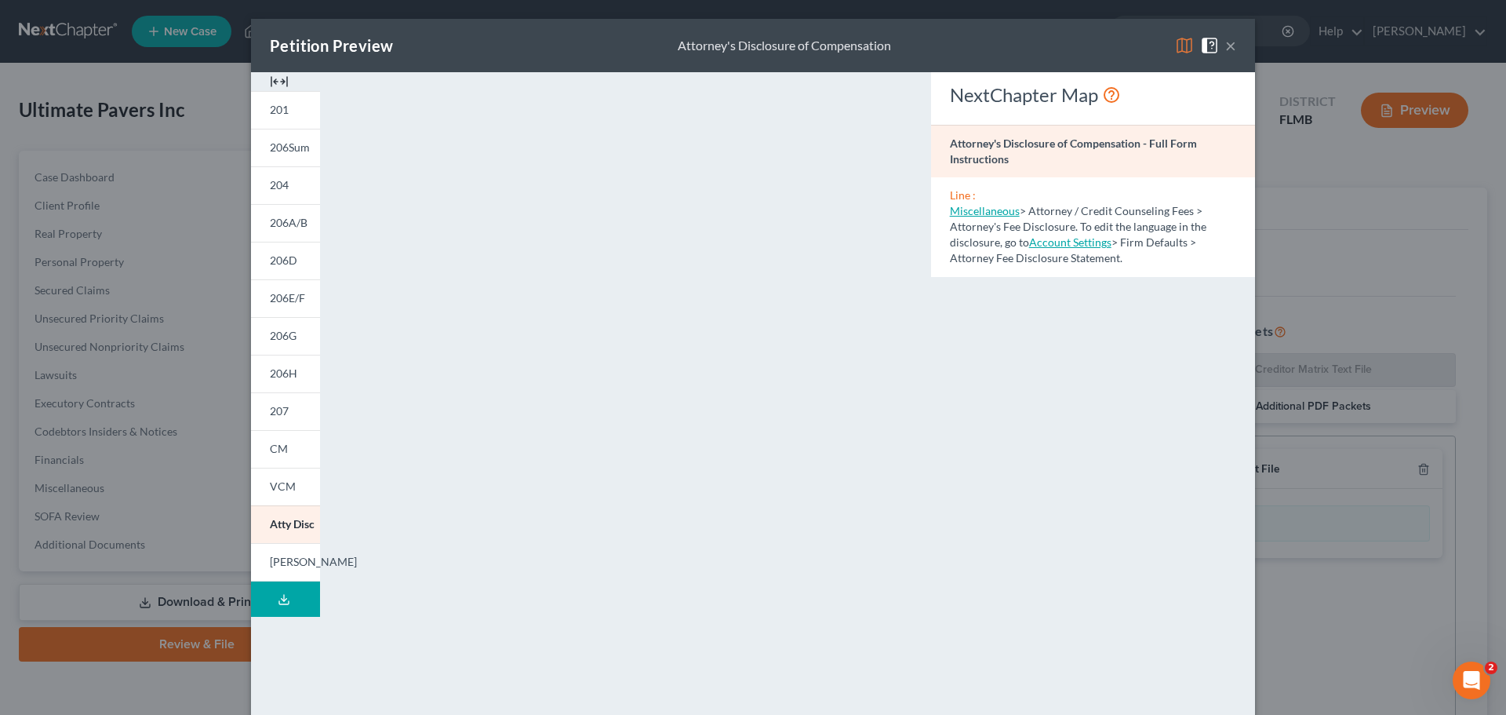
click at [1129, 41] on button "×" at bounding box center [1230, 45] width 11 height 19
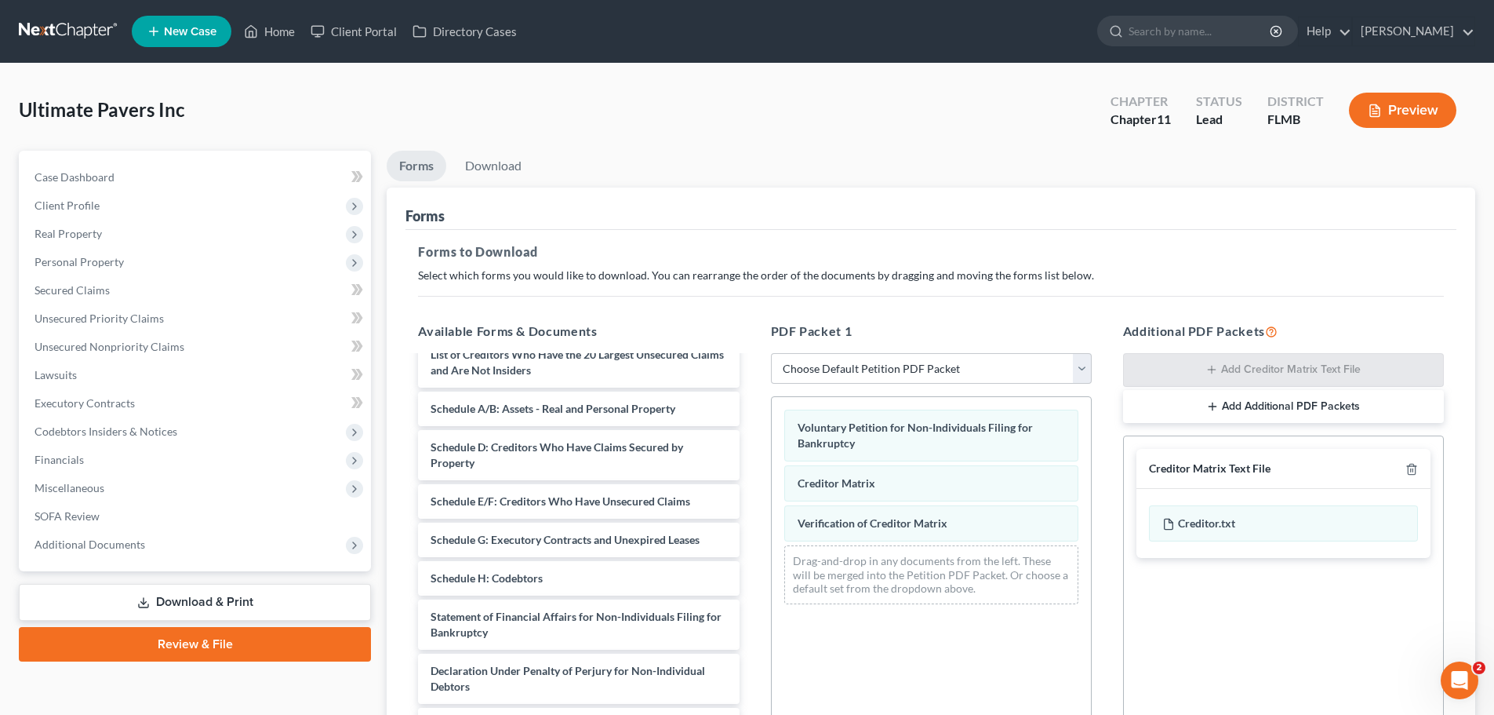
click at [288, 486] on span "Miscellaneous" at bounding box center [196, 488] width 349 height 28
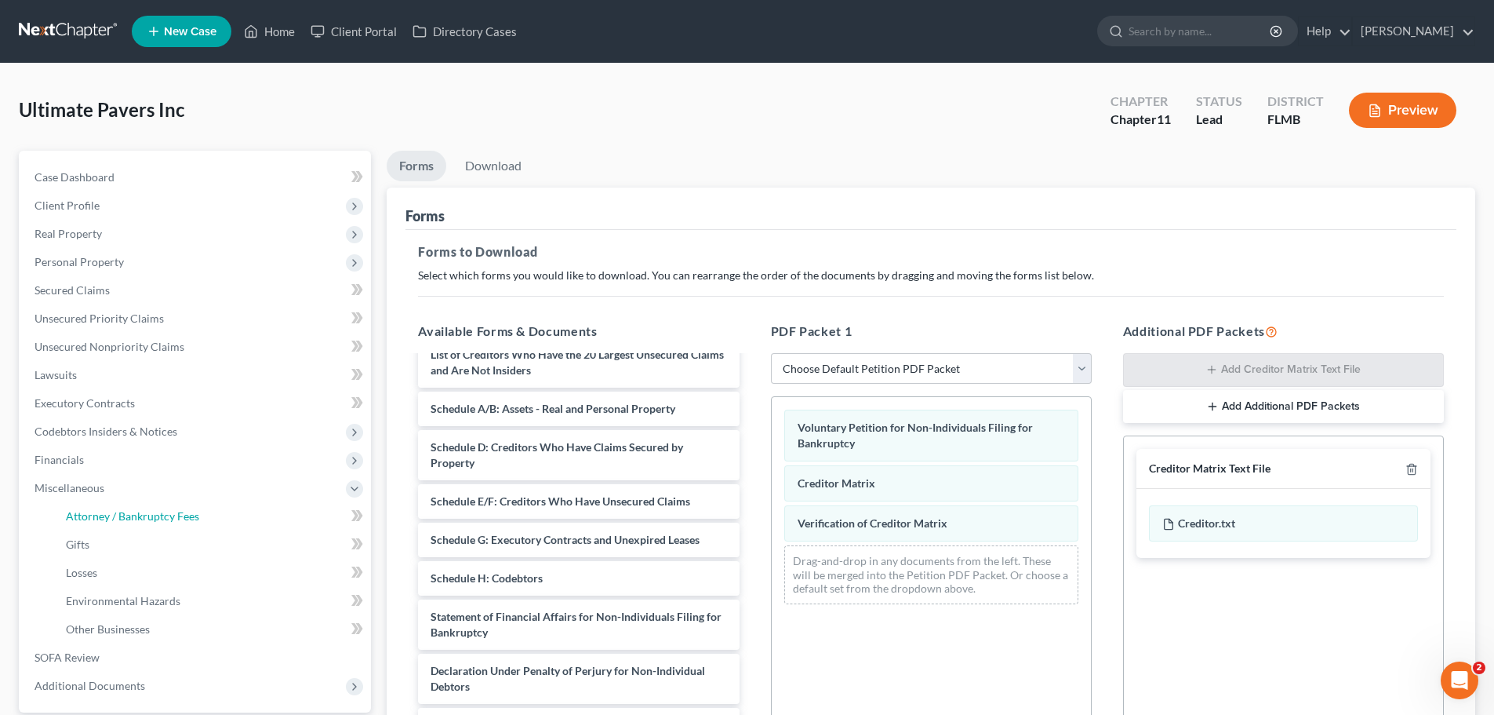
click at [214, 517] on link "Attorney / Bankruptcy Fees" at bounding box center [212, 516] width 318 height 28
select select "0"
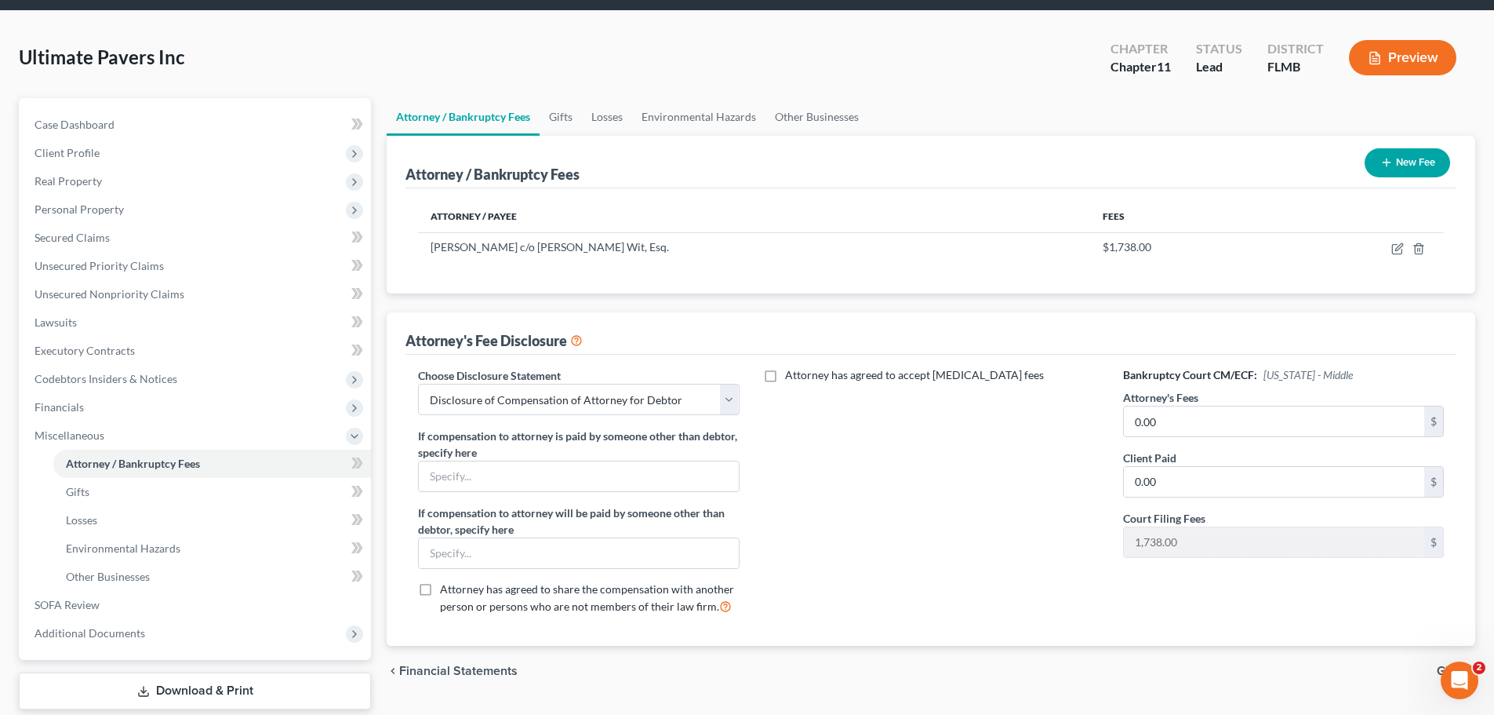
scroll to position [147, 0]
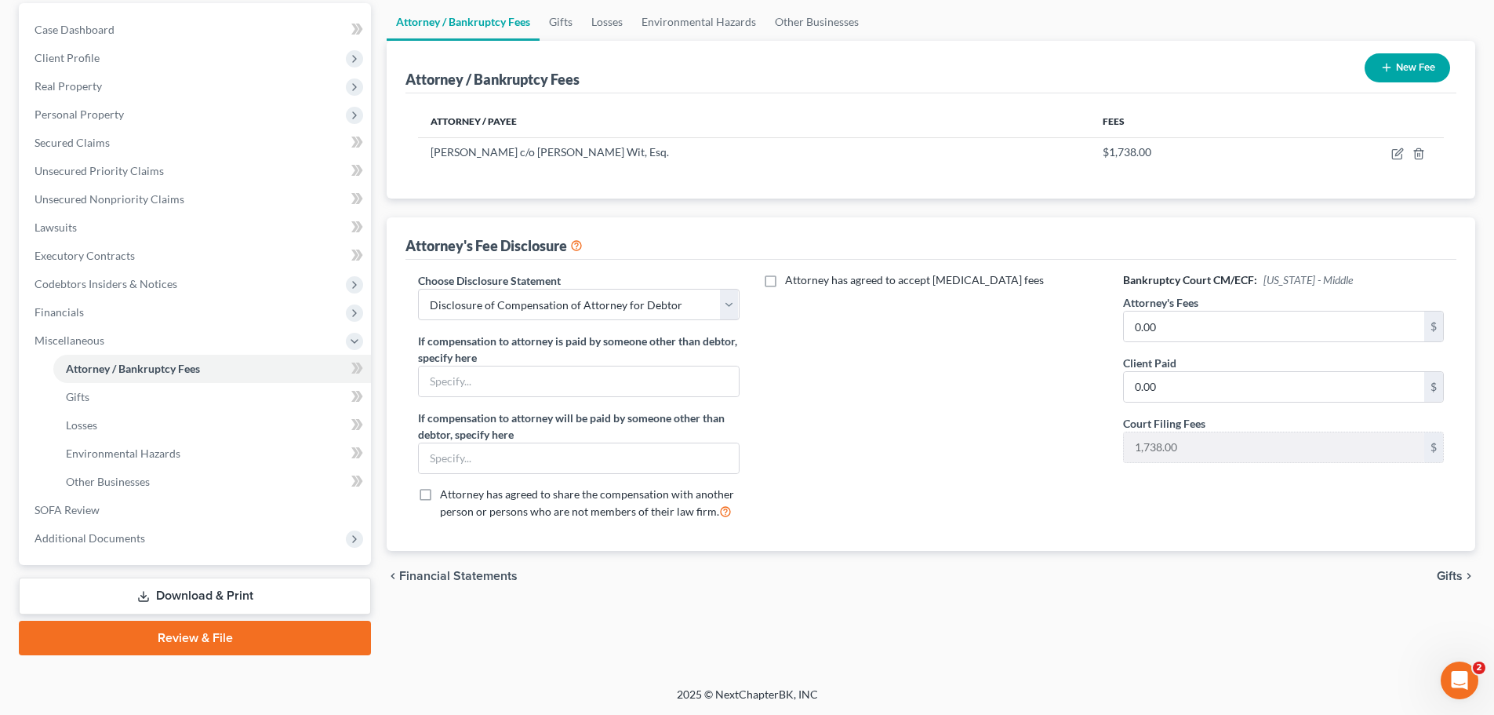
click at [785, 286] on label "Attorney has agreed to accept [MEDICAL_DATA] fees" at bounding box center [914, 280] width 259 height 16
click at [791, 282] on input "Attorney has agreed to accept [MEDICAL_DATA] fees" at bounding box center [796, 277] width 10 height 10
checkbox input "true"
click at [827, 327] on input "text" at bounding box center [922, 316] width 300 height 30
click at [838, 387] on input "text" at bounding box center [922, 377] width 300 height 30
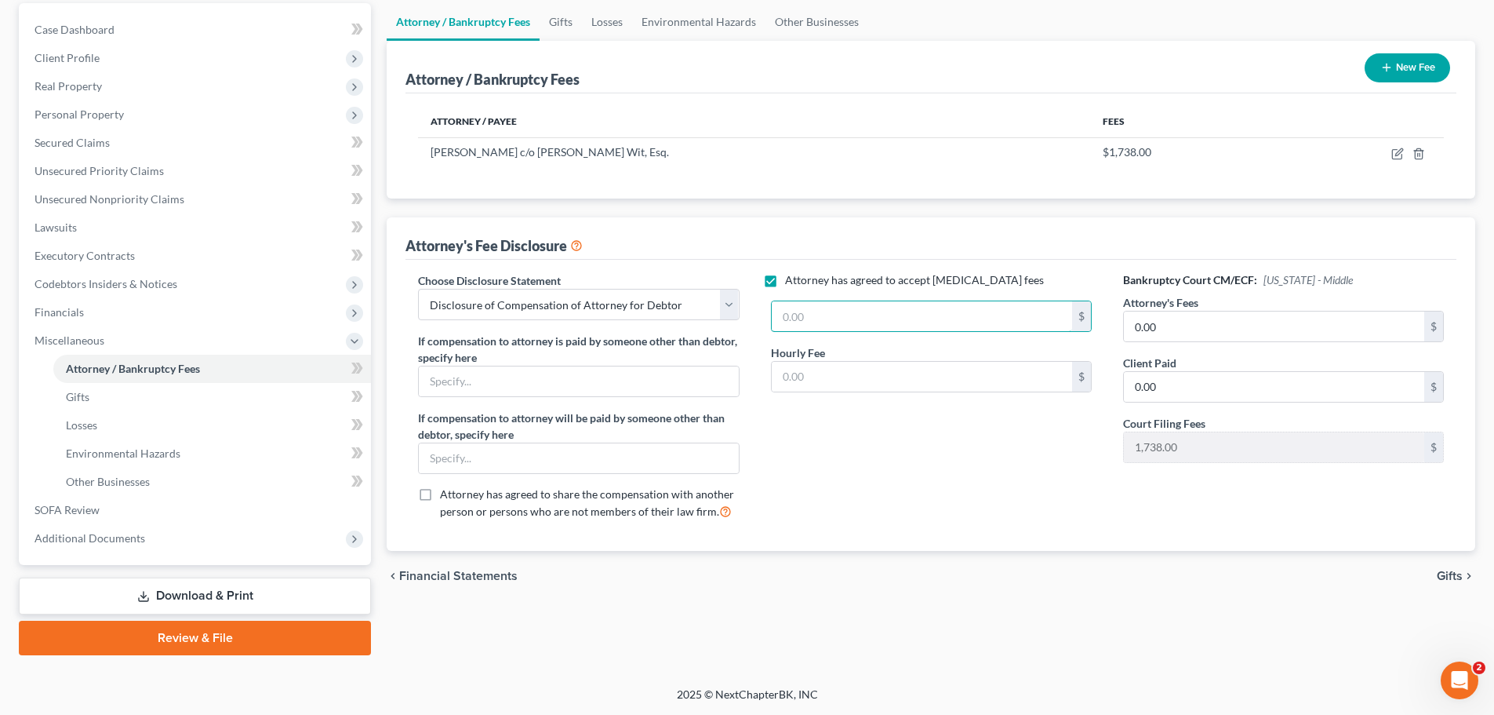
click at [802, 304] on input "text" at bounding box center [922, 316] width 300 height 30
click at [586, 309] on select "Select Disclosure of Compensation of Attorney for Debtor" at bounding box center [578, 304] width 321 height 31
click at [860, 326] on input "text" at bounding box center [922, 316] width 300 height 30
type input "0"
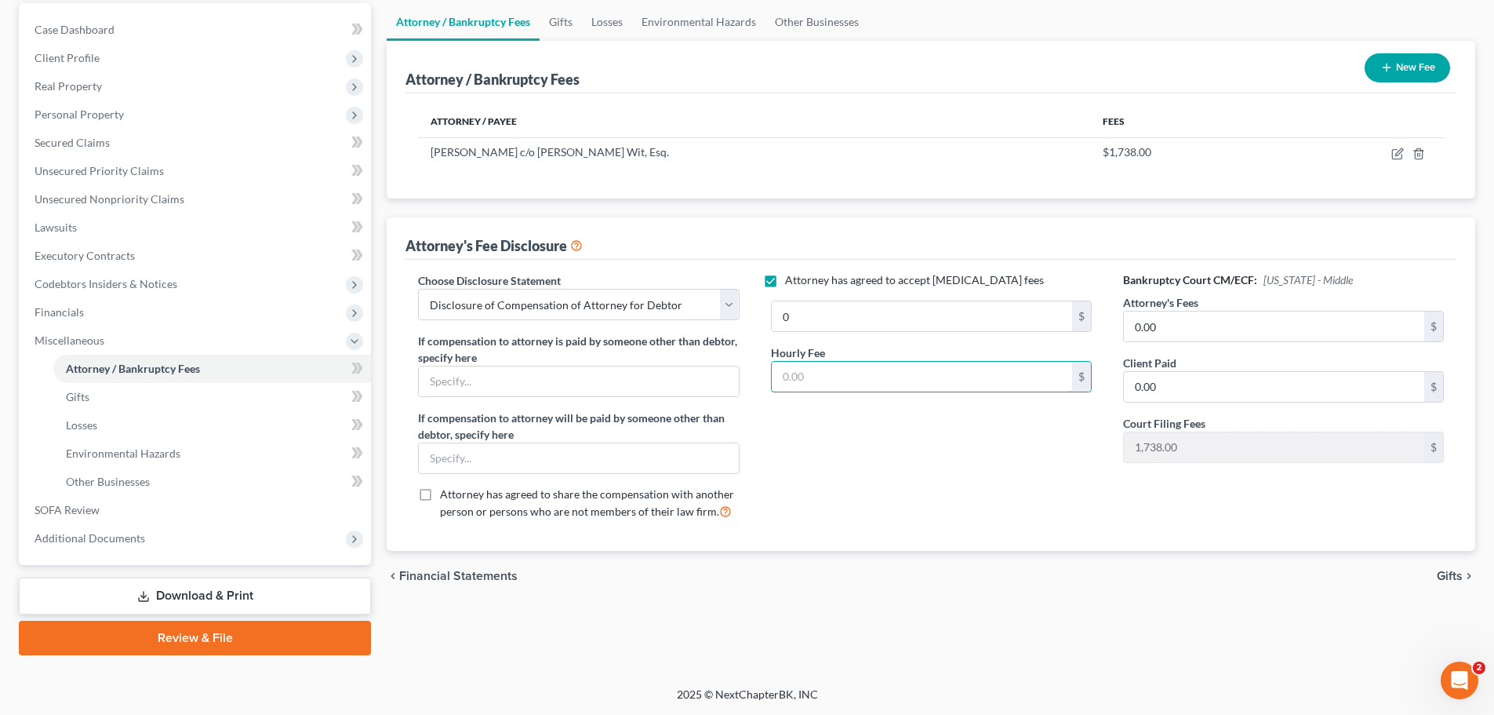
click at [823, 377] on input "text" at bounding box center [922, 377] width 300 height 30
type input "375"
click at [864, 513] on div "Attorney has agreed to accept [MEDICAL_DATA] fees 0 $ Hourly Fee 375 $" at bounding box center [931, 402] width 352 height 260
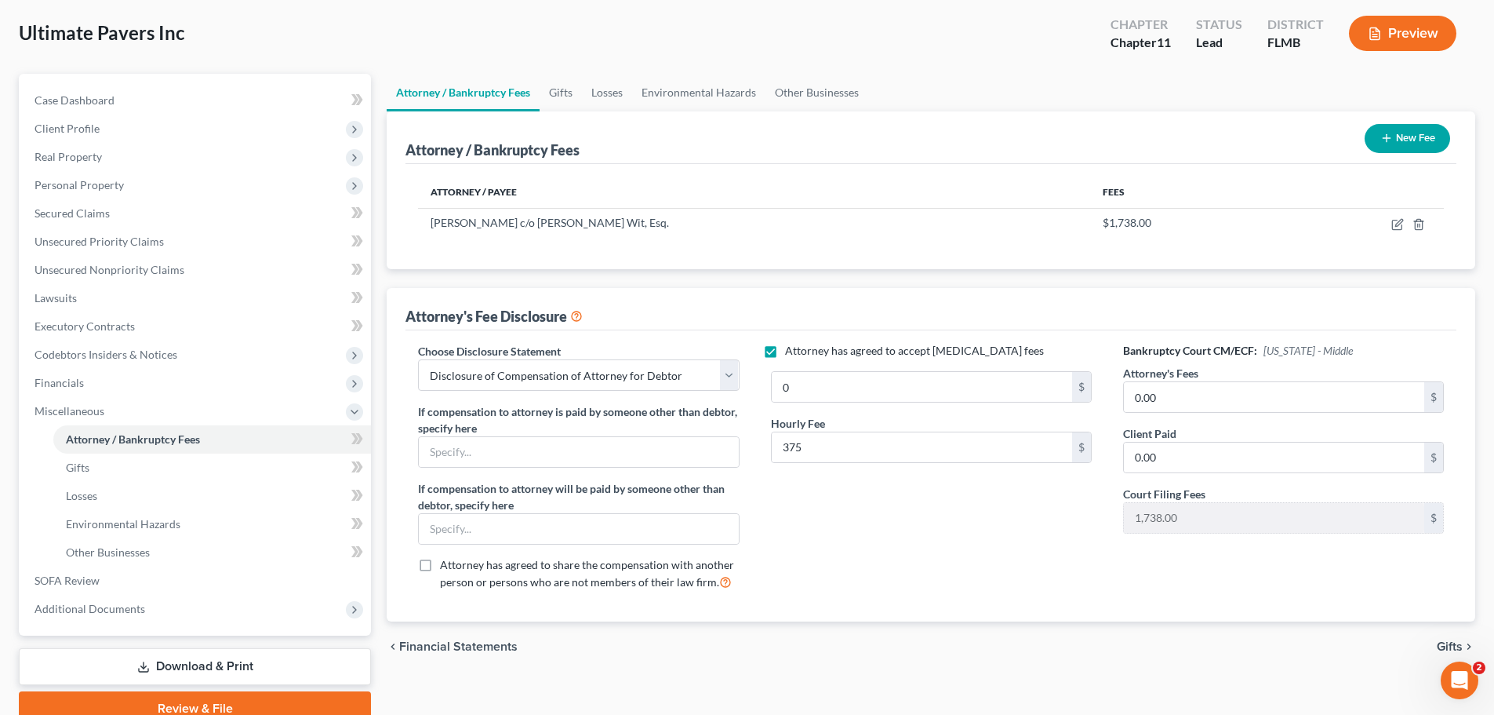
scroll to position [0, 0]
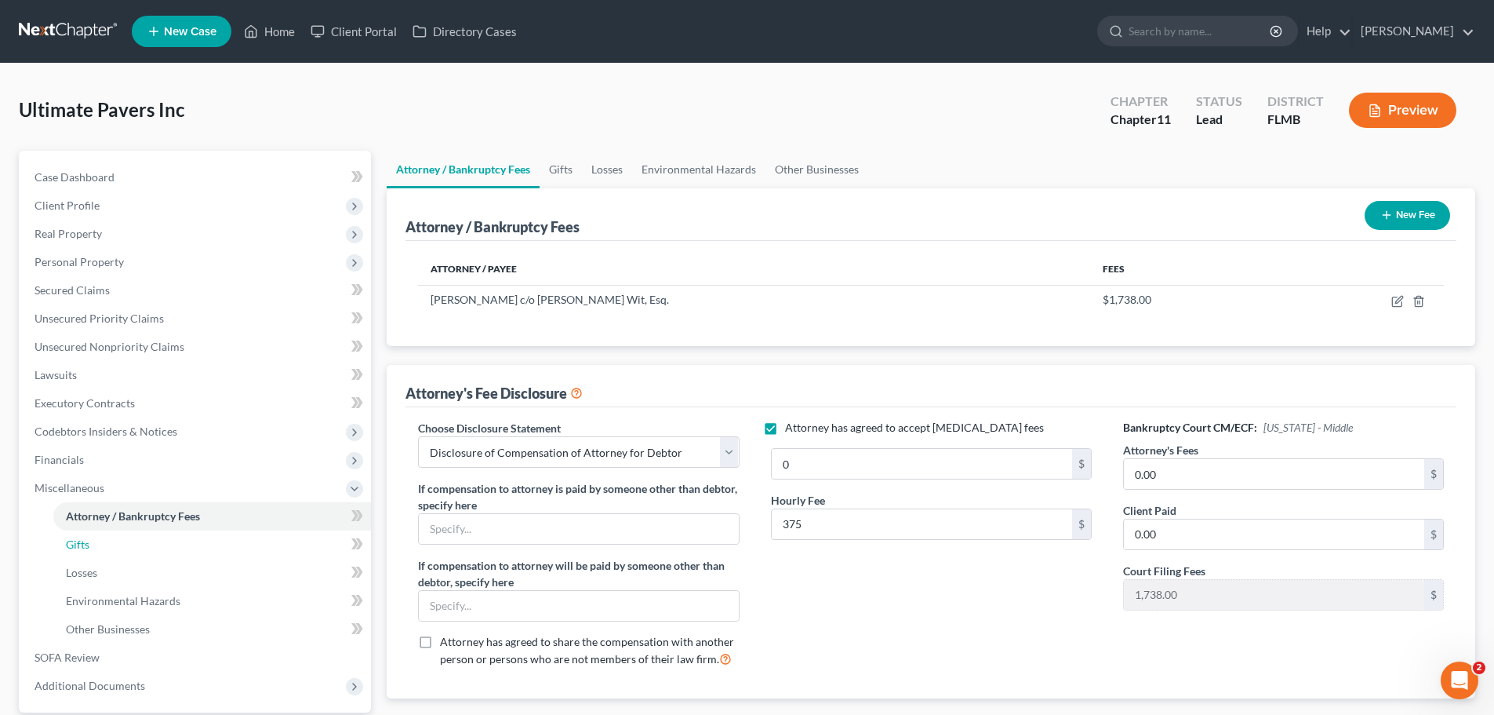
click at [203, 547] on link "Gifts" at bounding box center [212, 544] width 318 height 28
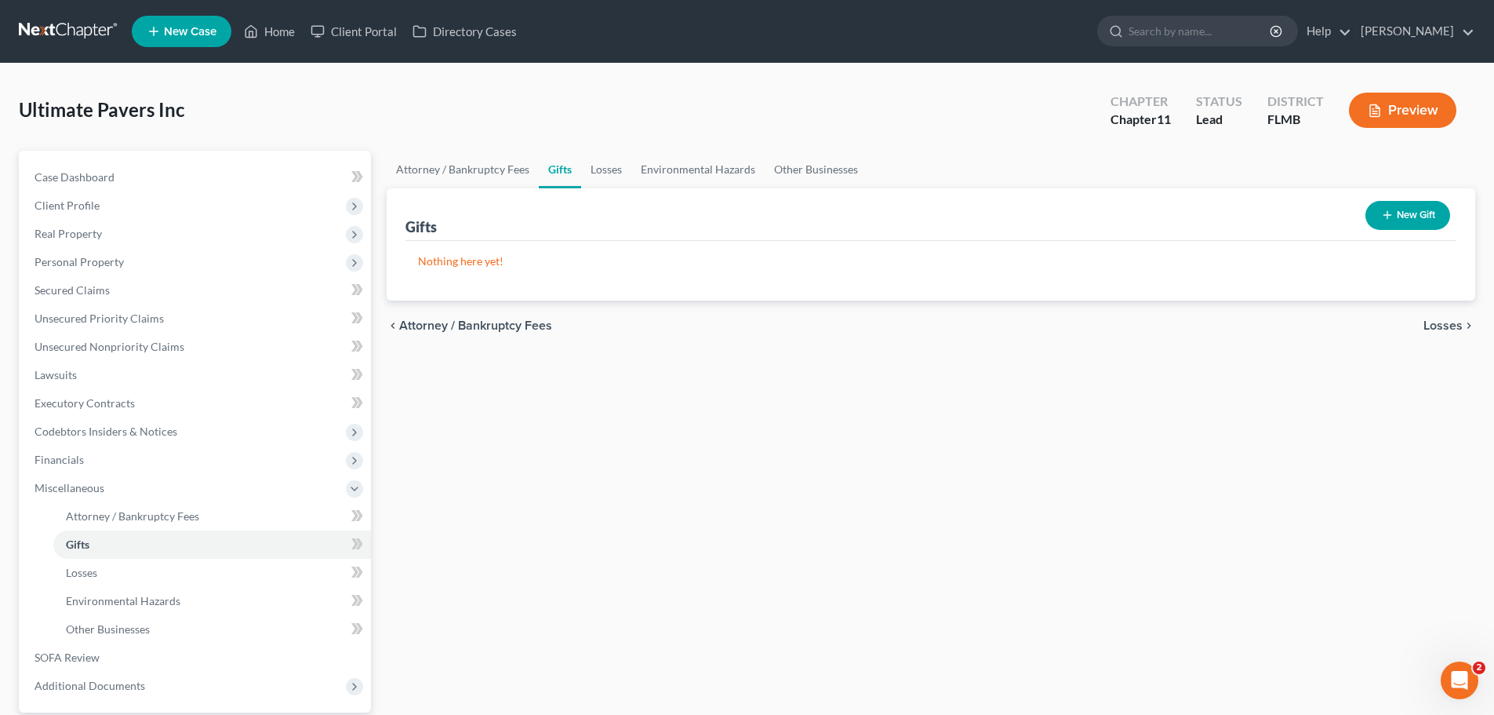
click at [1129, 108] on button "Preview" at bounding box center [1402, 110] width 107 height 35
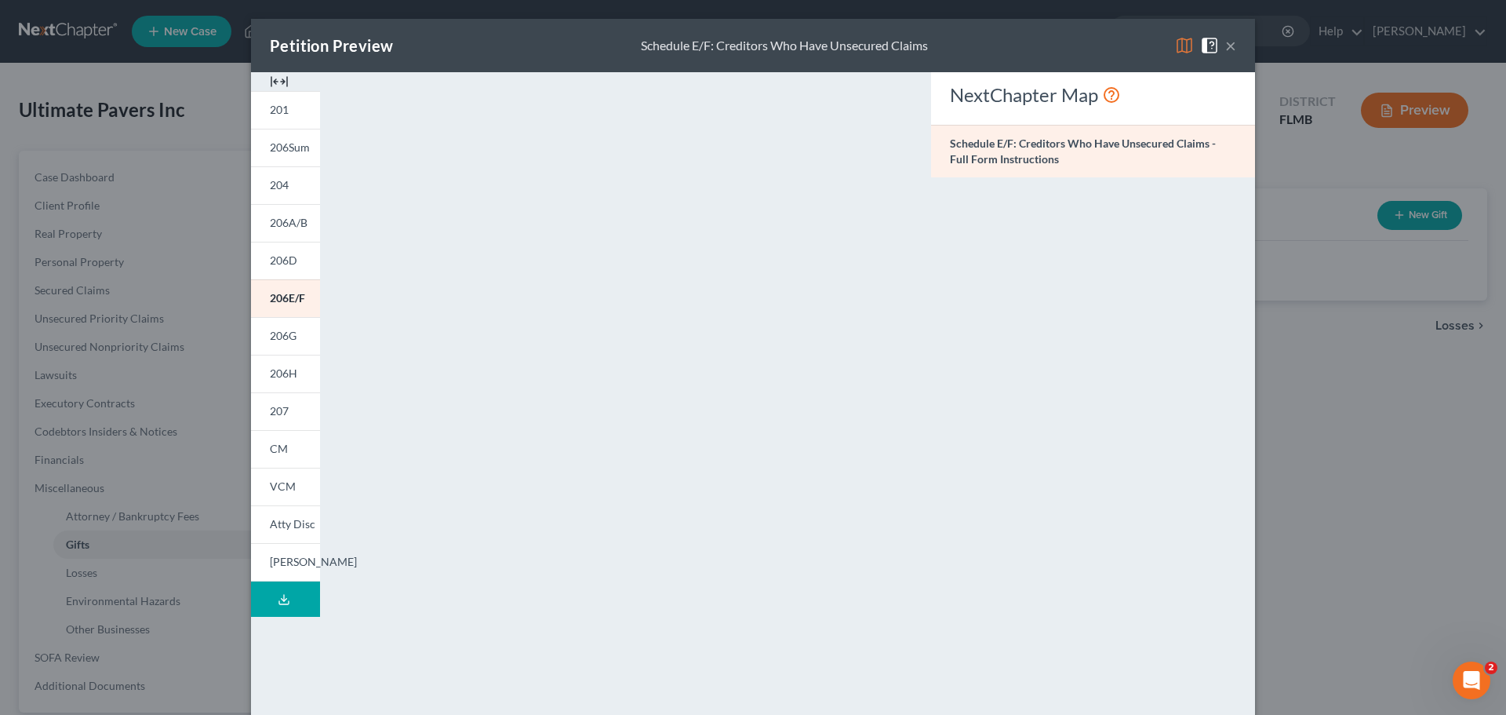
click at [280, 527] on span "Atty Disc" at bounding box center [292, 523] width 45 height 13
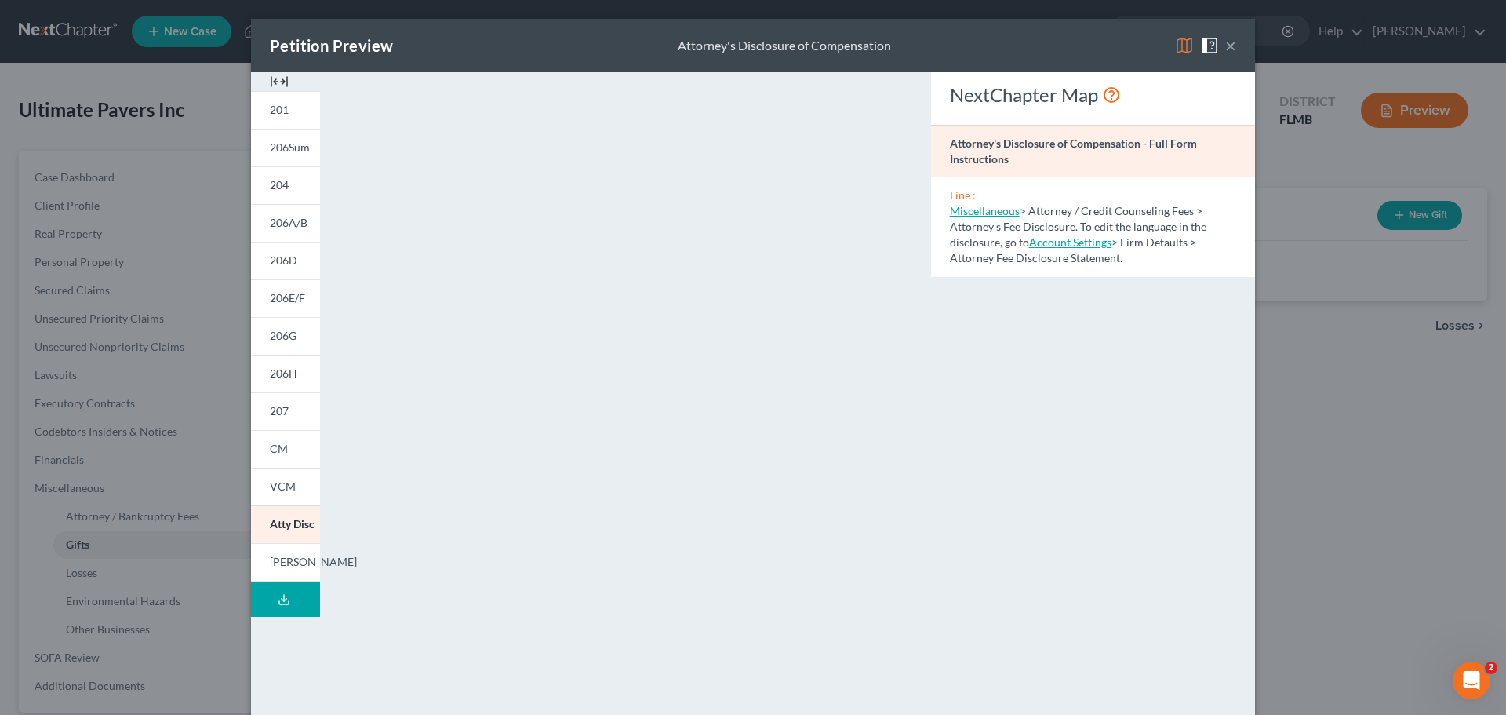
click at [1129, 45] on button "×" at bounding box center [1230, 45] width 11 height 19
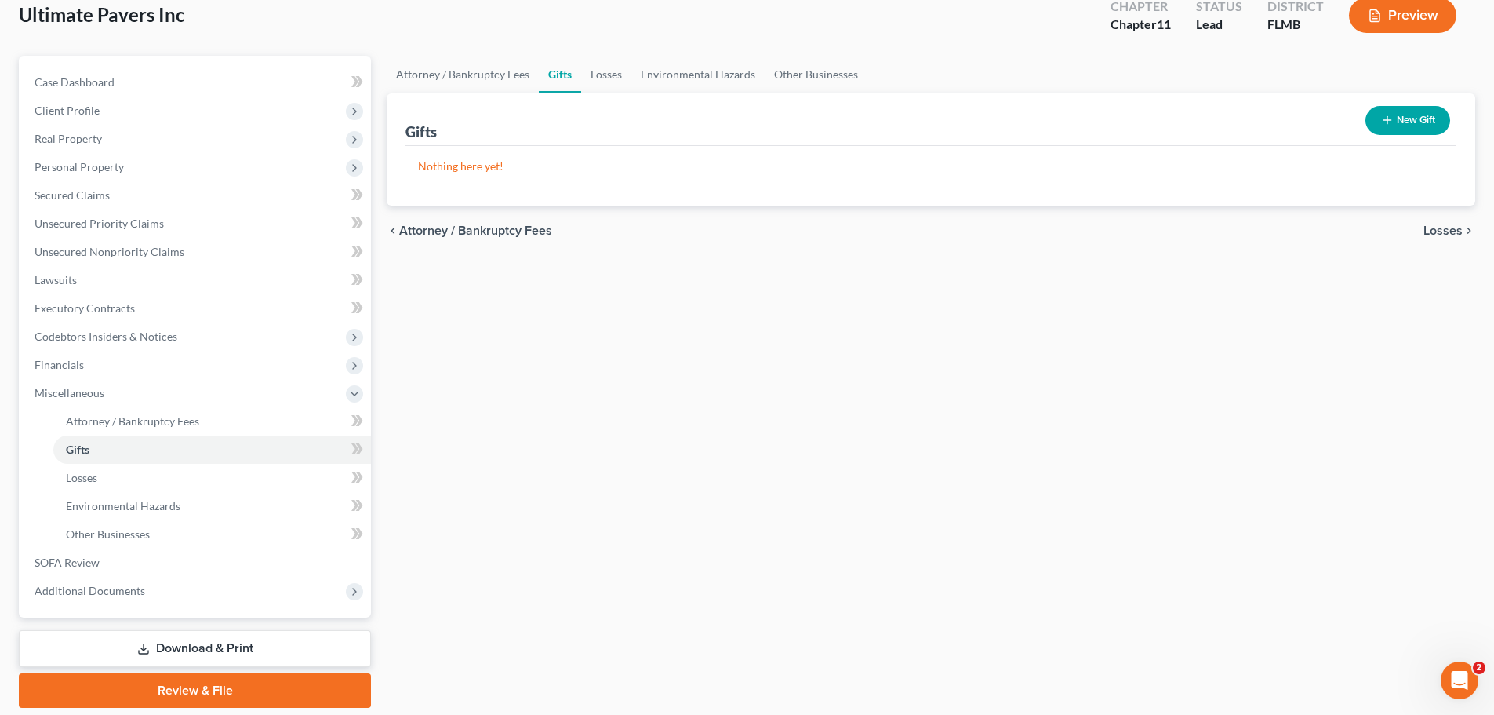
scroll to position [147, 0]
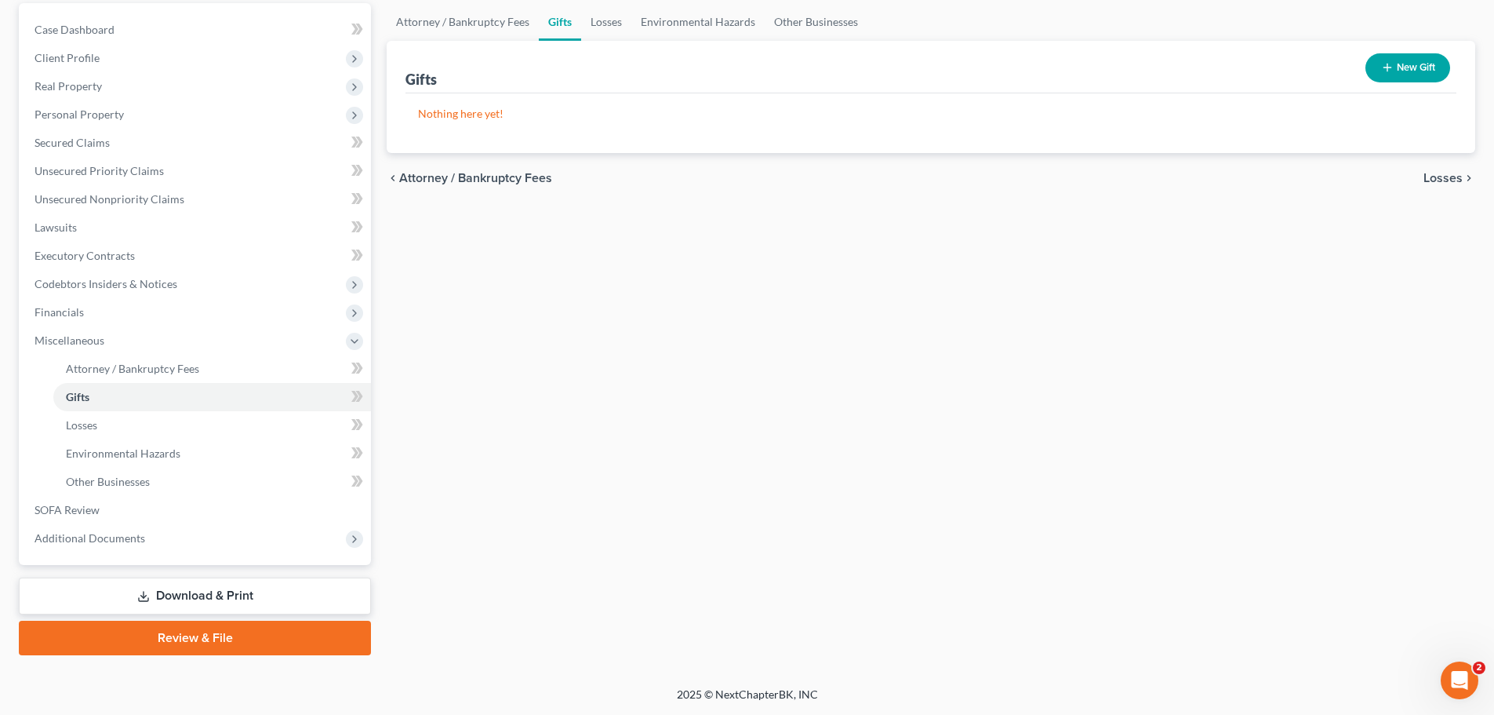
drag, startPoint x: 133, startPoint y: 587, endPoint x: 197, endPoint y: 562, distance: 68.8
click at [133, 587] on link "Download & Print" at bounding box center [195, 595] width 352 height 37
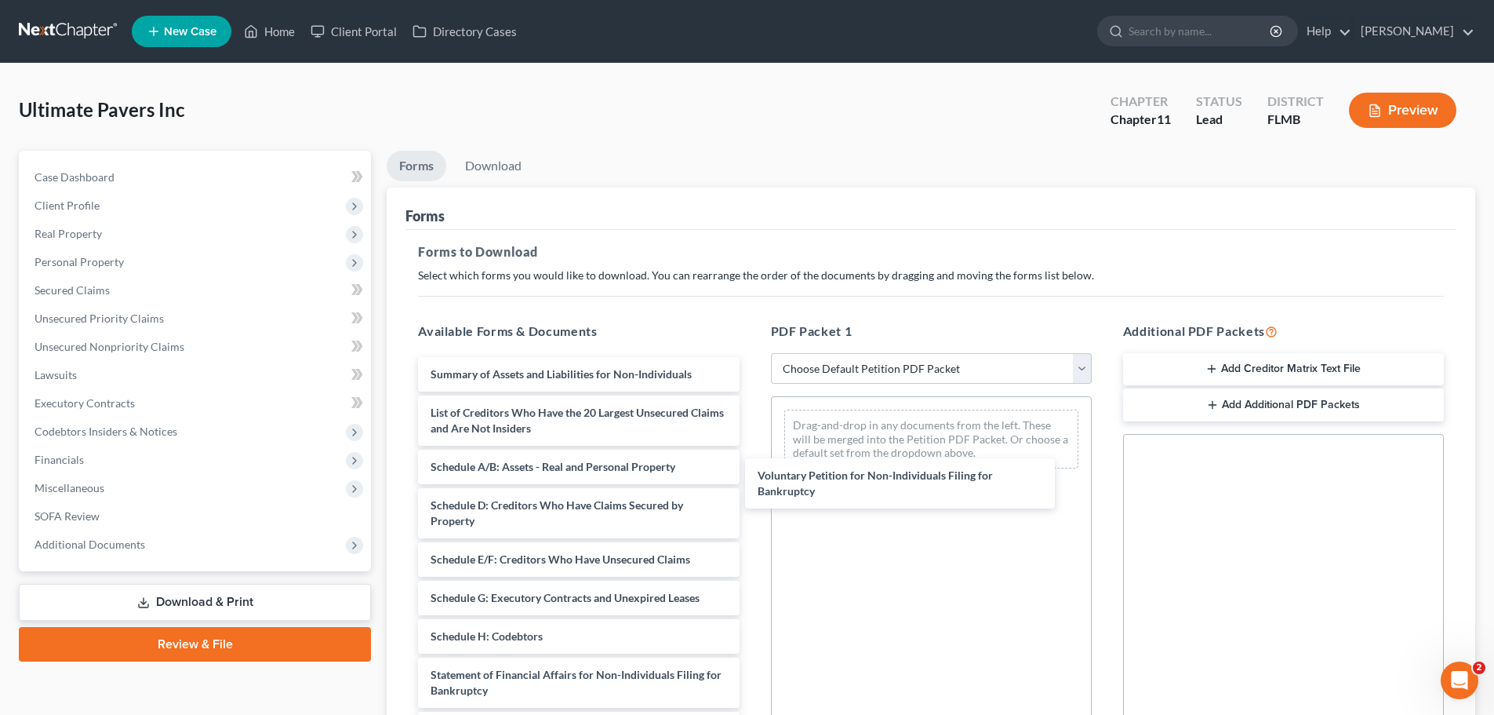
drag, startPoint x: 564, startPoint y: 378, endPoint x: 888, endPoint y: 482, distance: 340.1
click at [751, 482] on div "Voluntary Petition for Non-Individuals Filing for Bankruptcy Voluntary Petition…" at bounding box center [579, 636] width 346 height 558
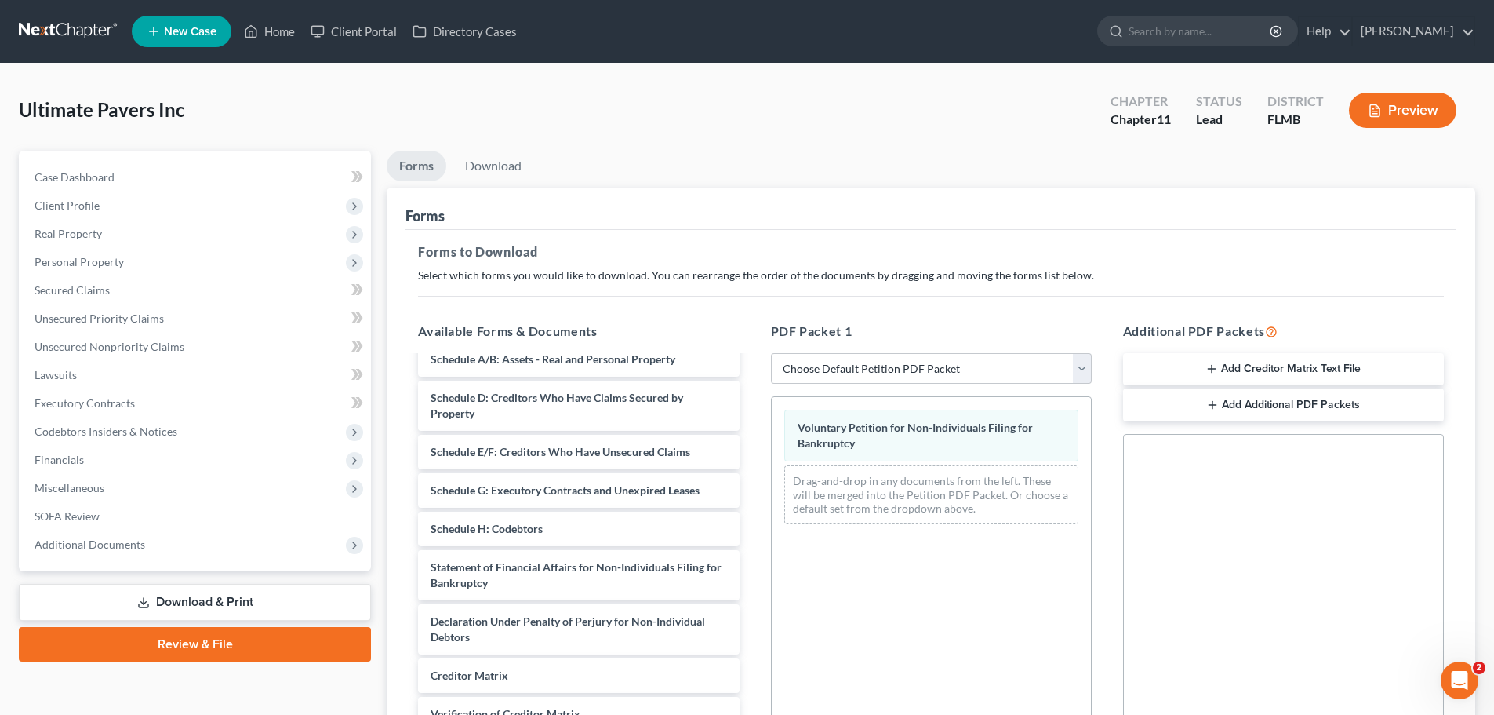
scroll to position [135, 0]
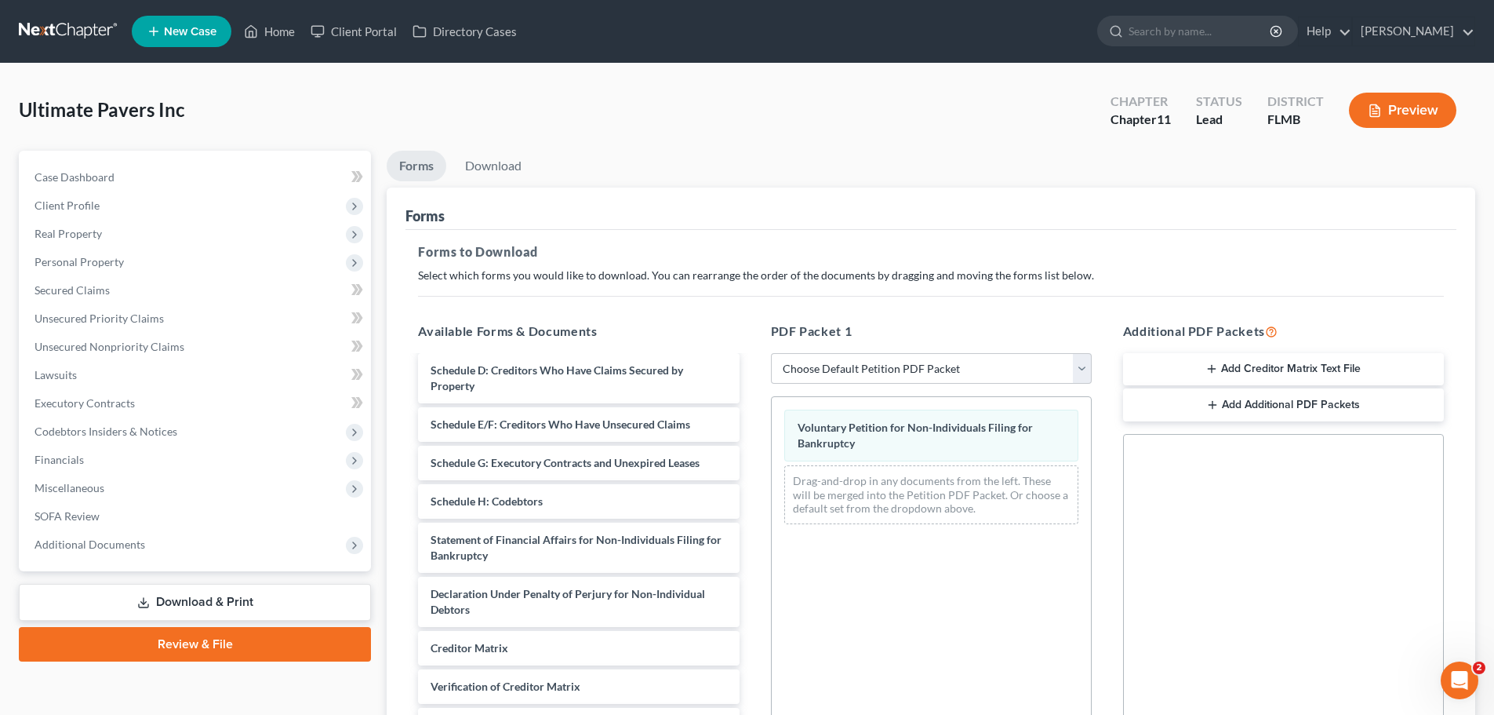
click at [489, 612] on div "Declaration Under Penalty of Perjury for Non-Individual Debtors" at bounding box center [578, 602] width 321 height 50
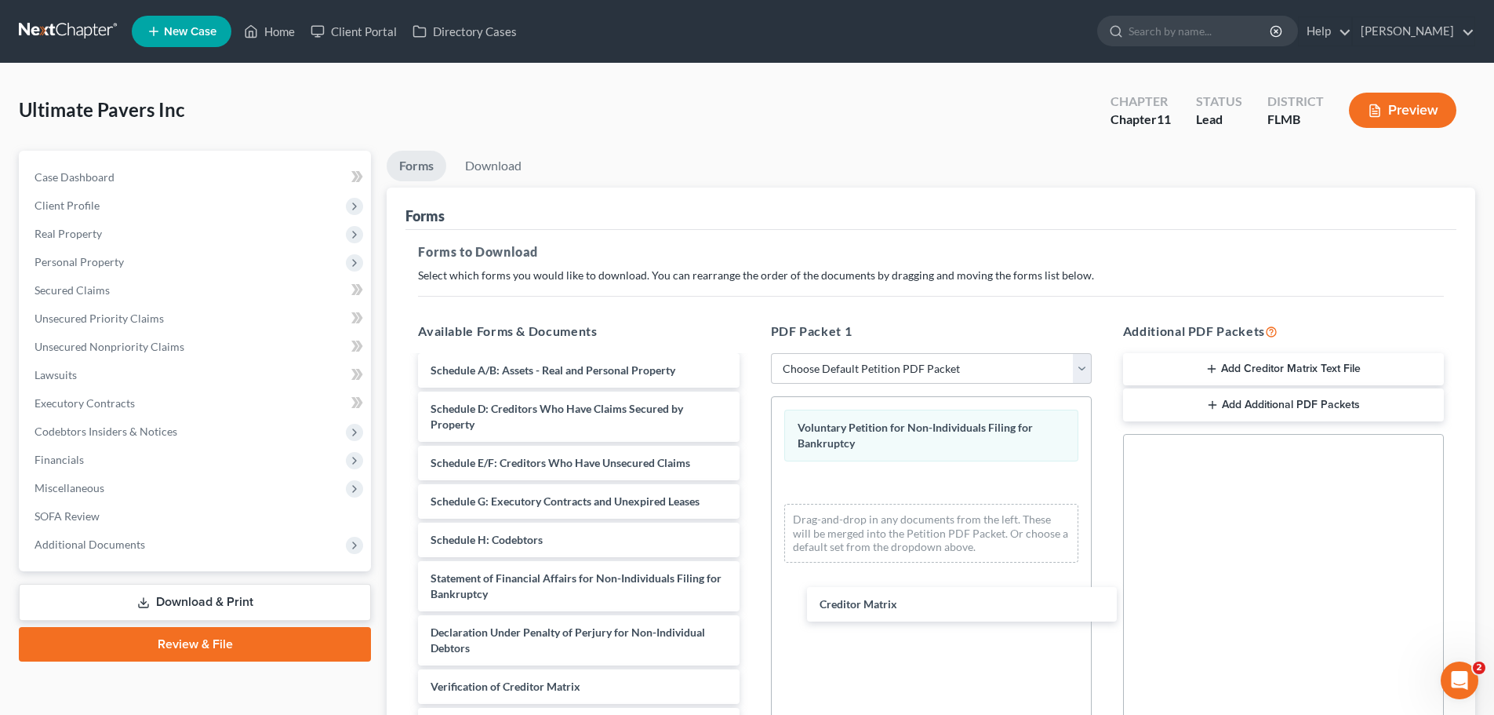
scroll to position [96, 0]
drag, startPoint x: 487, startPoint y: 648, endPoint x: 763, endPoint y: 591, distance: 282.0
click at [751, 558] on div "Creditor Matrix Summary of Assets and Liabilities for Non-Individuals List of C…" at bounding box center [579, 520] width 346 height 520
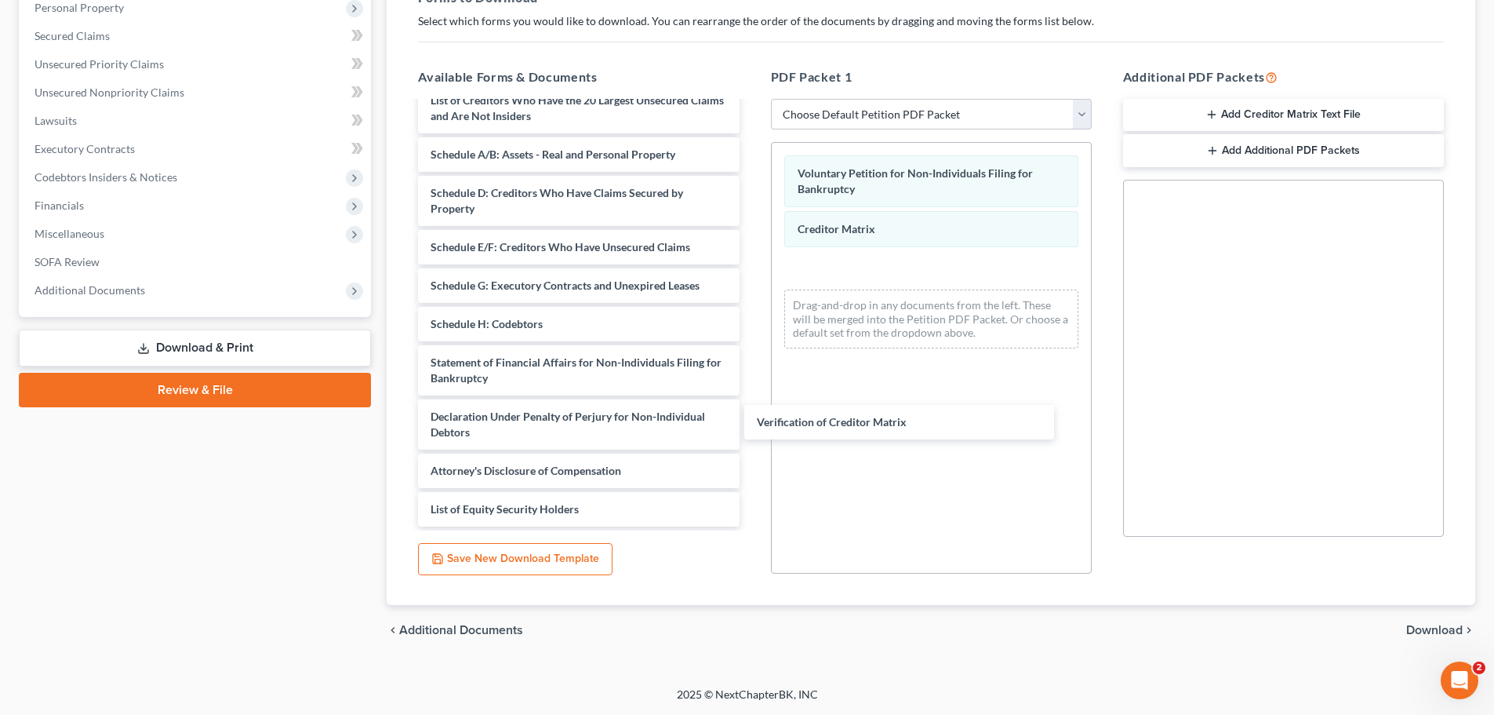
scroll to position [58, 0]
drag, startPoint x: 512, startPoint y: 424, endPoint x: 886, endPoint y: 346, distance: 382.3
click at [751, 346] on div "Verification of Creditor Matrix Summary of Assets and Liabilities for Non-Indiv…" at bounding box center [579, 286] width 346 height 482
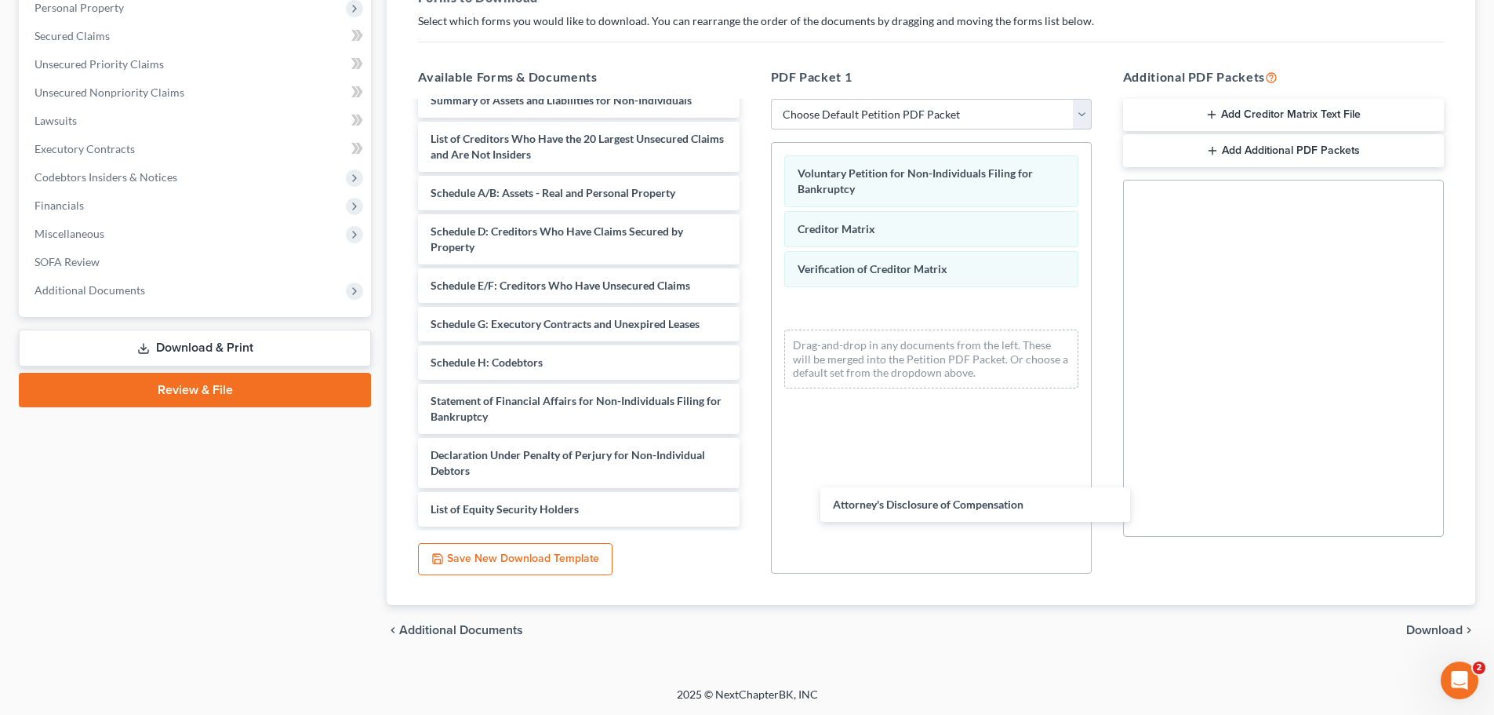
scroll to position [20, 0]
drag, startPoint x: 525, startPoint y: 467, endPoint x: 897, endPoint y: 375, distance: 383.9
click at [751, 383] on div "Attorney's Disclosure of Compensation Summary of Assets and Liabilities for Non…" at bounding box center [579, 304] width 346 height 443
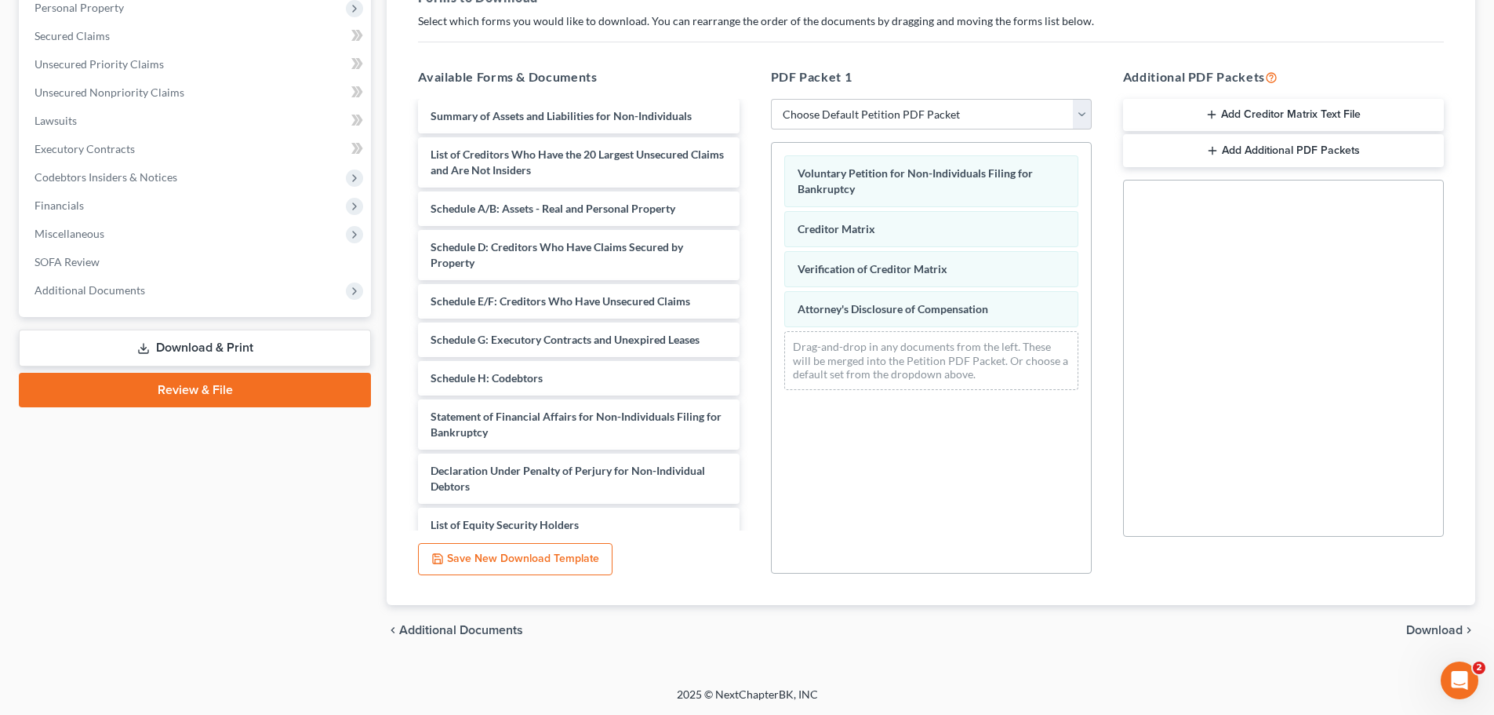
scroll to position [0, 0]
click at [1129, 109] on icon "button" at bounding box center [1212, 114] width 13 height 13
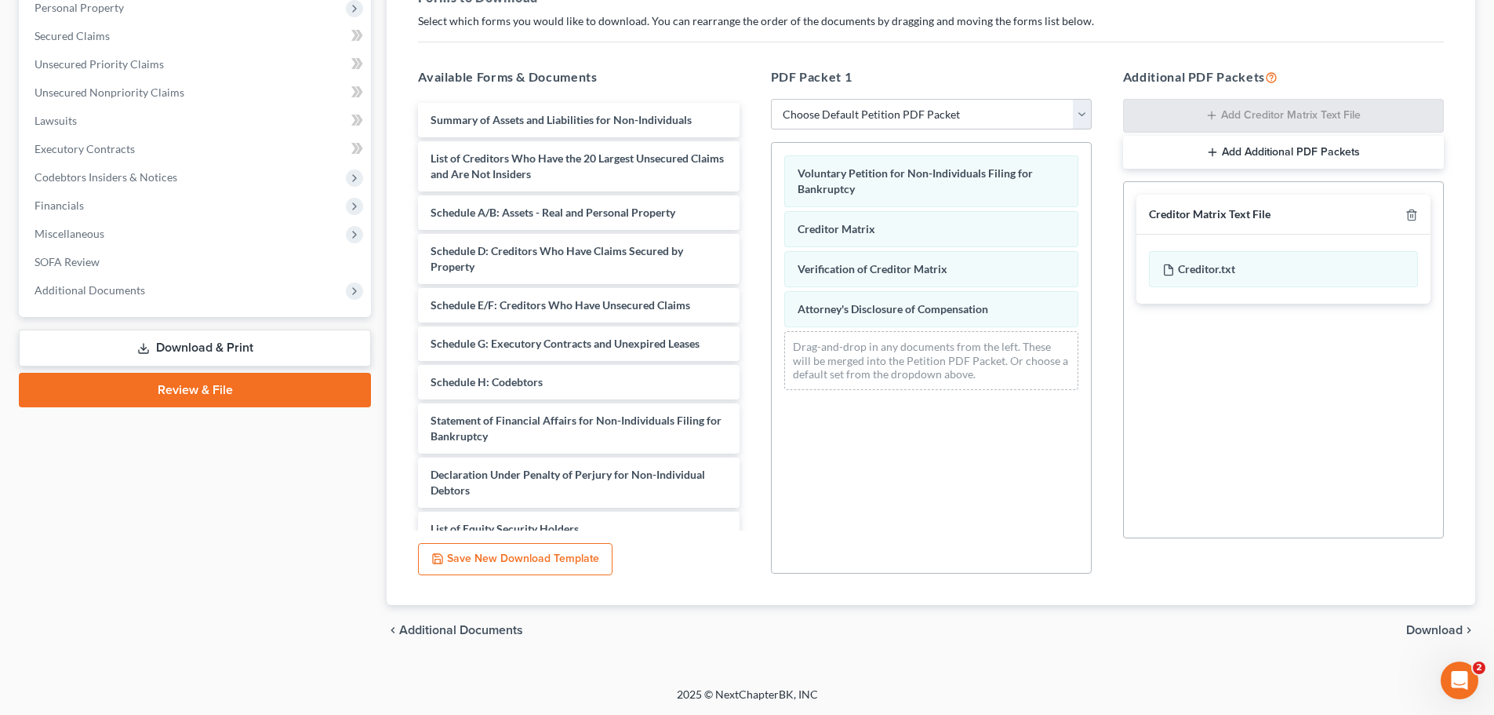
click at [1129, 620] on span "Download" at bounding box center [1434, 630] width 56 height 13
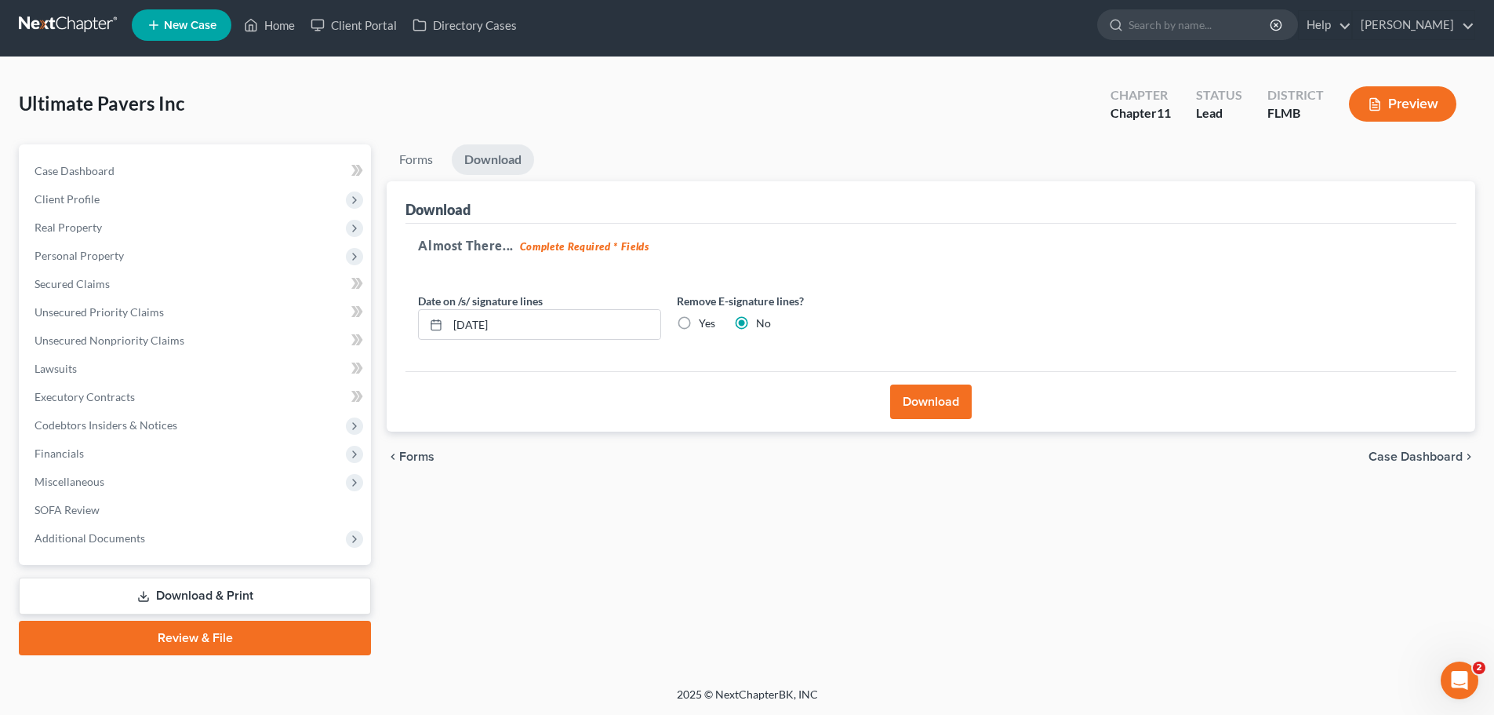
scroll to position [6, 0]
click at [941, 397] on button "Download" at bounding box center [931, 401] width 82 height 35
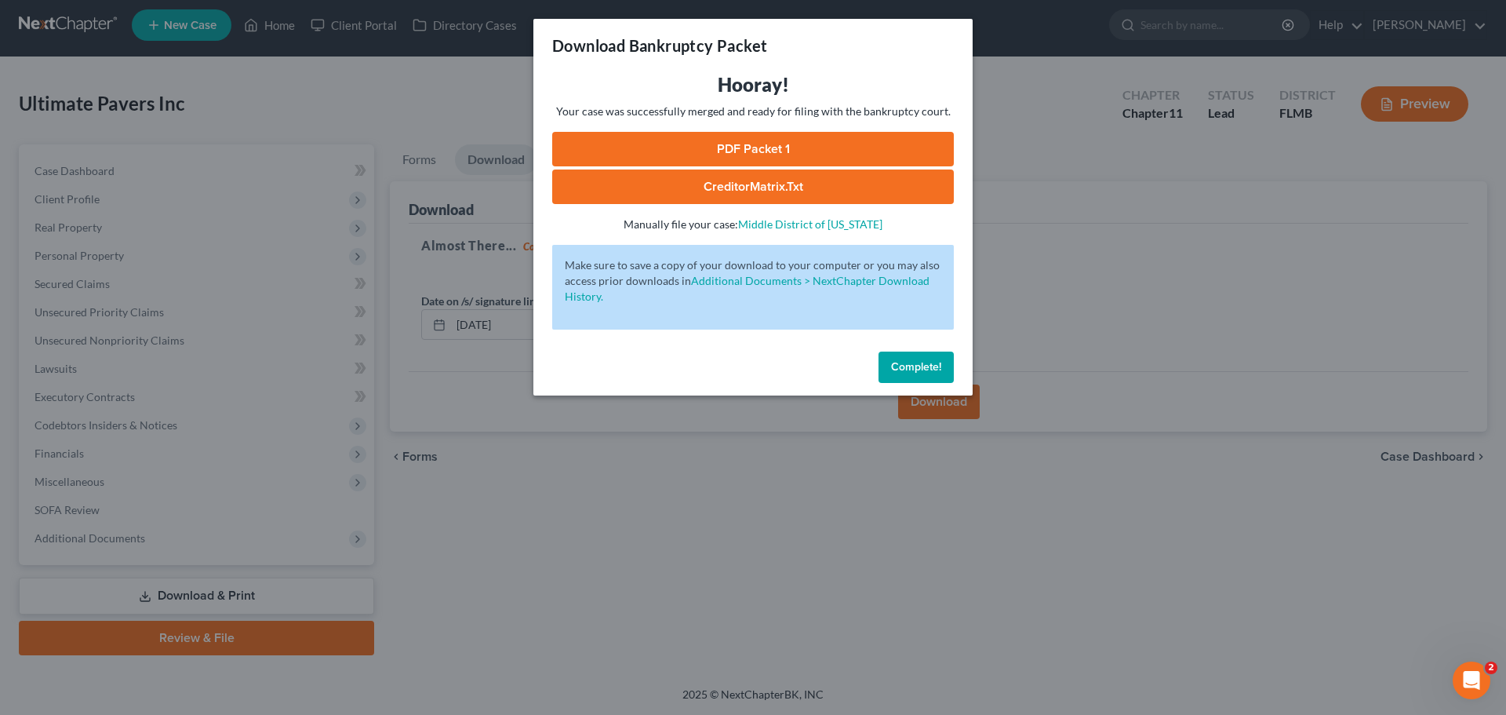
click at [770, 146] on link "PDF Packet 1" at bounding box center [753, 149] width 402 height 35
click at [899, 366] on span "Complete!" at bounding box center [916, 366] width 50 height 13
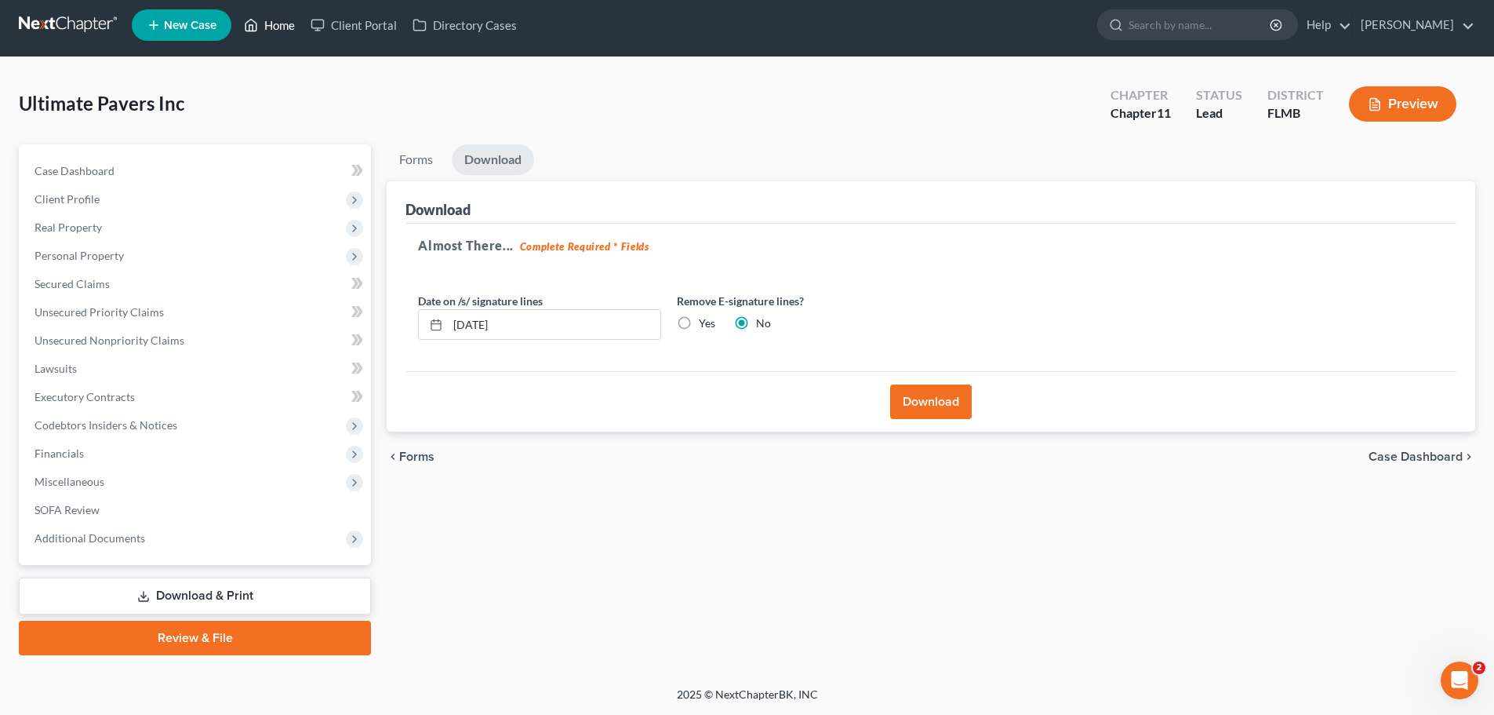
click at [281, 20] on link "Home" at bounding box center [269, 25] width 67 height 28
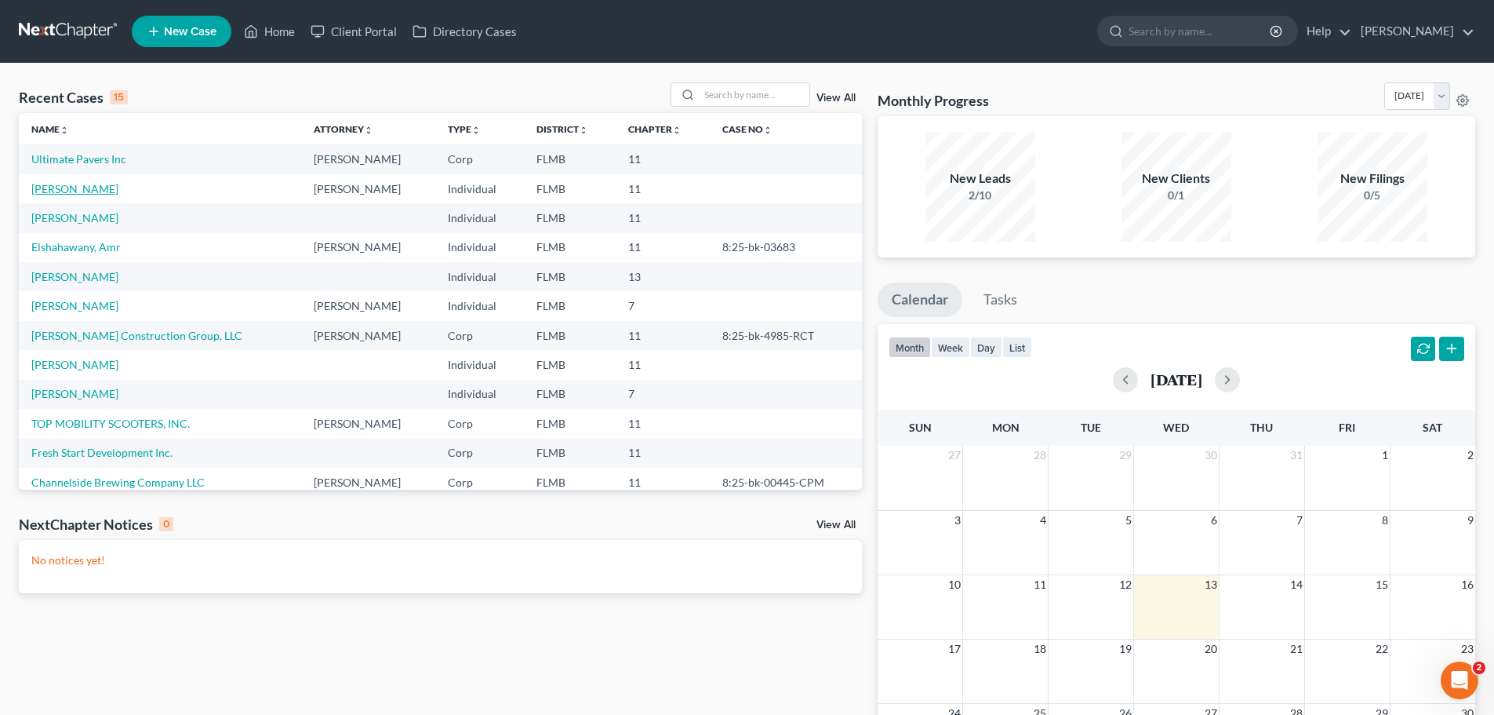
click at [67, 190] on link "[PERSON_NAME]" at bounding box center [74, 188] width 87 height 13
select select "6"
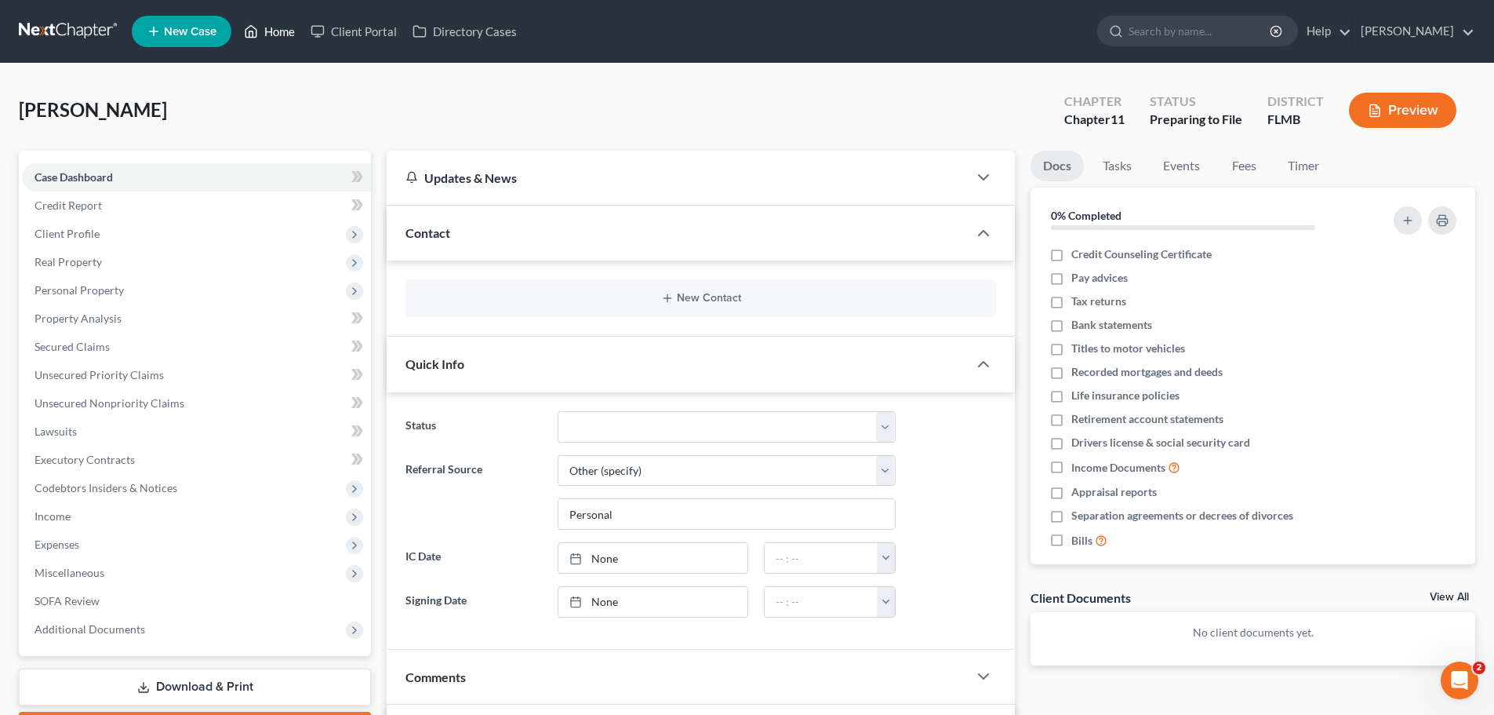
drag, startPoint x: 284, startPoint y: 27, endPoint x: 243, endPoint y: 104, distance: 87.7
click at [284, 27] on link "Home" at bounding box center [269, 31] width 67 height 28
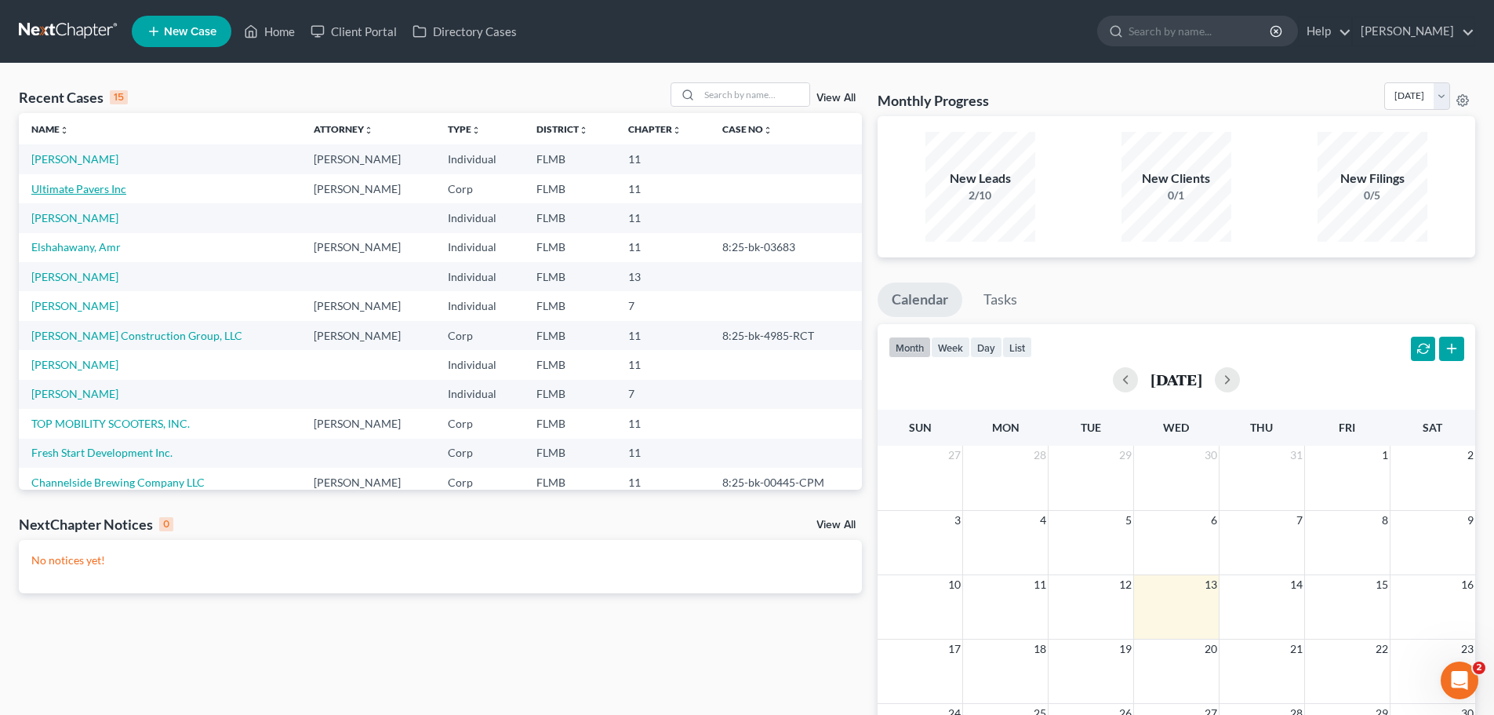
click at [87, 186] on link "Ultimate Pavers Inc" at bounding box center [78, 188] width 95 height 13
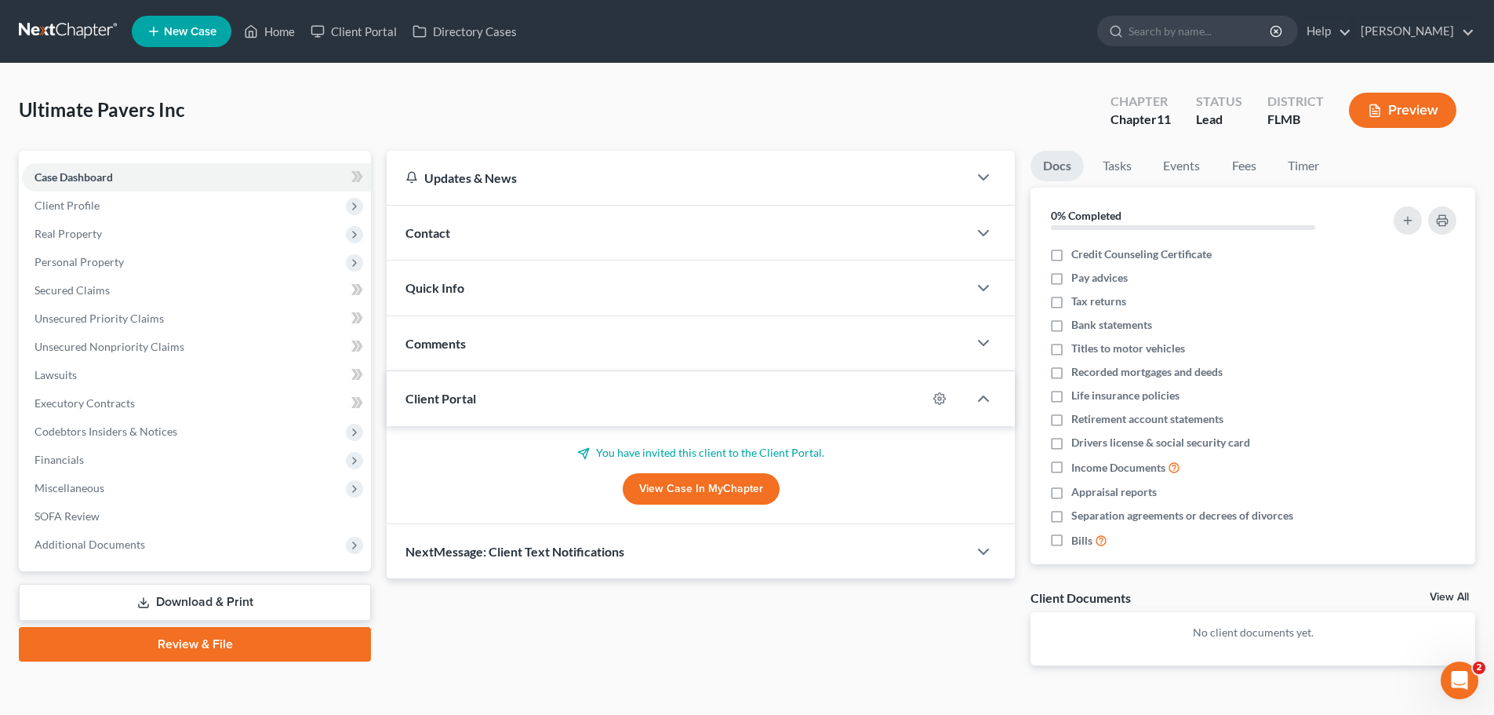
click at [578, 230] on div "Contact" at bounding box center [677, 233] width 581 height 54
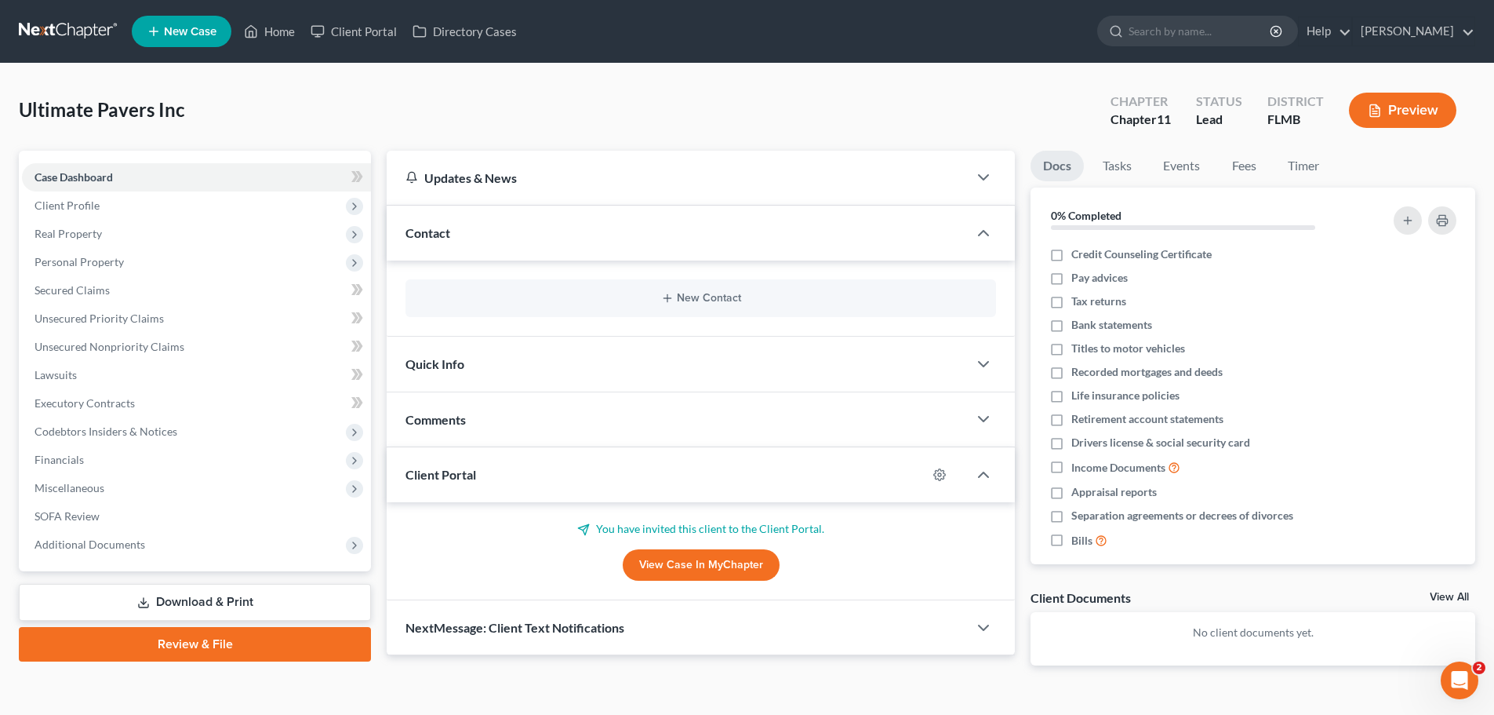
click at [496, 239] on div "Contact" at bounding box center [677, 233] width 581 height 54
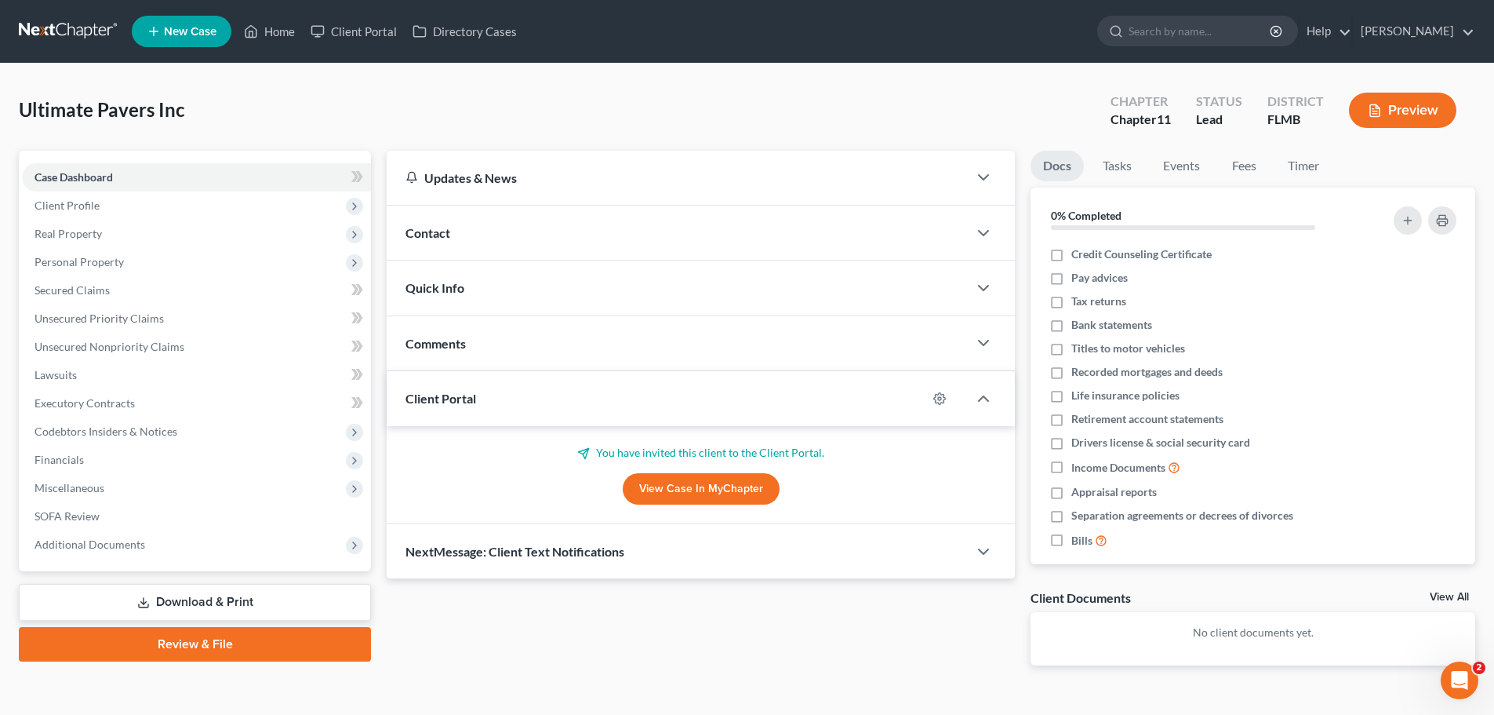
click at [456, 287] on span "Quick Info" at bounding box center [435, 287] width 59 height 15
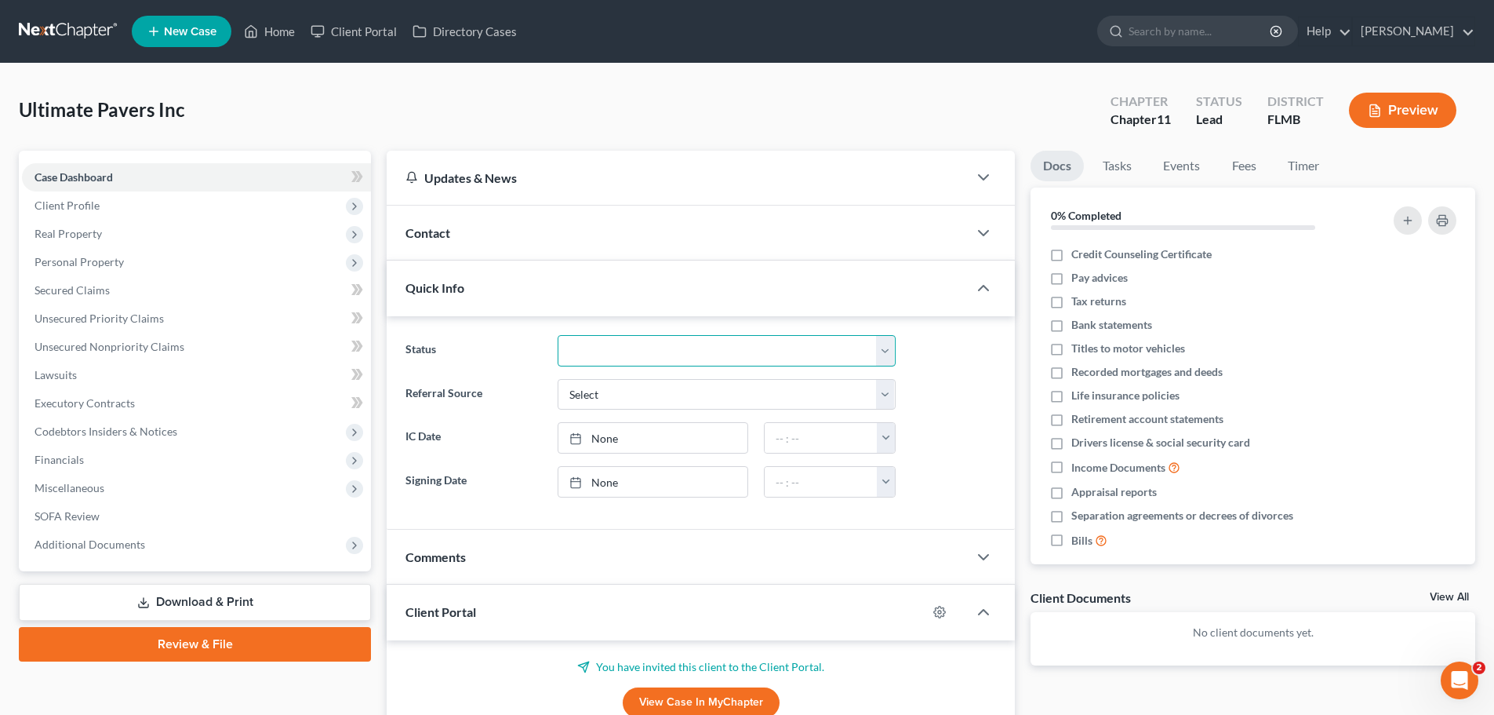
drag, startPoint x: 631, startPoint y: 352, endPoint x: 646, endPoint y: 336, distance: 22.2
click at [631, 352] on select "Discharged Discharged & Reported Discharge Litigation Dismissal Notice Dismisse…" at bounding box center [727, 350] width 338 height 31
click at [558, 335] on select "Discharged Discharged & Reported Discharge Litigation Dismissal Notice Dismisse…" at bounding box center [727, 350] width 338 height 31
click at [638, 346] on select "Discharged Discharged & Reported Discharge Litigation Dismissal Notice Dismisse…" at bounding box center [727, 350] width 338 height 31
select select "7"
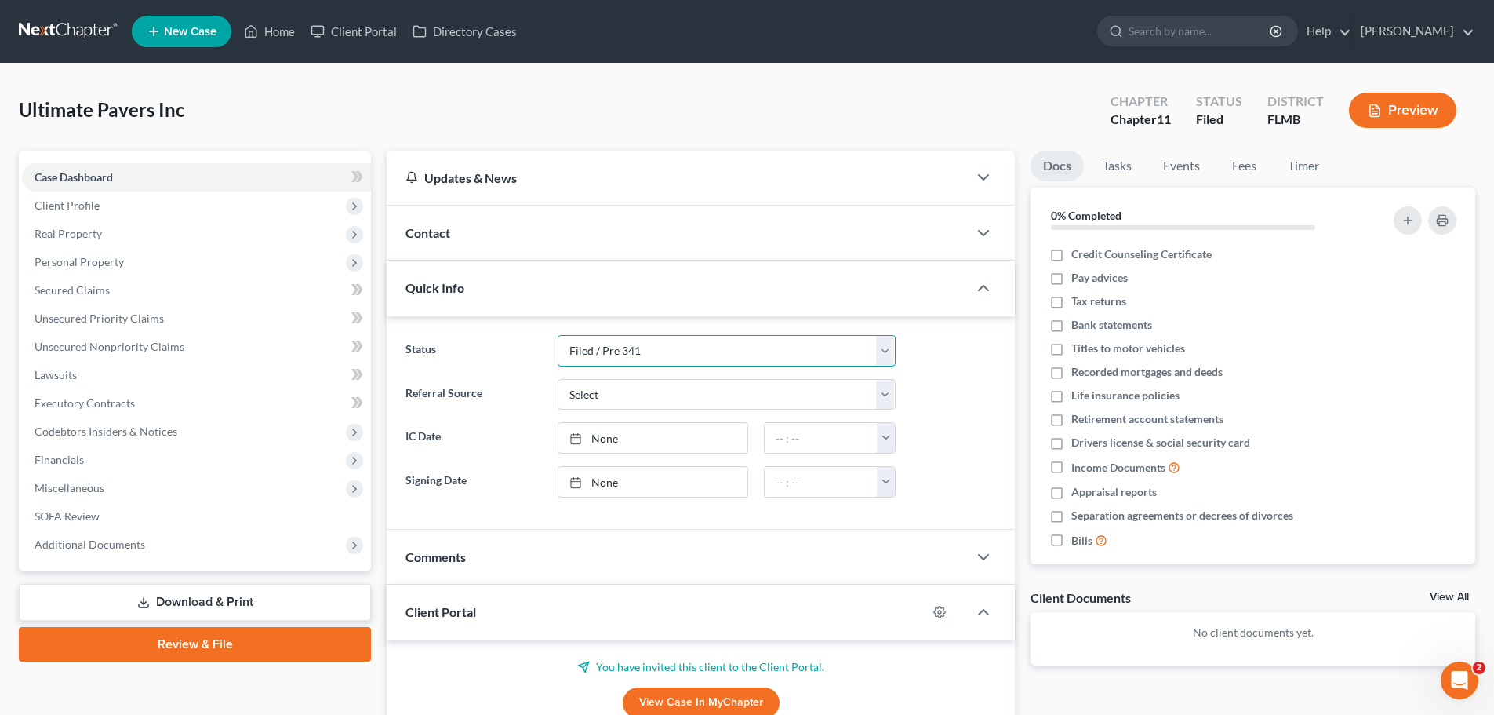
click at [558, 335] on select "Discharged Discharged & Reported Discharge Litigation Dismissal Notice Dismisse…" at bounding box center [727, 350] width 338 height 31
click at [537, 337] on label "Status" at bounding box center [473, 350] width 151 height 31
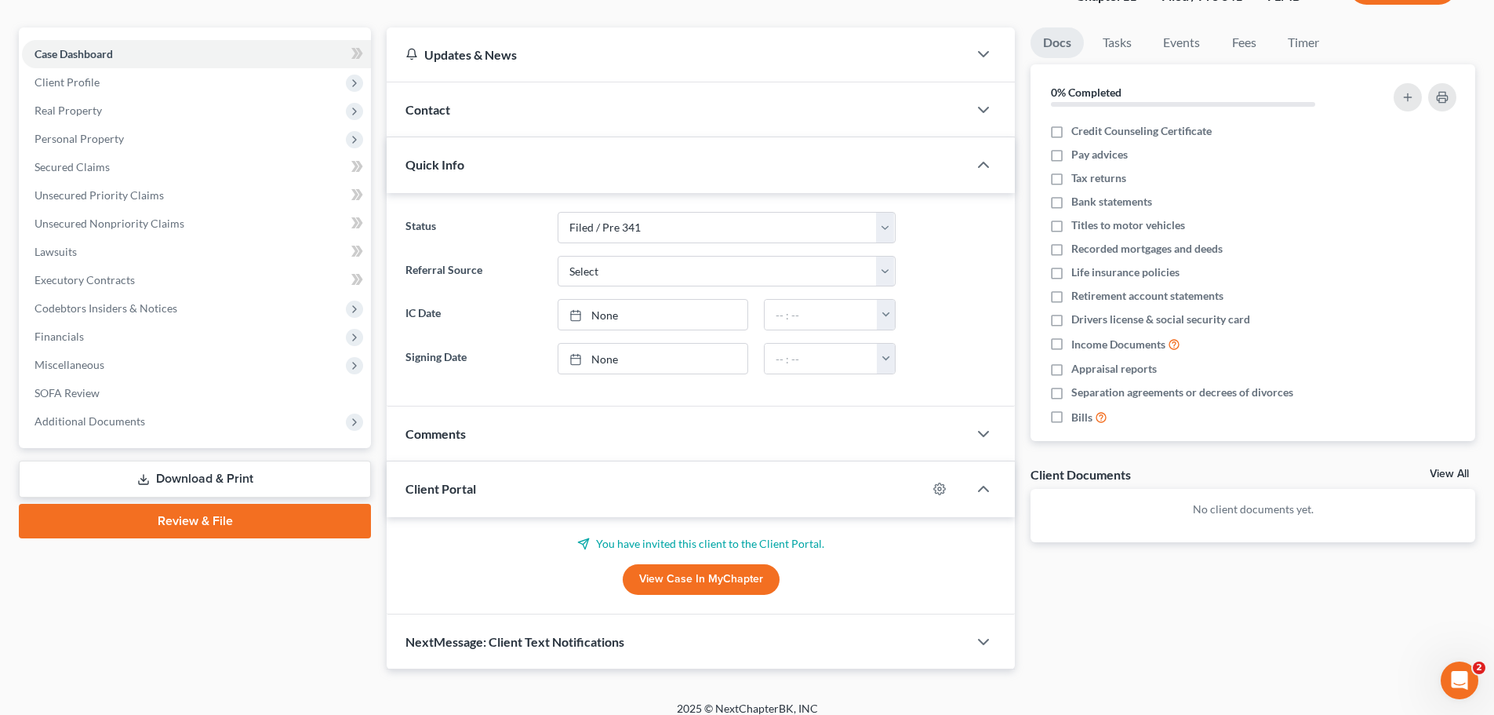
scroll to position [137, 0]
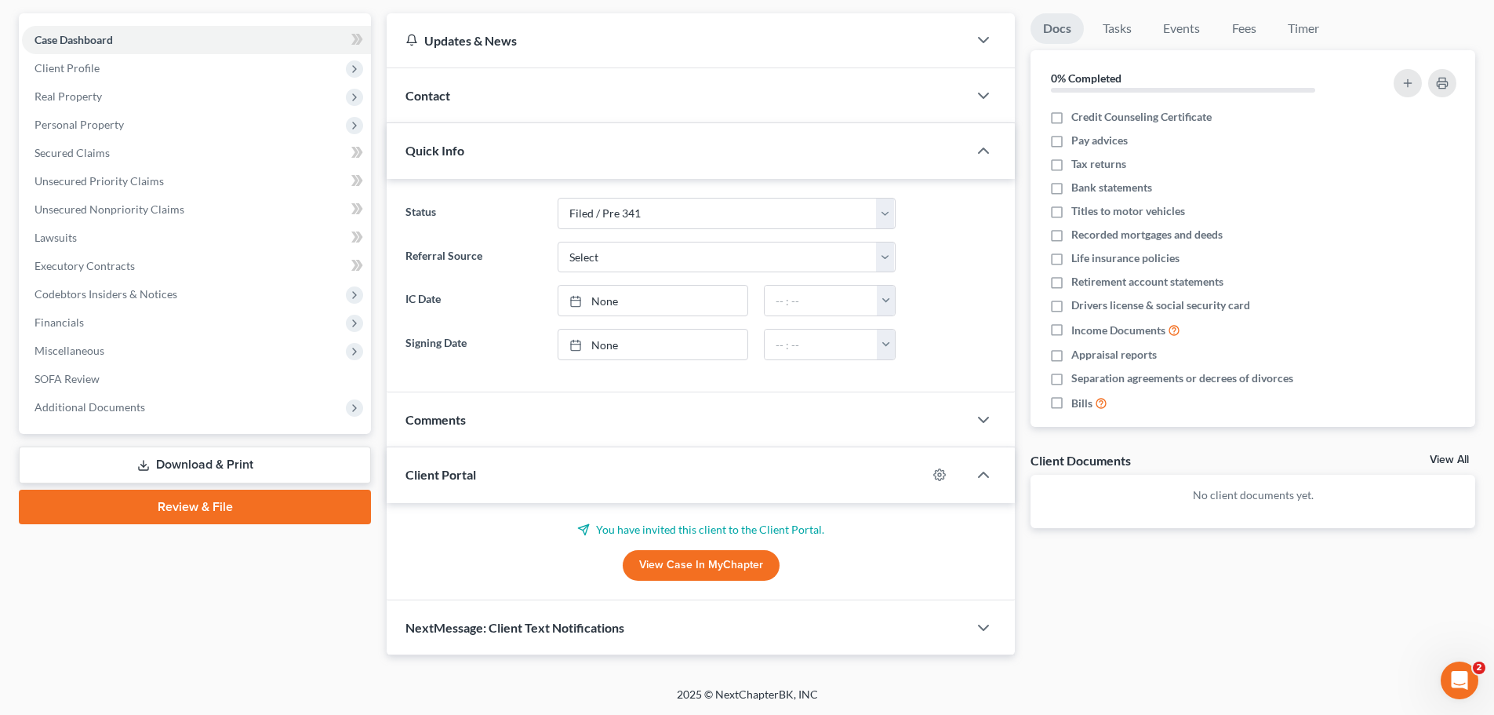
click at [107, 64] on span "Client Profile" at bounding box center [196, 68] width 349 height 28
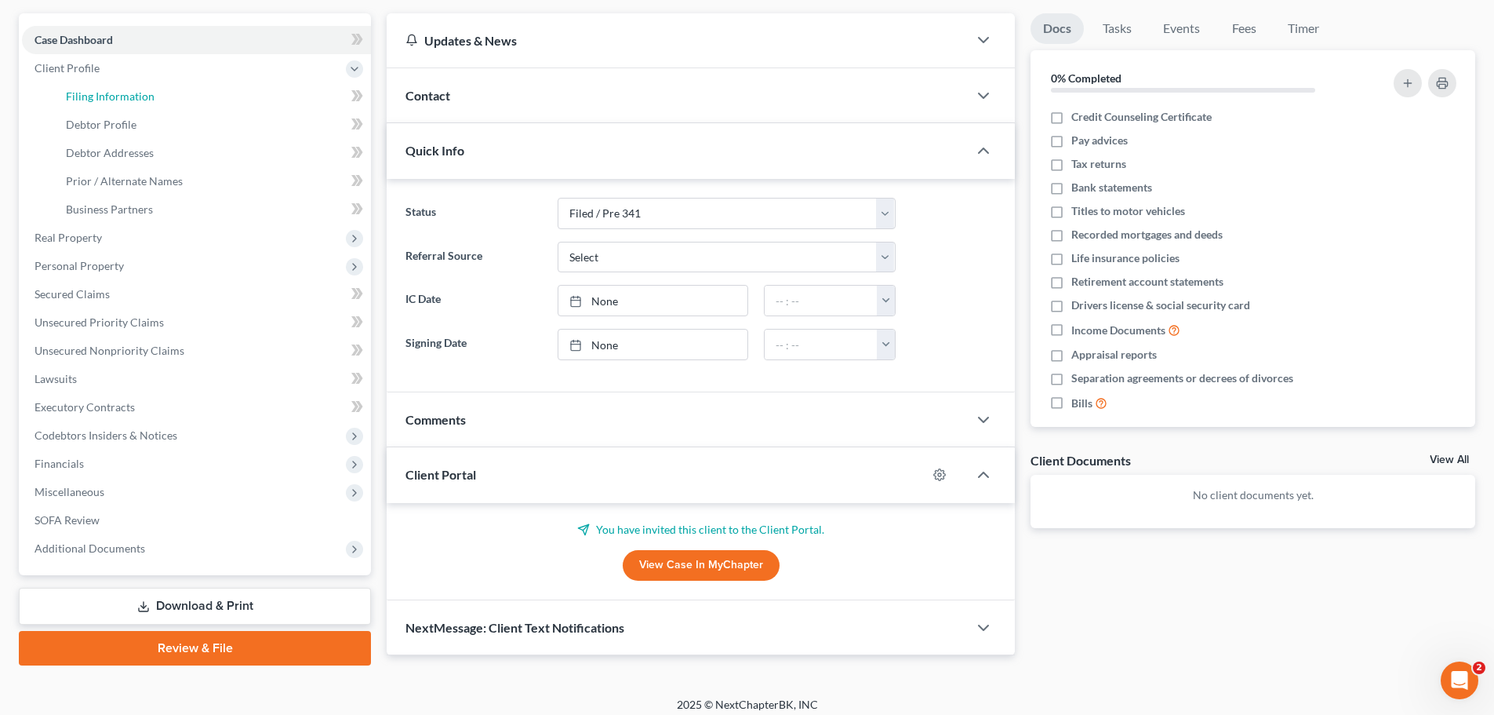
click at [172, 104] on link "Filing Information" at bounding box center [212, 96] width 318 height 28
select select "1"
select select "15"
select select "0"
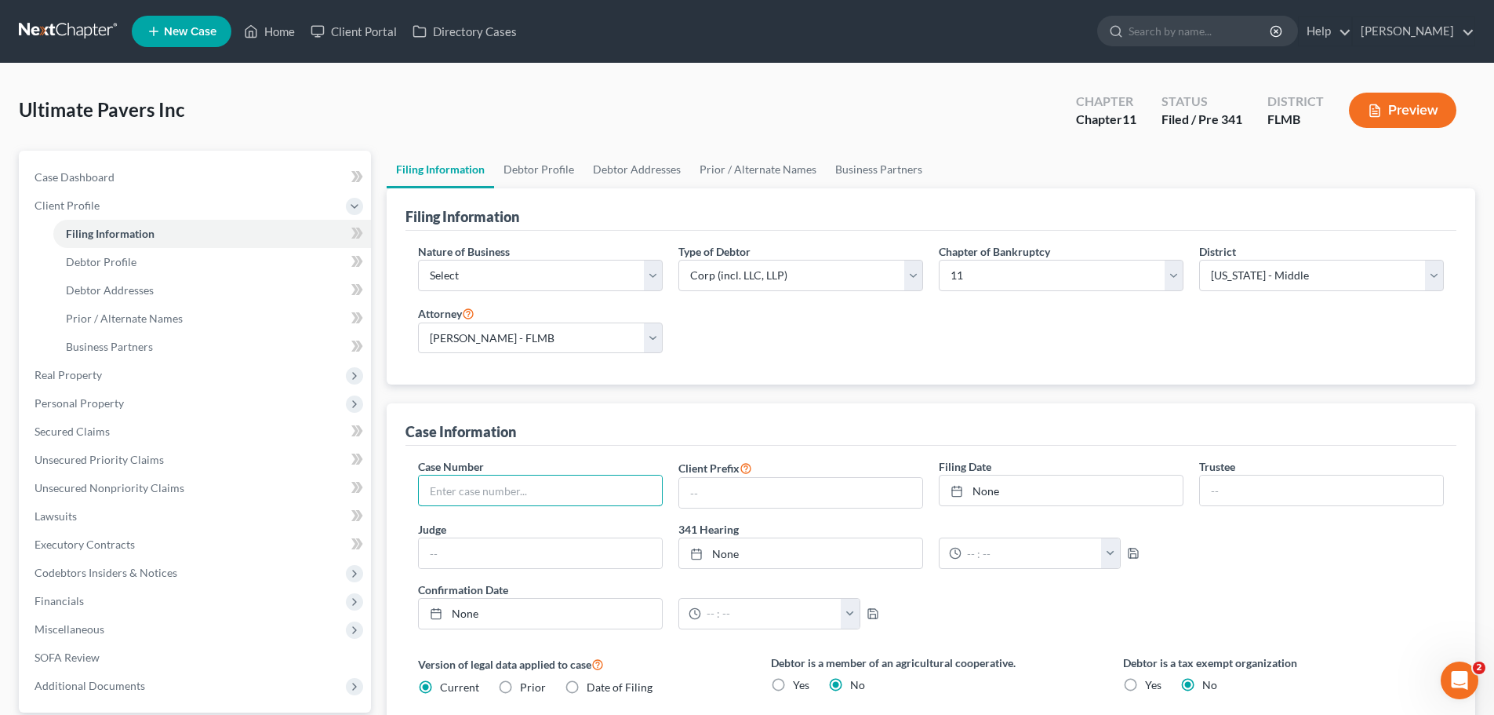
click at [518, 497] on input "text" at bounding box center [540, 490] width 243 height 30
type input "8:25-bk-5696-CPM"
drag, startPoint x: 997, startPoint y: 486, endPoint x: 1060, endPoint y: 529, distance: 76.8
click at [997, 486] on link "None" at bounding box center [1061, 490] width 243 height 30
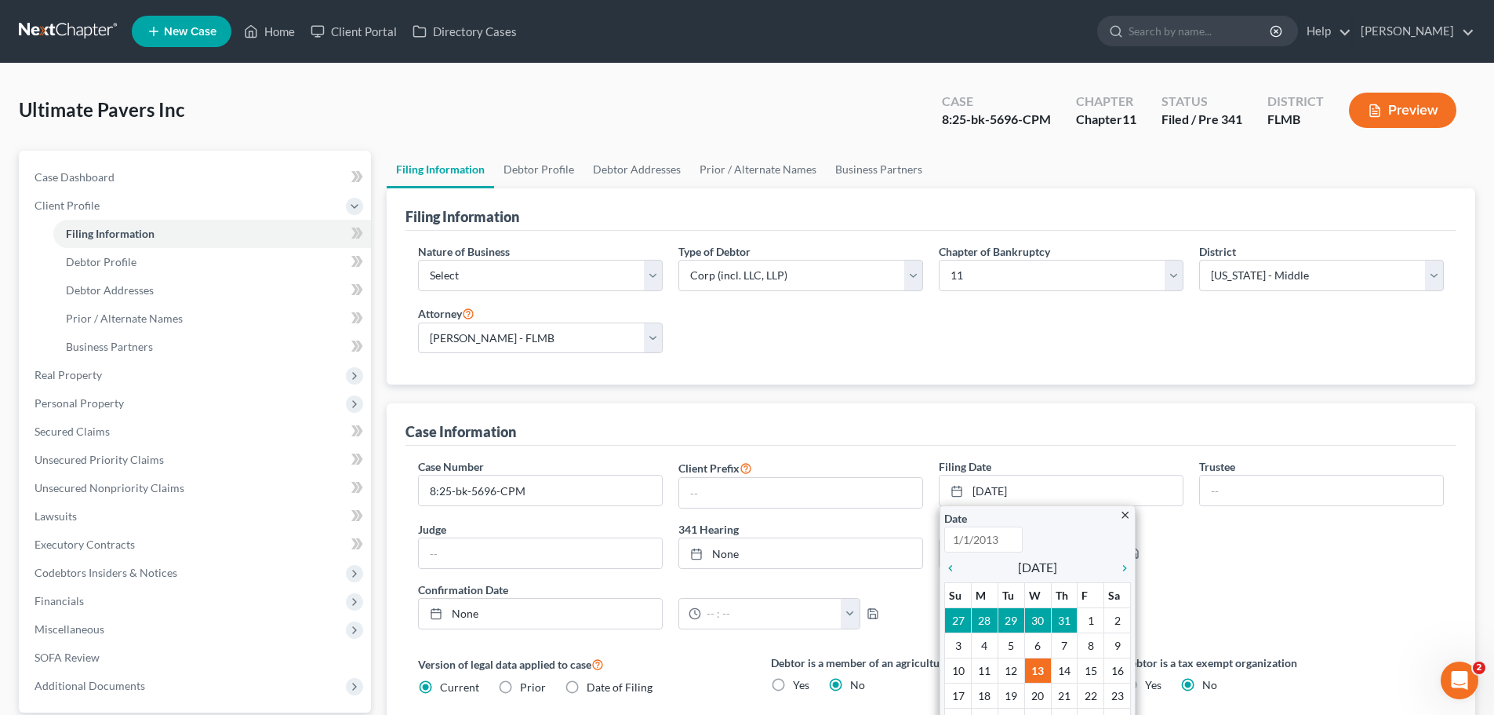
type input "[DATE]"
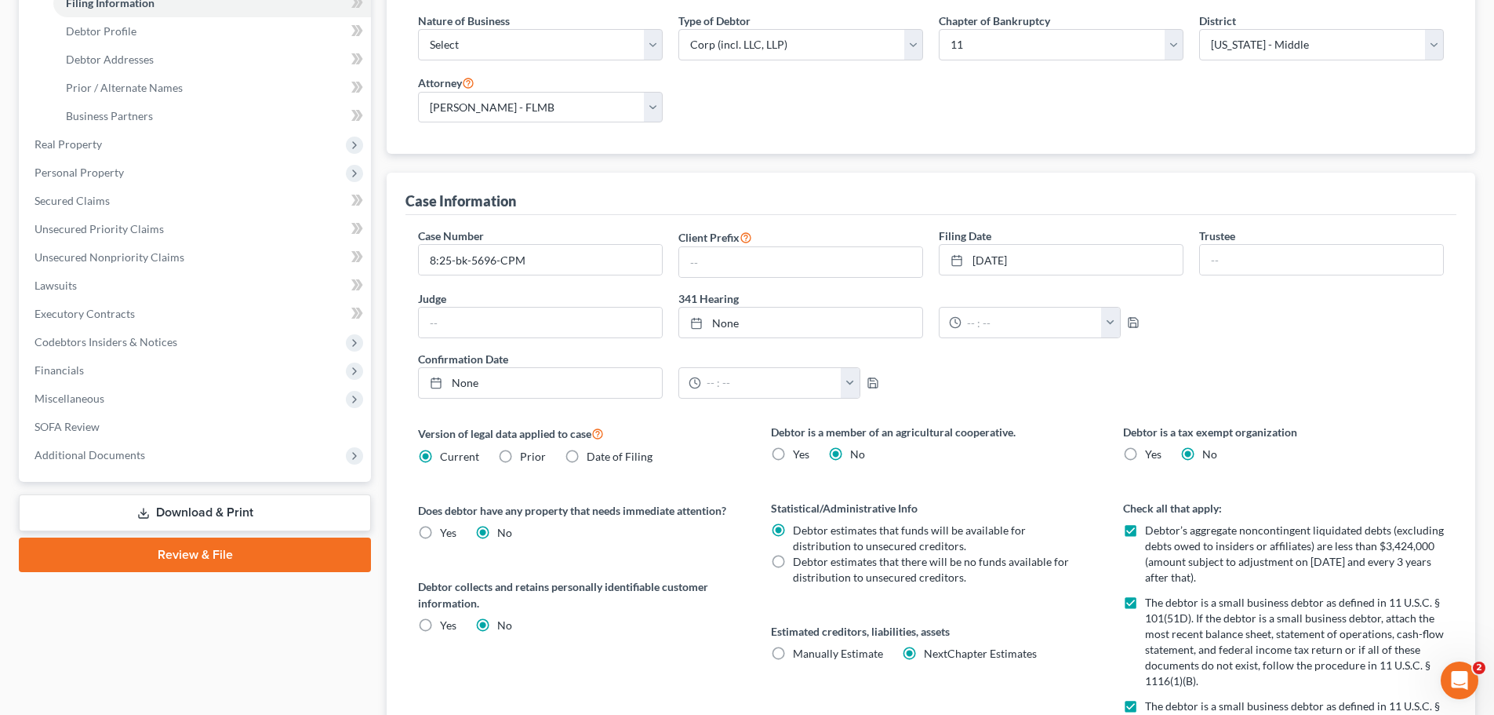
scroll to position [235, 0]
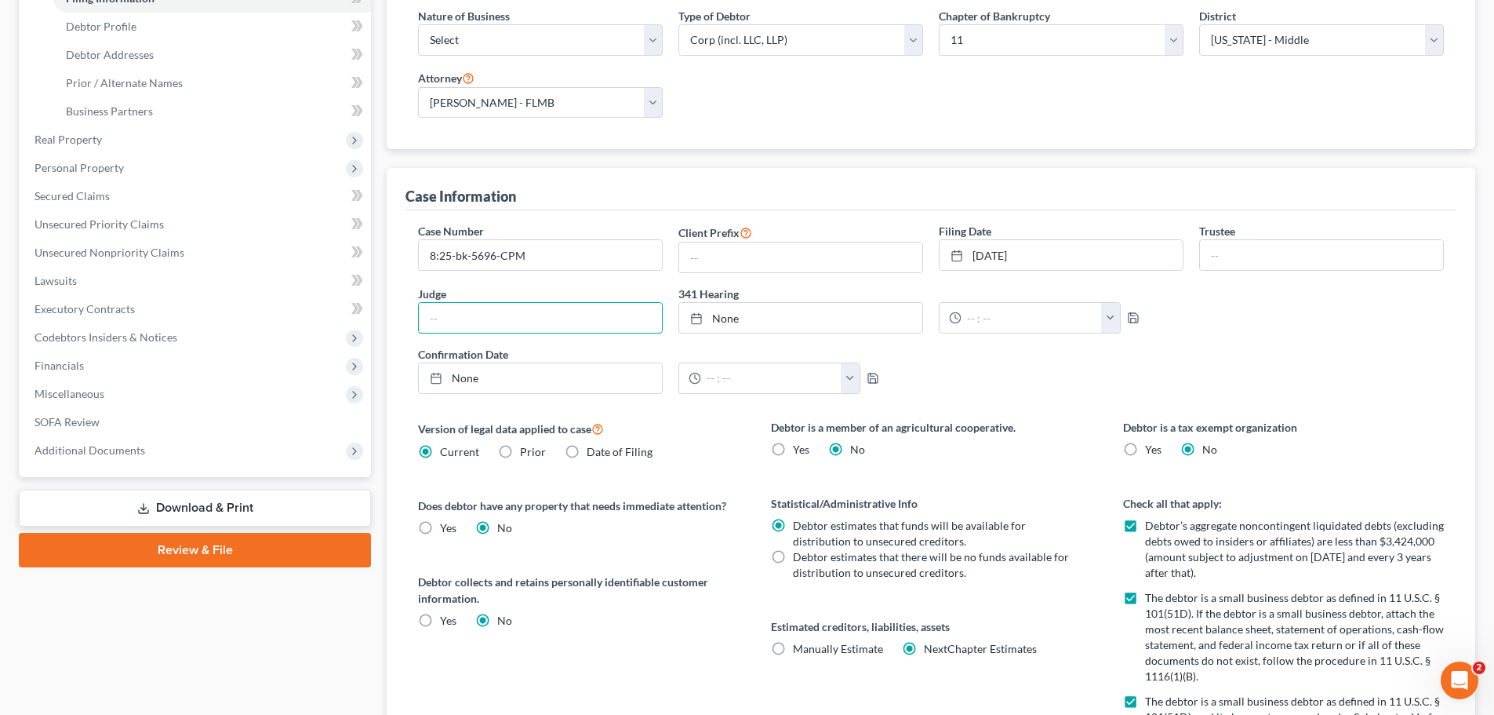
click at [453, 312] on input "text" at bounding box center [540, 318] width 243 height 30
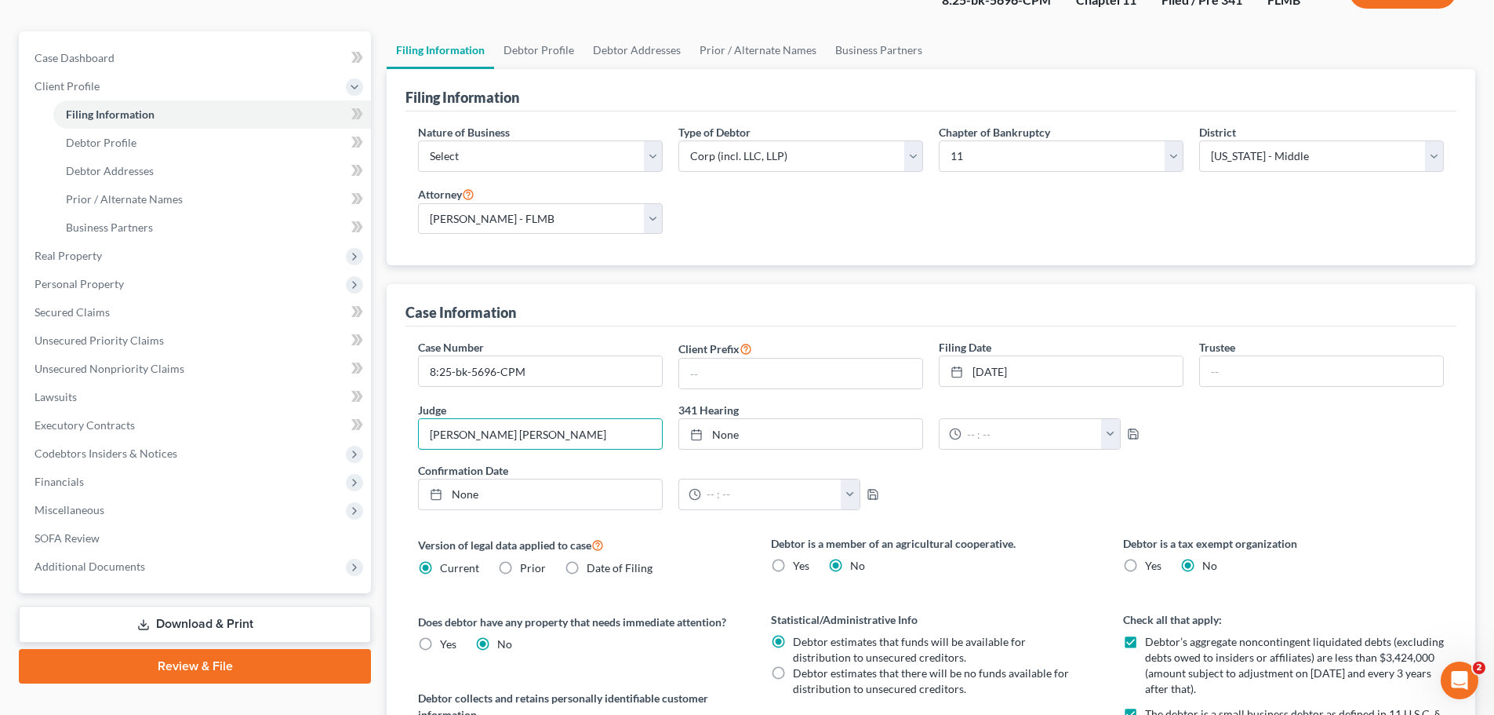
scroll to position [0, 0]
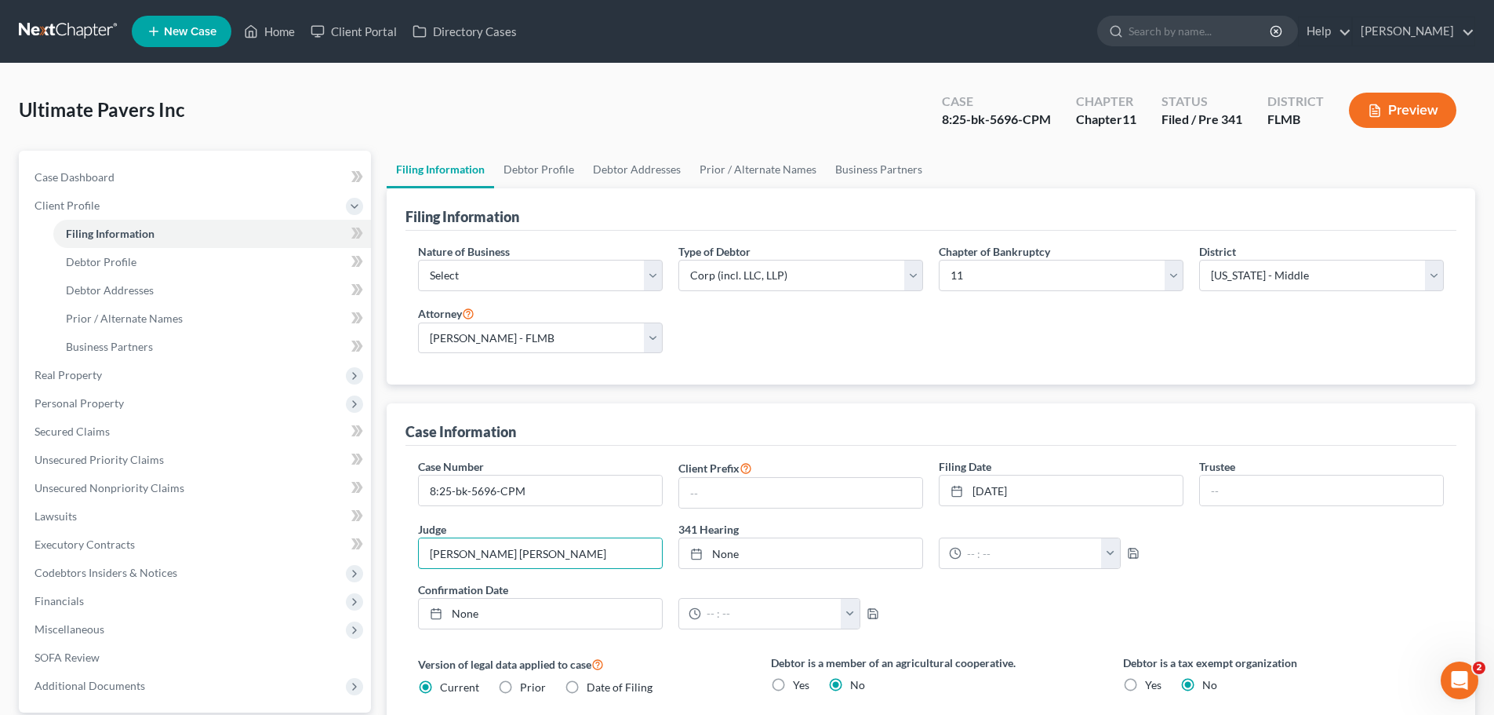
type input "[PERSON_NAME] [PERSON_NAME]"
click at [537, 269] on select "Select Clearing Bank Commodity Broker Health Care Business Other Railroad Singl…" at bounding box center [540, 275] width 245 height 31
select select "3"
click at [418, 260] on select "Select Clearing Bank Commodity Broker Health Care Business Other Railroad Singl…" at bounding box center [540, 275] width 245 height 31
click at [196, 253] on link "Debtor Profile" at bounding box center [212, 262] width 318 height 28
